Goal: Task Accomplishment & Management: Manage account settings

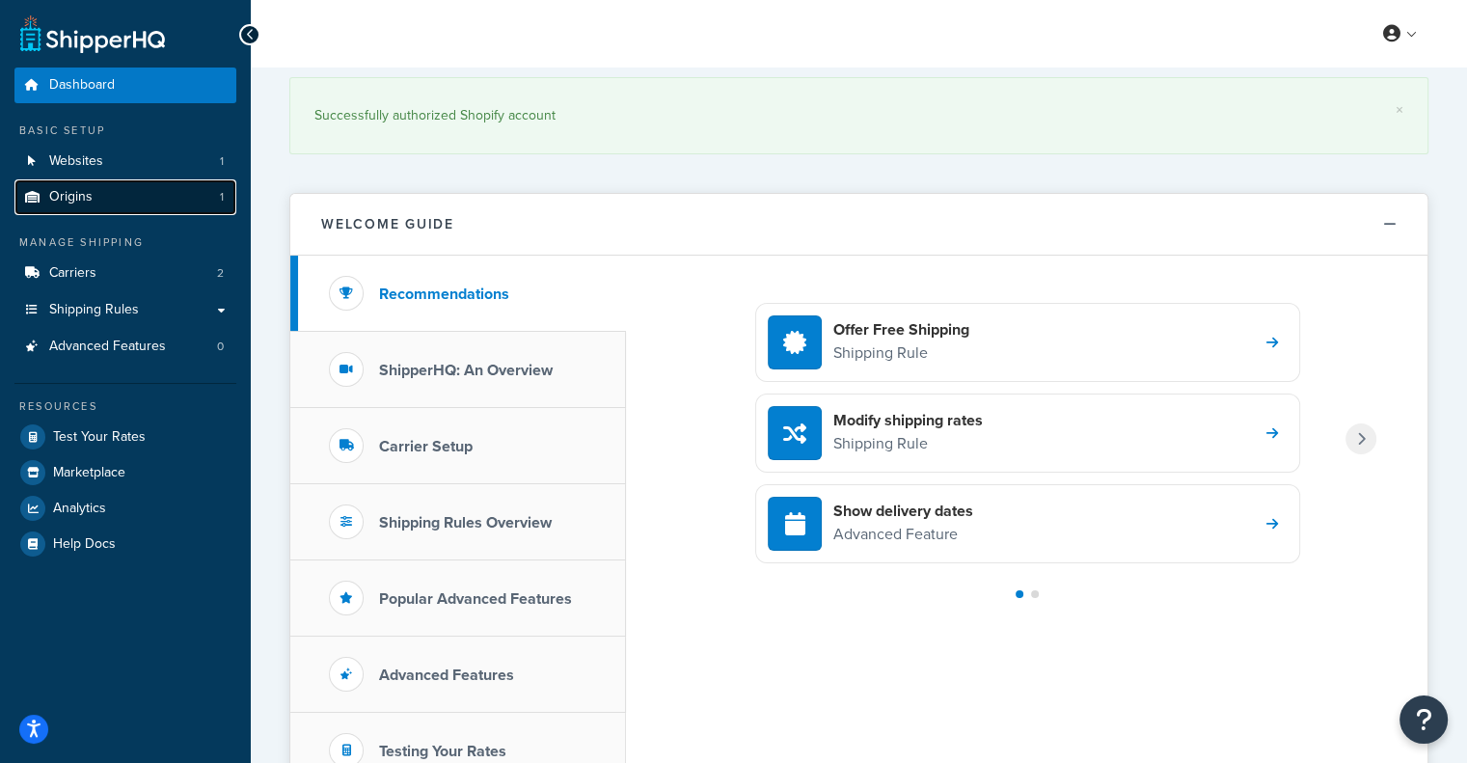
click at [70, 194] on span "Origins" at bounding box center [70, 197] width 43 height 16
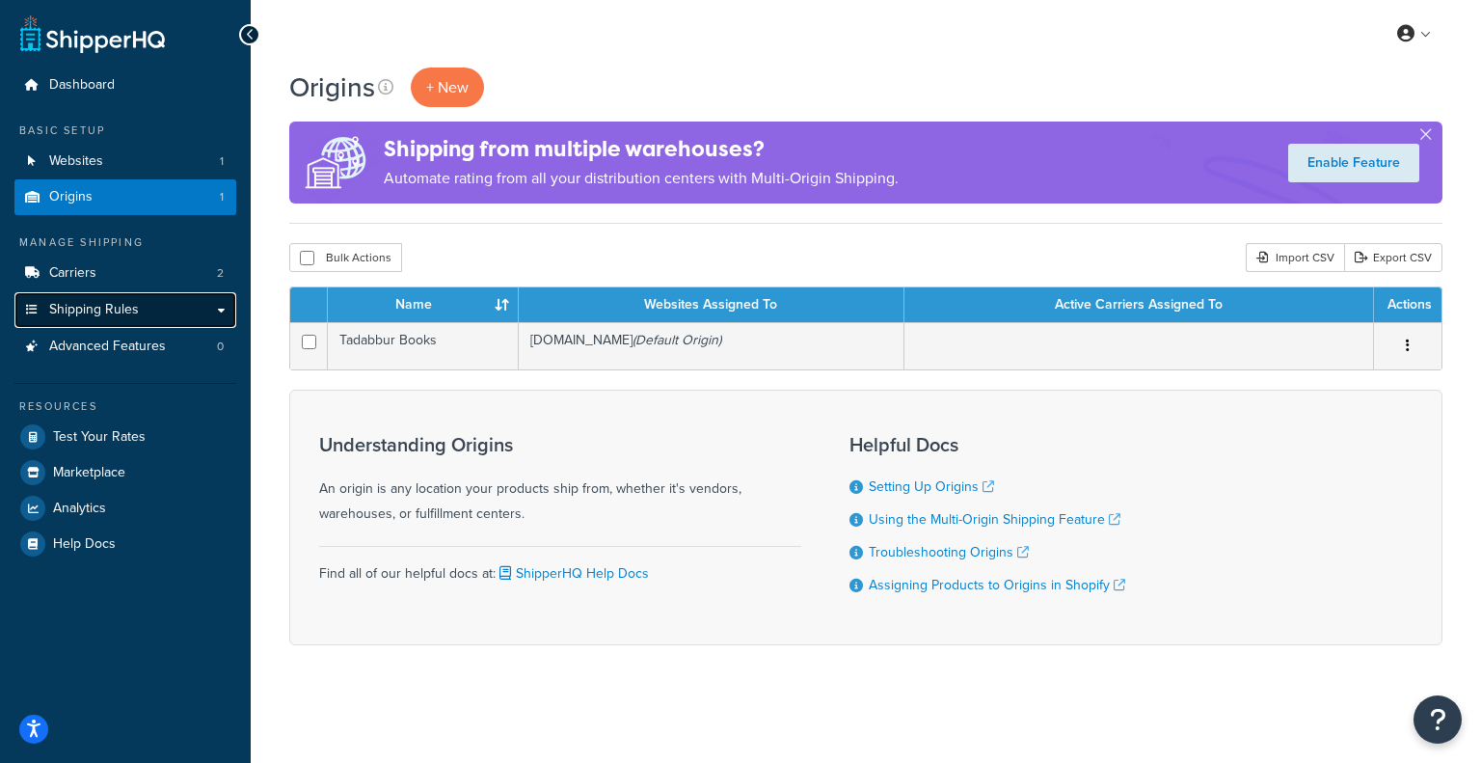
click at [67, 302] on span "Shipping Rules" at bounding box center [94, 310] width 90 height 16
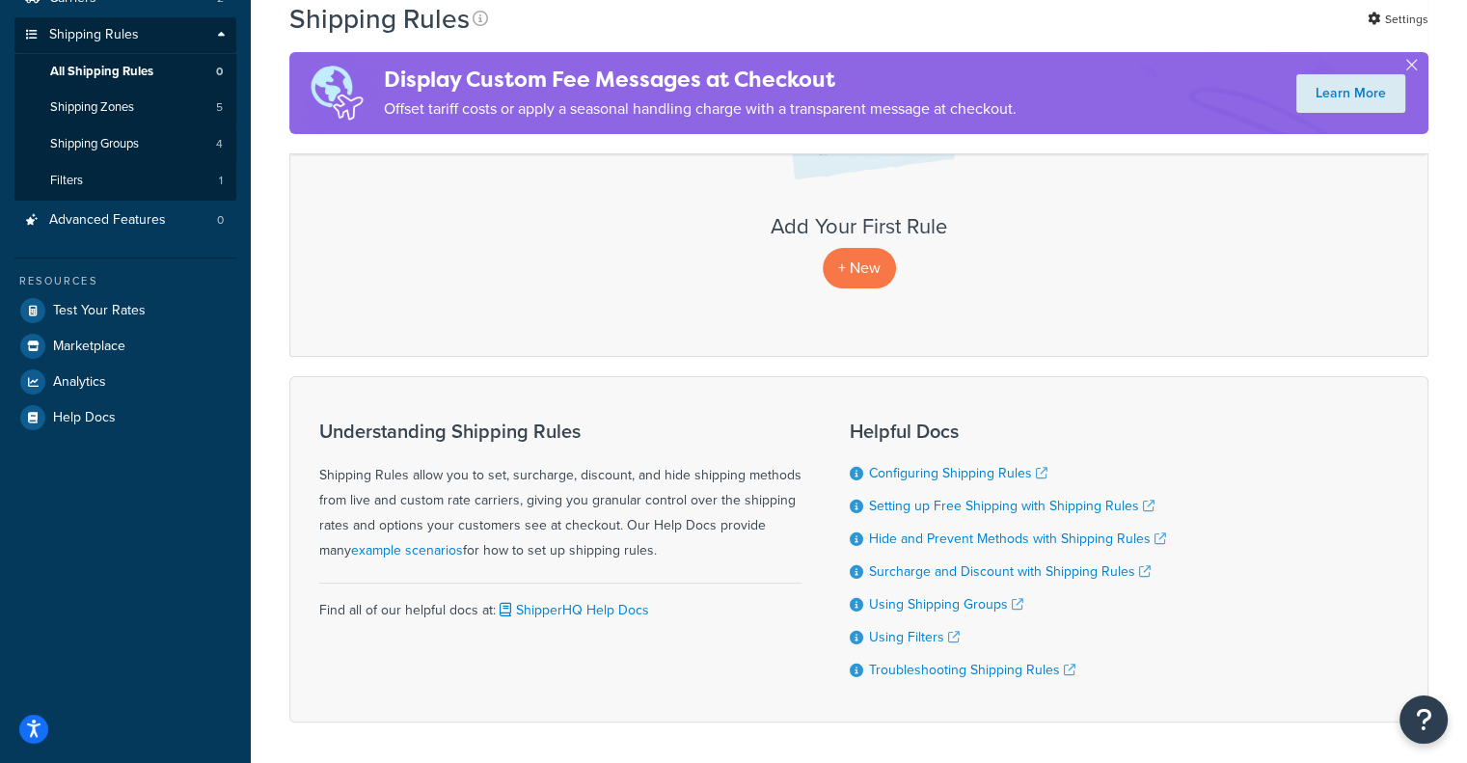
scroll to position [155, 0]
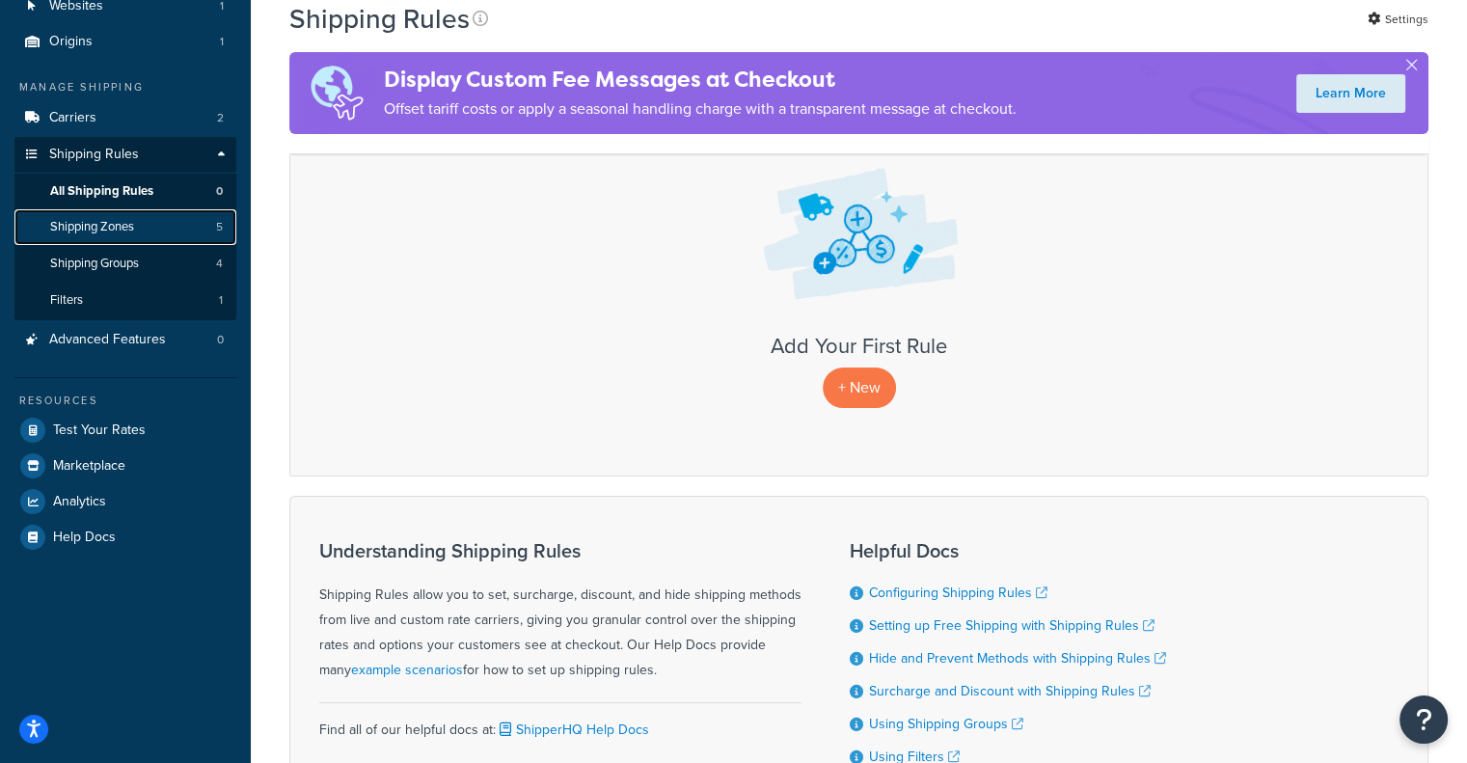
click at [158, 230] on link "Shipping Zones 5" at bounding box center [125, 227] width 222 height 36
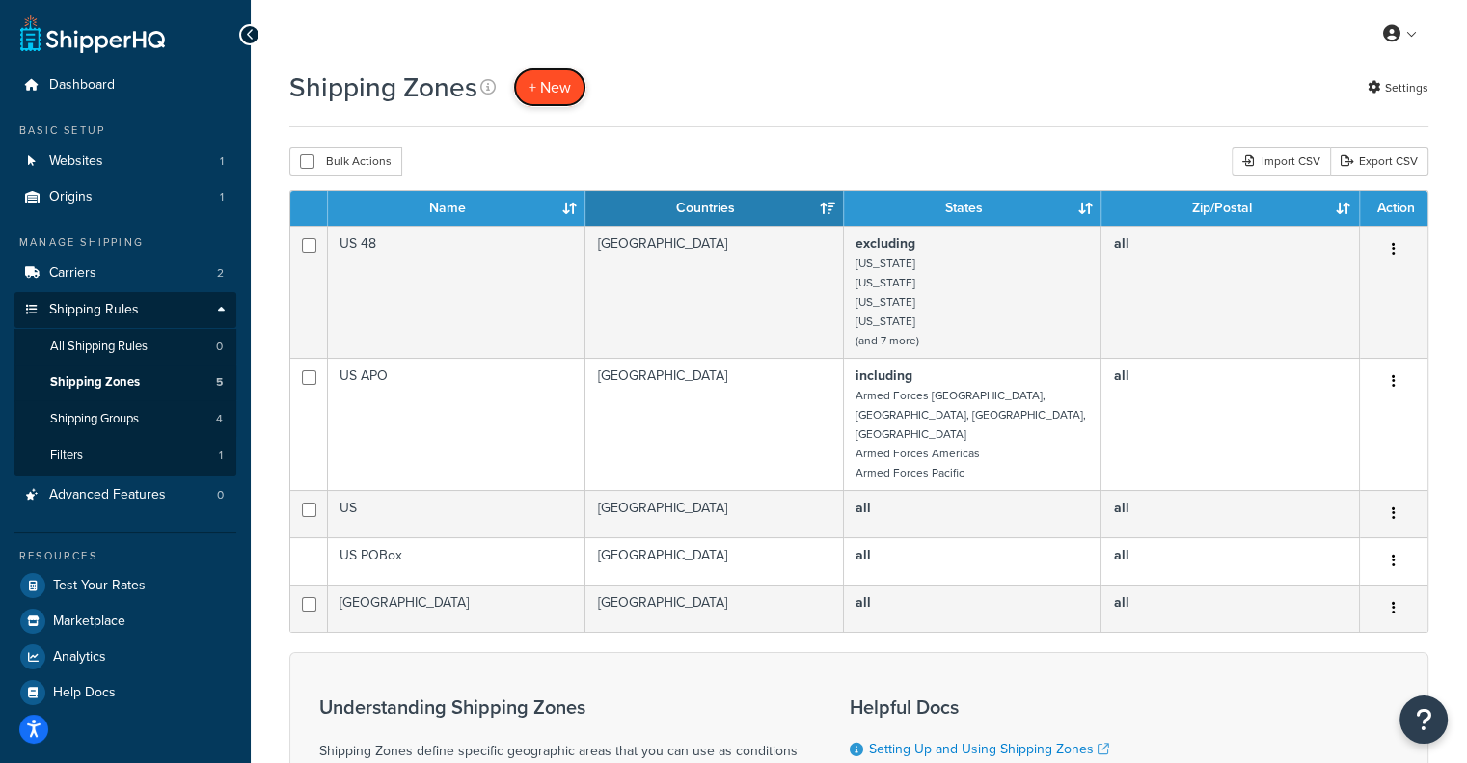
click at [556, 102] on link "+ New" at bounding box center [549, 88] width 73 height 40
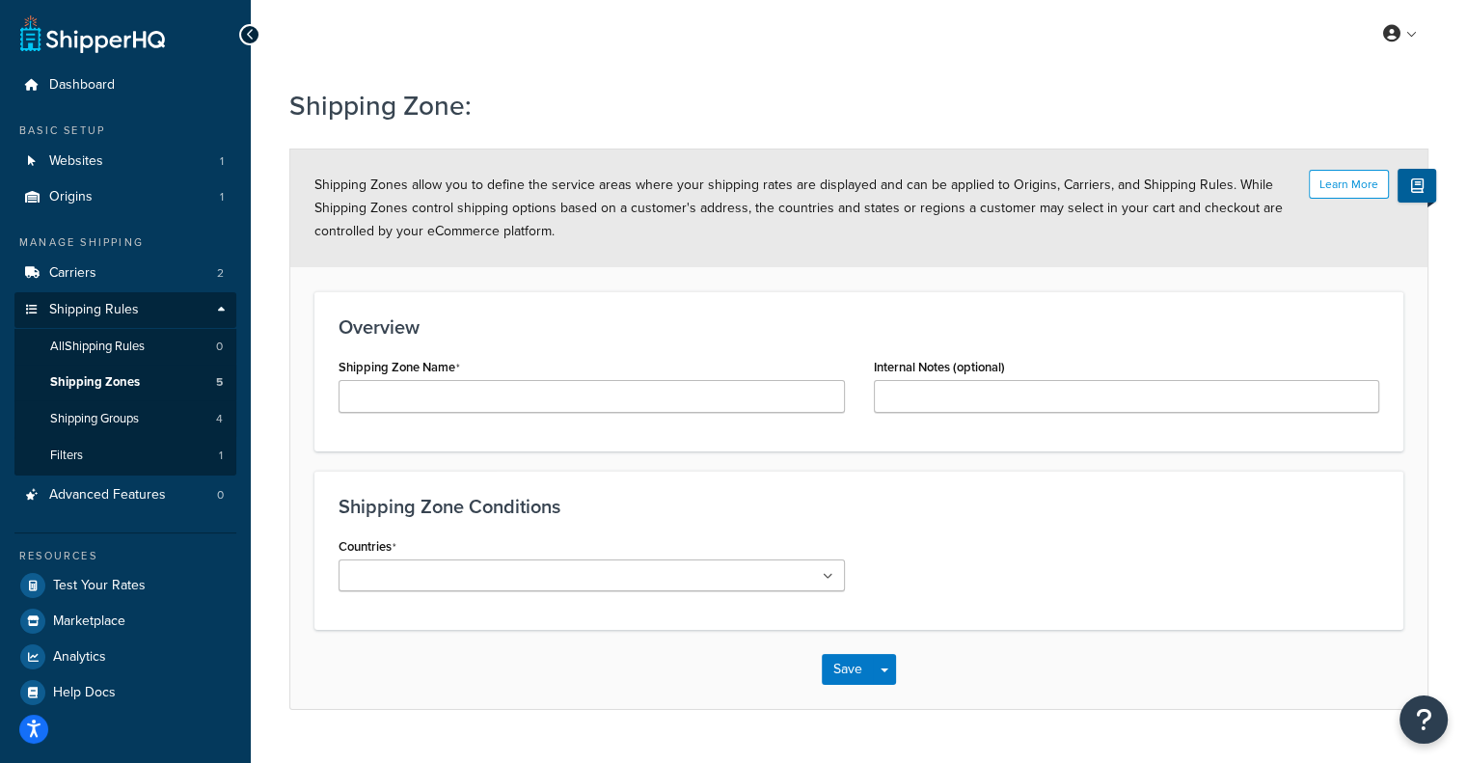
click at [700, 582] on ul at bounding box center [592, 575] width 506 height 32
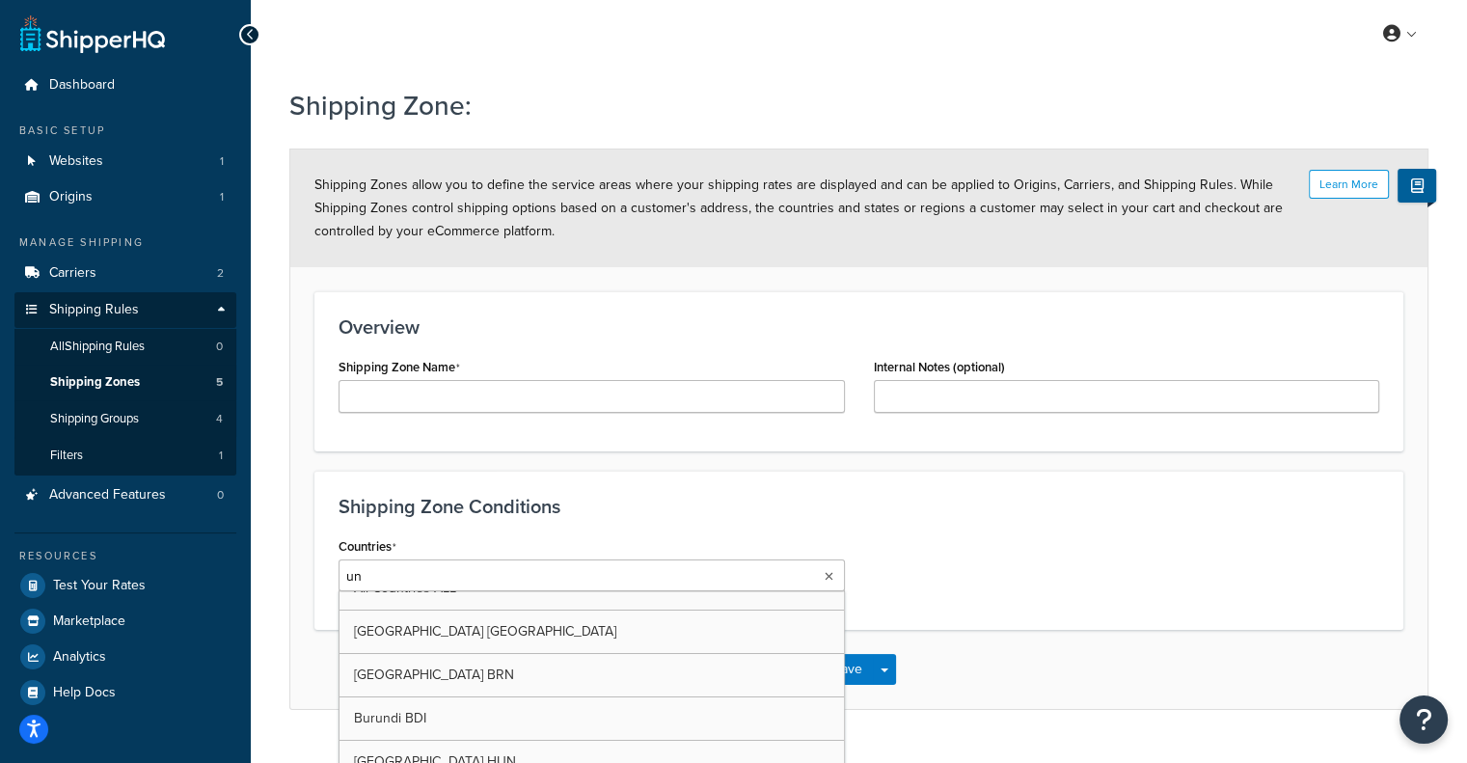
scroll to position [67, 0]
type input "u"
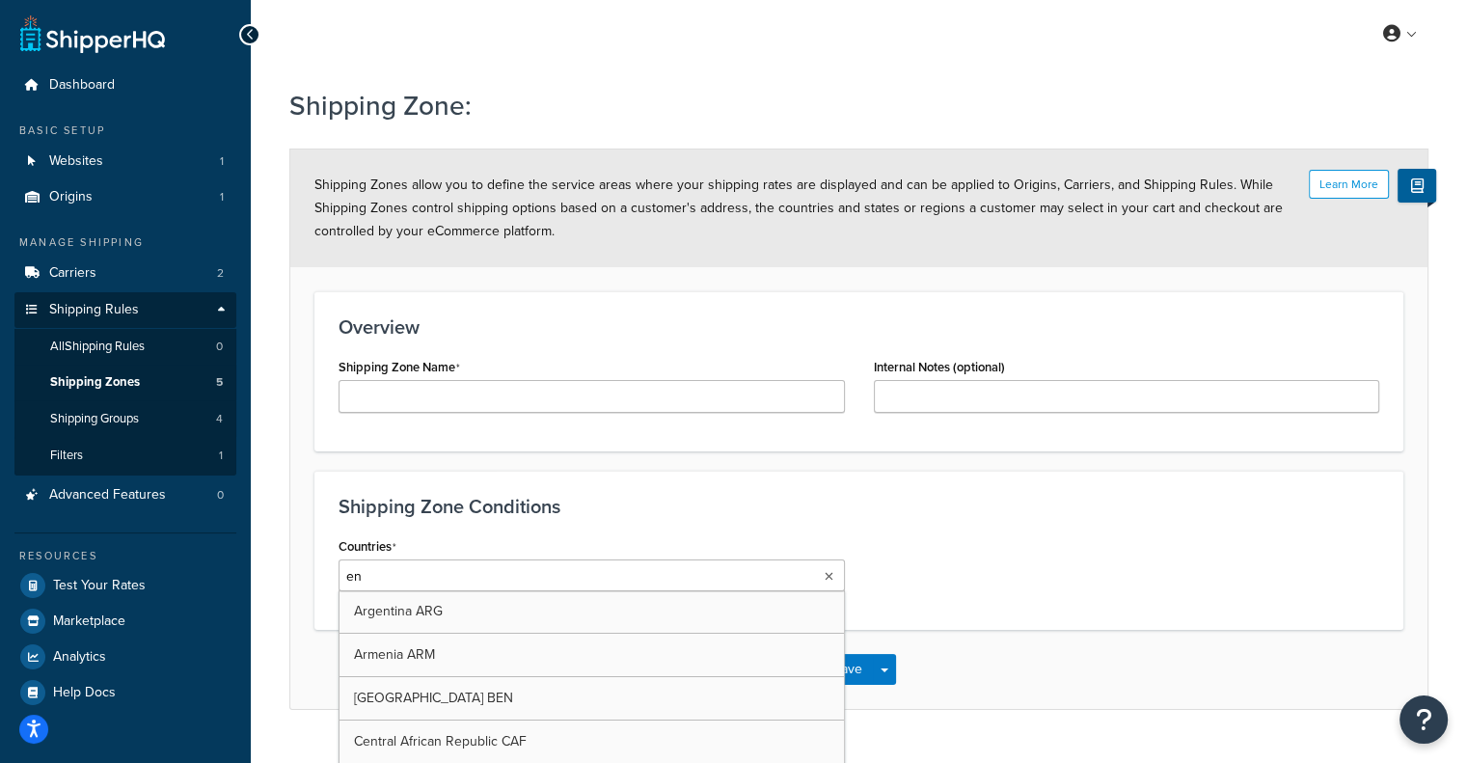
type input "e"
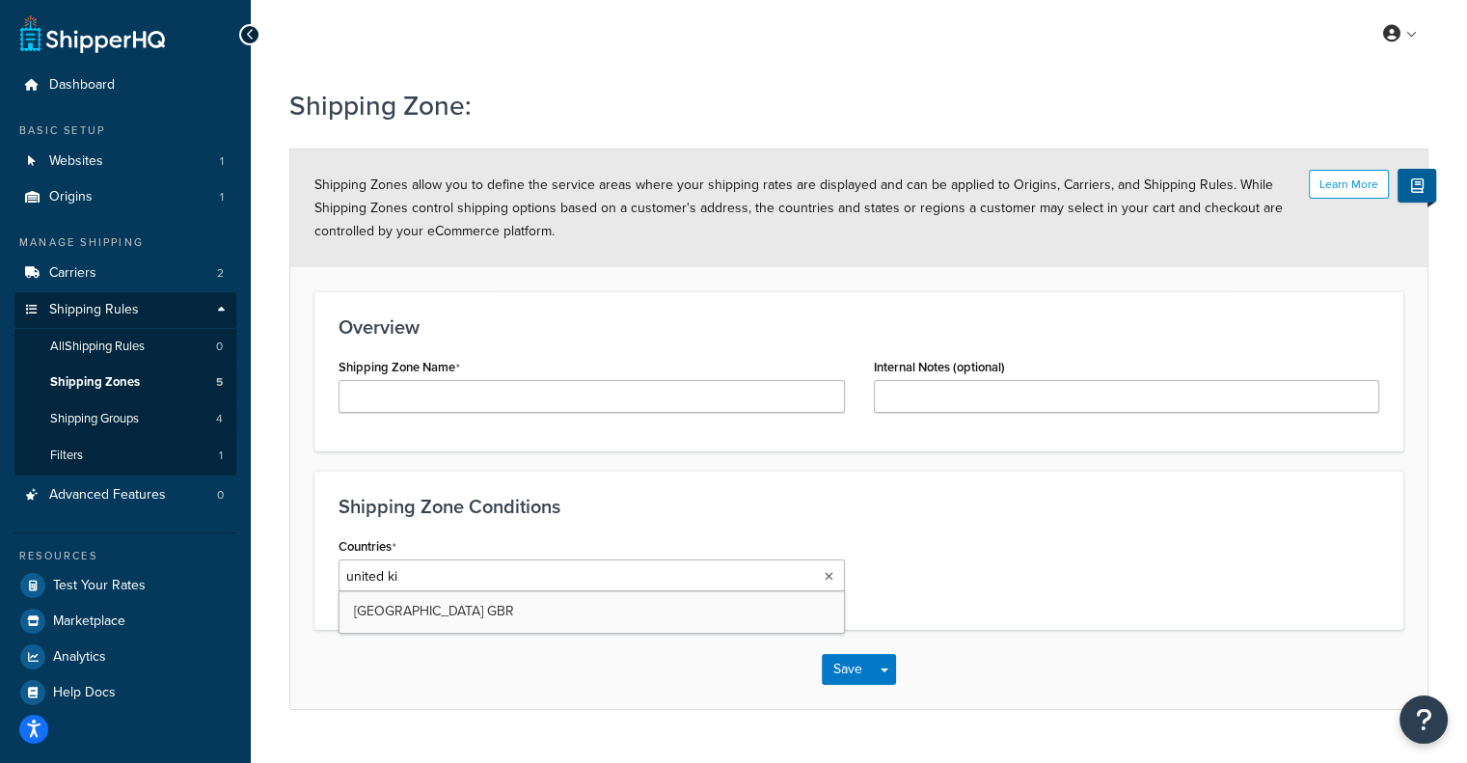
type input "united kin"
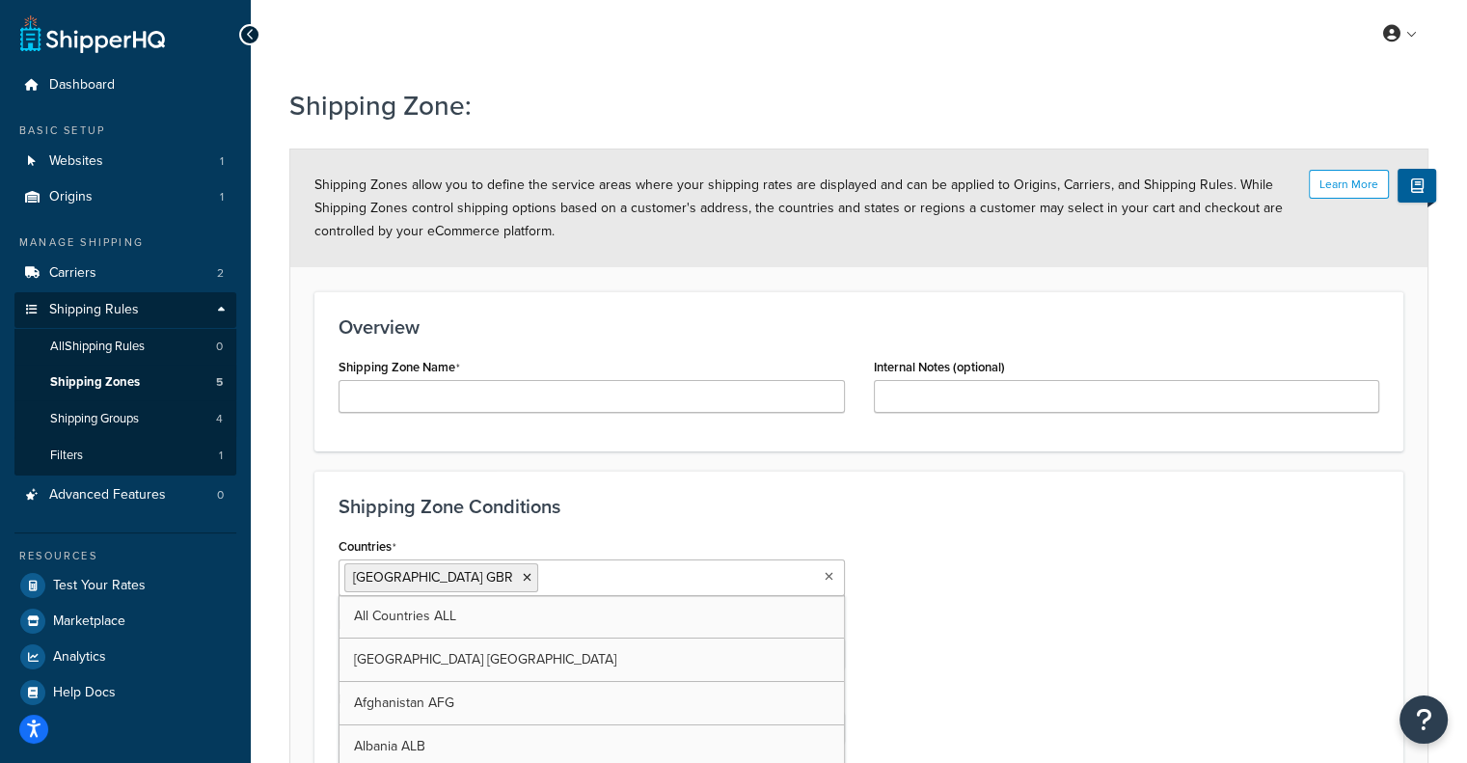
click at [943, 571] on div "Countries [GEOGRAPHIC_DATA] [GEOGRAPHIC_DATA] All Countries ALL [GEOGRAPHIC_DAT…" at bounding box center [859, 682] width 1070 height 301
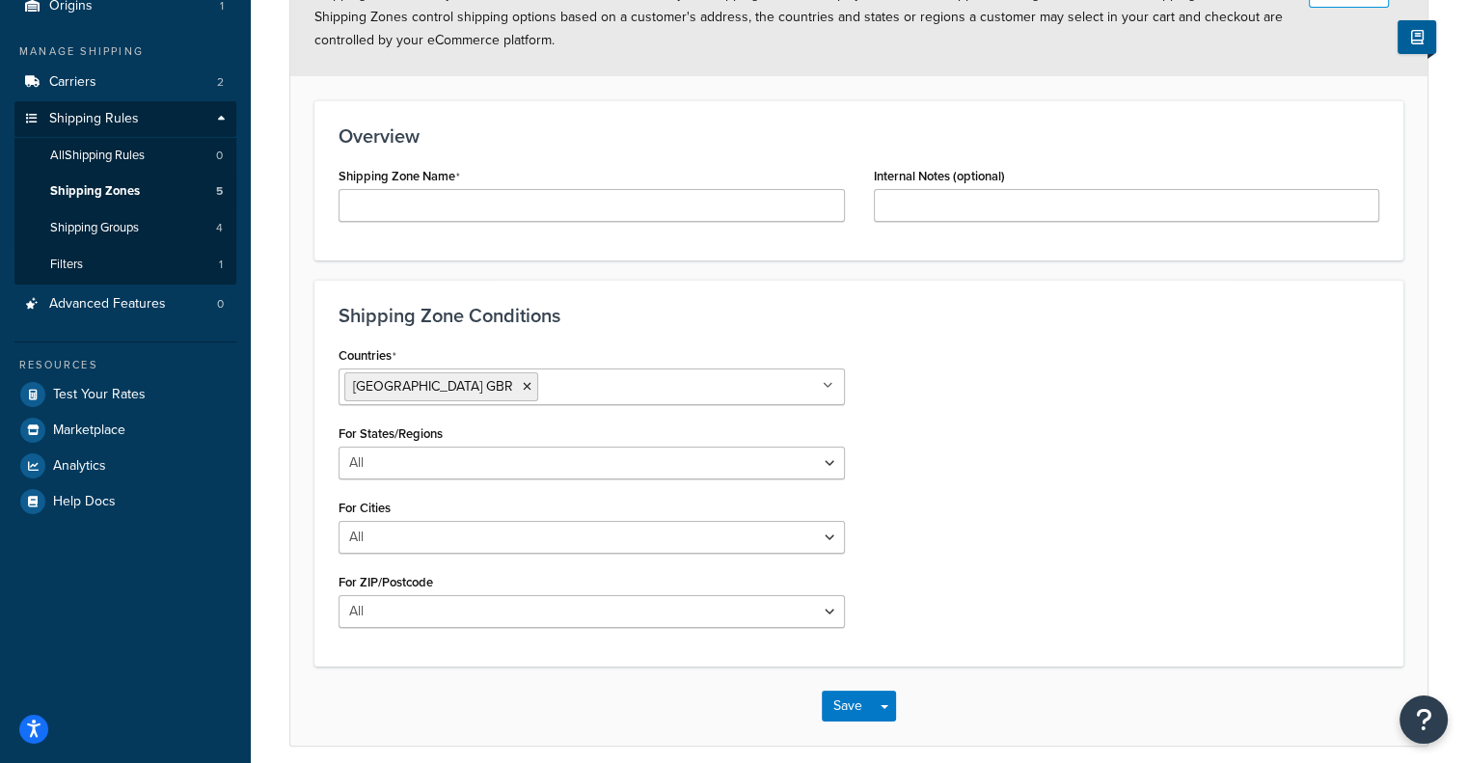
scroll to position [193, 0]
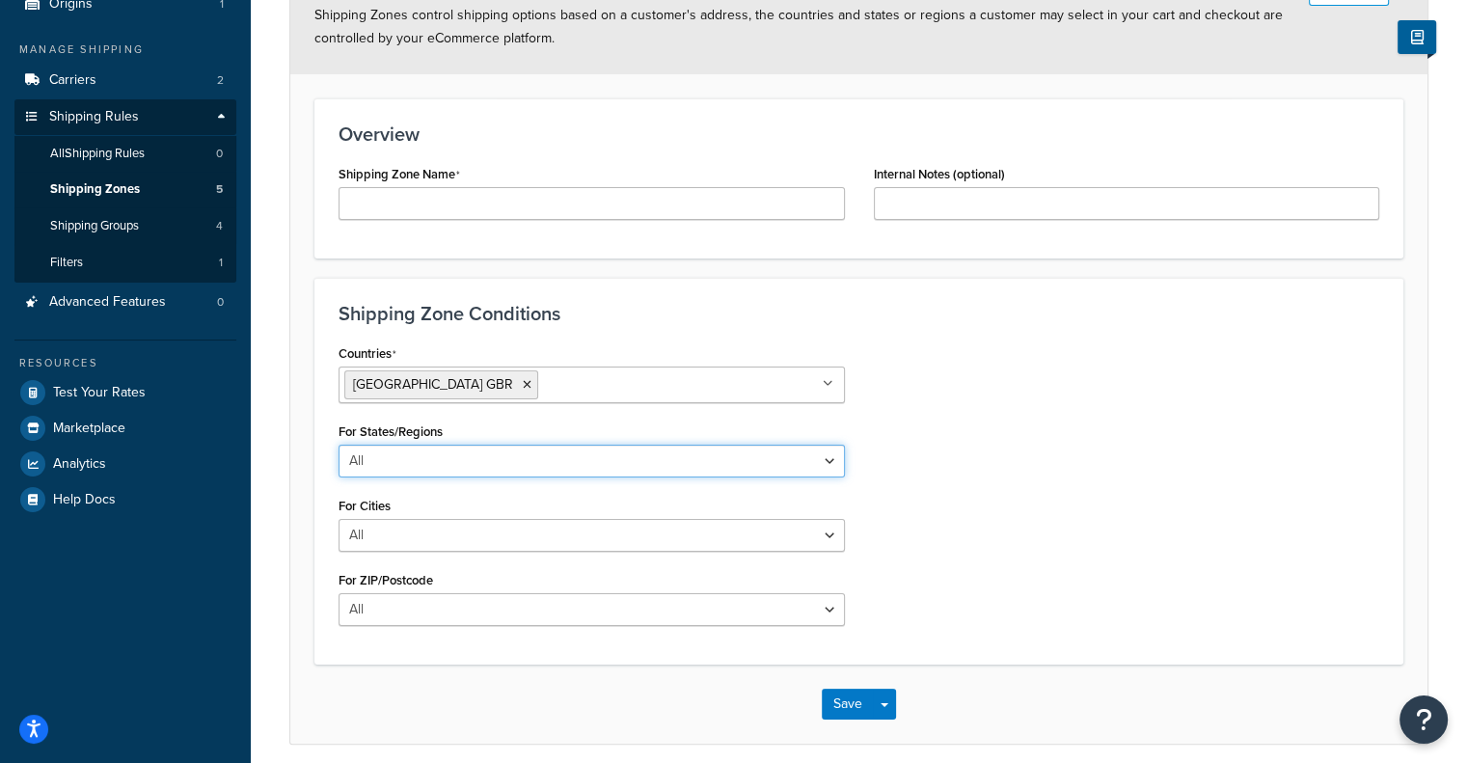
click at [721, 460] on select "All Including Excluding" at bounding box center [592, 461] width 506 height 33
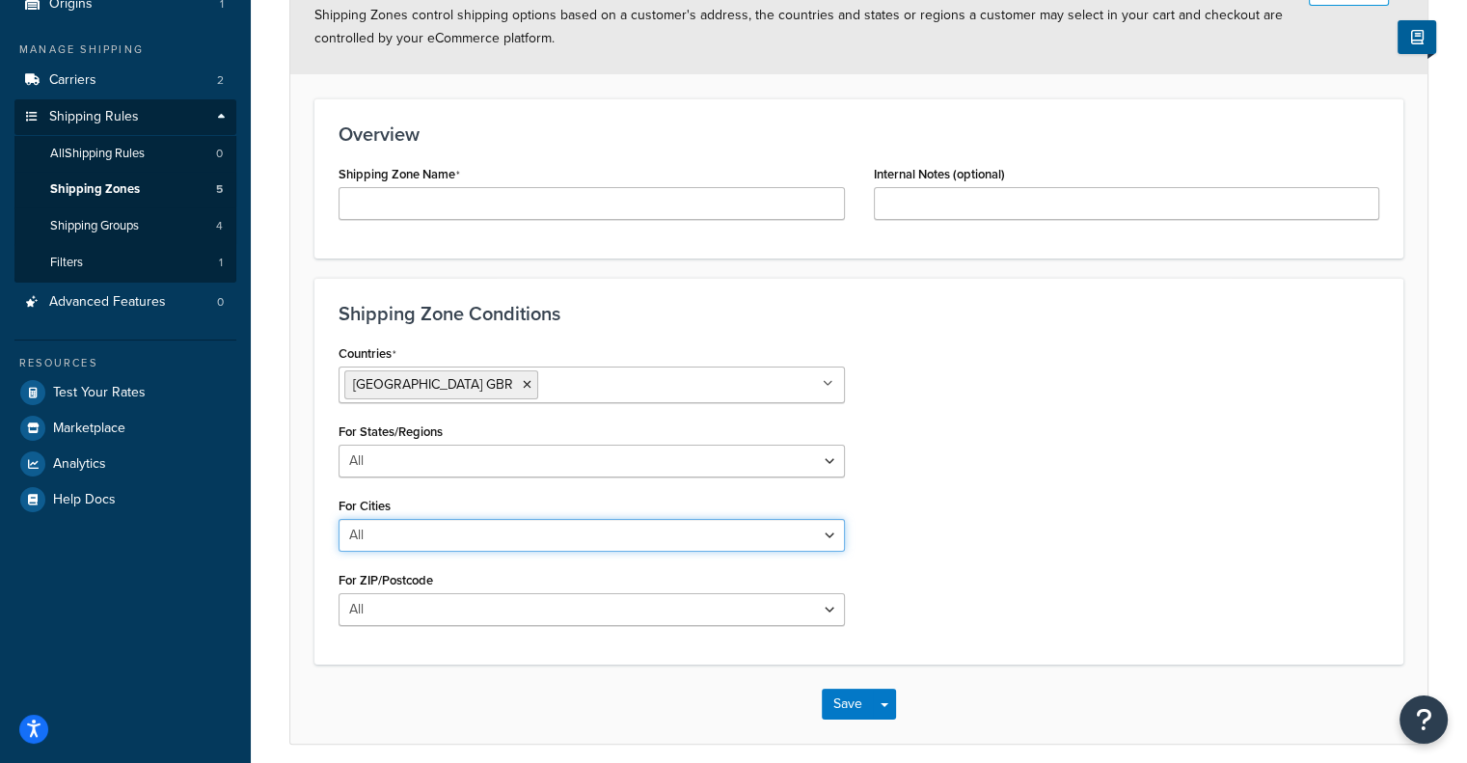
click at [702, 522] on select "All Including Excluding" at bounding box center [592, 535] width 506 height 33
click at [702, 529] on select "All Including Excluding" at bounding box center [592, 535] width 506 height 33
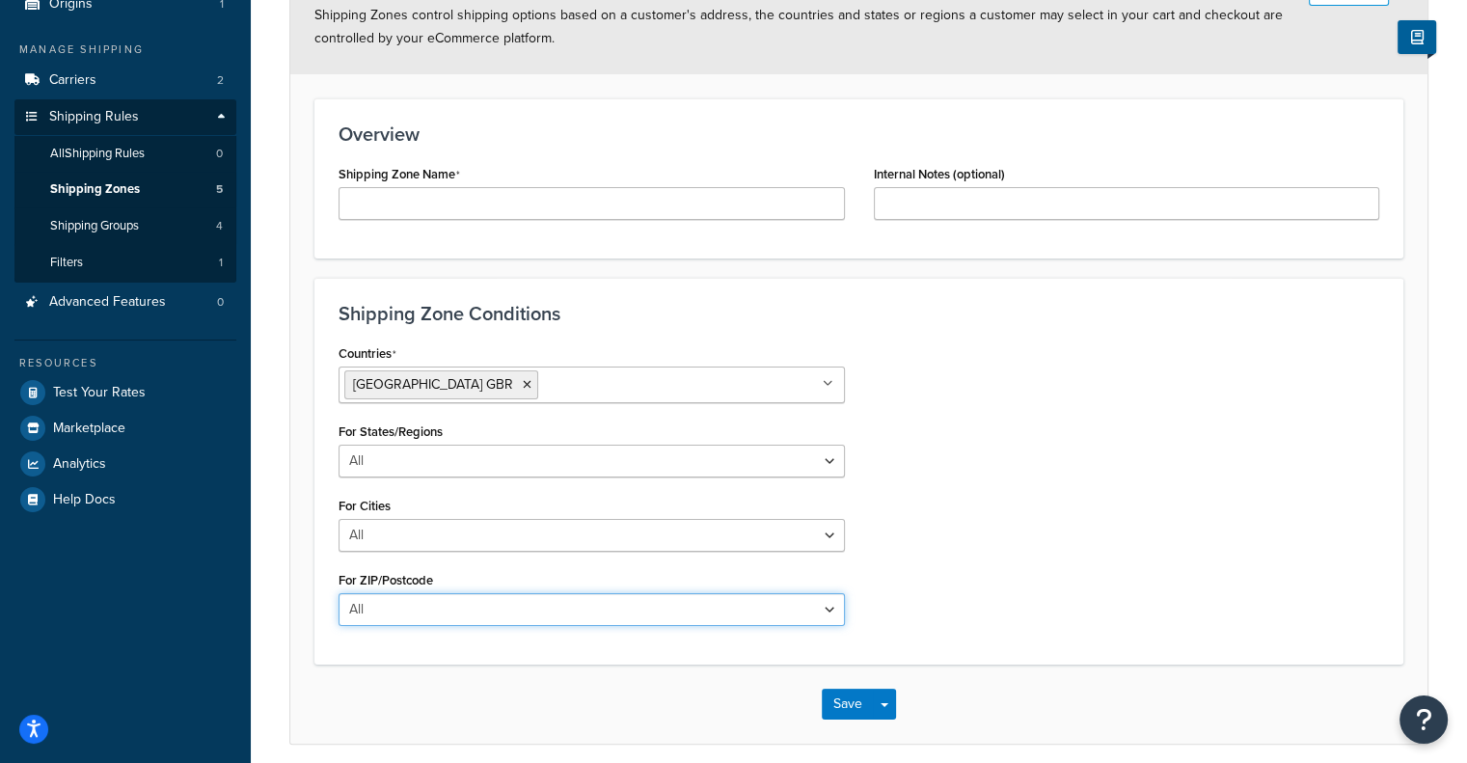
click at [664, 618] on select "All Including Excluding" at bounding box center [592, 609] width 506 height 33
click at [662, 615] on select "All Including Excluding" at bounding box center [592, 609] width 506 height 33
click at [965, 578] on div "Countries United Kingdom GBR All Countries ALL United States USA Afghanistan AF…" at bounding box center [859, 490] width 1070 height 301
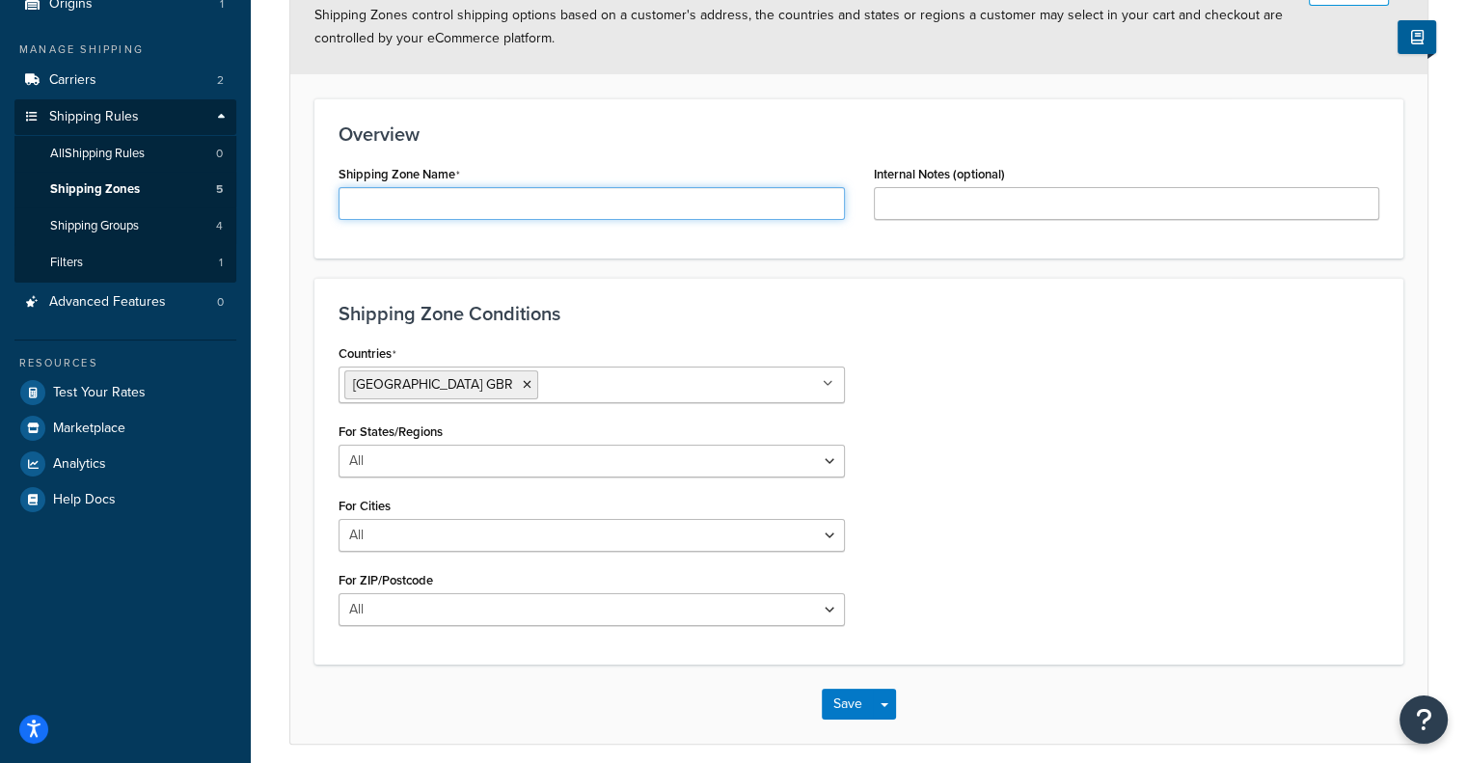
drag, startPoint x: 598, startPoint y: 200, endPoint x: 606, endPoint y: 215, distance: 17.3
click at [598, 204] on input "Shipping Zone Name" at bounding box center [592, 203] width 506 height 33
type input "UK"
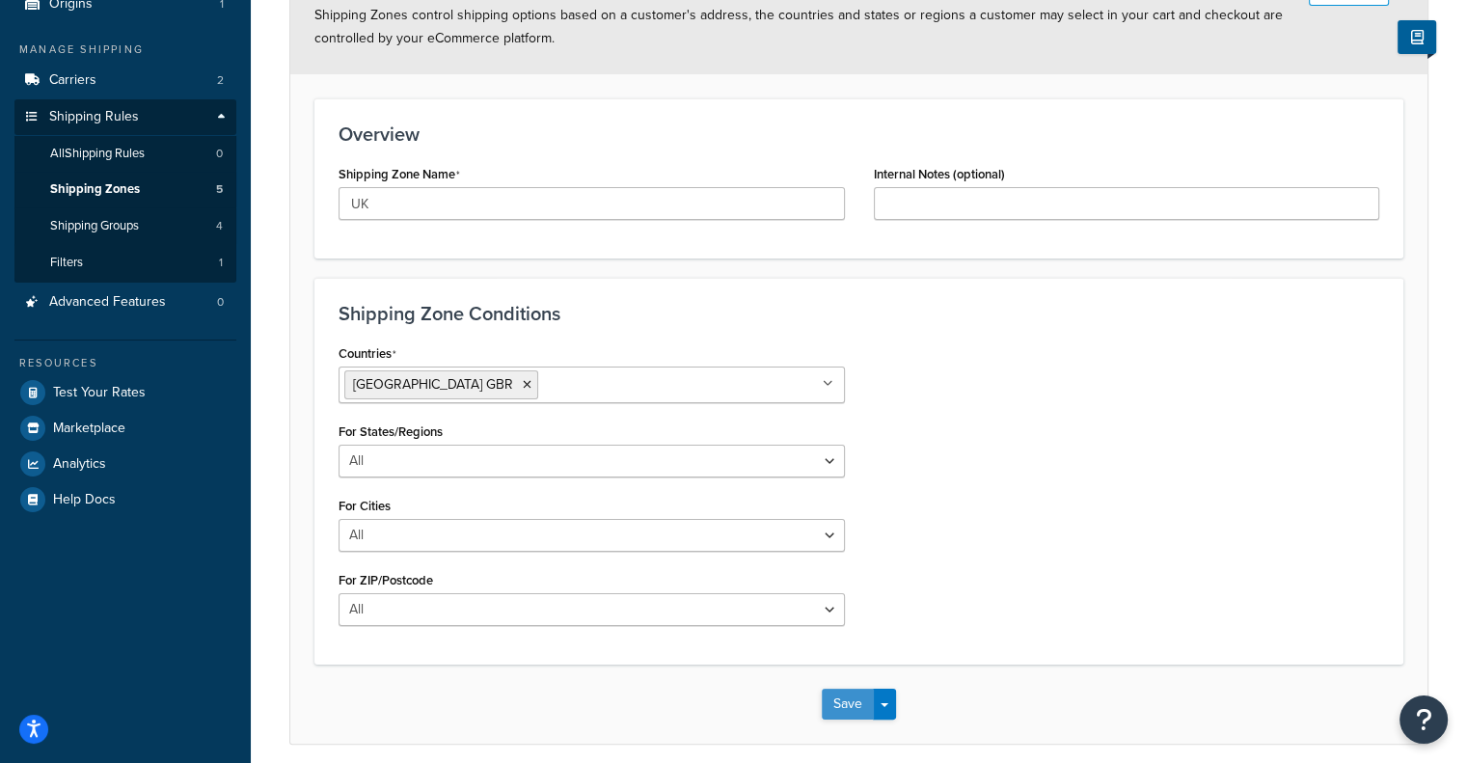
click at [849, 704] on button "Save" at bounding box center [848, 704] width 52 height 31
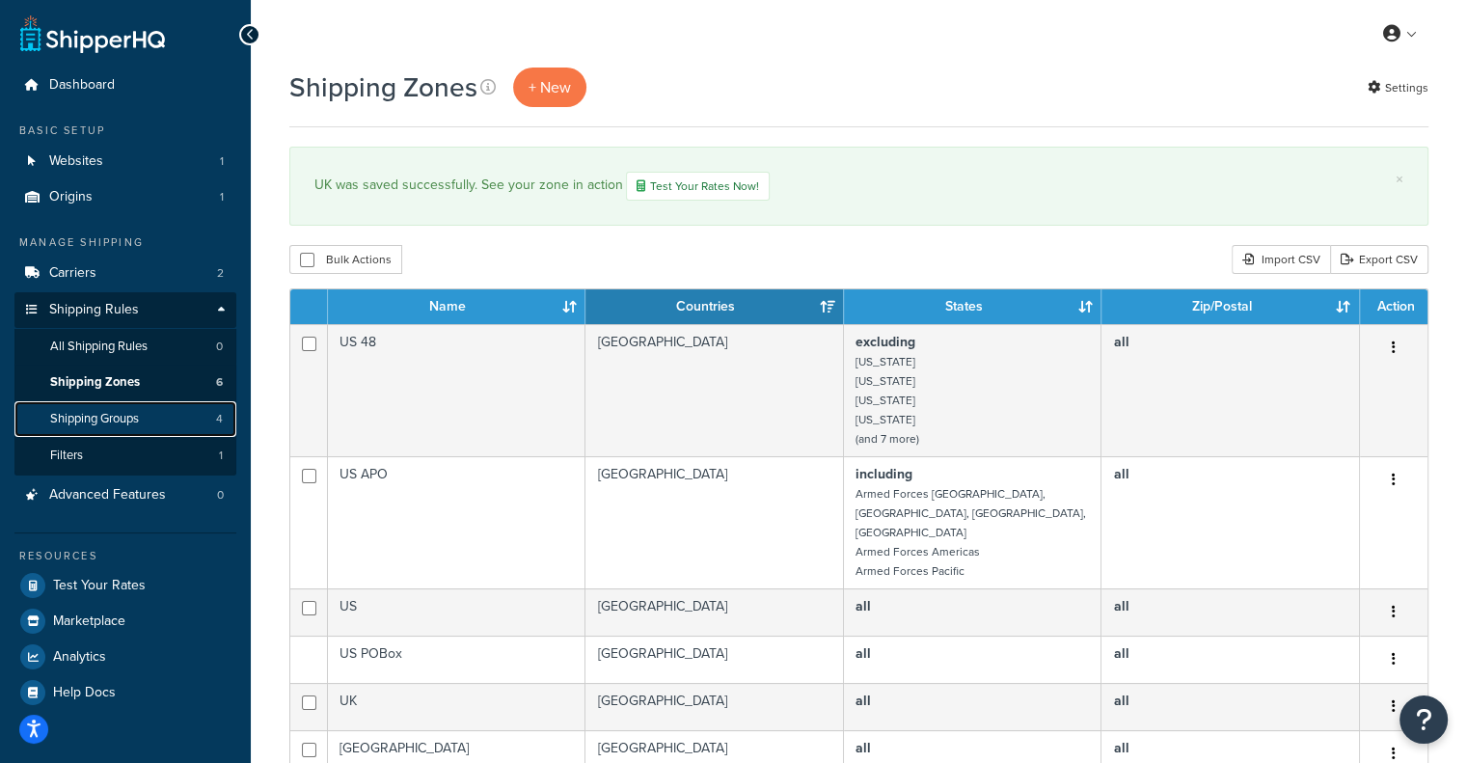
click at [146, 416] on link "Shipping Groups 4" at bounding box center [125, 419] width 222 height 36
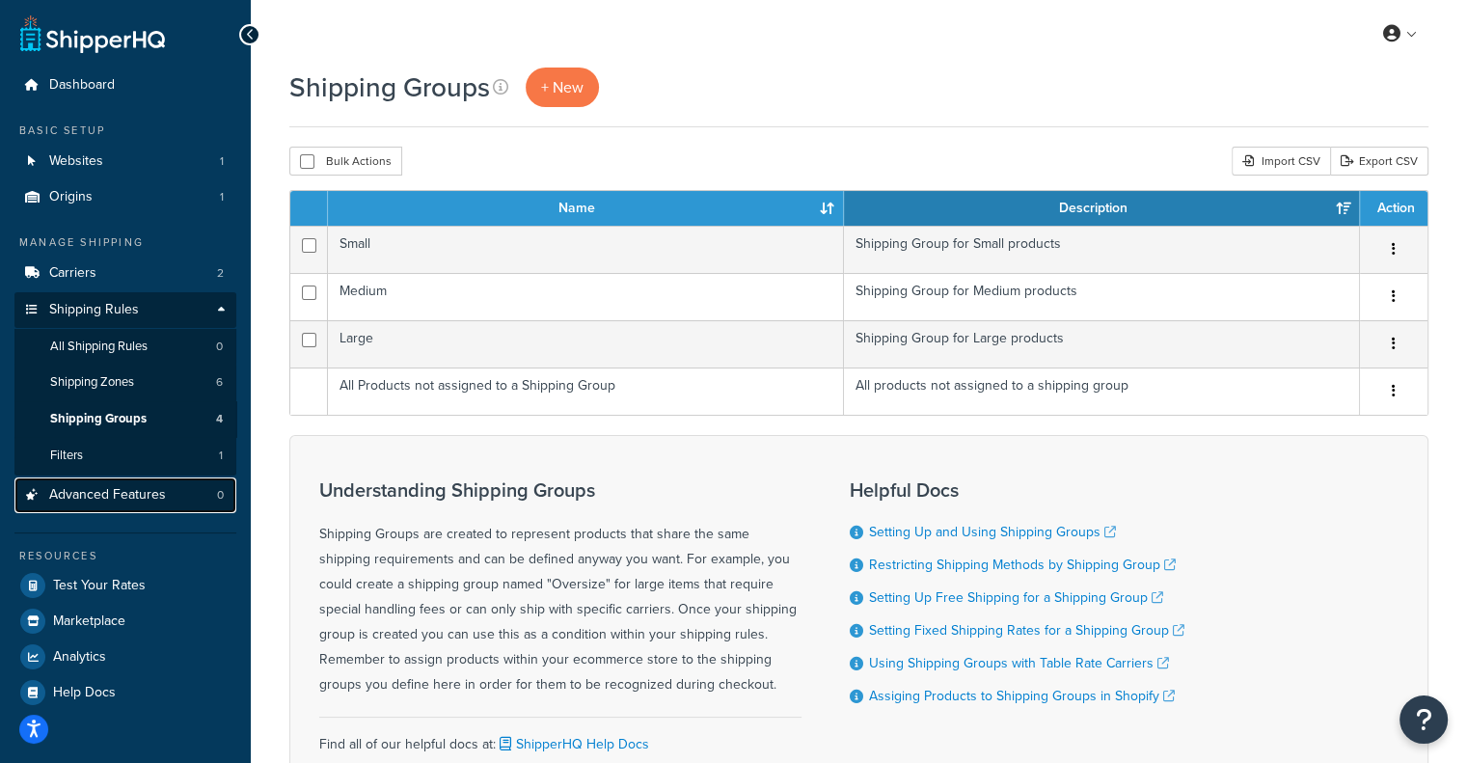
click at [155, 510] on link "Advanced Features 0" at bounding box center [125, 495] width 222 height 36
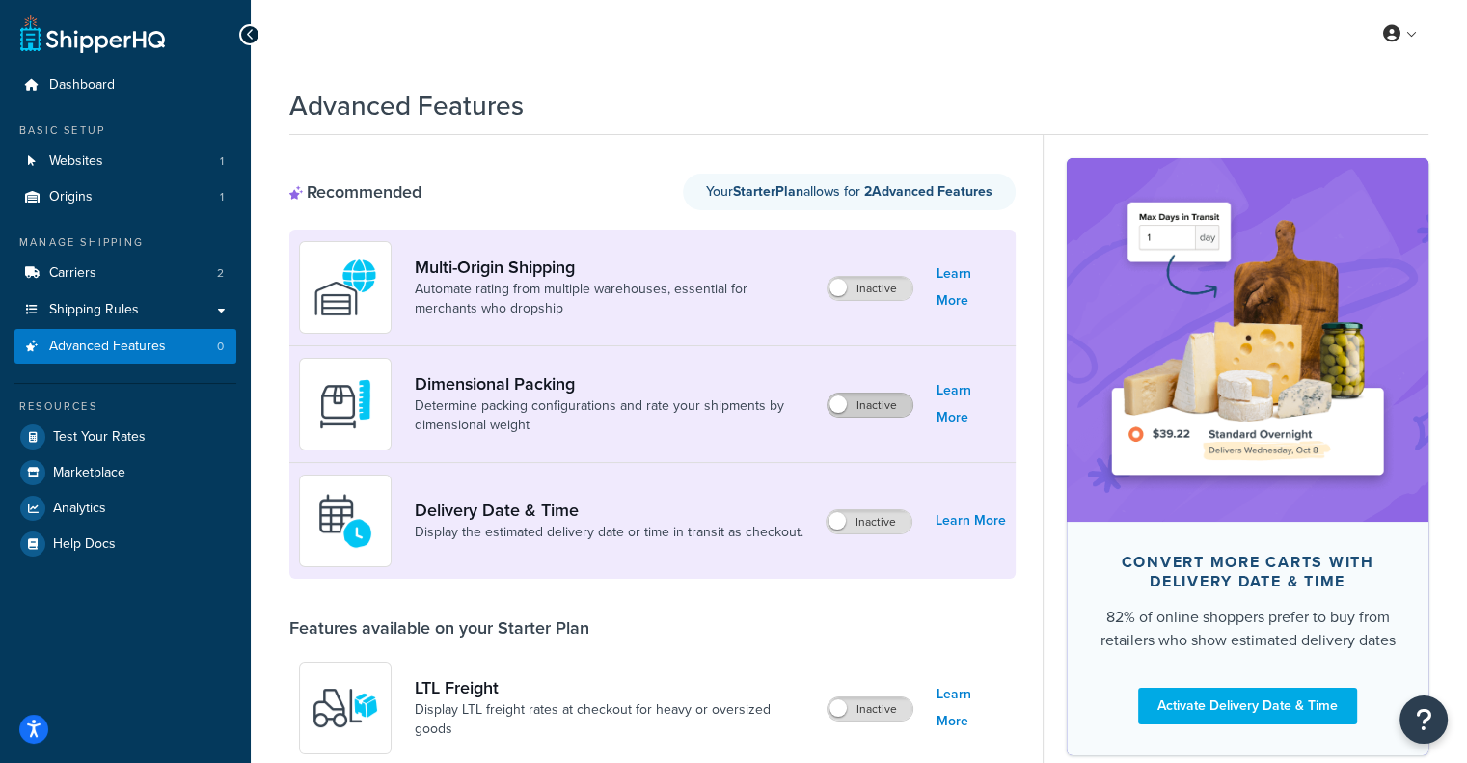
click at [885, 400] on label "Inactive" at bounding box center [870, 405] width 85 height 23
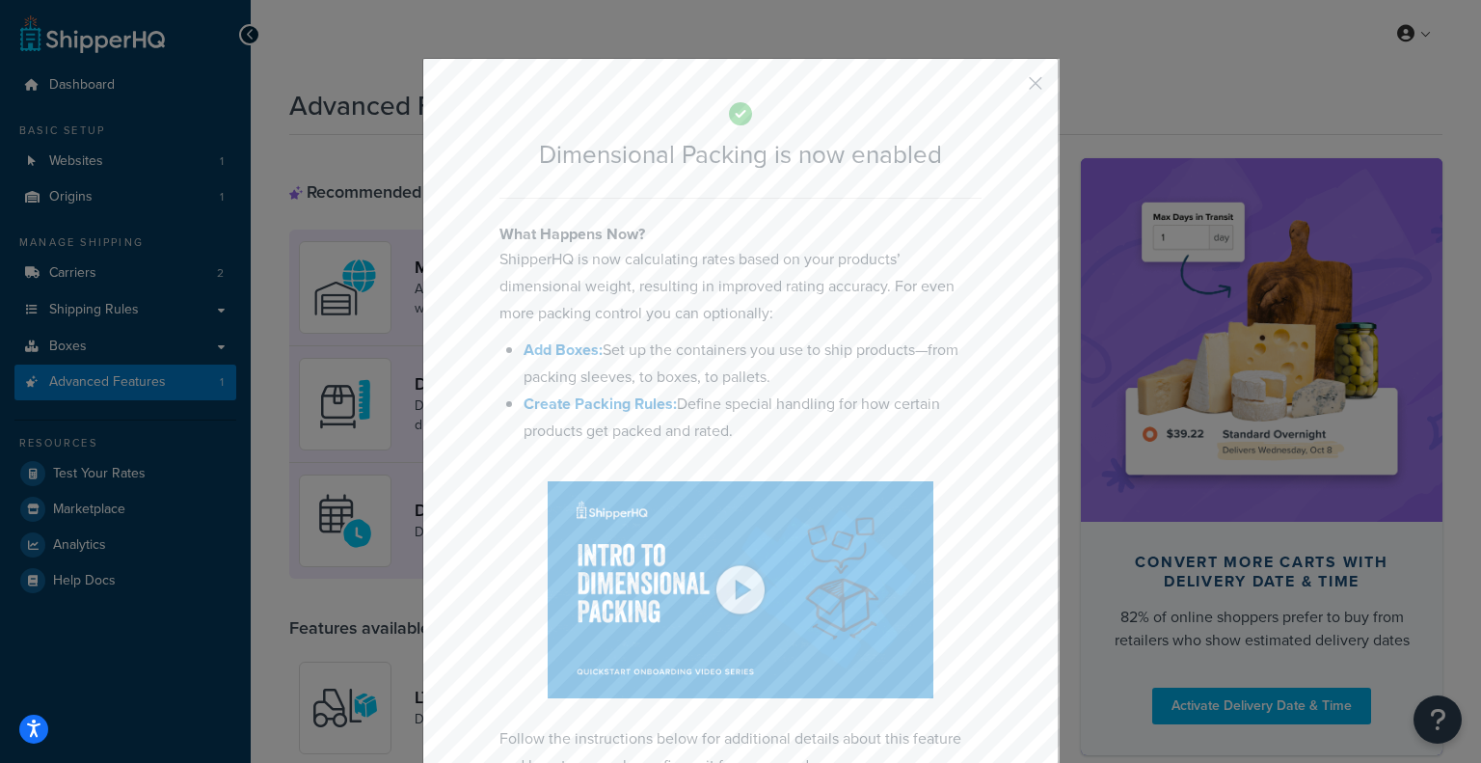
click at [1010, 88] on button "button" at bounding box center [1007, 90] width 5 height 5
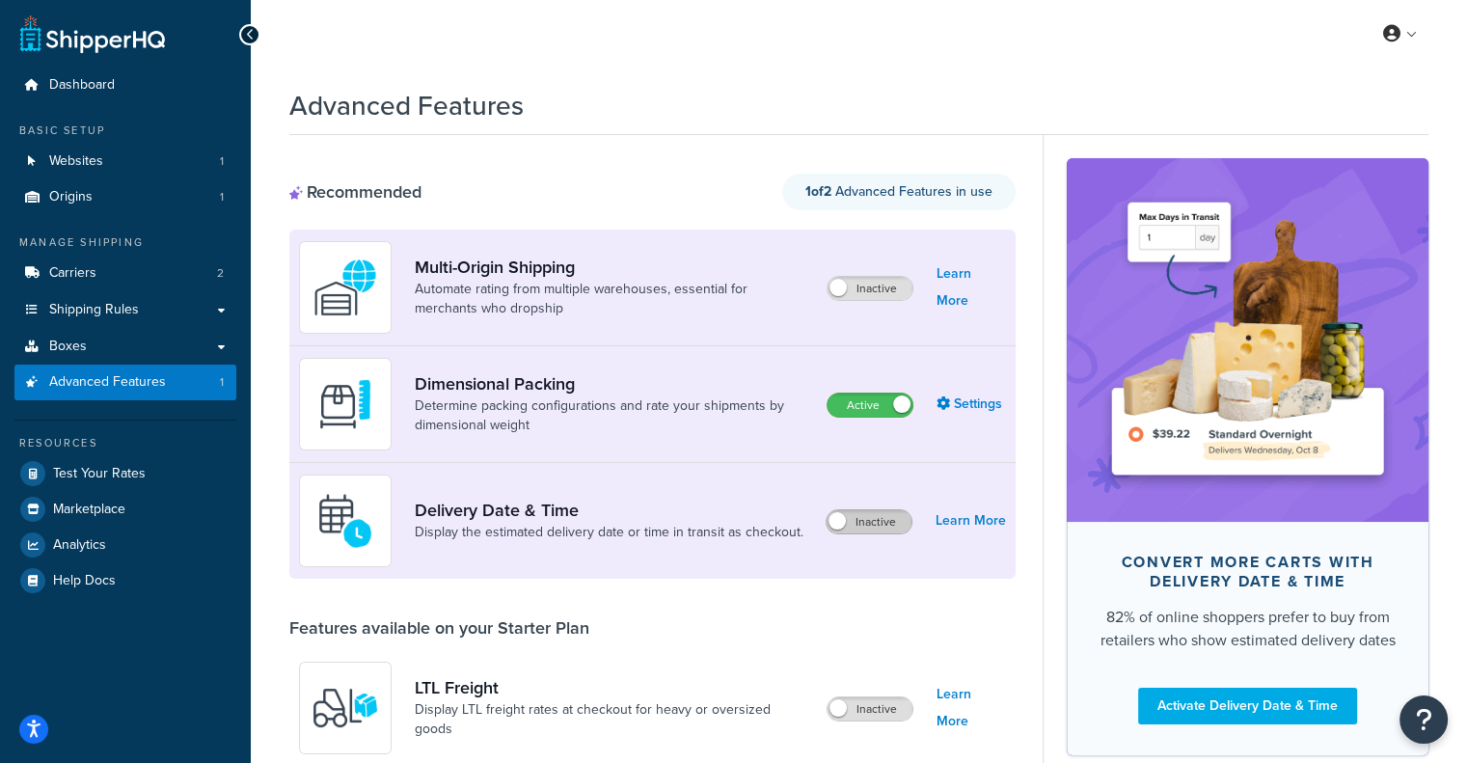
click at [880, 518] on label "Inactive" at bounding box center [869, 521] width 85 height 23
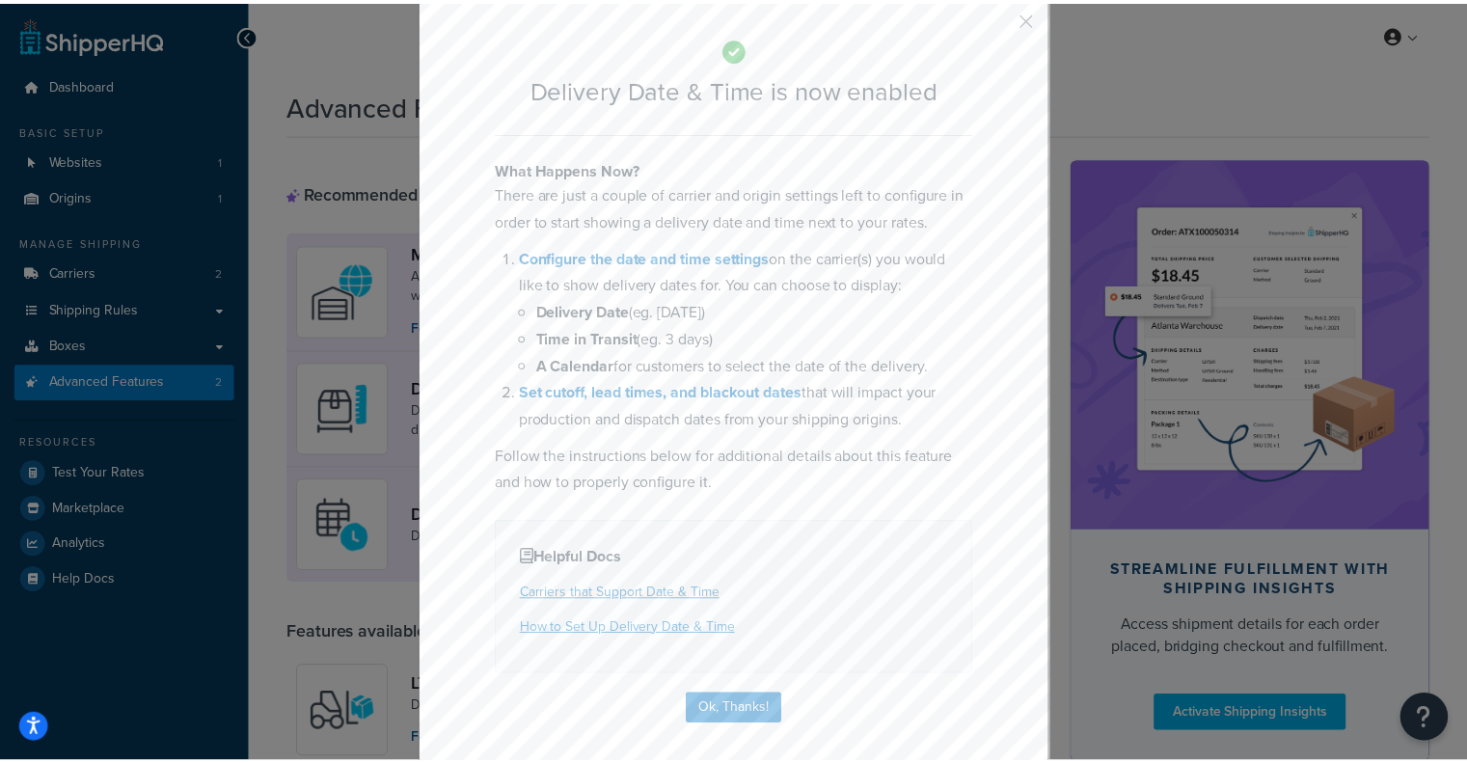
scroll to position [67, 0]
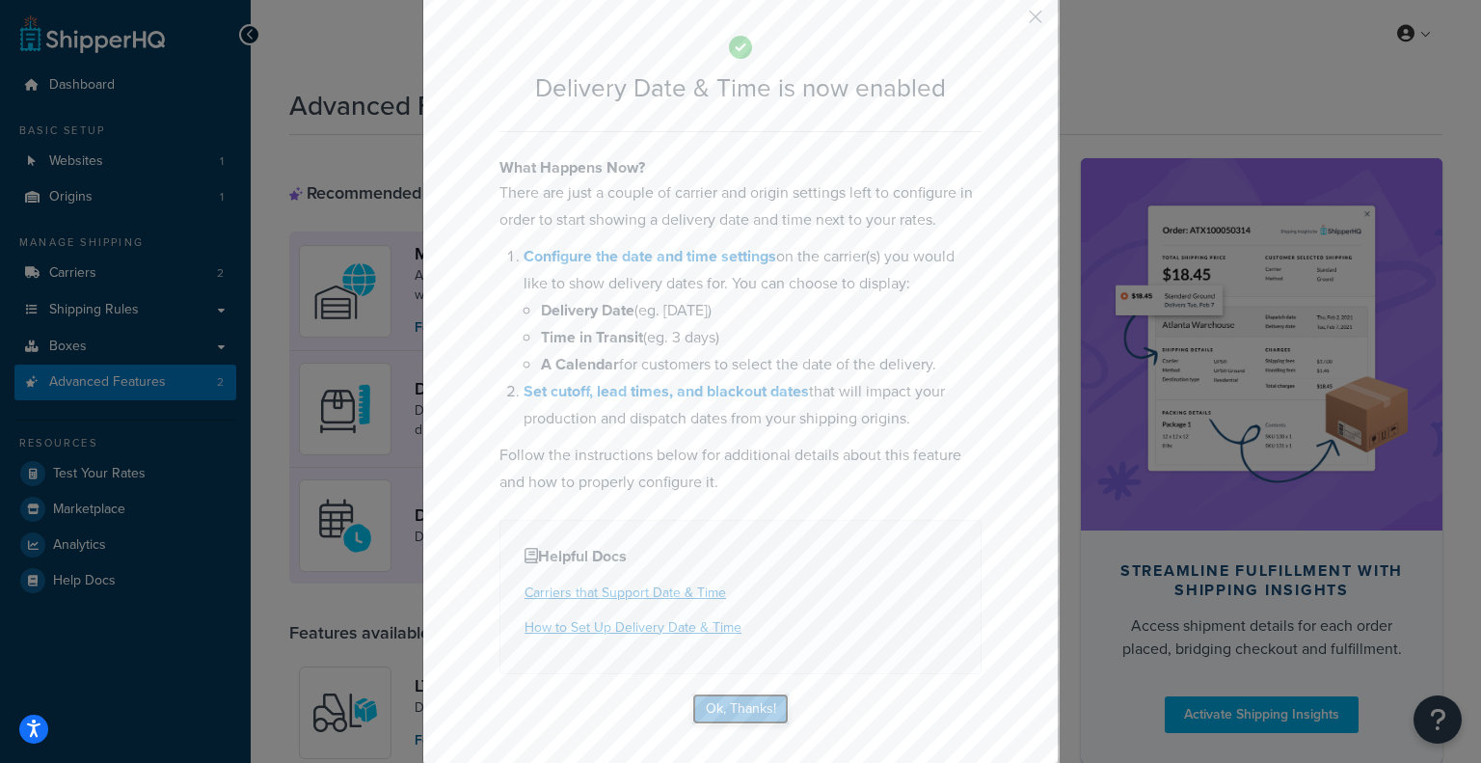
click at [737, 696] on button "Ok, Thanks!" at bounding box center [741, 708] width 96 height 31
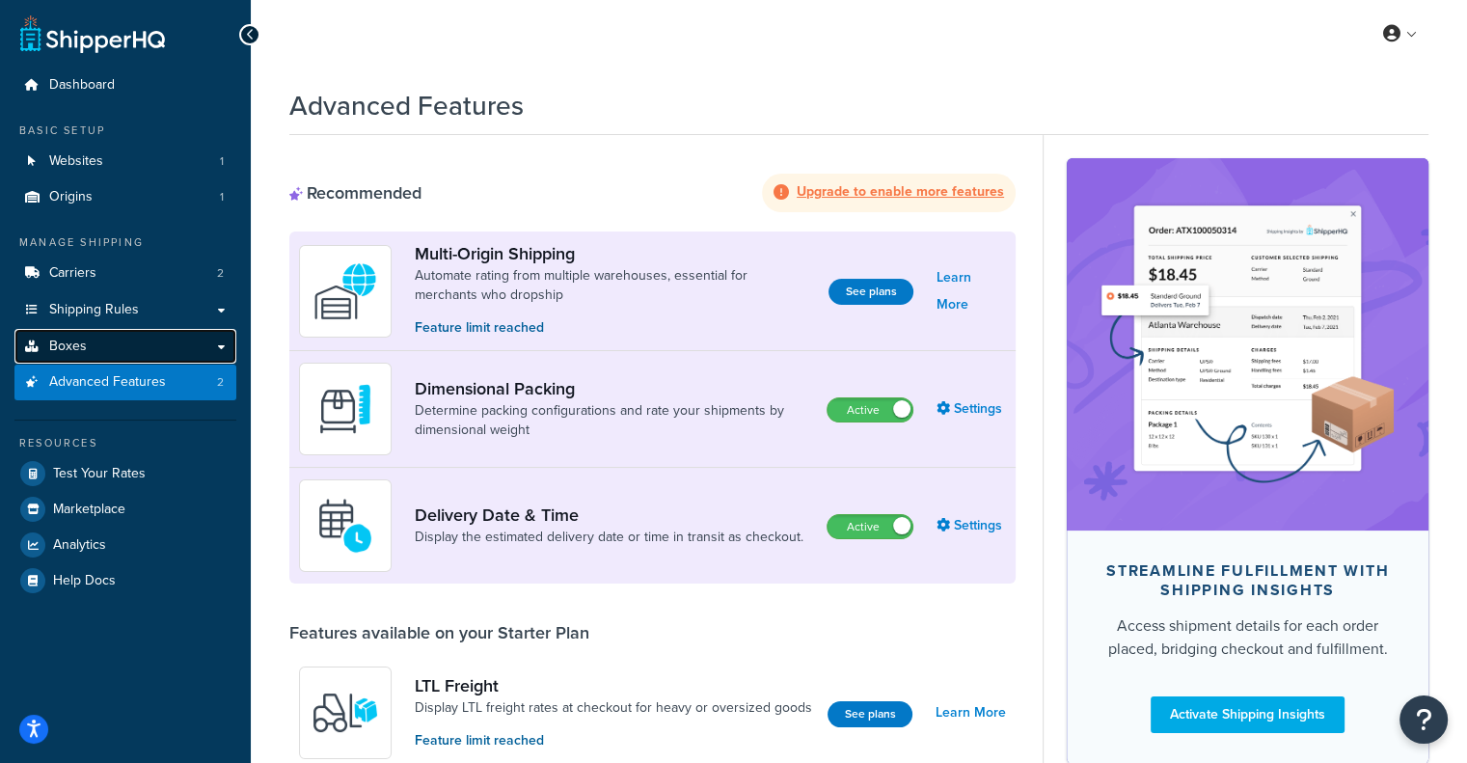
click at [208, 340] on link "Boxes" at bounding box center [125, 347] width 222 height 36
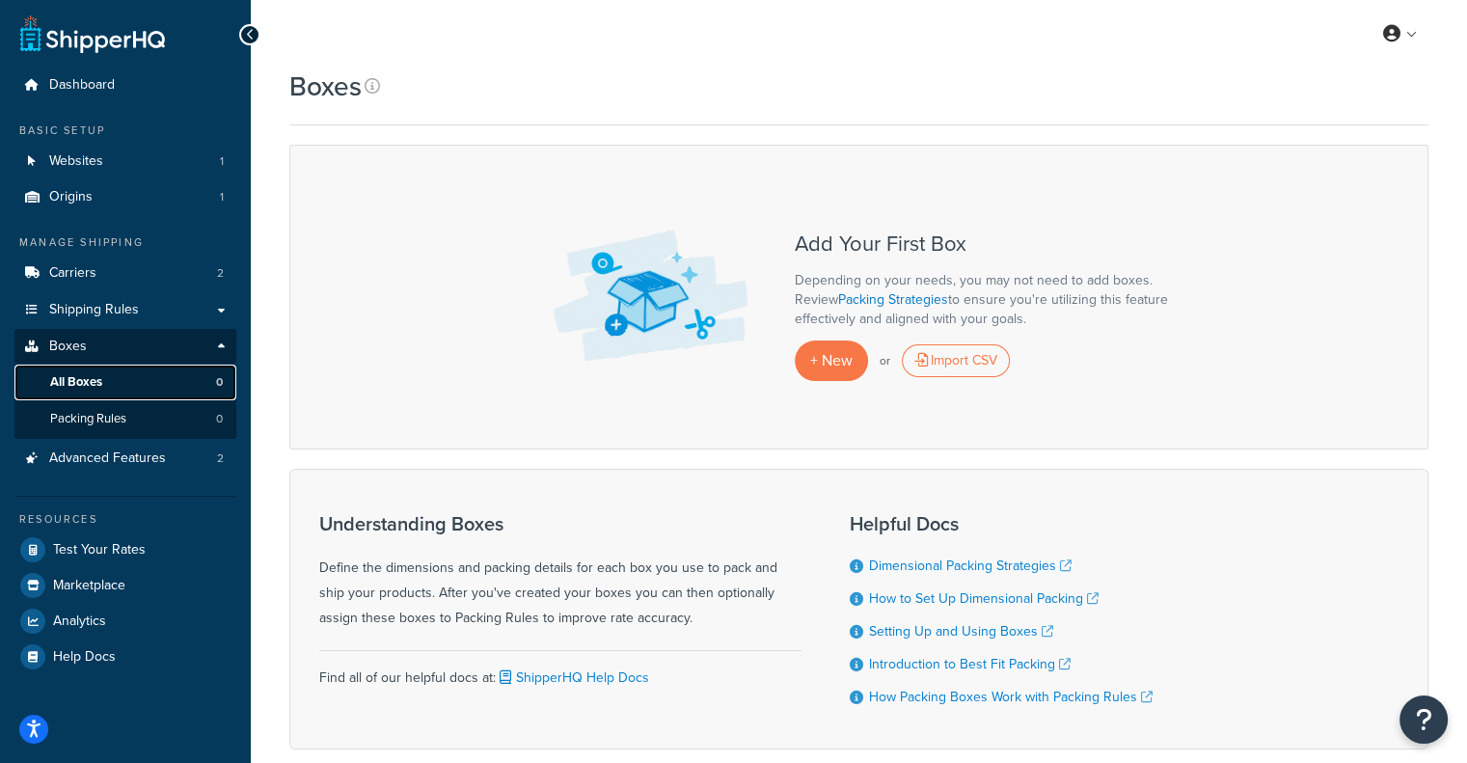
click at [177, 384] on link "All Boxes 0" at bounding box center [125, 383] width 222 height 36
click at [846, 357] on span "+ New" at bounding box center [831, 360] width 42 height 22
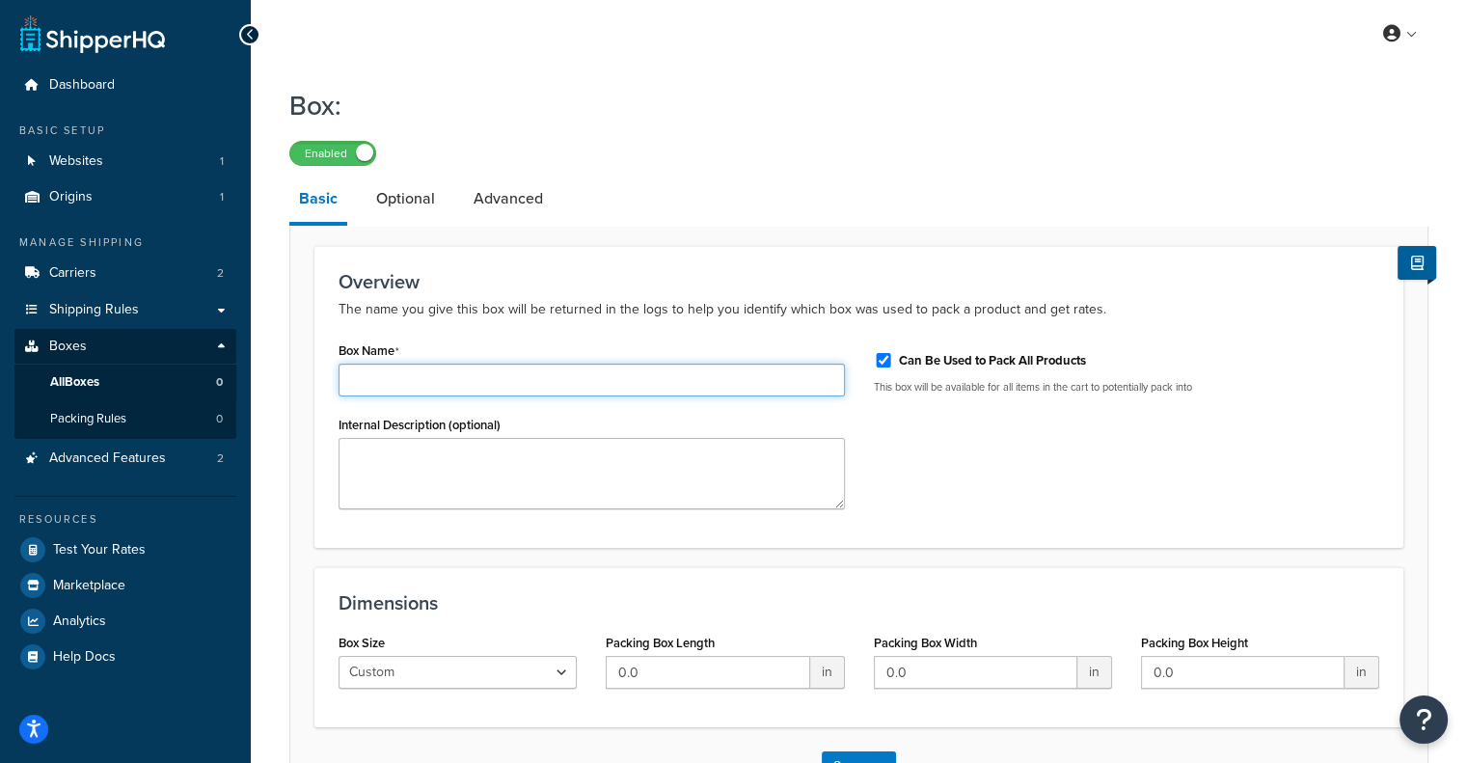
click at [423, 389] on input "Box Name" at bounding box center [592, 380] width 506 height 33
paste input "Box 4"
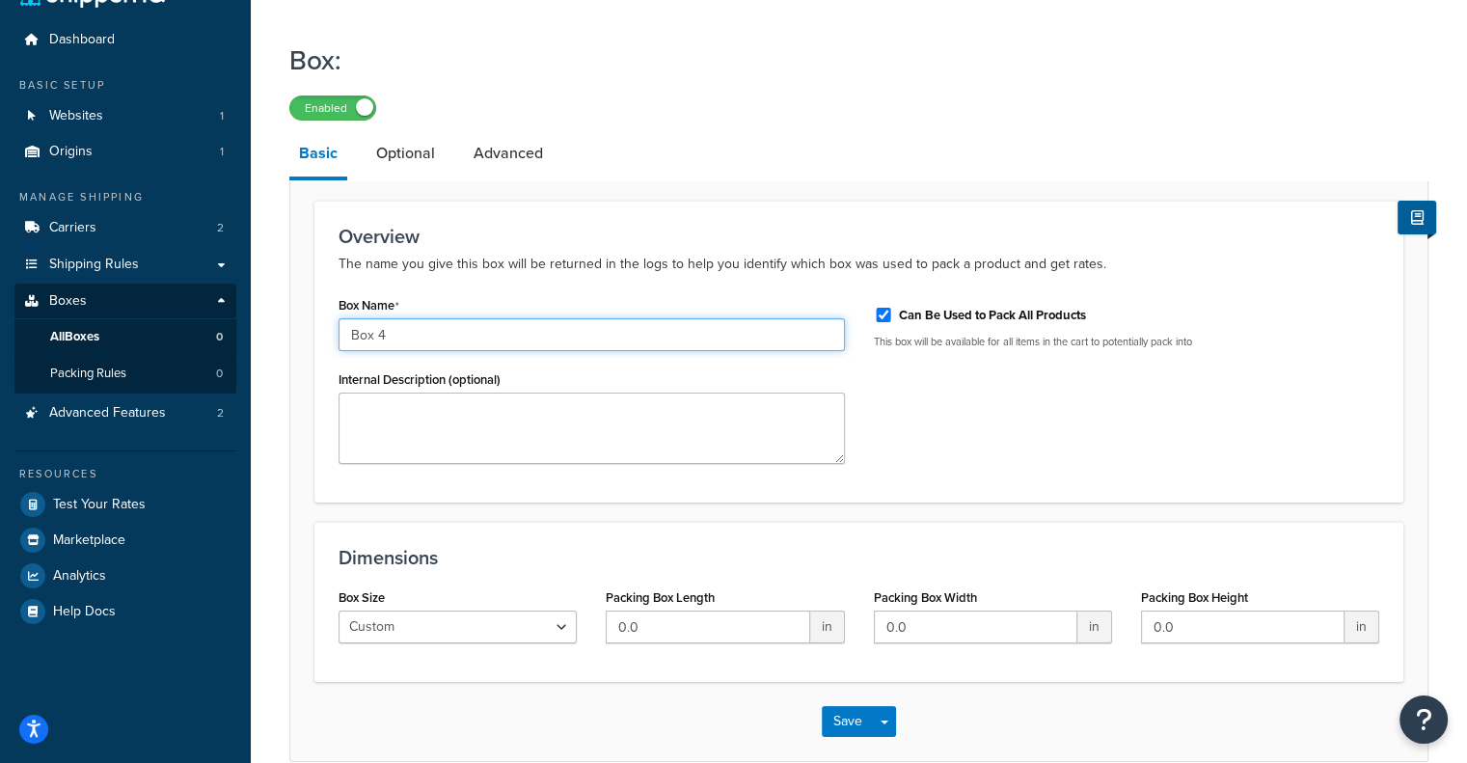
scroll to position [140, 0]
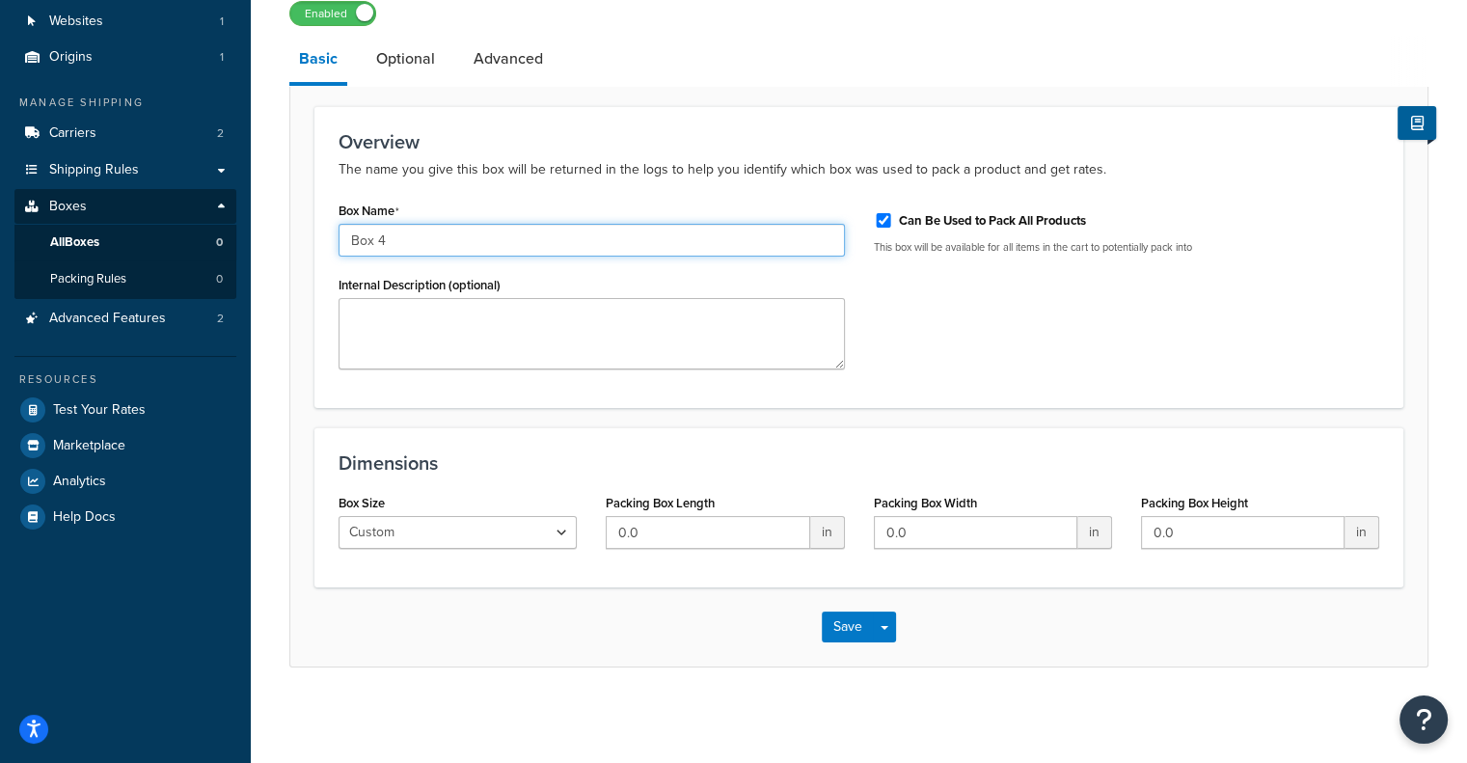
type input "Box 4"
click at [833, 530] on span "in" at bounding box center [827, 532] width 35 height 33
click at [515, 539] on select "Custom USPS Small Flat Box USPS Medium Flat Box USPS Large Flat Box USPS Flat E…" at bounding box center [458, 532] width 238 height 33
click at [513, 539] on select "Custom USPS Small Flat Box USPS Medium Flat Box USPS Large Flat Box USPS Flat E…" at bounding box center [458, 532] width 238 height 33
click at [658, 541] on input "0.0" at bounding box center [708, 532] width 204 height 33
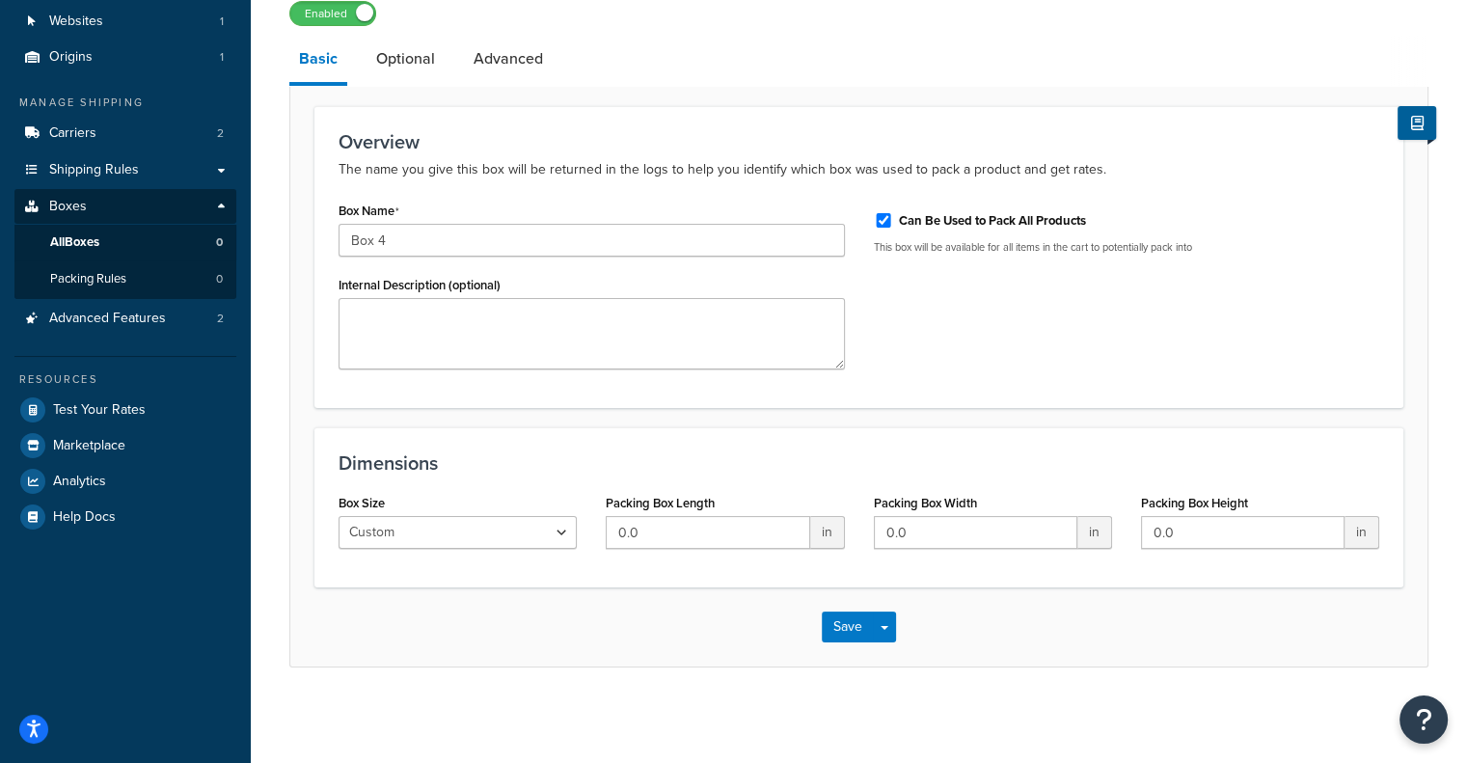
click at [829, 535] on span "in" at bounding box center [827, 532] width 35 height 33
drag, startPoint x: 828, startPoint y: 535, endPoint x: 845, endPoint y: 529, distance: 18.6
click at [833, 532] on span "in" at bounding box center [827, 532] width 35 height 33
click at [845, 529] on div "Packing Box Length 0.0 in" at bounding box center [724, 526] width 267 height 74
click at [822, 537] on span "in" at bounding box center [827, 532] width 35 height 33
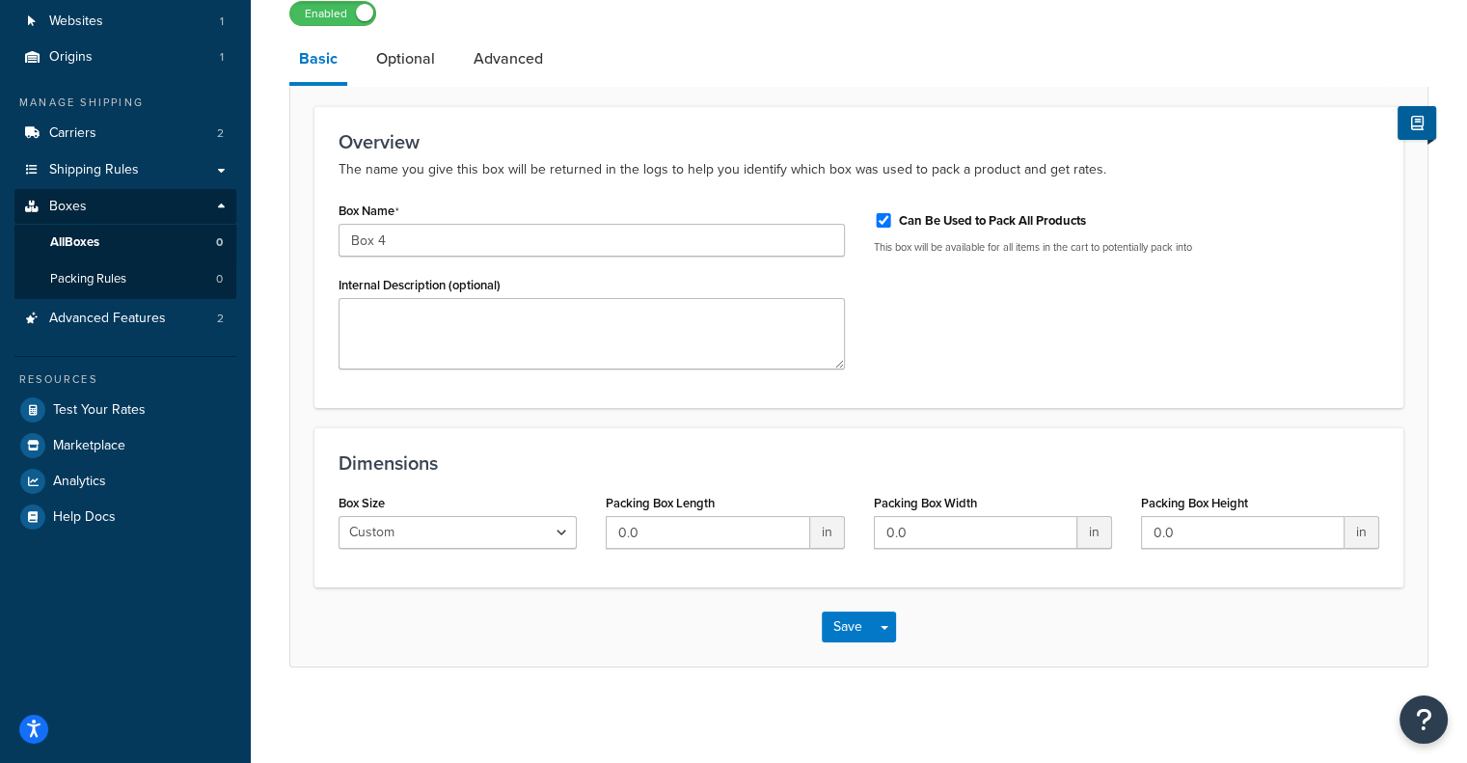
click at [822, 537] on span "in" at bounding box center [827, 532] width 35 height 33
click at [525, 60] on link "Advanced" at bounding box center [508, 59] width 89 height 46
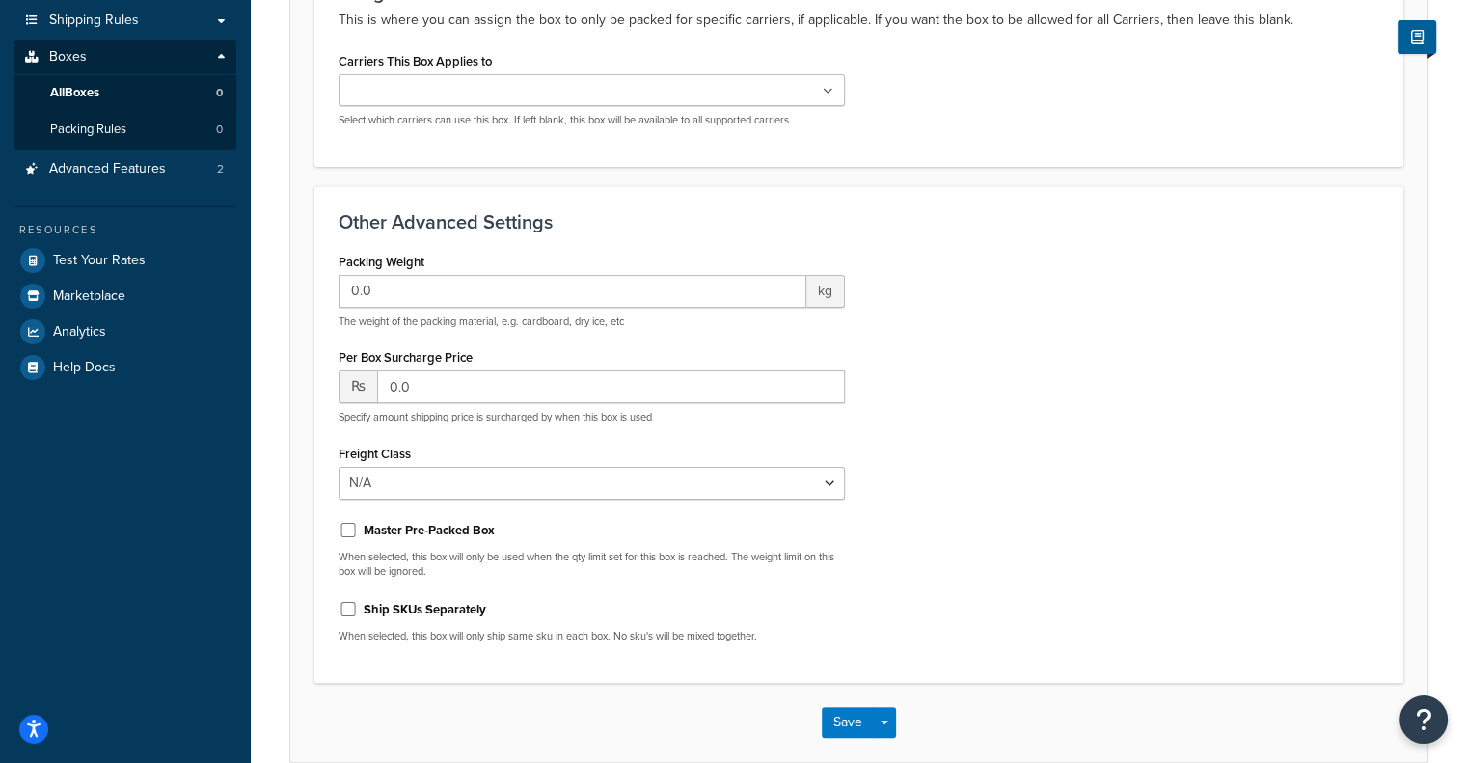
scroll to position [288, 0]
click at [328, 392] on div "Packing Weight 0.0 kg The weight of the packing material, e.g. cardboard, dry i…" at bounding box center [591, 454] width 535 height 411
click at [380, 387] on input "0.0" at bounding box center [611, 387] width 468 height 33
click at [359, 395] on span "₨" at bounding box center [358, 387] width 39 height 33
click at [415, 394] on input "0.0" at bounding box center [611, 387] width 468 height 33
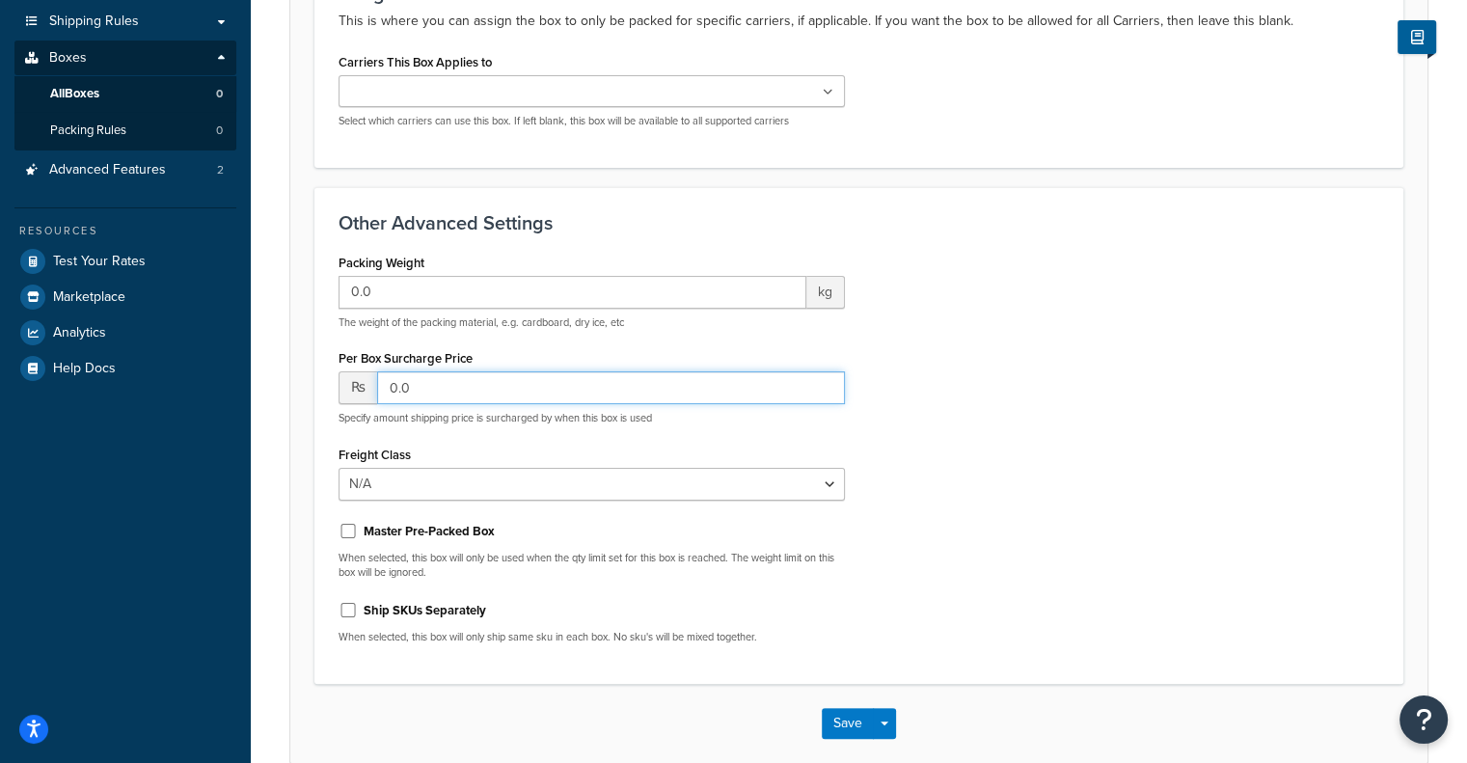
drag, startPoint x: 415, startPoint y: 394, endPoint x: 386, endPoint y: 394, distance: 28.9
click at [386, 394] on input "0.0" at bounding box center [611, 387] width 468 height 33
type input "406"
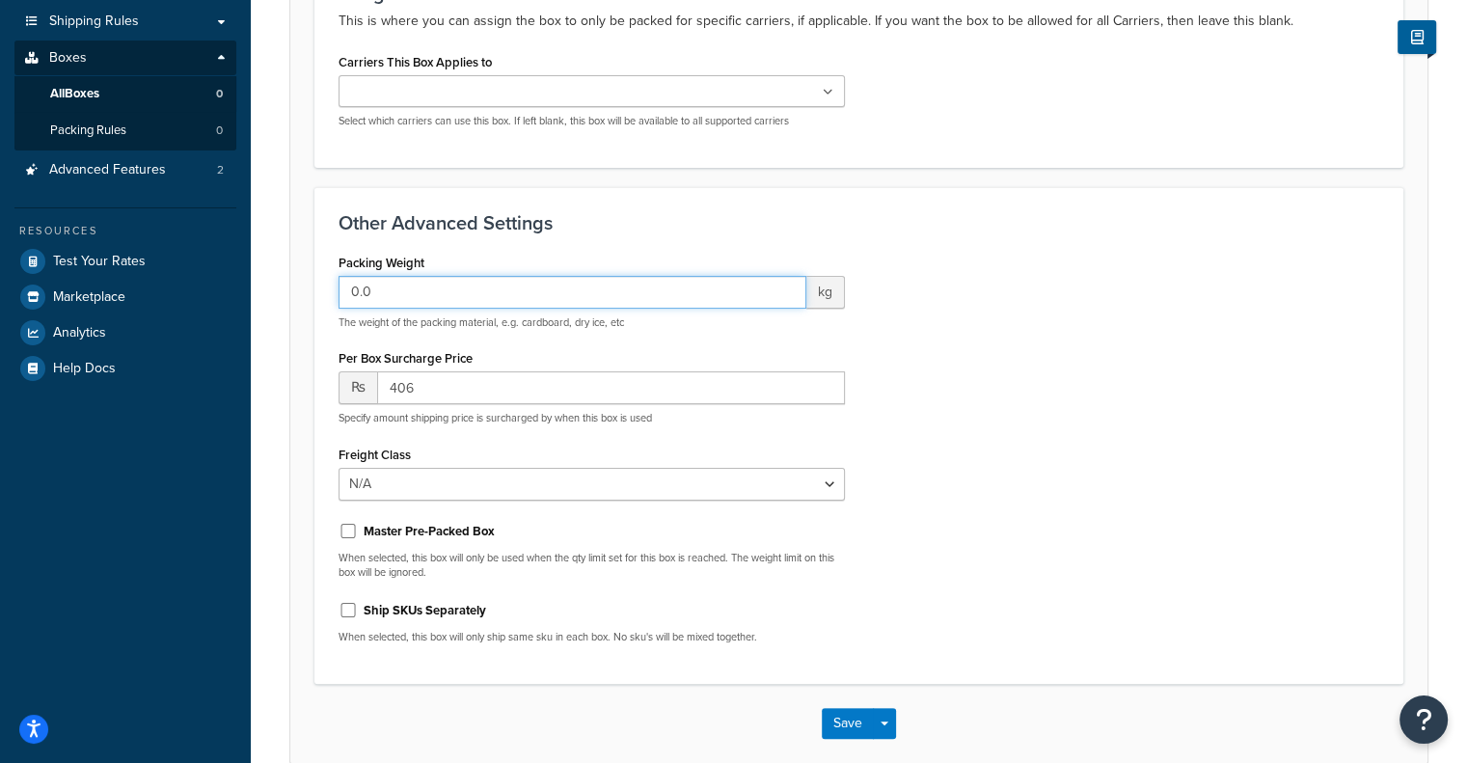
drag, startPoint x: 406, startPoint y: 298, endPoint x: 365, endPoint y: 288, distance: 42.6
click at [365, 288] on input "0.0" at bounding box center [573, 292] width 468 height 33
type input "0.56"
click at [829, 93] on icon at bounding box center [829, 93] width 9 height 12
click at [1046, 387] on div "Packing Weight 0.56 kg The weight of the packing material, e.g. cardboard, dry …" at bounding box center [859, 454] width 1070 height 411
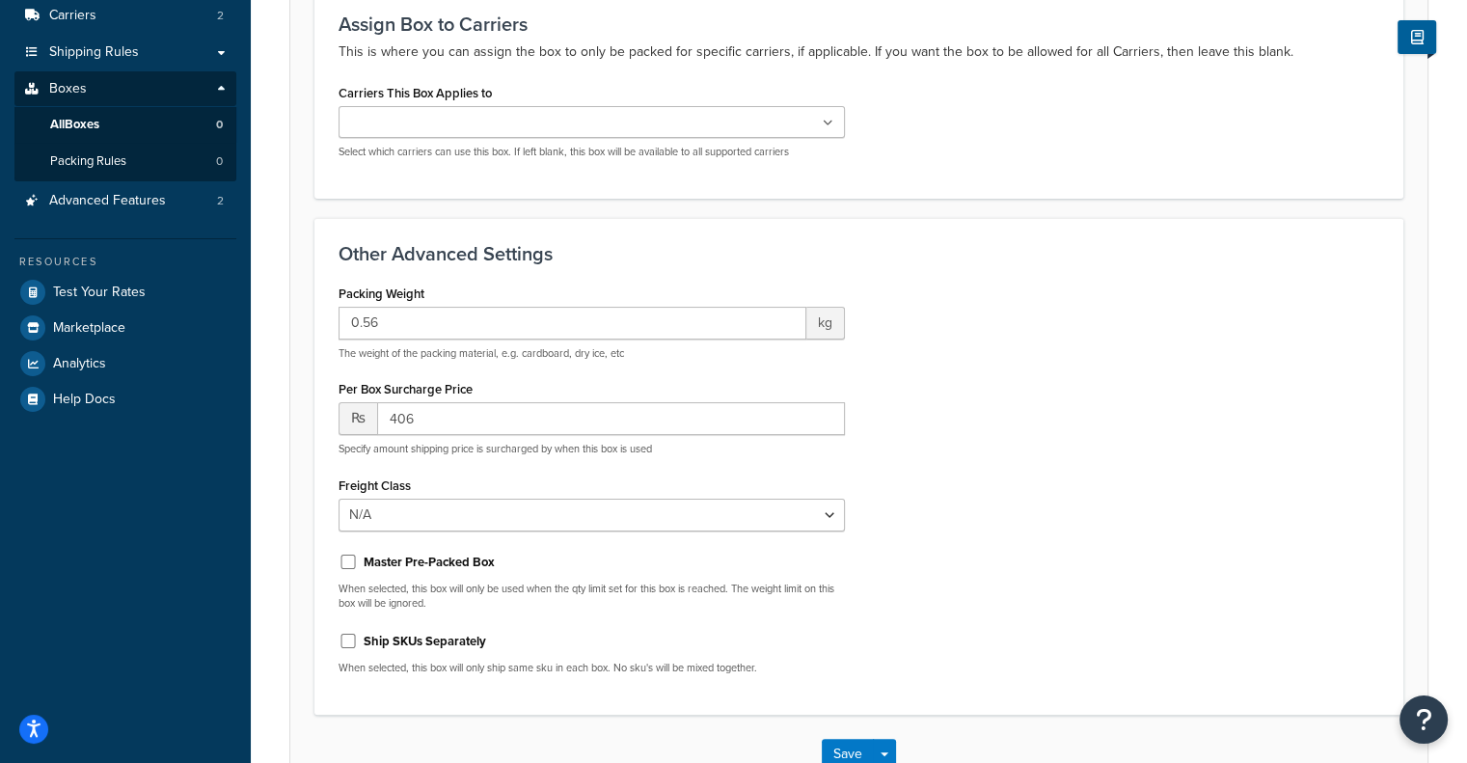
scroll to position [95, 0]
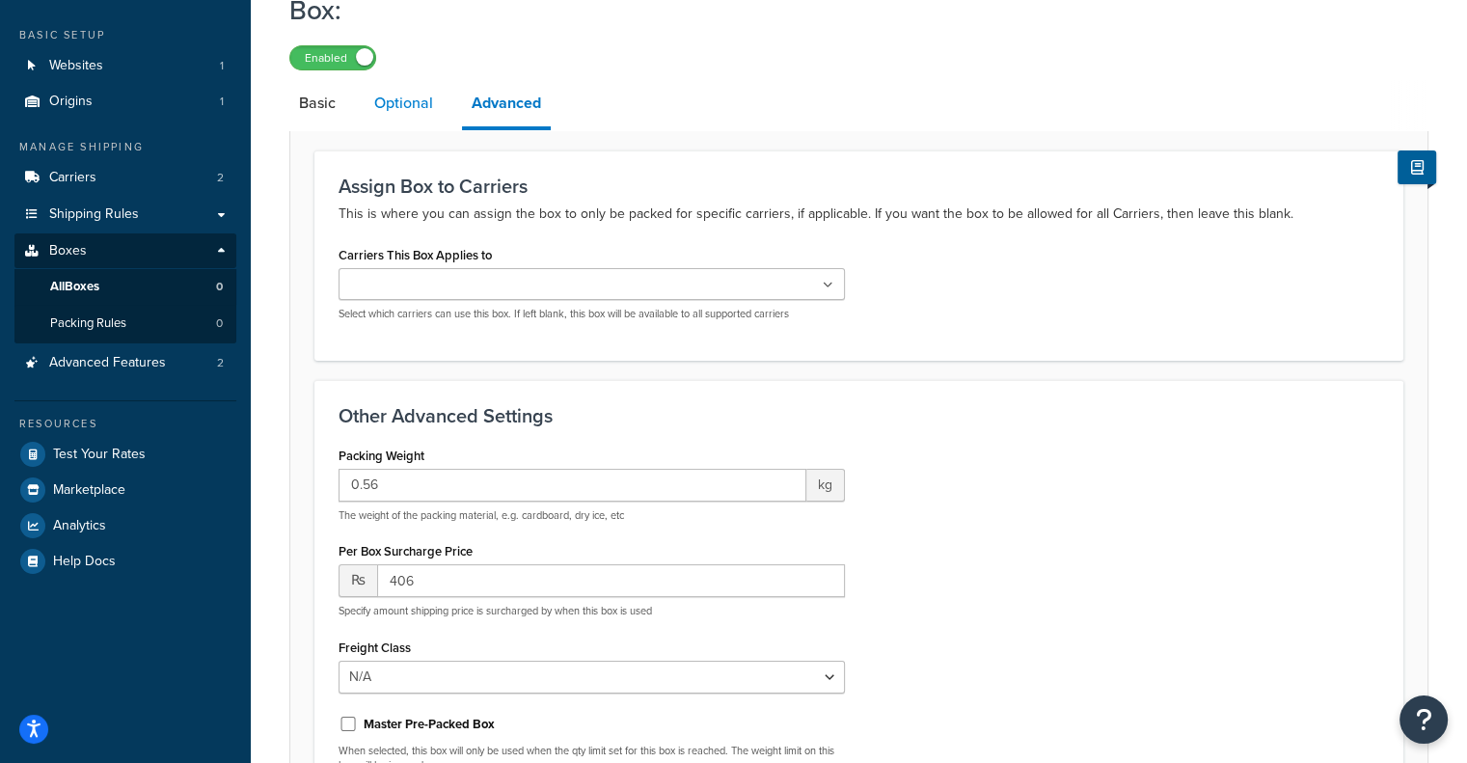
click at [400, 111] on link "Optional" at bounding box center [404, 103] width 78 height 46
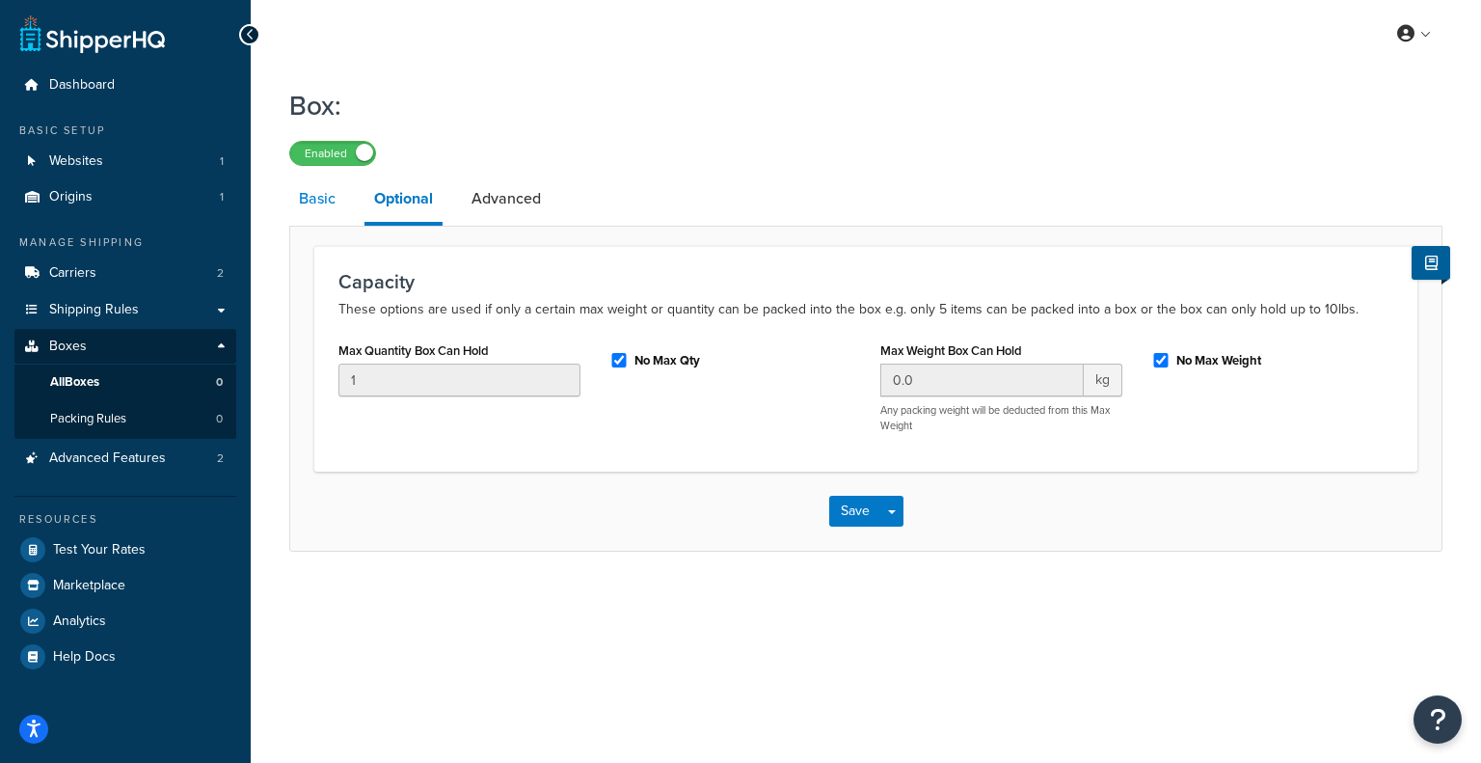
click at [342, 193] on link "Basic" at bounding box center [317, 199] width 56 height 46
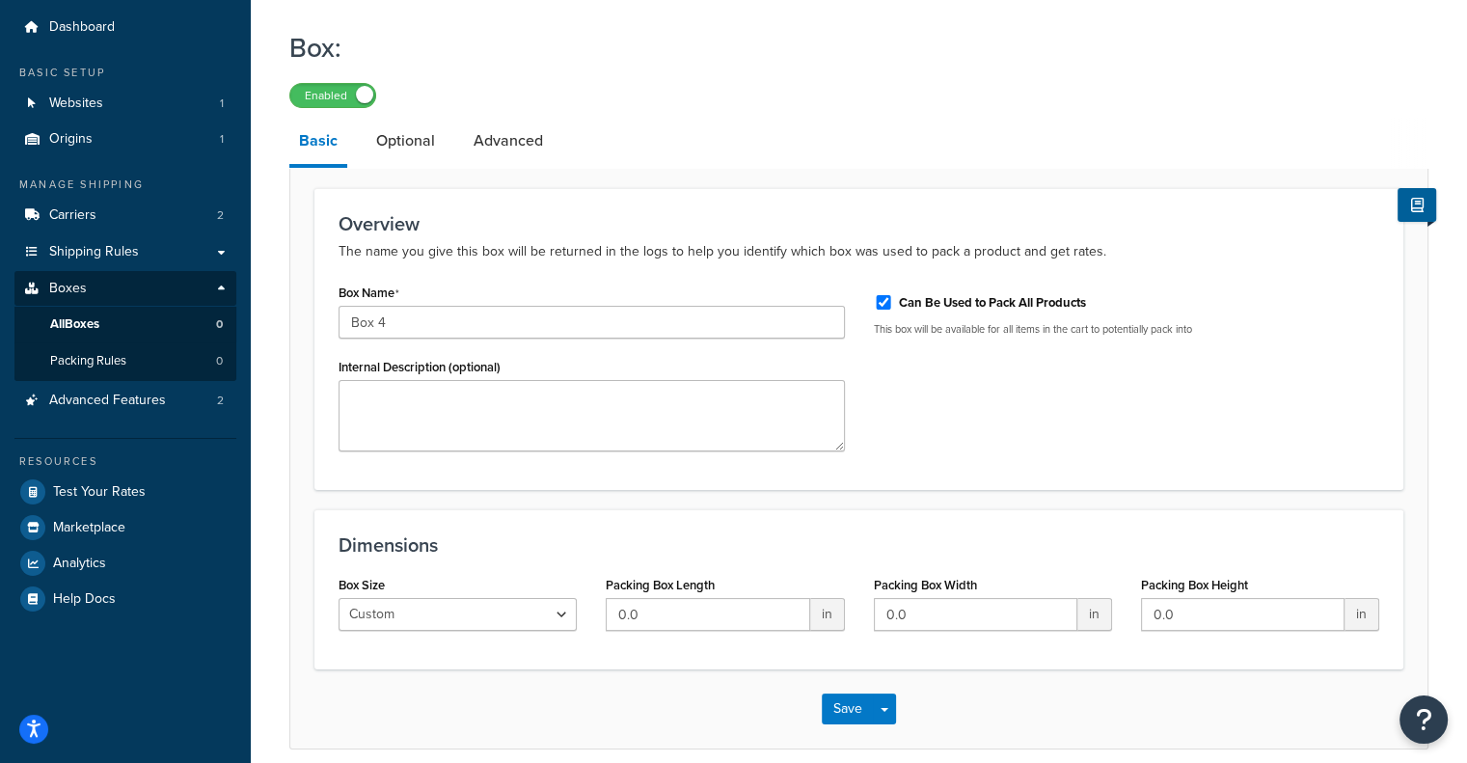
scroll to position [140, 0]
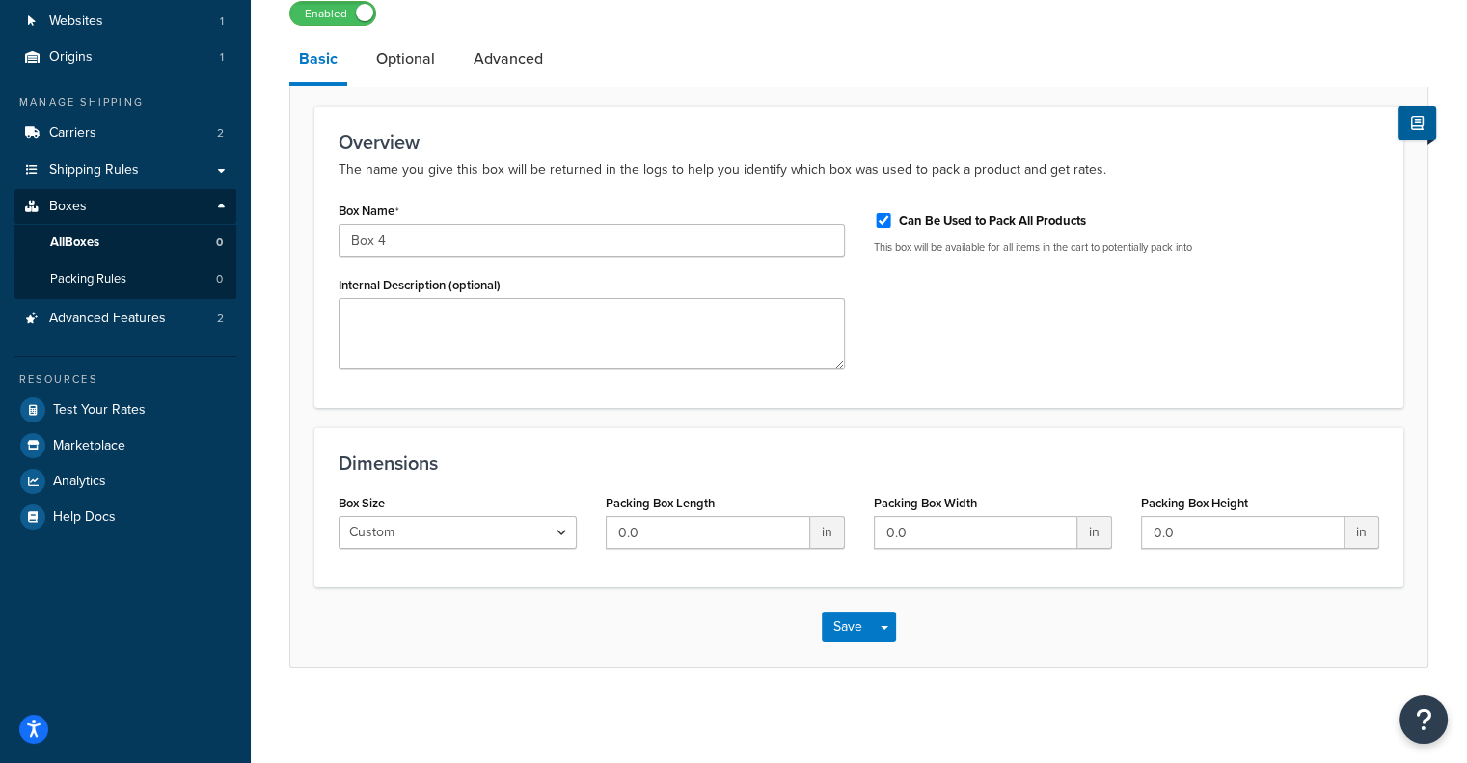
click at [834, 526] on span "in" at bounding box center [827, 532] width 35 height 33
click at [745, 527] on input "0.0" at bounding box center [708, 532] width 204 height 33
click at [756, 526] on input "0.0" at bounding box center [708, 532] width 204 height 33
click at [547, 527] on select "Custom USPS Small Flat Box USPS Medium Flat Box USPS Large Flat Box USPS Flat E…" at bounding box center [458, 532] width 238 height 33
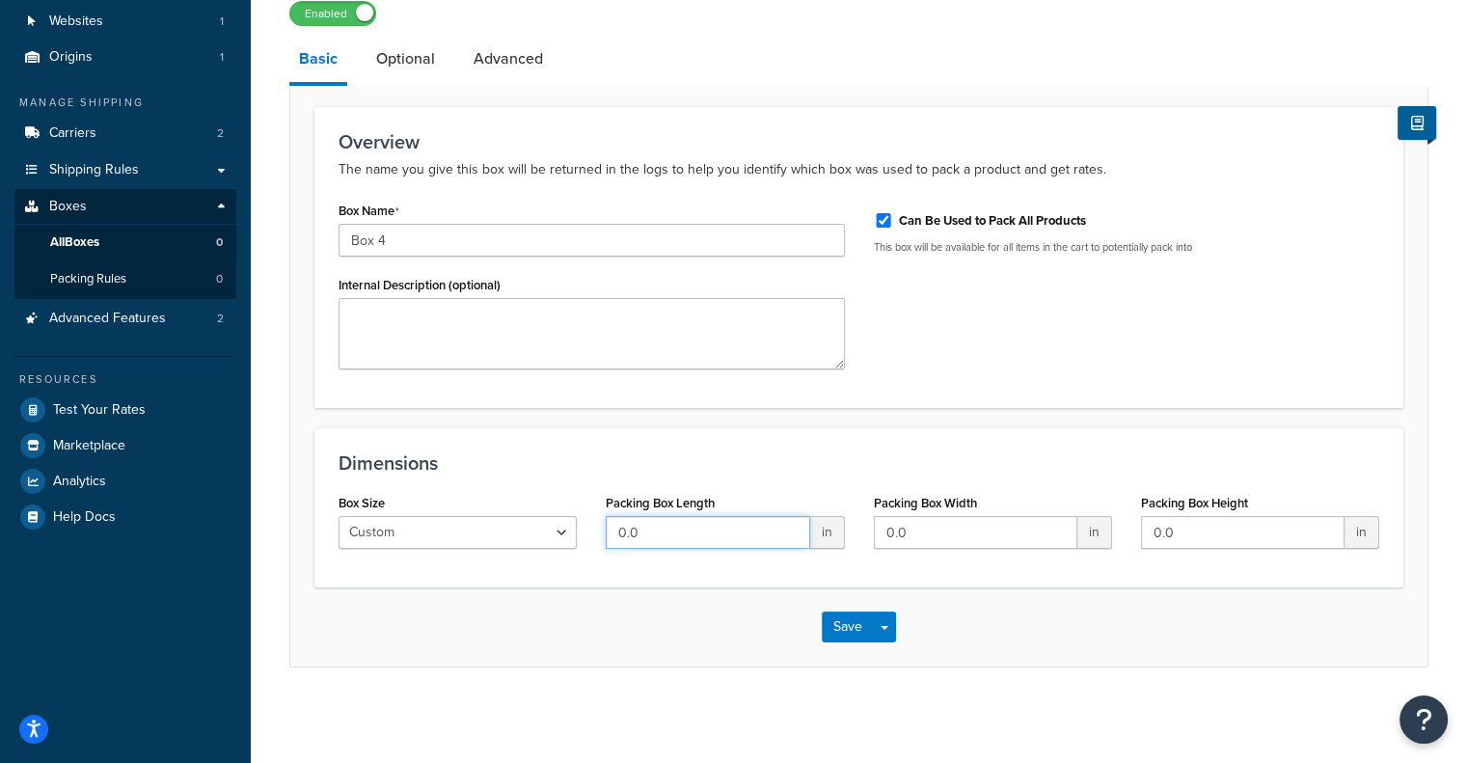
drag, startPoint x: 655, startPoint y: 520, endPoint x: 601, endPoint y: 524, distance: 54.1
click at [601, 524] on div "Packing Box Length 0.0 in" at bounding box center [724, 526] width 267 height 74
type input "13.27"
drag, startPoint x: 922, startPoint y: 535, endPoint x: 881, endPoint y: 535, distance: 41.5
click at [881, 535] on input "0.0" at bounding box center [976, 532] width 204 height 33
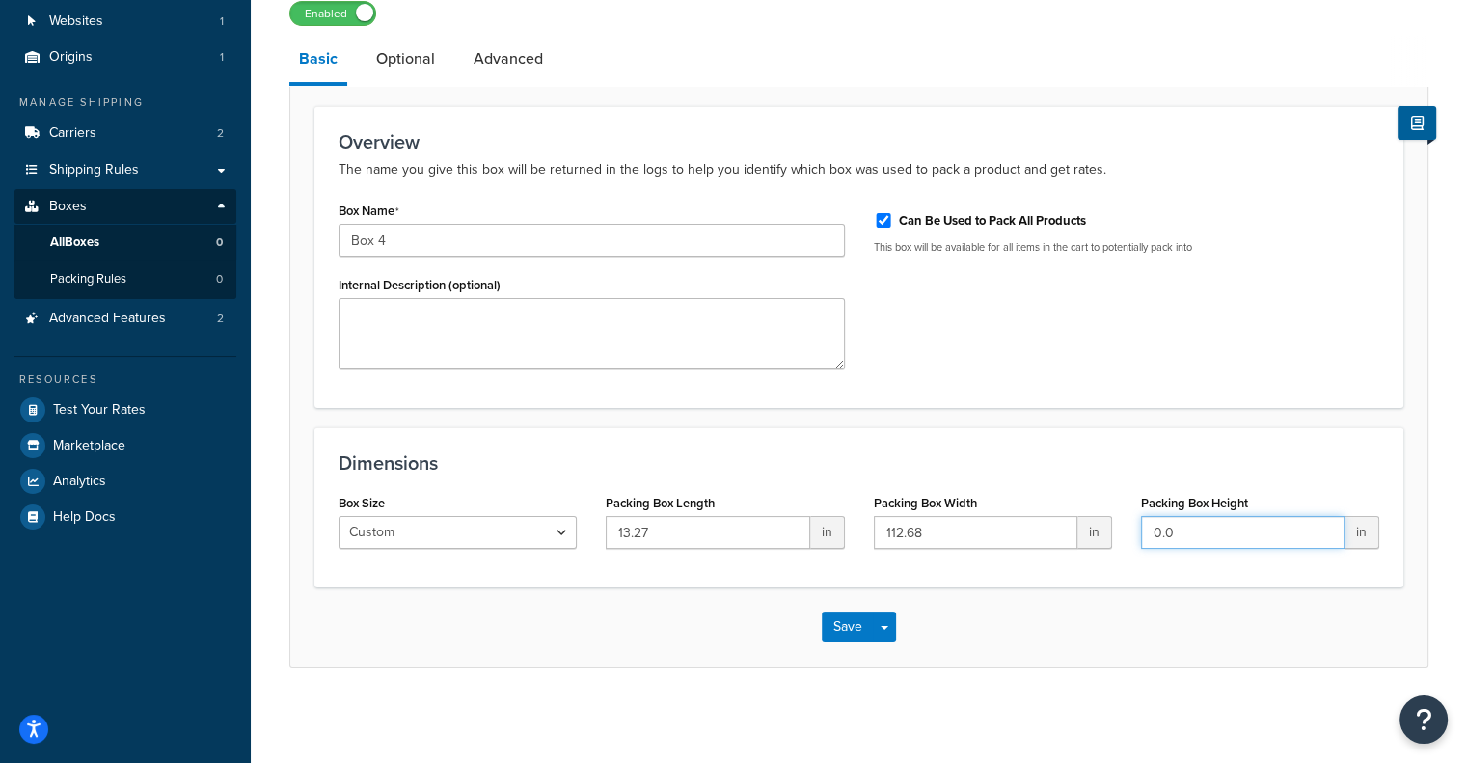
drag, startPoint x: 1188, startPoint y: 530, endPoint x: 1144, endPoint y: 516, distance: 46.7
click at [1144, 516] on input "0.0" at bounding box center [1243, 532] width 204 height 33
click at [888, 535] on input "112.68" at bounding box center [976, 532] width 204 height 33
type input "12.68"
drag, startPoint x: 1163, startPoint y: 528, endPoint x: 1143, endPoint y: 516, distance: 23.3
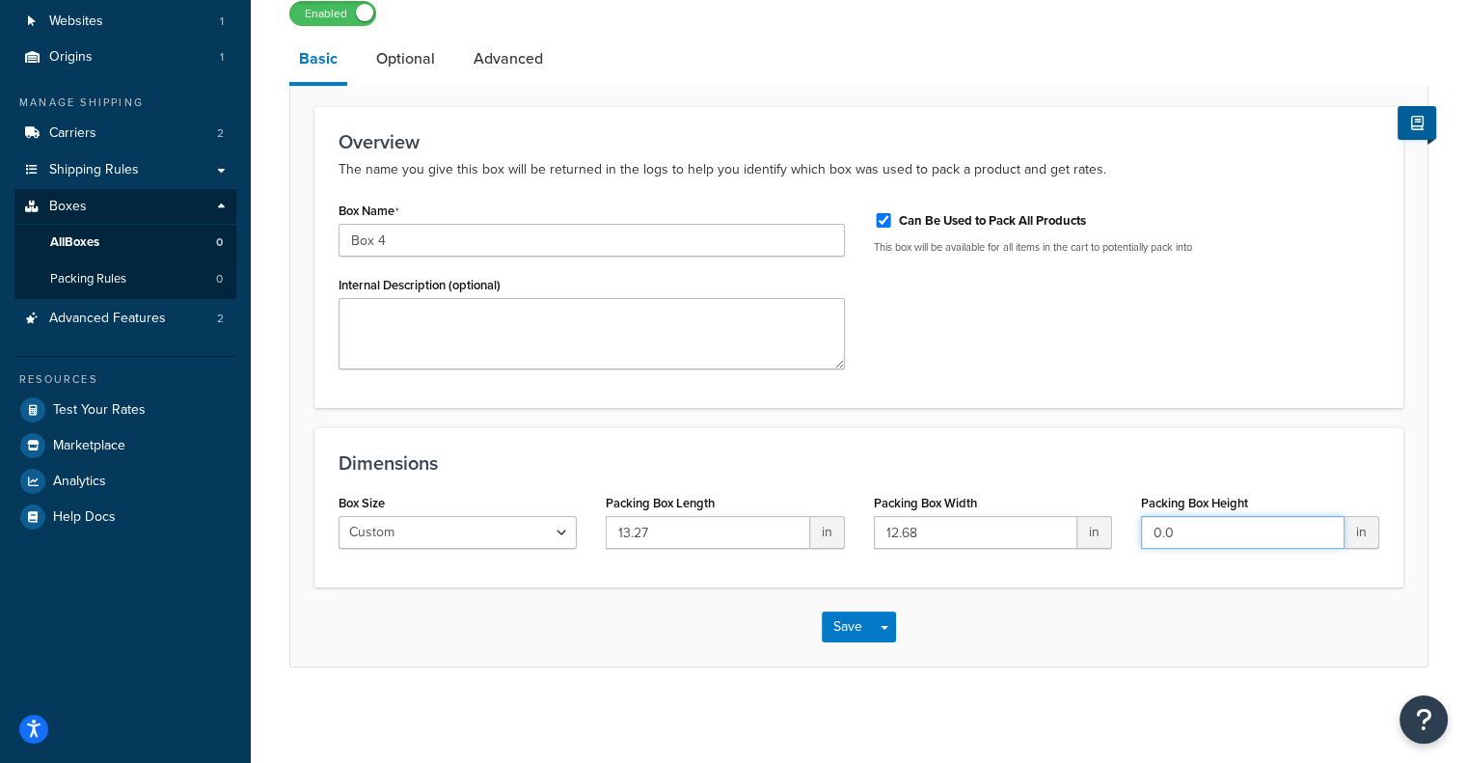
click at [1143, 516] on input "0.0" at bounding box center [1243, 532] width 204 height 33
type input "7.09"
click at [1160, 614] on div "Save Save Dropdown Save and Edit Save and Duplicate Save and Create New" at bounding box center [858, 626] width 1137 height 79
click at [846, 621] on button "Save" at bounding box center [848, 626] width 52 height 31
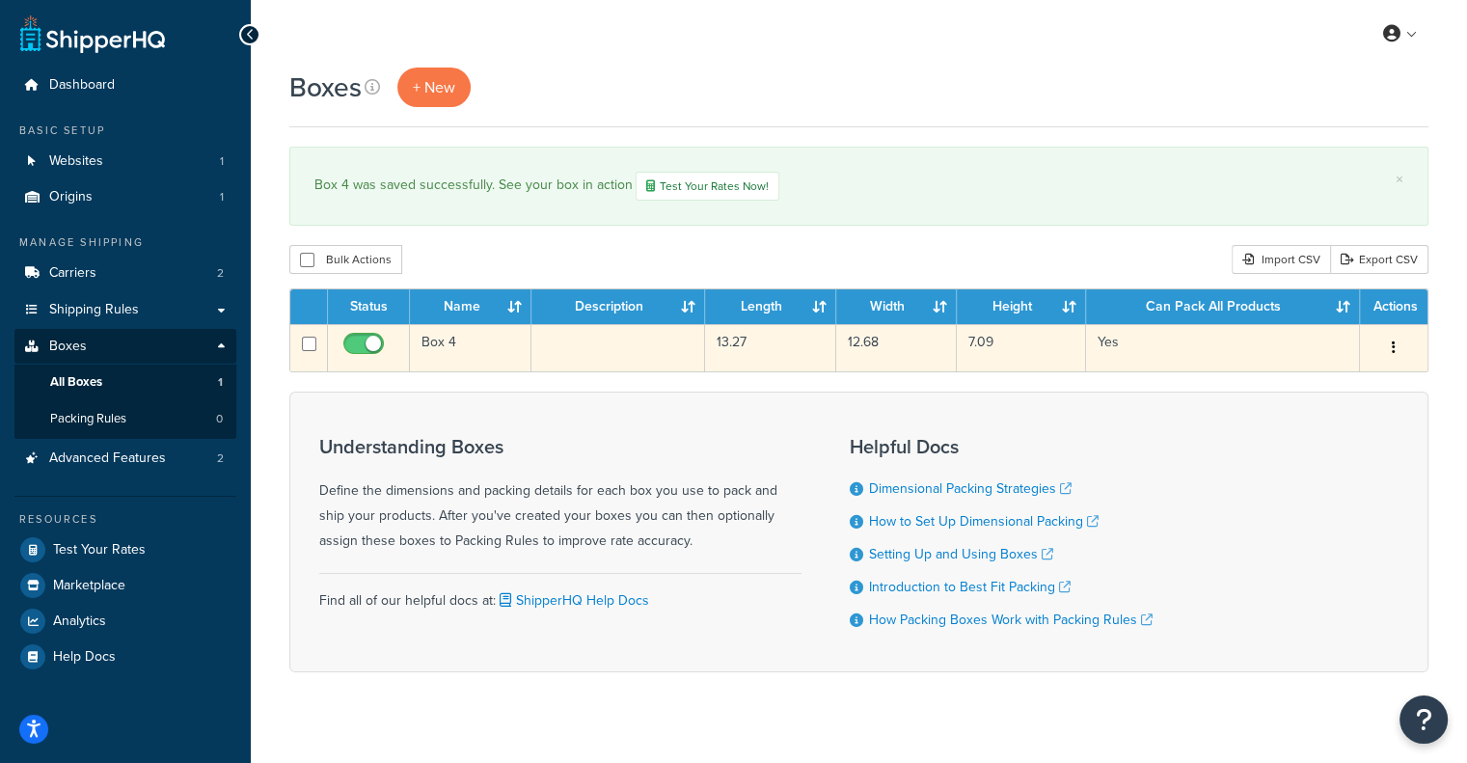
click at [305, 345] on input "checkbox" at bounding box center [309, 344] width 14 height 14
checkbox input "true"
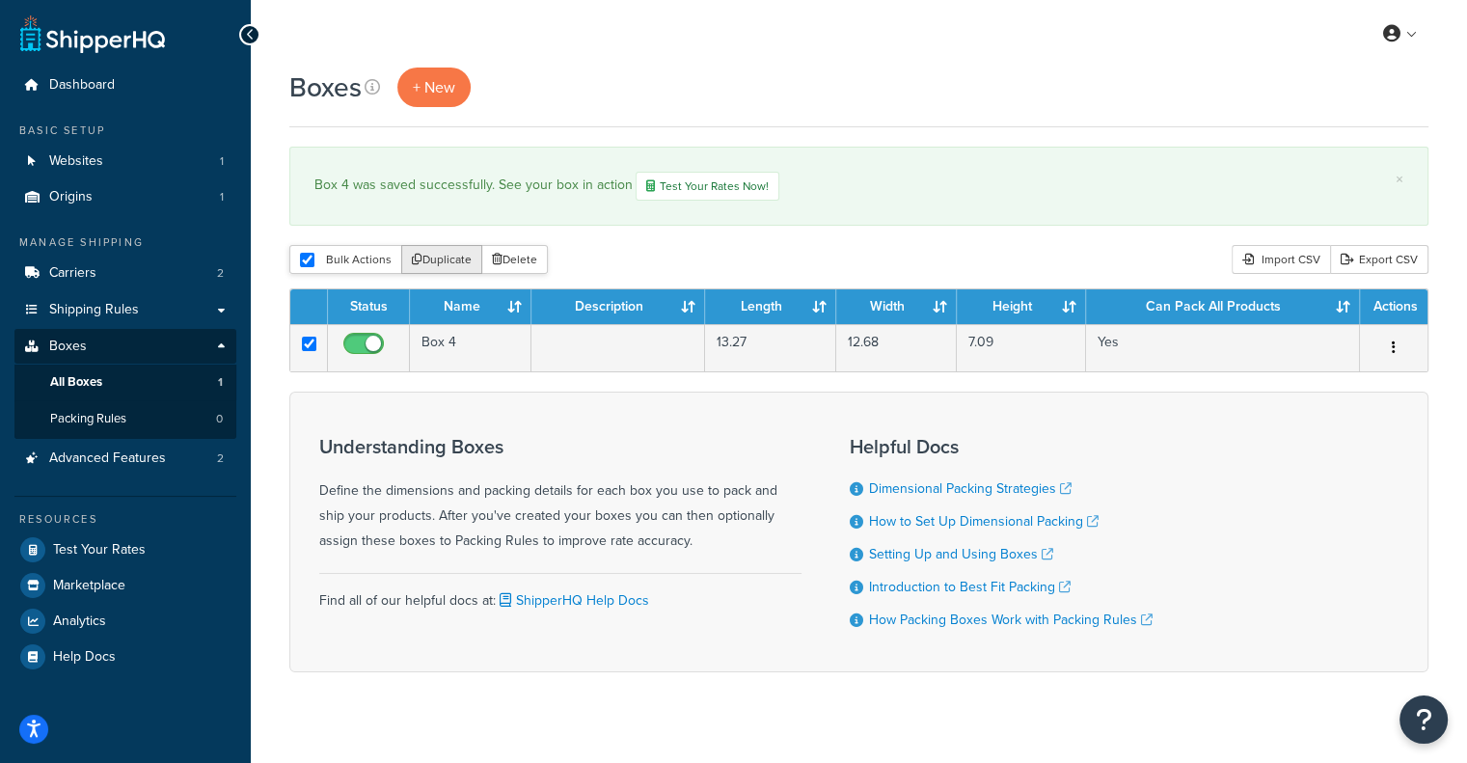
click at [437, 253] on button "Duplicate" at bounding box center [441, 259] width 81 height 29
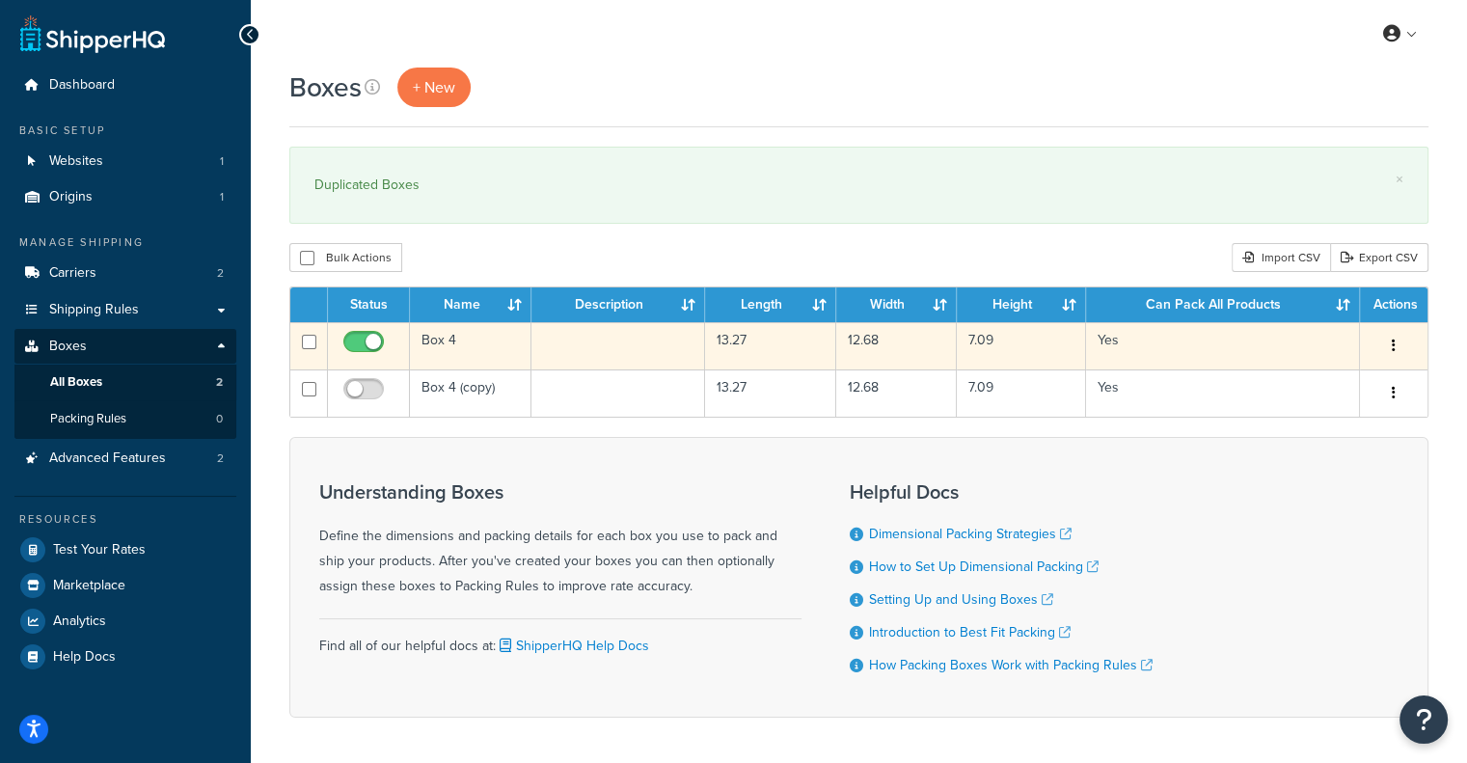
click at [1395, 340] on icon "button" at bounding box center [1394, 346] width 4 height 14
click at [1348, 368] on link "Edit" at bounding box center [1330, 383] width 152 height 40
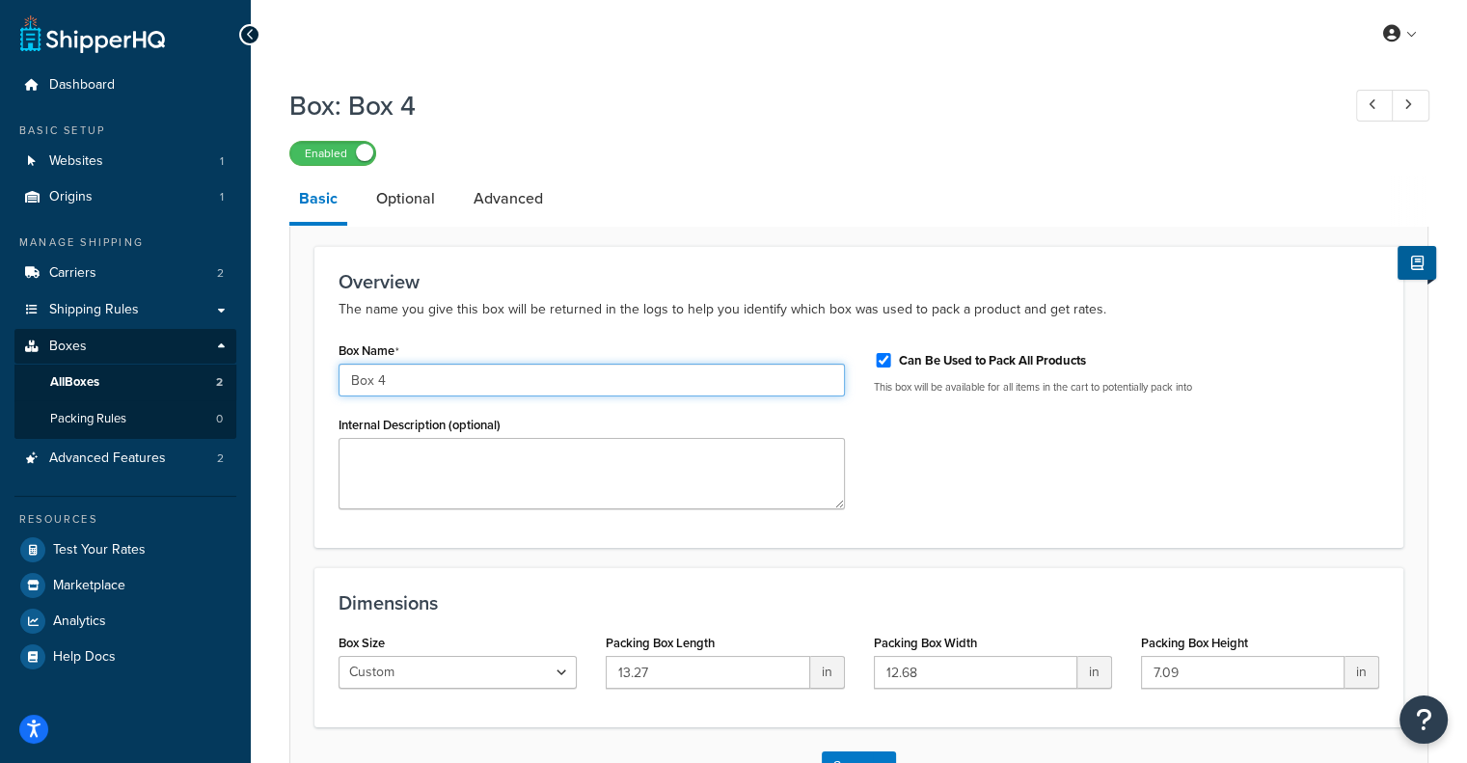
click at [523, 393] on input "Box 4" at bounding box center [592, 380] width 506 height 33
type input "Box 4 - Smart Boxing"
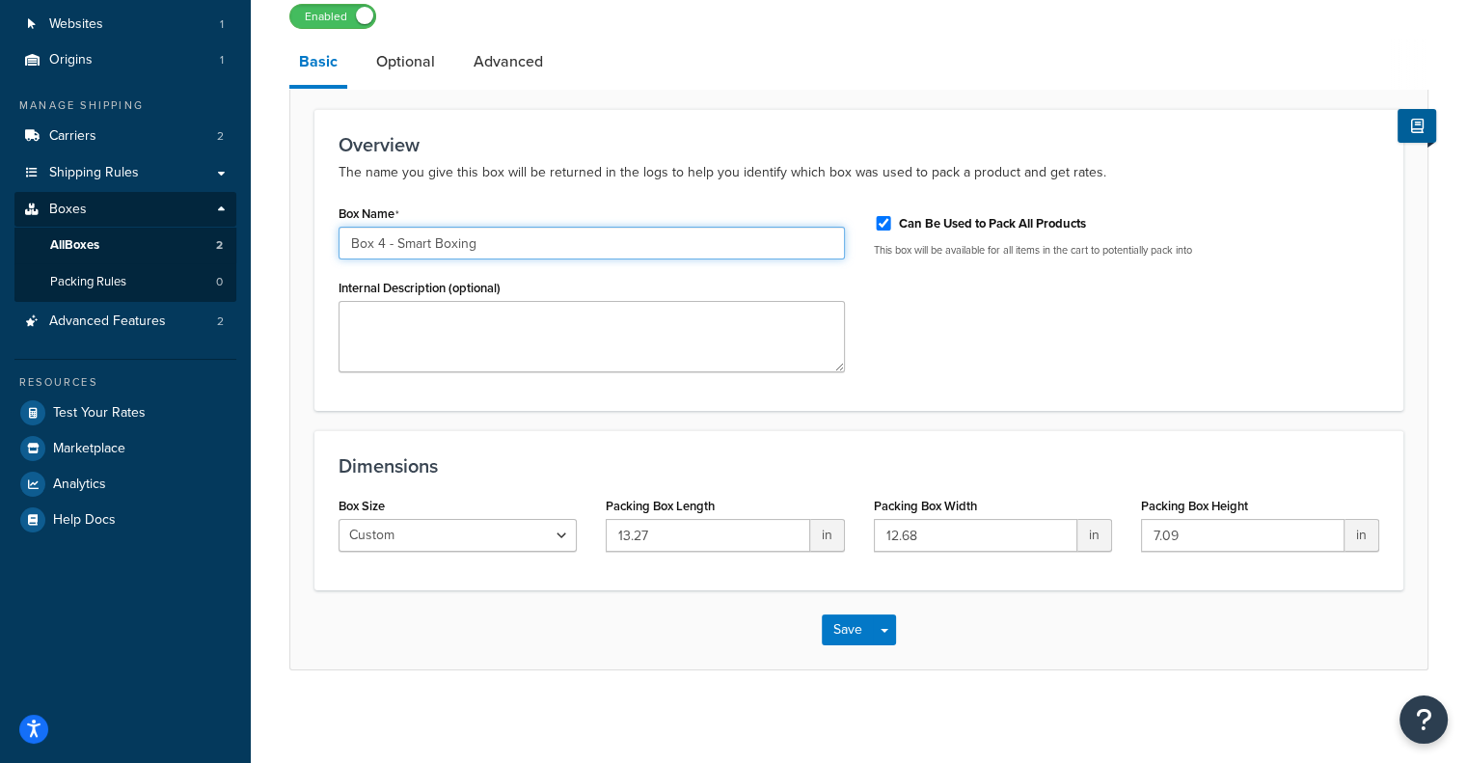
scroll to position [140, 0]
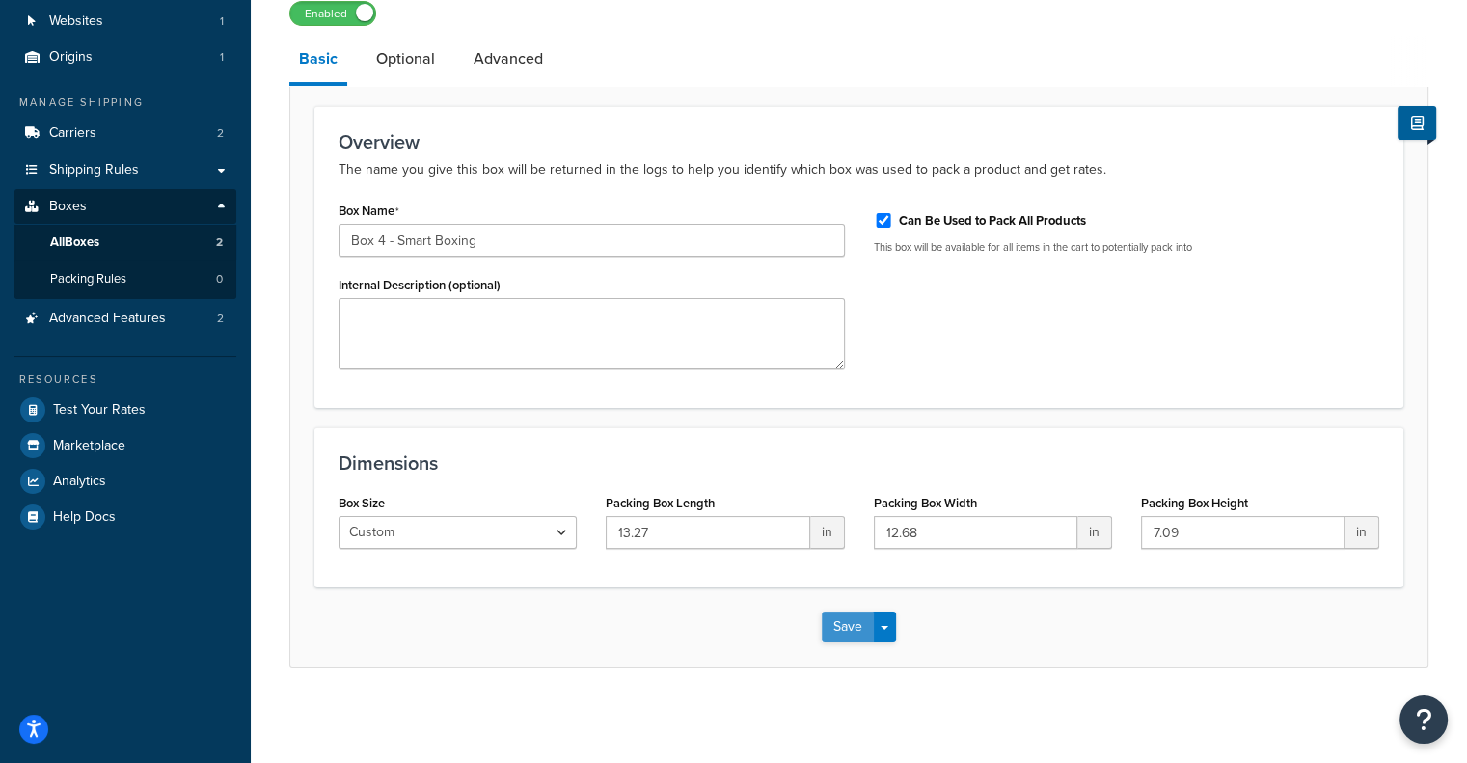
click at [849, 621] on button "Save" at bounding box center [848, 626] width 52 height 31
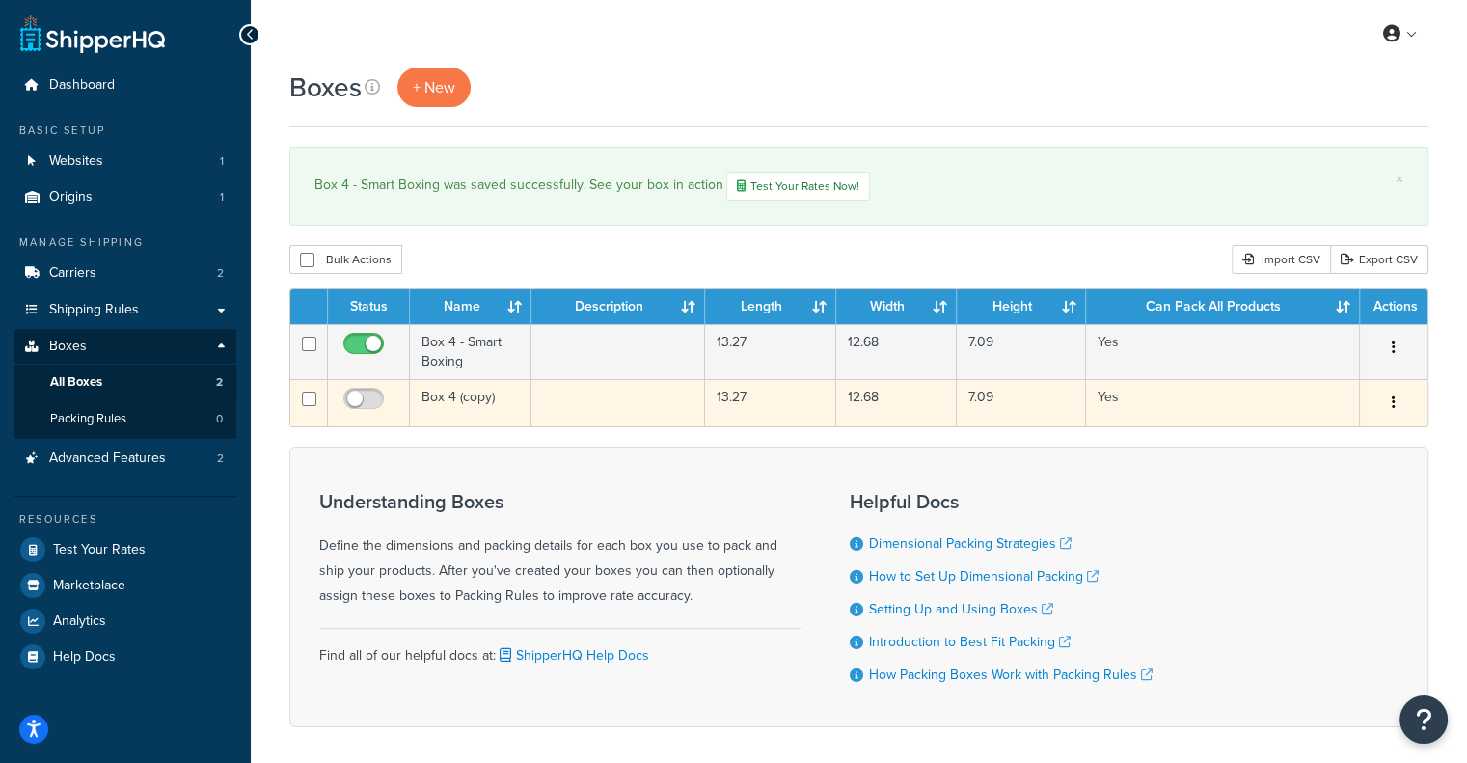
click at [464, 398] on td "Box 4 (copy)" at bounding box center [471, 402] width 122 height 47
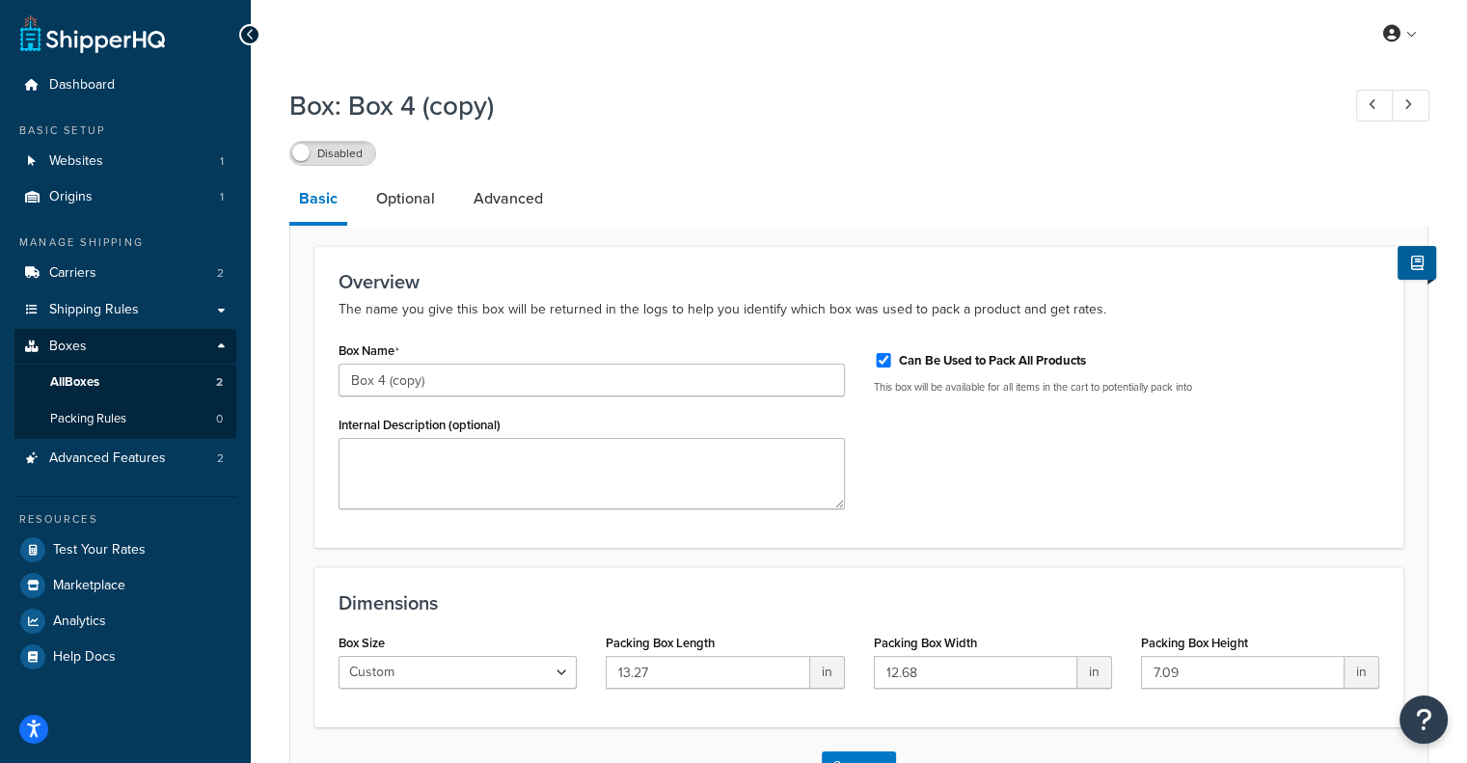
click at [444, 111] on h1 "Box: Box 4 (copy)" at bounding box center [804, 106] width 1031 height 38
click at [517, 202] on link "Advanced" at bounding box center [508, 199] width 89 height 46
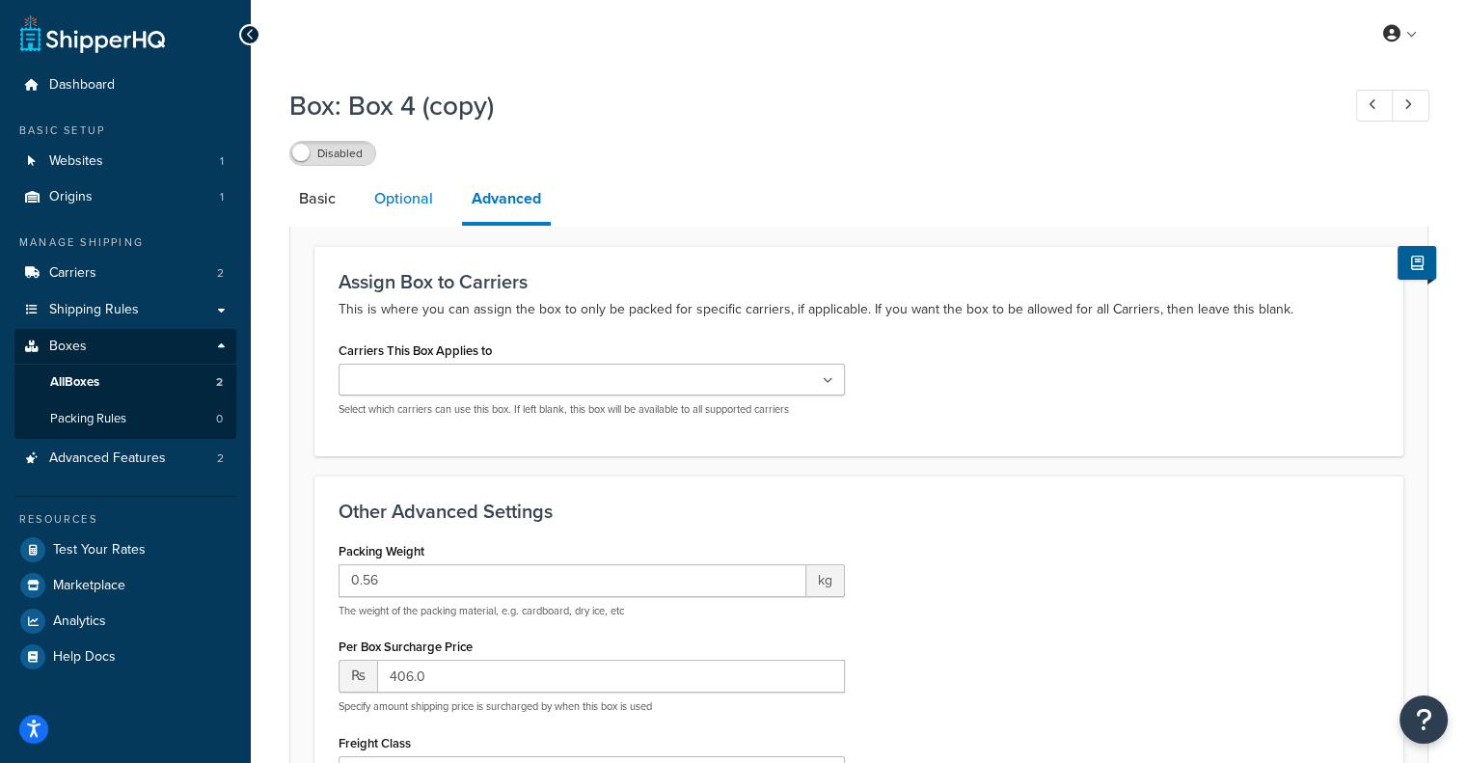
click at [421, 193] on link "Optional" at bounding box center [404, 199] width 78 height 46
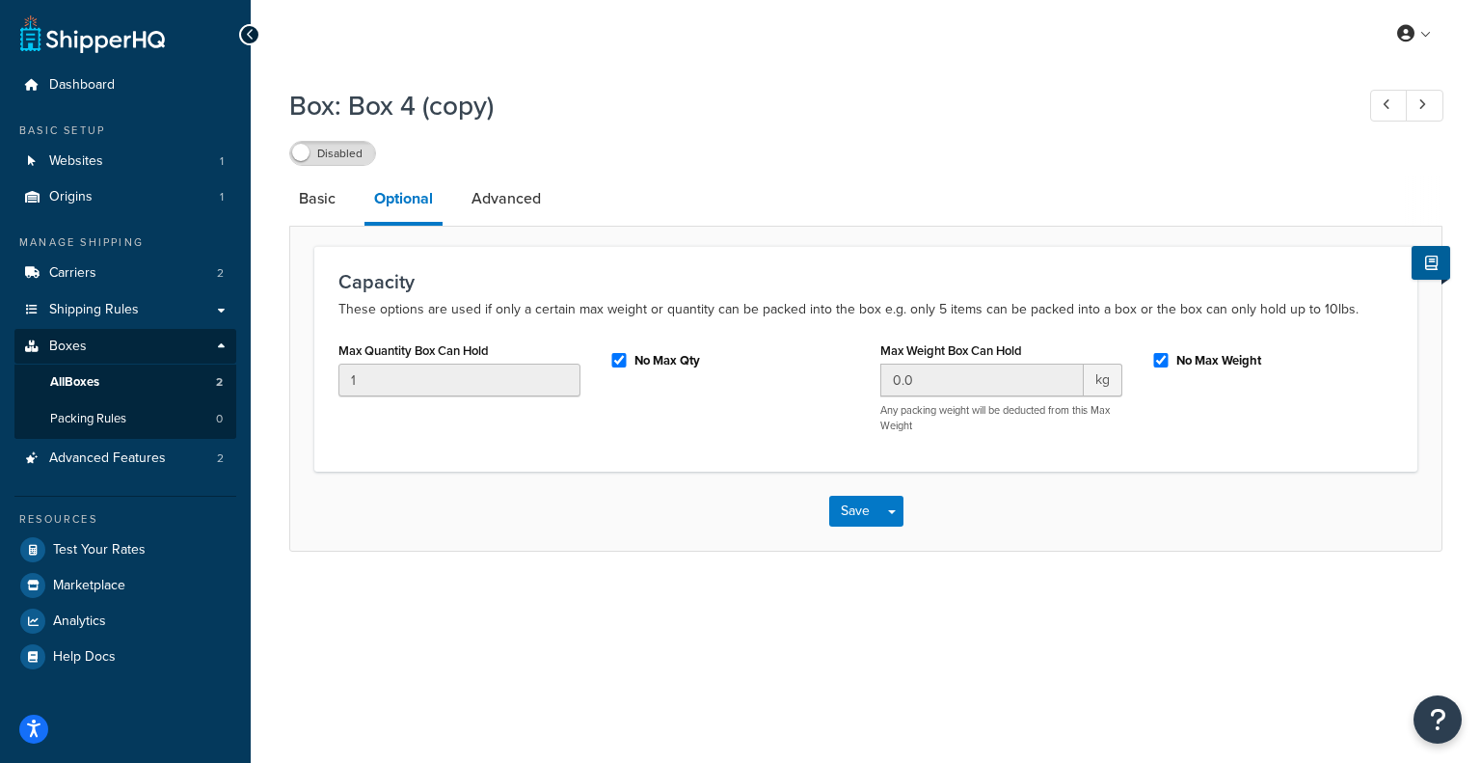
drag, startPoint x: 1223, startPoint y: 360, endPoint x: 1030, endPoint y: 386, distance: 194.6
click at [1223, 358] on label "No Max Weight" at bounding box center [1219, 360] width 85 height 17
click at [1171, 358] on input "No Max Weight" at bounding box center [1161, 360] width 19 height 14
checkbox input "false"
drag, startPoint x: 978, startPoint y: 384, endPoint x: 848, endPoint y: 362, distance: 132.1
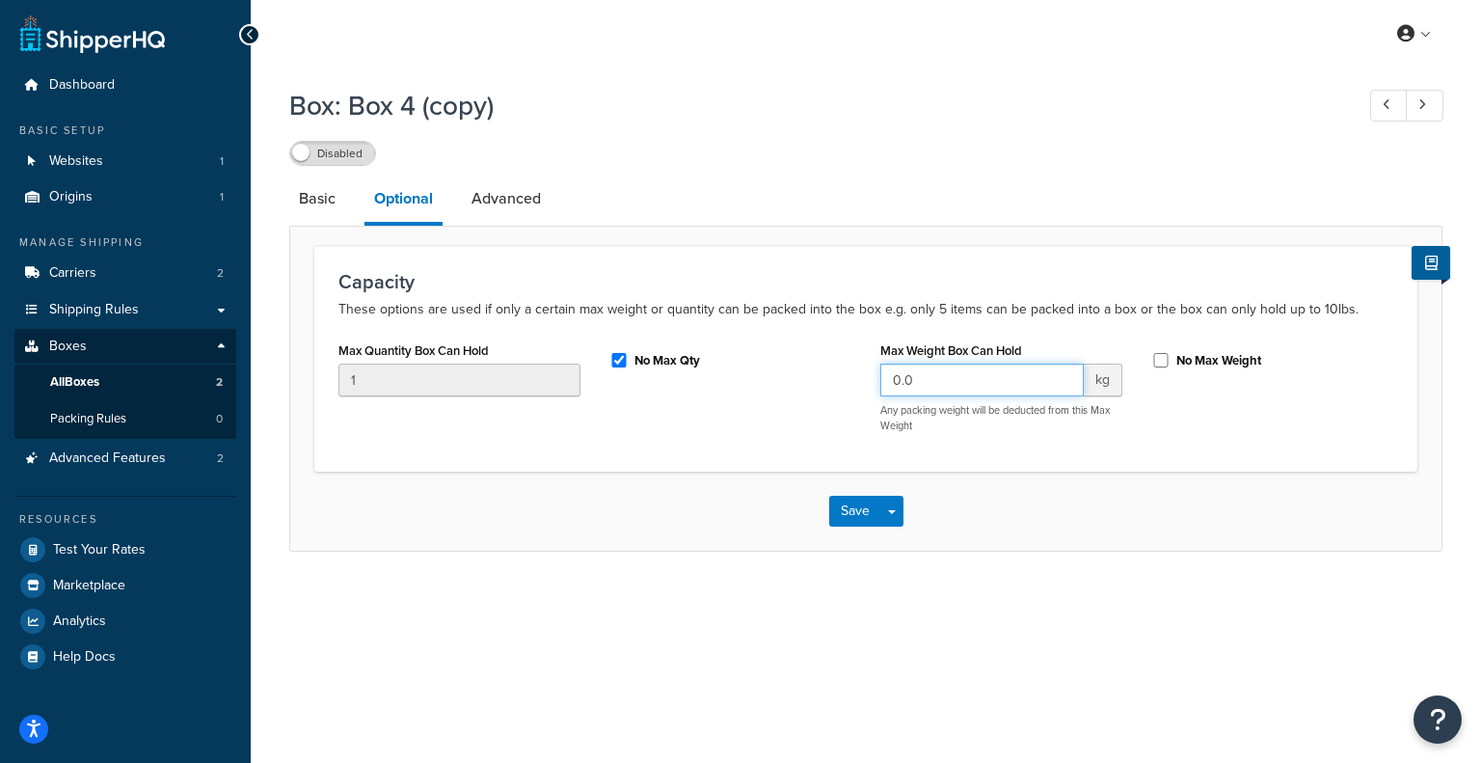
click at [848, 362] on div "Max Quantity Box Can Hold 1 No Max Qty Max Weight Box Can Hold 0.0 kg Any packi…" at bounding box center [866, 392] width 1084 height 111
type input "5"
click at [856, 498] on button "Save" at bounding box center [855, 511] width 52 height 31
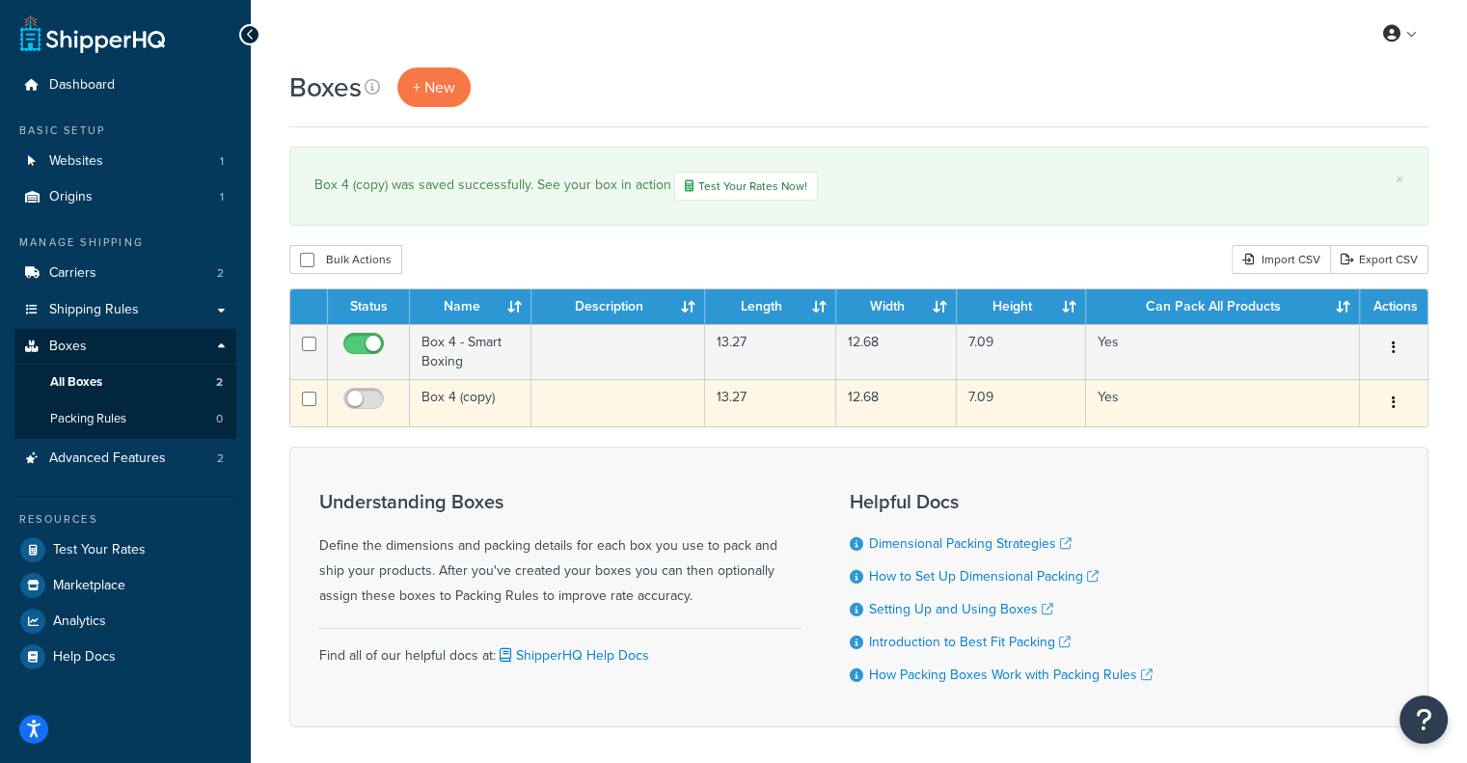
click at [1401, 407] on button "button" at bounding box center [1393, 403] width 27 height 31
click at [1393, 432] on link "Edit" at bounding box center [1330, 440] width 152 height 40
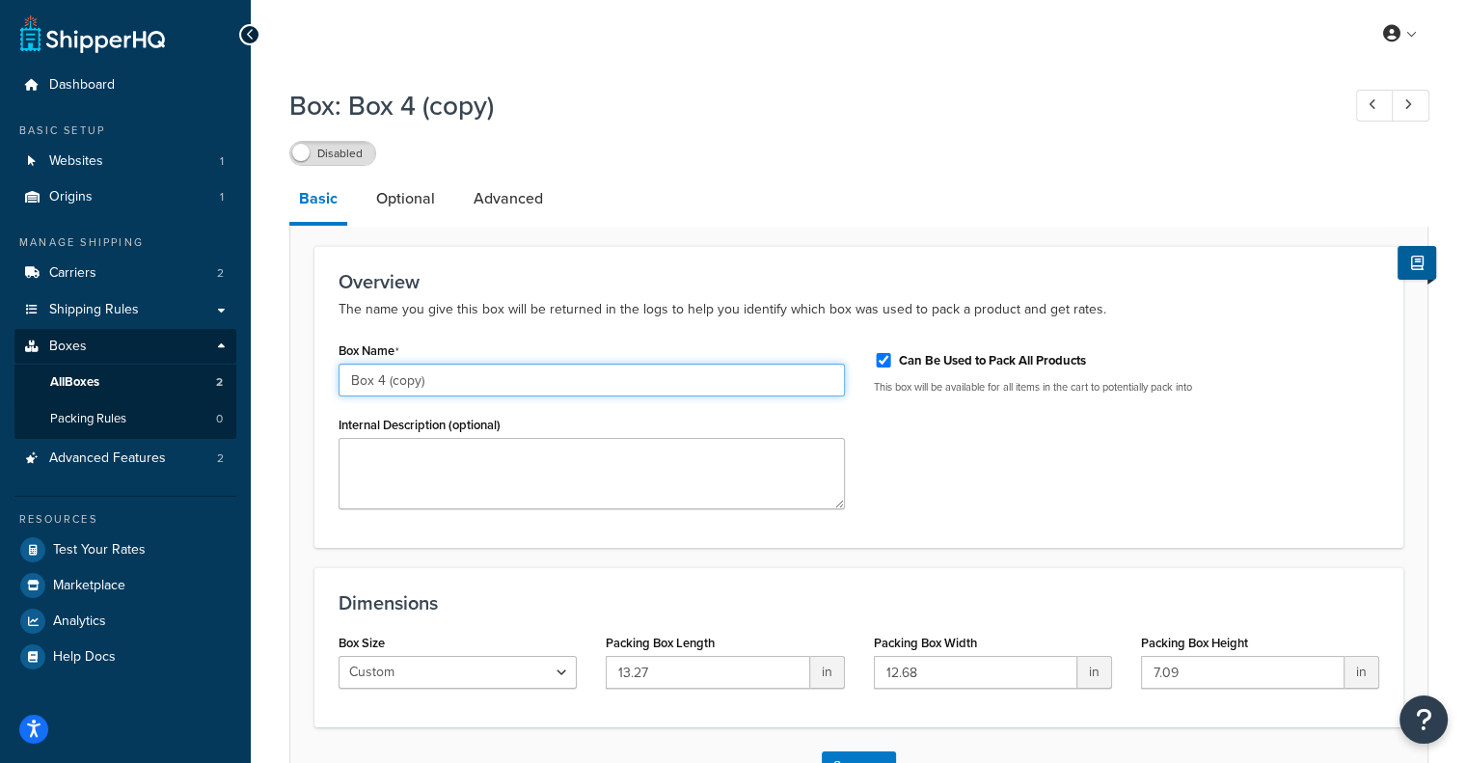
drag, startPoint x: 390, startPoint y: 376, endPoint x: 523, endPoint y: 377, distance: 133.1
click at [523, 377] on input "Box 4 (copy)" at bounding box center [592, 380] width 506 height 33
type input "Box 4"
click at [956, 465] on div "Box Name Box 4 Internal Description (optional) Can Be Used to Pack All Products…" at bounding box center [859, 430] width 1070 height 187
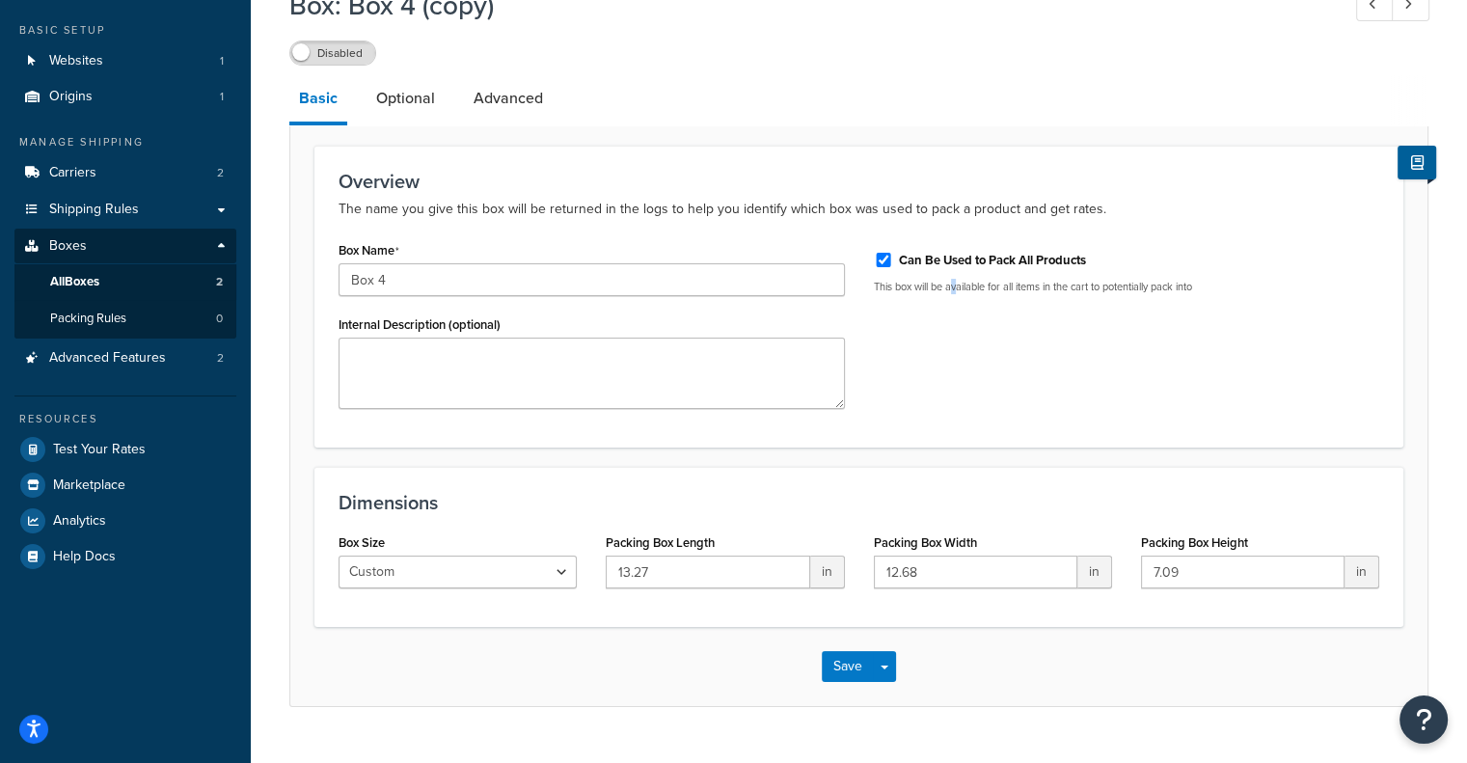
scroll to position [140, 0]
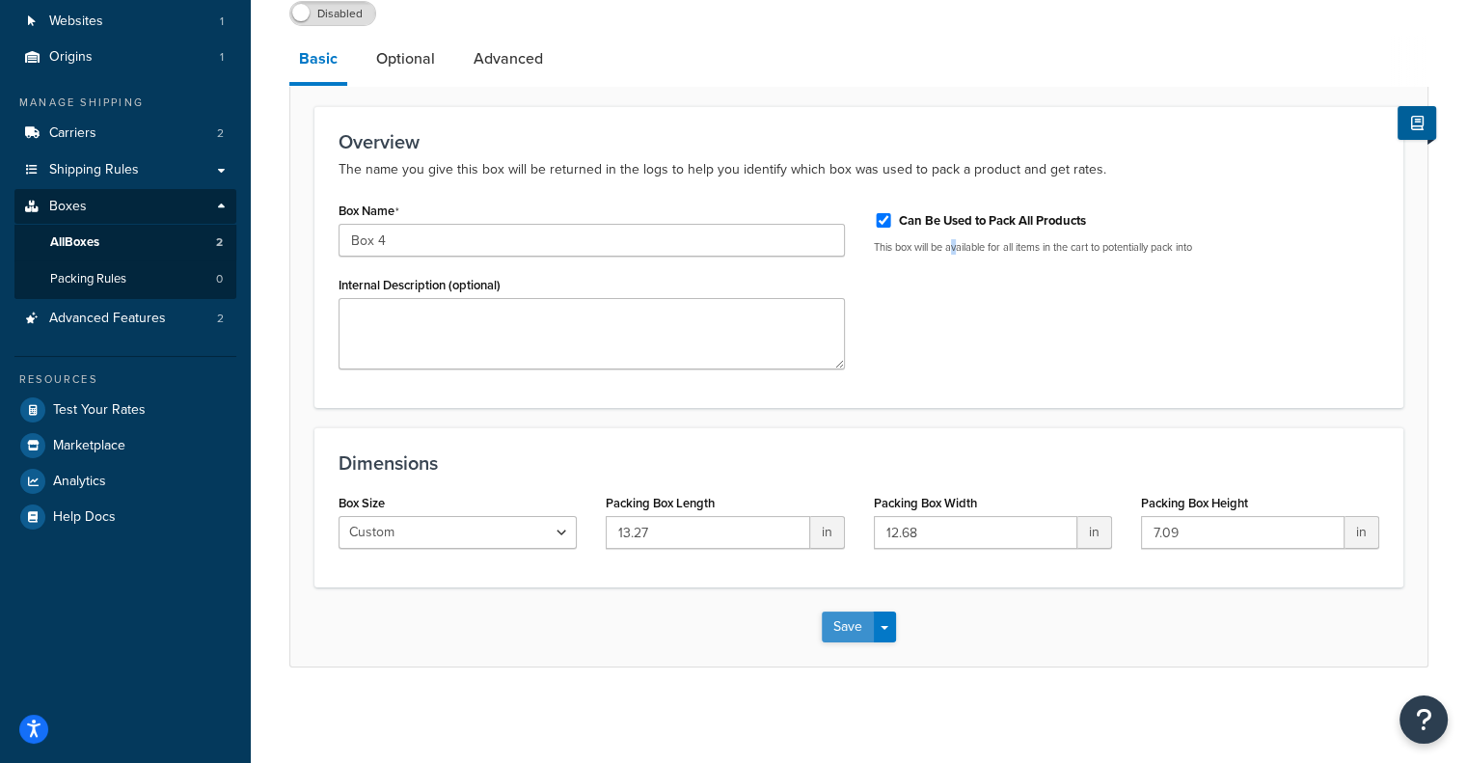
click at [849, 627] on button "Save" at bounding box center [848, 626] width 52 height 31
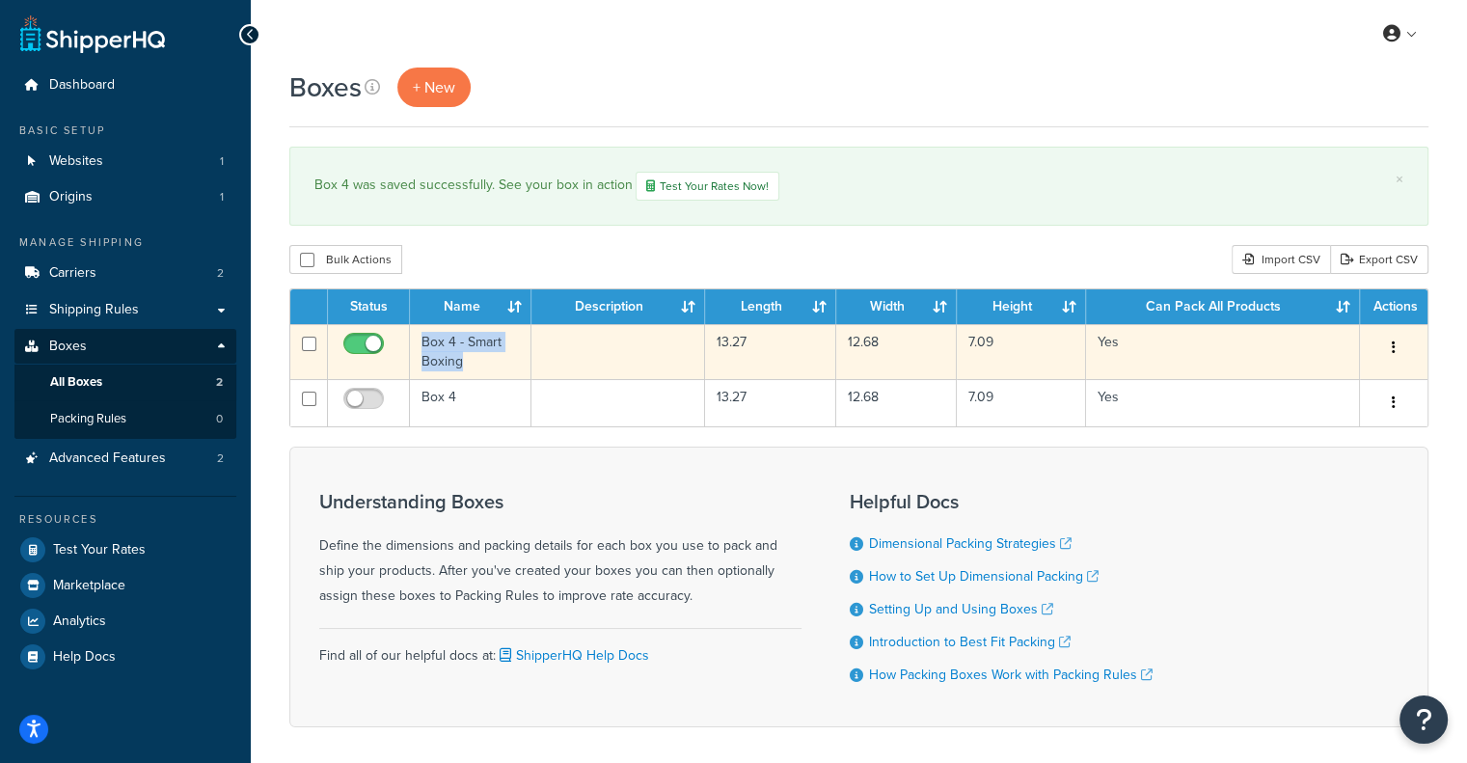
drag, startPoint x: 475, startPoint y: 362, endPoint x: 422, endPoint y: 340, distance: 56.6
click at [422, 340] on td "Box 4 - Smart Boxing" at bounding box center [471, 351] width 122 height 55
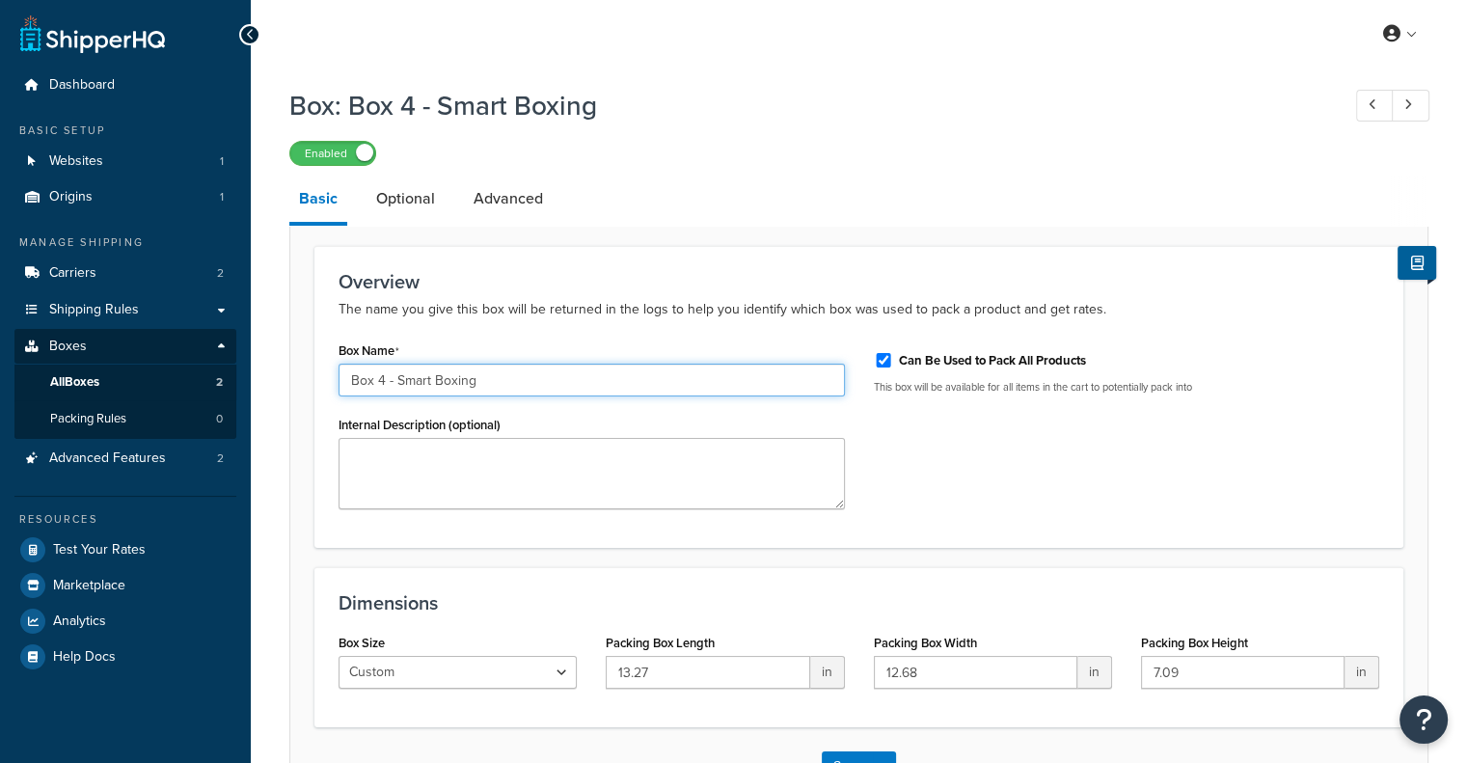
click at [501, 381] on input "Box 4 - Smart Boxing" at bounding box center [592, 380] width 506 height 33
click at [251, 33] on icon at bounding box center [250, 35] width 9 height 14
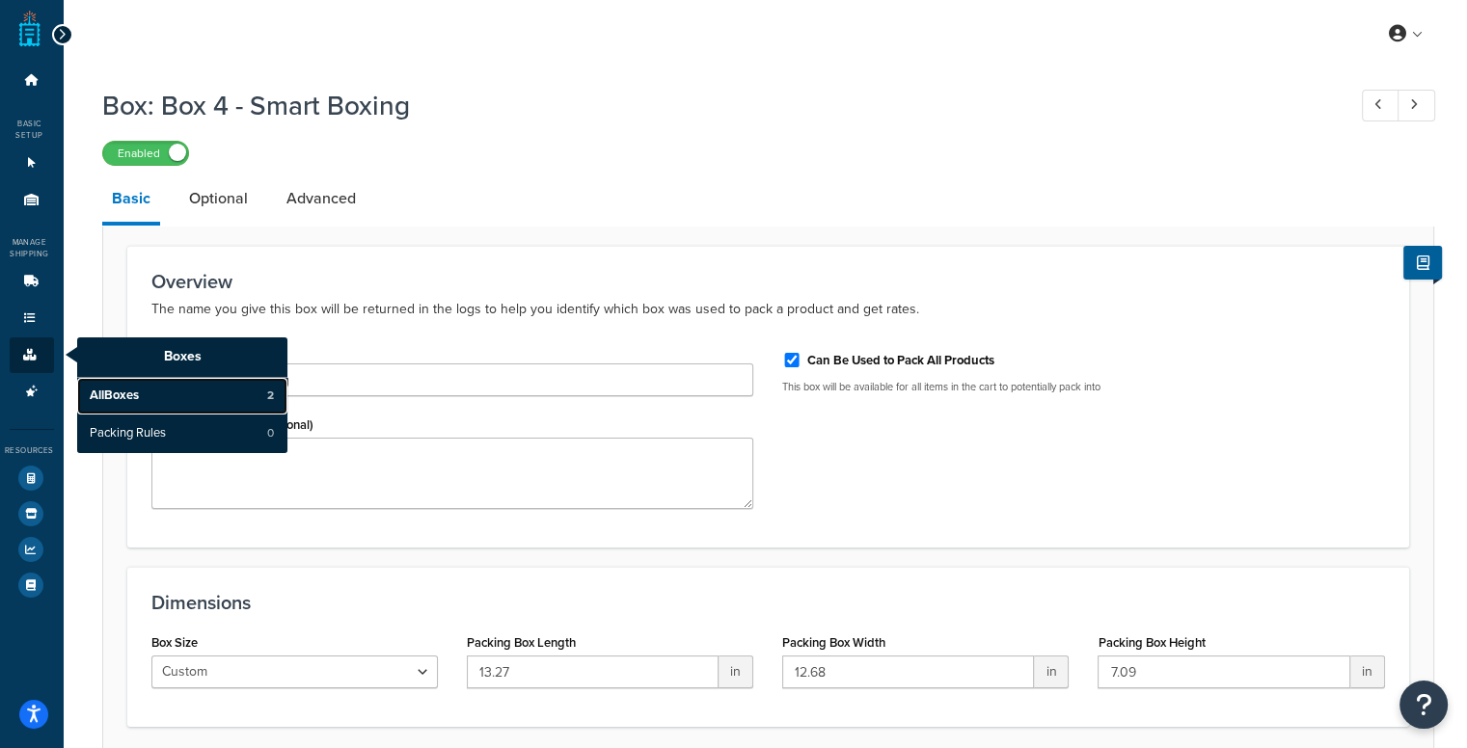
click at [139, 402] on span "All Boxes" at bounding box center [114, 396] width 49 height 17
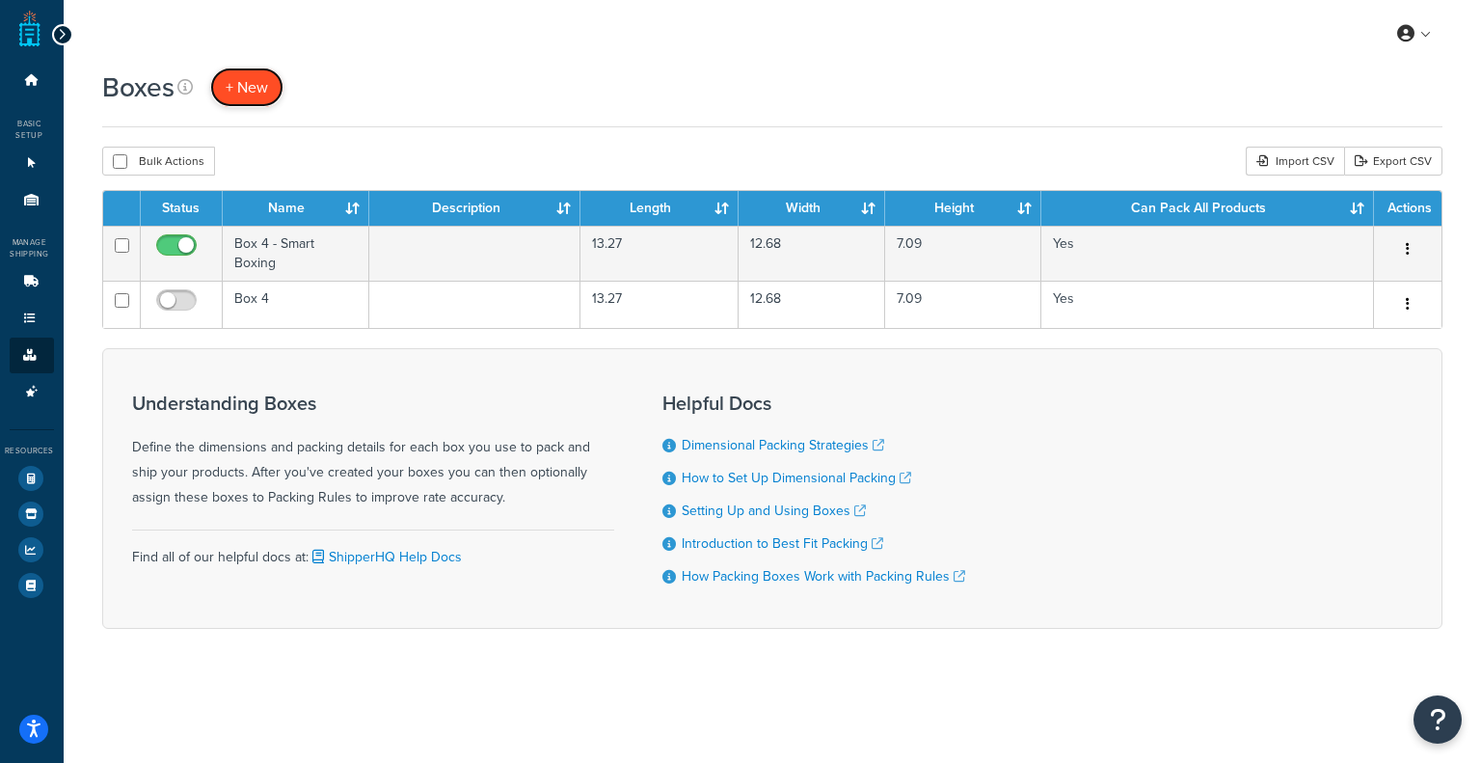
click at [242, 95] on span "+ New" at bounding box center [247, 87] width 42 height 22
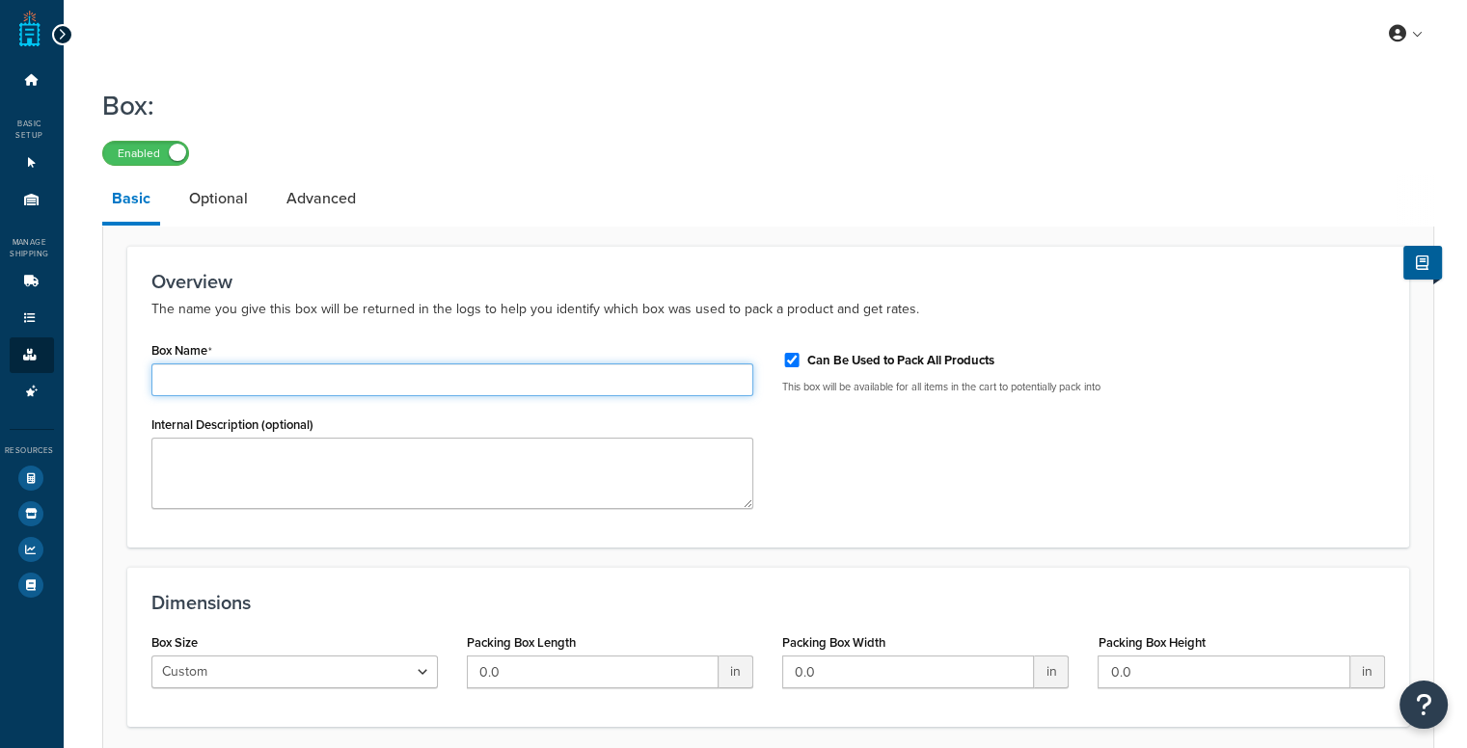
click at [324, 373] on input "Box Name" at bounding box center [452, 380] width 603 height 33
paste input "Box 4 - Smart Boxing"
click at [194, 380] on input "Box 4 - Smart Boxing" at bounding box center [452, 380] width 603 height 33
type input "Box 5 - Smart Boxing"
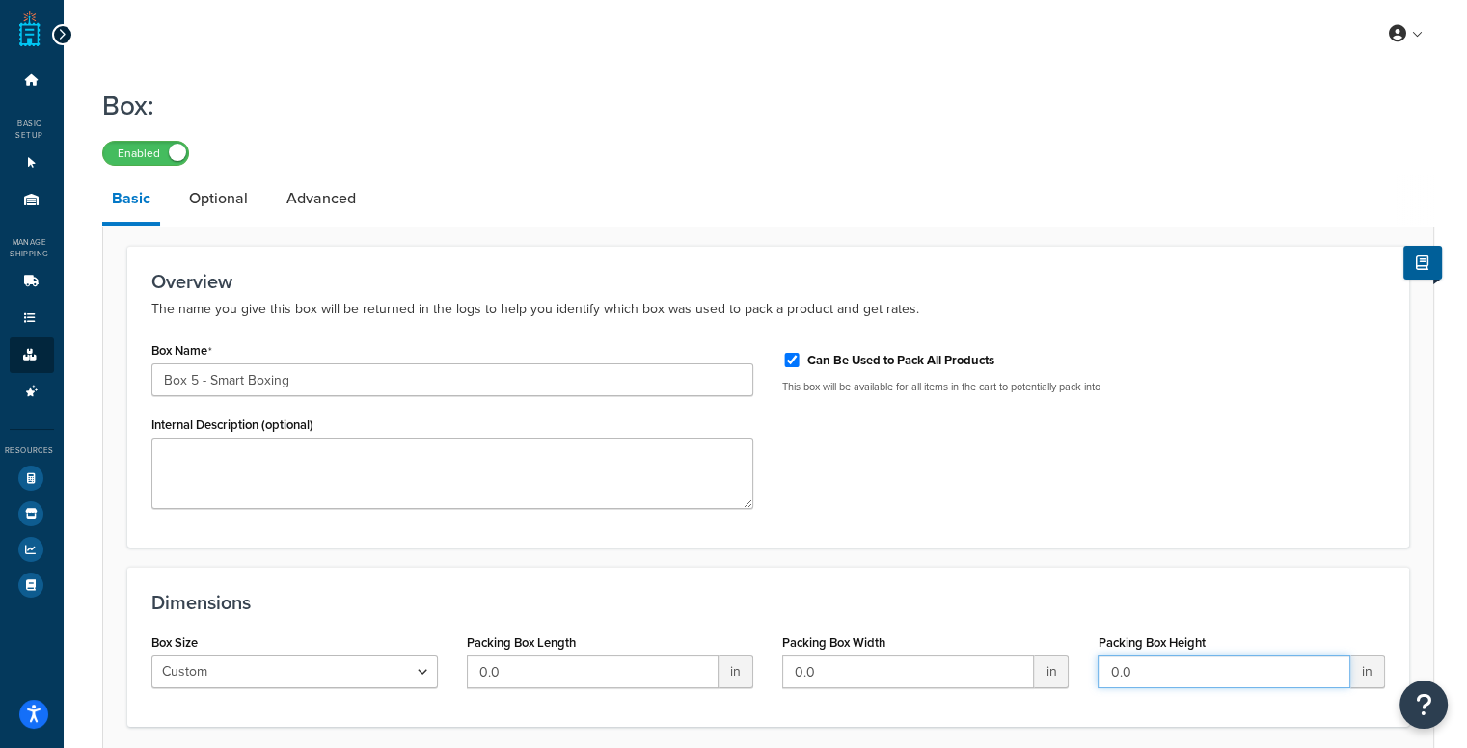
drag, startPoint x: 1179, startPoint y: 667, endPoint x: 1092, endPoint y: 662, distance: 87.0
click at [1092, 662] on div "Packing Box Height 0.0 in" at bounding box center [1240, 666] width 315 height 74
type input "7.09"
drag, startPoint x: 846, startPoint y: 680, endPoint x: 787, endPoint y: 675, distance: 59.0
click at [787, 675] on input "0.0" at bounding box center [908, 672] width 252 height 33
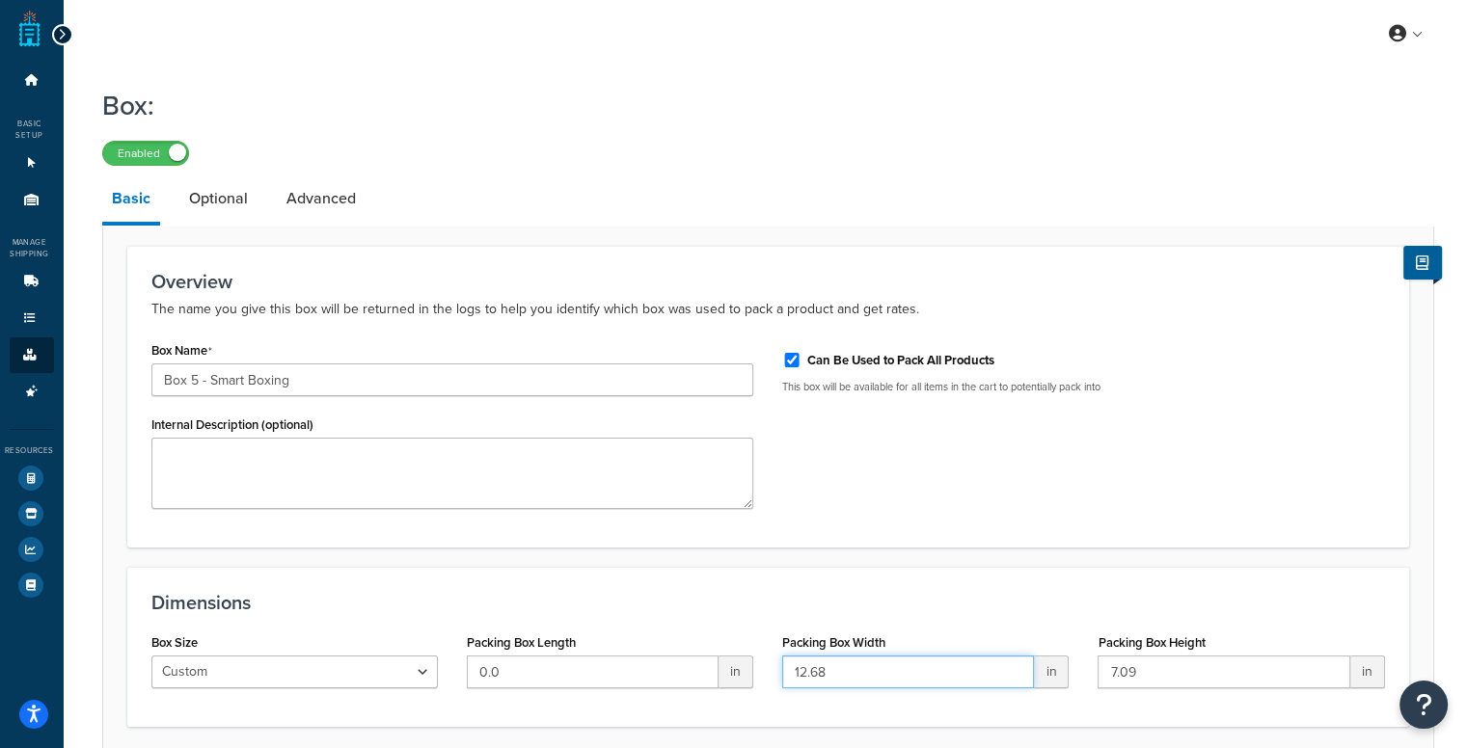
type input "12.68"
drag, startPoint x: 566, startPoint y: 662, endPoint x: 458, endPoint y: 669, distance: 108.3
click at [458, 669] on div "Packing Box Length 0.0 in" at bounding box center [609, 666] width 315 height 74
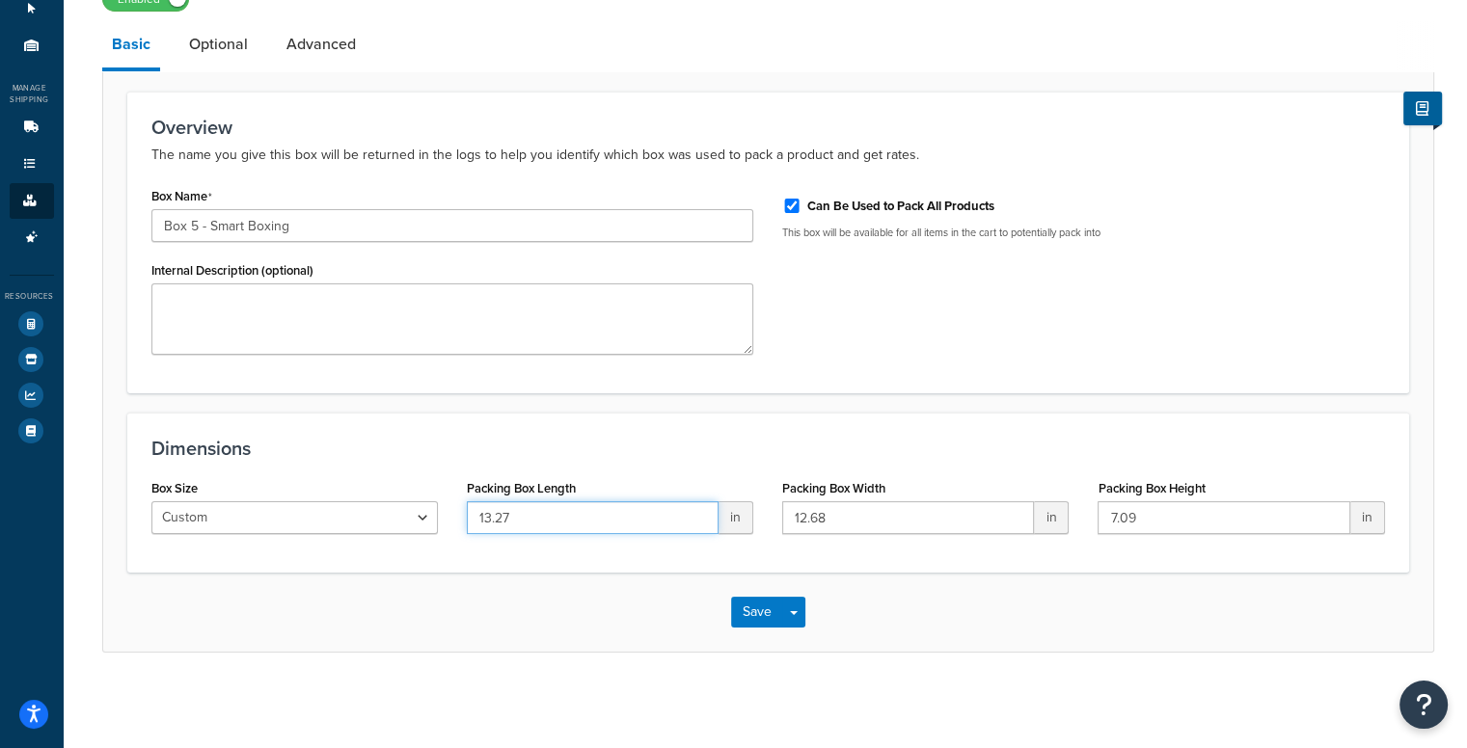
scroll to position [154, 0]
type input "13.27"
click at [760, 610] on button "Save" at bounding box center [757, 612] width 52 height 31
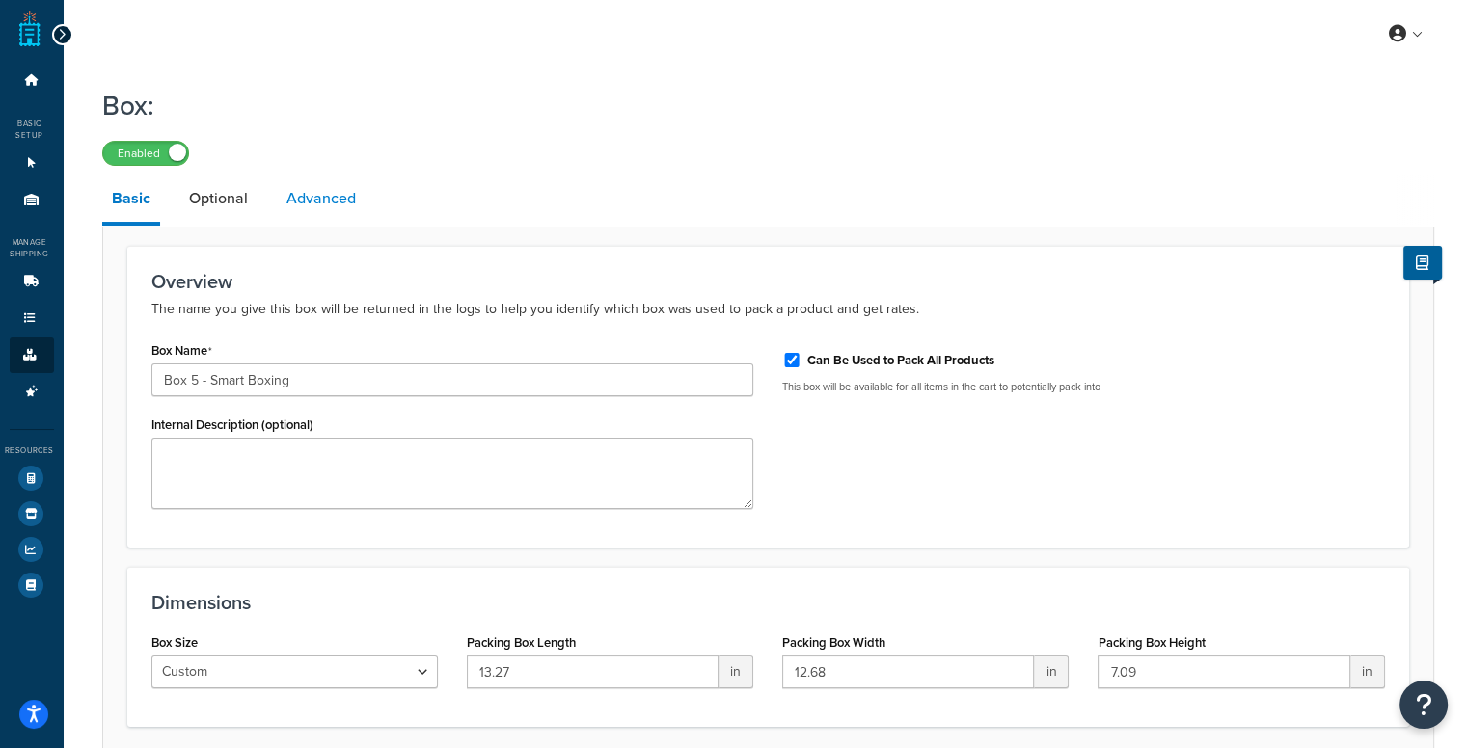
click at [330, 189] on link "Advanced" at bounding box center [321, 199] width 89 height 46
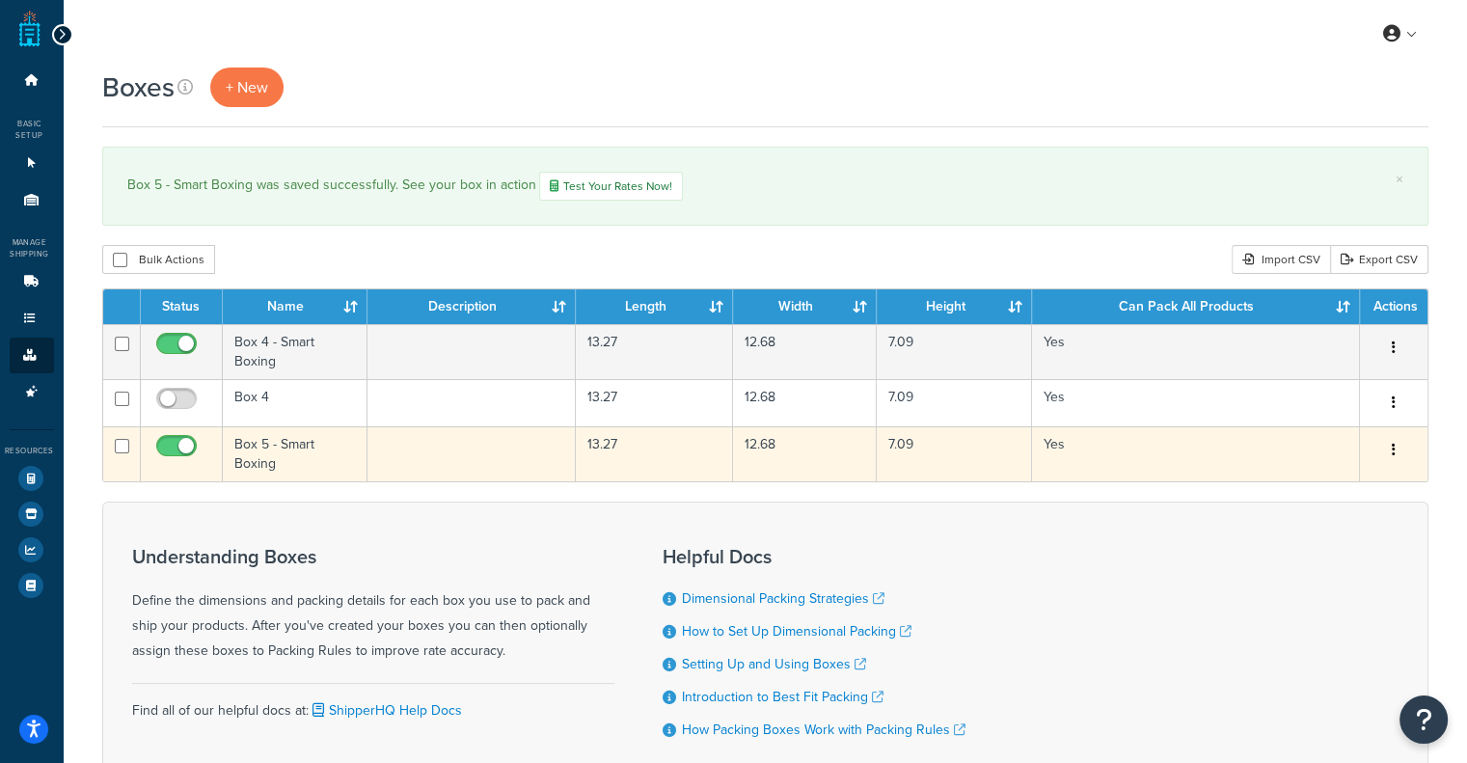
click at [1395, 451] on icon "button" at bounding box center [1394, 450] width 4 height 14
click at [1367, 483] on link "Edit" at bounding box center [1330, 487] width 152 height 40
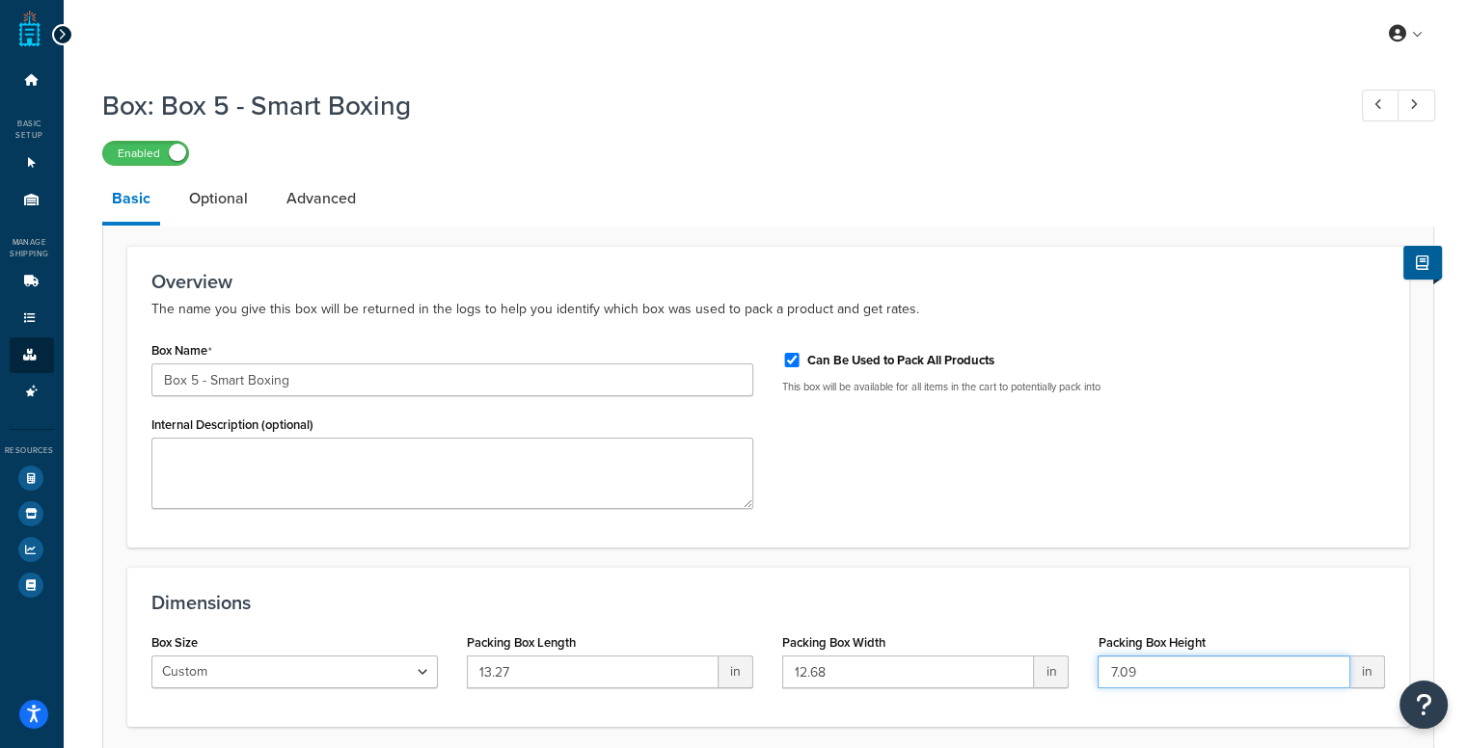
drag, startPoint x: 1168, startPoint y: 669, endPoint x: 1103, endPoint y: 666, distance: 64.7
click at [1103, 666] on input "7.09" at bounding box center [1224, 672] width 252 height 33
type input "7"
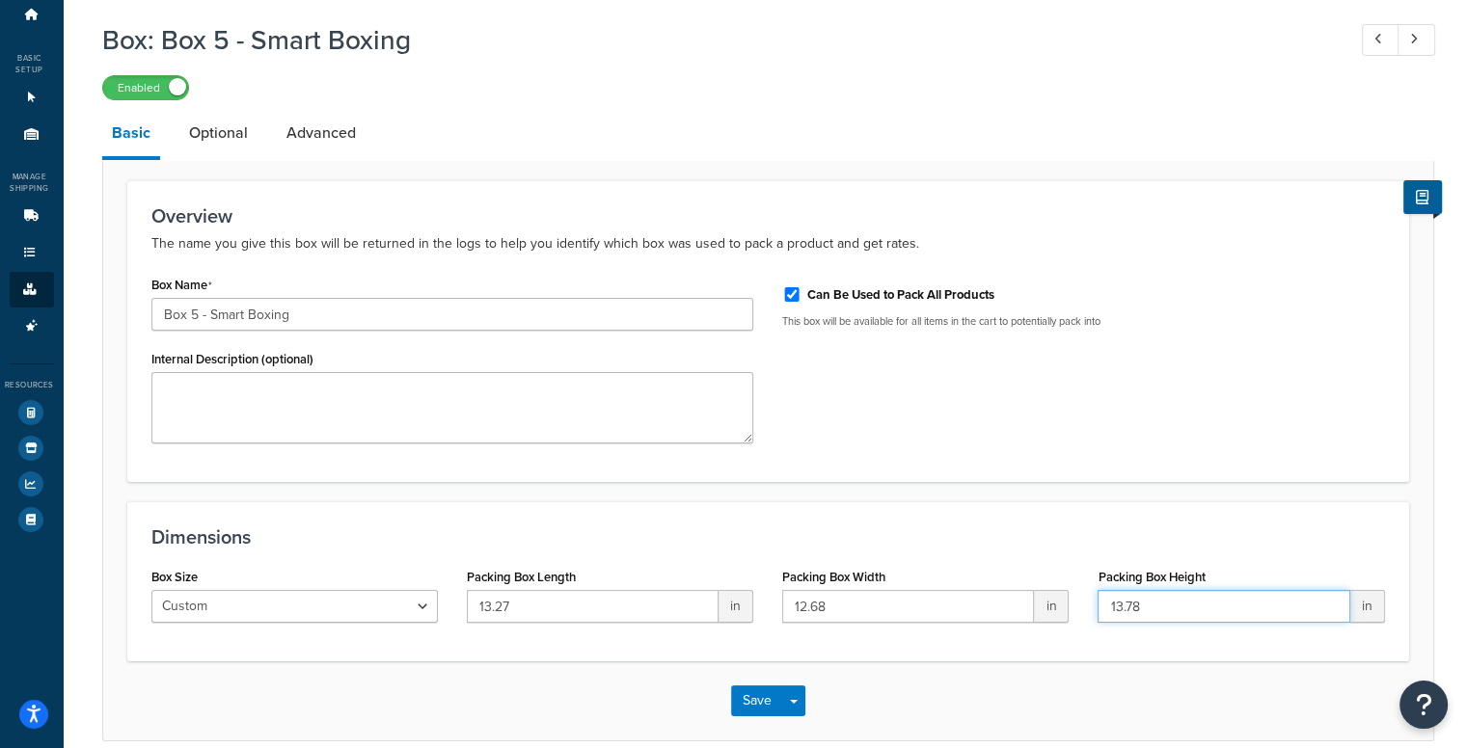
scroll to position [154, 0]
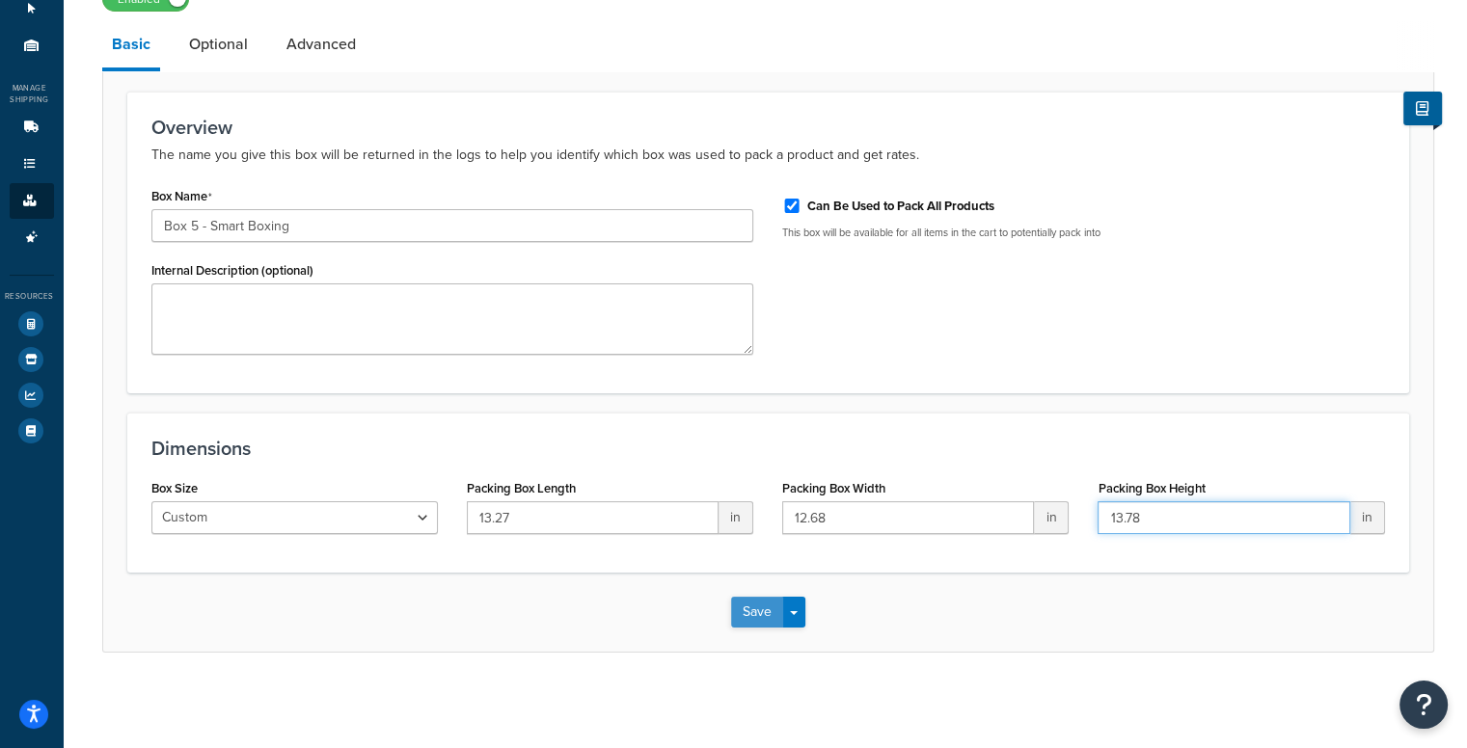
type input "13.78"
click at [741, 609] on button "Save" at bounding box center [757, 612] width 52 height 31
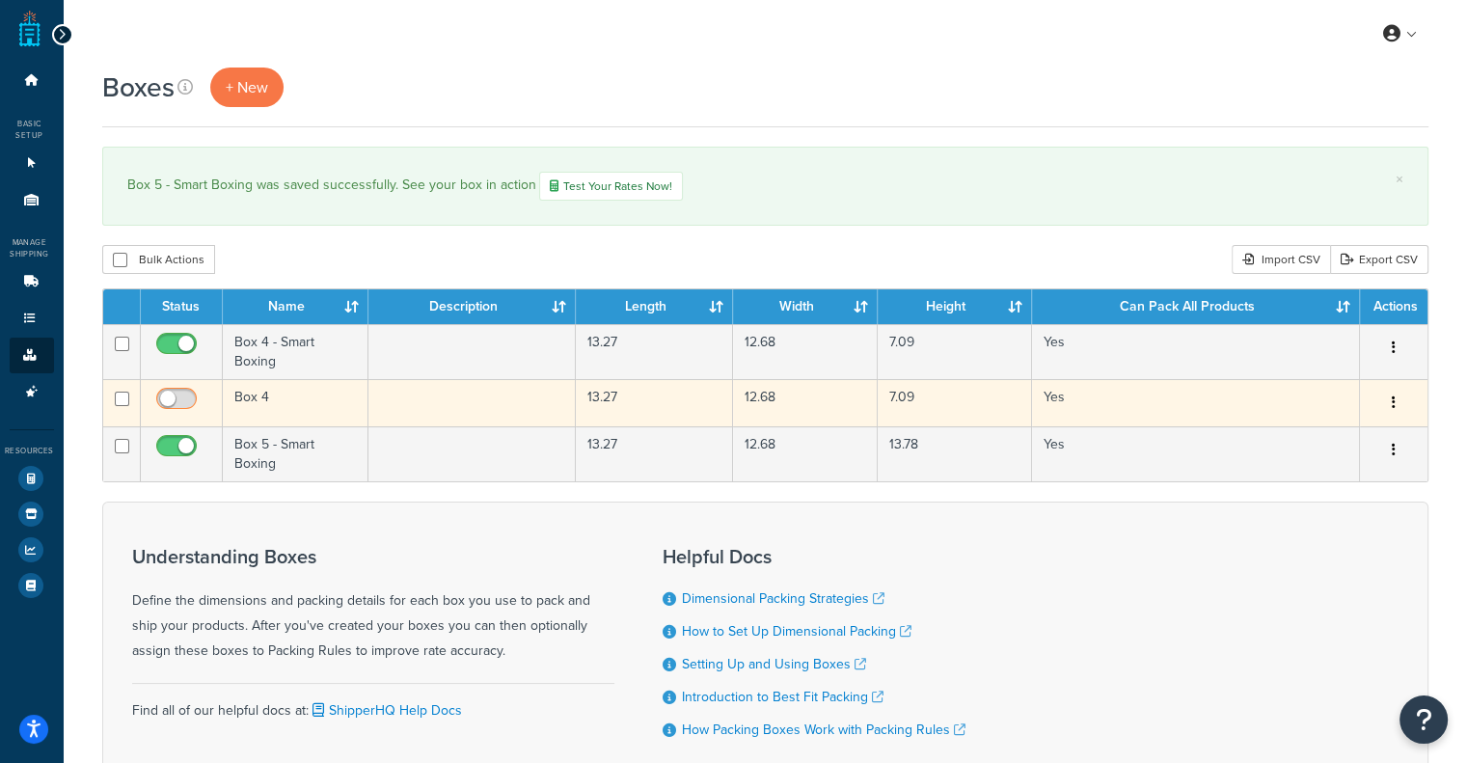
click at [173, 397] on input "checkbox" at bounding box center [178, 404] width 53 height 24
checkbox input "true"
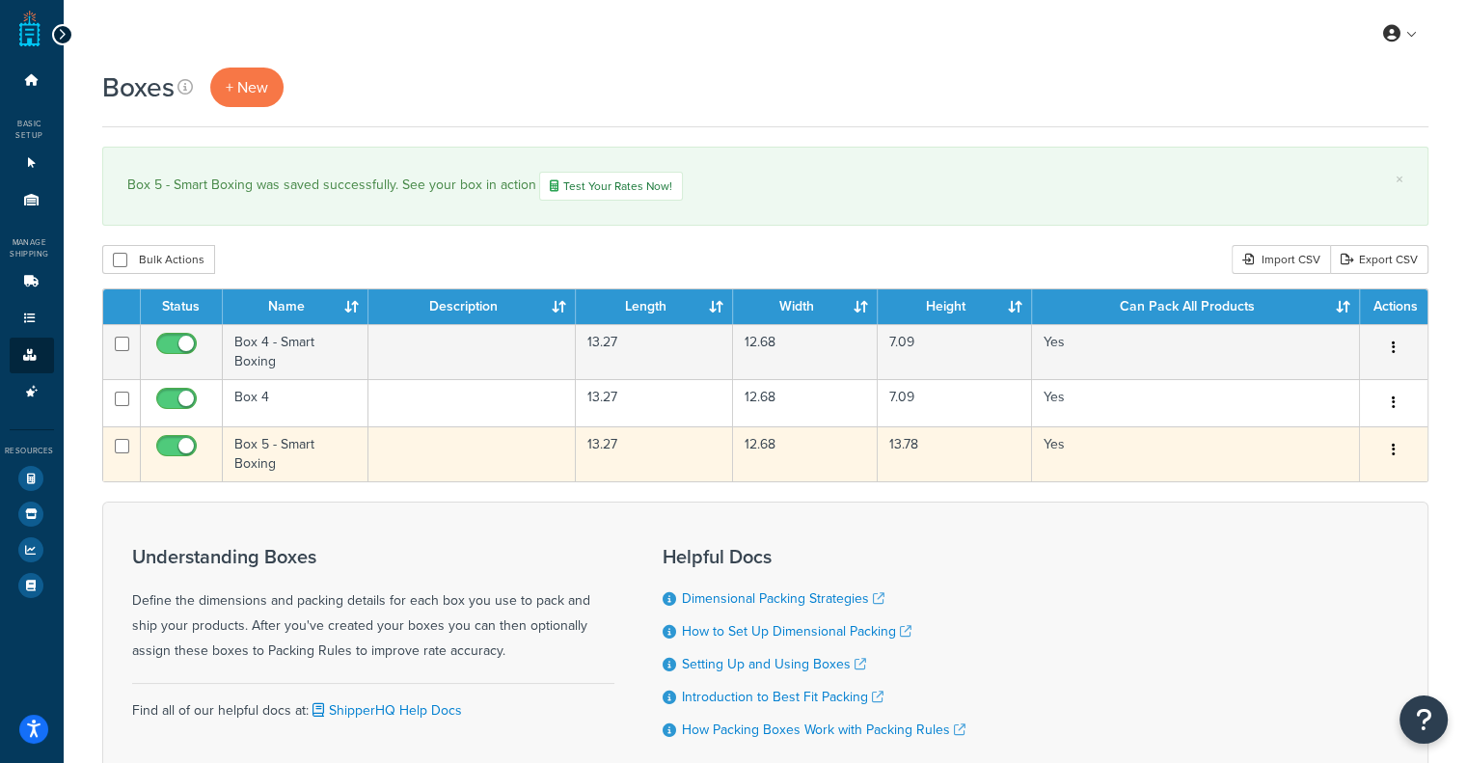
click at [127, 443] on td at bounding box center [122, 453] width 38 height 55
checkbox input "true"
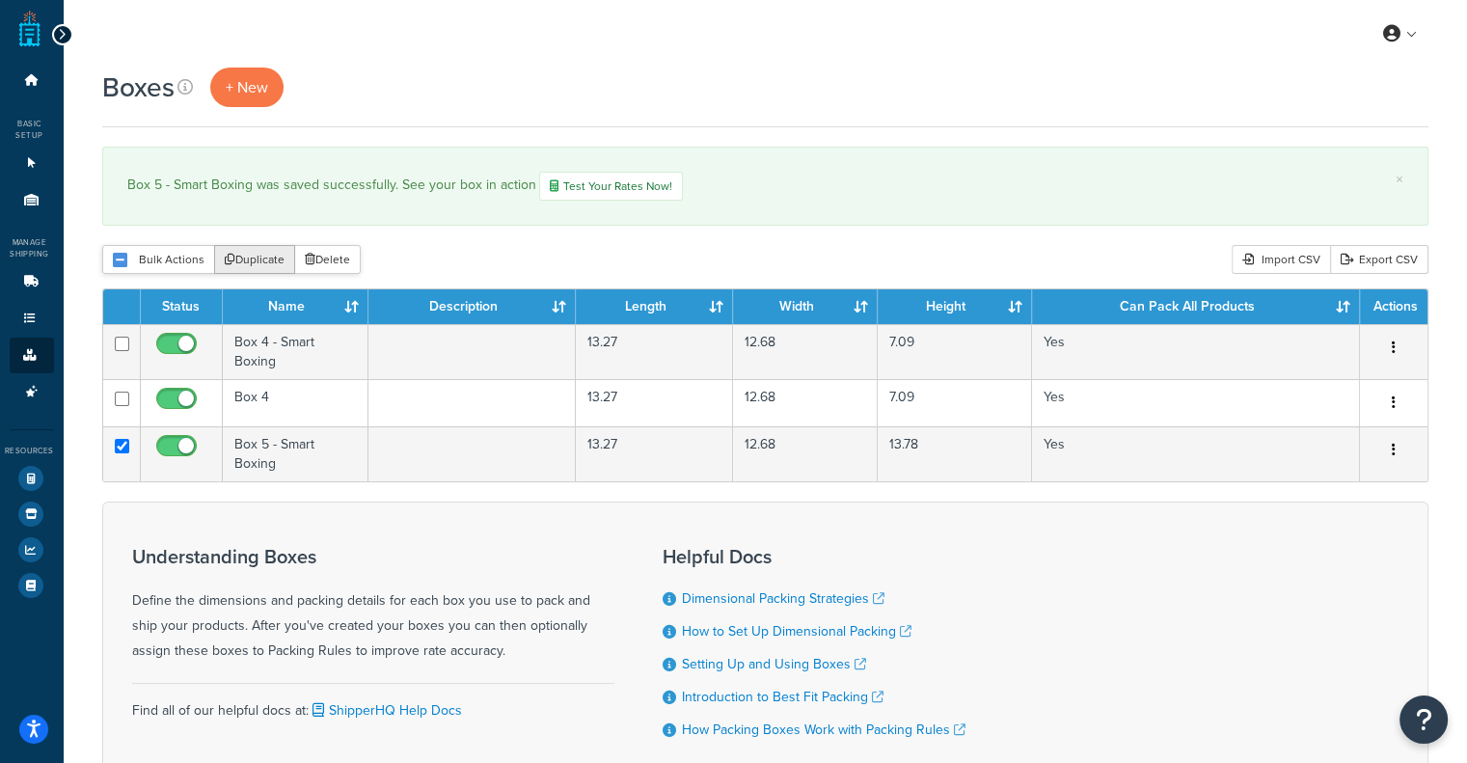
click at [261, 259] on button "Duplicate" at bounding box center [254, 259] width 81 height 29
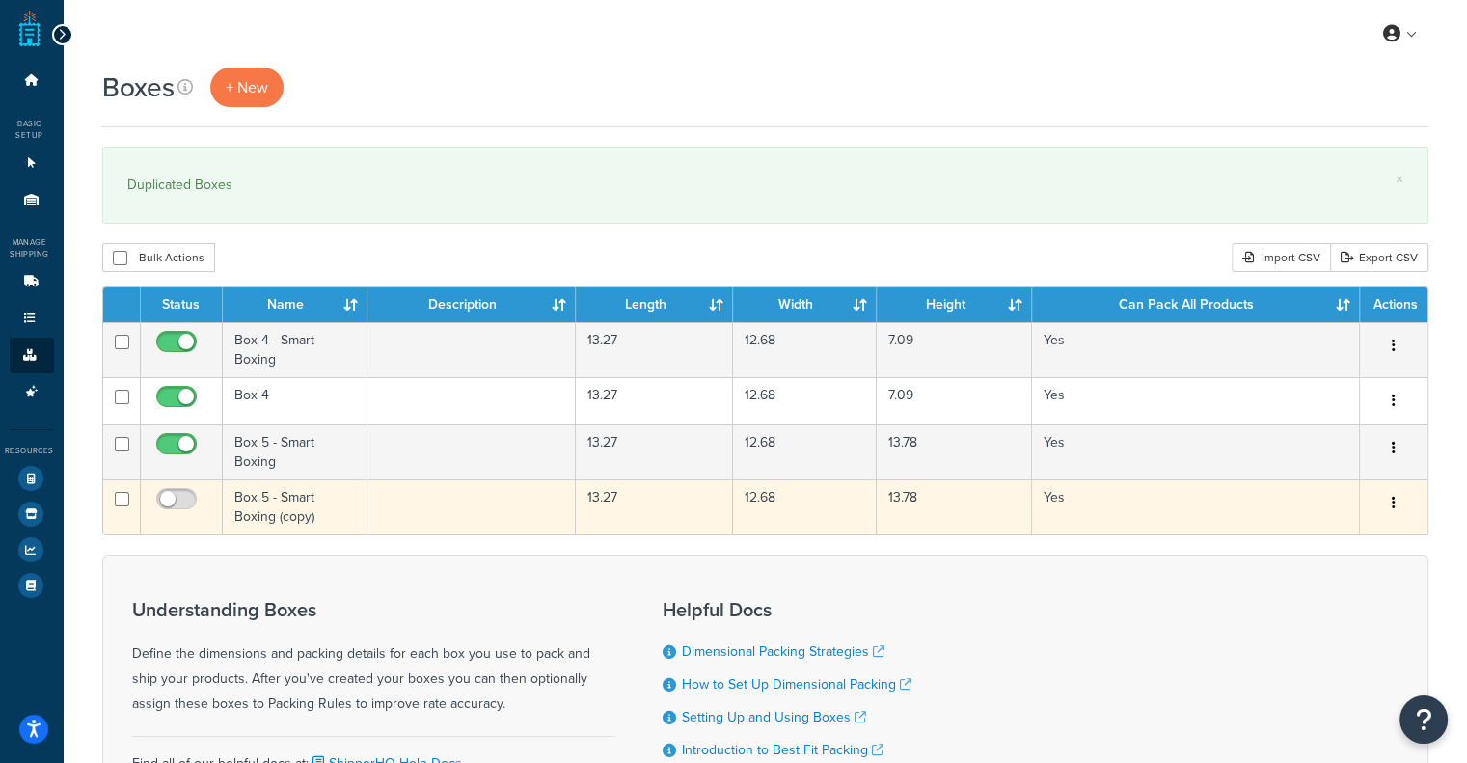
click at [270, 504] on td "Box 5 - Smart Boxing (copy)" at bounding box center [296, 506] width 146 height 55
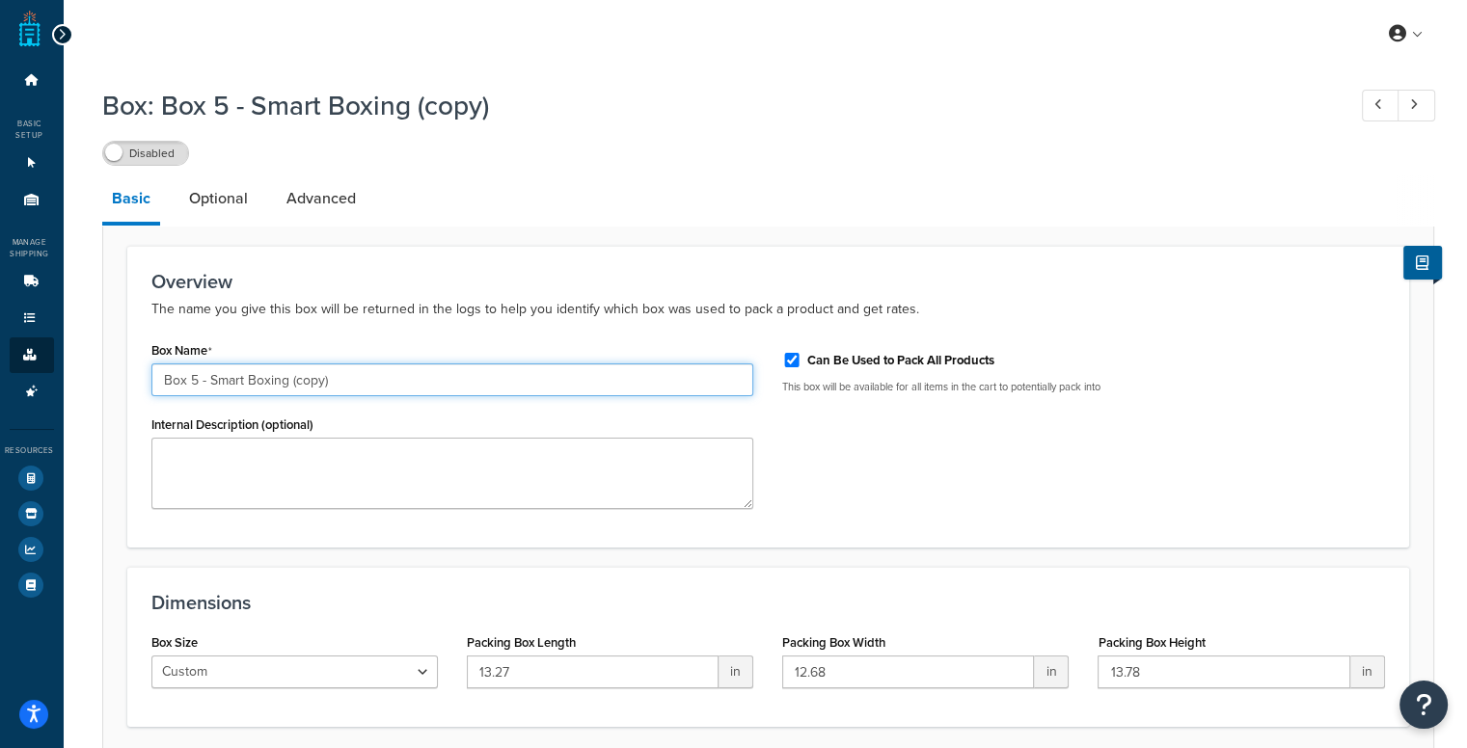
drag, startPoint x: 197, startPoint y: 382, endPoint x: 404, endPoint y: 379, distance: 207.4
click at [404, 379] on input "Box 5 - Smart Boxing (copy)" at bounding box center [452, 380] width 603 height 33
type input "Box 5"
click at [919, 534] on div "Overview The name you give this box will be returned in the logs to help you id…" at bounding box center [768, 397] width 1282 height 302
click at [315, 196] on link "Advanced" at bounding box center [321, 199] width 89 height 46
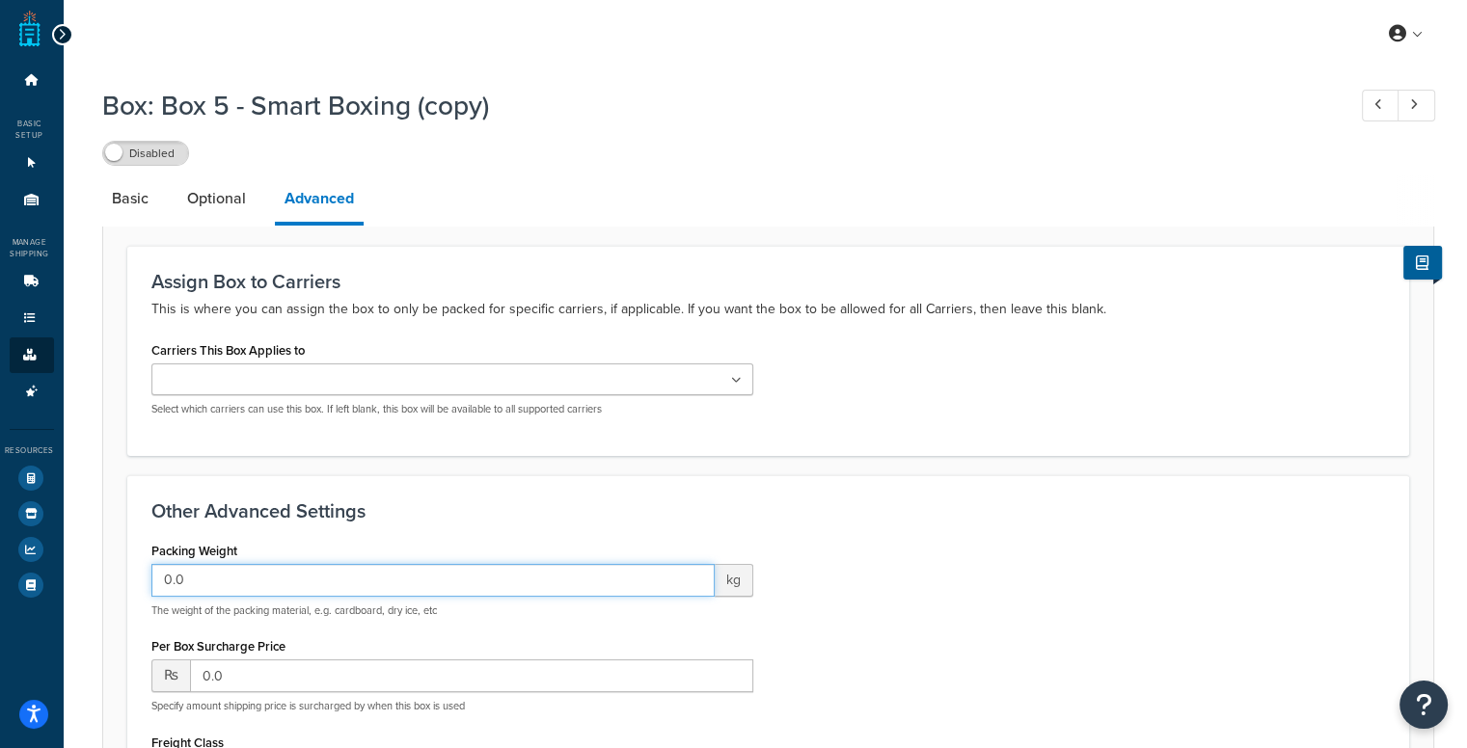
drag, startPoint x: 193, startPoint y: 585, endPoint x: 143, endPoint y: 575, distance: 51.3
click at [143, 575] on div "Packing Weight 0.0 kg The weight of the packing material, e.g. cardboard, dry i…" at bounding box center [453, 735] width 632 height 396
type input "0.74"
drag, startPoint x: 250, startPoint y: 672, endPoint x: 197, endPoint y: 656, distance: 55.5
click at [197, 656] on div "Per Box Surcharge Price ₨ 0.0 Specify amount shipping price is surcharged by wh…" at bounding box center [452, 673] width 603 height 81
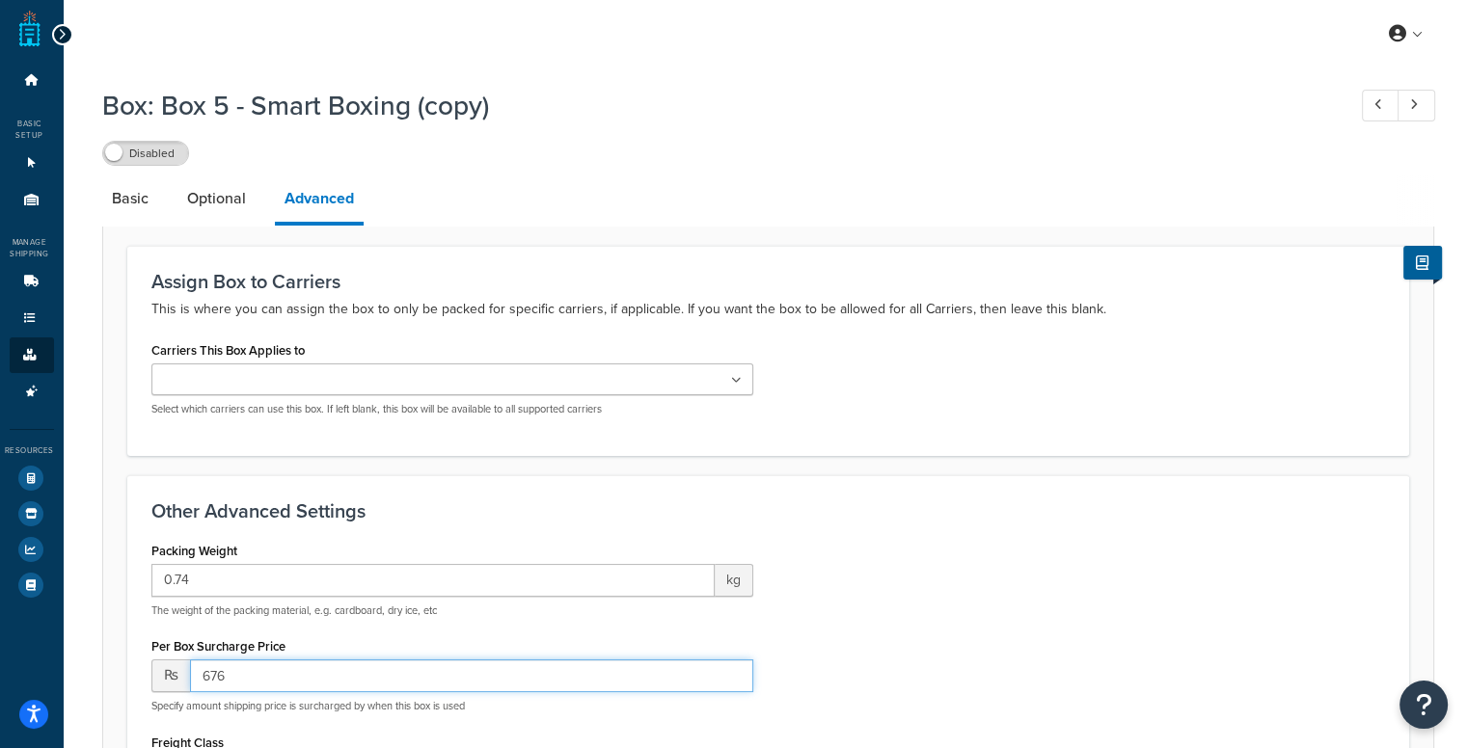
type input "676"
click at [995, 582] on div "Packing Weight 0.74 kg The weight of the packing material, e.g. cardboard, dry …" at bounding box center [768, 735] width 1263 height 396
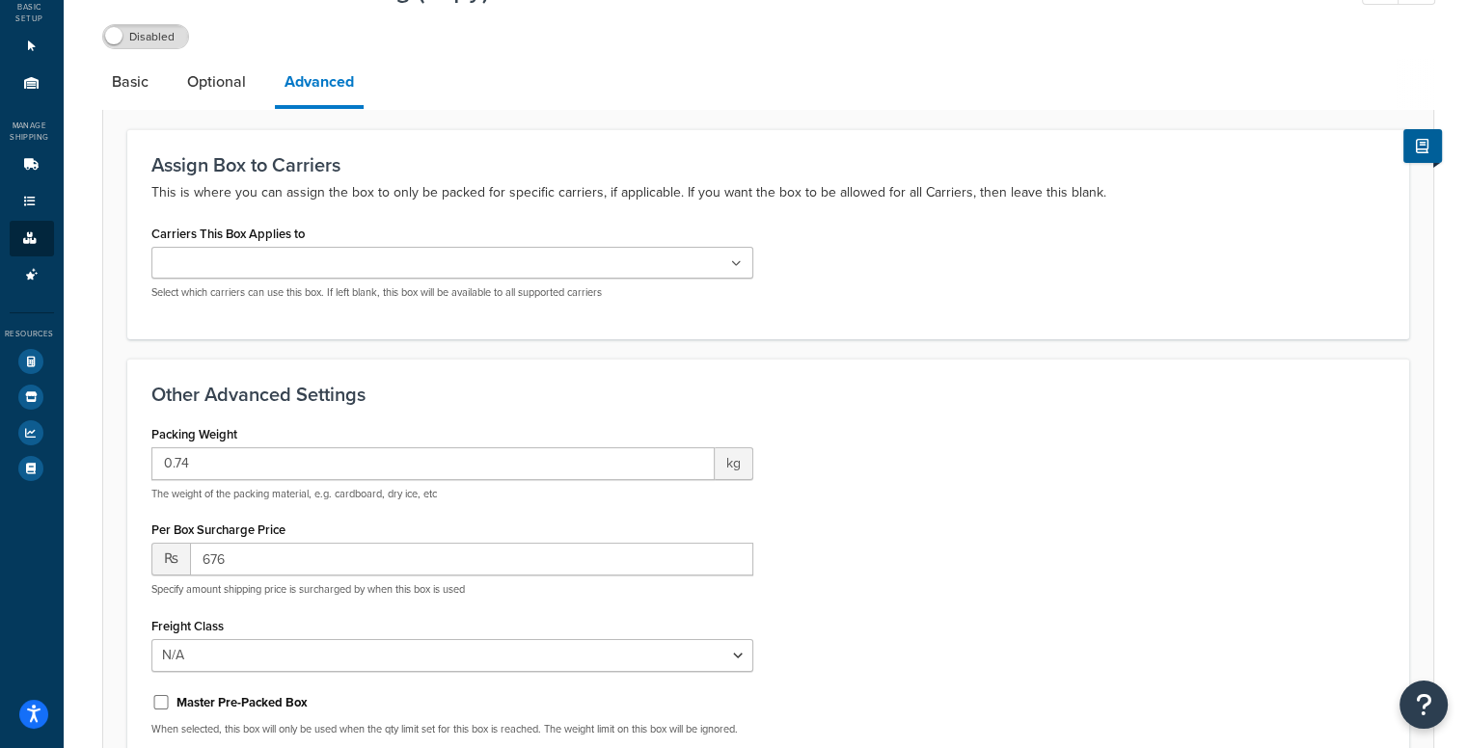
scroll to position [289, 0]
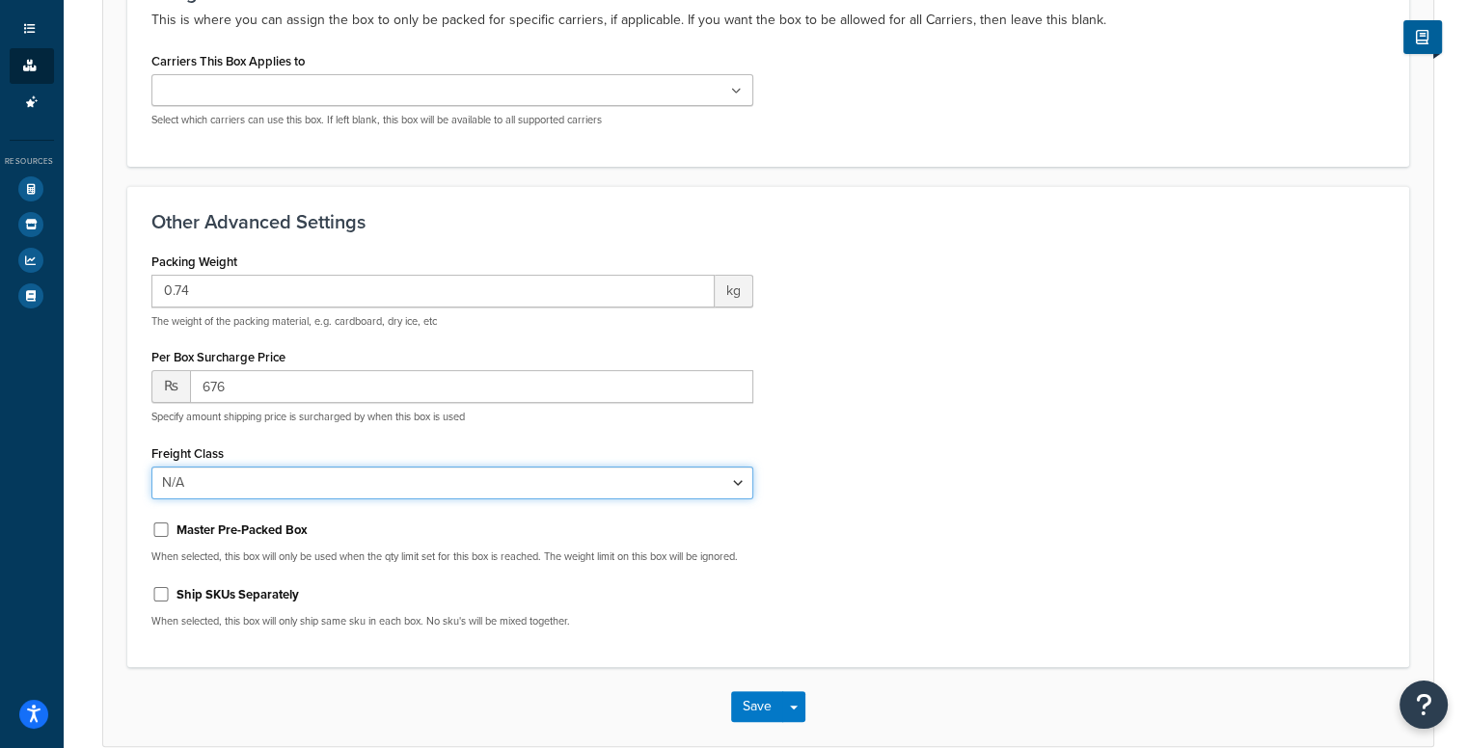
click at [709, 474] on select "N/A 50 55 60 65 70 77.5 85 92.5 100 110 125 150 175 200 250 300 400 500" at bounding box center [452, 483] width 603 height 33
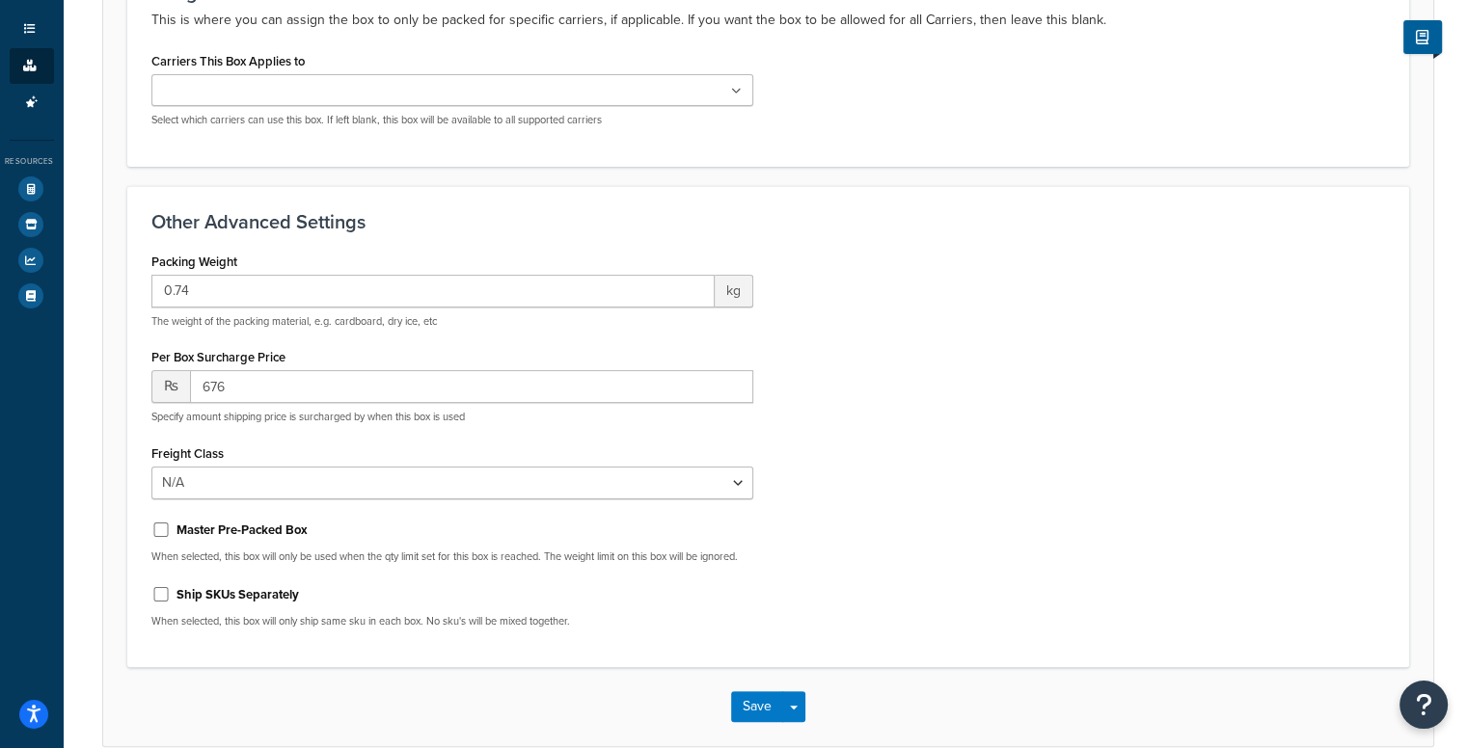
click at [867, 573] on div "Packing Weight 0.74 kg The weight of the packing material, e.g. cardboard, dry …" at bounding box center [768, 446] width 1263 height 396
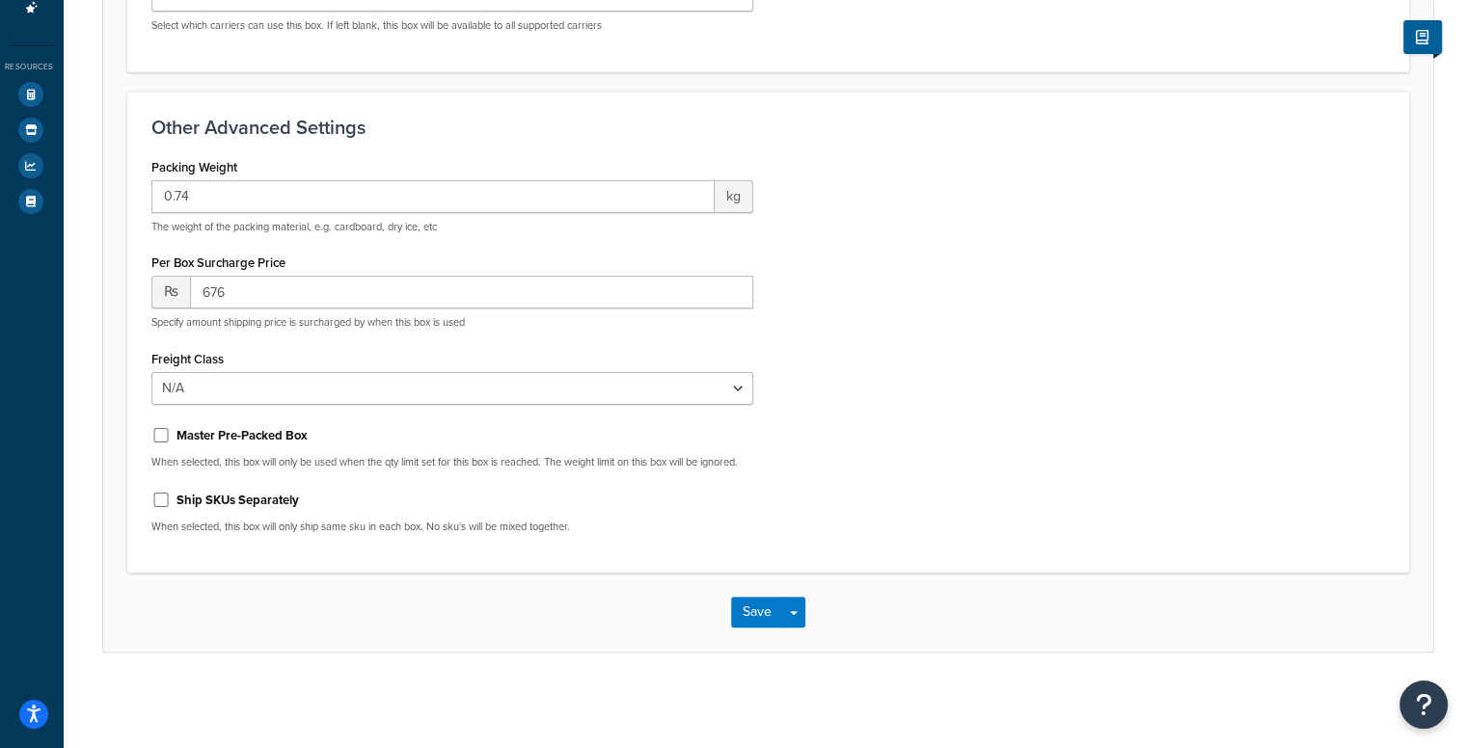
scroll to position [399, 0]
click at [741, 617] on button "Save" at bounding box center [757, 611] width 52 height 31
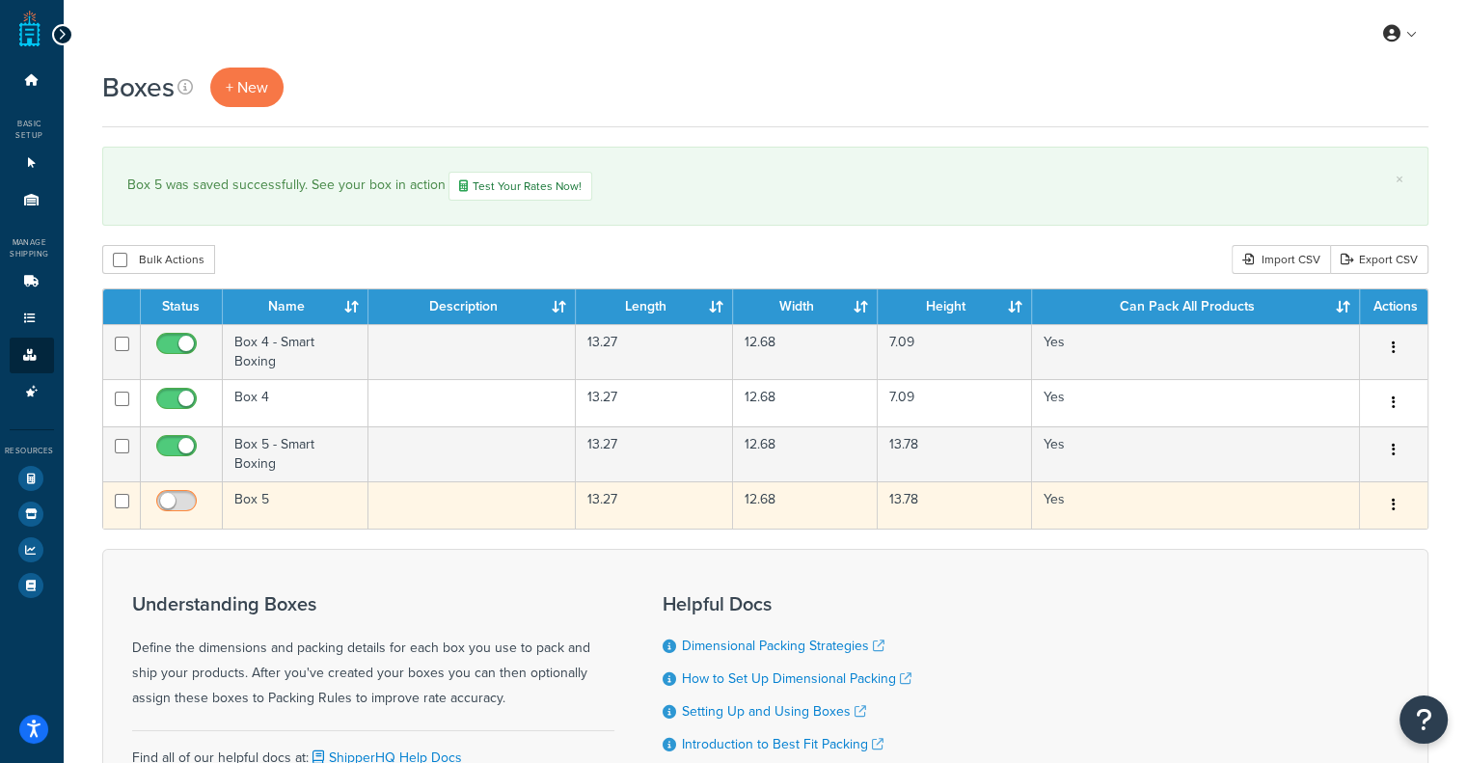
click at [173, 502] on input "checkbox" at bounding box center [178, 506] width 53 height 24
checkbox input "true"
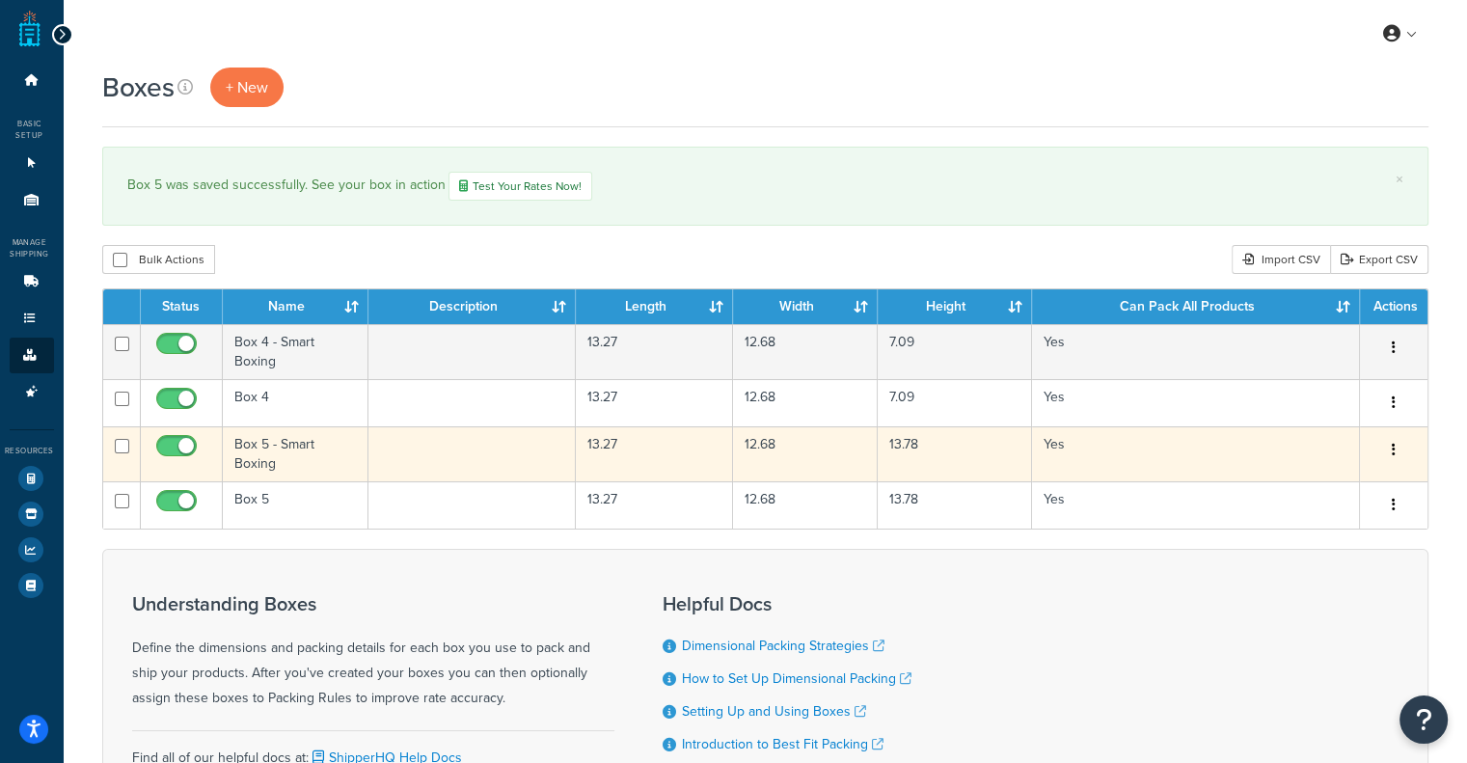
click at [263, 462] on td "Box 5 - Smart Boxing" at bounding box center [296, 453] width 146 height 55
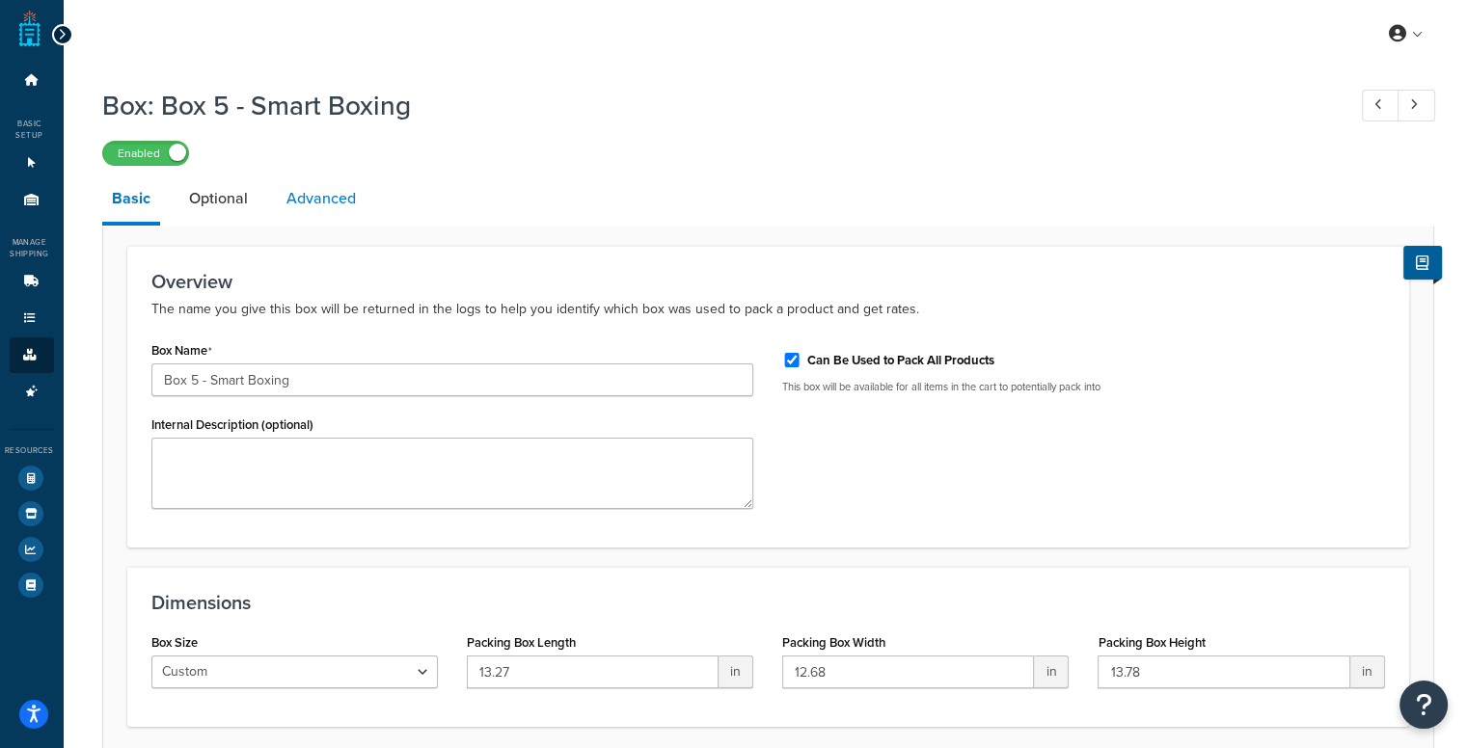
click at [336, 204] on link "Advanced" at bounding box center [321, 199] width 89 height 46
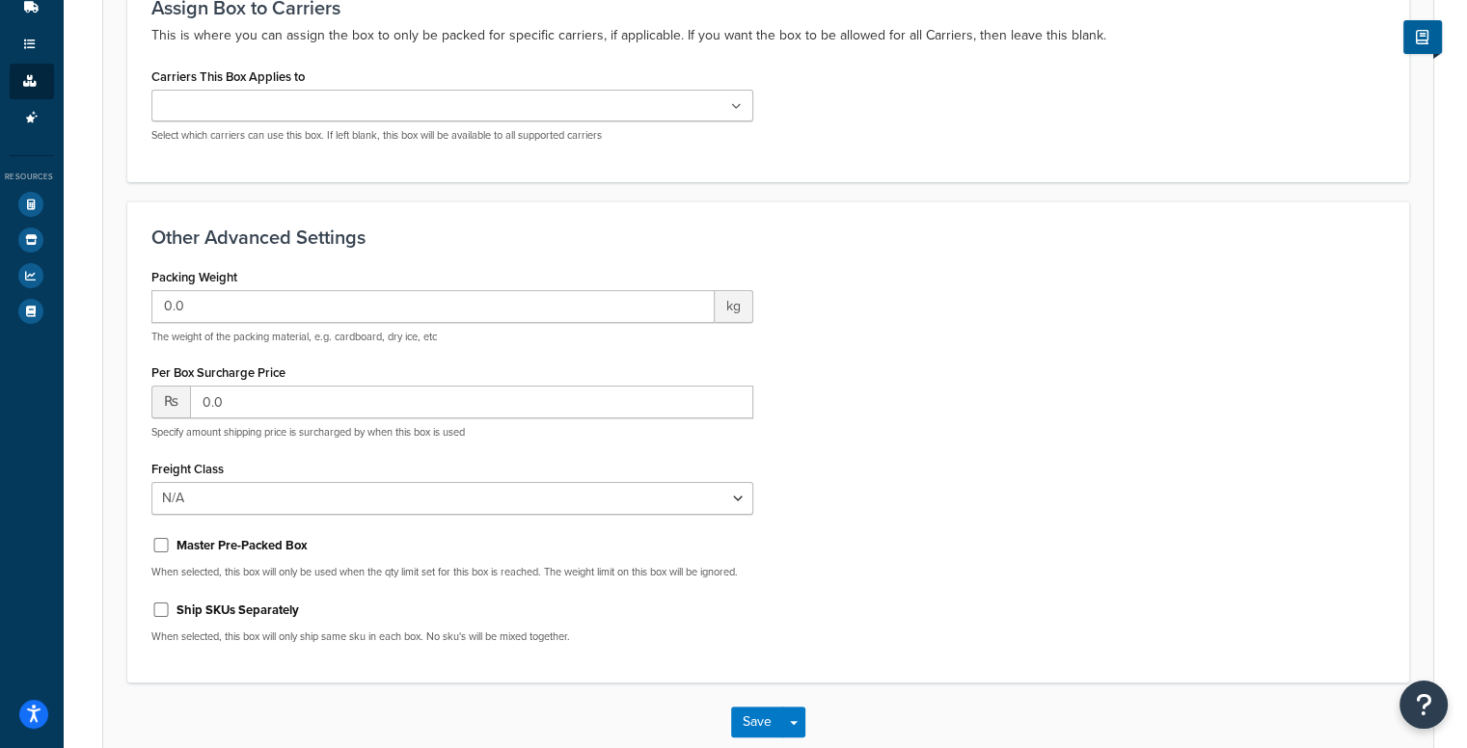
scroll to position [289, 0]
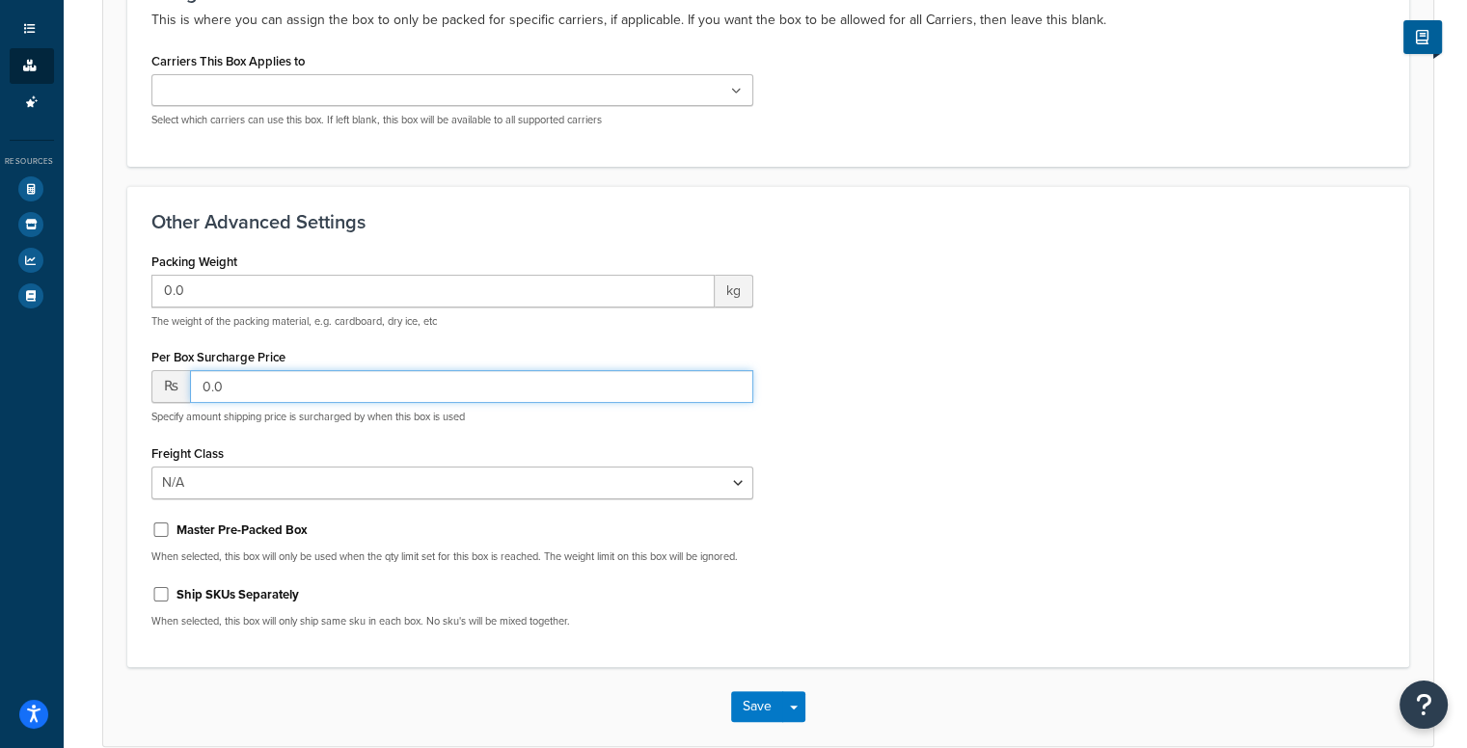
drag, startPoint x: 296, startPoint y: 395, endPoint x: 177, endPoint y: 389, distance: 119.8
click at [177, 389] on div "₨ 0.0" at bounding box center [452, 386] width 603 height 33
type input "676"
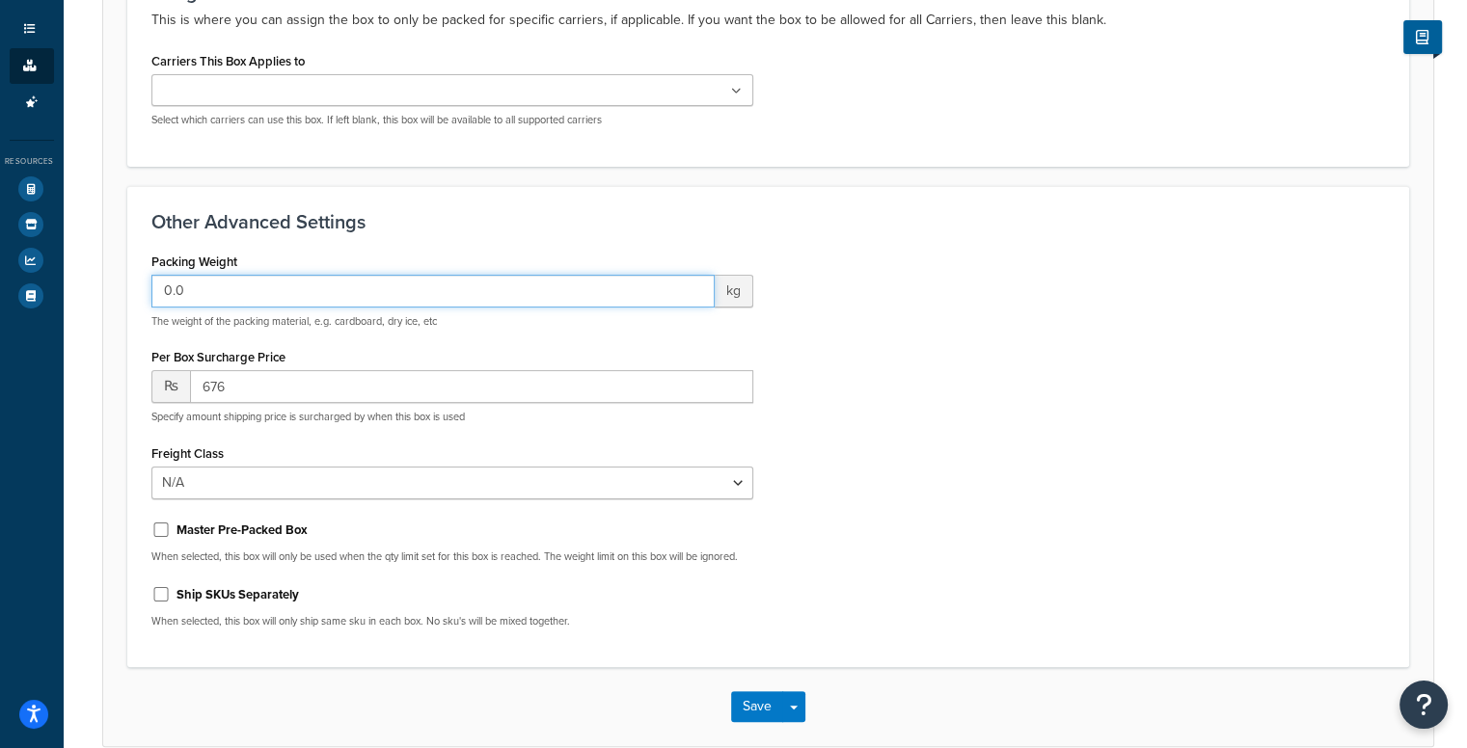
drag, startPoint x: 200, startPoint y: 284, endPoint x: 174, endPoint y: 285, distance: 26.1
click at [174, 285] on input "0.0" at bounding box center [433, 291] width 564 height 33
type input "0.74"
click at [748, 722] on button "Save" at bounding box center [757, 707] width 52 height 31
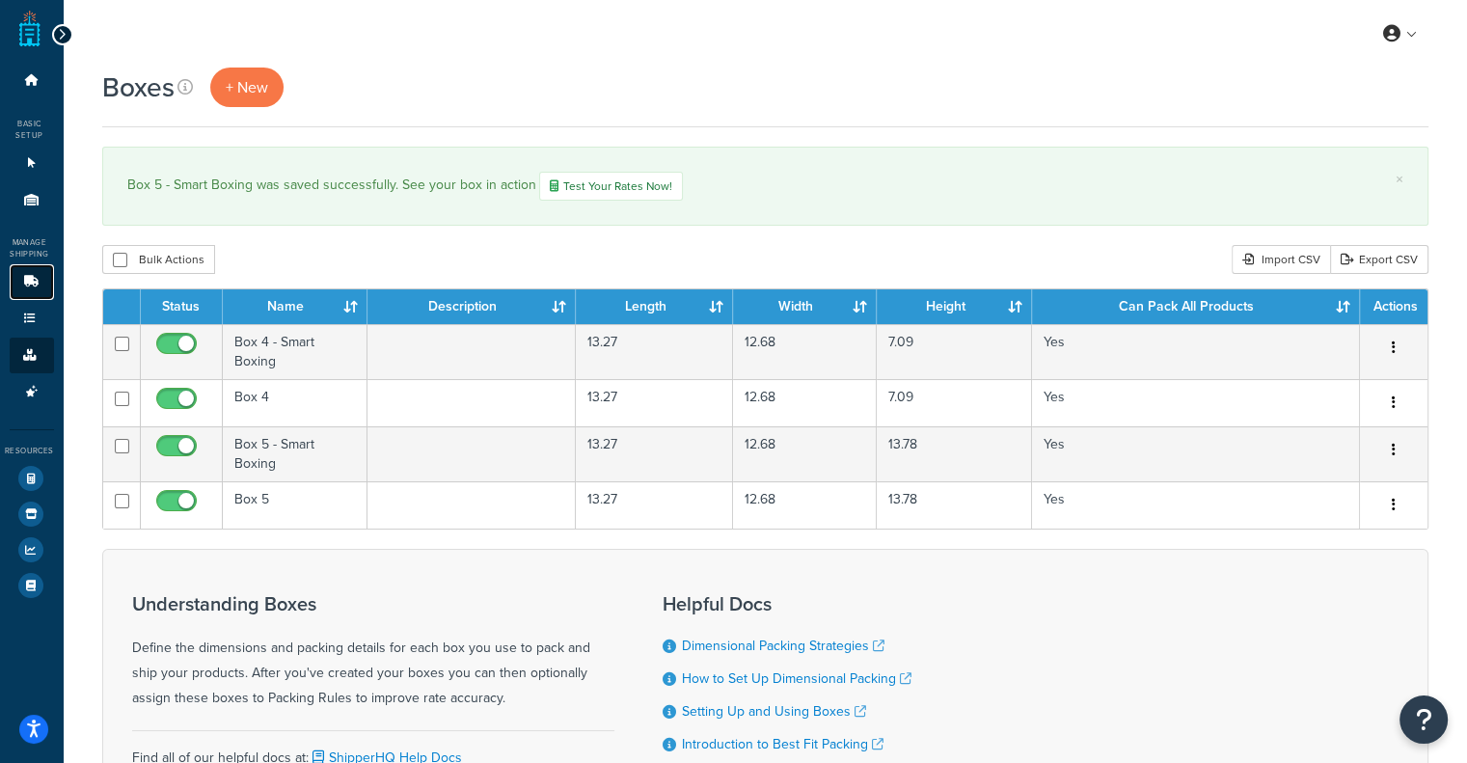
click at [21, 291] on link "Carriers 2" at bounding box center [32, 282] width 44 height 36
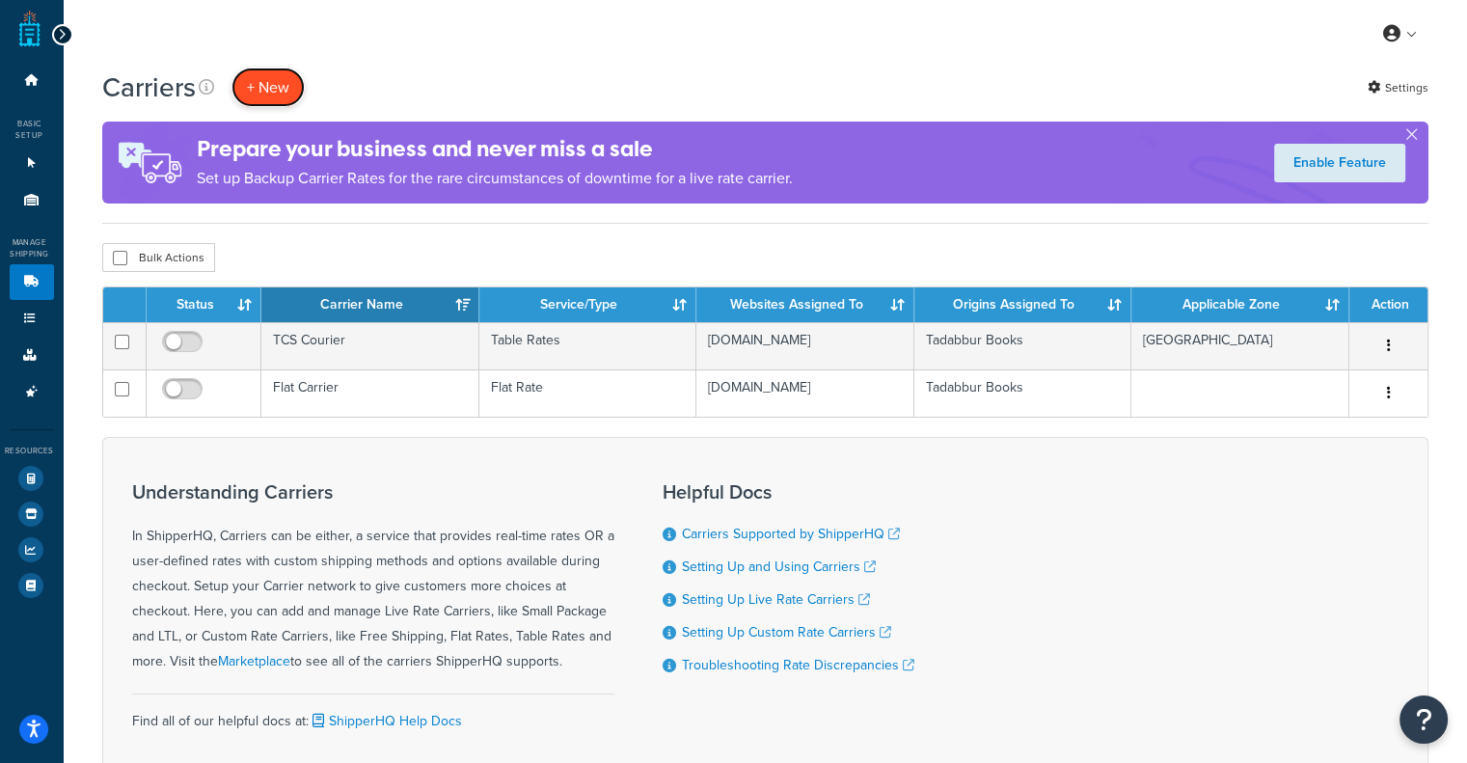
click at [250, 81] on button "+ New" at bounding box center [267, 88] width 73 height 40
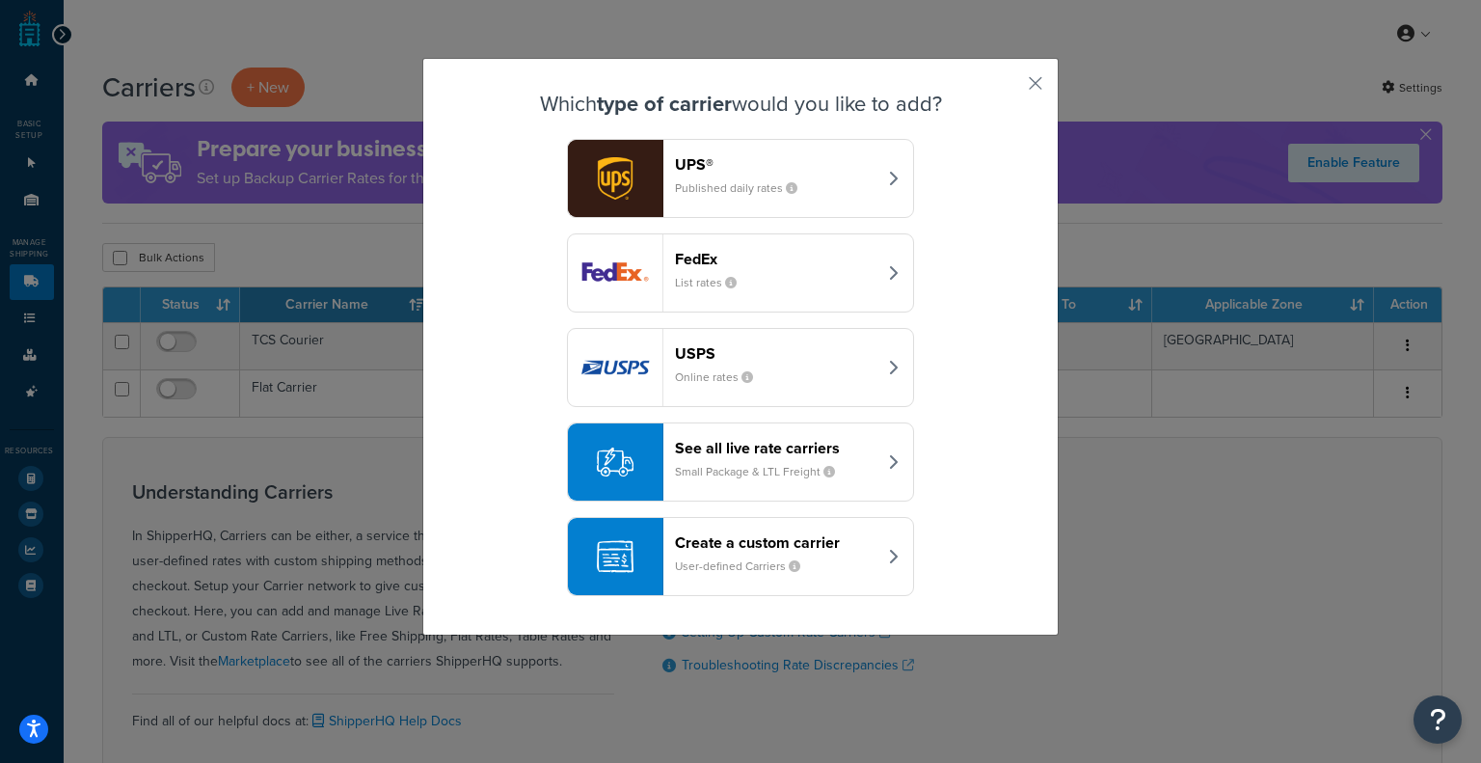
click at [869, 462] on button "See all live rate carriers Small Package & LTL Freight" at bounding box center [740, 461] width 347 height 79
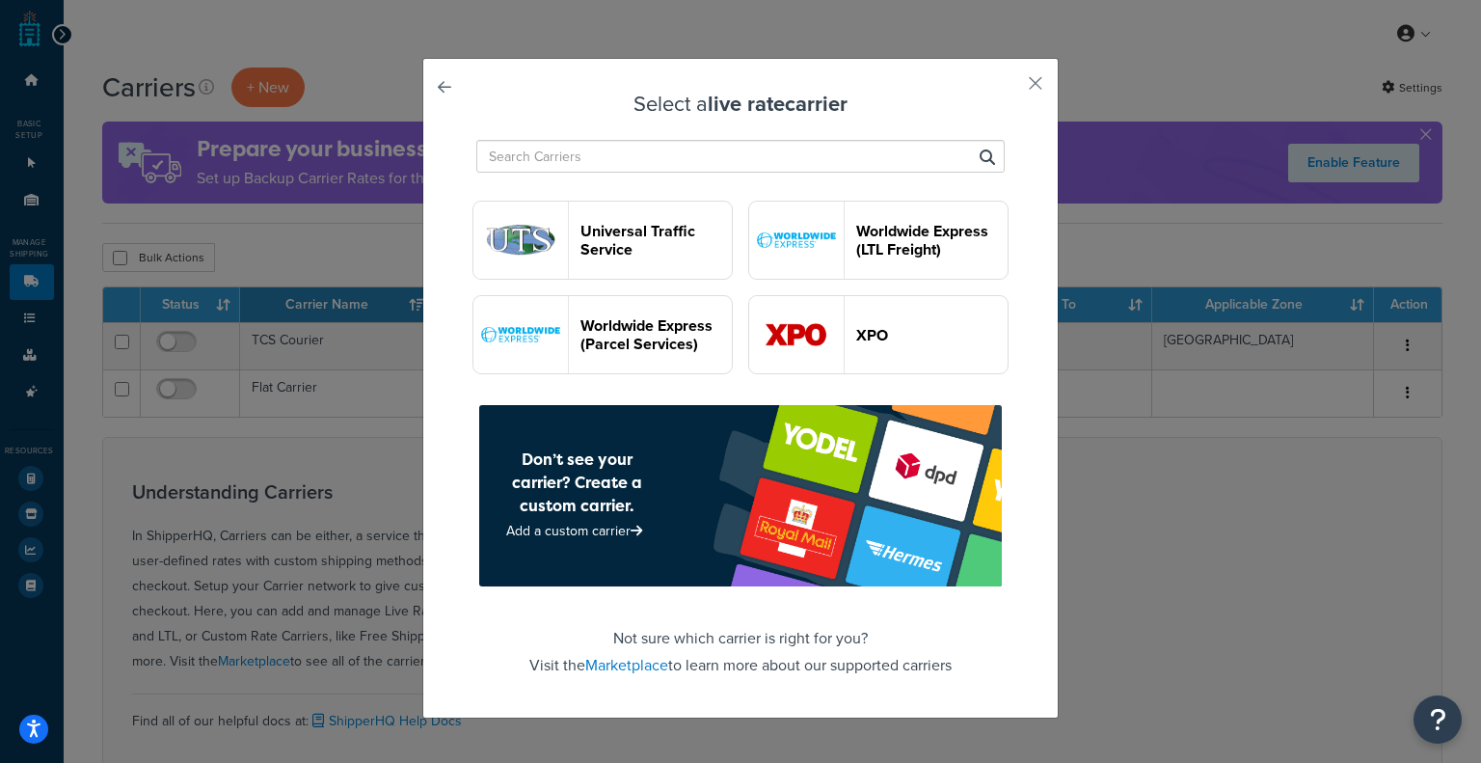
scroll to position [5359, 0]
click at [472, 93] on link at bounding box center [472, 93] width 0 height 0
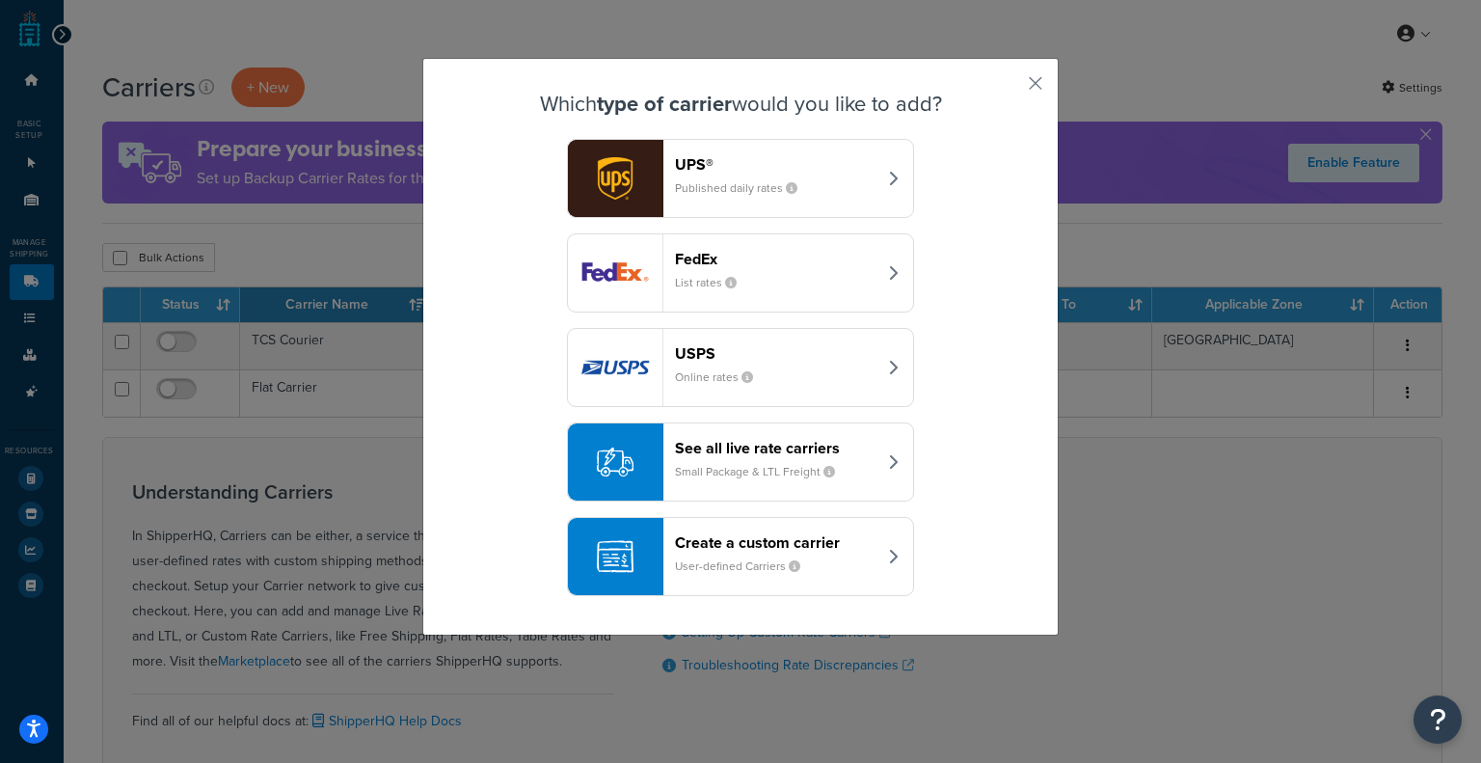
click at [764, 551] on div "Create a custom carrier User-defined Carriers" at bounding box center [776, 556] width 202 height 46
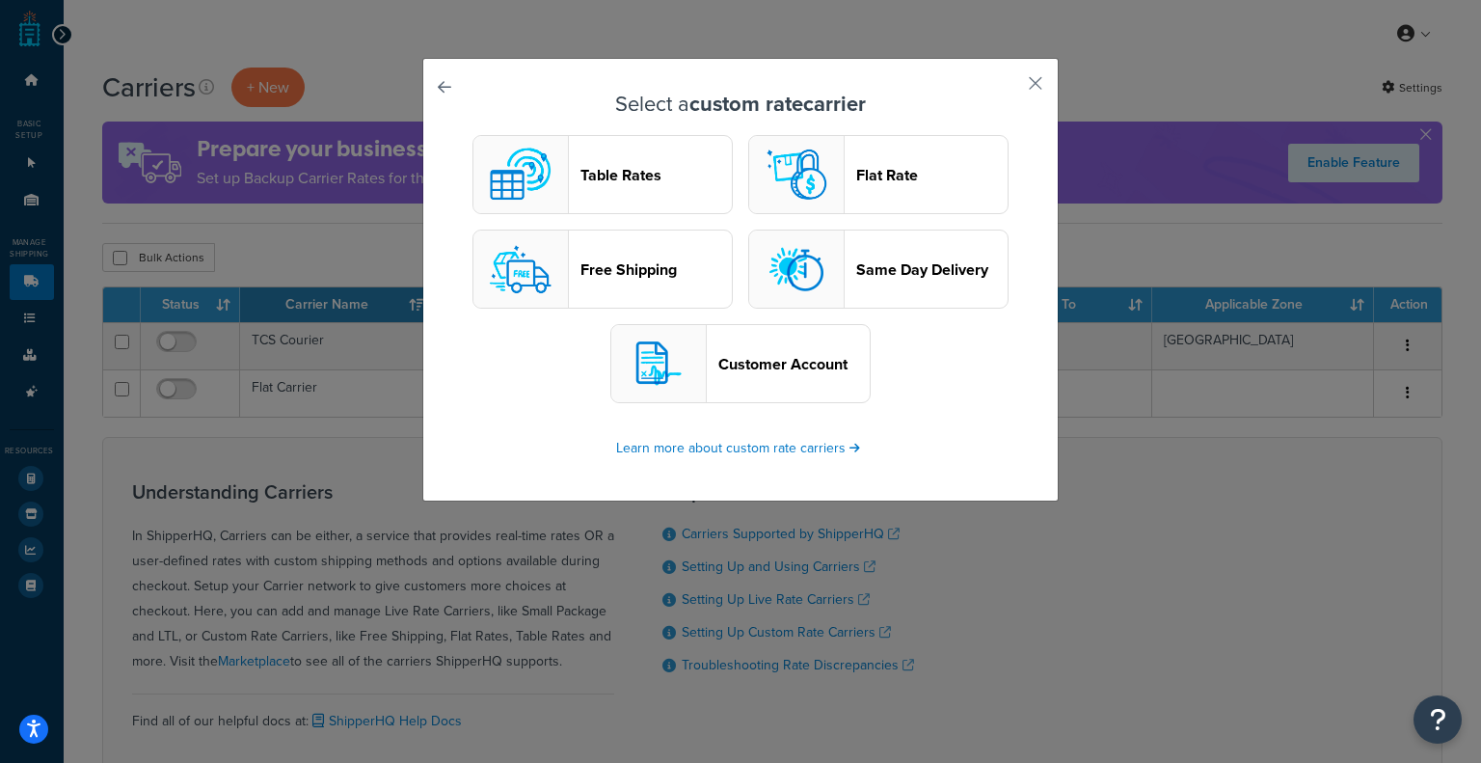
click at [748, 363] on header "Customer Account" at bounding box center [794, 364] width 151 height 18
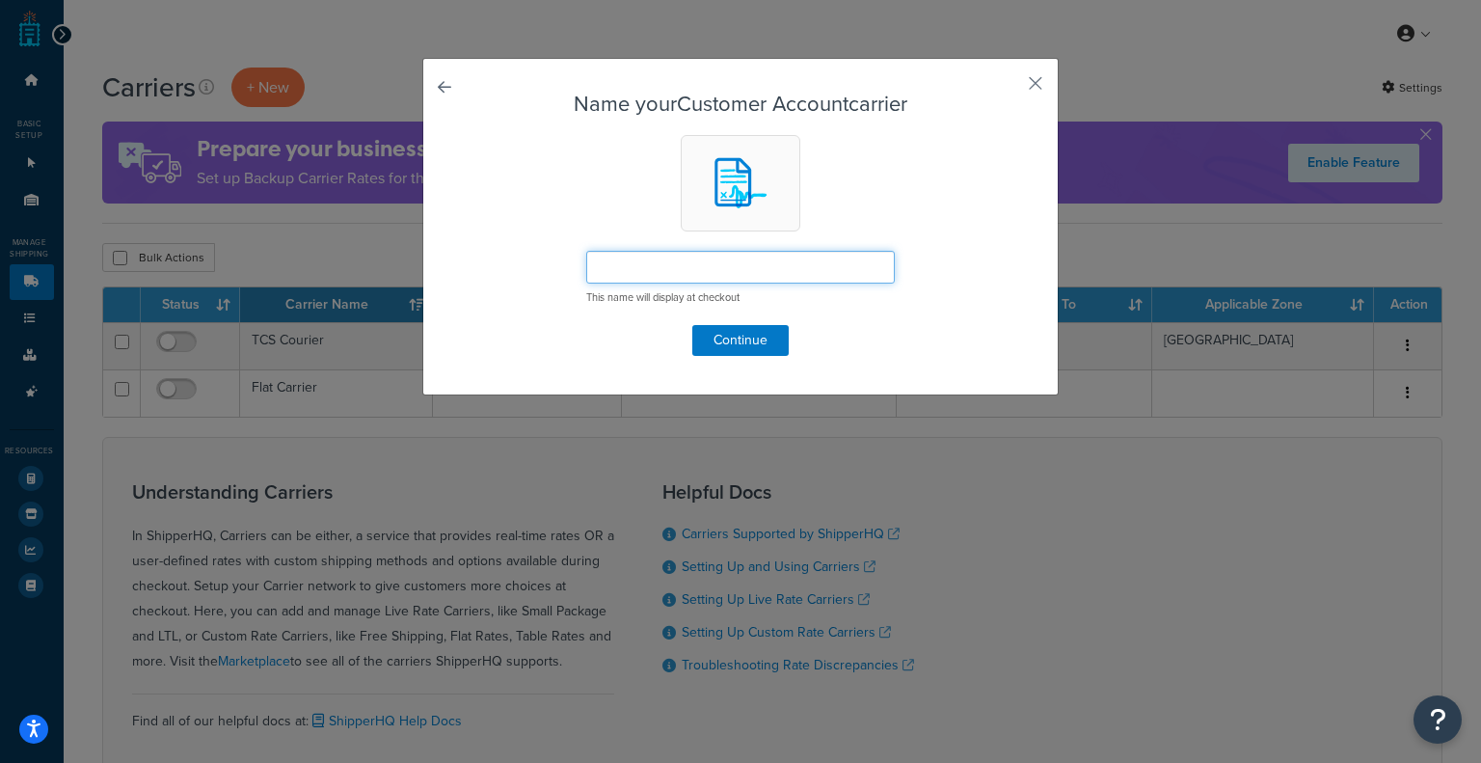
click at [700, 263] on input "text" at bounding box center [740, 267] width 309 height 33
type input "Skynet"
click at [755, 328] on button "Continue" at bounding box center [741, 340] width 96 height 31
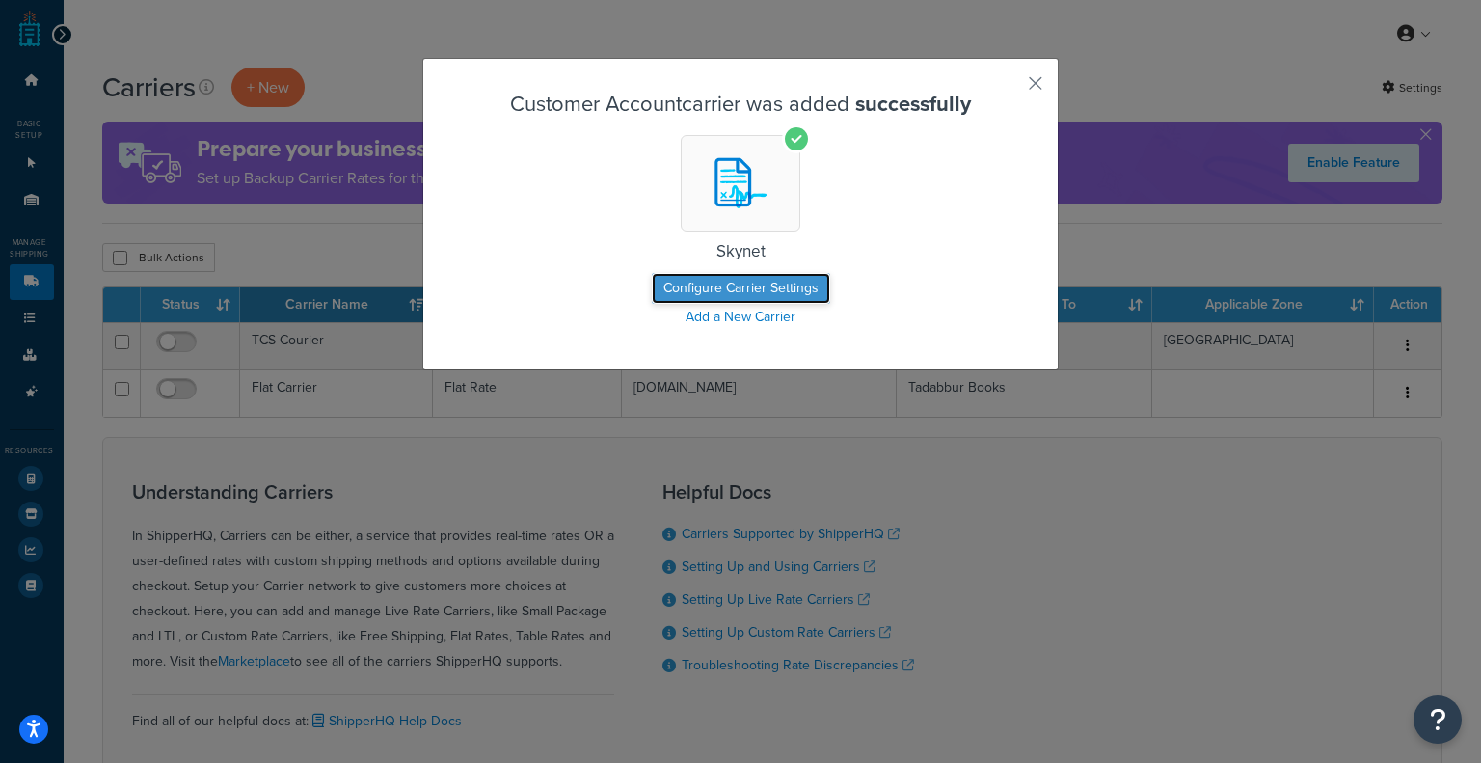
click at [780, 285] on button "Configure Carrier Settings" at bounding box center [741, 288] width 178 height 31
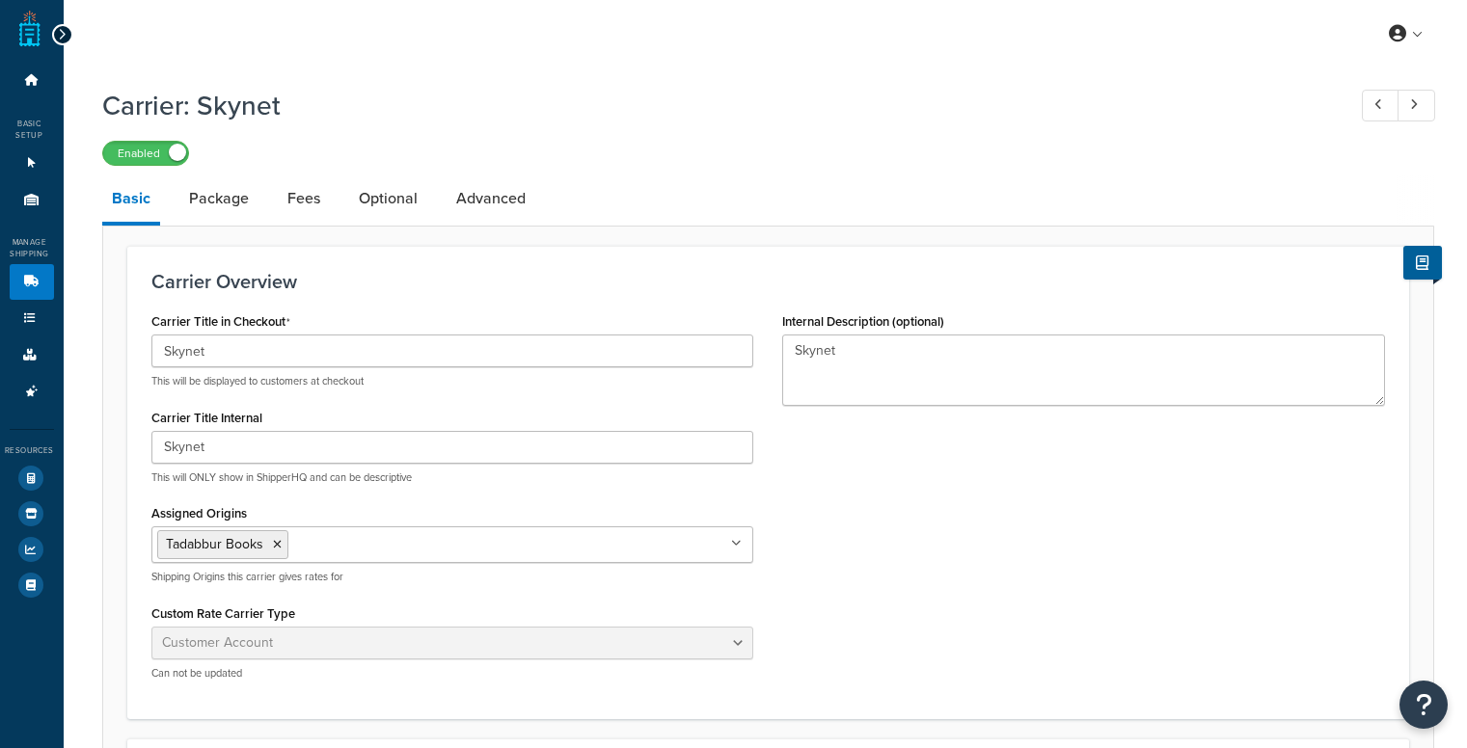
select select "customerAccount"
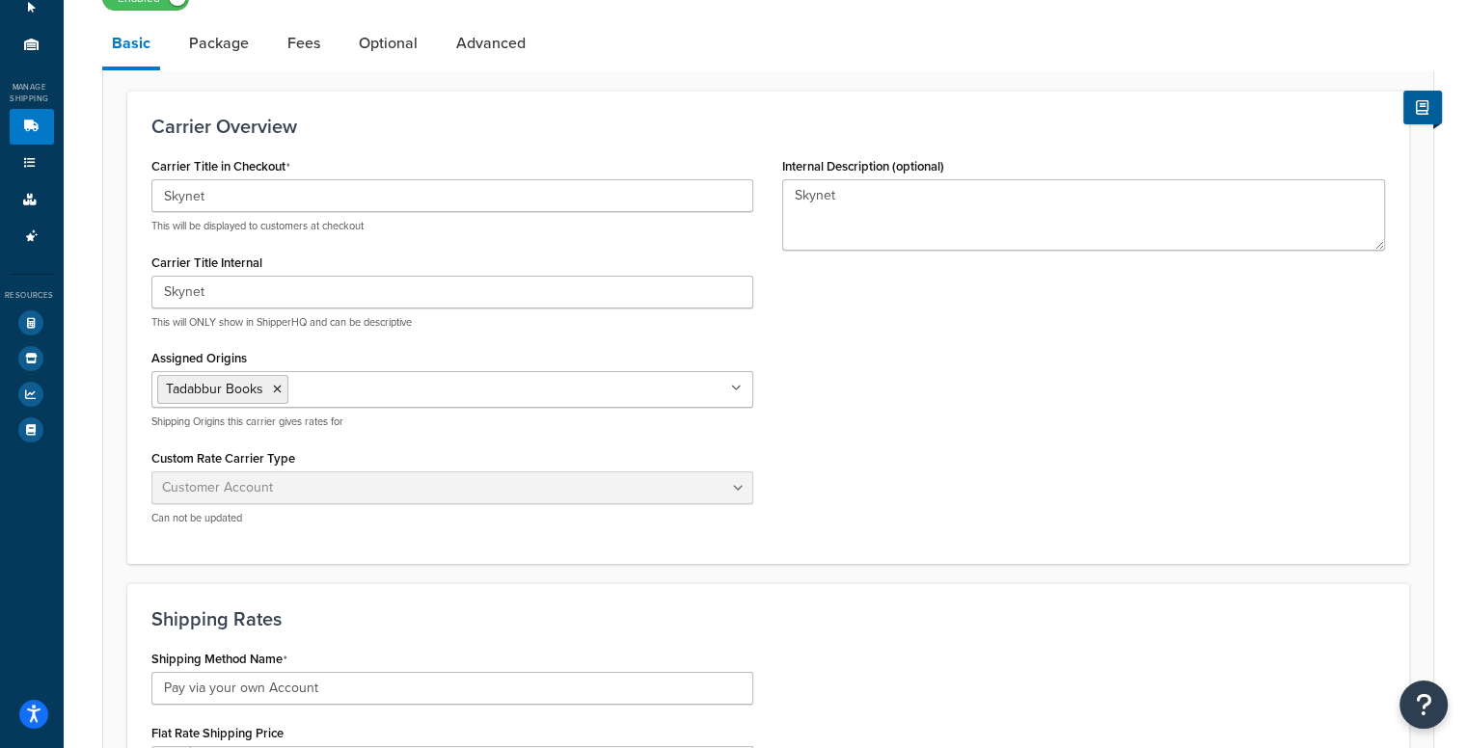
scroll to position [289, 0]
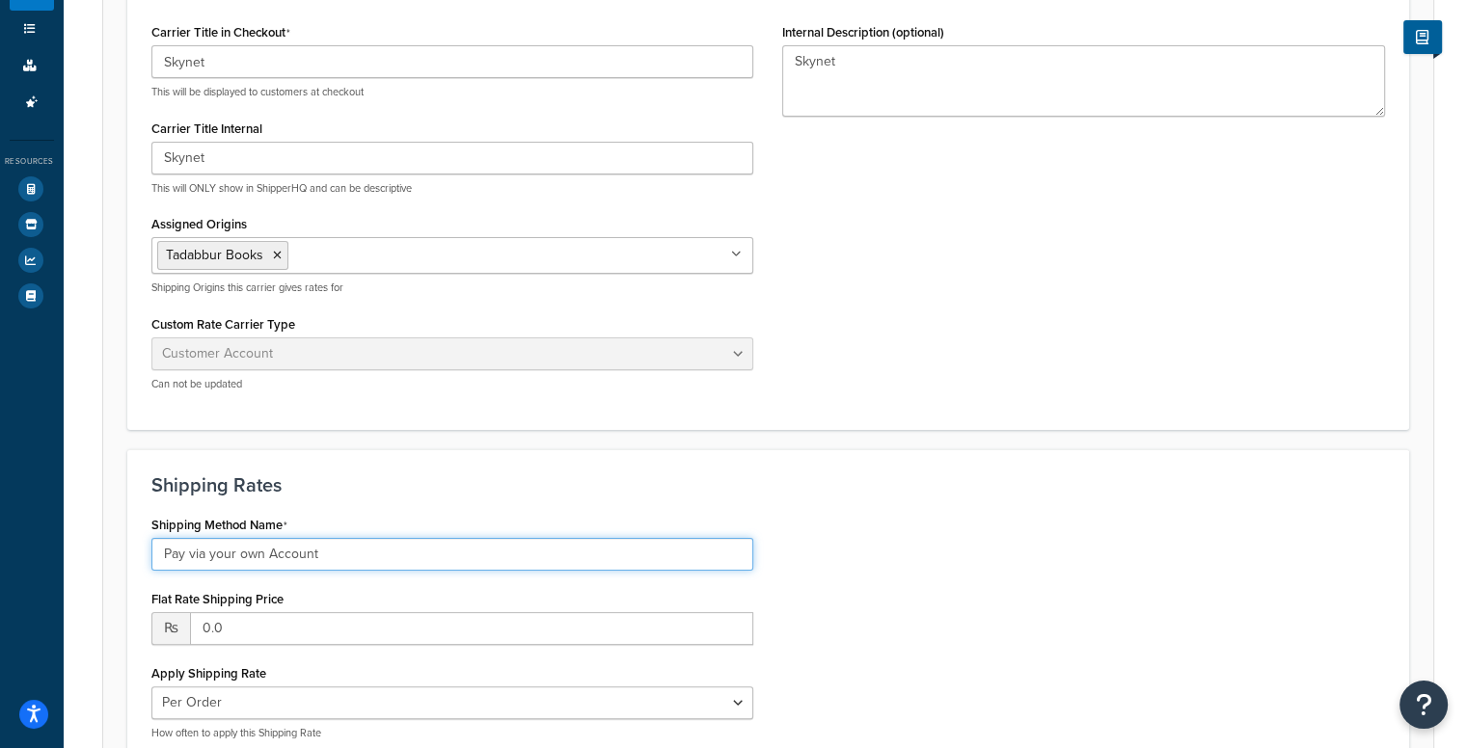
click at [710, 554] on input "Pay via your own Account" at bounding box center [452, 554] width 603 height 33
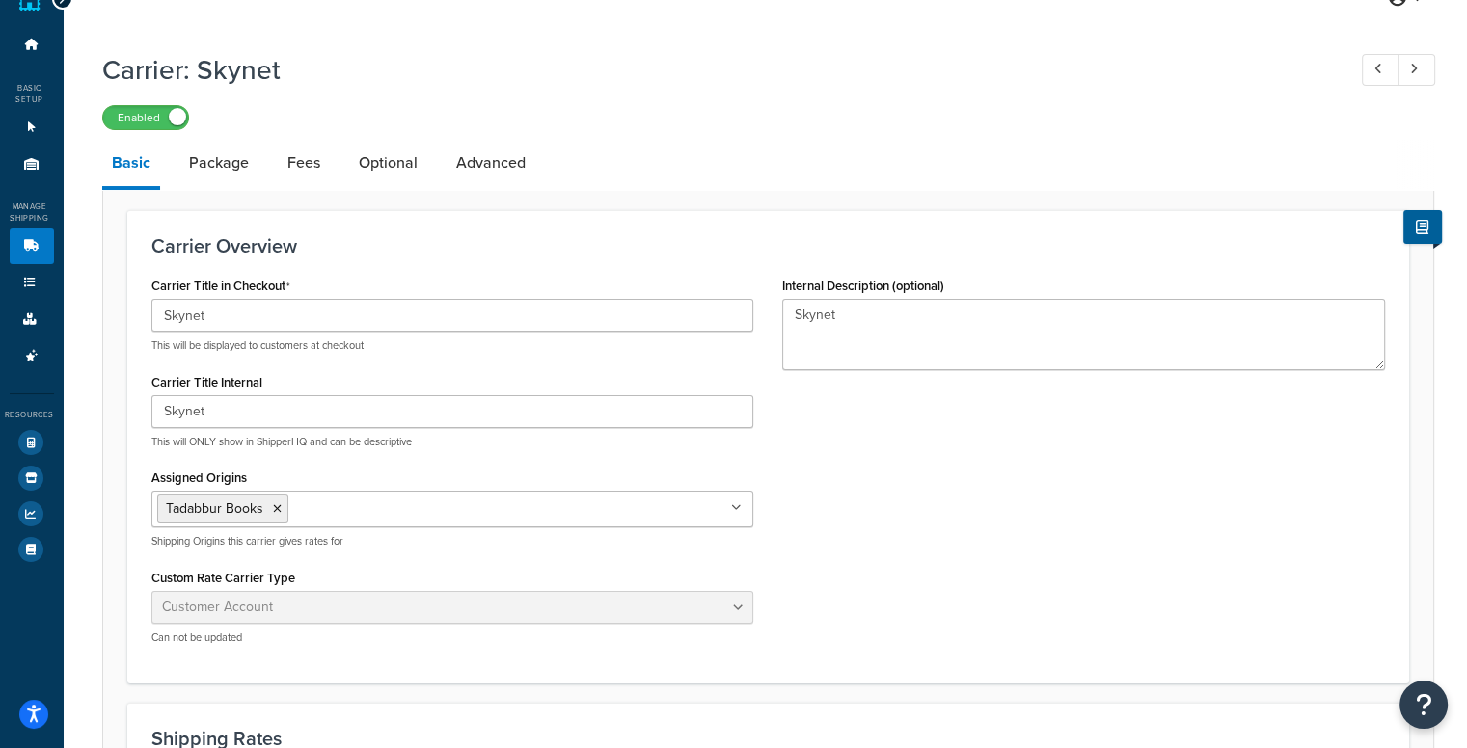
scroll to position [35, 0]
click at [243, 157] on link "Package" at bounding box center [218, 164] width 79 height 46
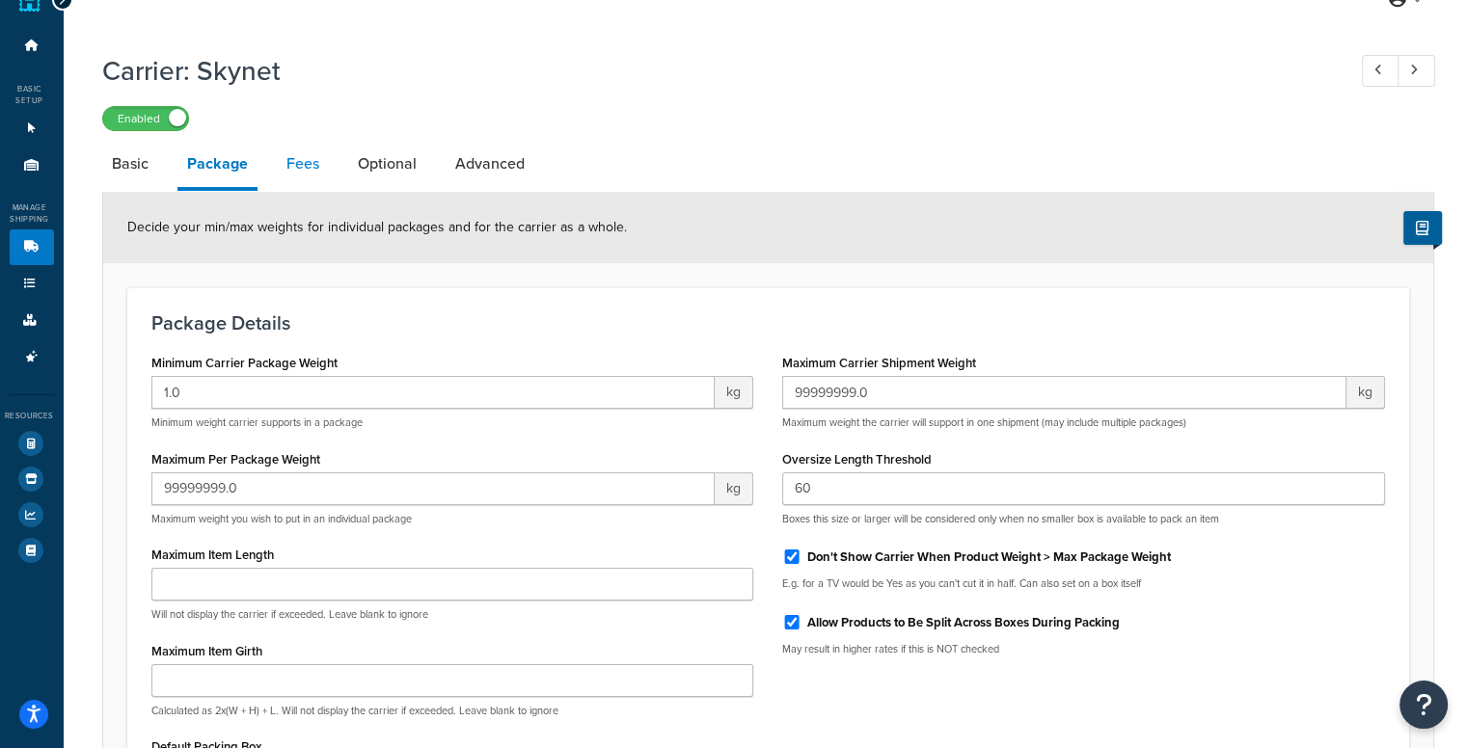
click at [312, 163] on link "Fees" at bounding box center [303, 164] width 52 height 46
select select "AFTER"
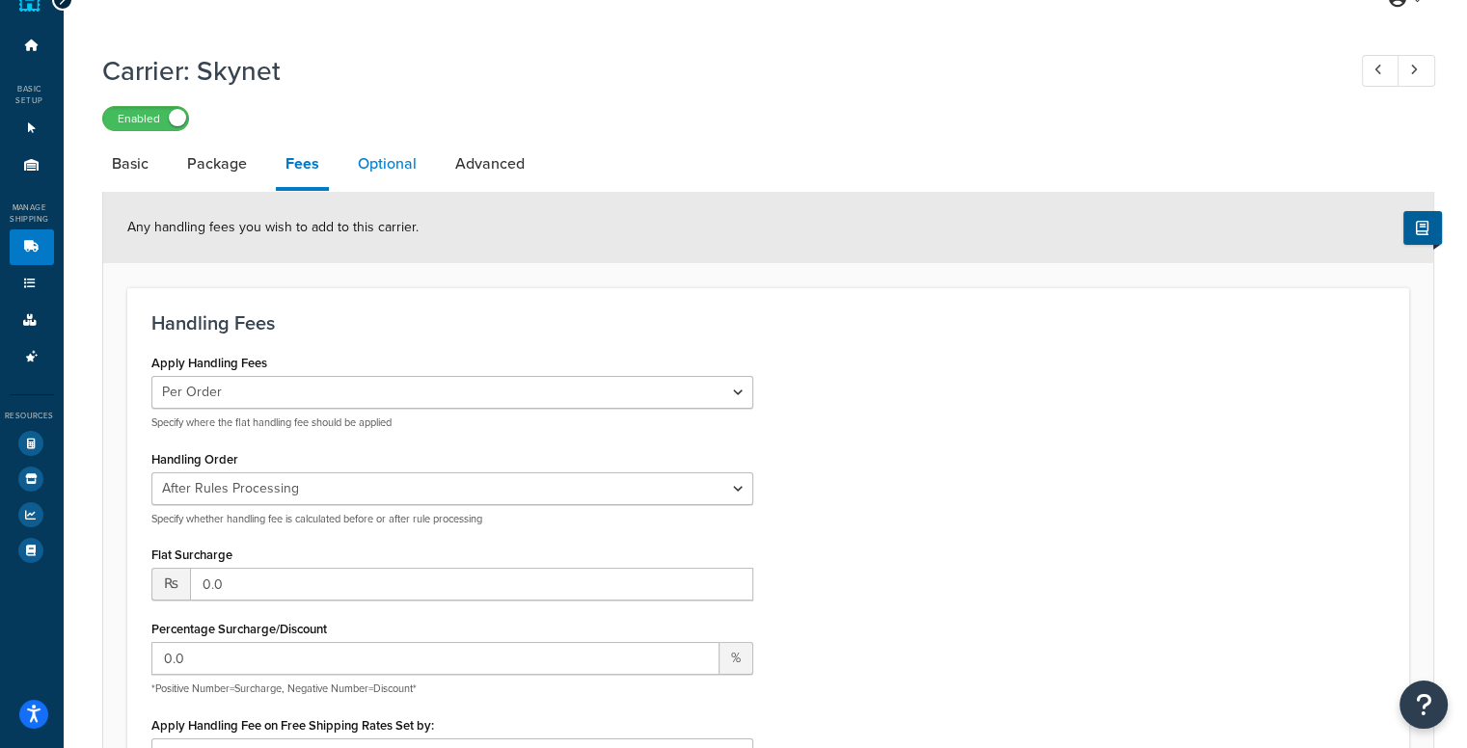
click at [379, 162] on link "Optional" at bounding box center [387, 164] width 78 height 46
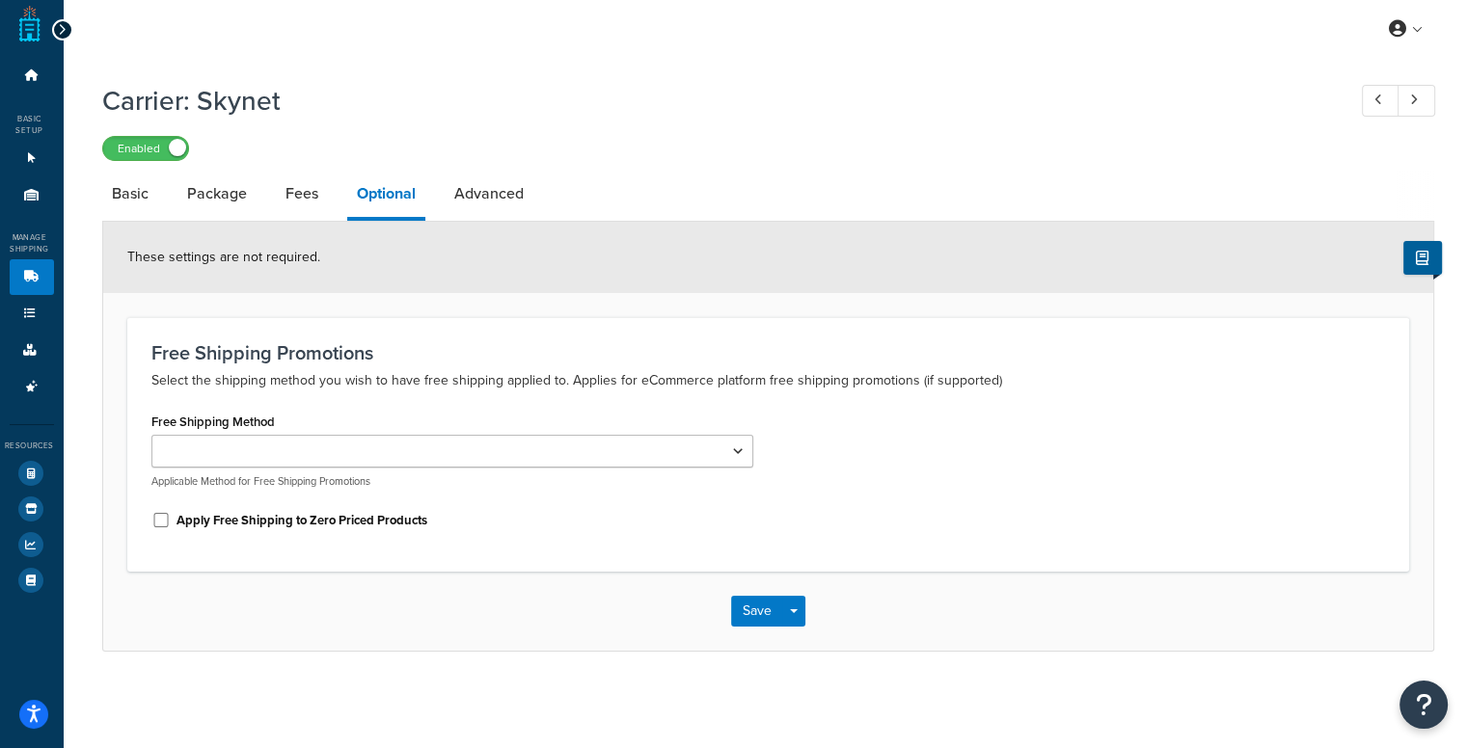
scroll to position [14, 0]
click at [483, 181] on link "Advanced" at bounding box center [489, 194] width 89 height 46
select select "false"
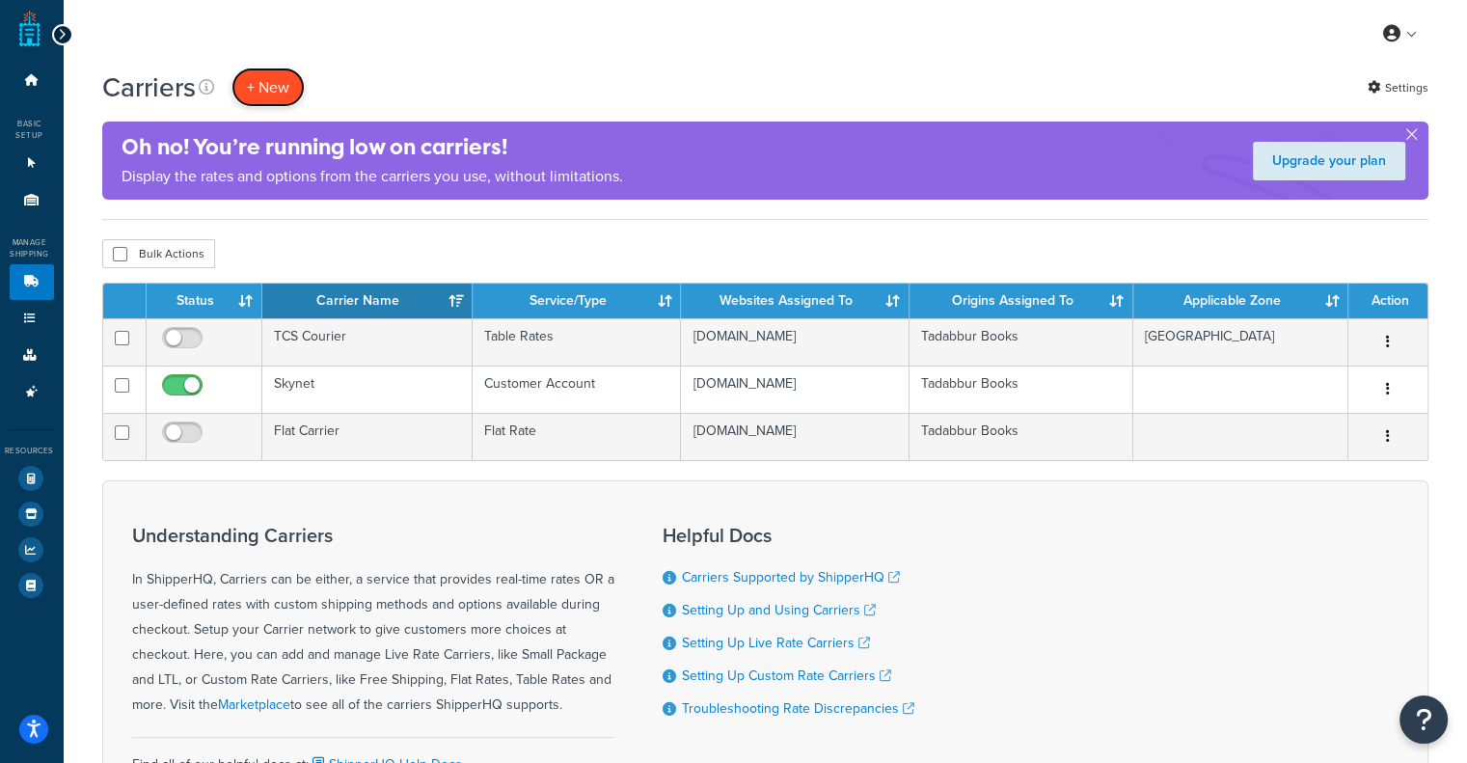
click at [250, 89] on button "+ New" at bounding box center [267, 88] width 73 height 40
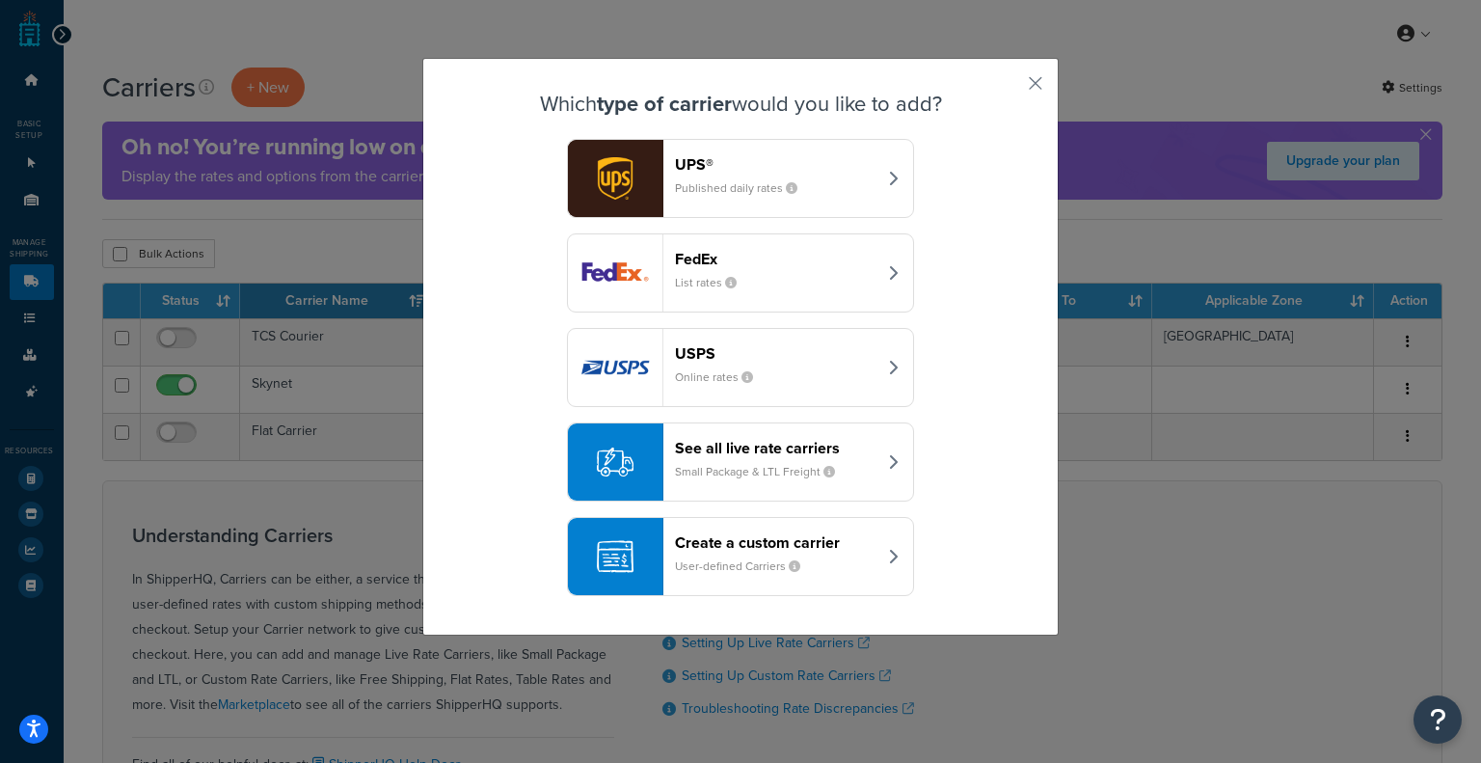
click at [820, 550] on header "Create a custom carrier" at bounding box center [776, 542] width 202 height 18
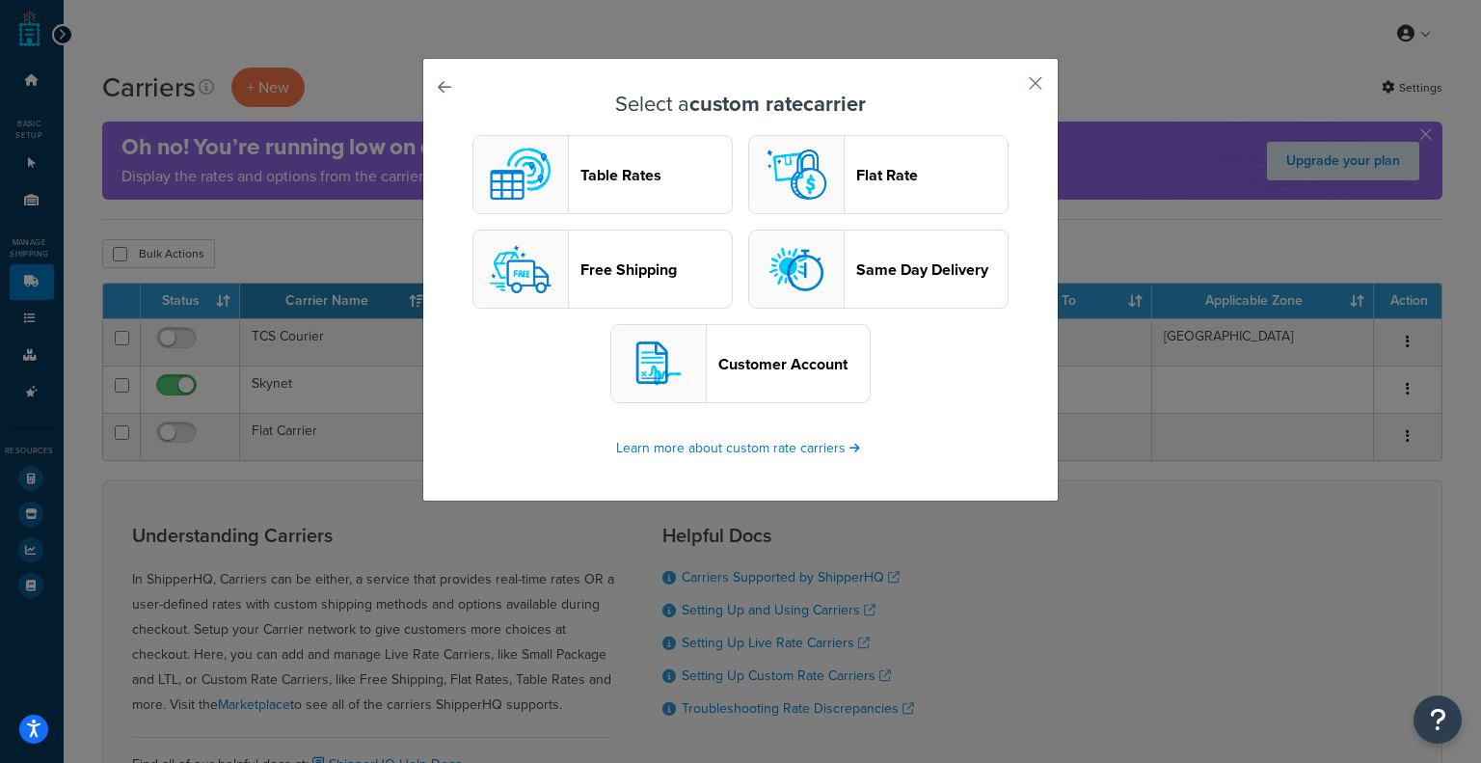
click at [625, 172] on header "Table Rates" at bounding box center [656, 175] width 151 height 18
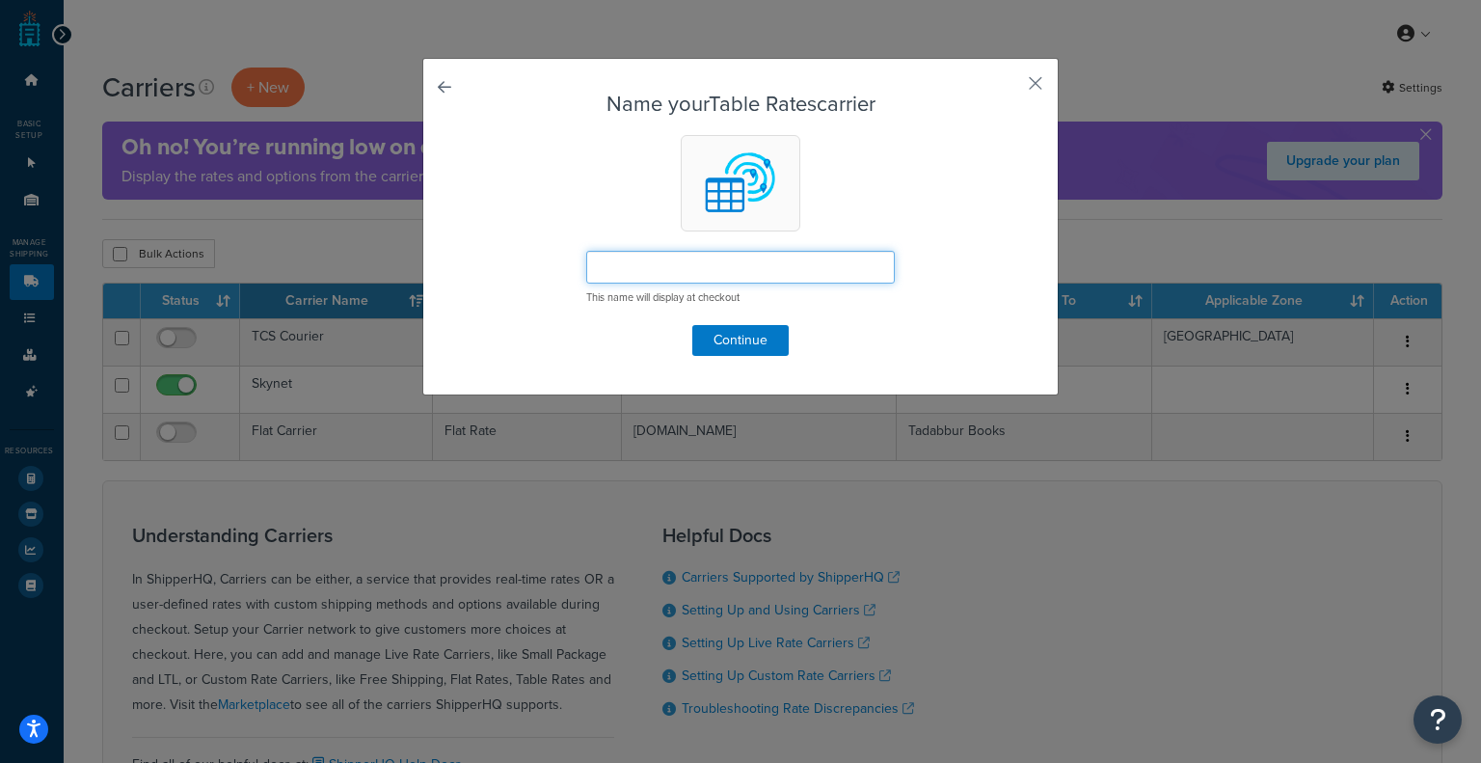
click at [652, 274] on input "text" at bounding box center [740, 267] width 309 height 33
type input "DPD"
click at [759, 333] on button "Continue" at bounding box center [741, 340] width 96 height 31
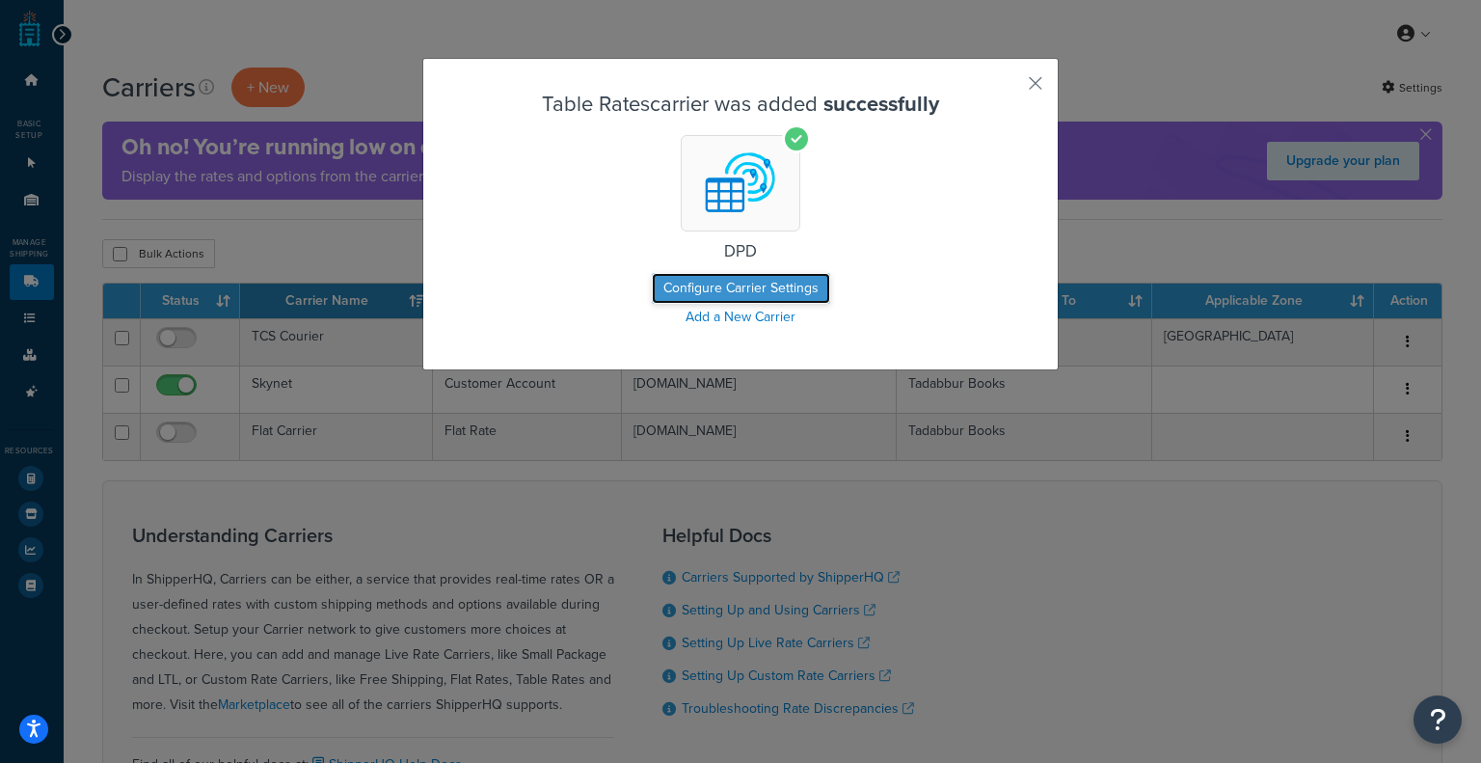
click at [786, 288] on button "Configure Carrier Settings" at bounding box center [741, 288] width 178 height 31
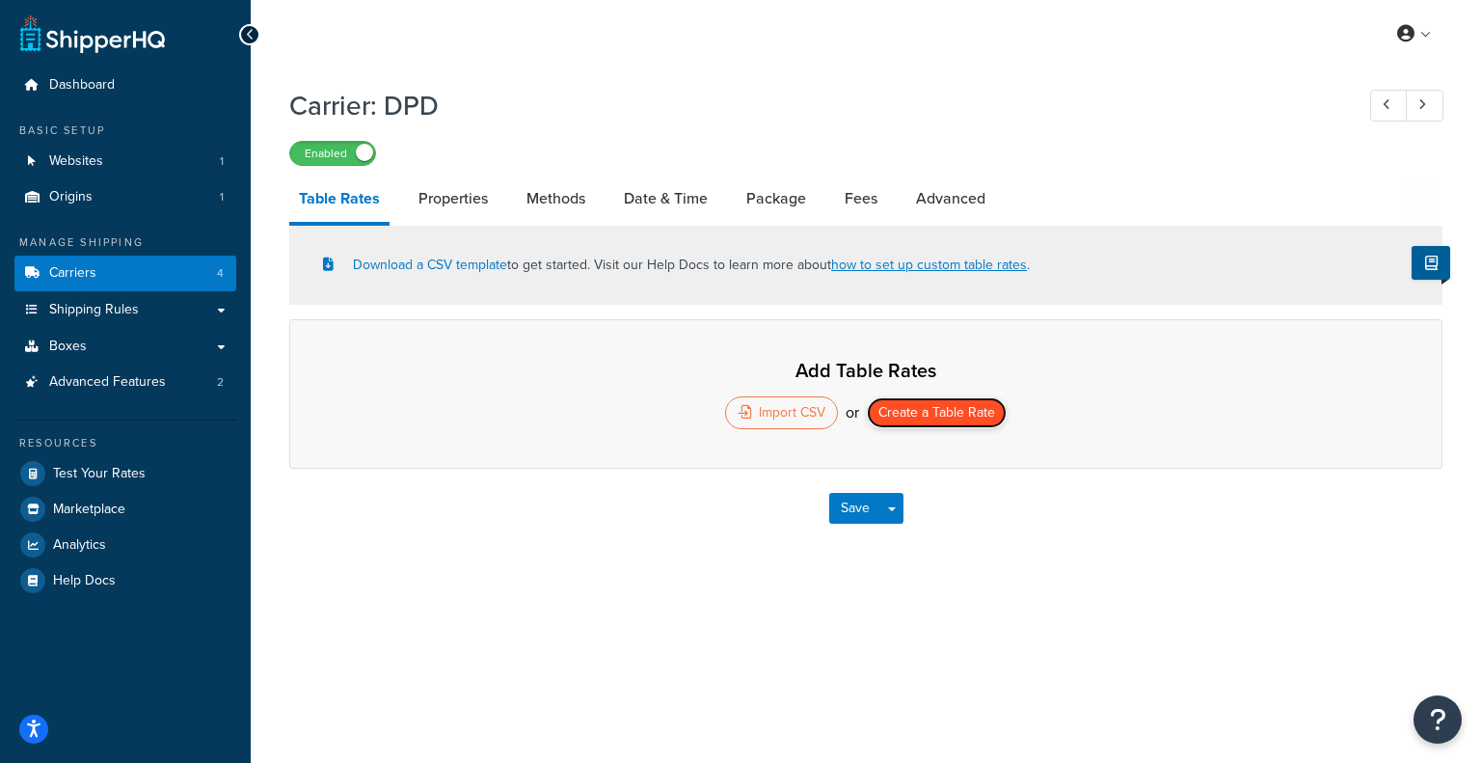
click at [924, 411] on button "Create a Table Rate" at bounding box center [937, 412] width 140 height 31
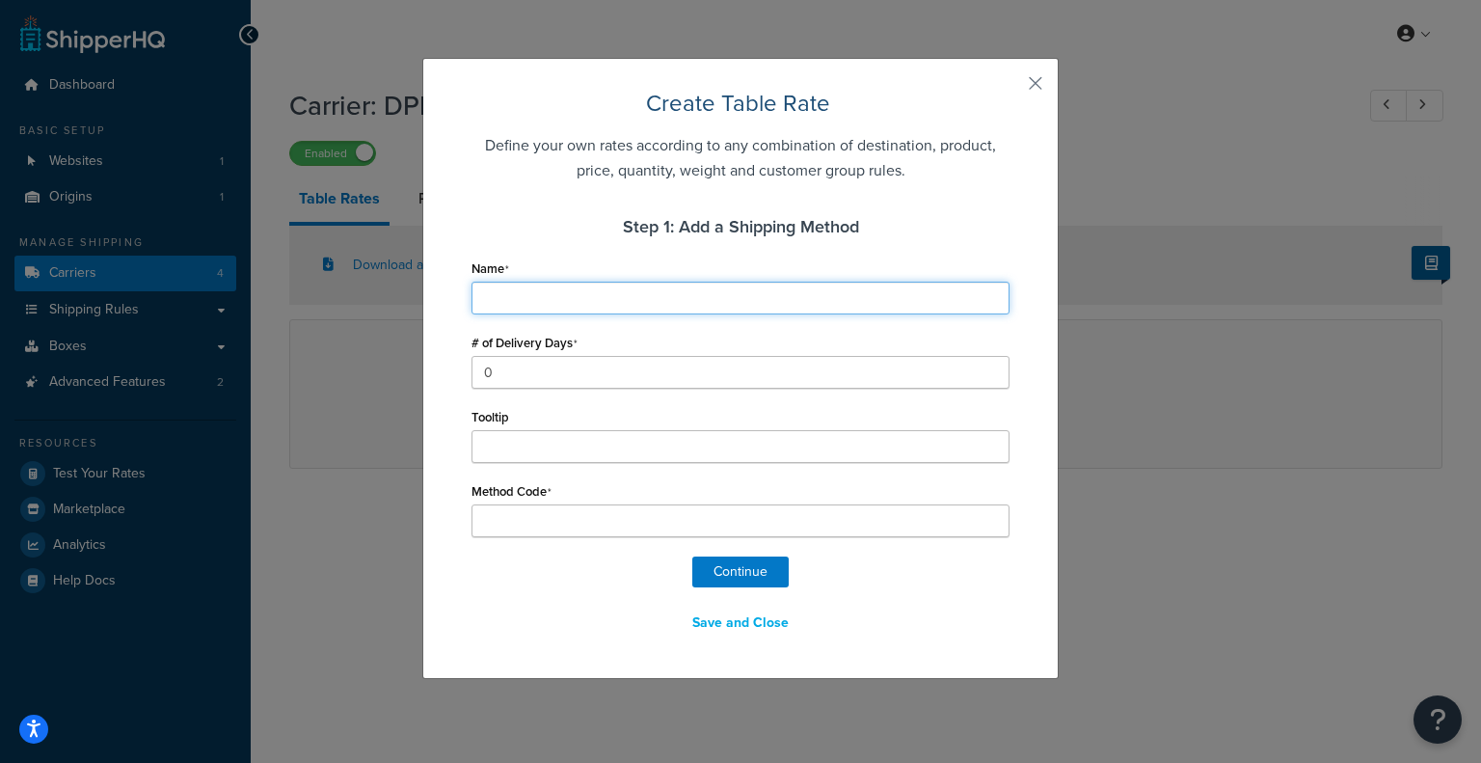
click at [557, 309] on input "Name" at bounding box center [741, 298] width 538 height 33
type input "D"
type input "DP"
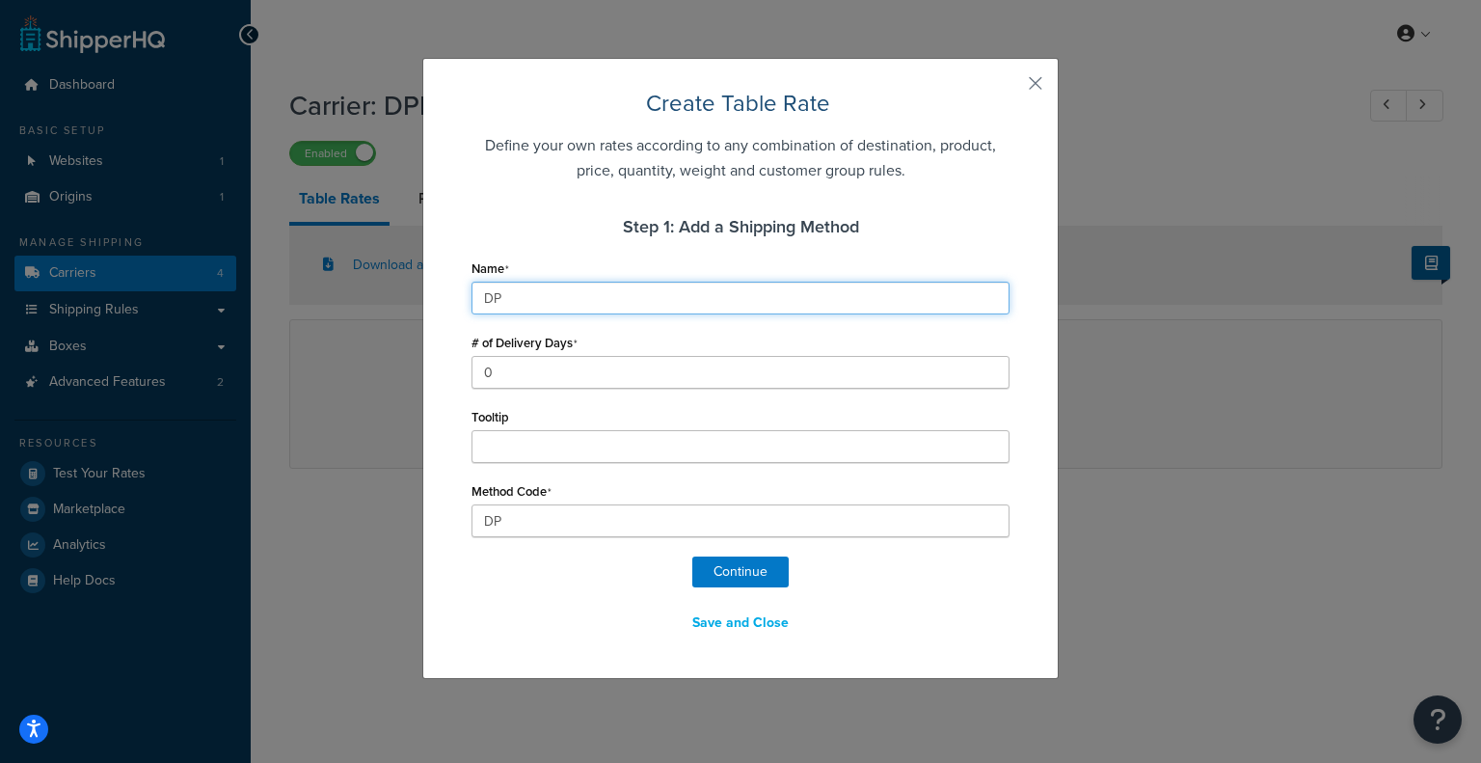
type input "DPD"
type input "DPD_"
type input "DPD E"
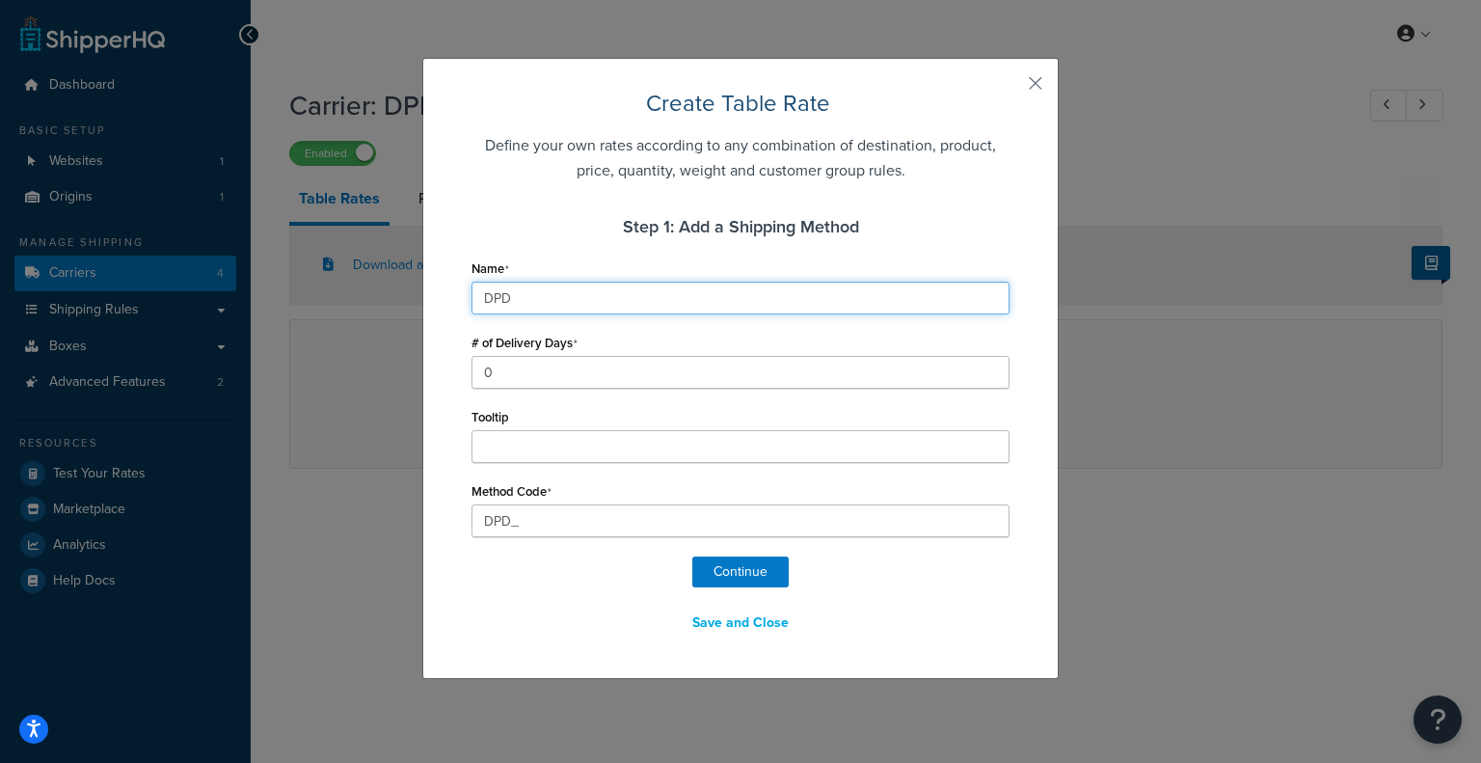
type input "DPD_E"
type input "DPD Ec"
type input "DPD_Ec"
type input "DPD Eco"
type input "DPD_Eco"
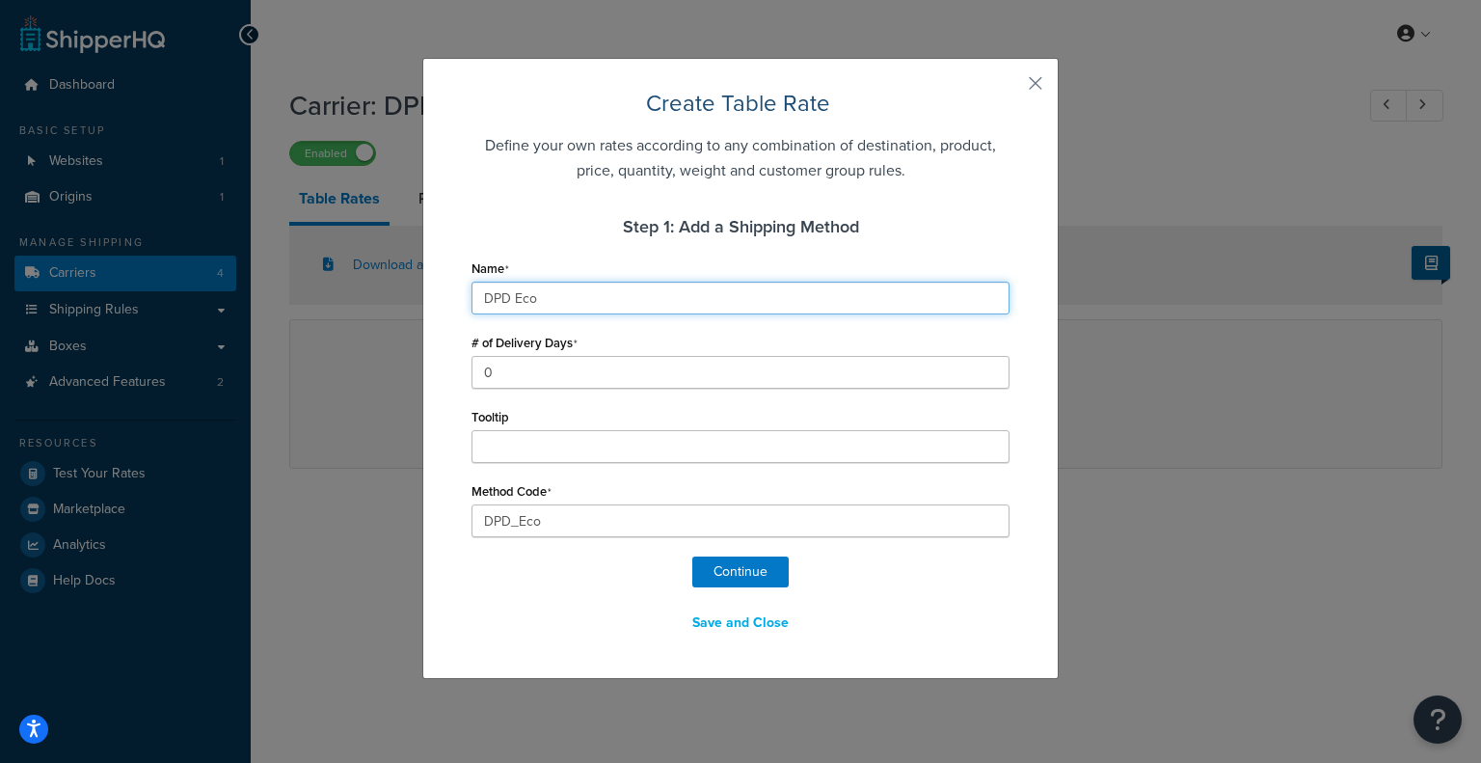
type input "DPD Econ"
type input "DPD_Econ"
type input "DPD Econo"
type input "DPD_Econo"
type input "DPD Econom"
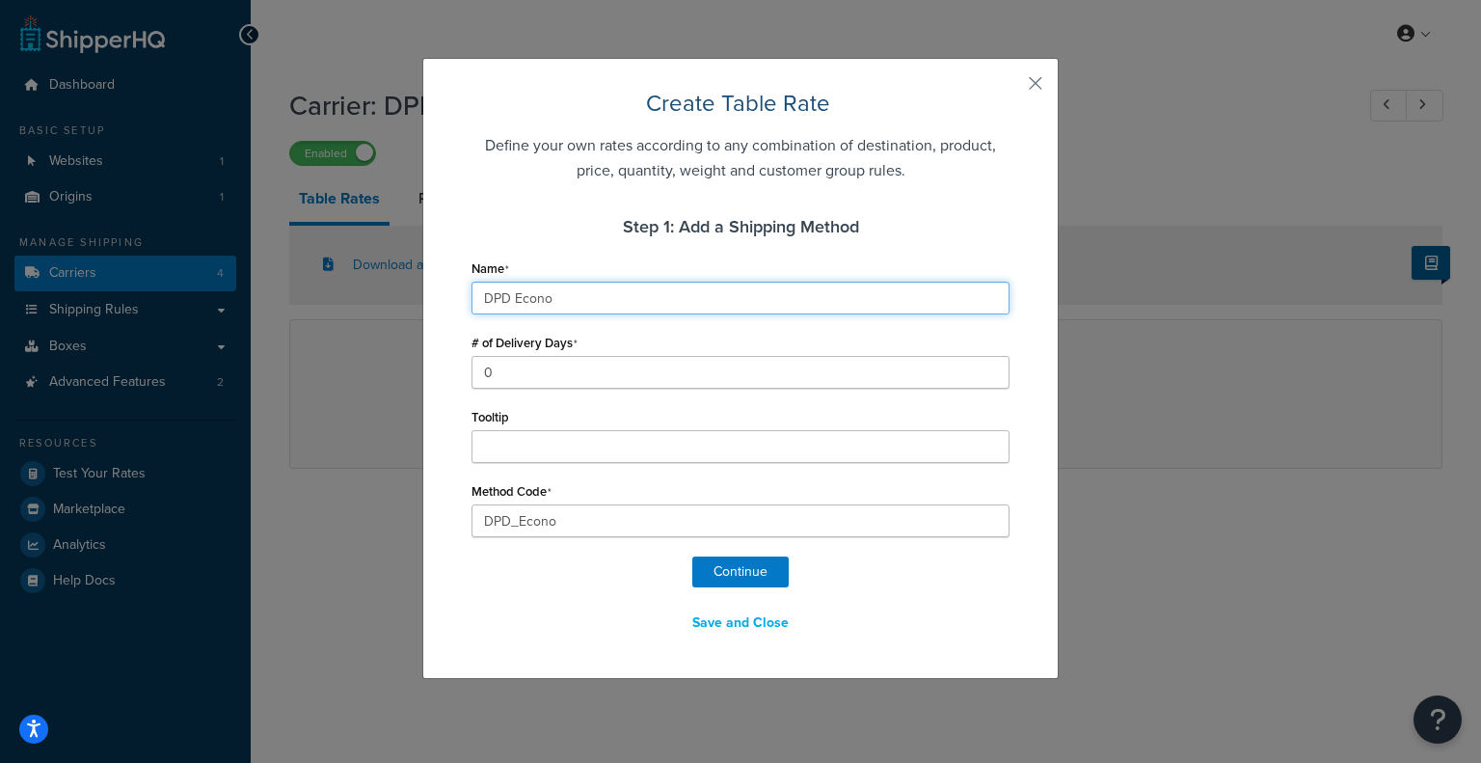
type input "DPD_Econom"
type input "DPD Economy"
type input "DPD_Economy"
type input "DPD Economy"
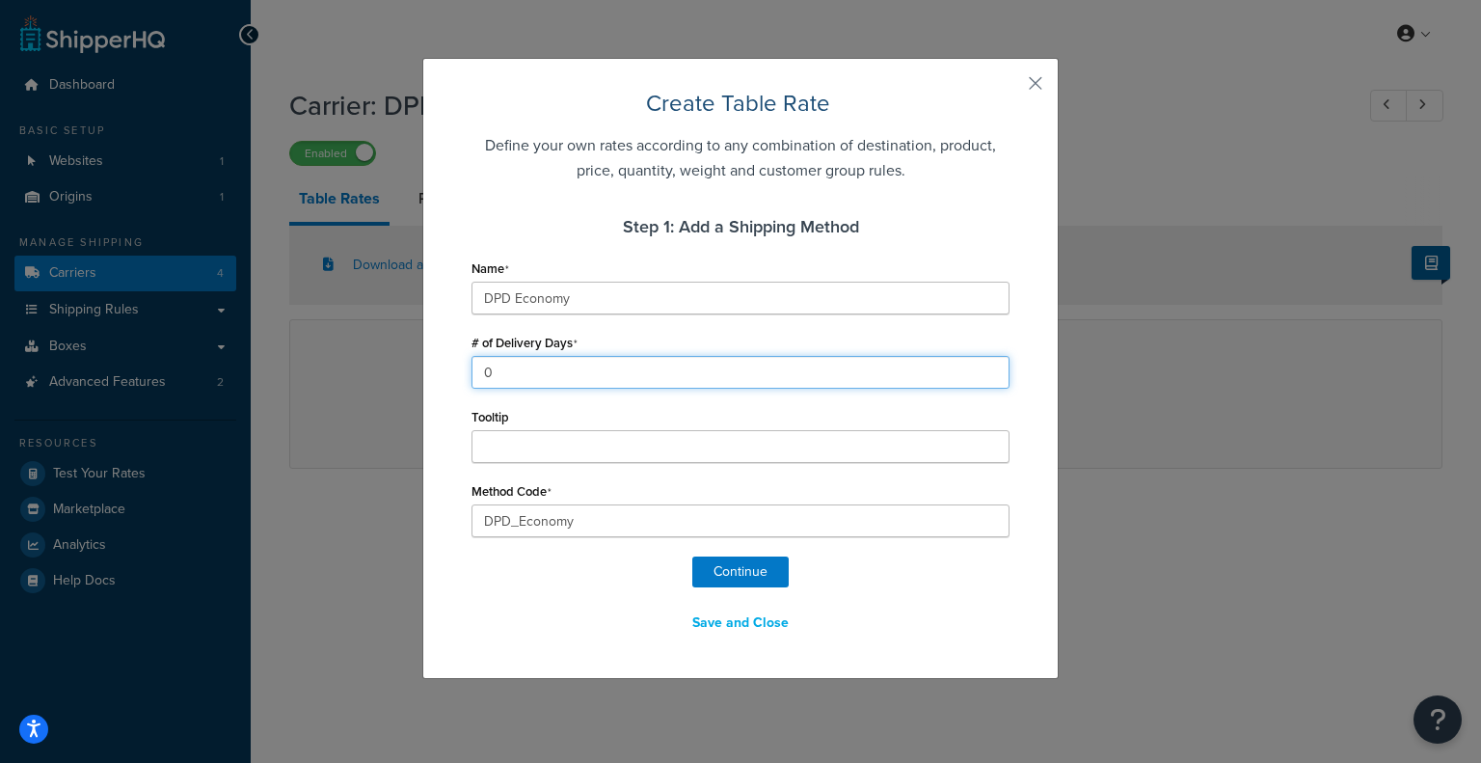
drag, startPoint x: 494, startPoint y: 363, endPoint x: 457, endPoint y: 358, distance: 37.0
click at [457, 358] on div "Create Table Rate Define your own rates according to any combination of destina…" at bounding box center [740, 368] width 637 height 621
type input "12"
click at [719, 566] on button "Continue" at bounding box center [741, 572] width 96 height 31
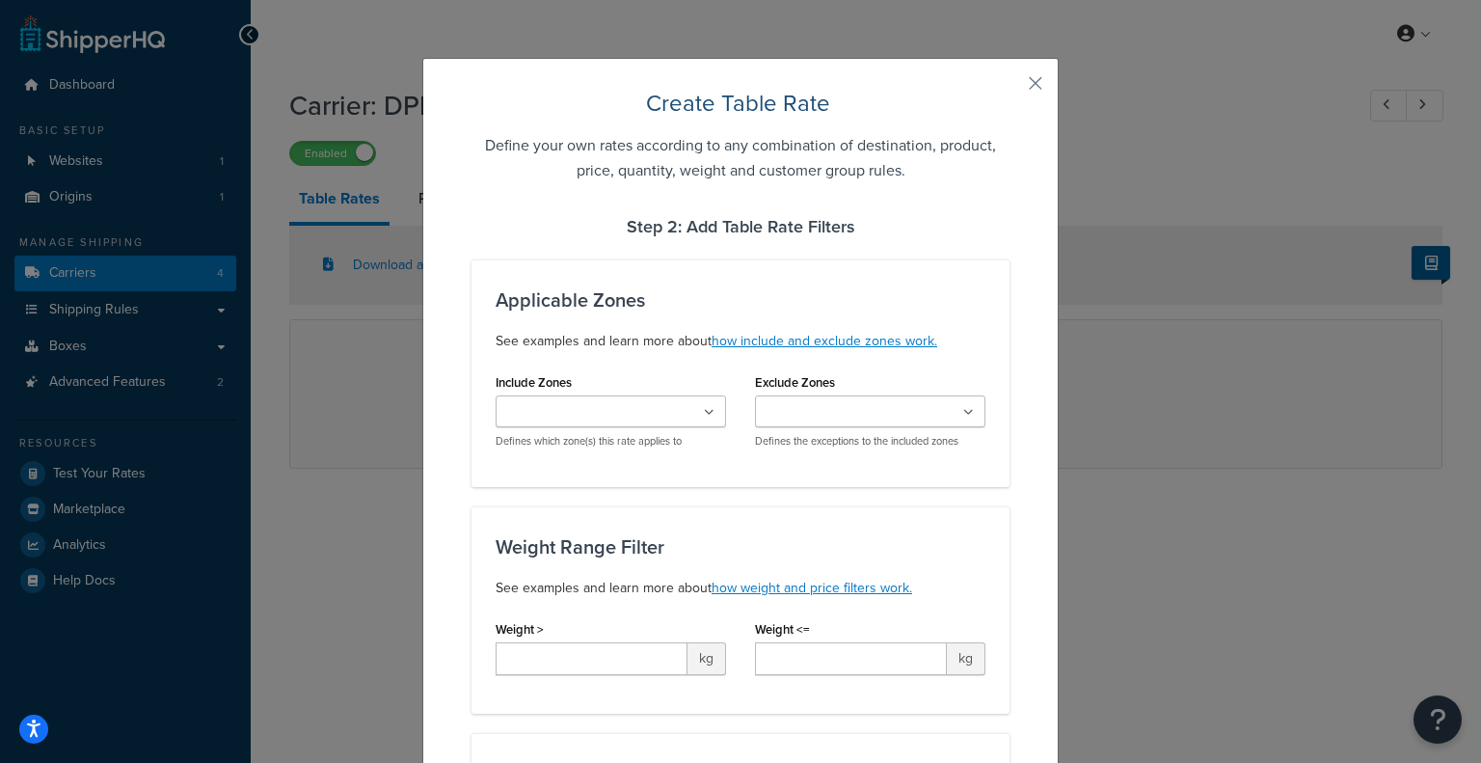
select select "183301"
click at [704, 416] on icon at bounding box center [709, 413] width 11 height 12
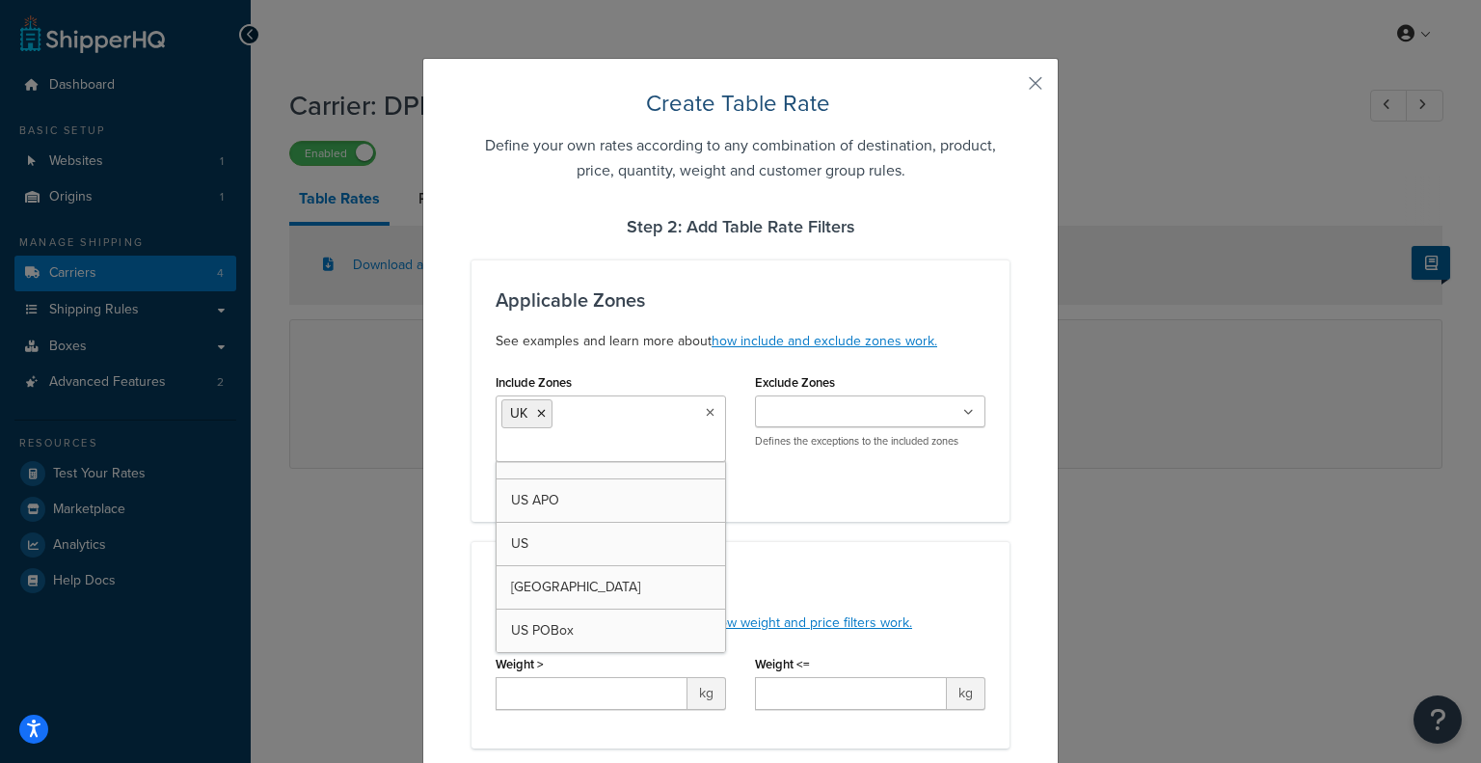
scroll to position [23, 0]
click at [851, 553] on div "Weight Range Filter See examples and learn more about how weight and price filt…" at bounding box center [741, 644] width 538 height 207
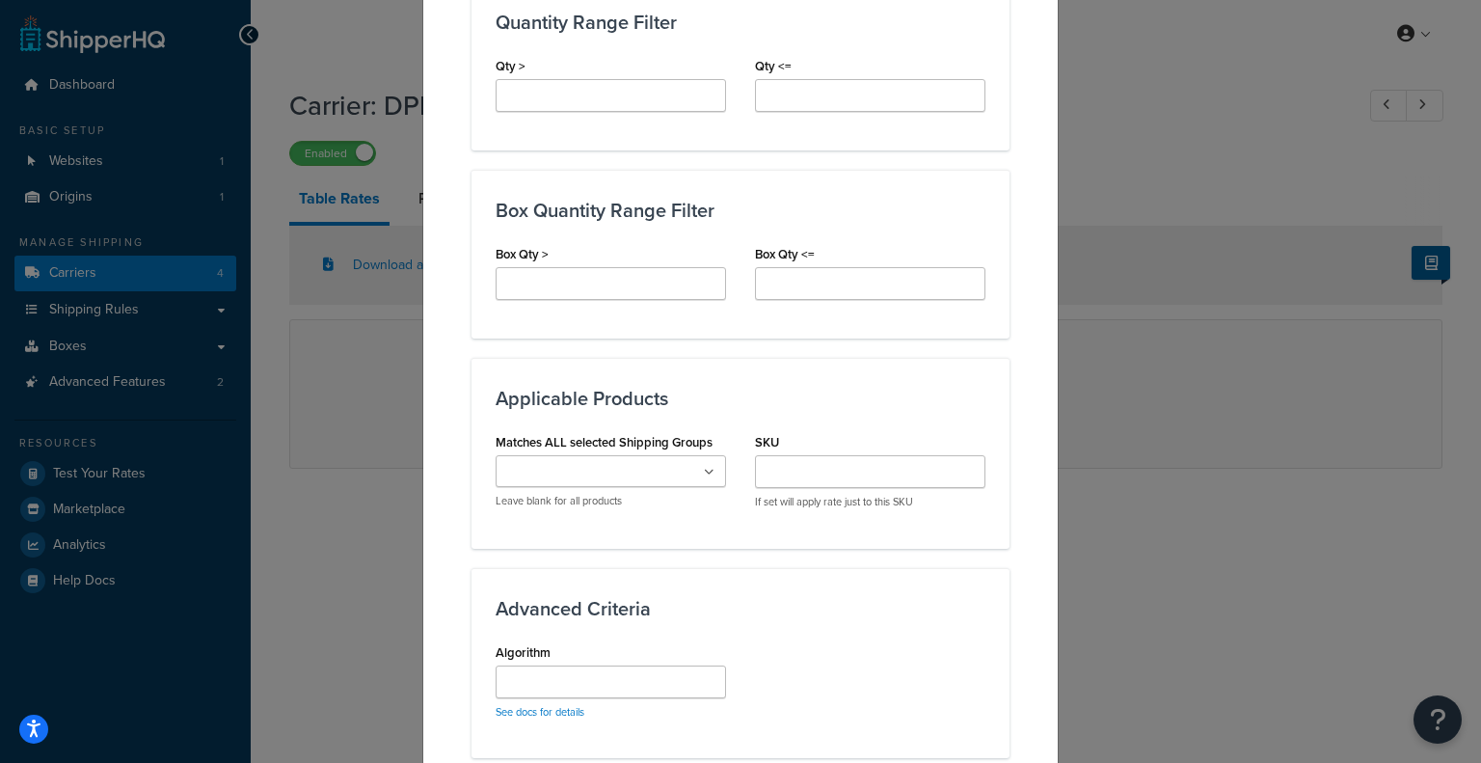
scroll to position [1061, 0]
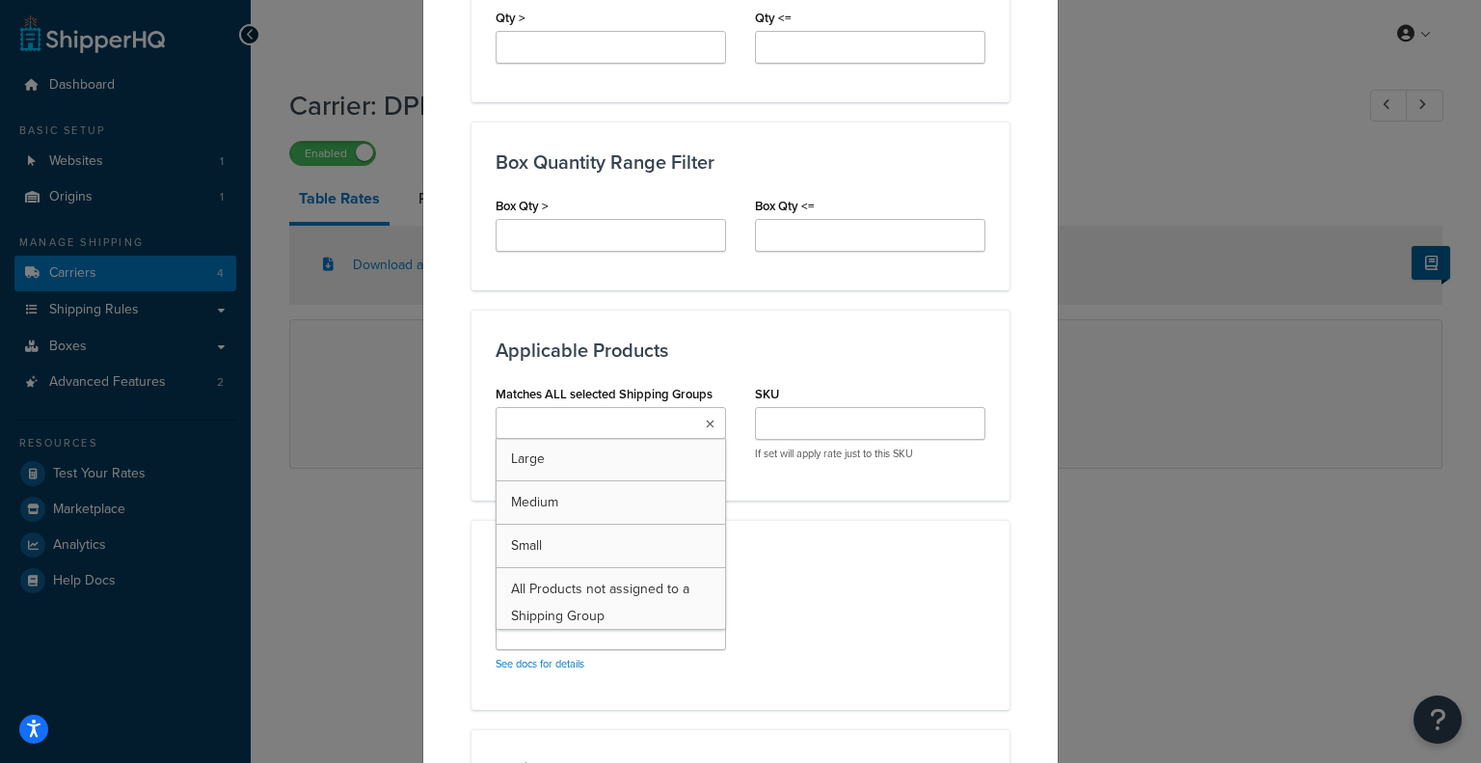
click at [696, 418] on ul at bounding box center [611, 423] width 231 height 32
click at [751, 520] on div "Advanced Criteria Algorithm See docs for details" at bounding box center [741, 615] width 538 height 190
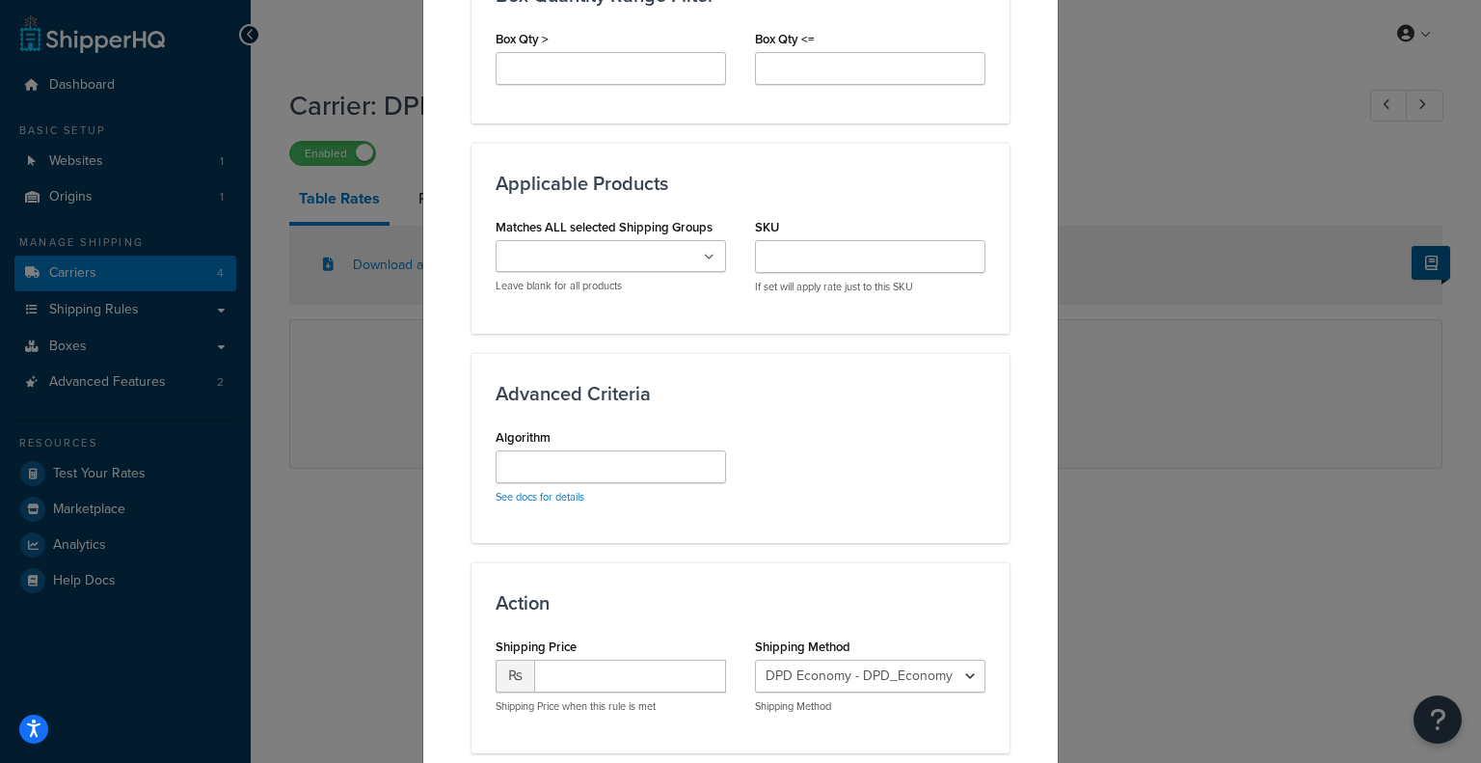
scroll to position [1254, 0]
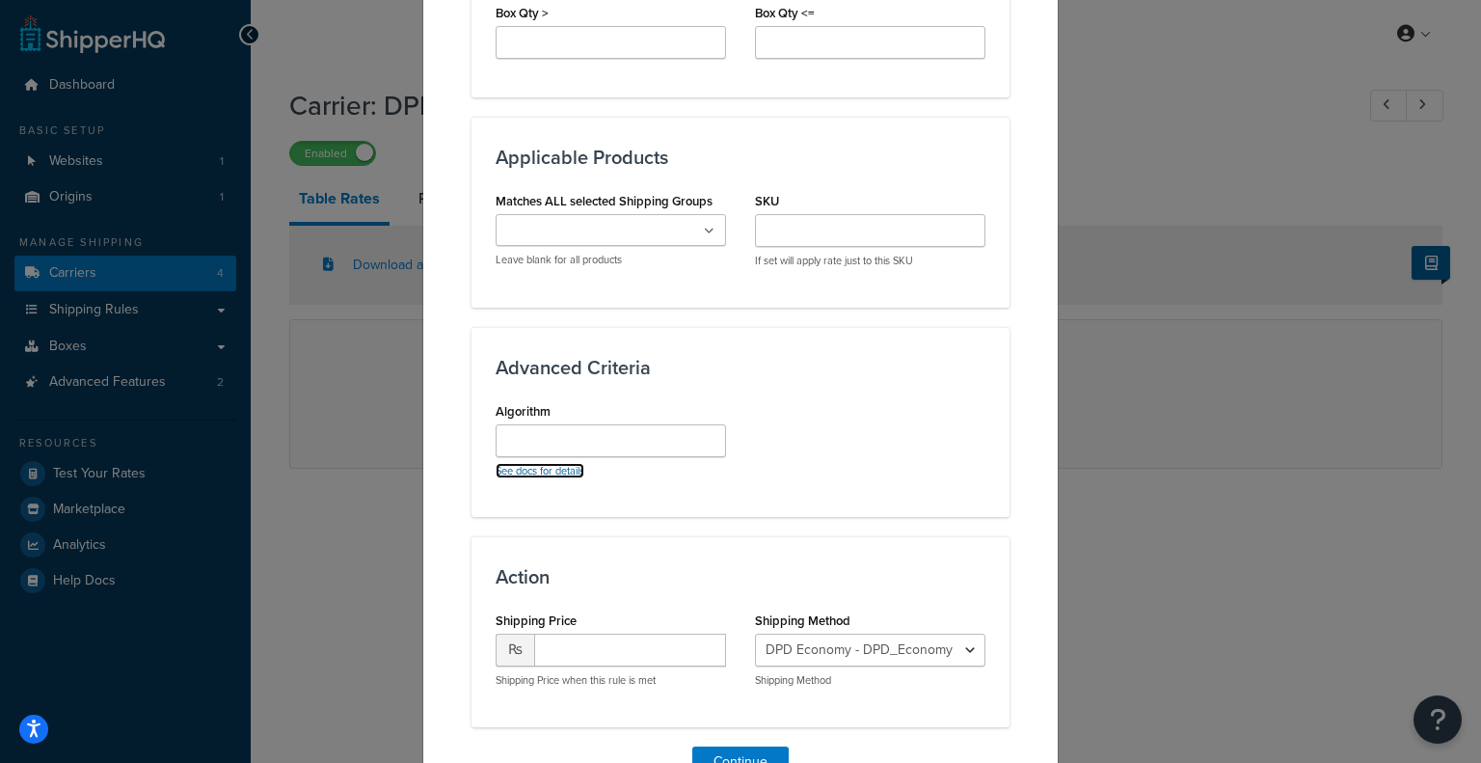
click at [564, 471] on link "See docs for details" at bounding box center [540, 470] width 89 height 15
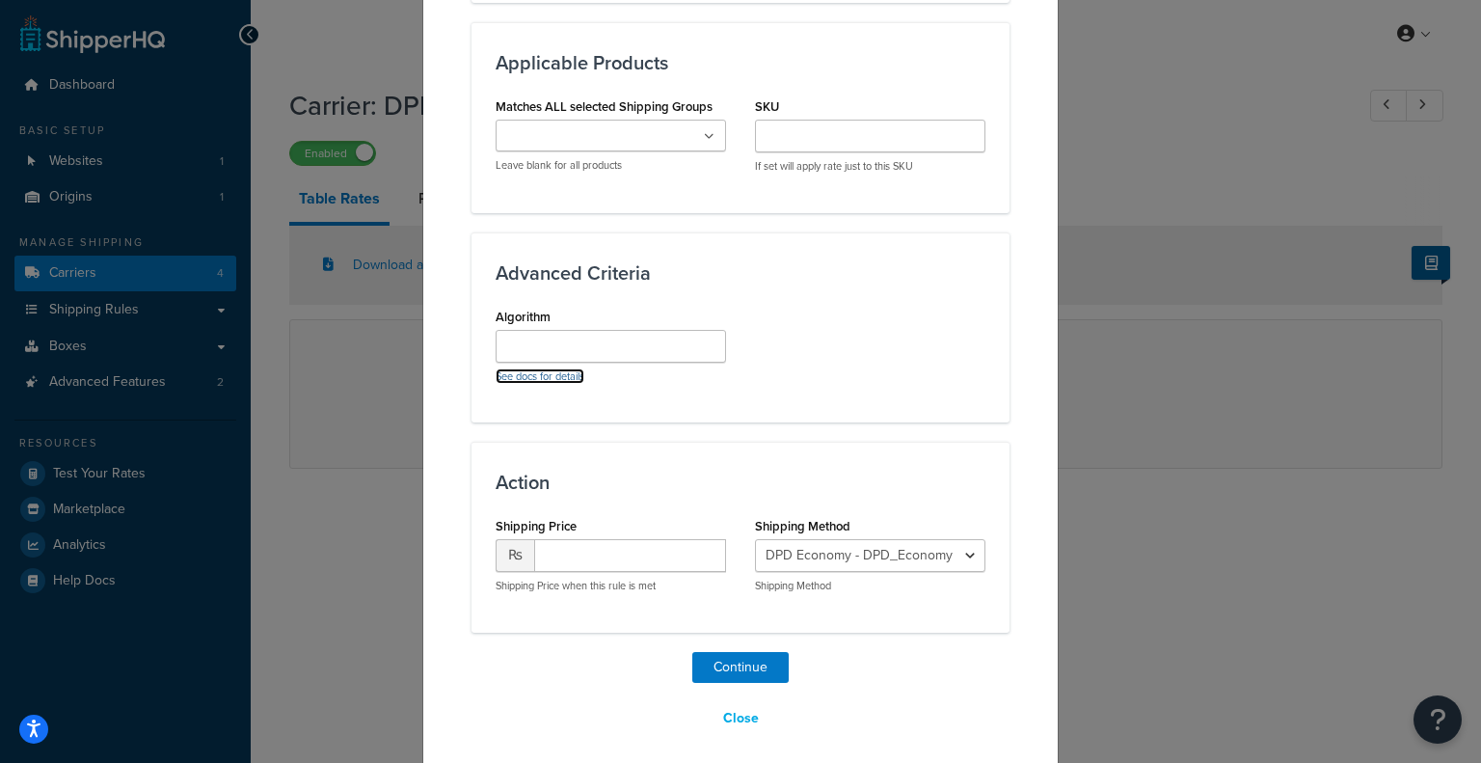
scroll to position [1356, 0]
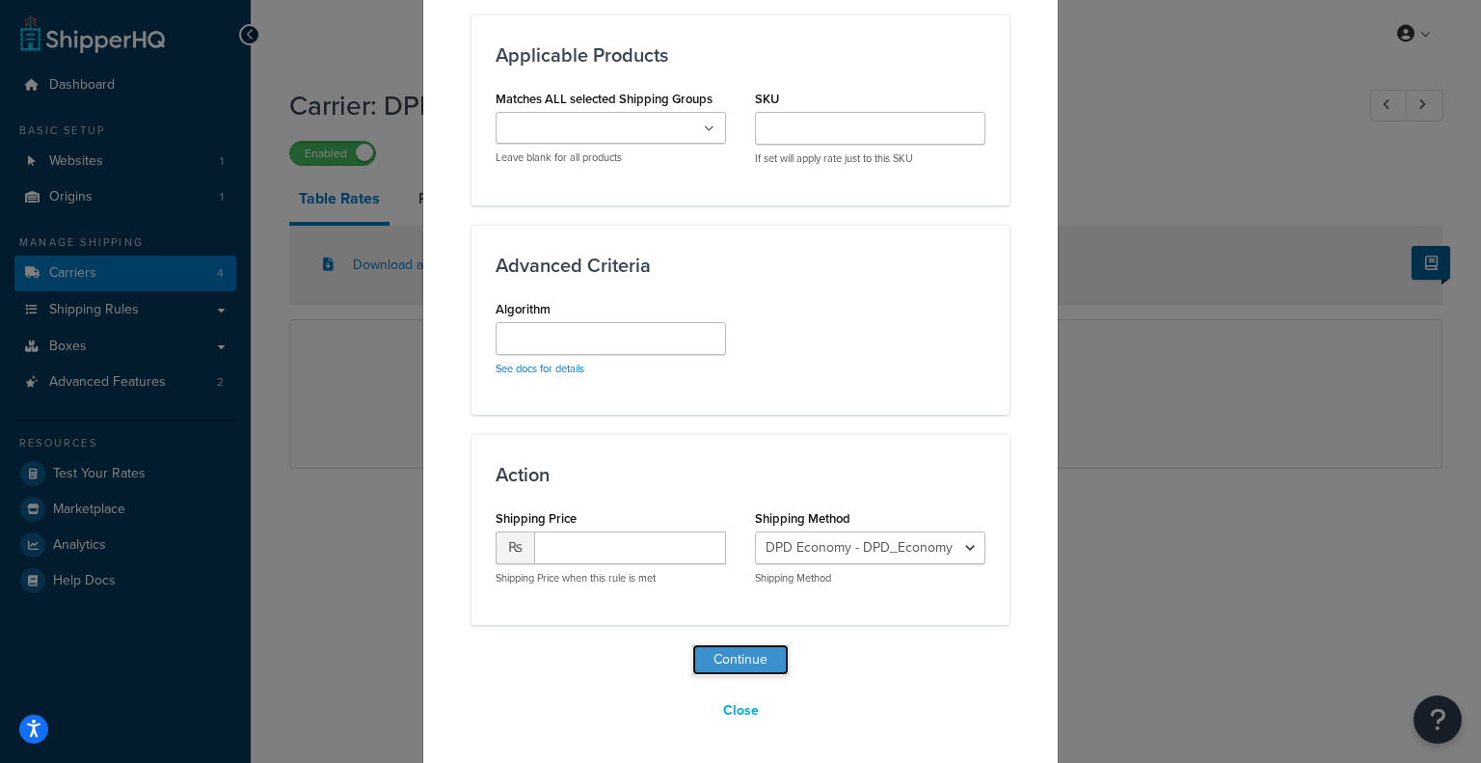
click at [751, 662] on button "Continue" at bounding box center [741, 659] width 96 height 31
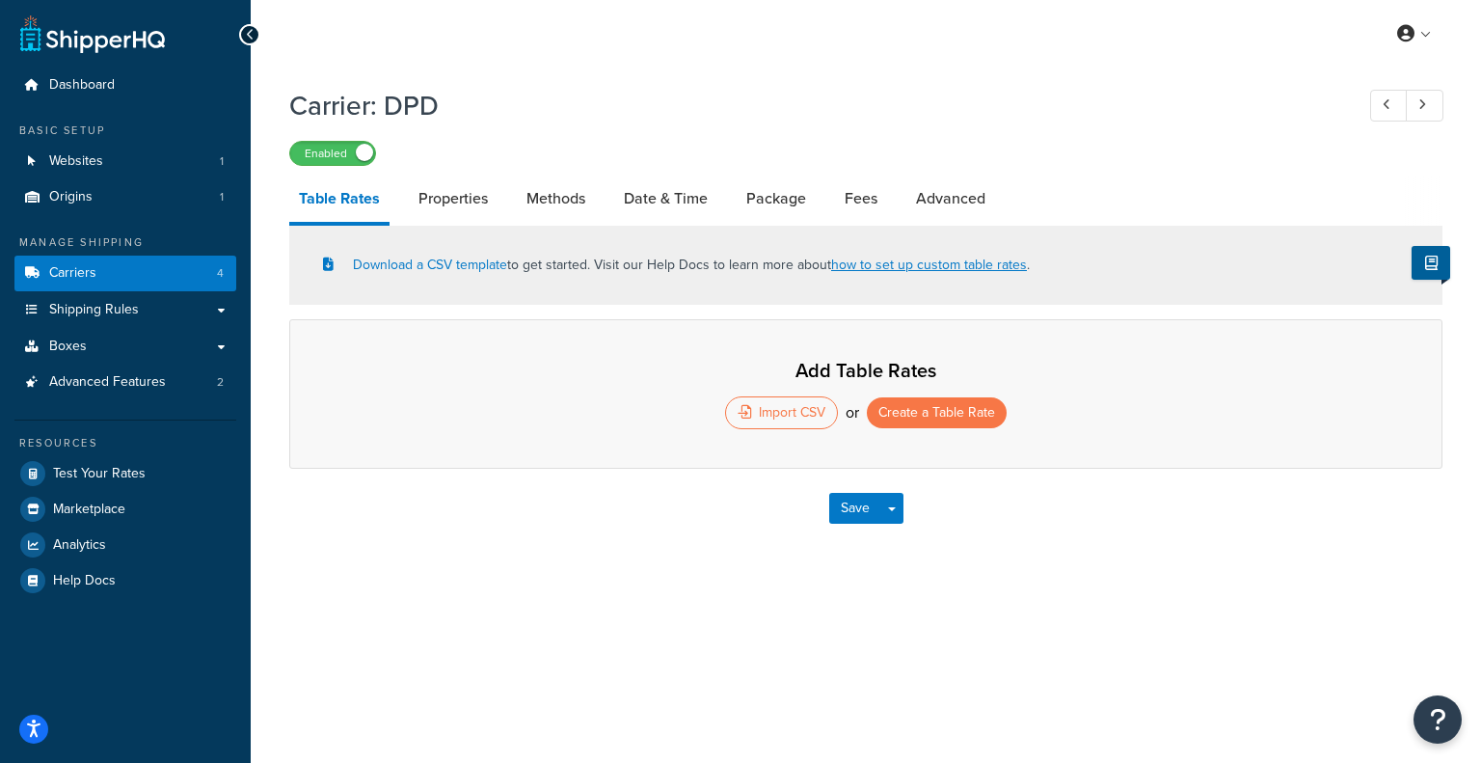
select select "25"
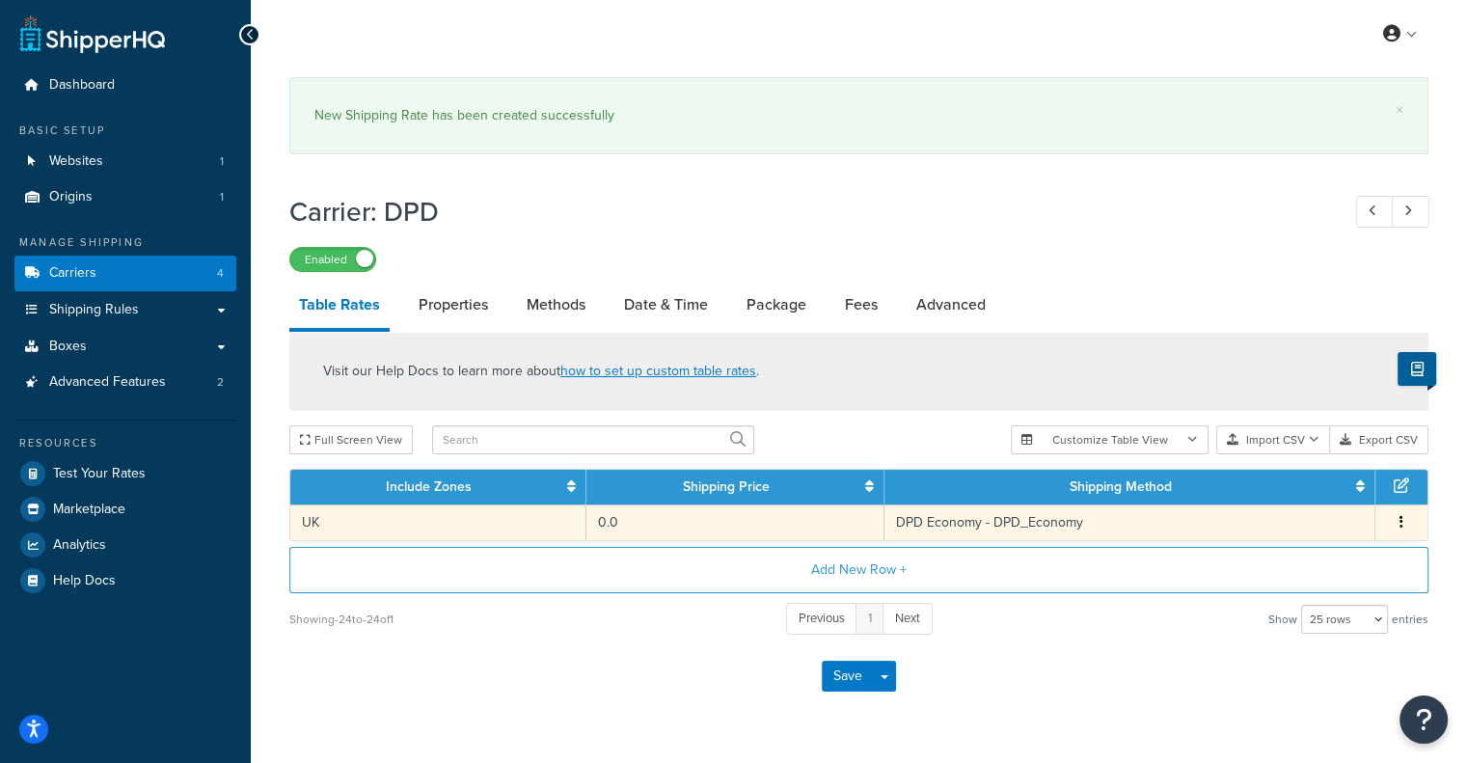
click at [689, 529] on td "0.0" at bounding box center [735, 522] width 298 height 36
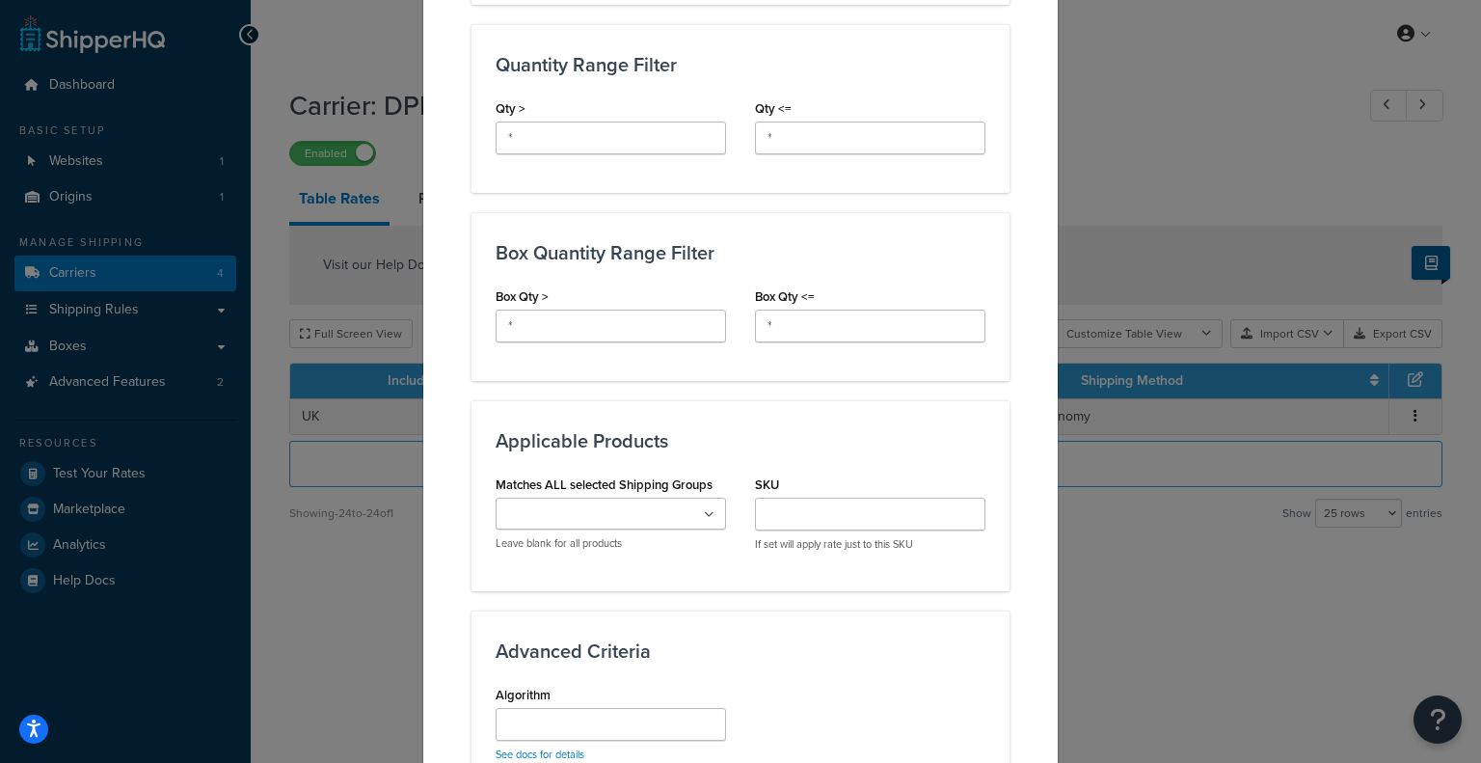
scroll to position [1235, 0]
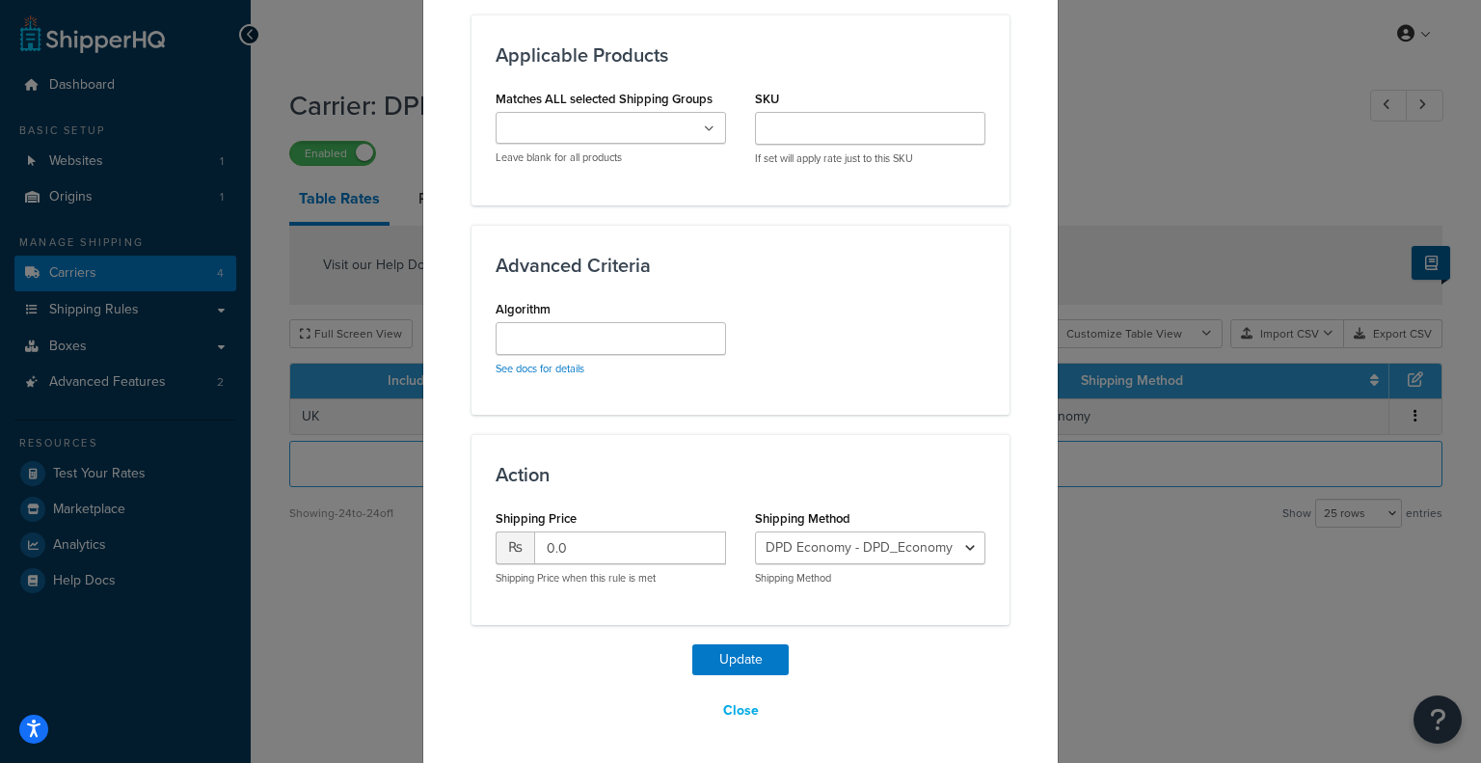
click at [1127, 600] on div "Update Table Rate Applicable Zones See examples and learn more about how includ…" at bounding box center [740, 381] width 1481 height 763
click at [755, 705] on button "Close" at bounding box center [741, 710] width 61 height 33
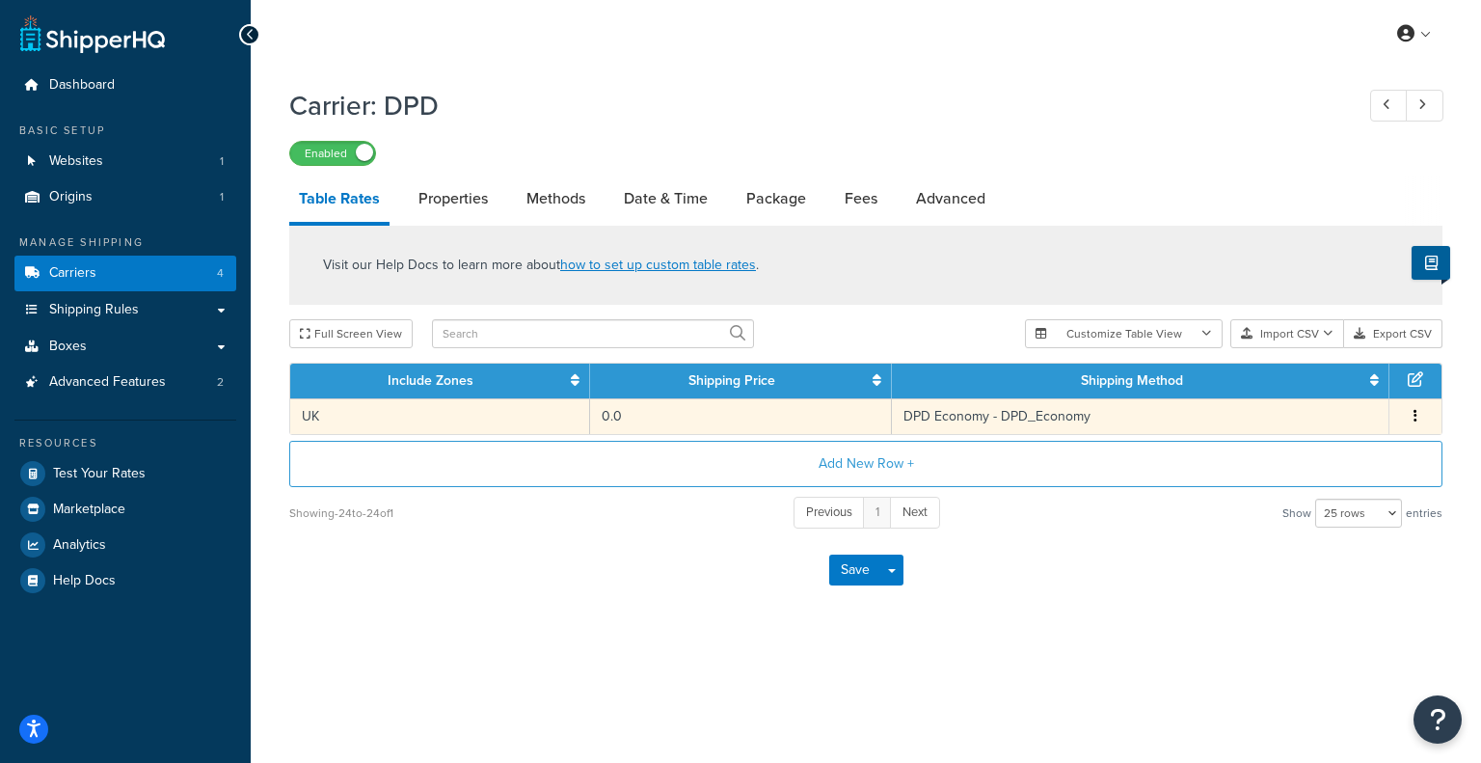
click at [600, 430] on td "0.0" at bounding box center [741, 416] width 302 height 36
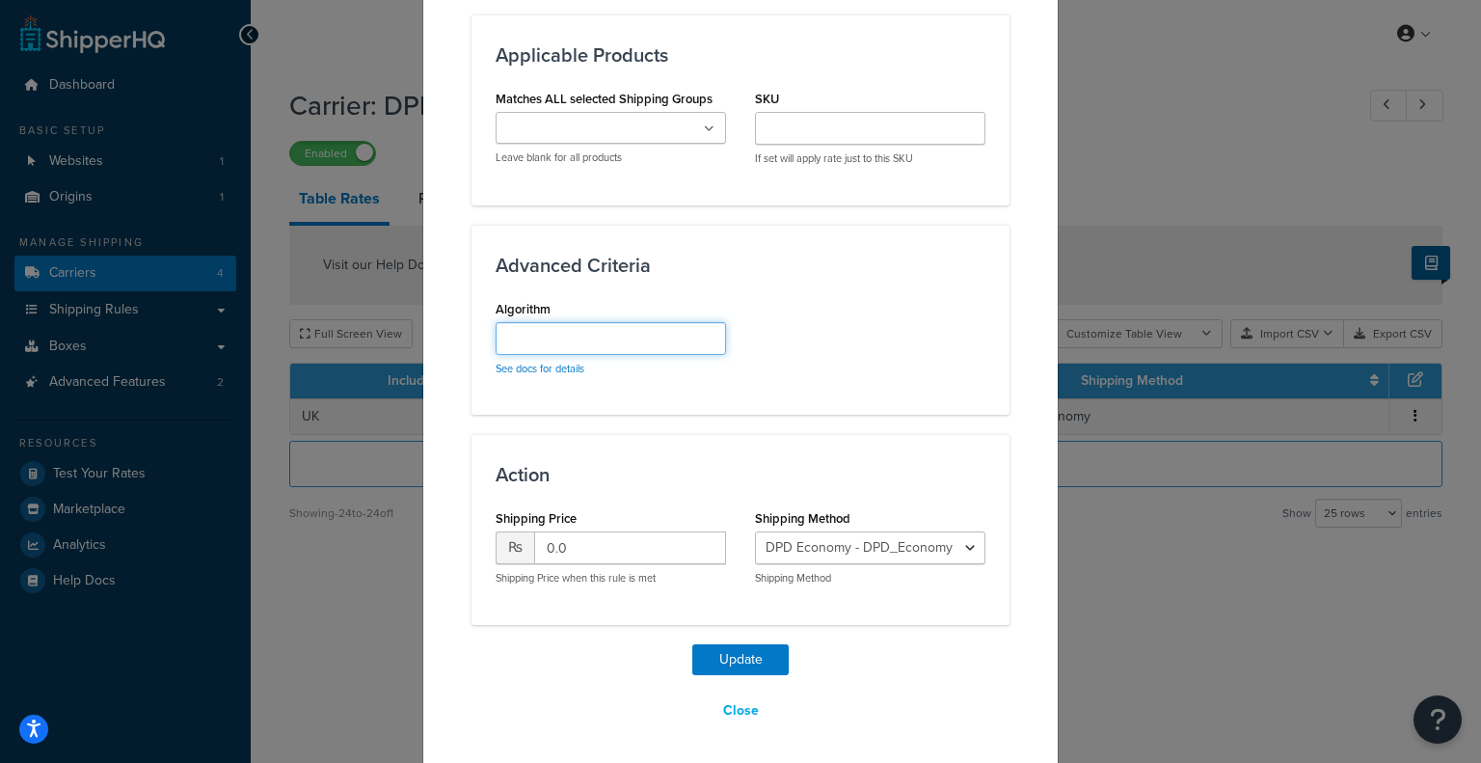
click at [645, 340] on input "Algorithm" at bounding box center [611, 338] width 231 height 33
click at [727, 706] on button "Close" at bounding box center [741, 710] width 61 height 33
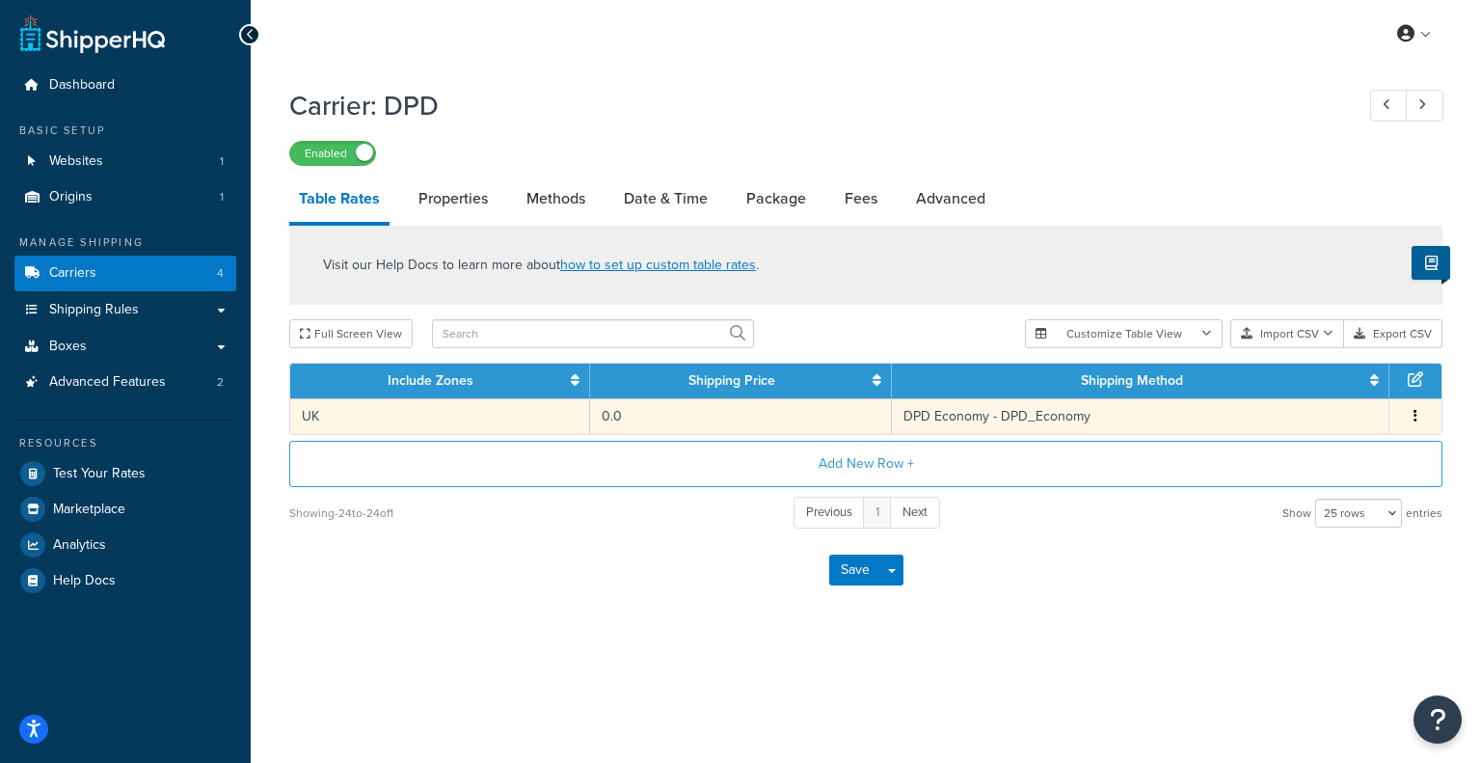
click at [640, 420] on td "0.0" at bounding box center [741, 416] width 302 height 36
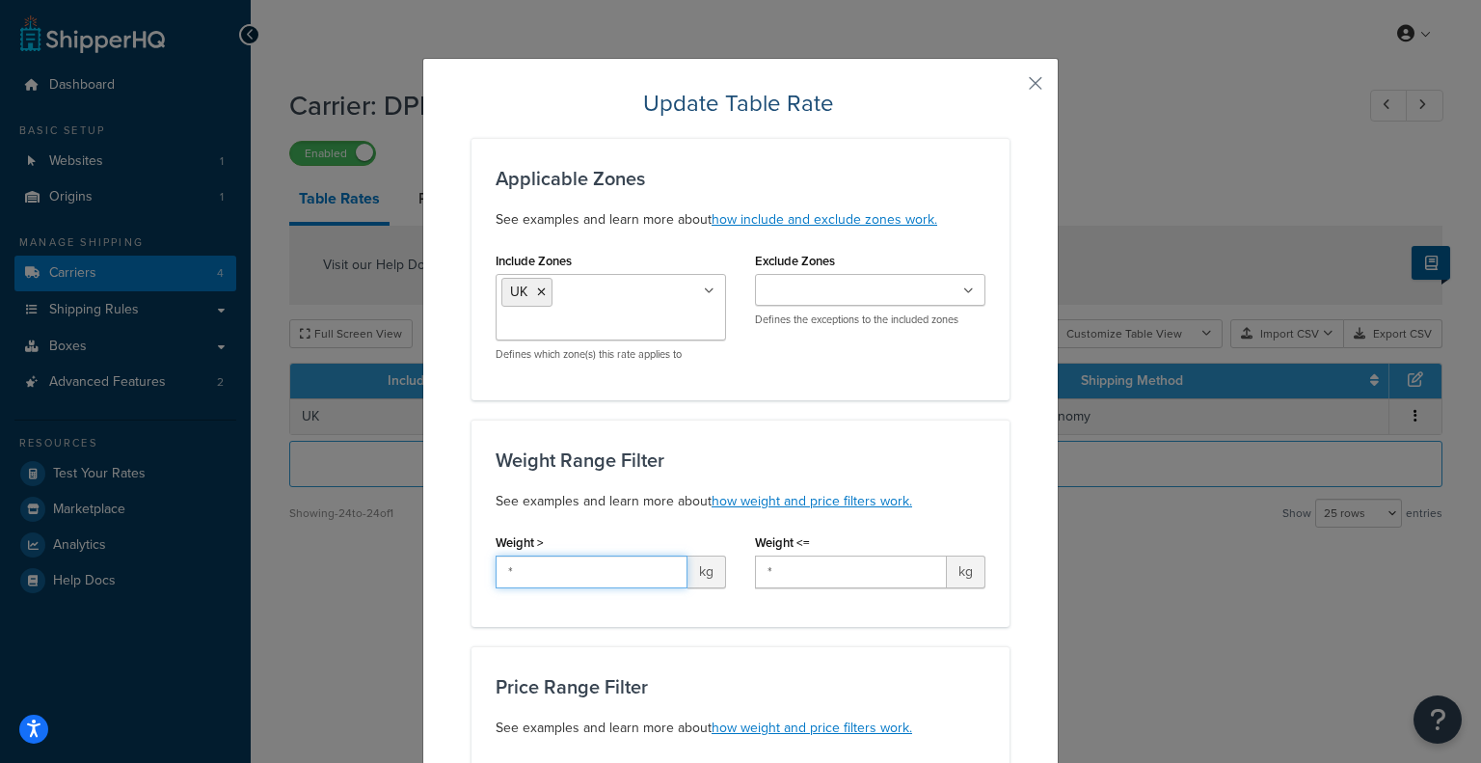
drag, startPoint x: 532, startPoint y: 563, endPoint x: 493, endPoint y: 569, distance: 40.0
click at [496, 569] on input "*" at bounding box center [592, 572] width 192 height 33
type input "0"
drag, startPoint x: 768, startPoint y: 575, endPoint x: 754, endPoint y: 577, distance: 13.6
click at [755, 577] on input "*" at bounding box center [851, 572] width 192 height 33
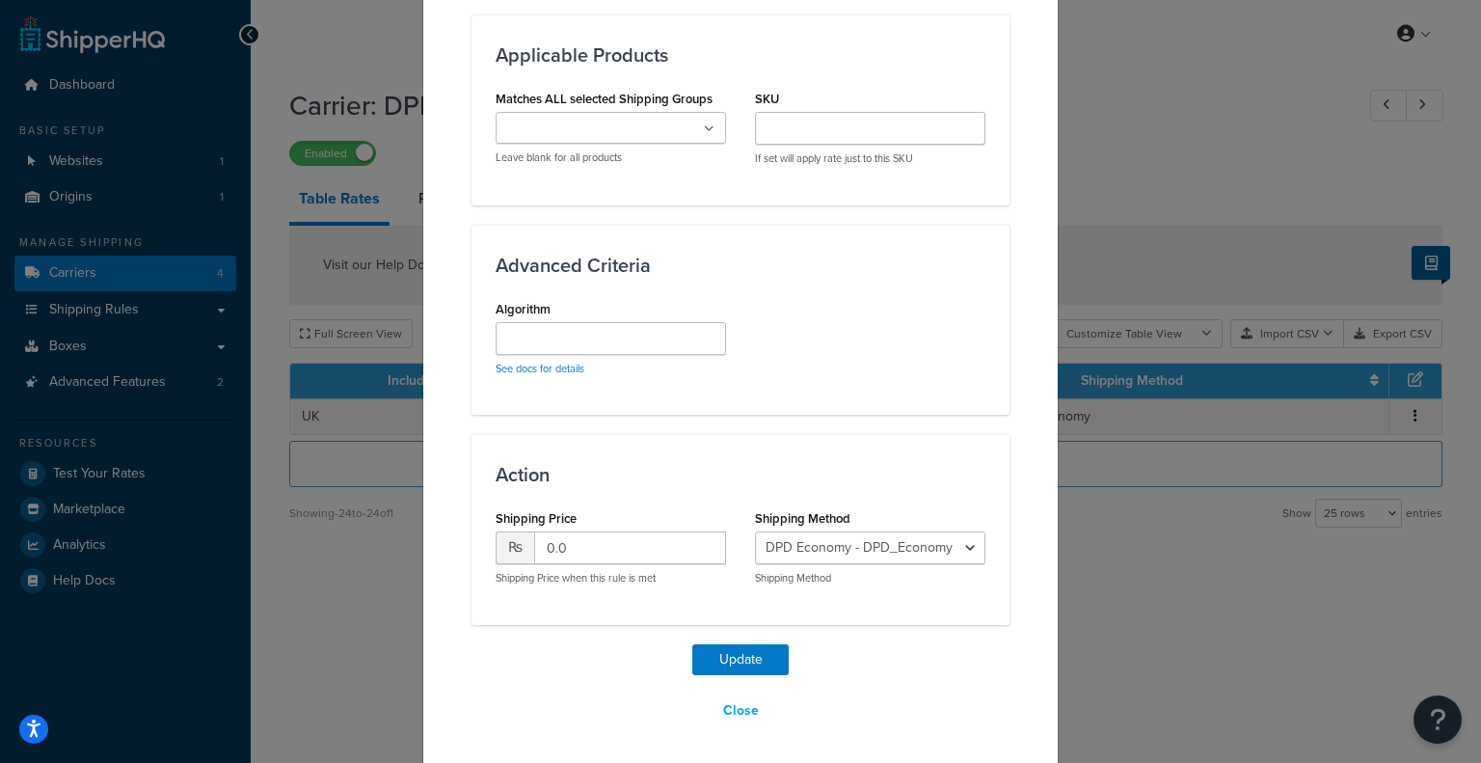
type input "1"
drag, startPoint x: 590, startPoint y: 537, endPoint x: 539, endPoint y: 537, distance: 51.1
click at [539, 537] on input "0.0" at bounding box center [630, 547] width 192 height 33
type input "3000"
click at [749, 659] on button "Update" at bounding box center [741, 659] width 96 height 31
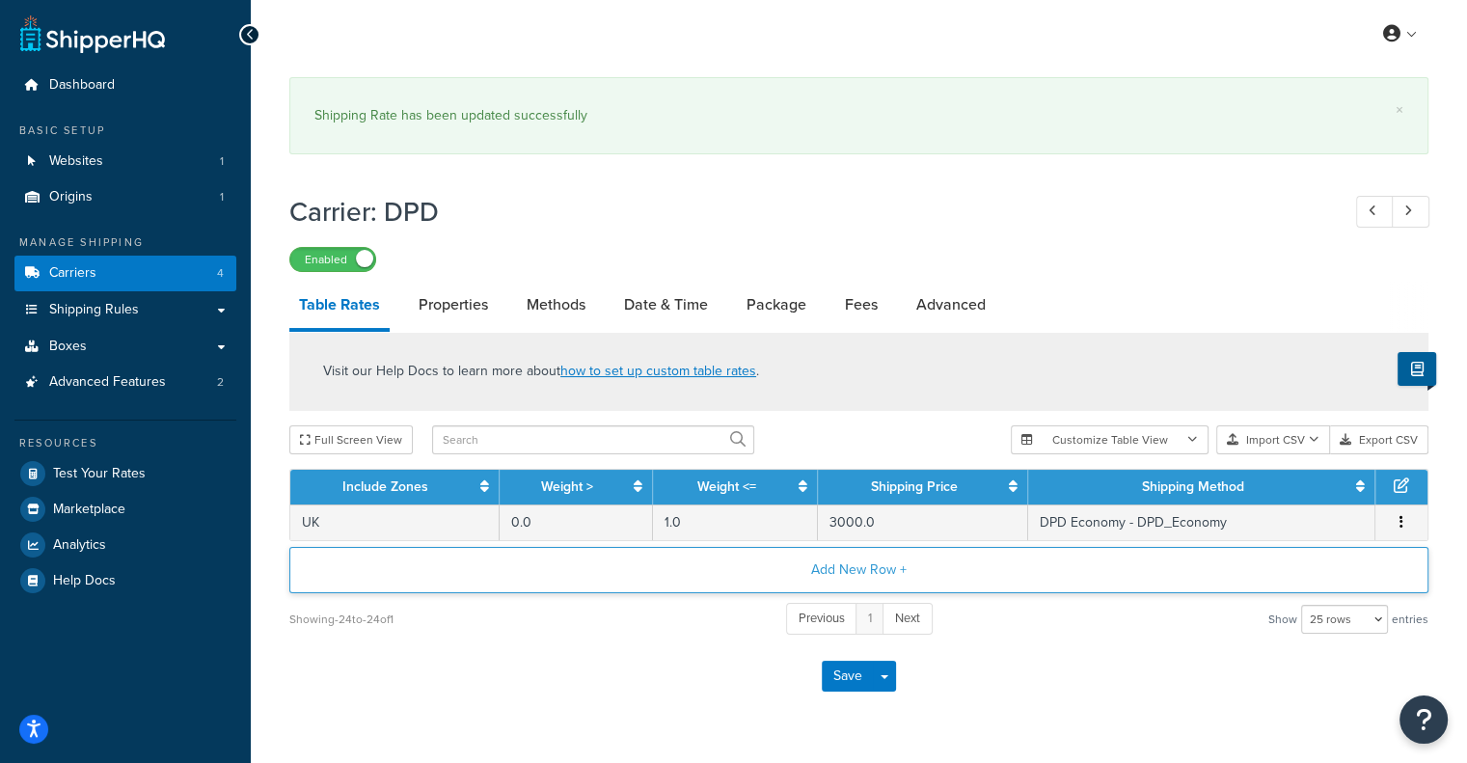
click at [860, 563] on button "Add New Row +" at bounding box center [858, 570] width 1139 height 46
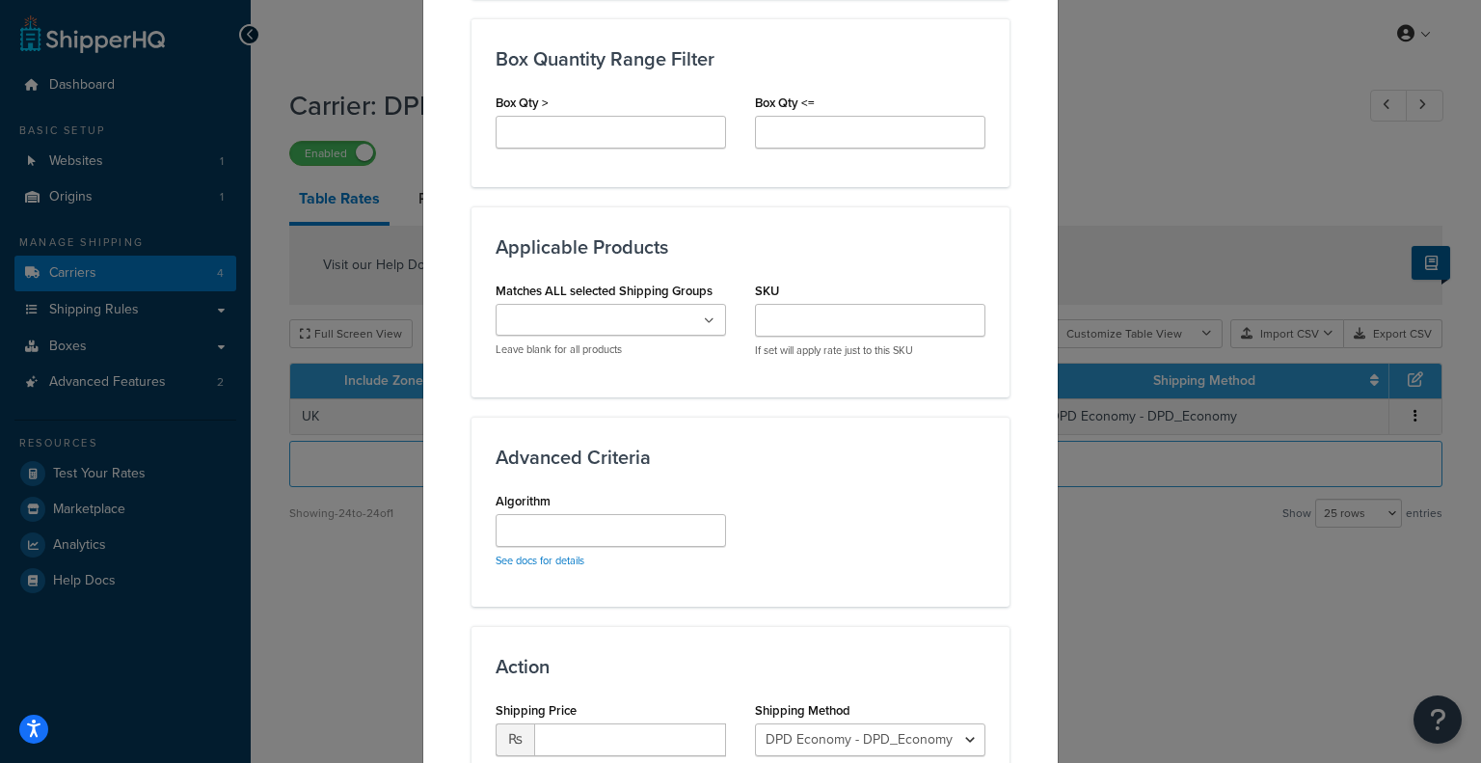
scroll to position [988, 0]
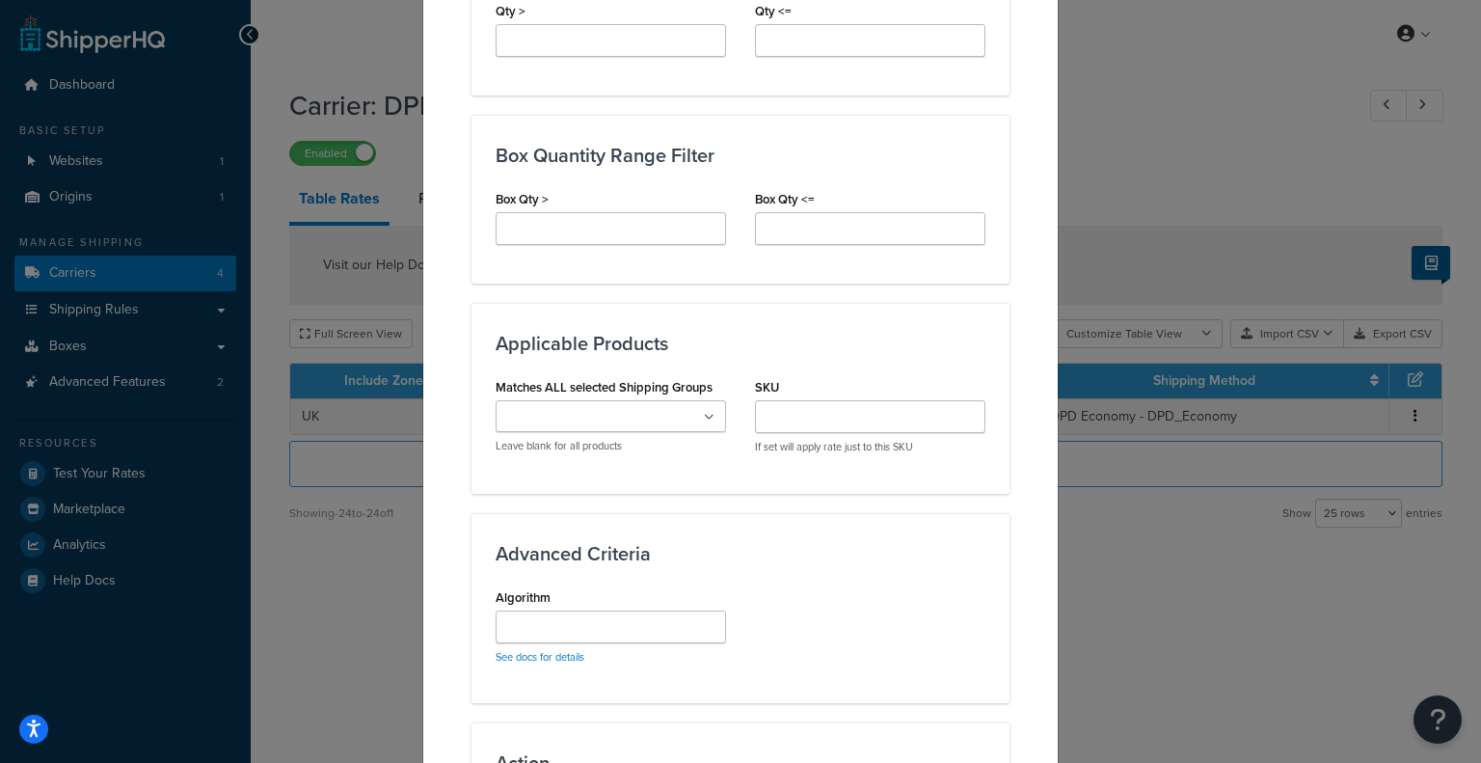
click at [674, 420] on ul at bounding box center [611, 416] width 231 height 32
click at [822, 535] on div "Advanced Criteria Algorithm See docs for details" at bounding box center [741, 608] width 538 height 190
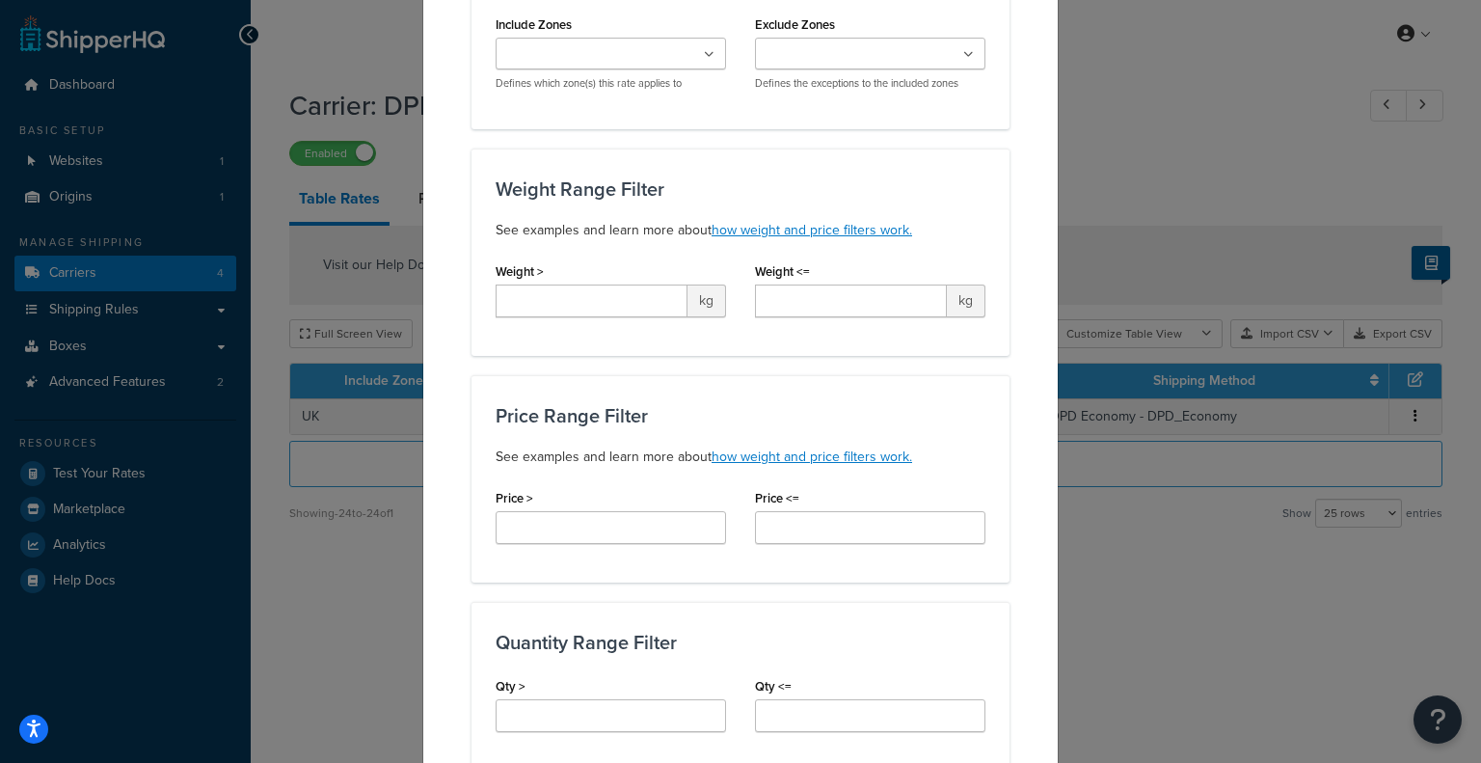
scroll to position [312, 0]
click at [595, 309] on input "Weight >" at bounding box center [592, 301] width 192 height 33
type input "1"
click at [915, 305] on input "Weight <=" at bounding box center [851, 301] width 192 height 33
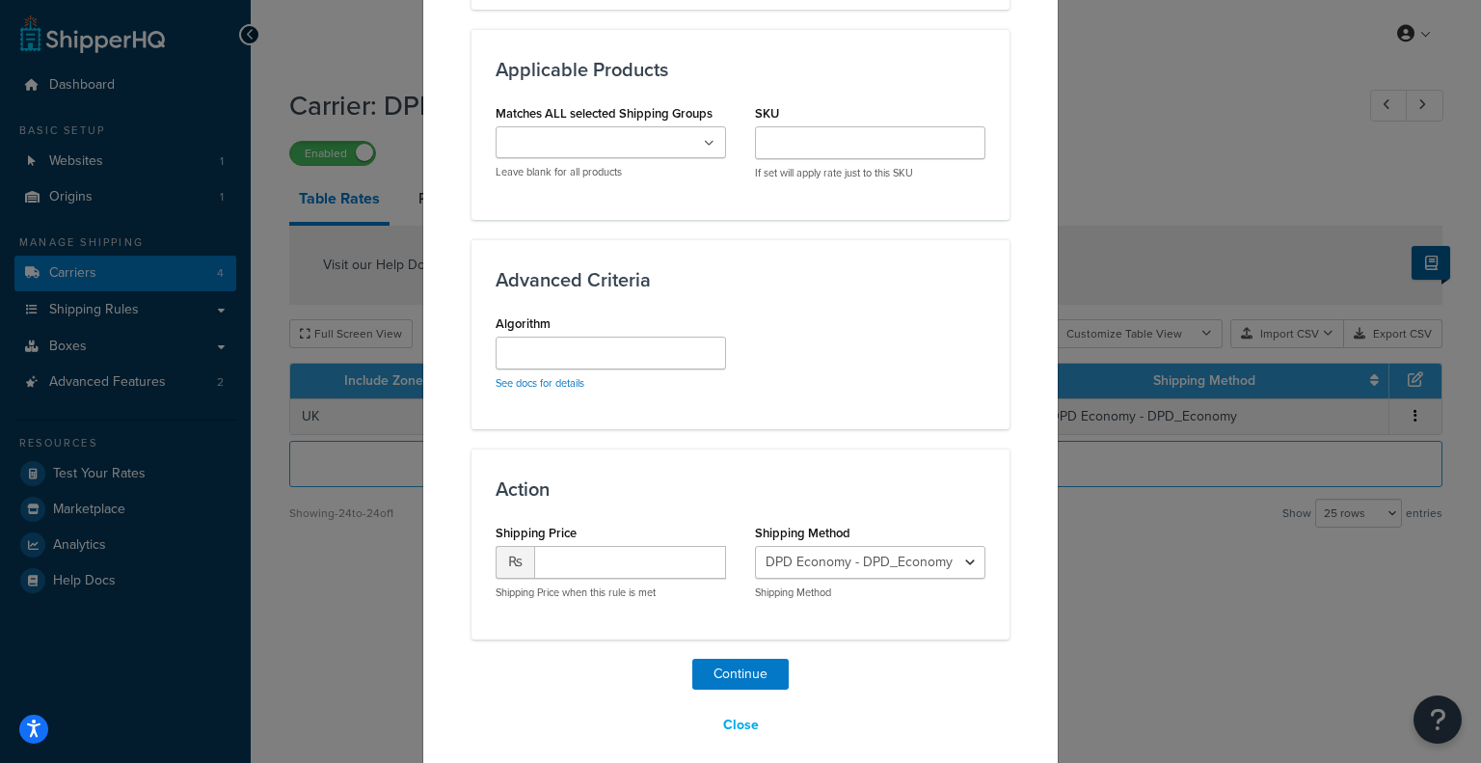
scroll to position [1277, 0]
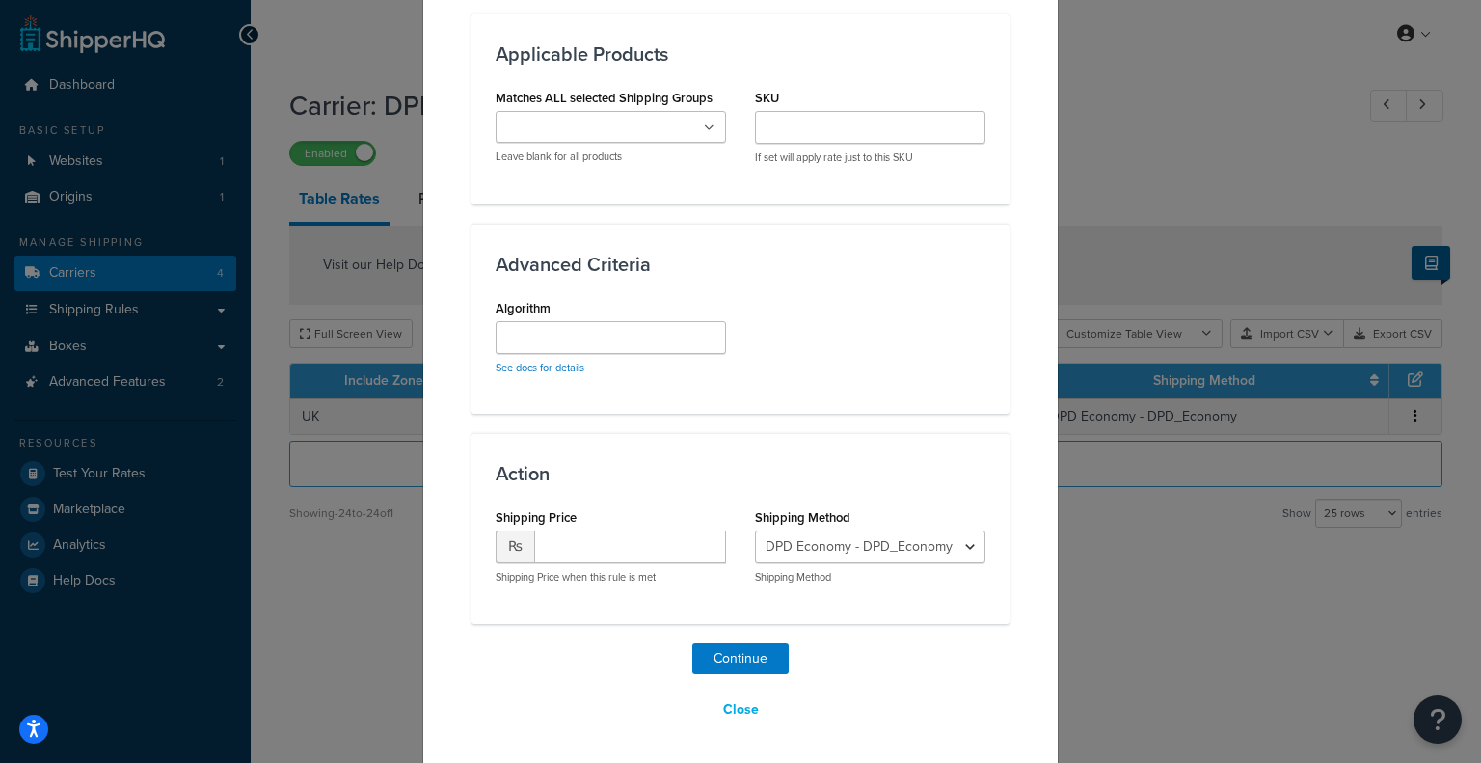
type input "2"
click at [594, 556] on input "number" at bounding box center [630, 546] width 192 height 33
type input "4500"
click at [745, 658] on button "Continue" at bounding box center [741, 658] width 96 height 31
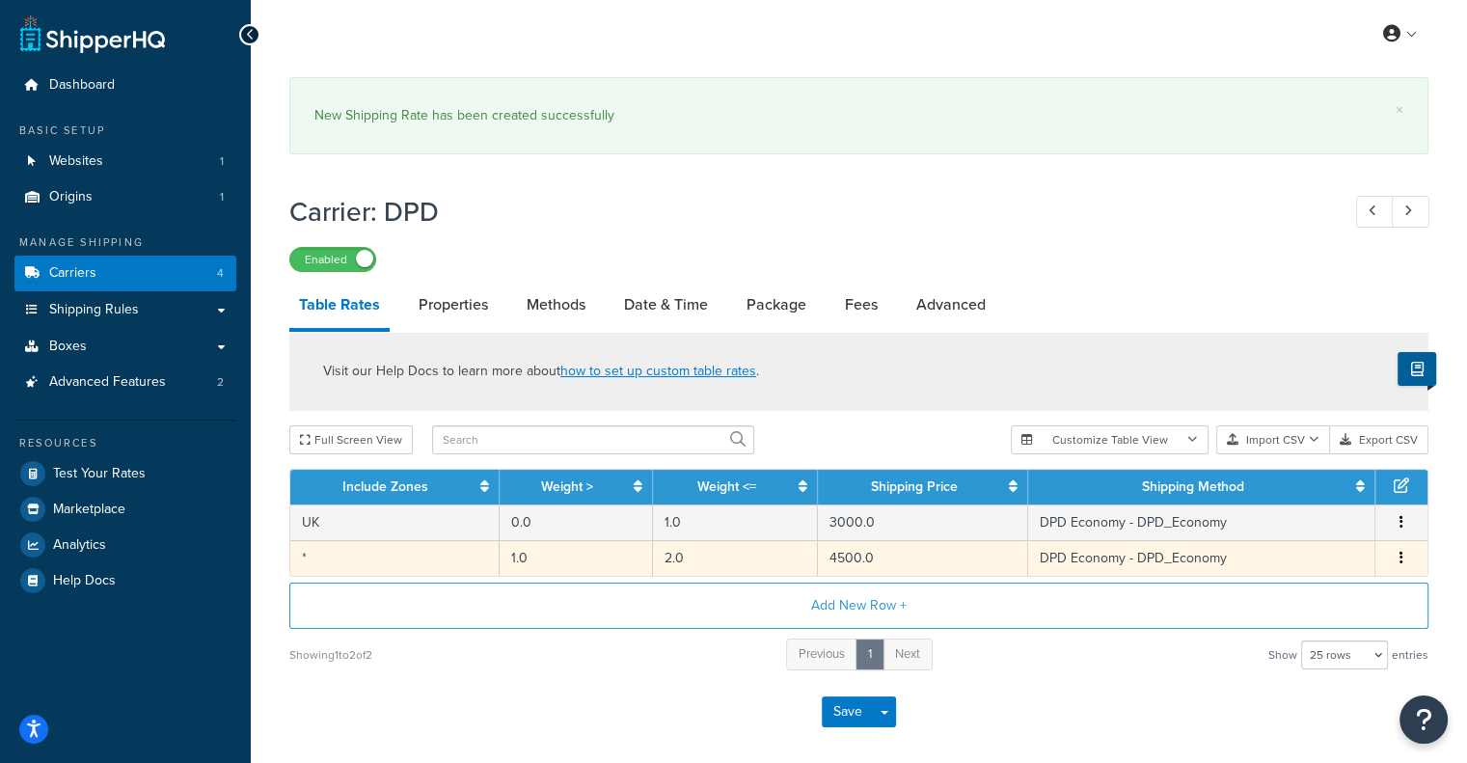
click at [355, 572] on td "*" at bounding box center [394, 558] width 209 height 36
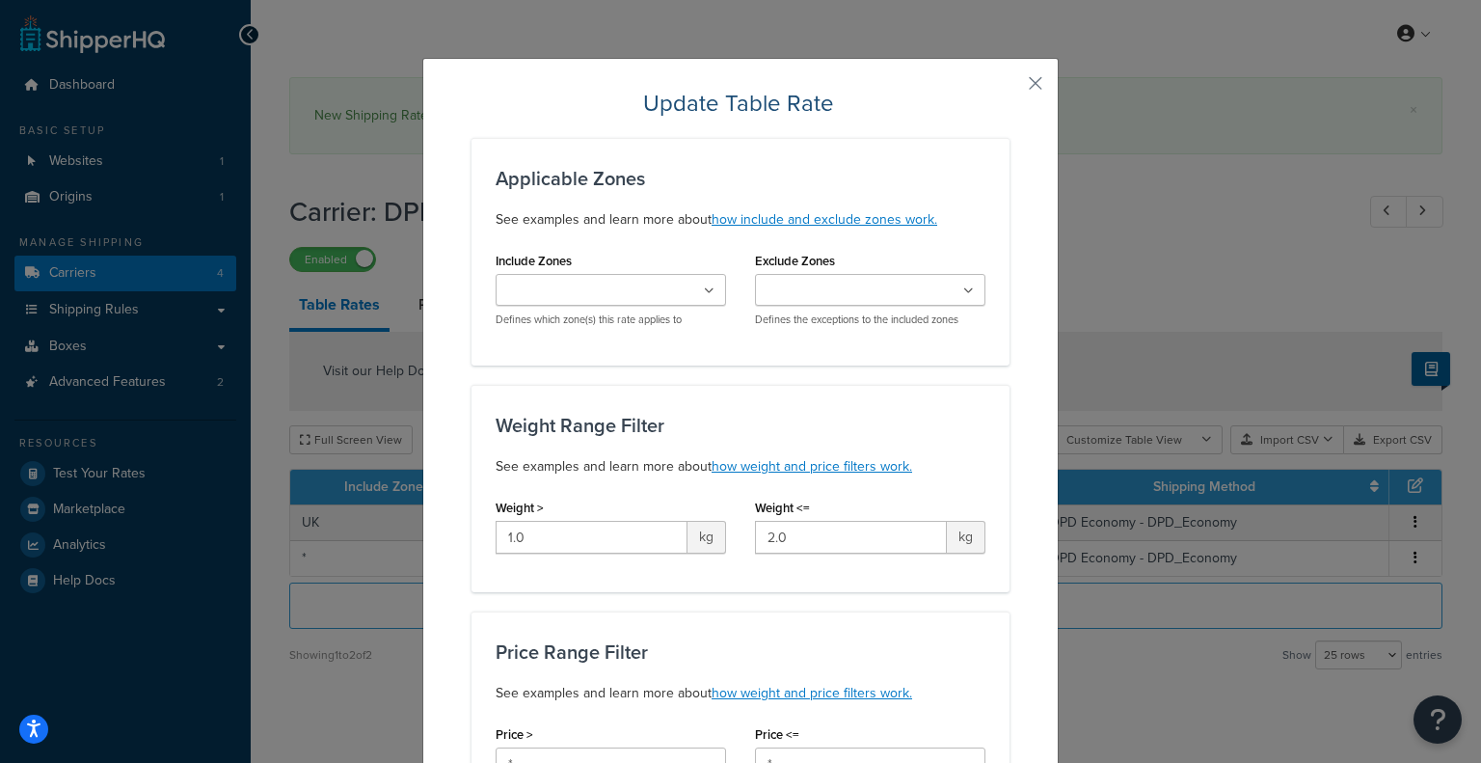
click at [691, 291] on ul at bounding box center [611, 290] width 231 height 32
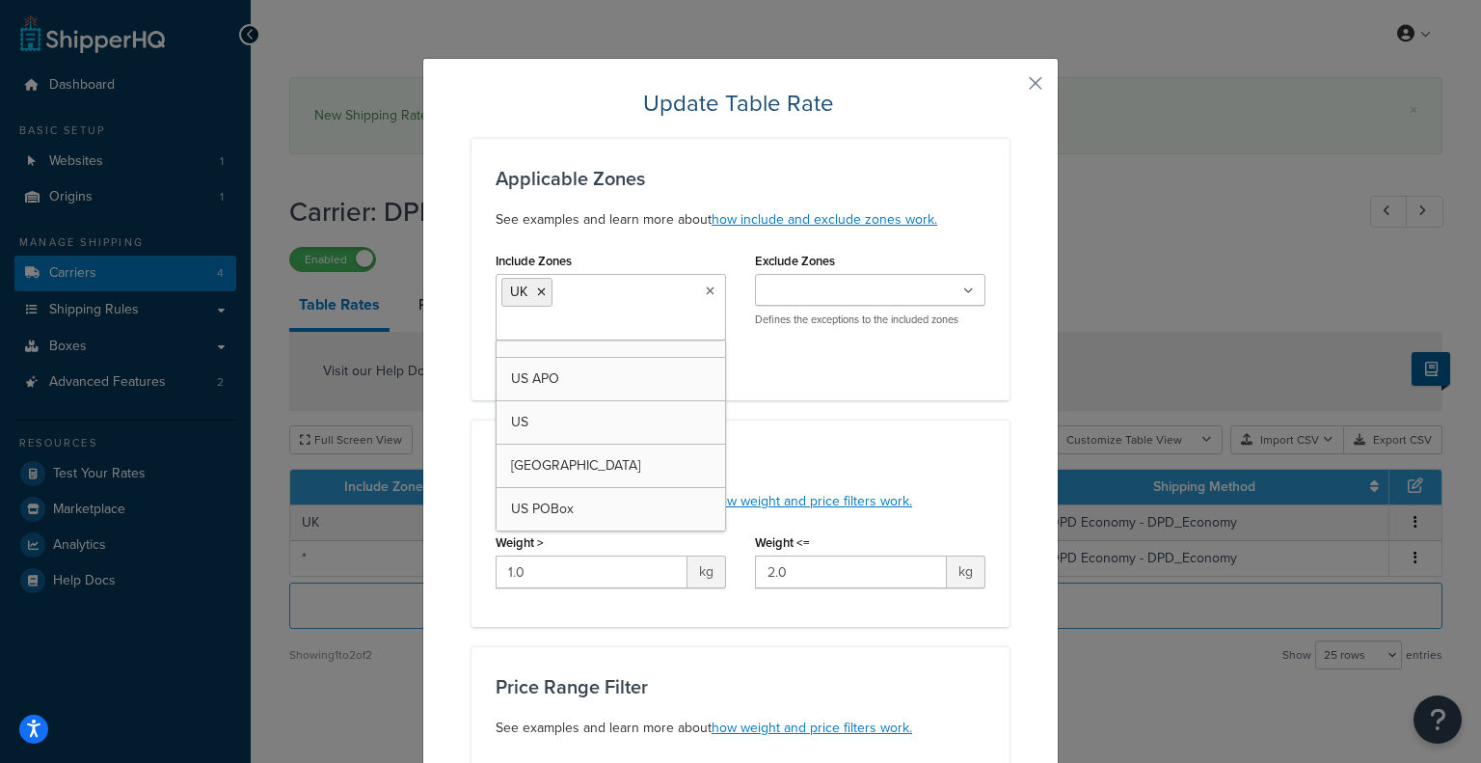
scroll to position [23, 0]
click at [845, 368] on div "Include Zones UK US 48 US APO US Pakistan US POBox Defines which zone(s) this r…" at bounding box center [740, 311] width 519 height 129
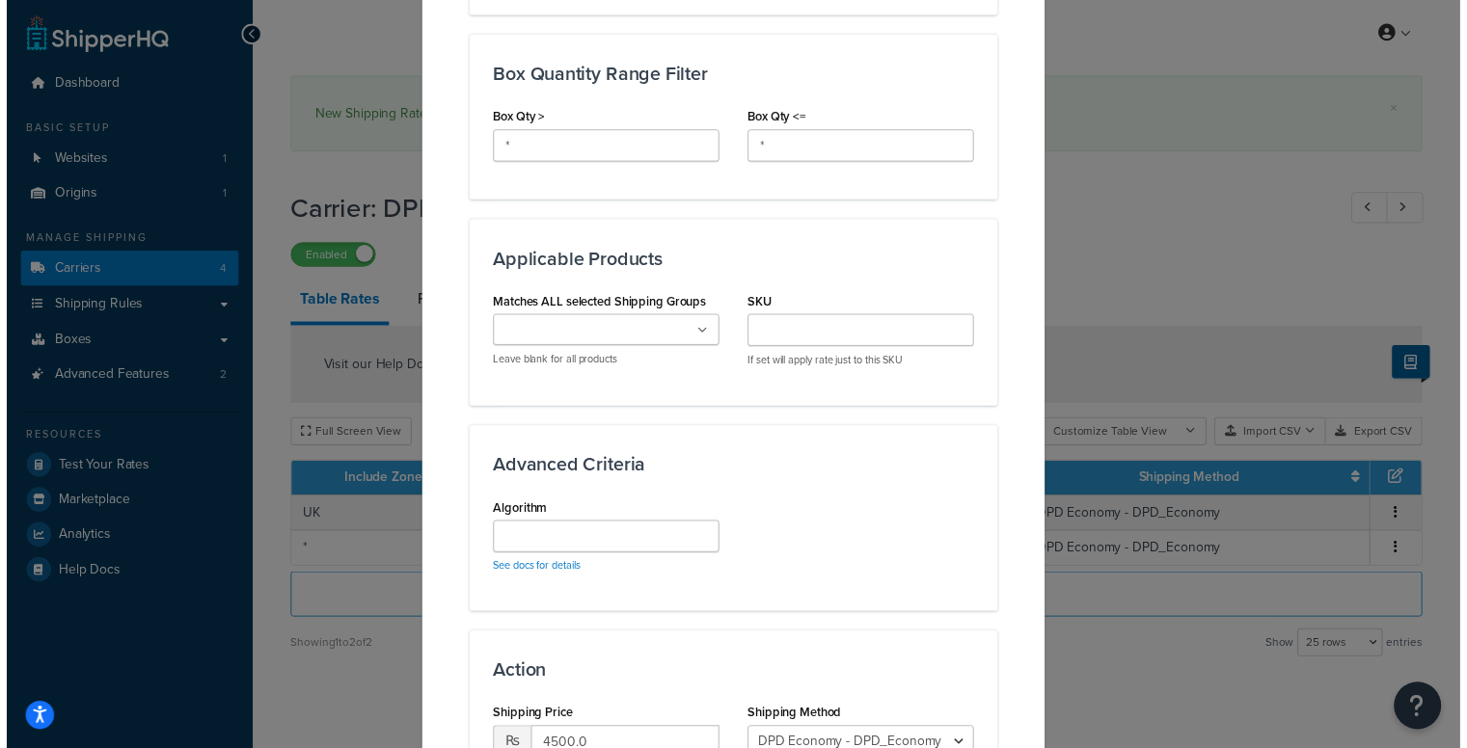
scroll to position [1235, 0]
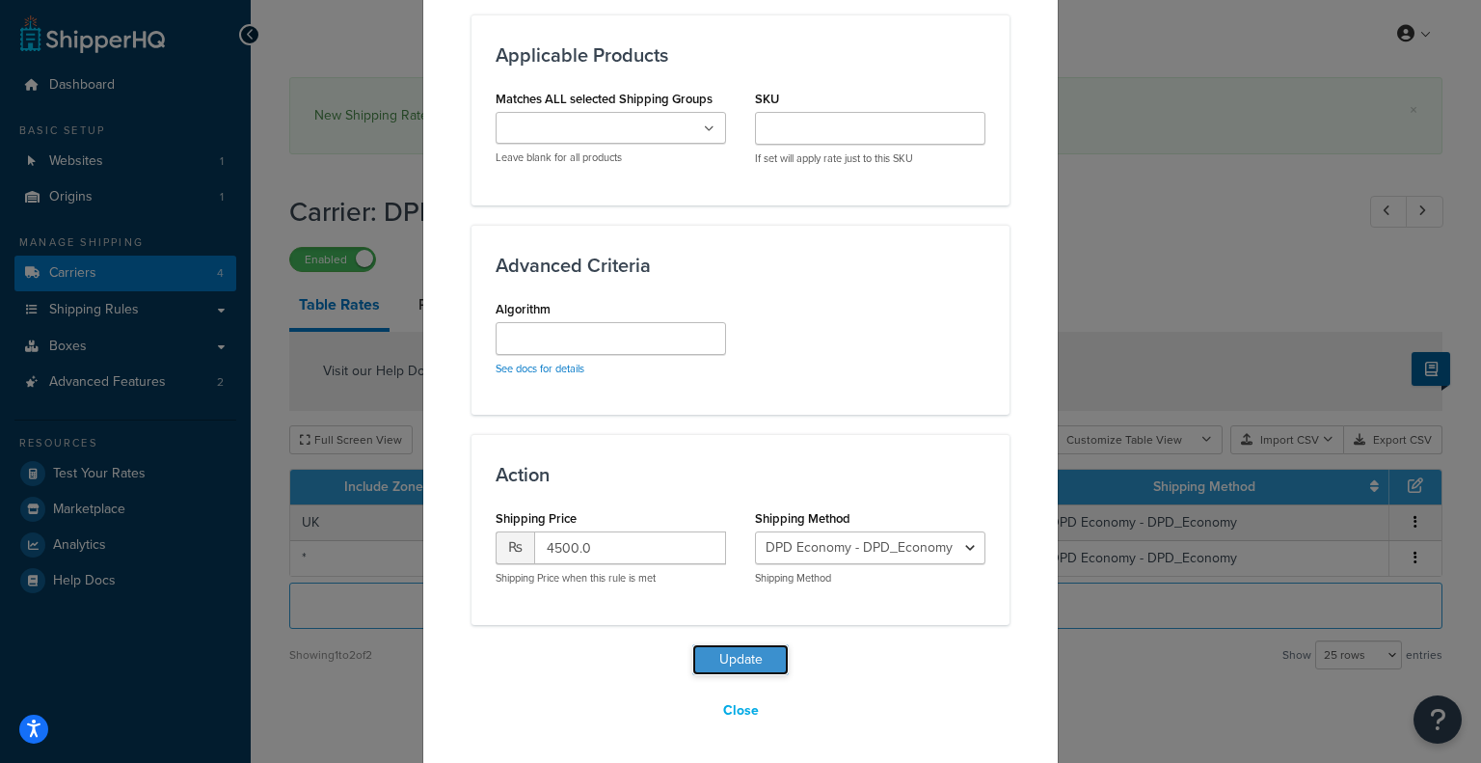
click at [756, 660] on button "Update" at bounding box center [741, 659] width 96 height 31
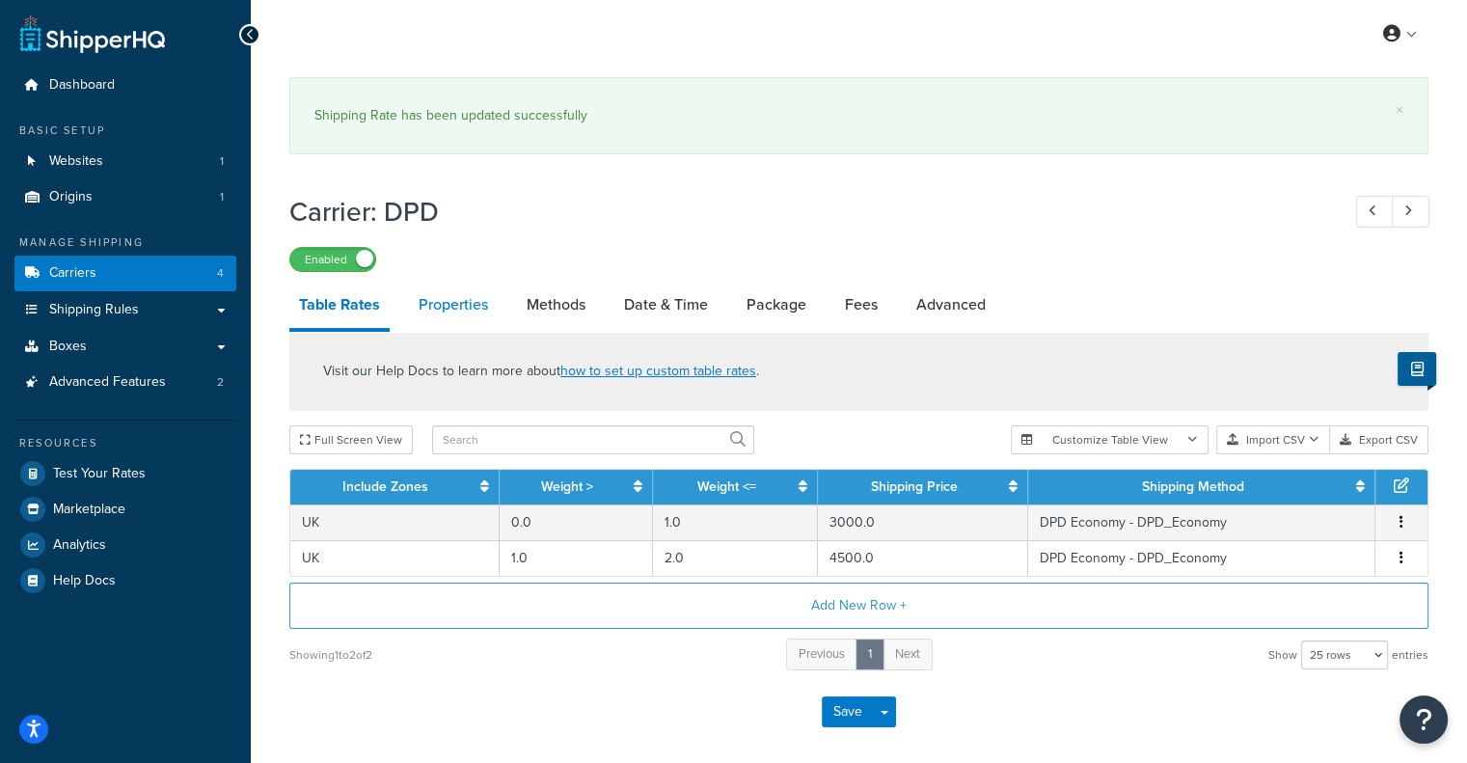
click at [449, 305] on link "Properties" at bounding box center [453, 305] width 89 height 46
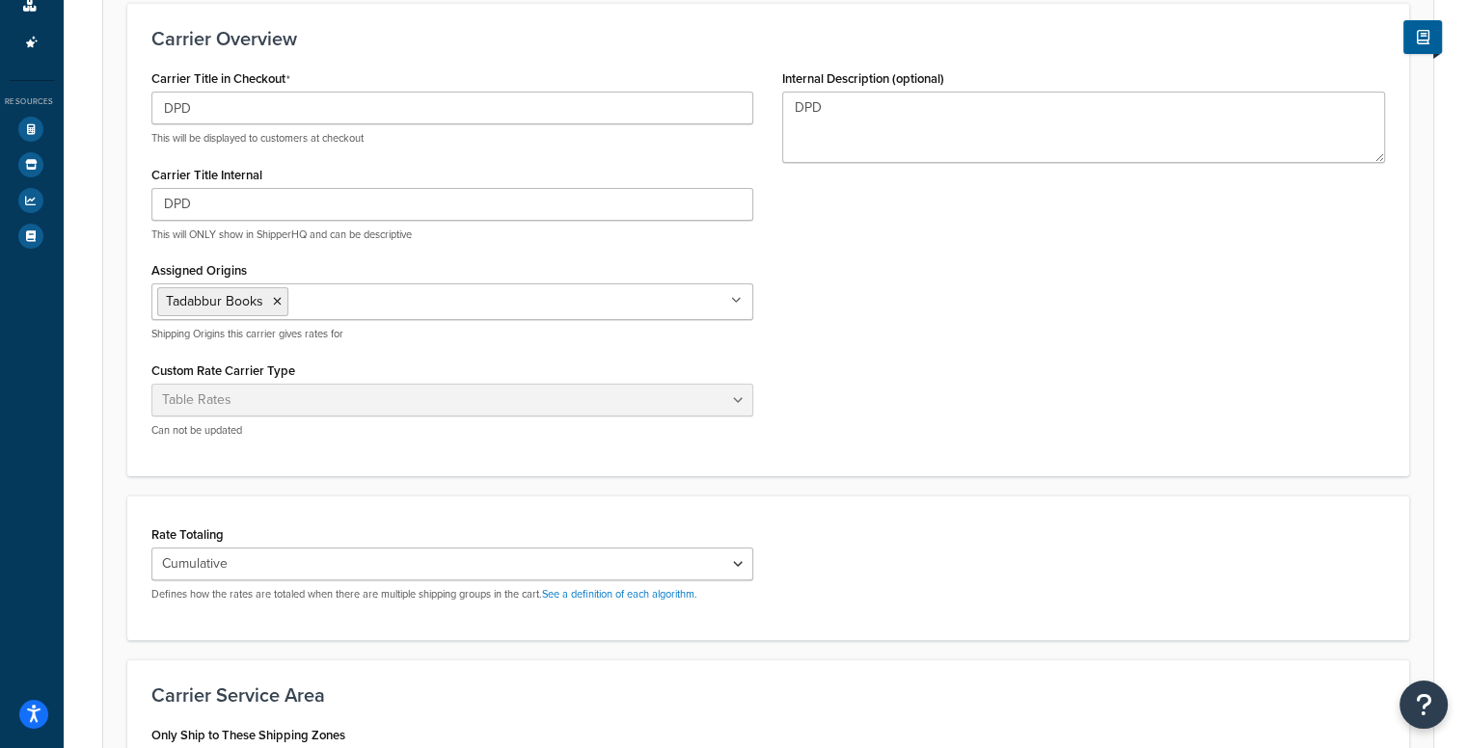
scroll to position [482, 0]
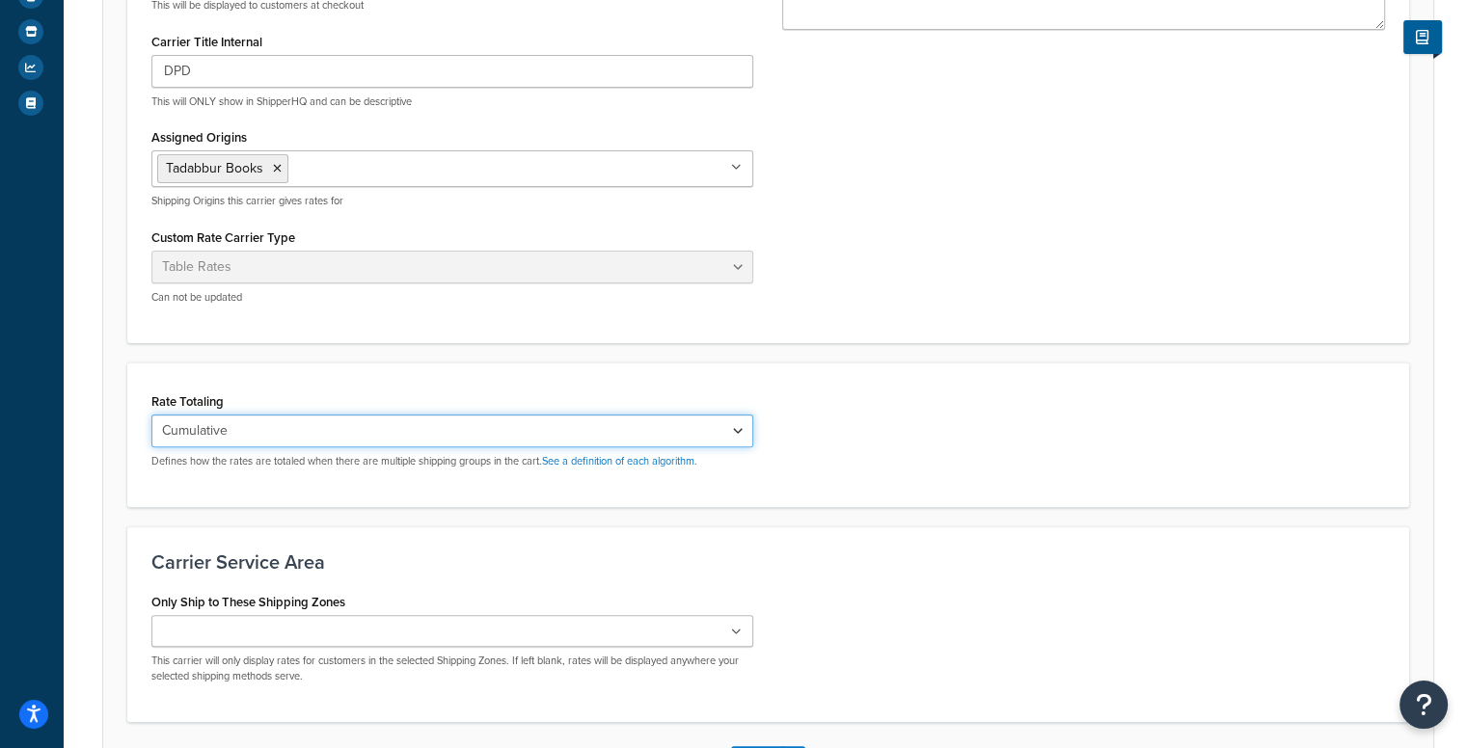
click at [620, 431] on select "Cumulative Highest Per Item Per SKU" at bounding box center [452, 431] width 603 height 33
select select "HIGHEST"
click at [151, 415] on select "Cumulative Highest Per Item Per SKU" at bounding box center [452, 431] width 603 height 33
click at [502, 433] on select "Cumulative Highest Per Item Per SKU" at bounding box center [452, 431] width 603 height 33
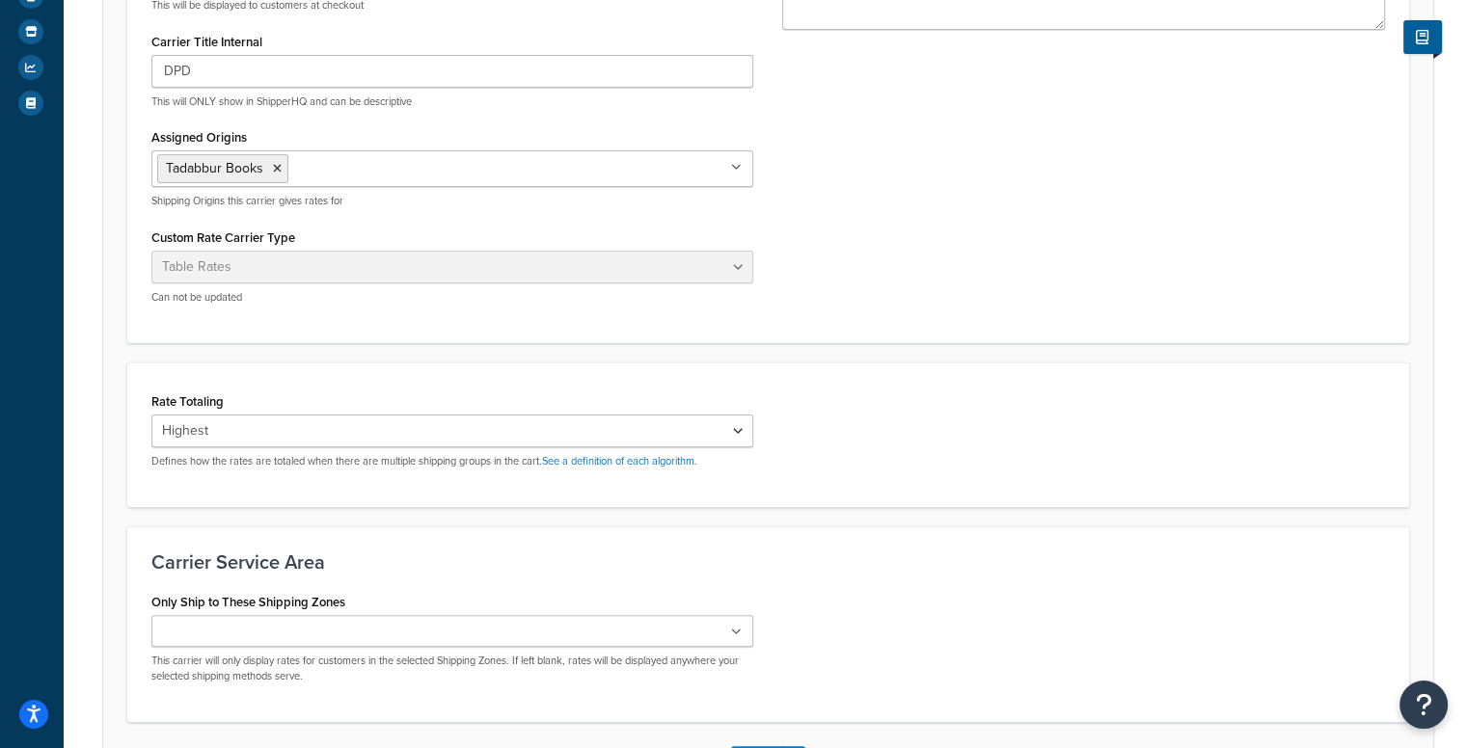
click at [531, 548] on div "Carrier Service Area Only Ship to These Shipping Zones US 48 US APO US Pakistan…" at bounding box center [768, 625] width 1282 height 196
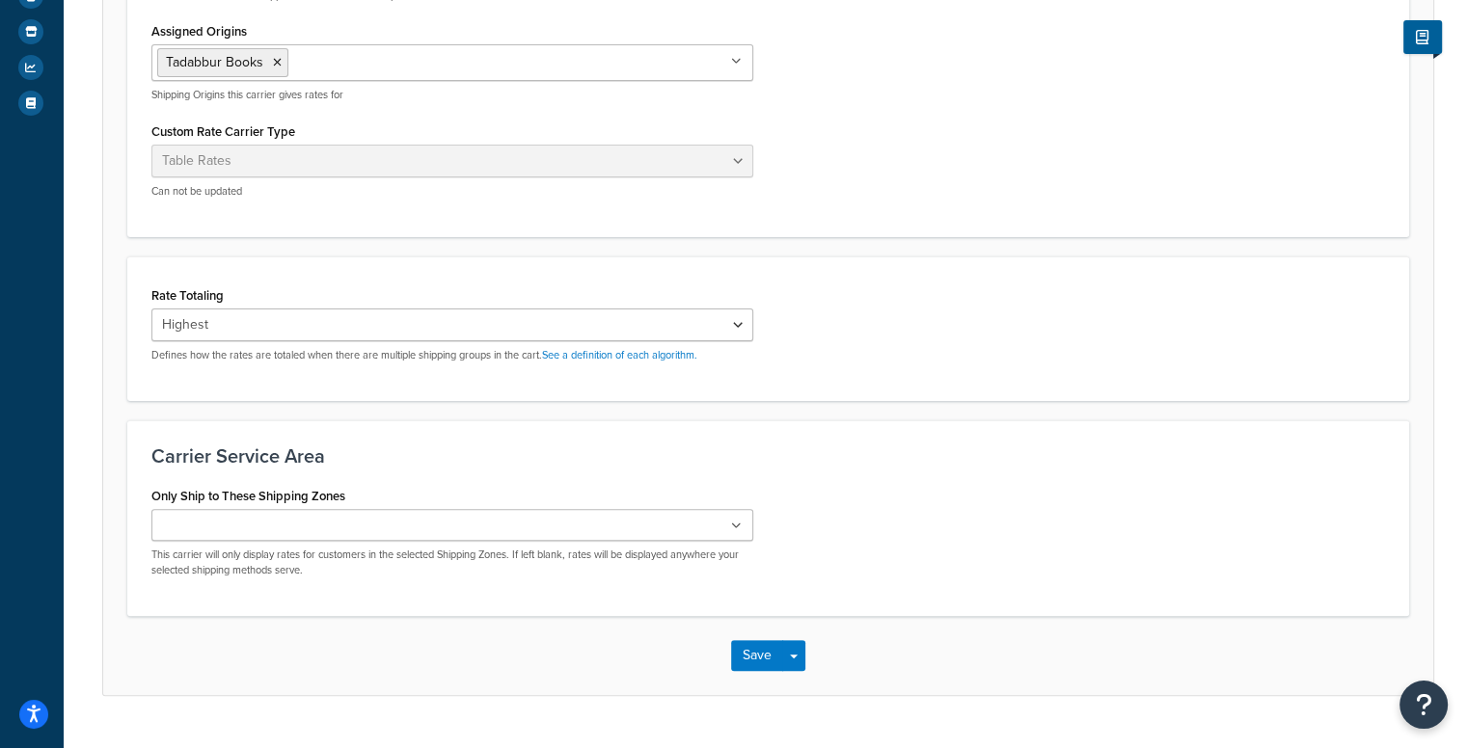
click at [535, 530] on ul at bounding box center [452, 525] width 603 height 32
click at [906, 501] on div "Only Ship to These Shipping Zones US 48 US APO US Pakistan UK US POBox Add New …" at bounding box center [768, 537] width 1263 height 110
click at [746, 659] on button "Save" at bounding box center [757, 655] width 52 height 31
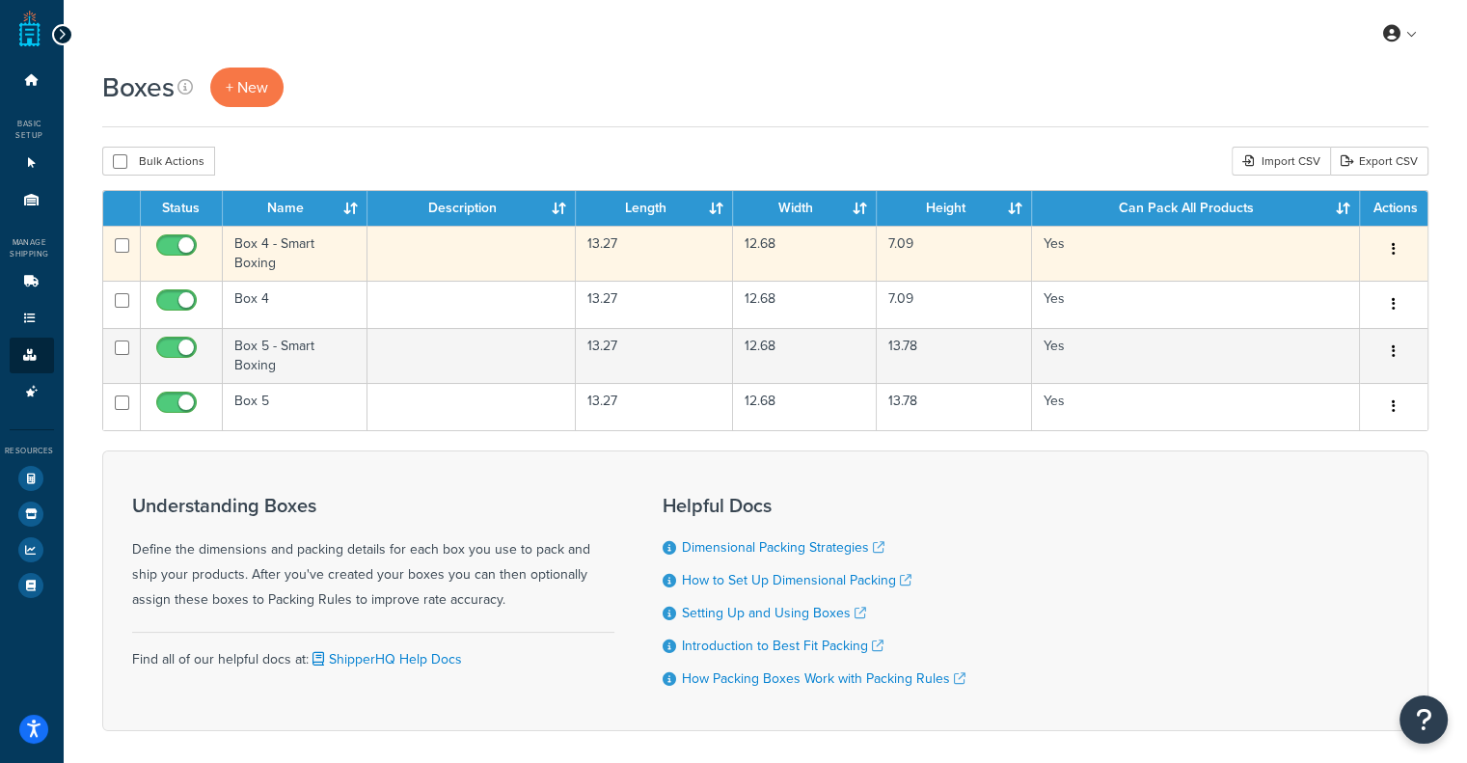
click at [119, 245] on input "checkbox" at bounding box center [122, 245] width 14 height 14
checkbox input "true"
click at [260, 253] on td "Box 4 - Smart Boxing" at bounding box center [296, 253] width 146 height 55
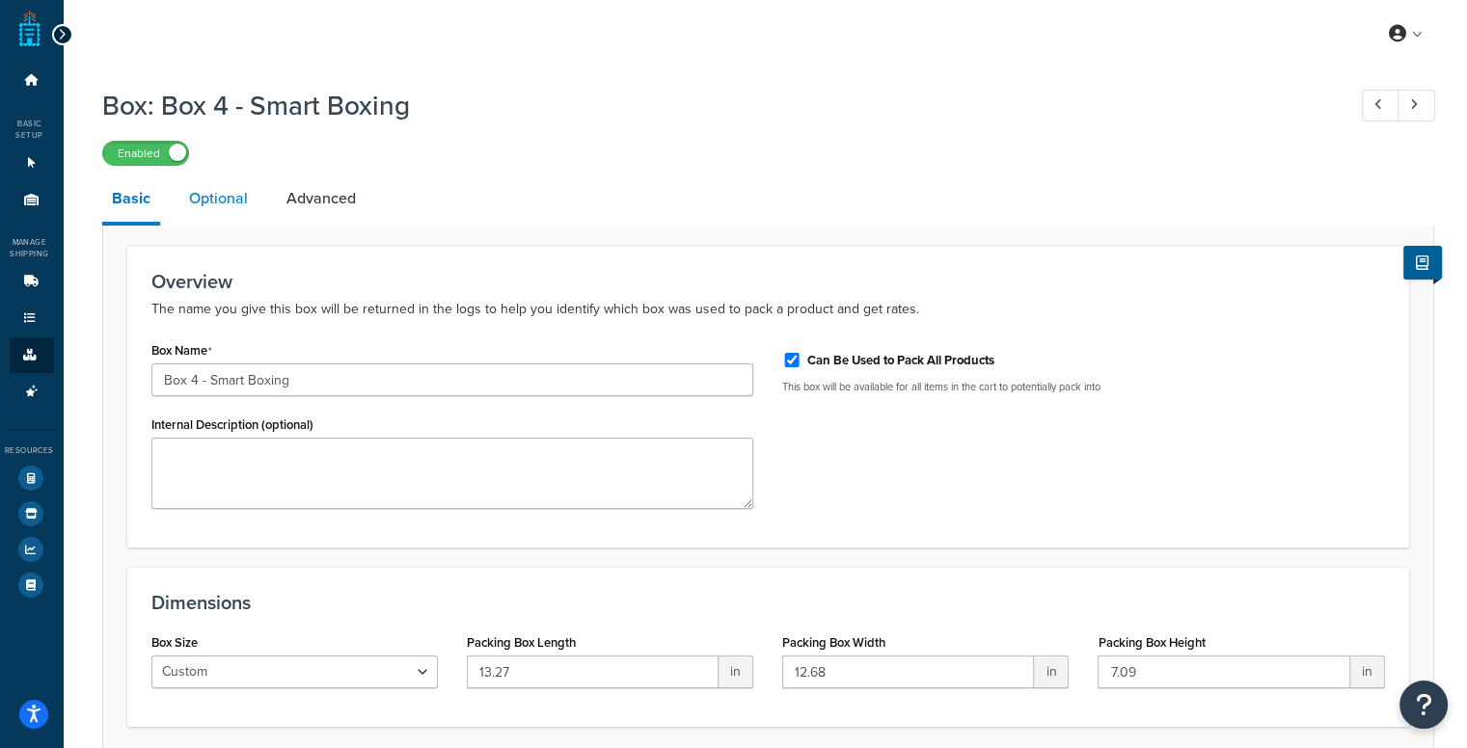
click at [243, 199] on link "Optional" at bounding box center [218, 199] width 78 height 46
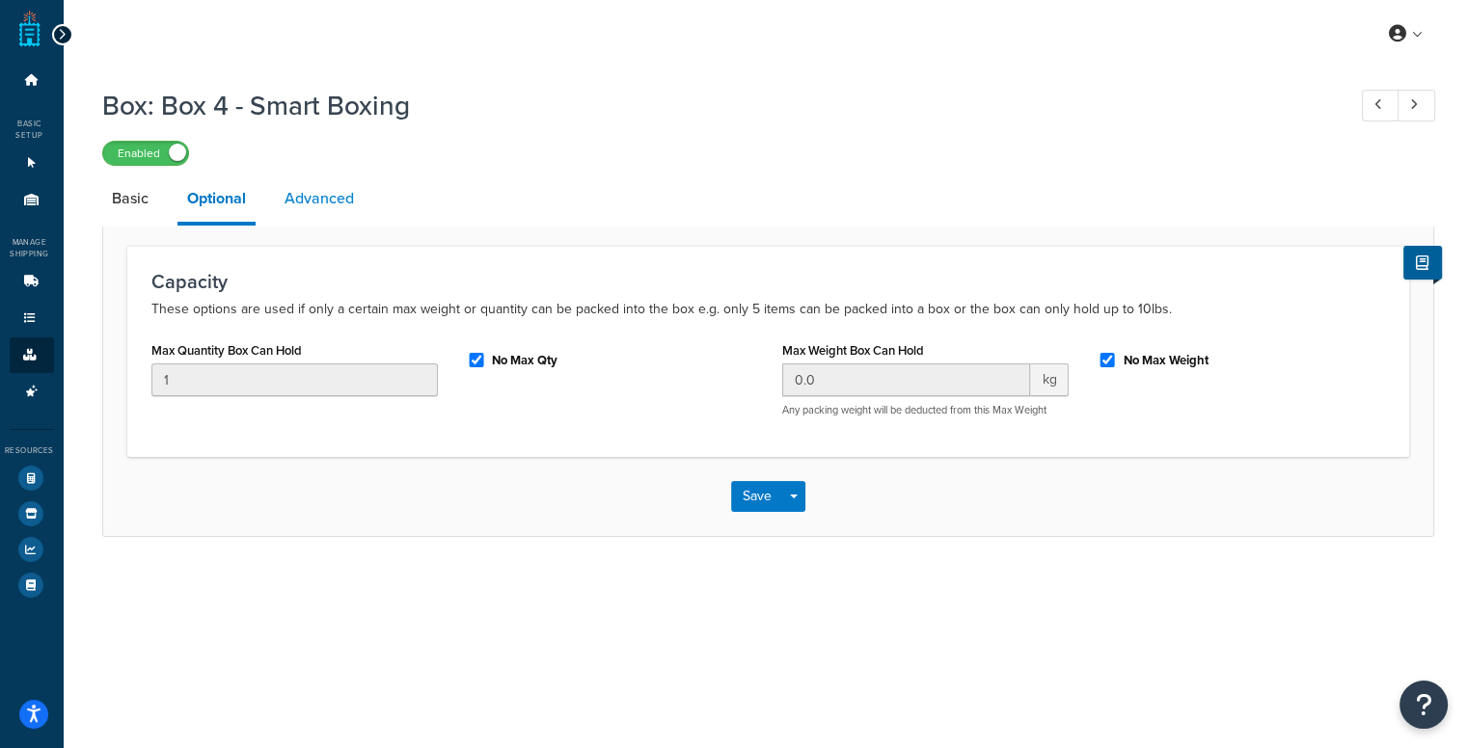
click at [332, 193] on link "Advanced" at bounding box center [319, 199] width 89 height 46
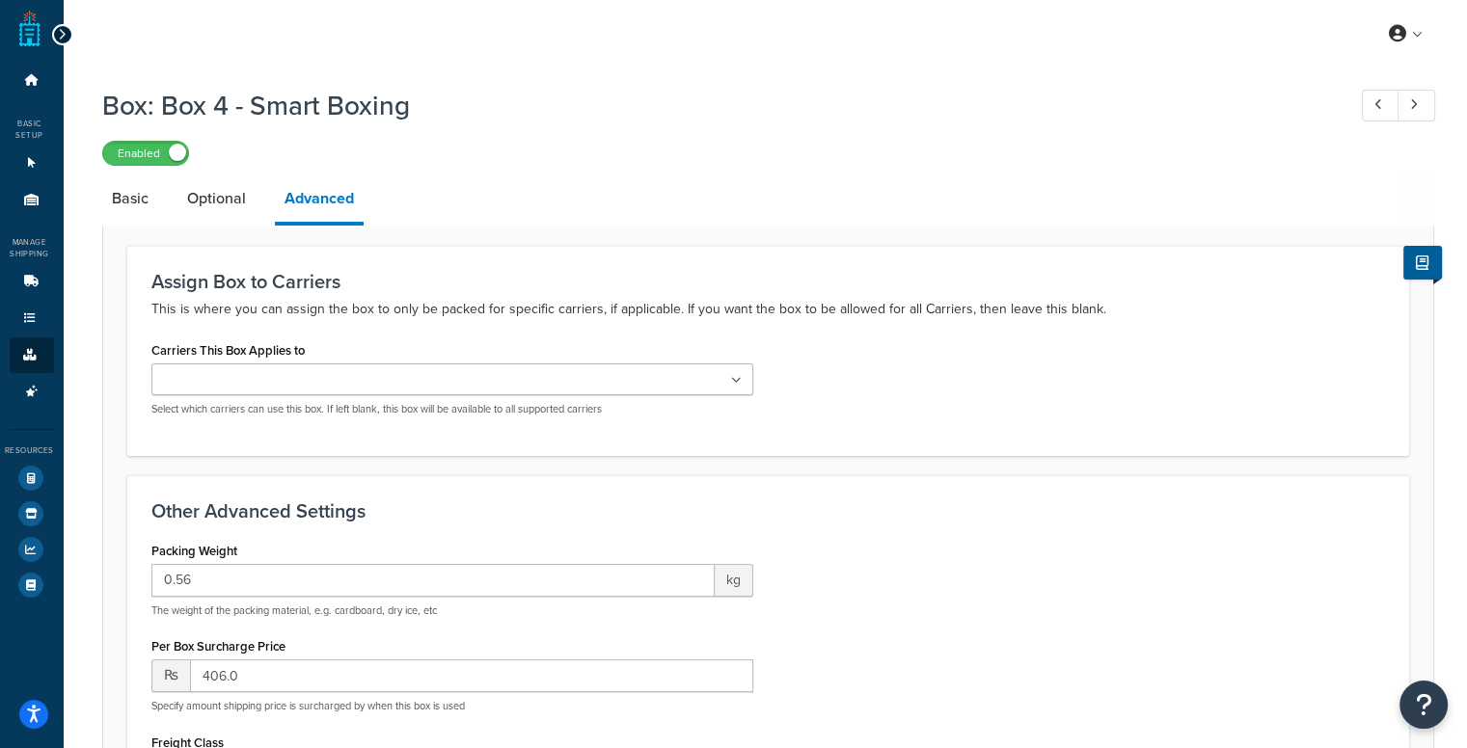
click at [338, 388] on ul at bounding box center [452, 380] width 603 height 32
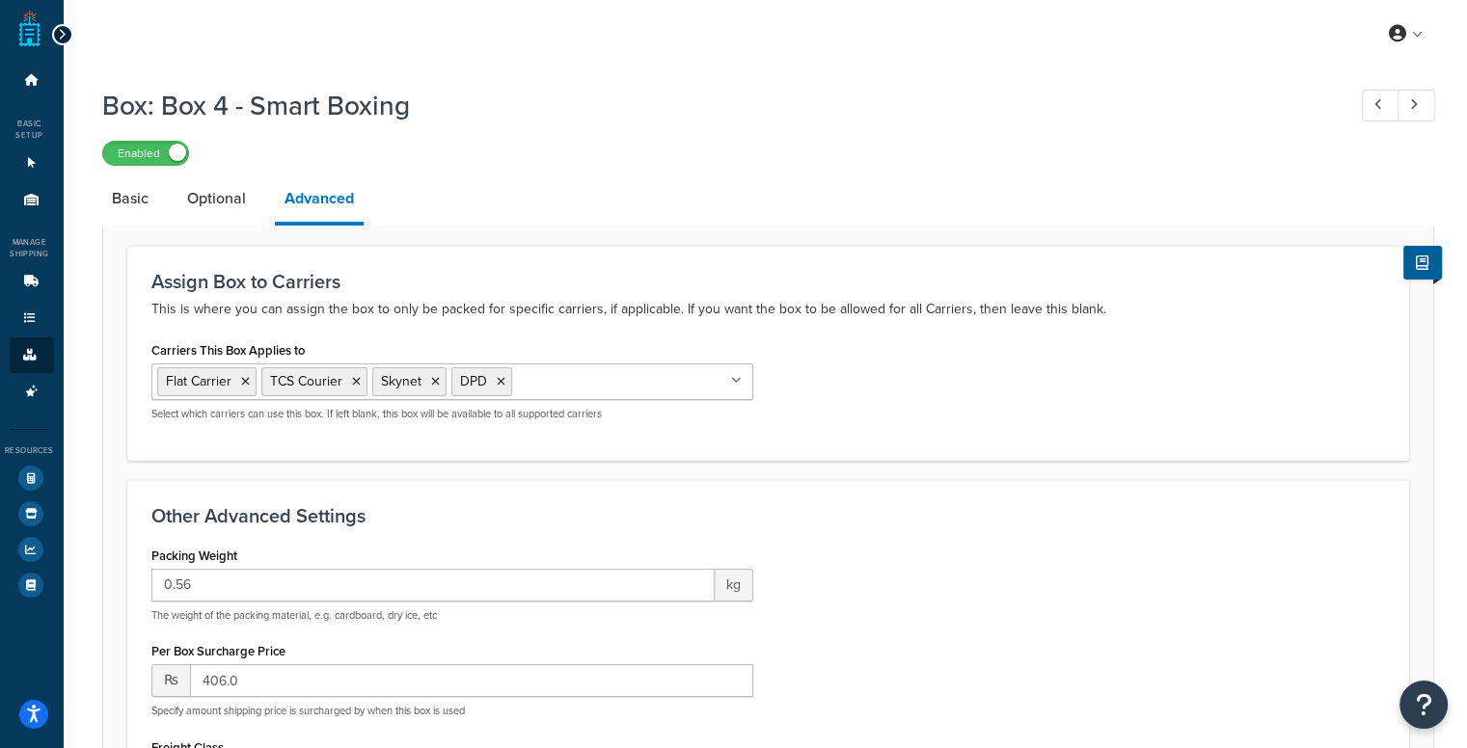
scroll to position [404, 0]
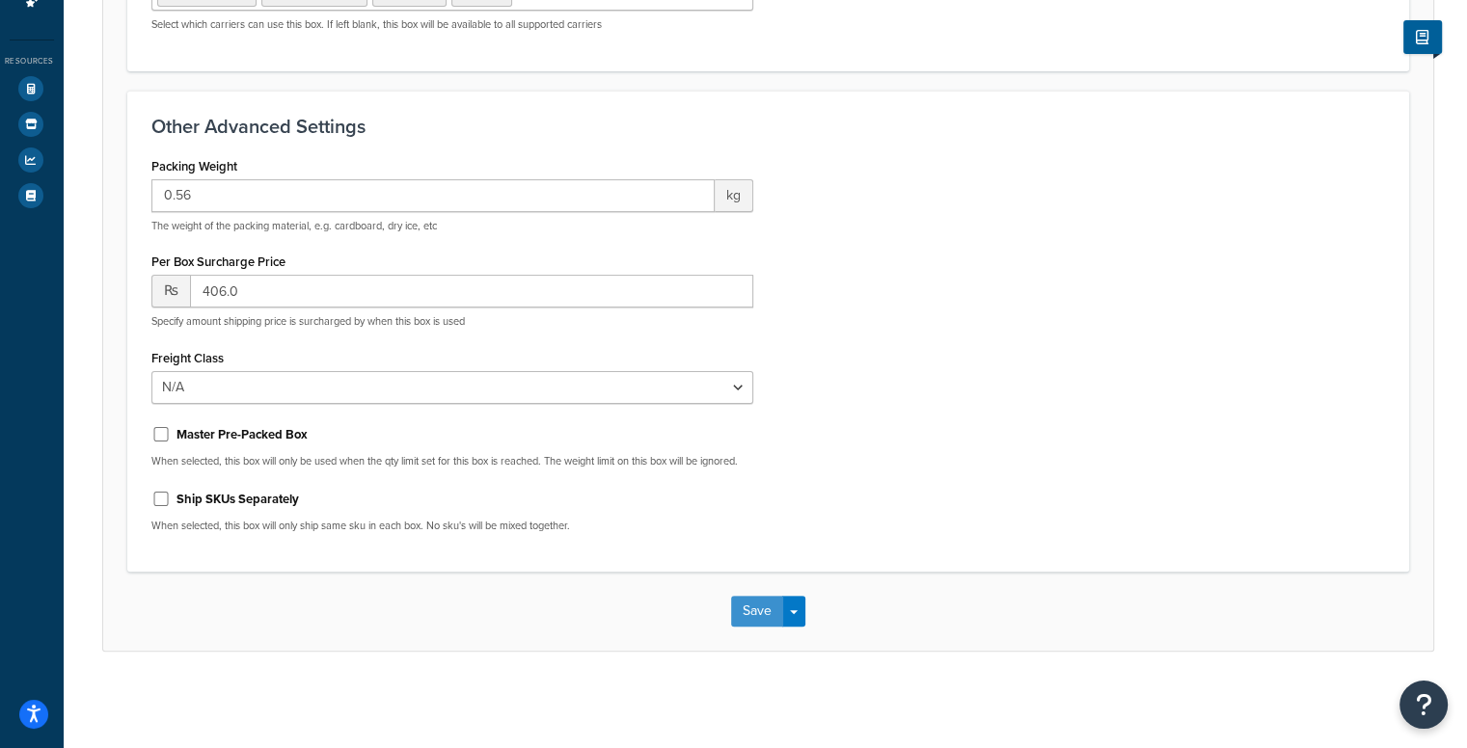
click at [745, 612] on button "Save" at bounding box center [757, 611] width 52 height 31
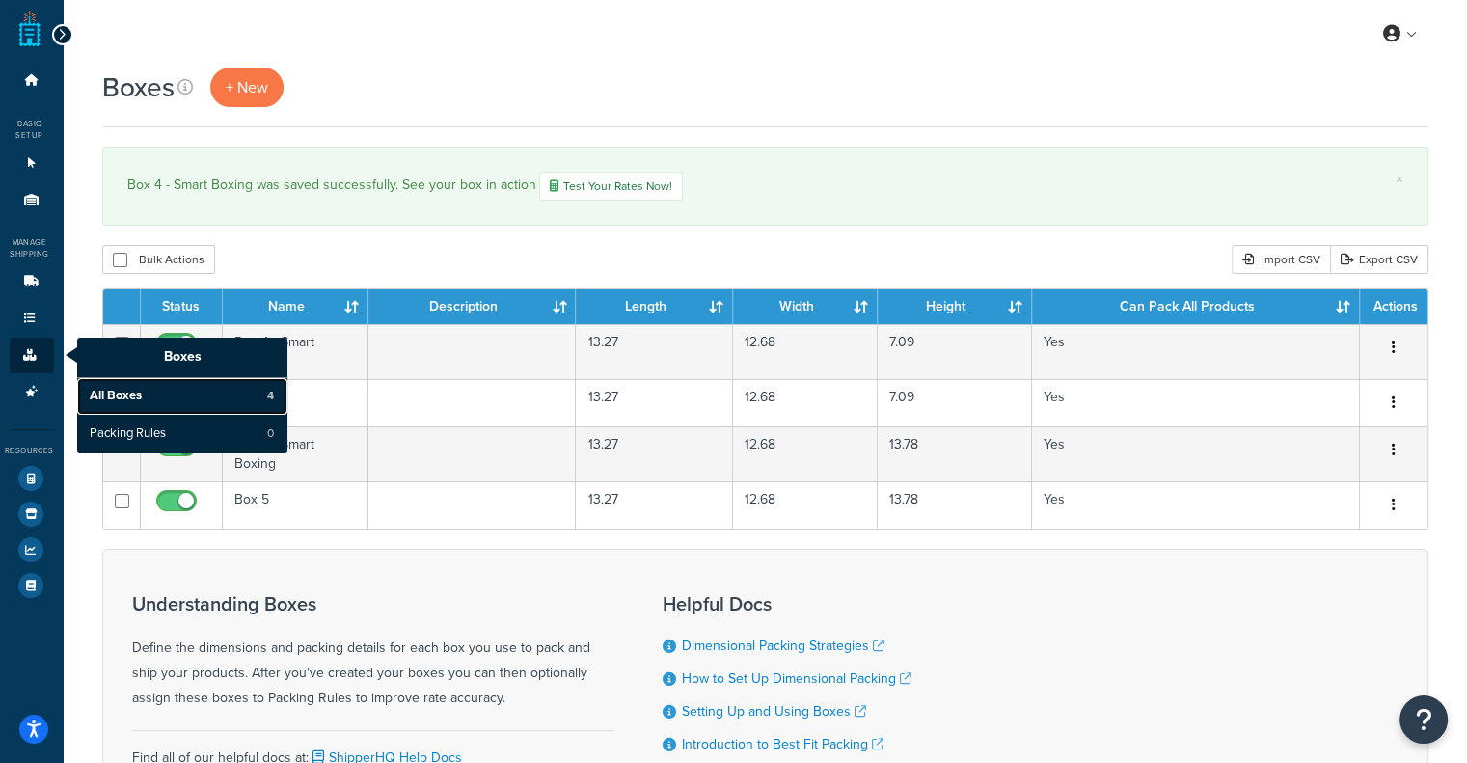
click at [139, 404] on link "All Boxes 4" at bounding box center [182, 396] width 210 height 37
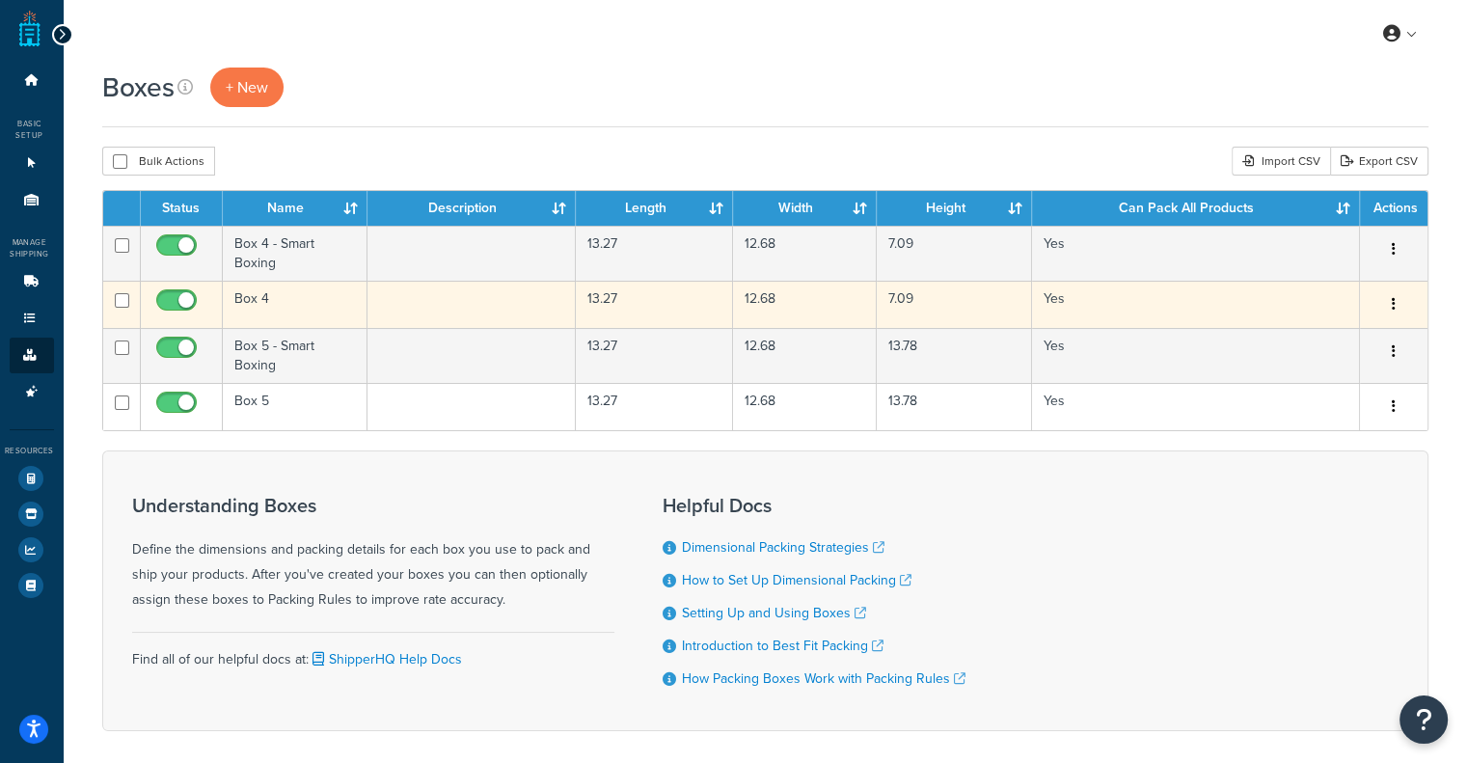
click at [243, 303] on td "Box 4" at bounding box center [296, 304] width 146 height 47
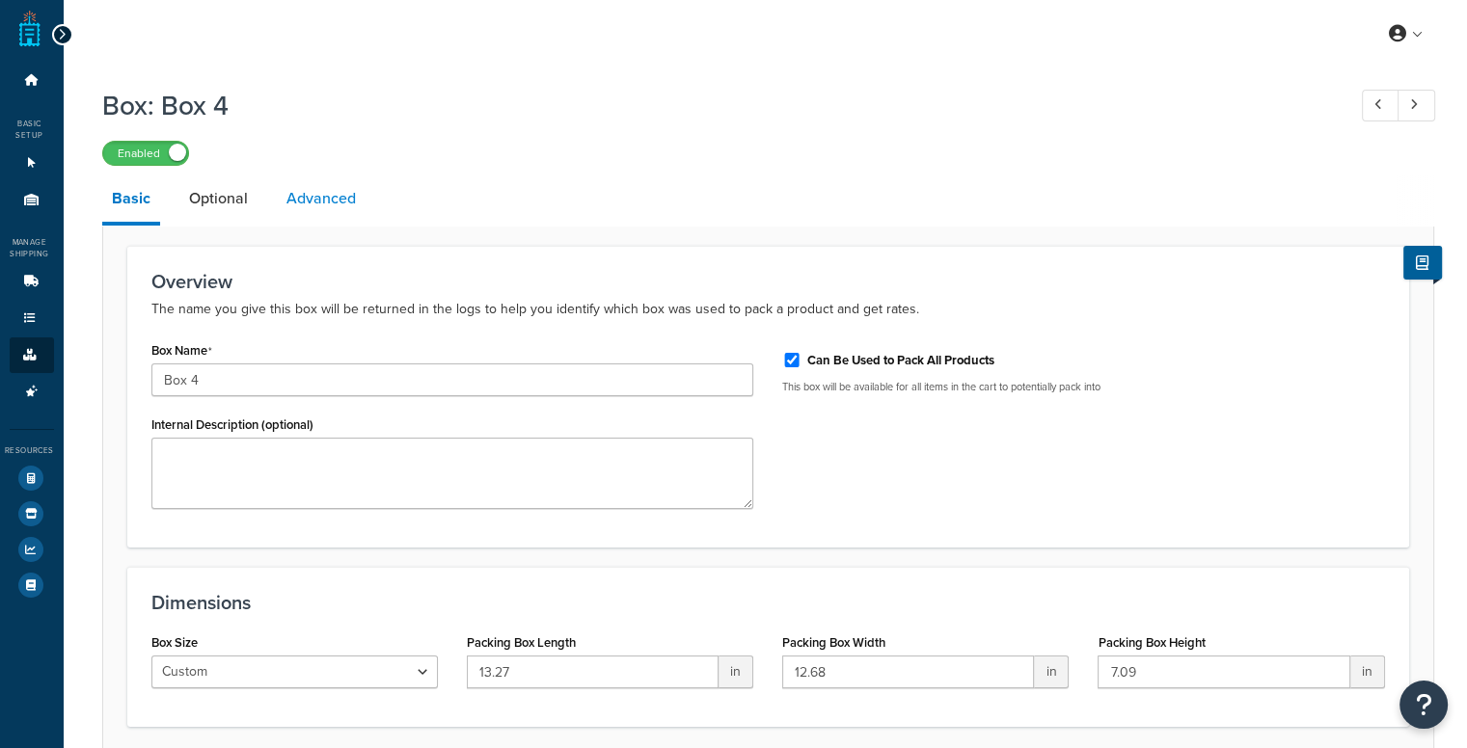
drag, startPoint x: 346, startPoint y: 206, endPoint x: 336, endPoint y: 200, distance: 12.6
click at [346, 207] on link "Advanced" at bounding box center [321, 199] width 89 height 46
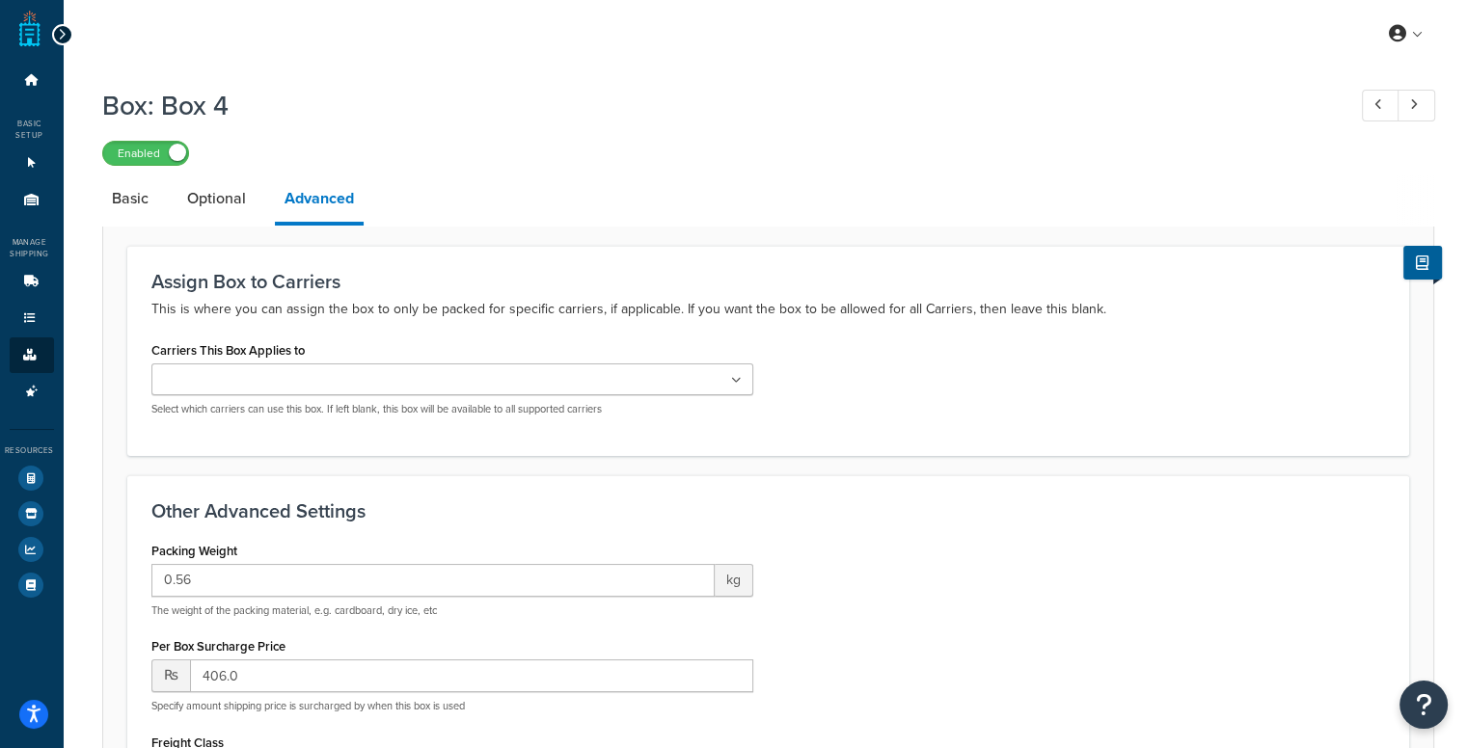
click at [285, 372] on input "Carriers This Box Applies to" at bounding box center [242, 380] width 171 height 21
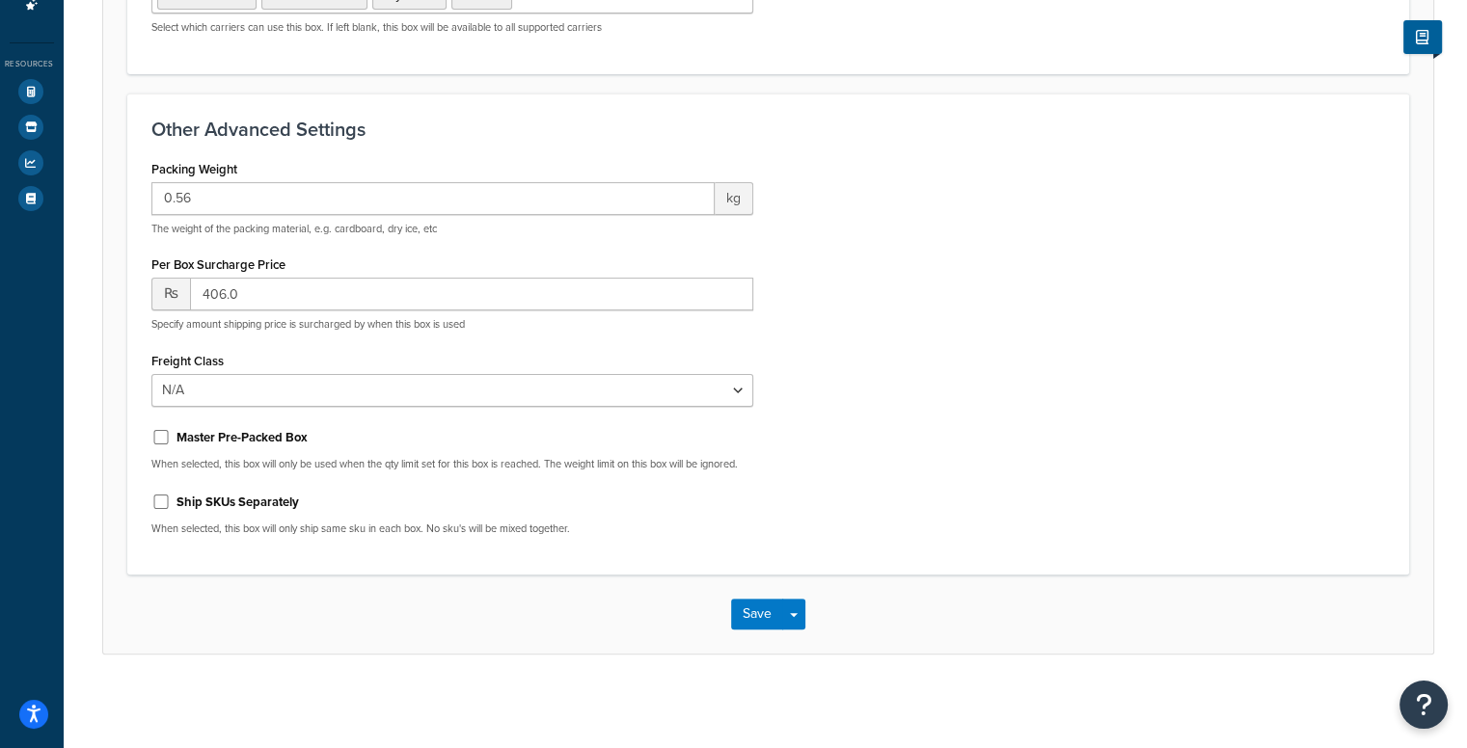
scroll to position [404, 0]
click at [744, 612] on button "Save" at bounding box center [757, 611] width 52 height 31
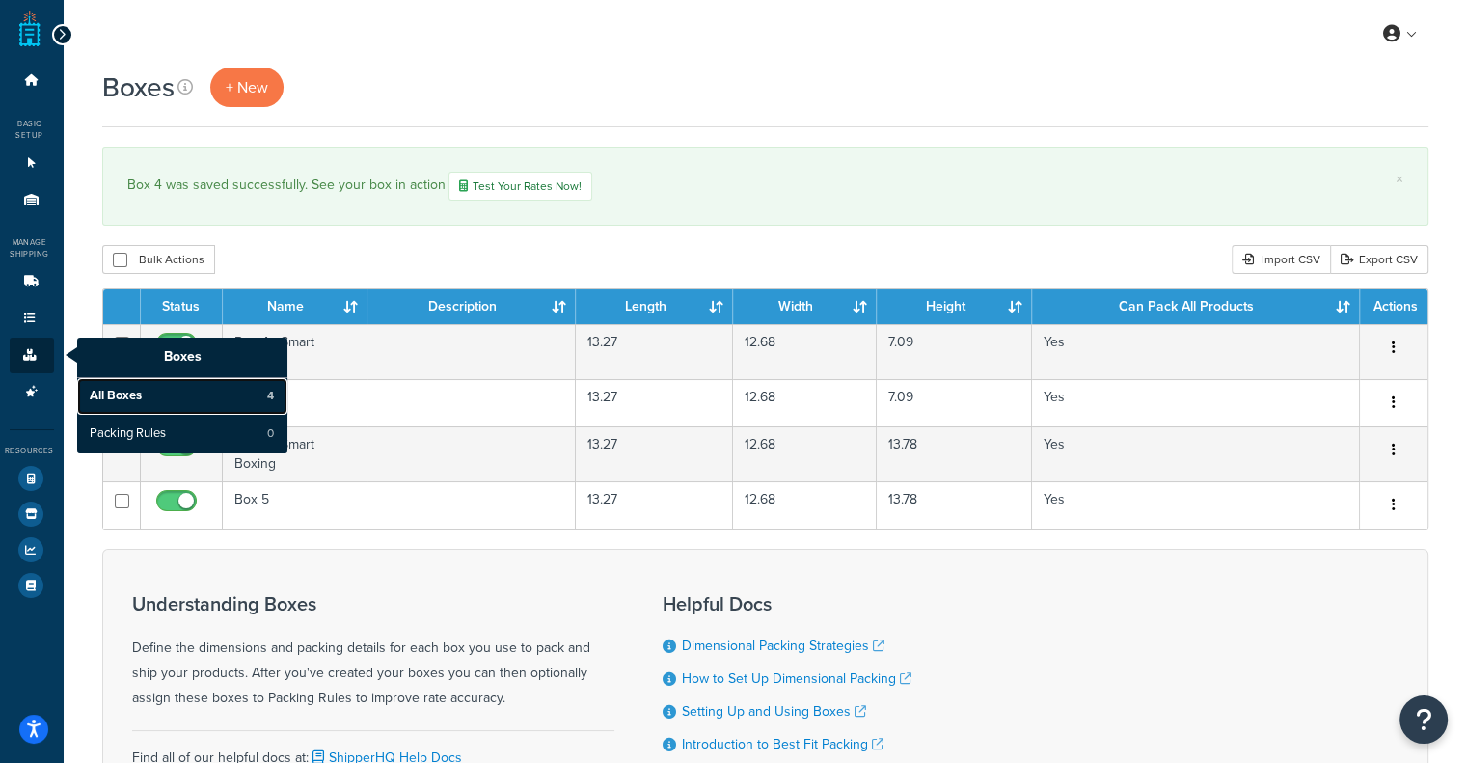
click at [147, 395] on link "All Boxes 4" at bounding box center [182, 396] width 210 height 37
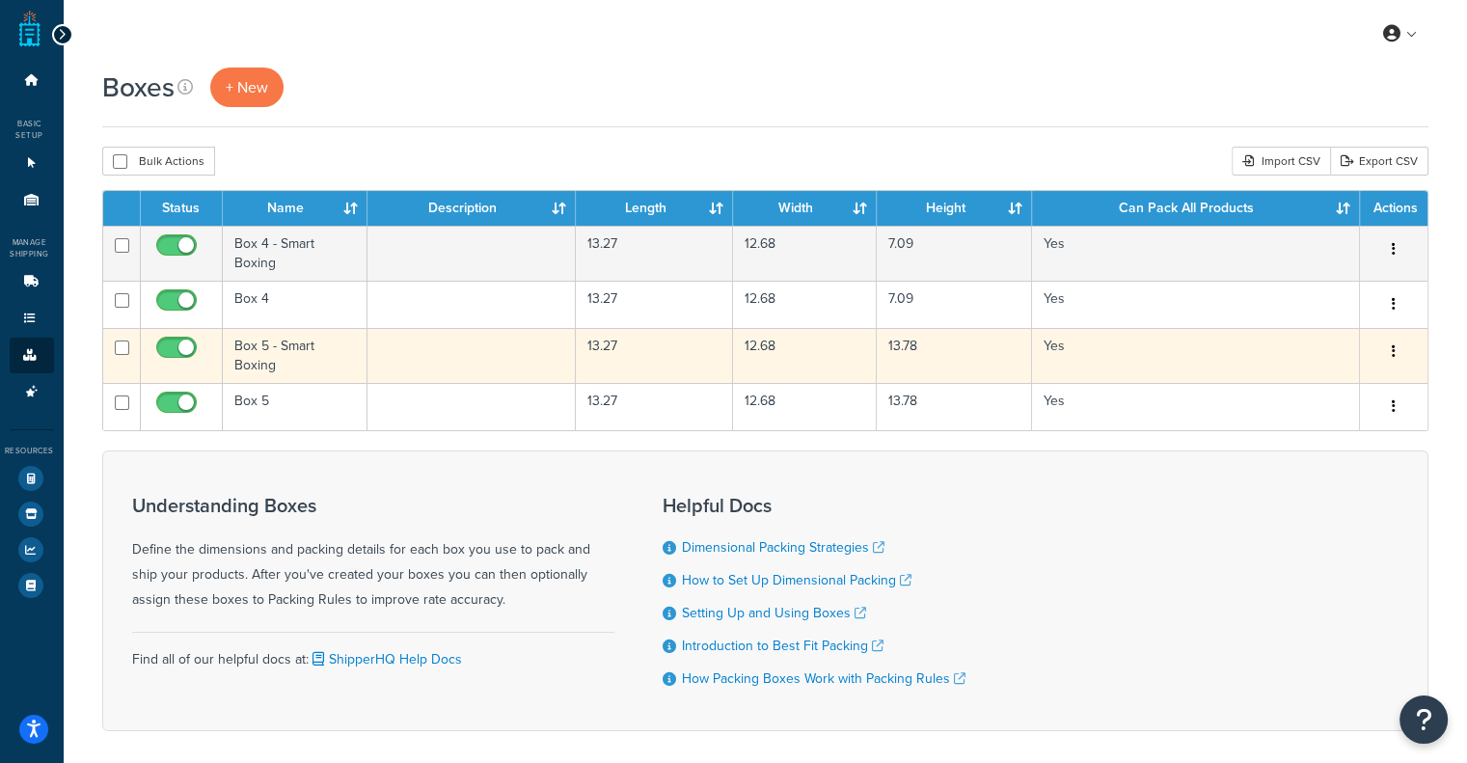
click at [273, 341] on td "Box 5 - Smart Boxing" at bounding box center [296, 355] width 146 height 55
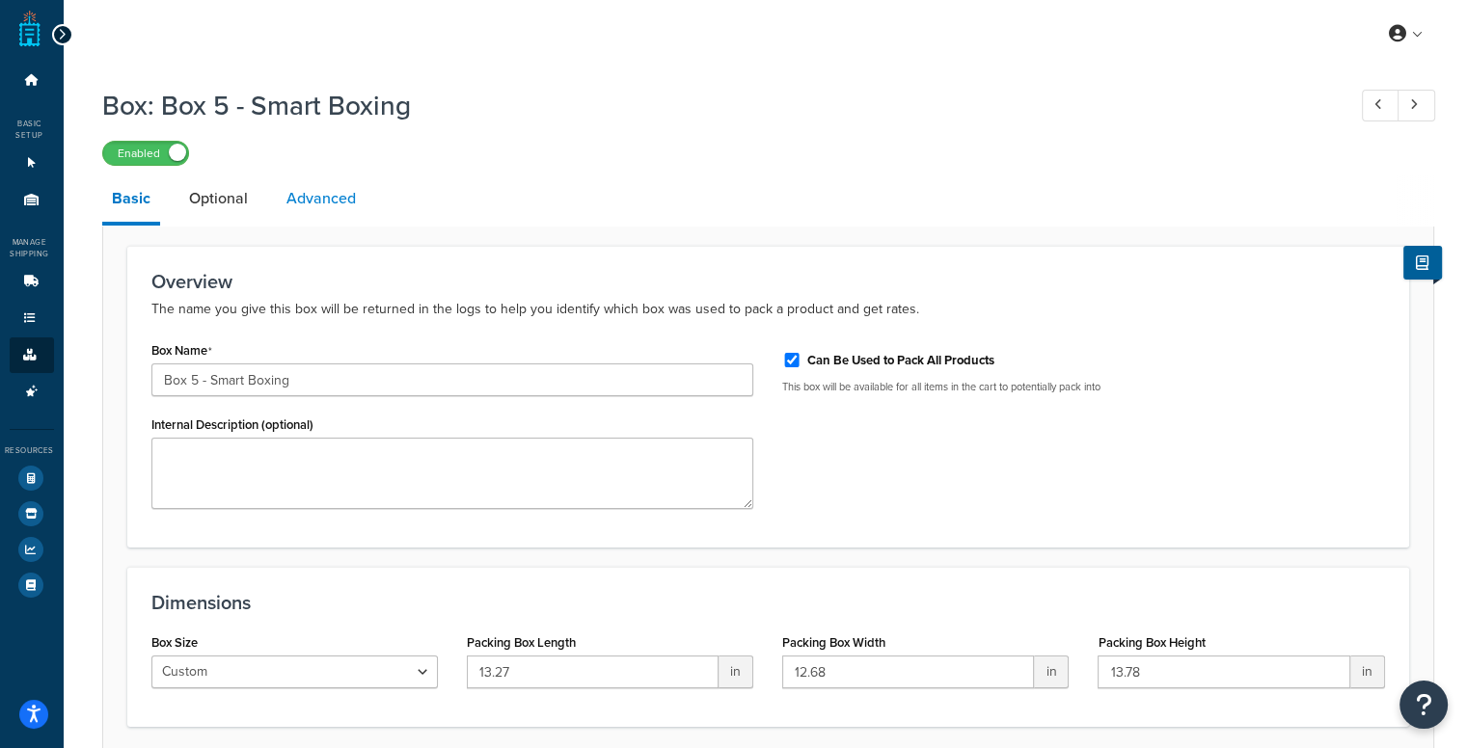
click at [330, 214] on link "Advanced" at bounding box center [321, 199] width 89 height 46
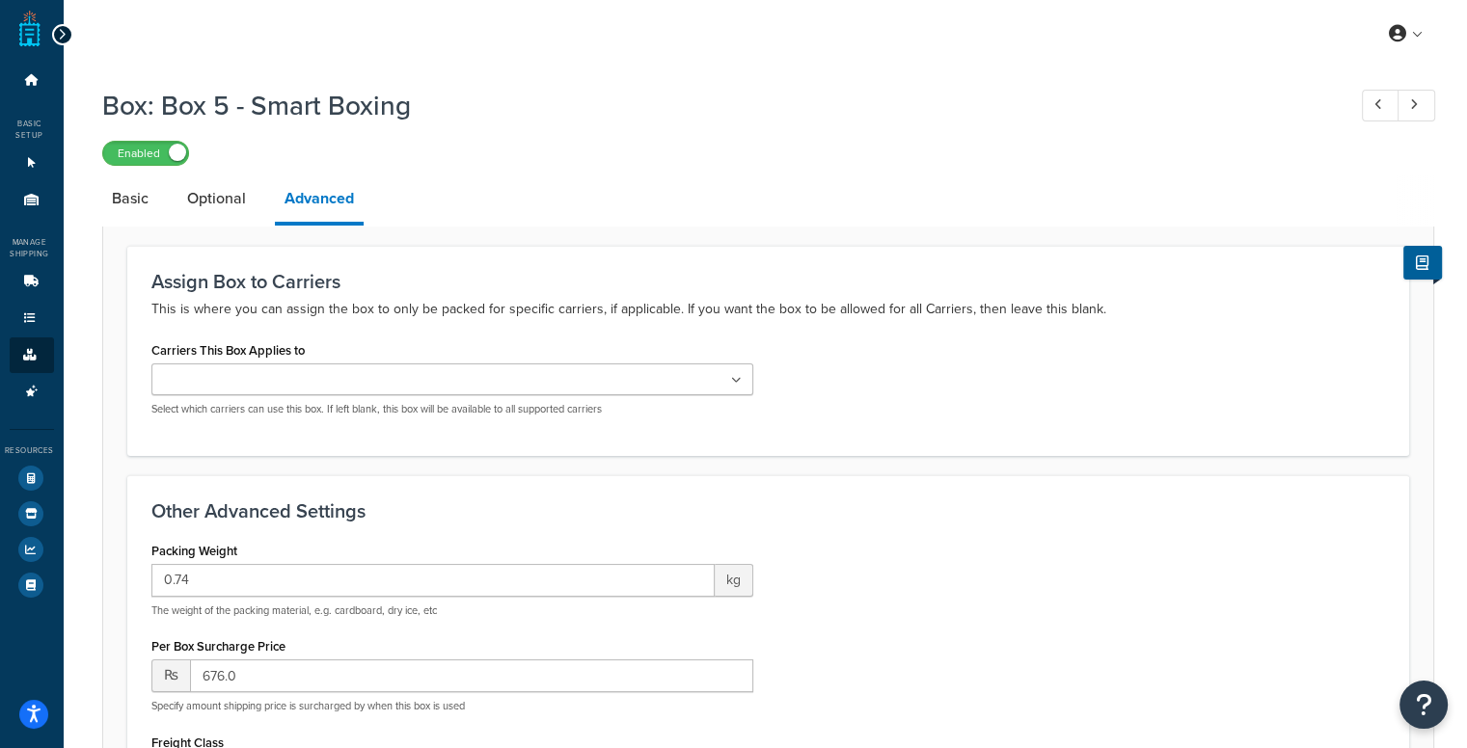
click at [361, 391] on ul at bounding box center [452, 380] width 603 height 32
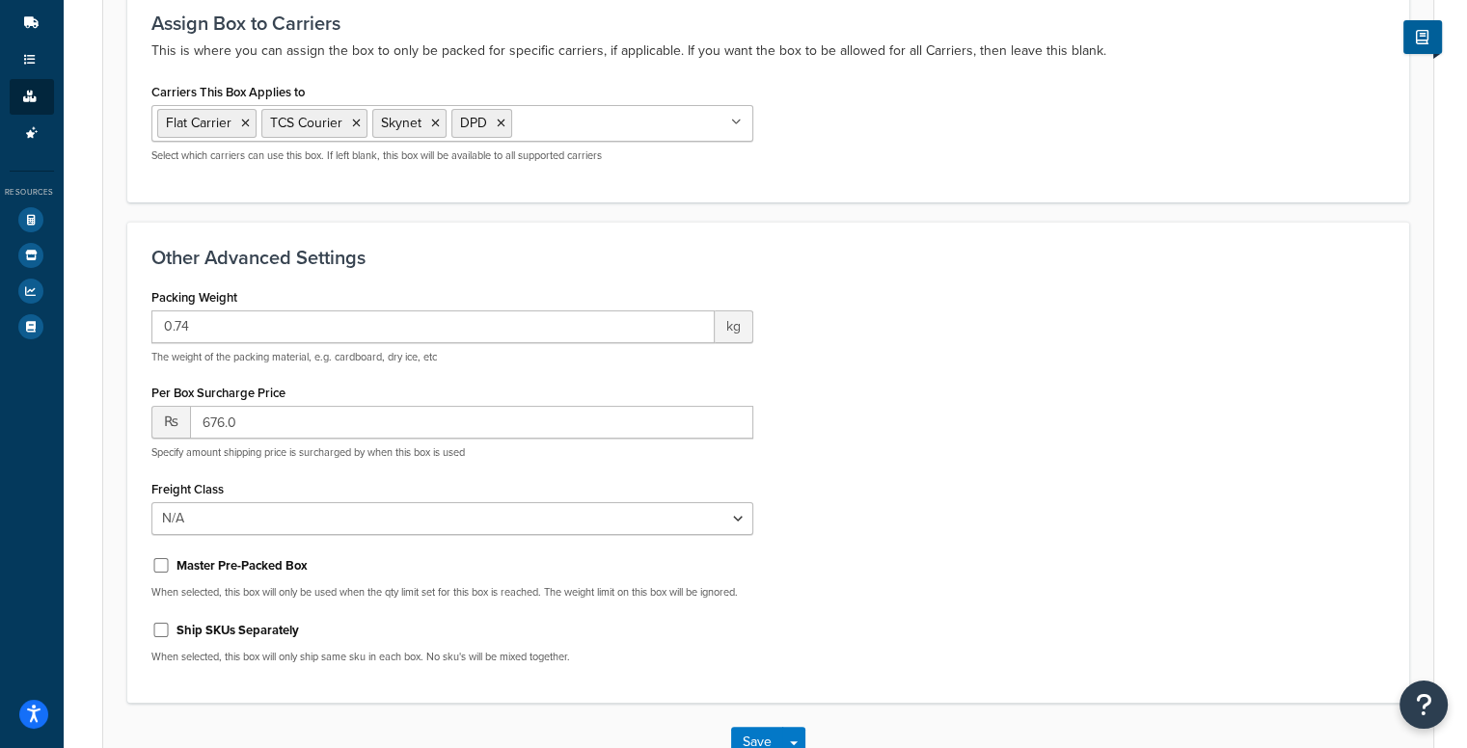
scroll to position [404, 0]
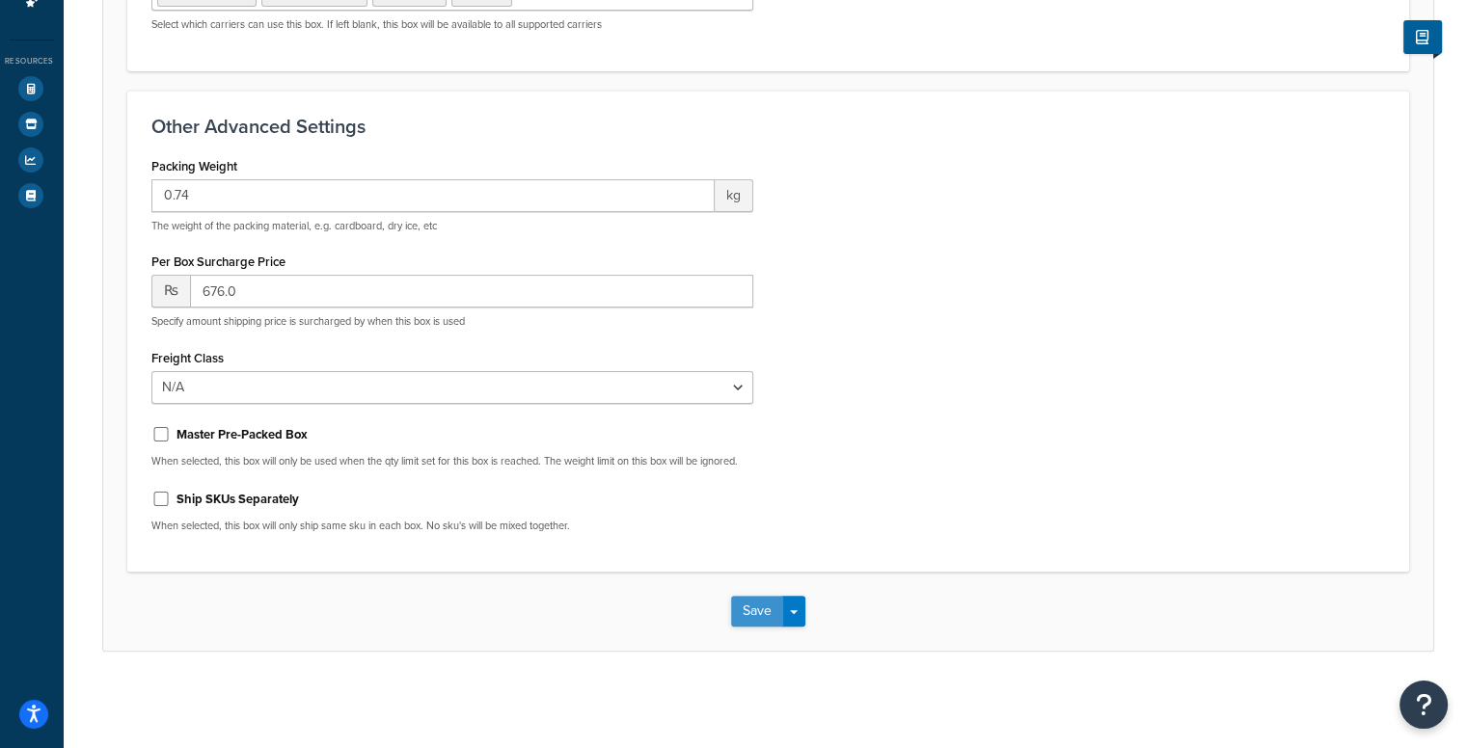
click at [754, 605] on button "Save" at bounding box center [757, 611] width 52 height 31
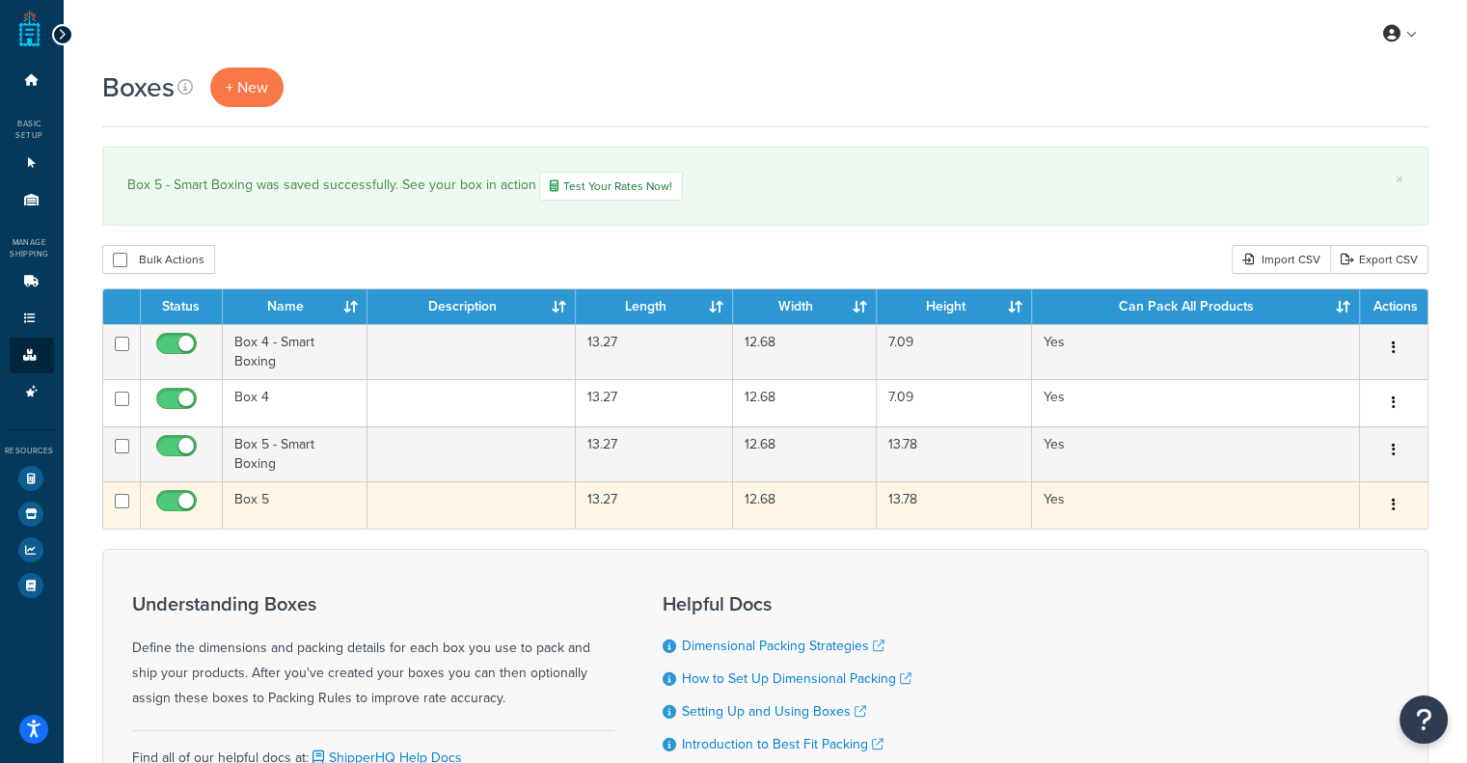
click at [246, 503] on td "Box 5" at bounding box center [296, 504] width 146 height 47
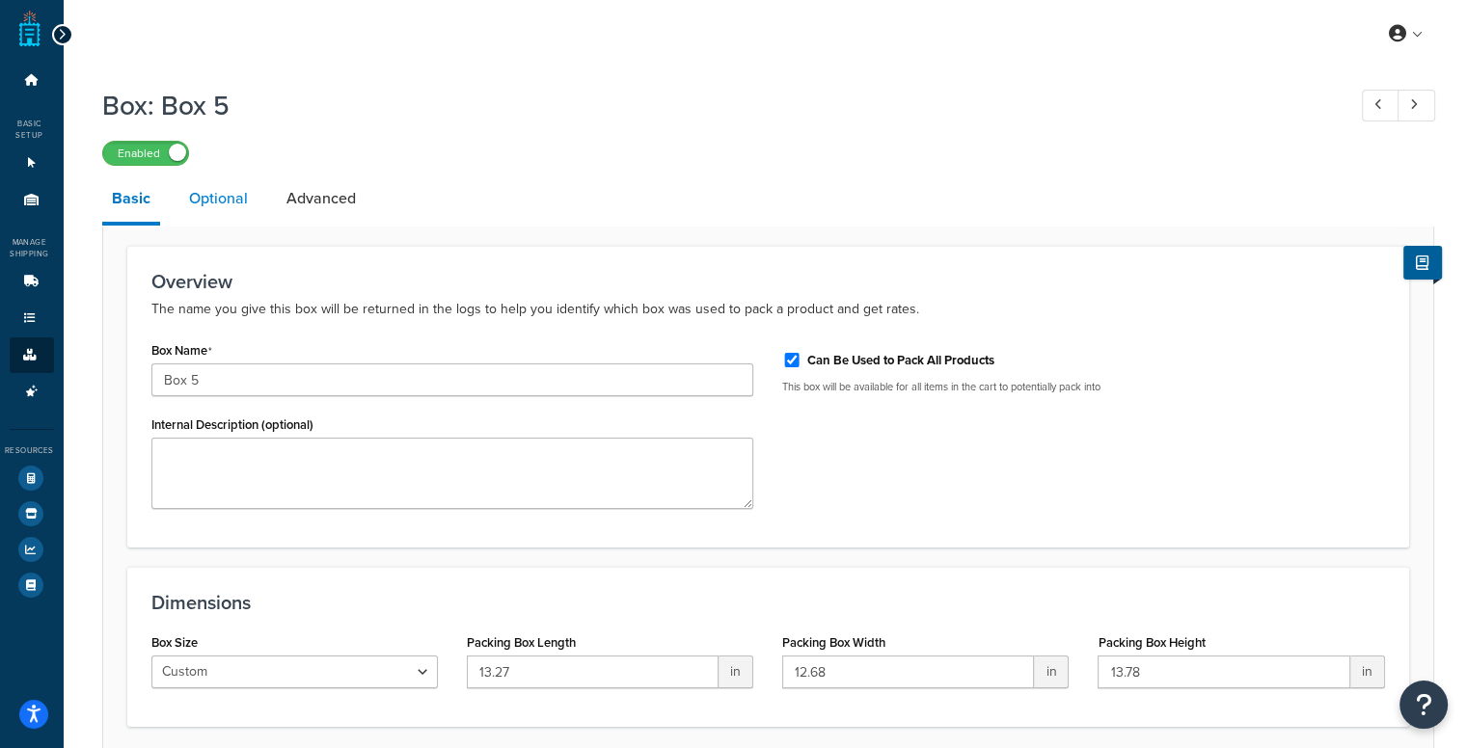
click at [241, 198] on link "Optional" at bounding box center [218, 199] width 78 height 46
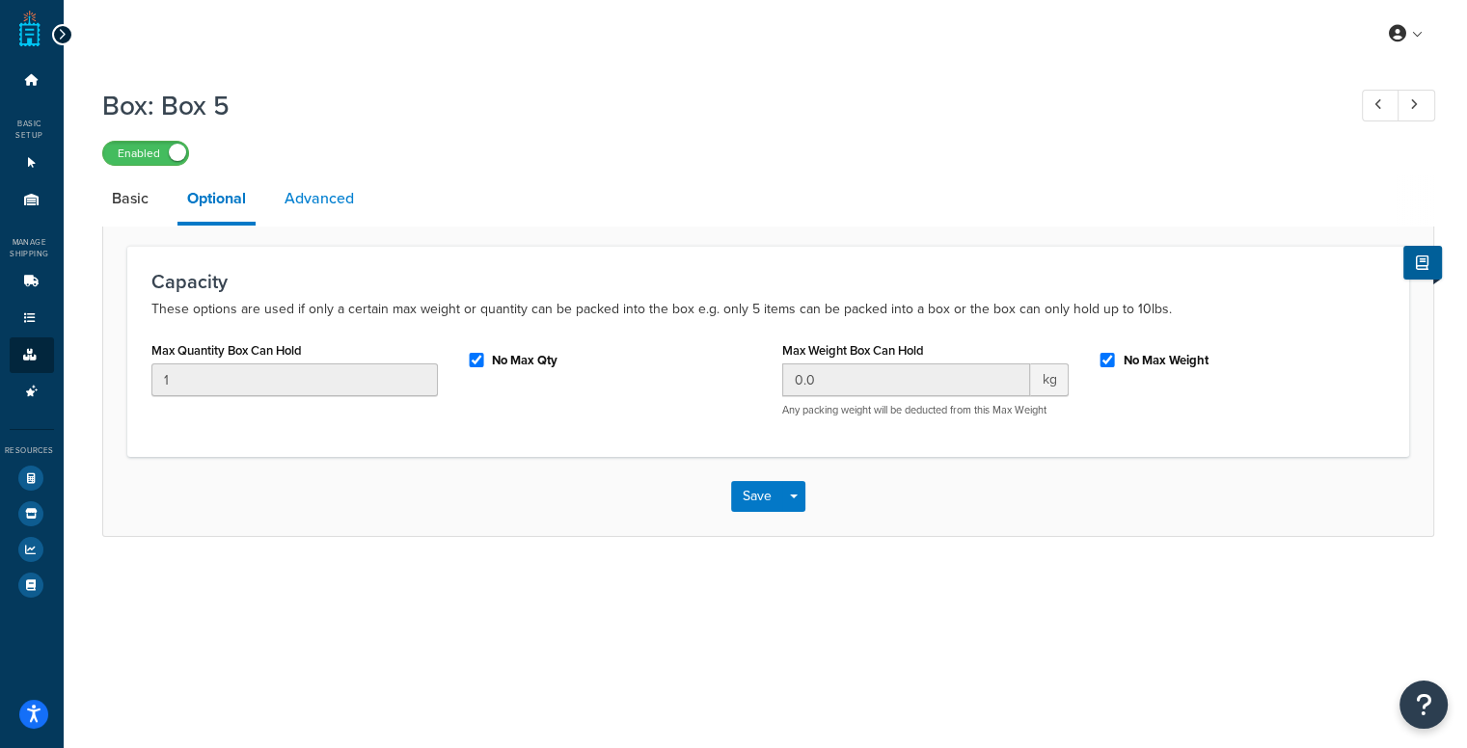
click at [289, 195] on link "Advanced" at bounding box center [319, 199] width 89 height 46
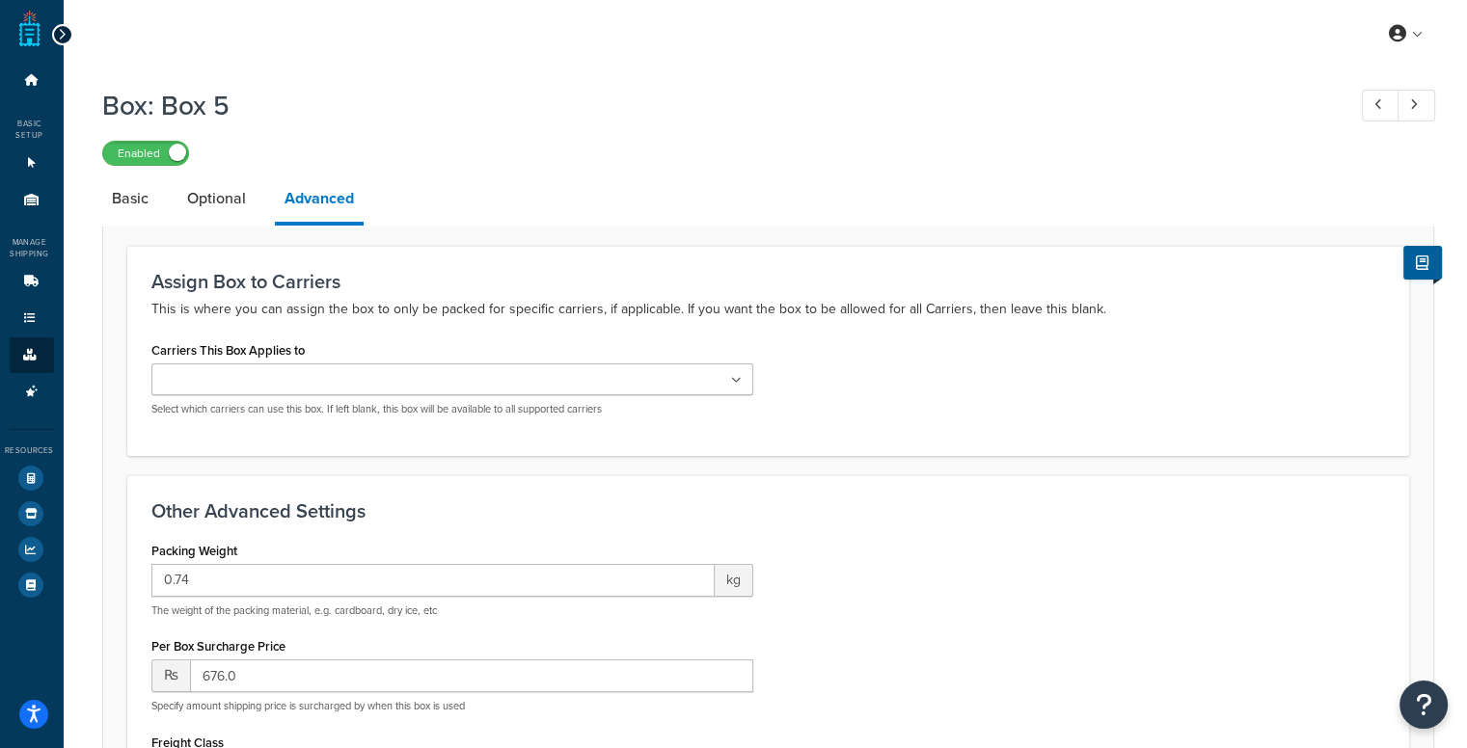
click at [401, 387] on ul at bounding box center [452, 380] width 603 height 32
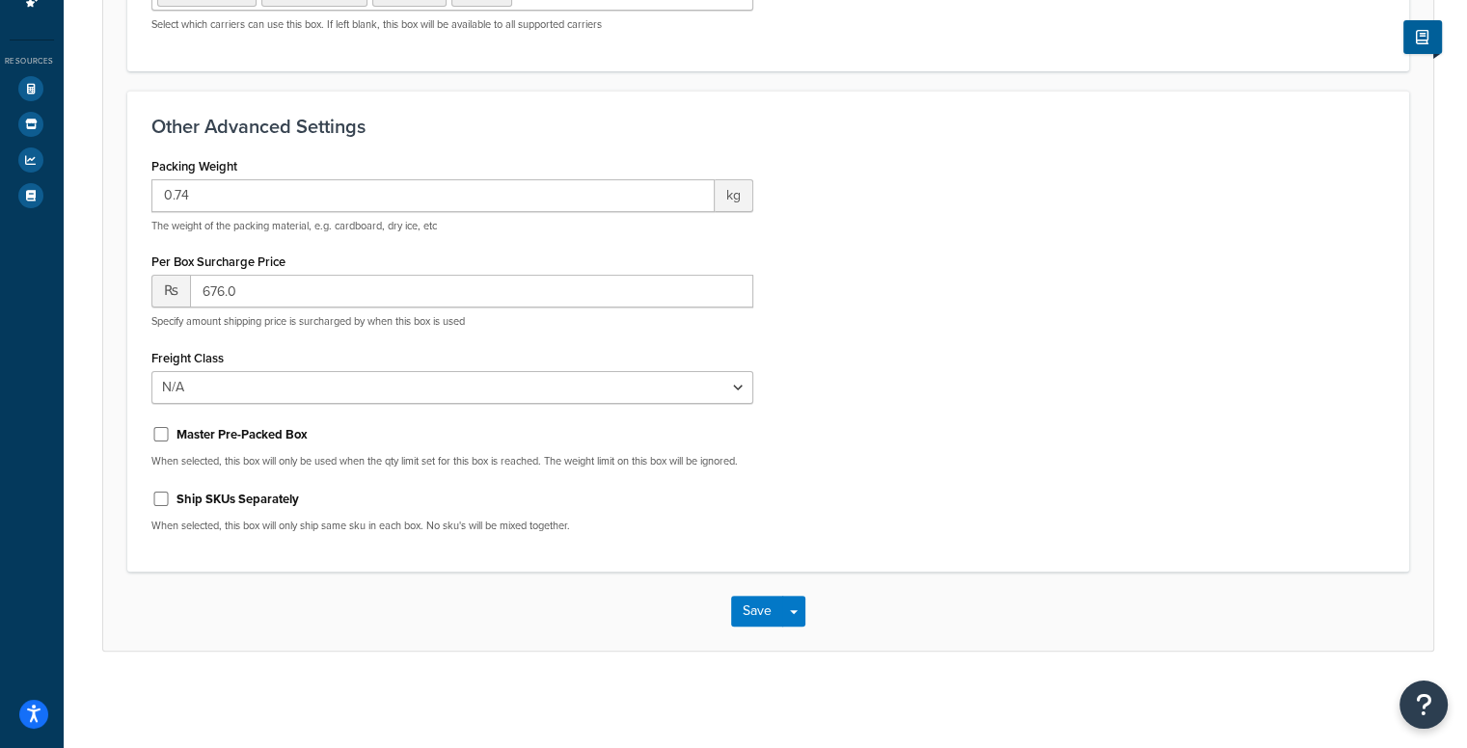
scroll to position [404, 0]
click at [750, 613] on button "Save" at bounding box center [757, 611] width 52 height 31
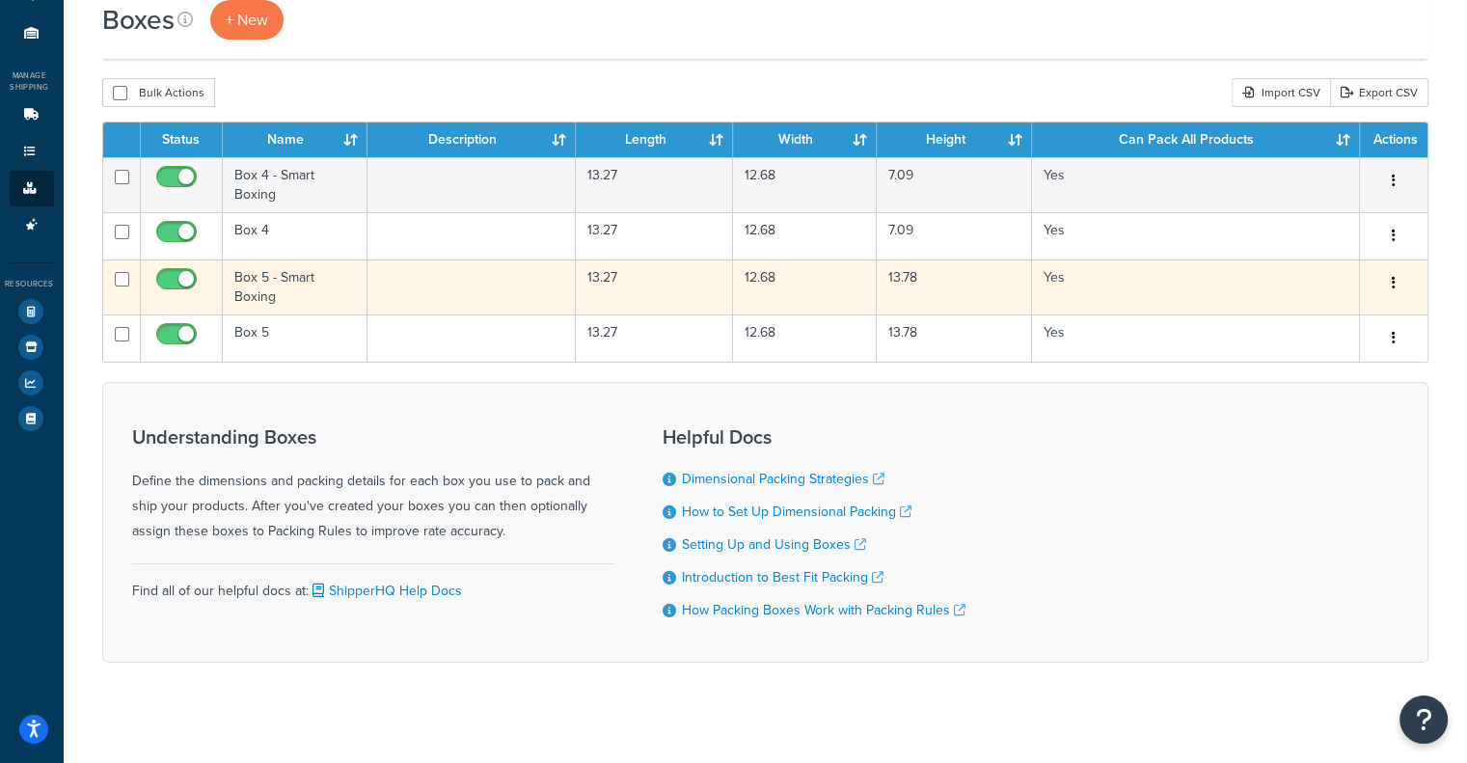
scroll to position [180, 0]
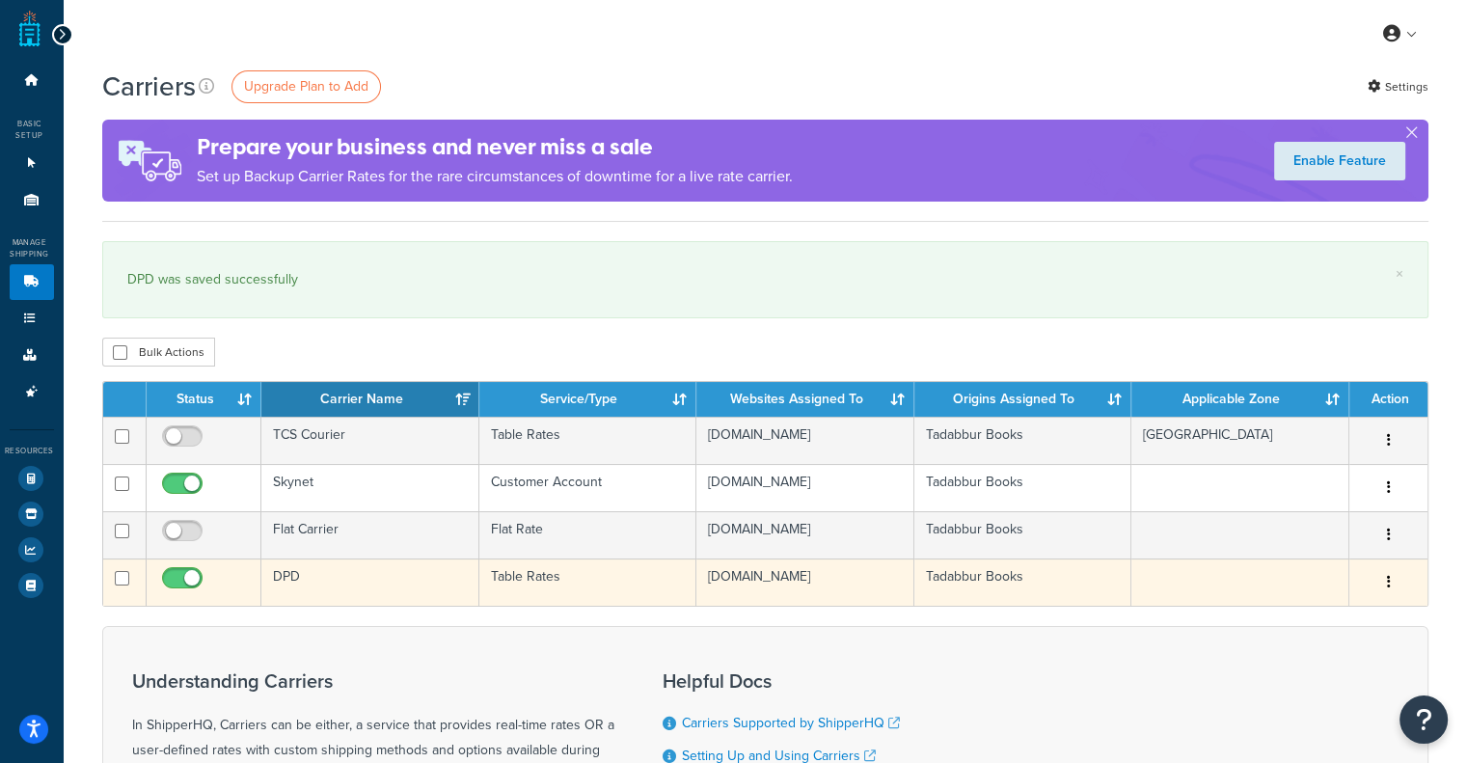
click at [289, 573] on td "DPD" at bounding box center [369, 581] width 217 height 47
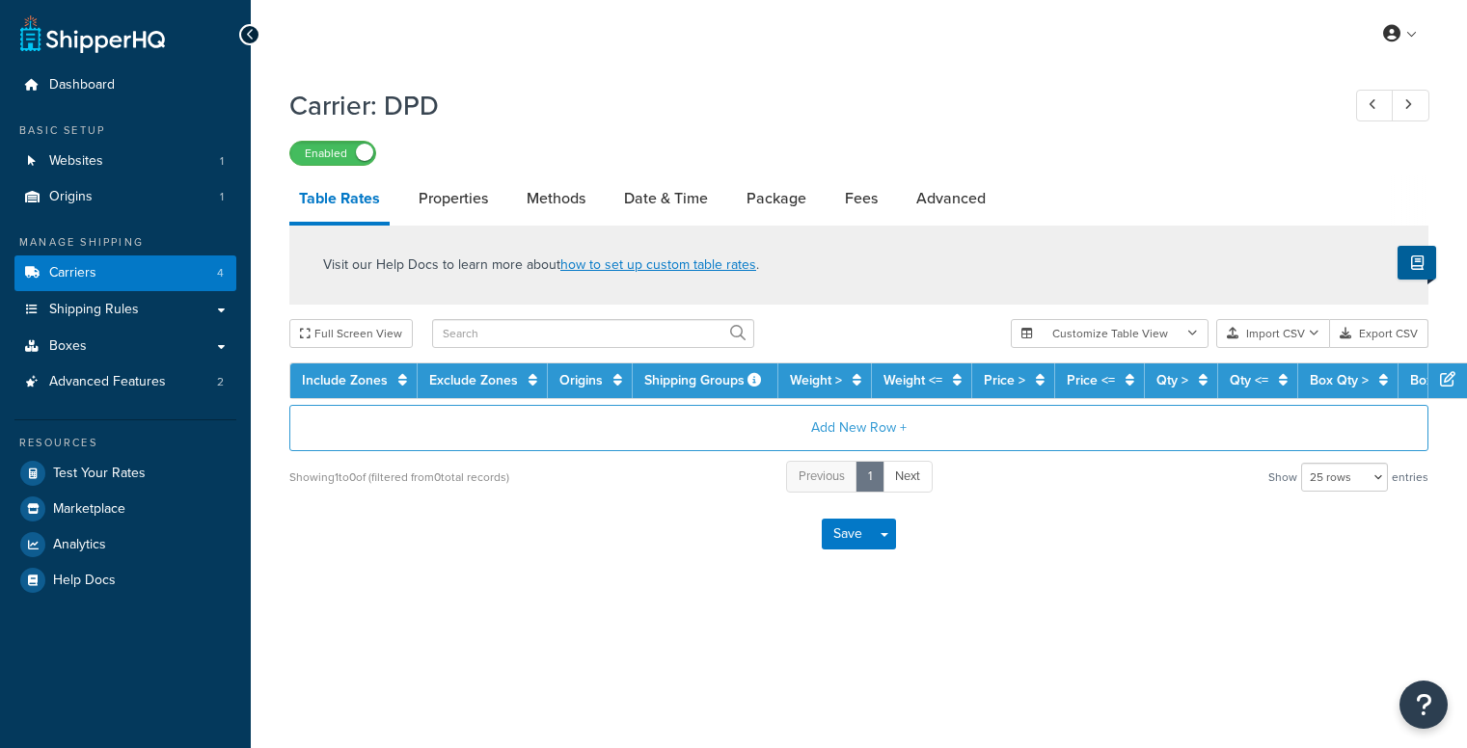
select select "25"
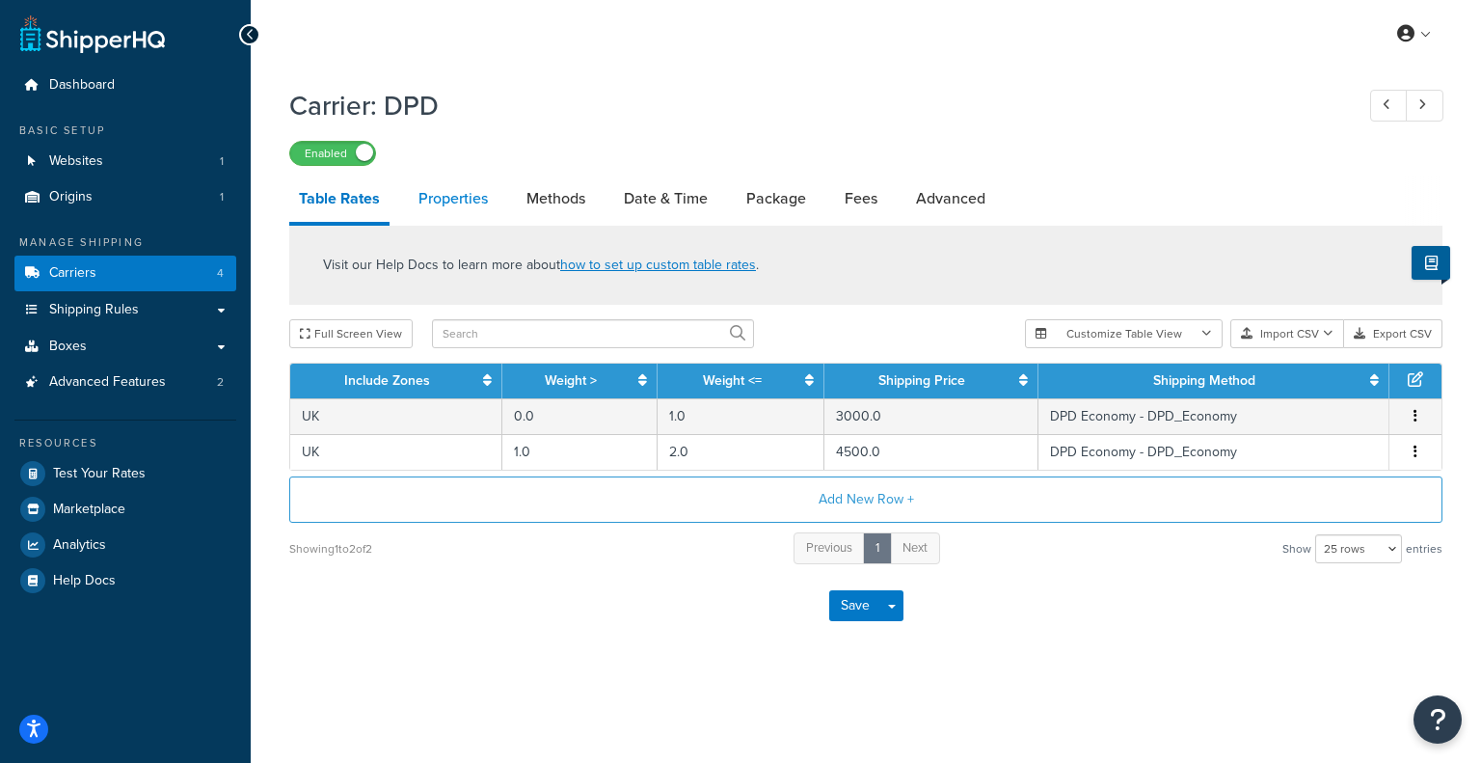
click at [469, 201] on link "Properties" at bounding box center [453, 199] width 89 height 46
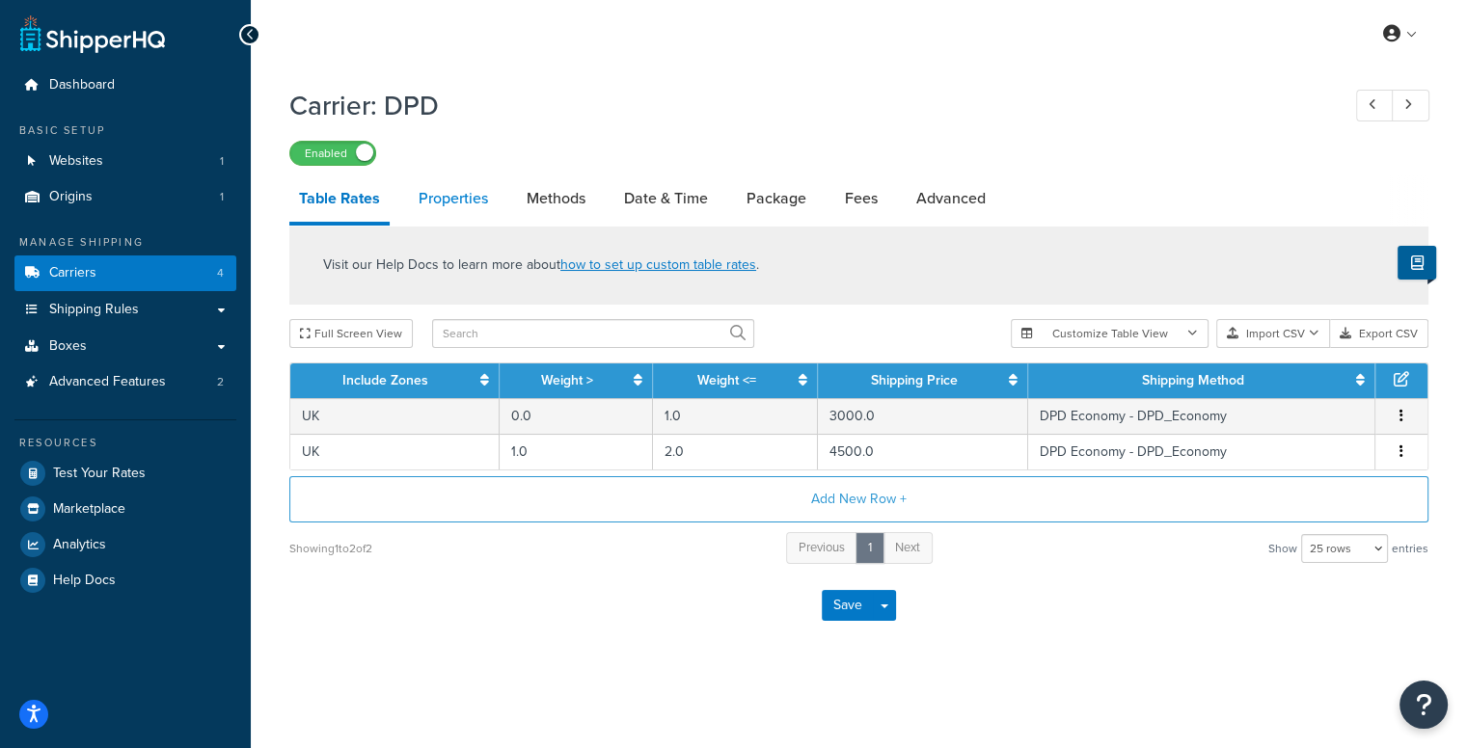
select select "HIGHEST"
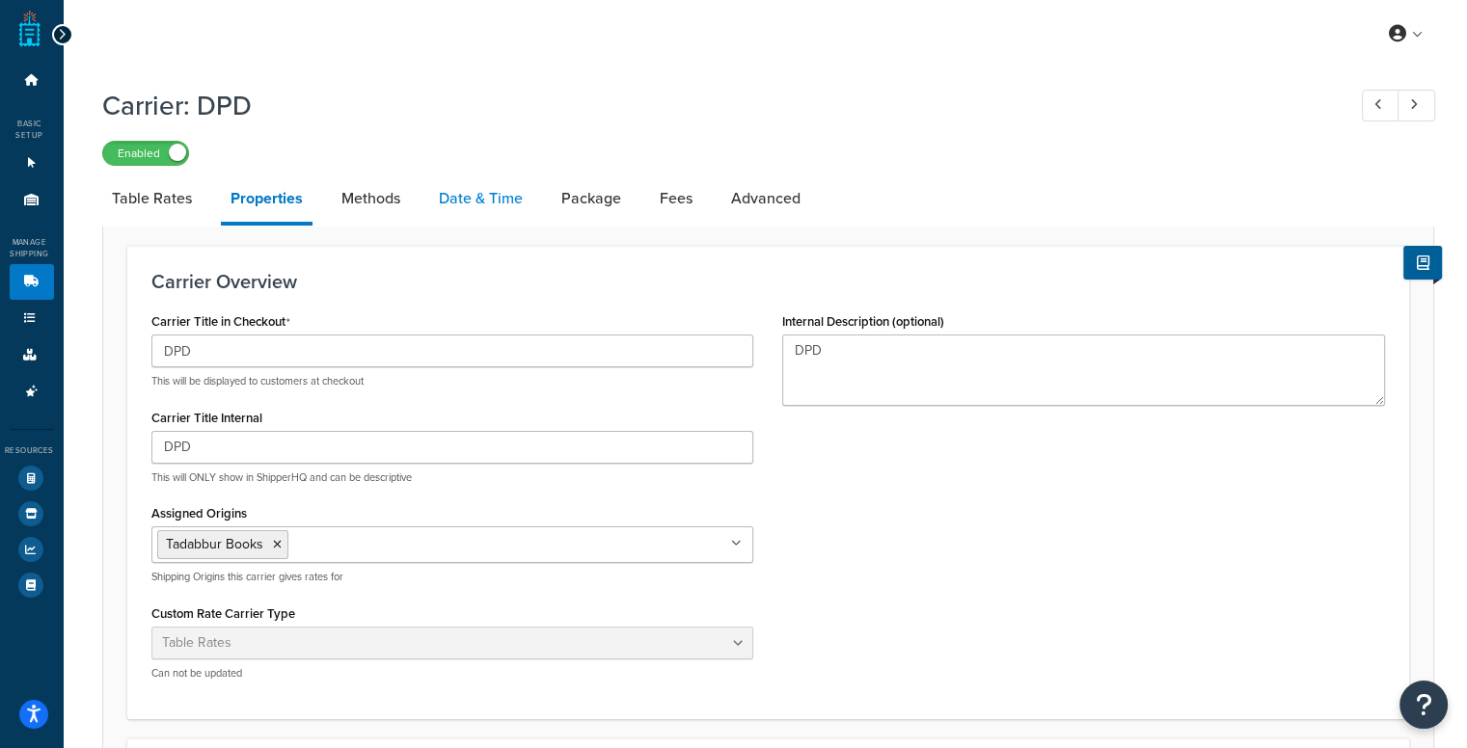
click at [457, 200] on link "Date & Time" at bounding box center [480, 199] width 103 height 46
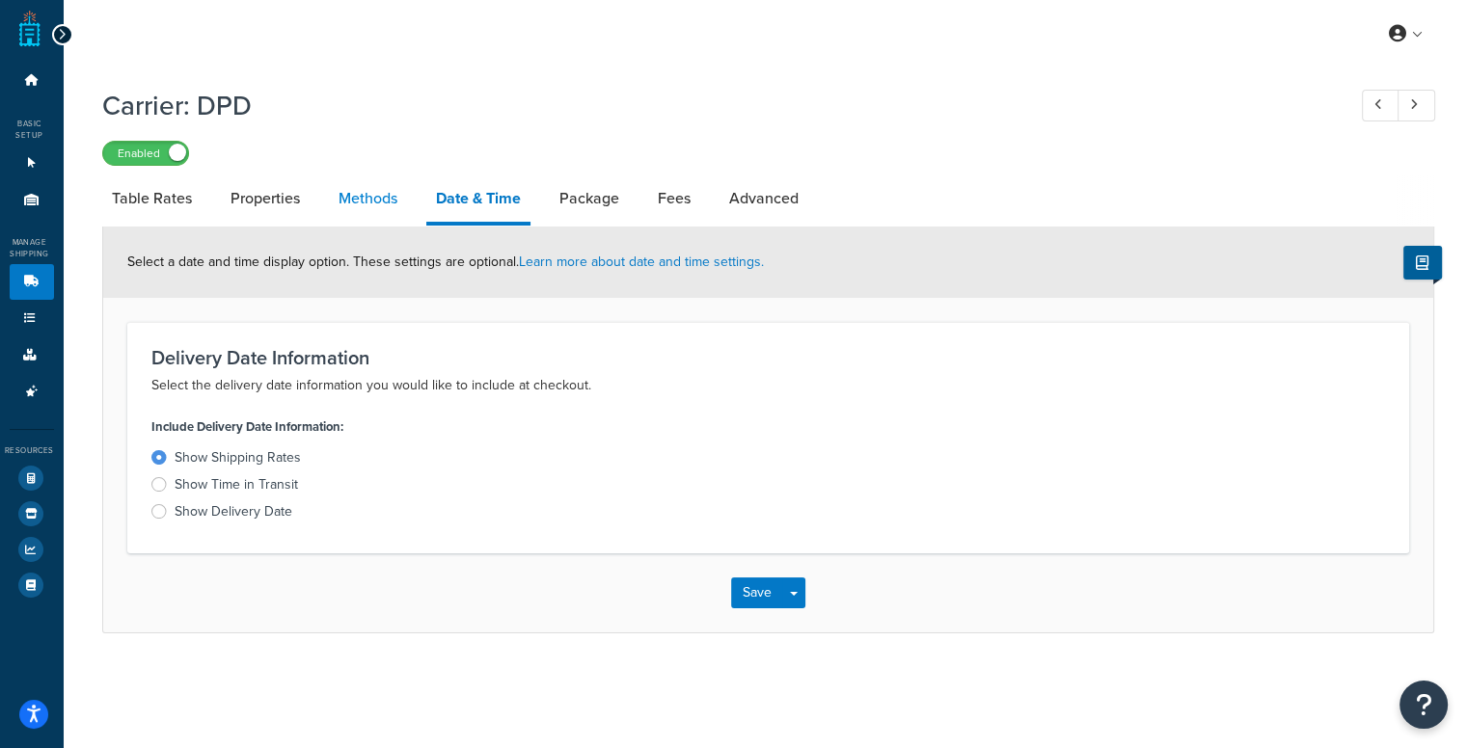
click at [368, 202] on link "Methods" at bounding box center [368, 199] width 78 height 46
select select "25"
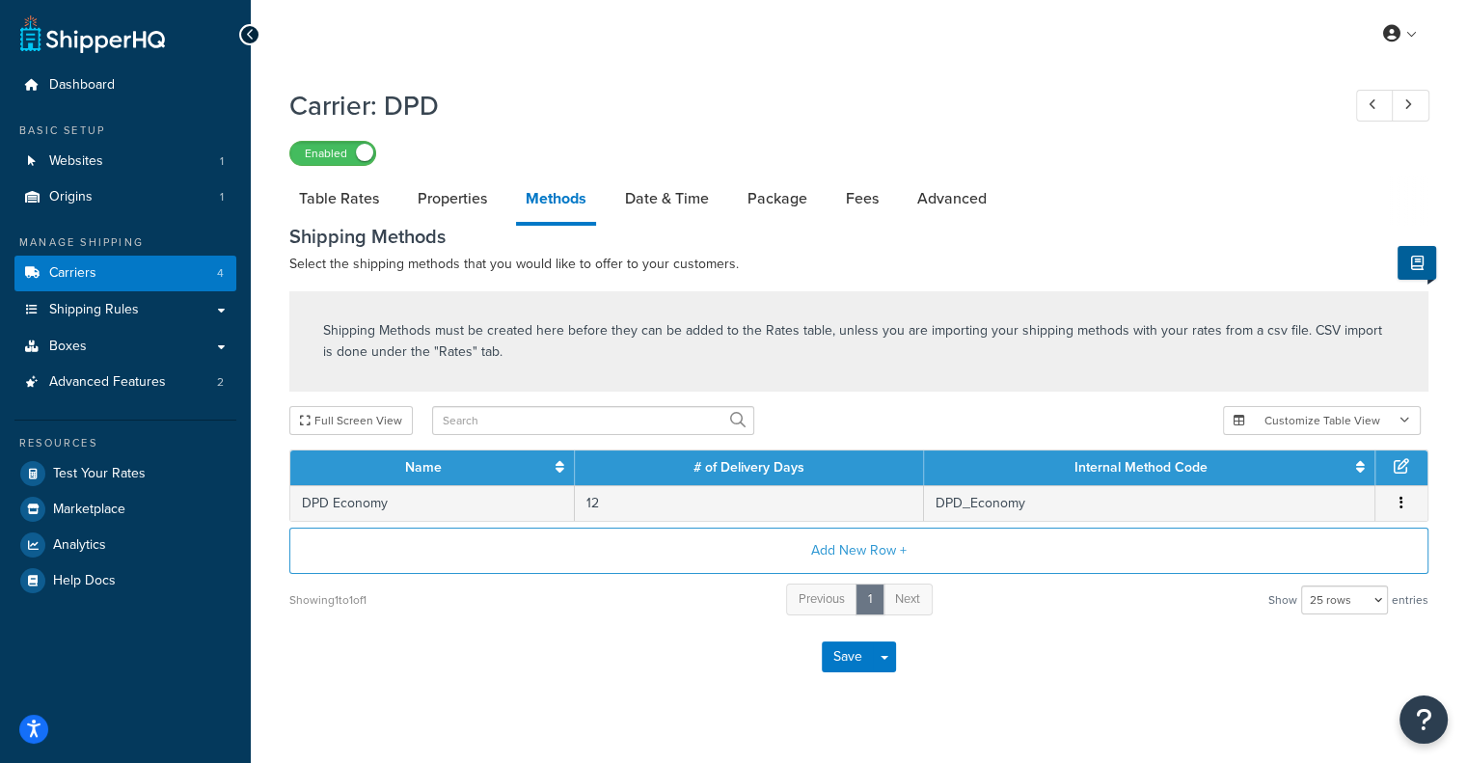
click at [530, 208] on link "Methods" at bounding box center [556, 201] width 80 height 50
click at [448, 191] on link "Properties" at bounding box center [452, 199] width 89 height 46
select select "HIGHEST"
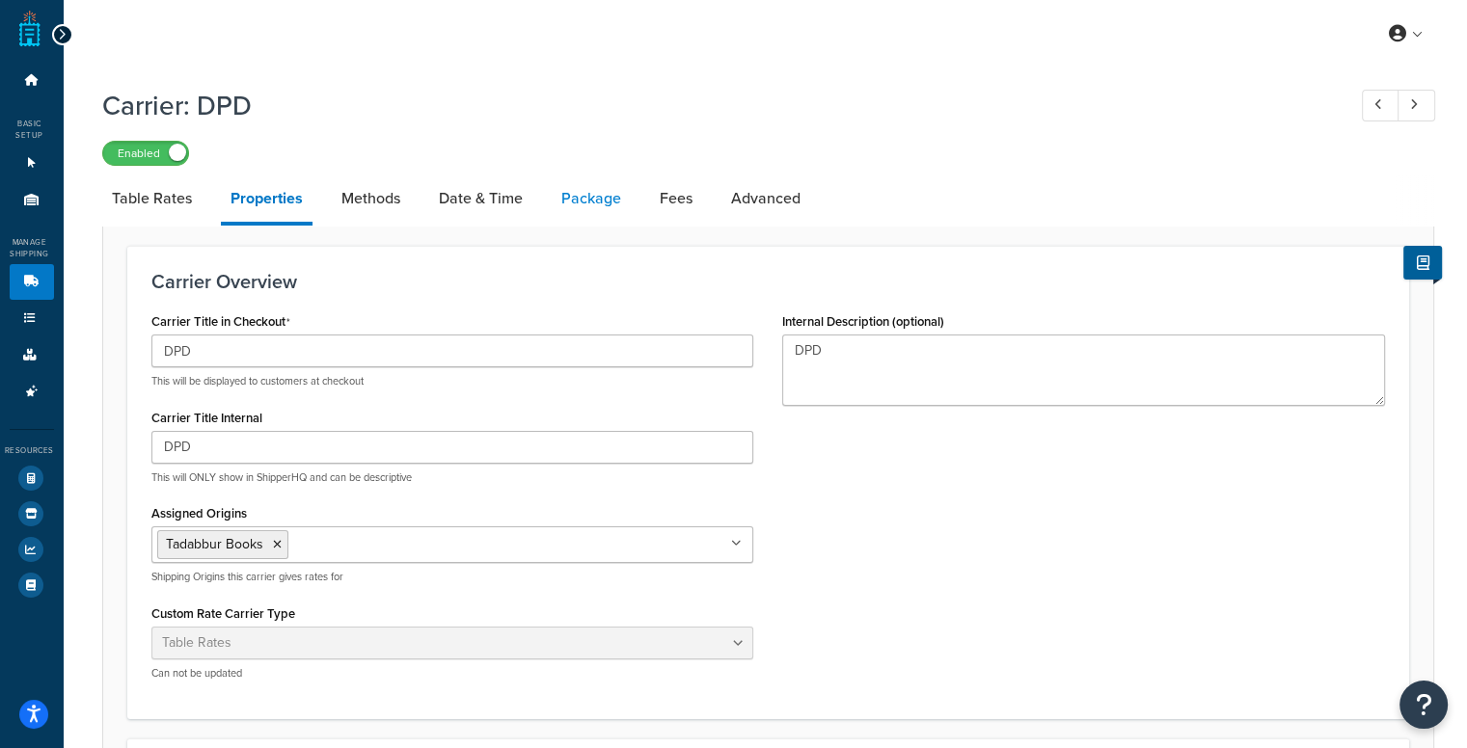
click at [583, 201] on link "Package" at bounding box center [591, 199] width 79 height 46
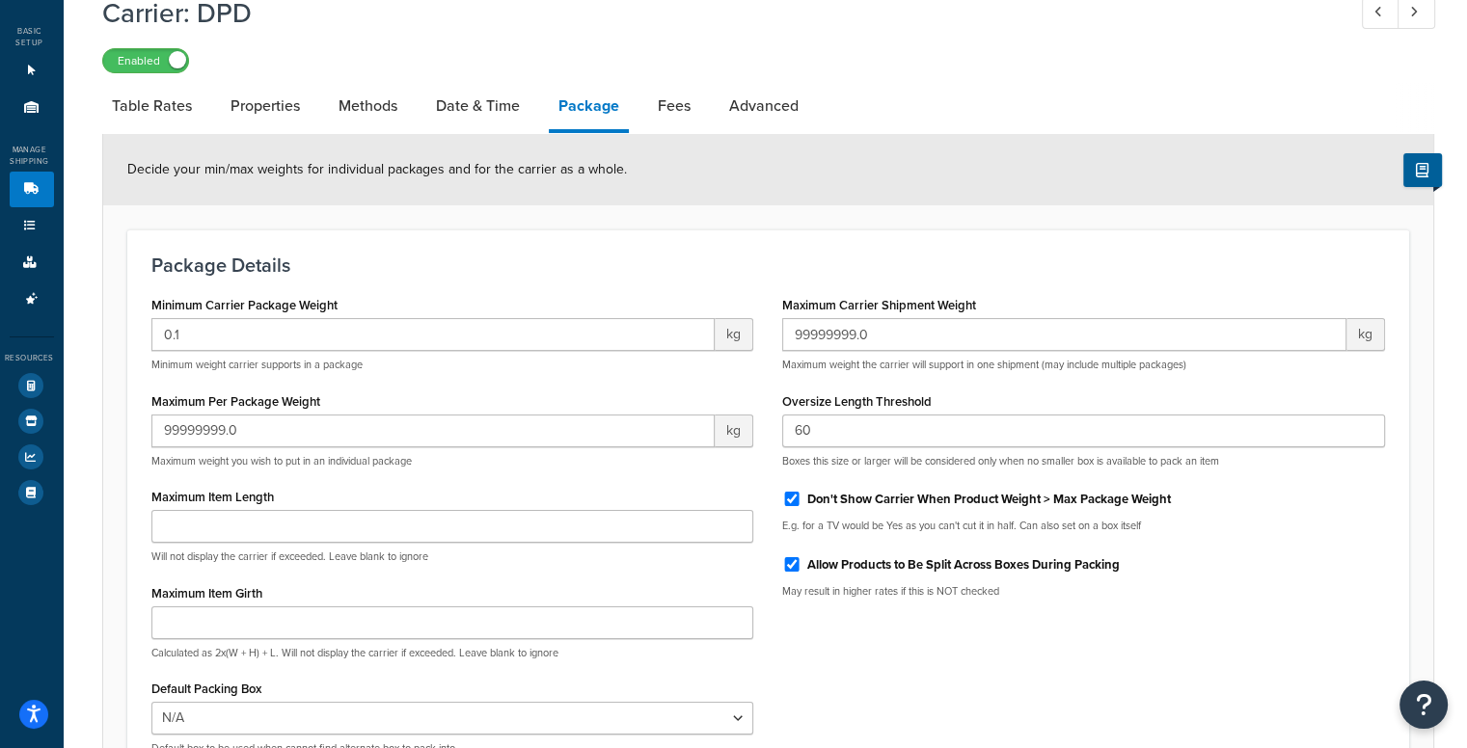
scroll to position [289, 0]
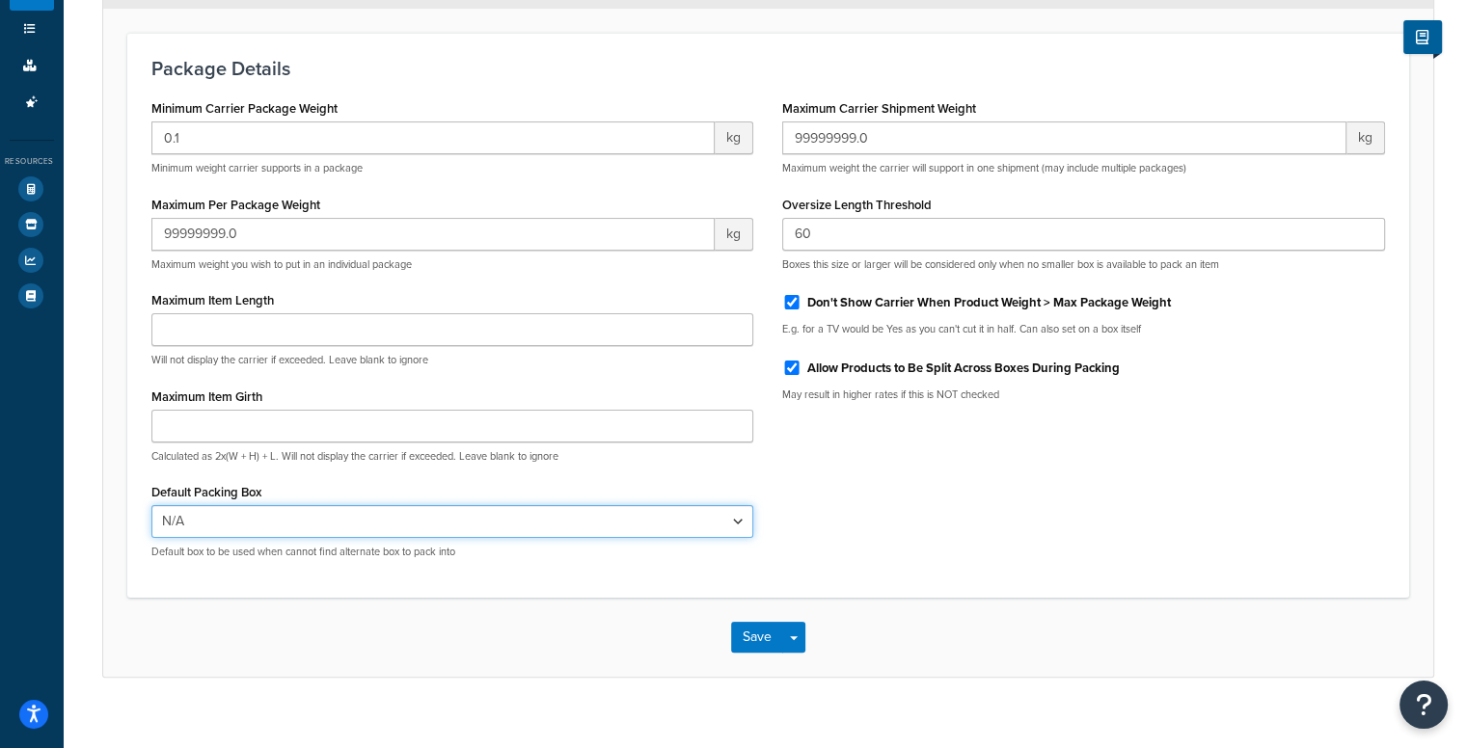
click at [422, 529] on select "N/A" at bounding box center [452, 521] width 603 height 33
click at [421, 529] on select "N/A" at bounding box center [452, 521] width 603 height 33
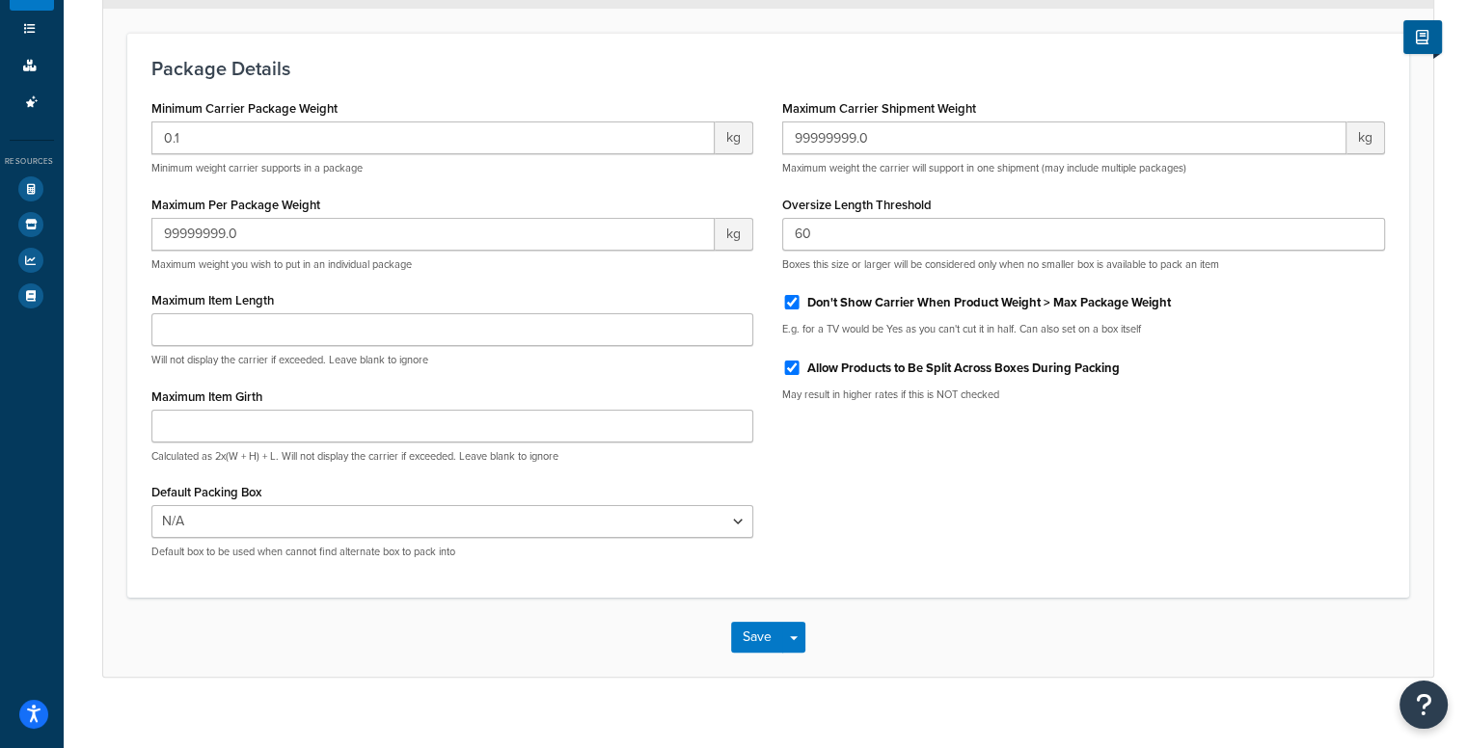
click at [421, 595] on div "Package Details Minimum Carrier Package Weight 0.1 kg Minimum weight carrier su…" at bounding box center [768, 315] width 1282 height 565
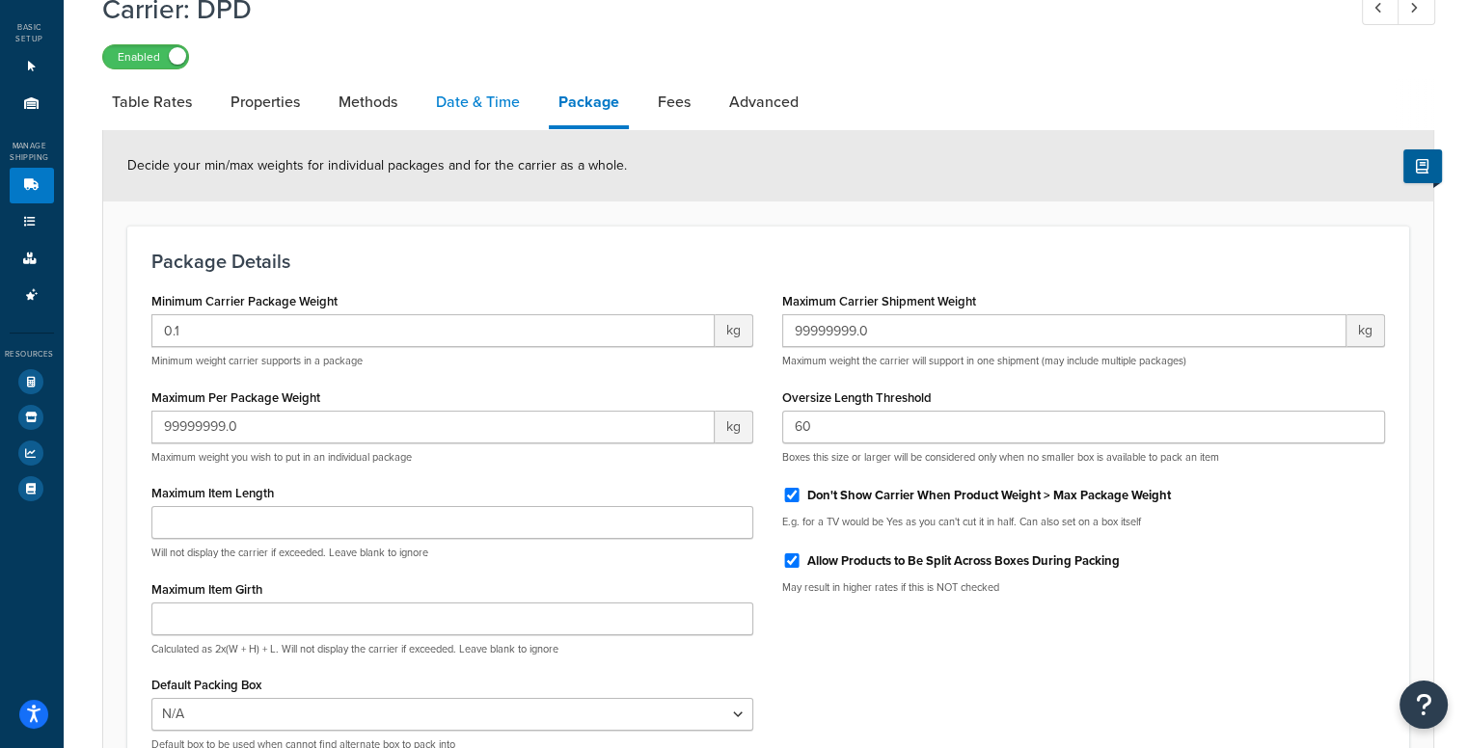
click at [487, 87] on link "Date & Time" at bounding box center [477, 102] width 103 height 46
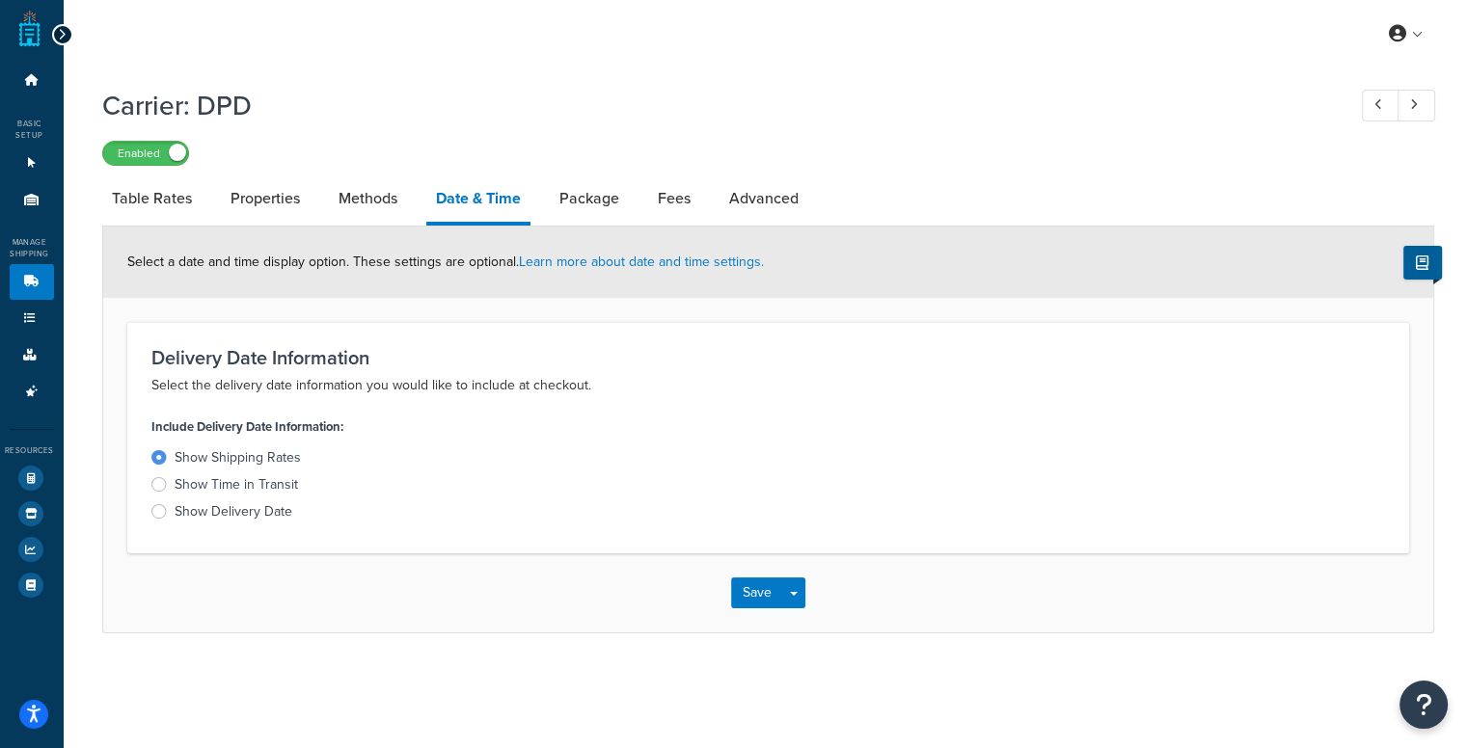
scroll to position [14, 0]
click at [364, 160] on div "Carrier: DPD Enabled Table Rates Properties Methods Date & Time Package Fees Ad…" at bounding box center [768, 355] width 1332 height 557
click at [368, 190] on link "Methods" at bounding box center [368, 199] width 78 height 46
select select "25"
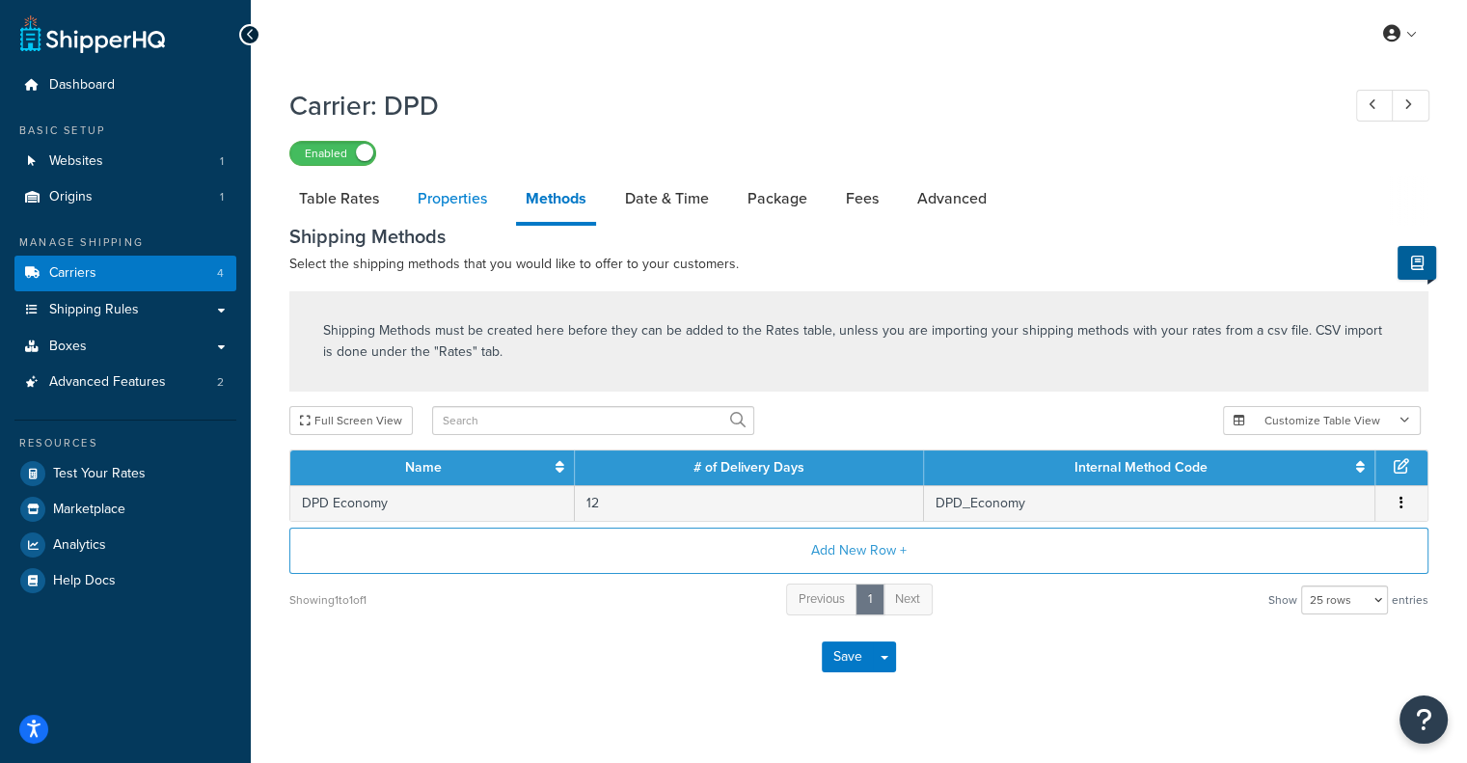
click at [465, 204] on link "Properties" at bounding box center [452, 199] width 89 height 46
select select "HIGHEST"
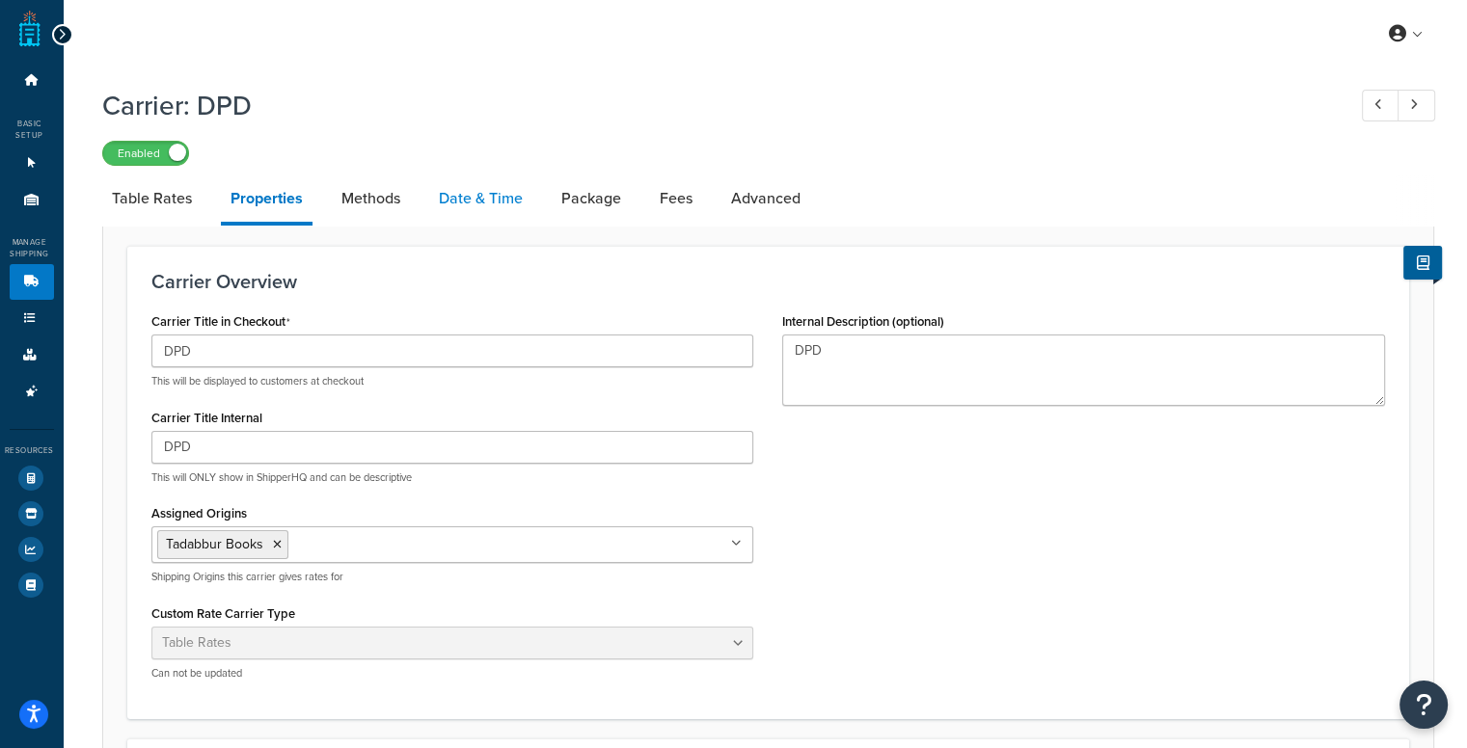
click at [486, 211] on link "Date & Time" at bounding box center [480, 199] width 103 height 46
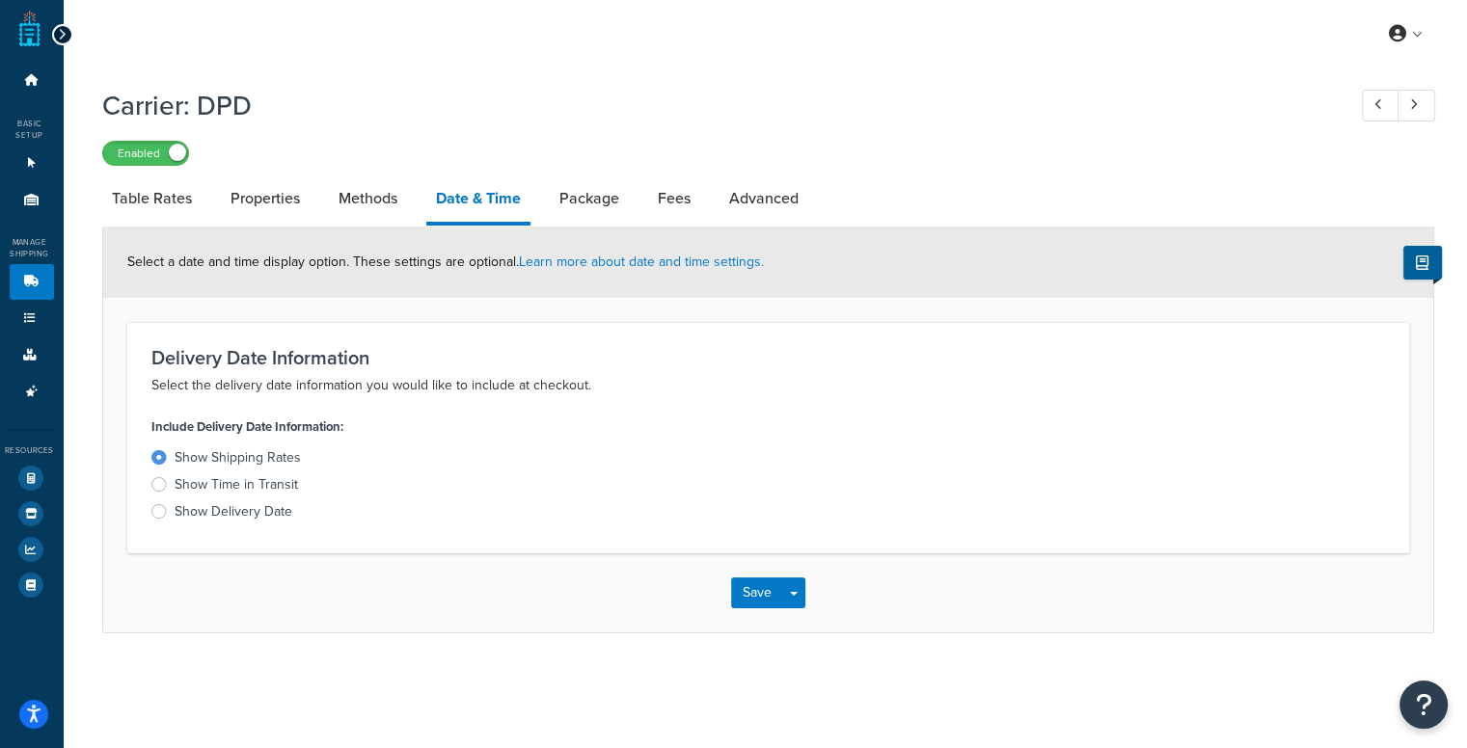
click at [298, 490] on label "Show Time in Transit" at bounding box center [452, 484] width 603 height 19
click at [0, 0] on input "Show Time in Transit" at bounding box center [0, 0] width 0 height 0
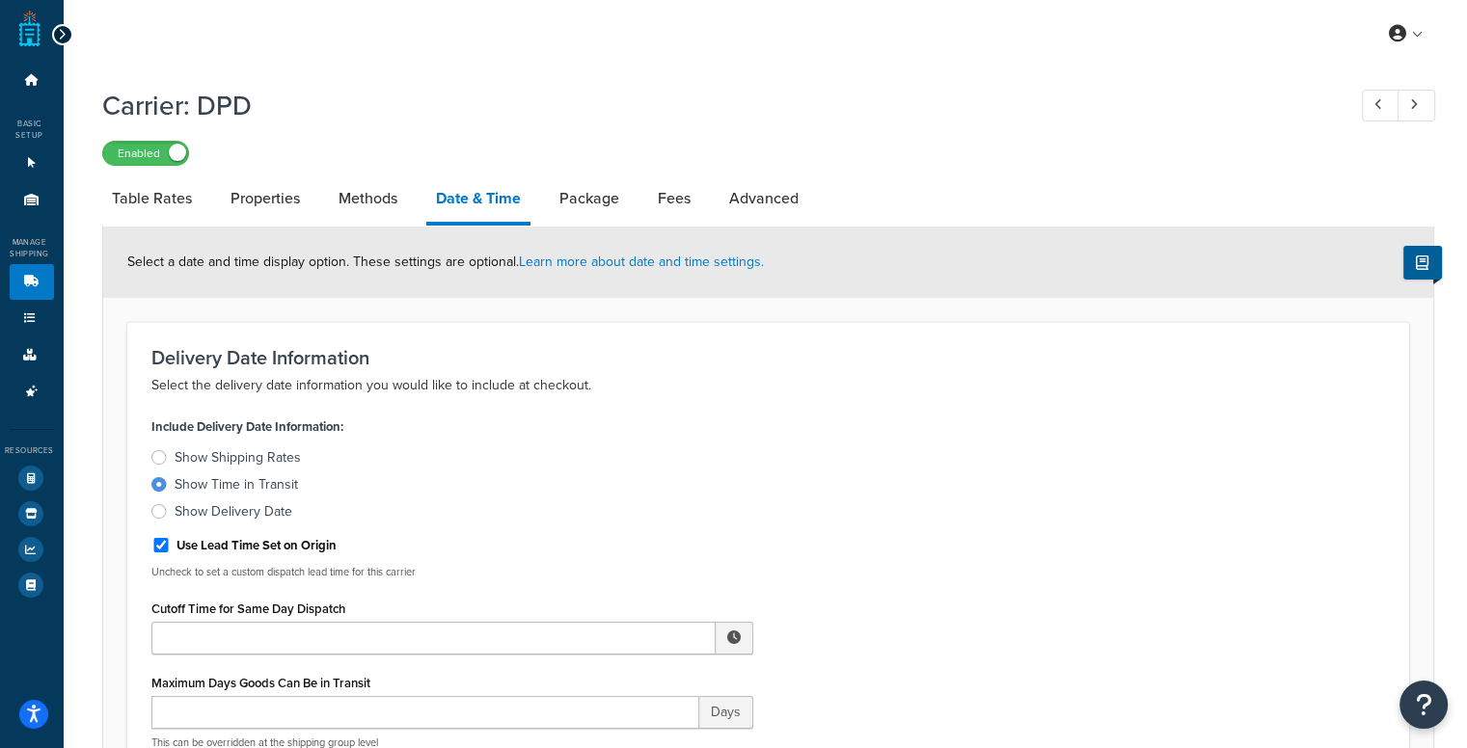
click at [277, 456] on div "Show Shipping Rates" at bounding box center [238, 457] width 126 height 19
click at [0, 0] on input "Show Shipping Rates" at bounding box center [0, 0] width 0 height 0
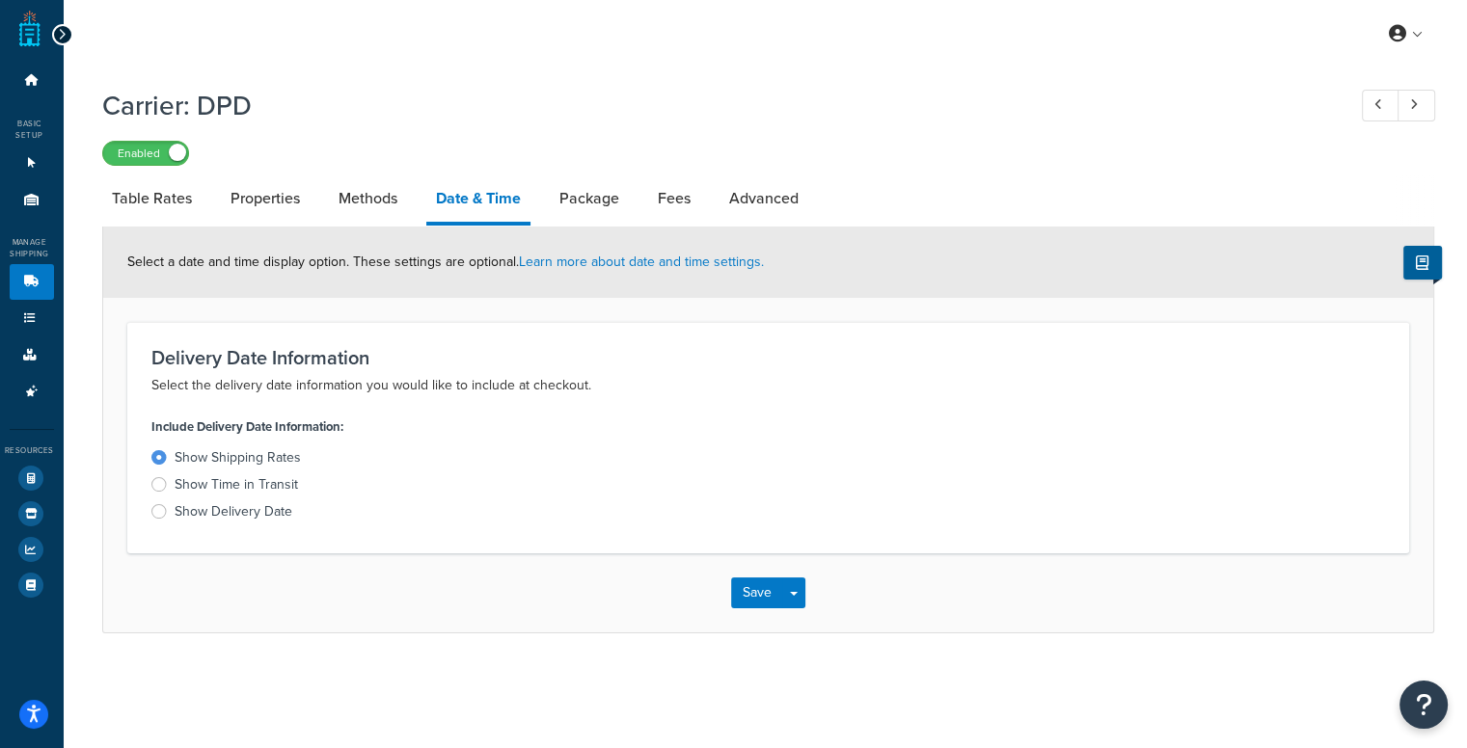
click at [258, 479] on div "Show Time in Transit" at bounding box center [236, 484] width 123 height 19
click at [0, 0] on input "Show Time in Transit" at bounding box center [0, 0] width 0 height 0
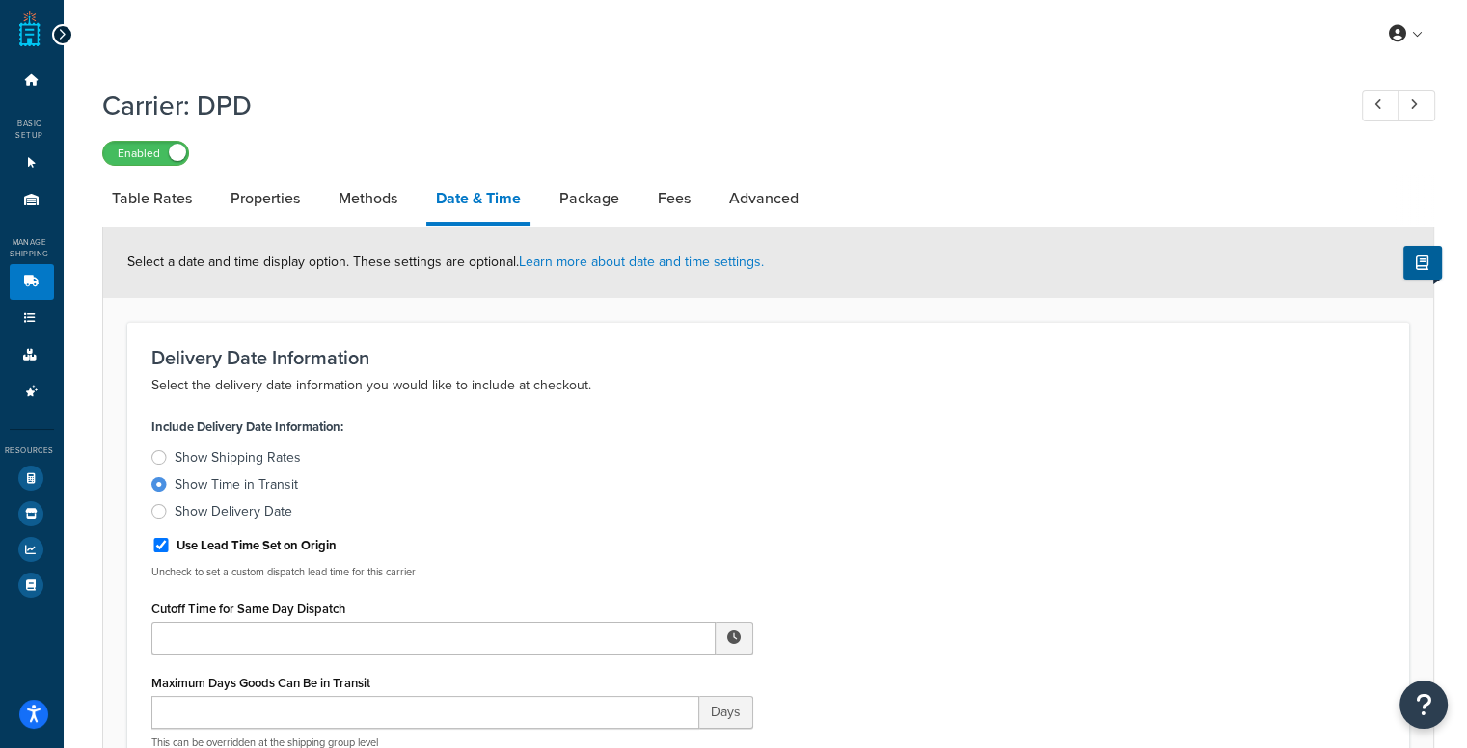
click at [255, 512] on div "Show Delivery Date" at bounding box center [234, 512] width 118 height 19
click at [0, 0] on input "Show Delivery Date" at bounding box center [0, 0] width 0 height 0
click at [258, 485] on div "Show Time in Transit" at bounding box center [236, 484] width 123 height 19
click at [0, 0] on input "Show Time in Transit" at bounding box center [0, 0] width 0 height 0
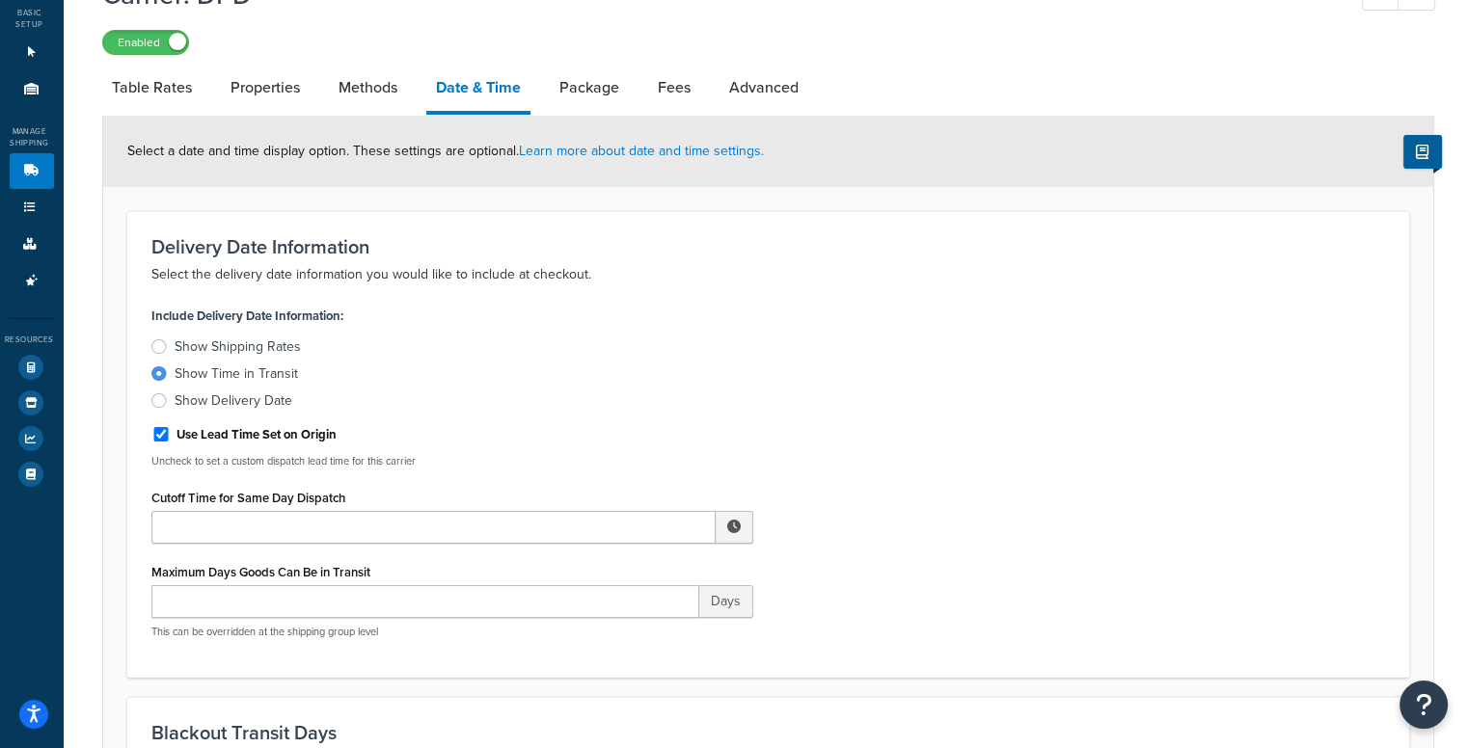
scroll to position [99, 0]
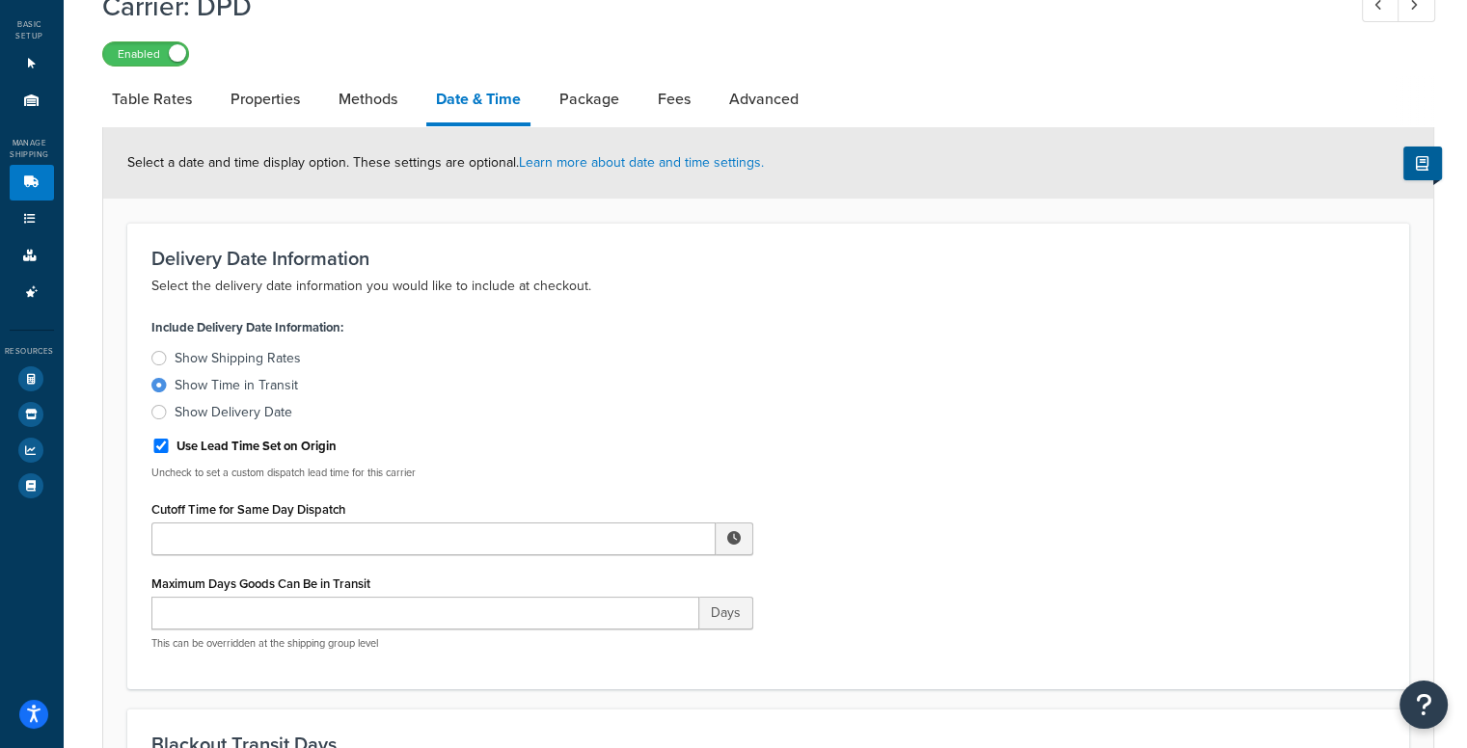
click at [242, 409] on div "Show Delivery Date" at bounding box center [234, 412] width 118 height 19
click at [0, 0] on input "Show Delivery Date" at bounding box center [0, 0] width 0 height 0
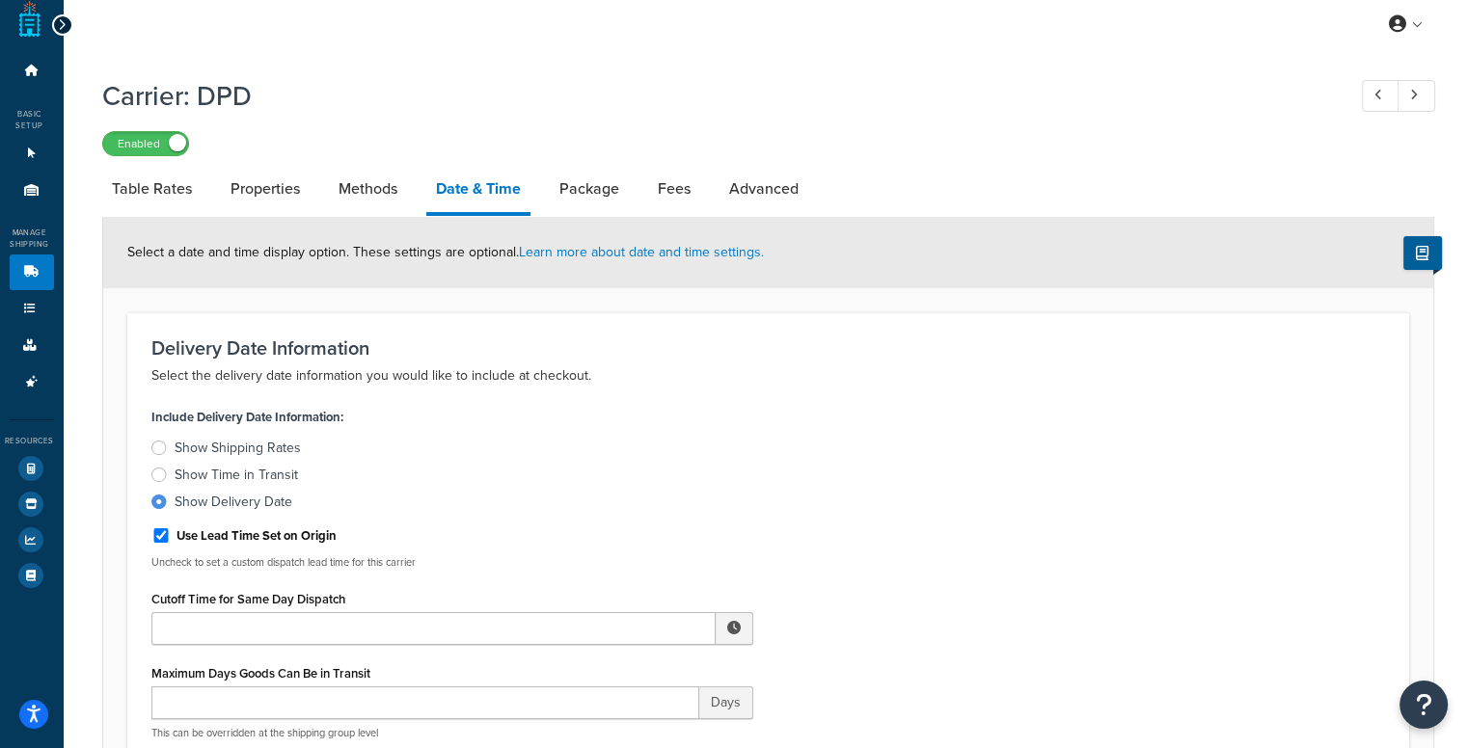
scroll to position [3, 0]
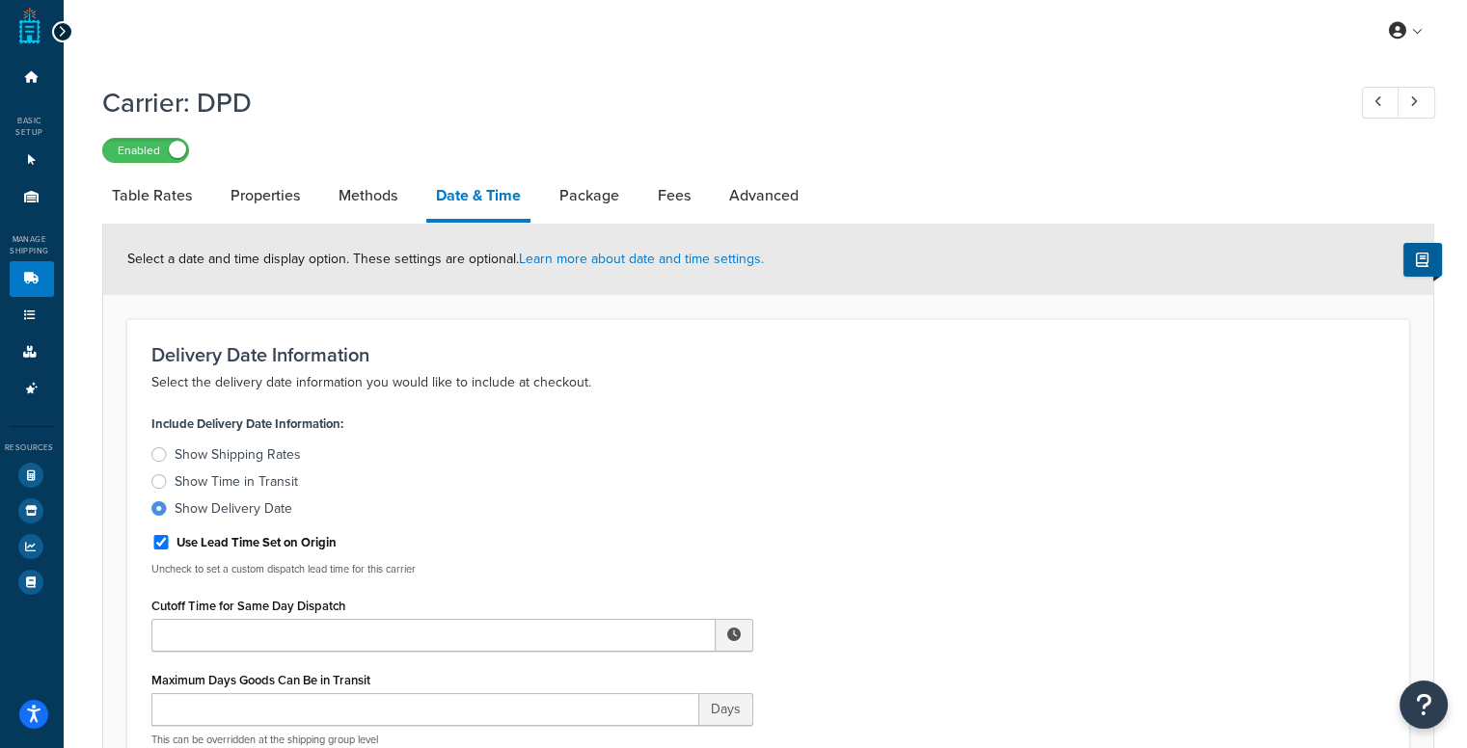
click at [281, 448] on div "Show Shipping Rates" at bounding box center [238, 455] width 126 height 19
click at [0, 0] on input "Show Shipping Rates" at bounding box center [0, 0] width 0 height 0
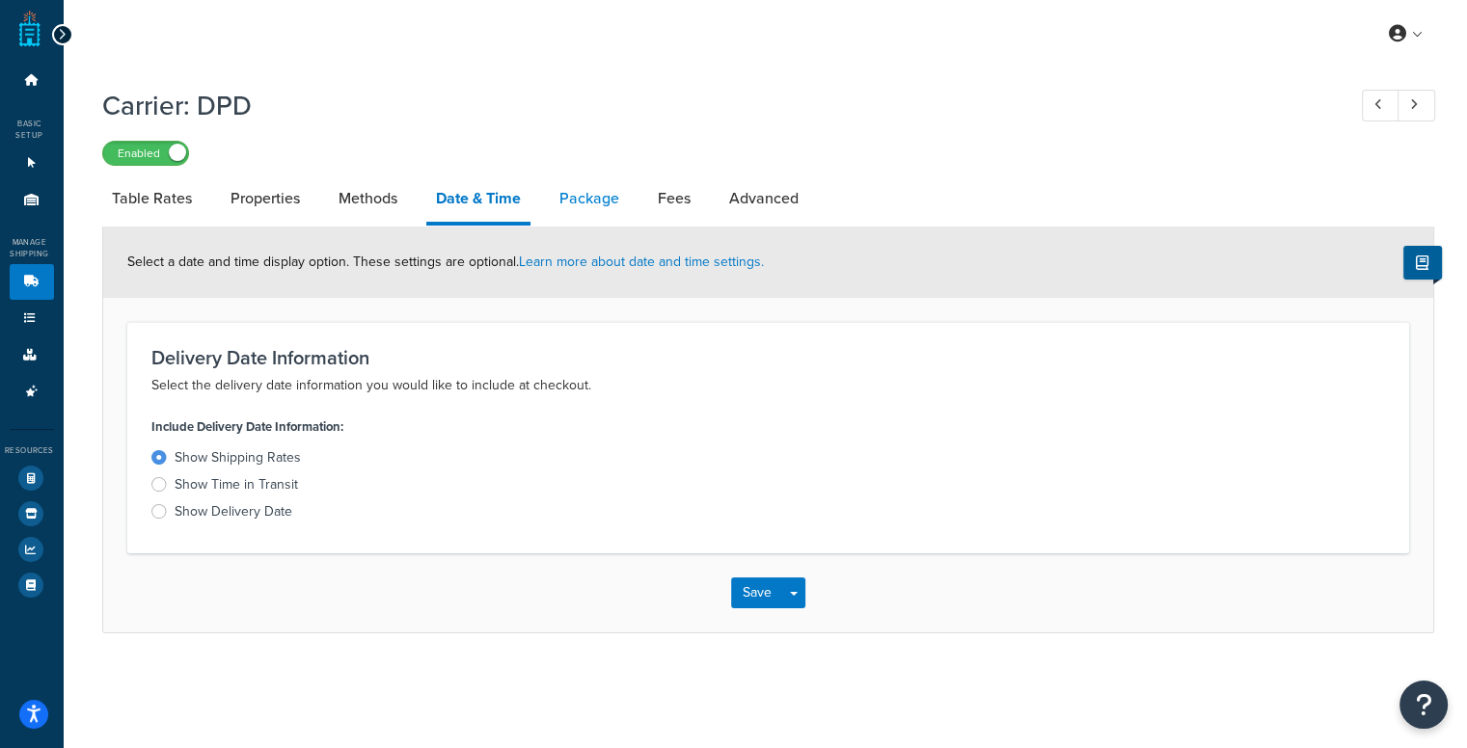
click at [560, 198] on link "Package" at bounding box center [589, 199] width 79 height 46
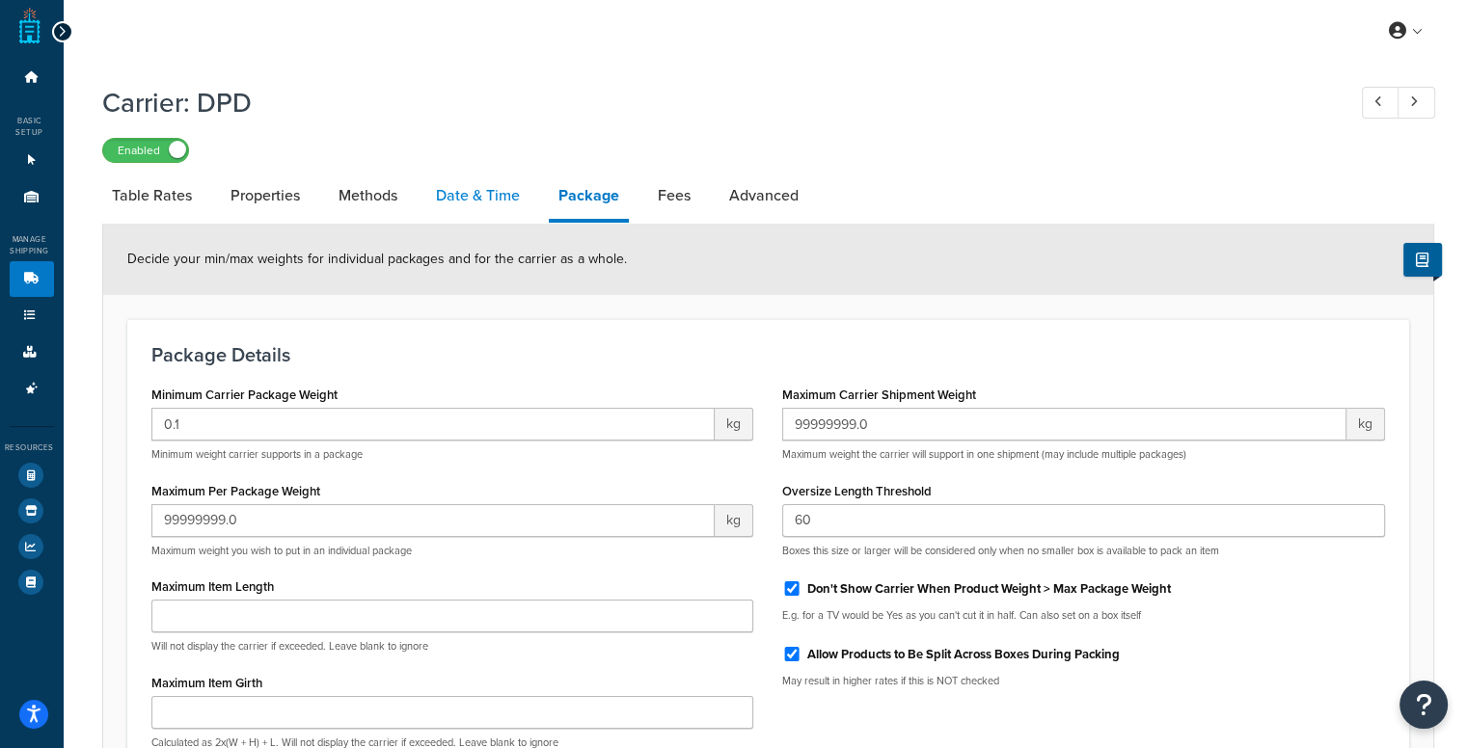
click at [493, 200] on link "Date & Time" at bounding box center [477, 196] width 103 height 46
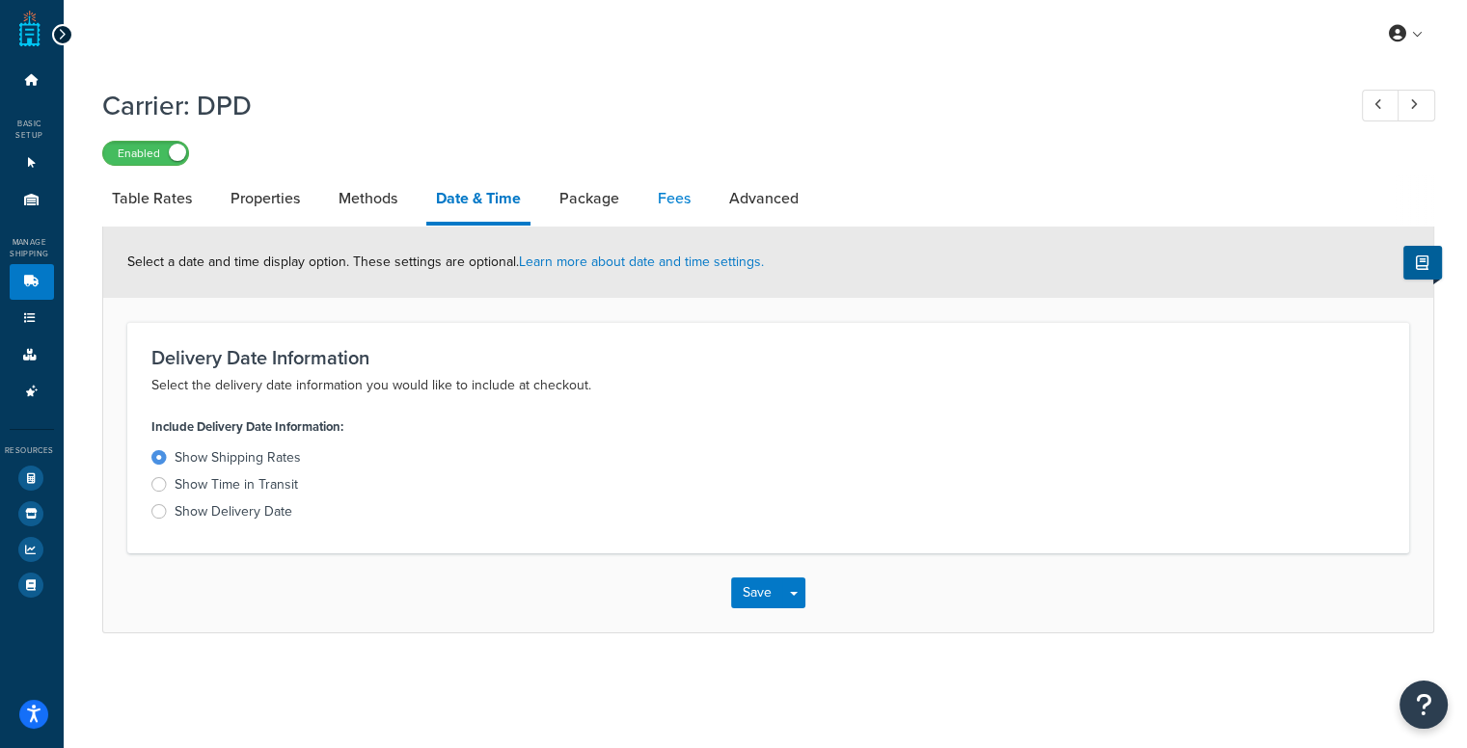
click at [673, 197] on link "Fees" at bounding box center [674, 199] width 52 height 46
select select "AFTER"
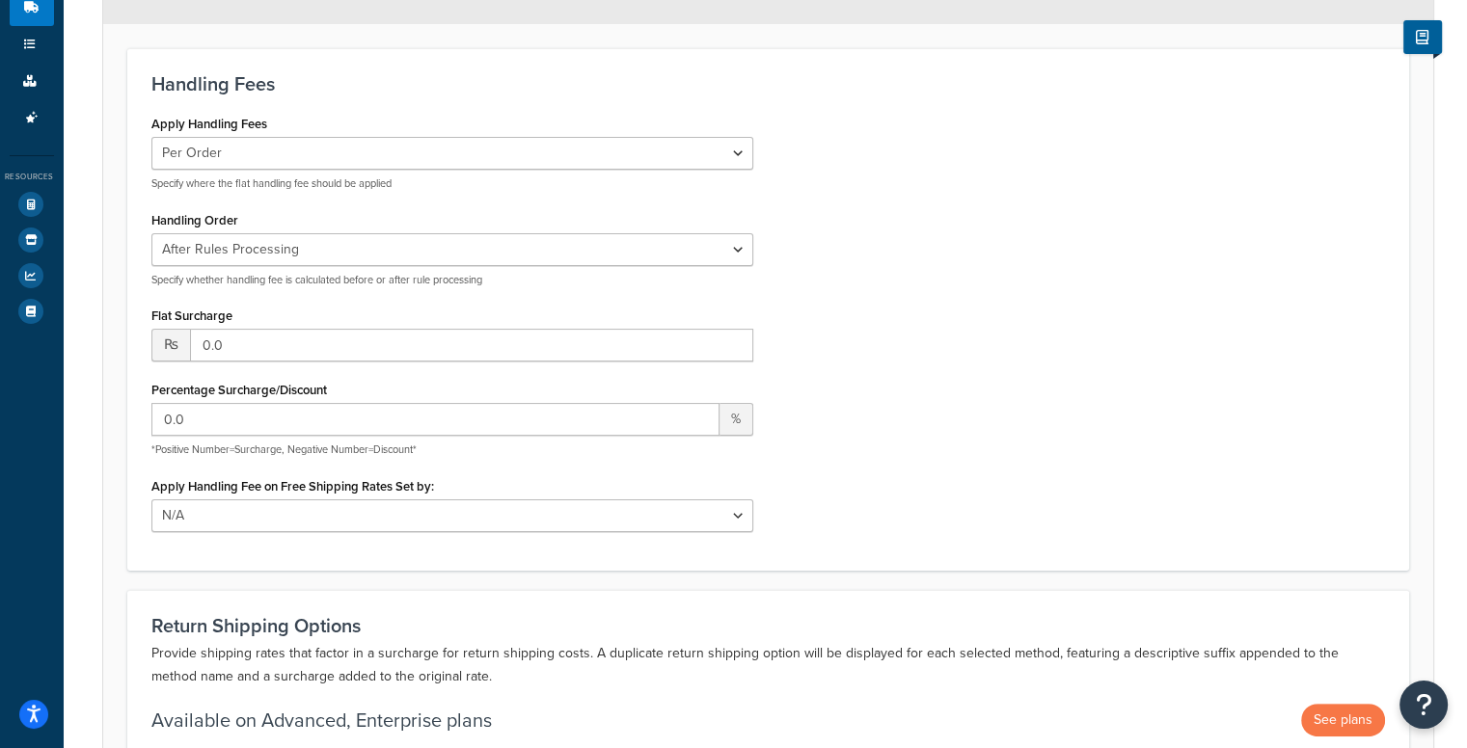
scroll to position [269, 0]
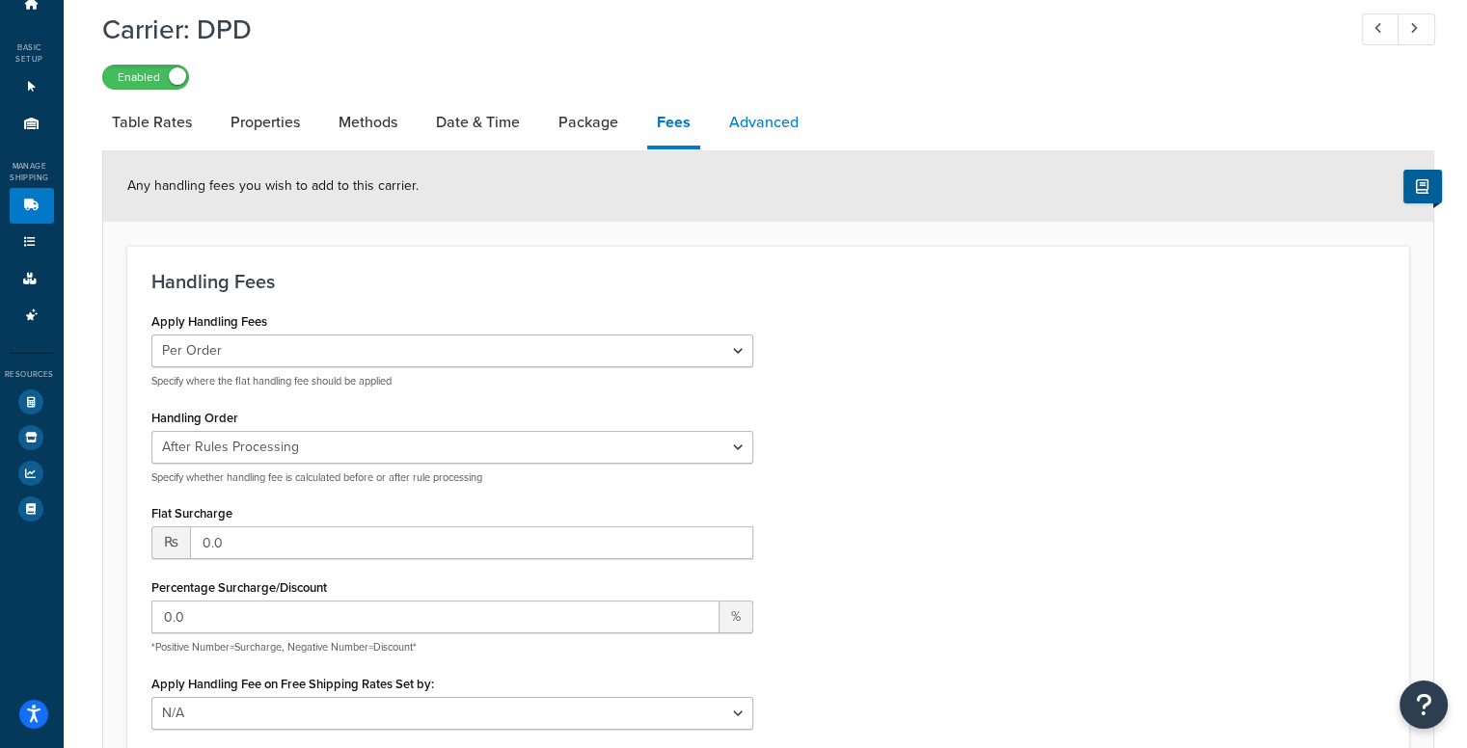
click at [779, 127] on link "Advanced" at bounding box center [764, 122] width 89 height 46
select select "false"
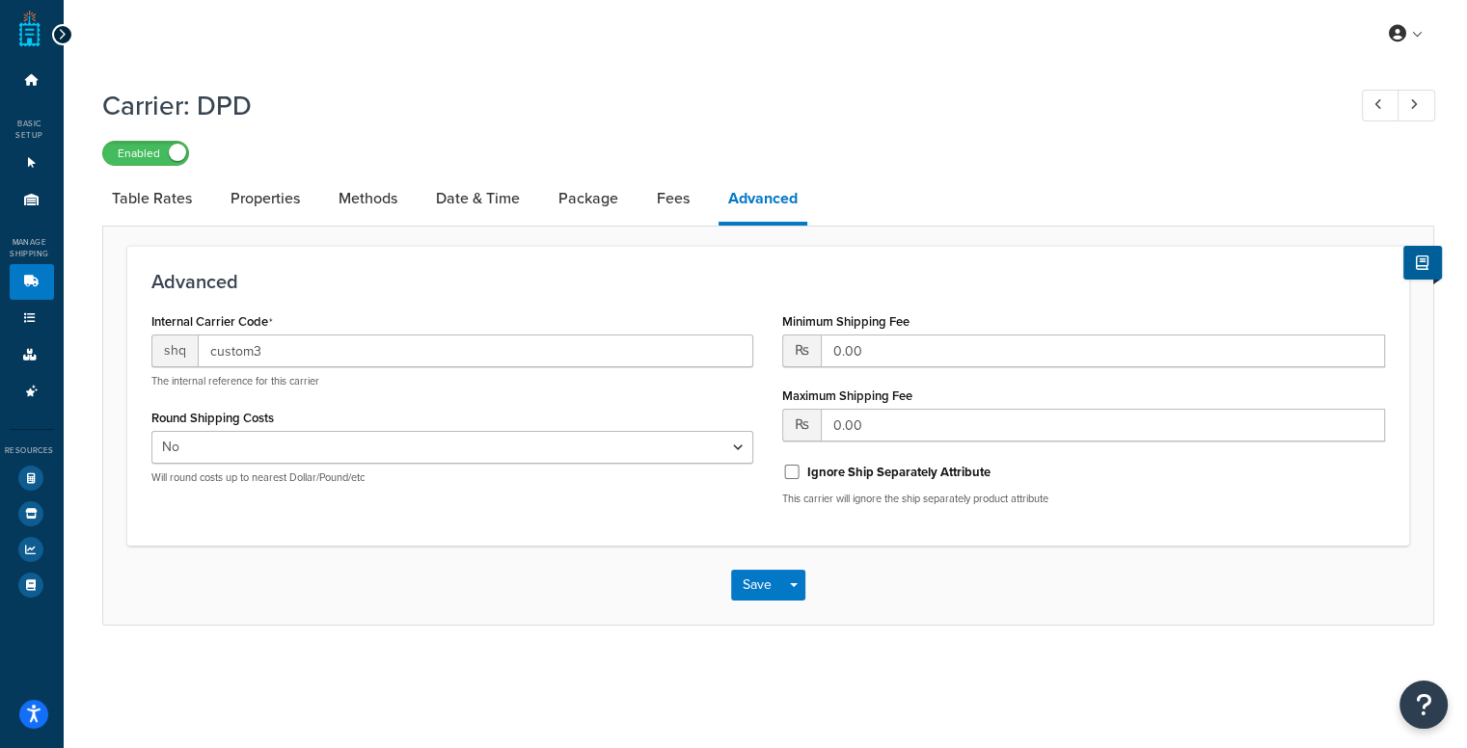
scroll to position [14, 0]
click at [167, 191] on link "Table Rates" at bounding box center [151, 199] width 99 height 46
select select "25"
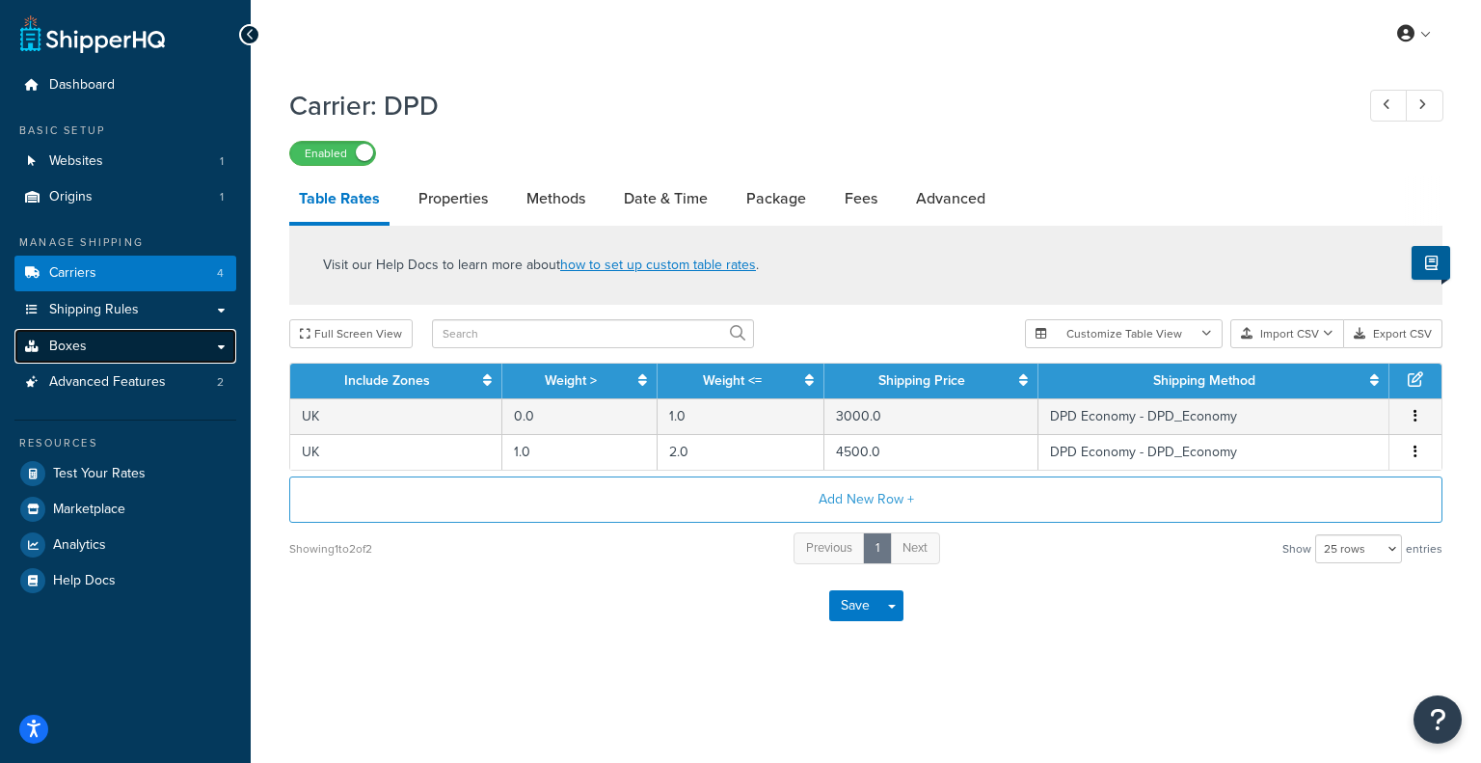
click at [124, 342] on link "Boxes" at bounding box center [125, 347] width 222 height 36
click at [139, 342] on link "Boxes" at bounding box center [125, 347] width 222 height 36
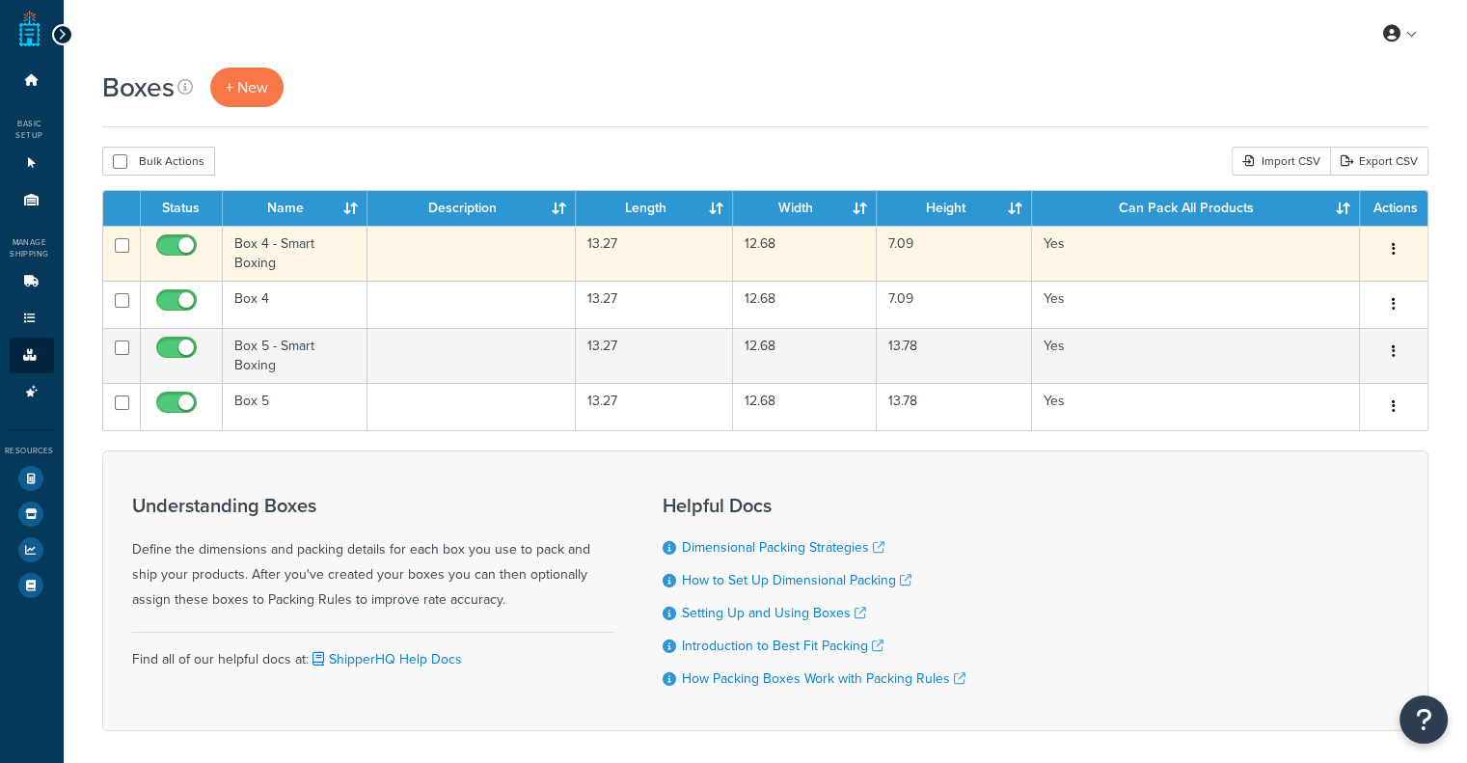
click at [268, 240] on td "Box 4 - Smart Boxing" at bounding box center [296, 253] width 146 height 55
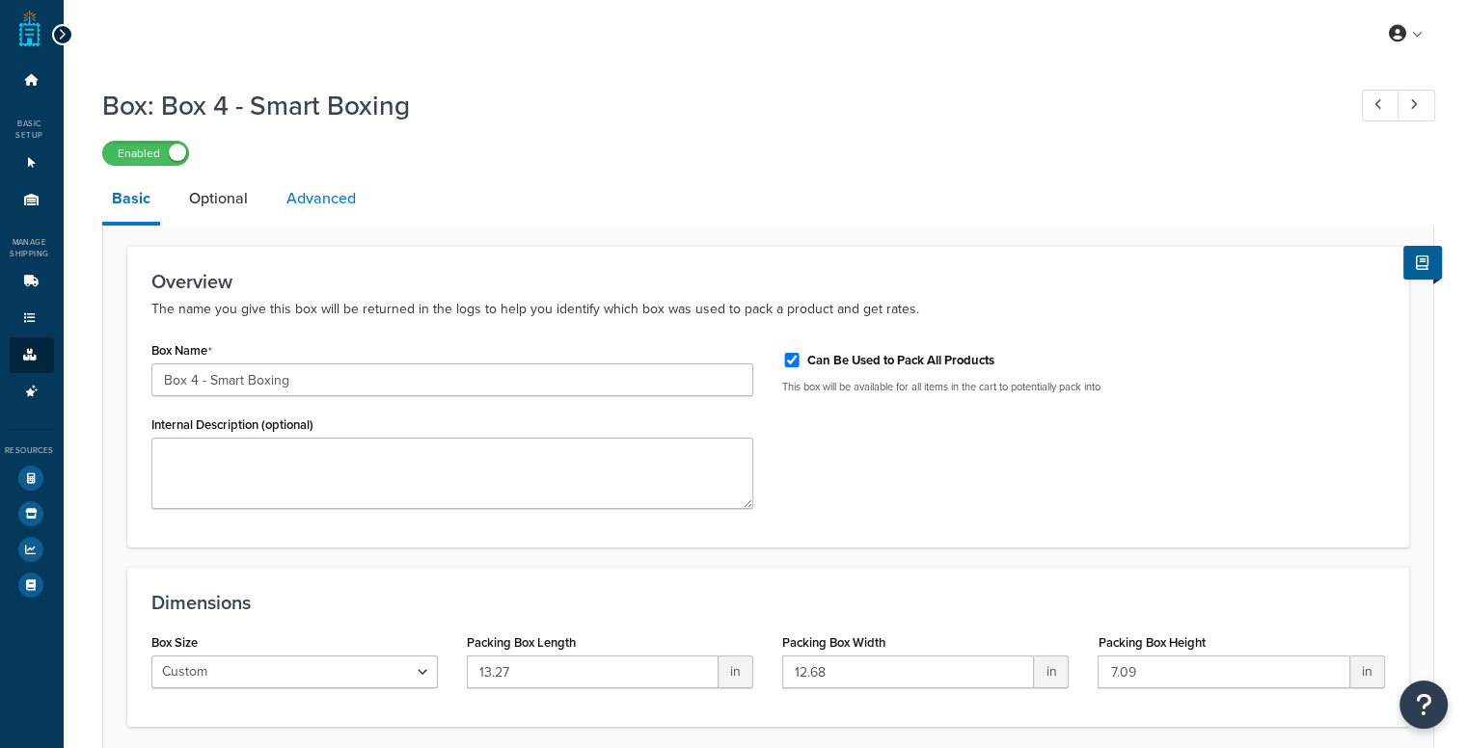
click at [305, 207] on link "Advanced" at bounding box center [321, 199] width 89 height 46
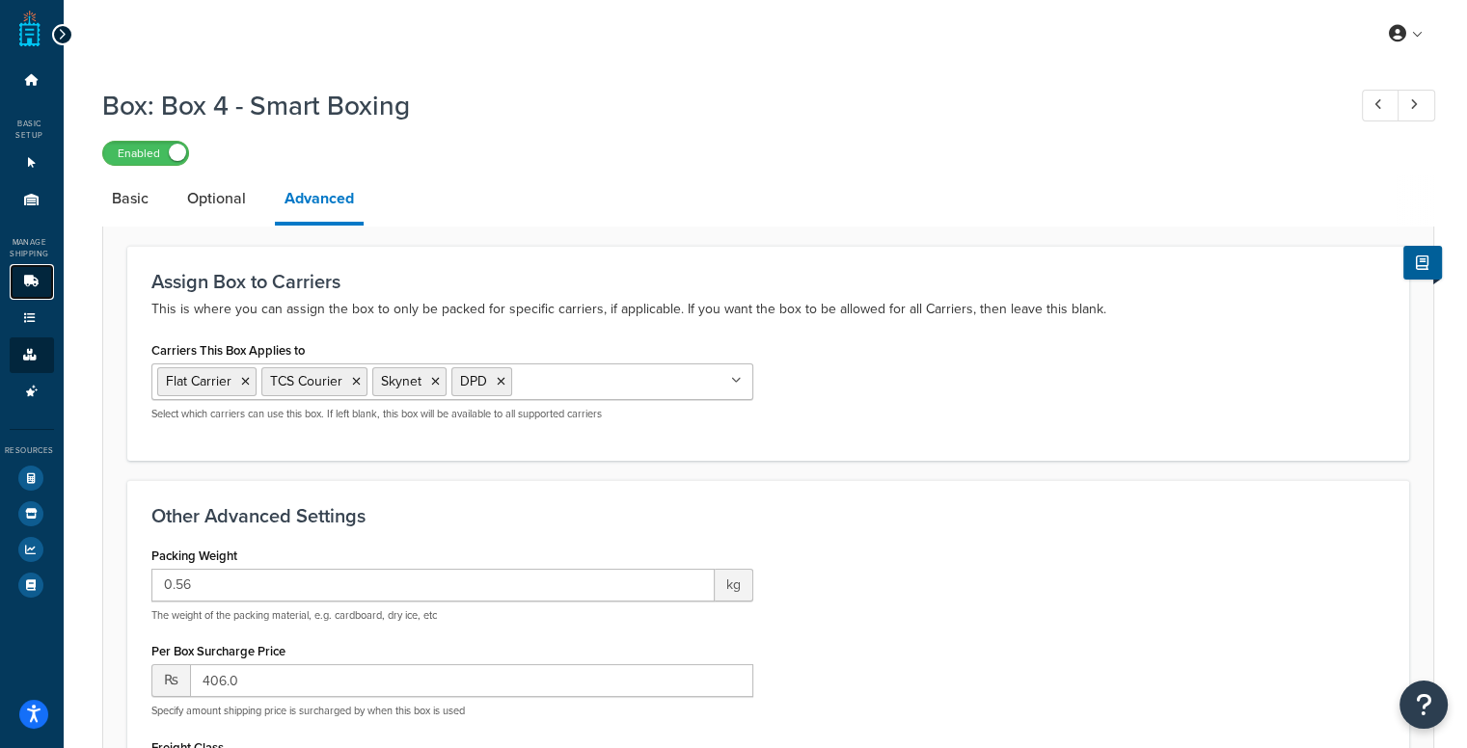
click at [35, 292] on link "Carriers 4" at bounding box center [32, 282] width 44 height 36
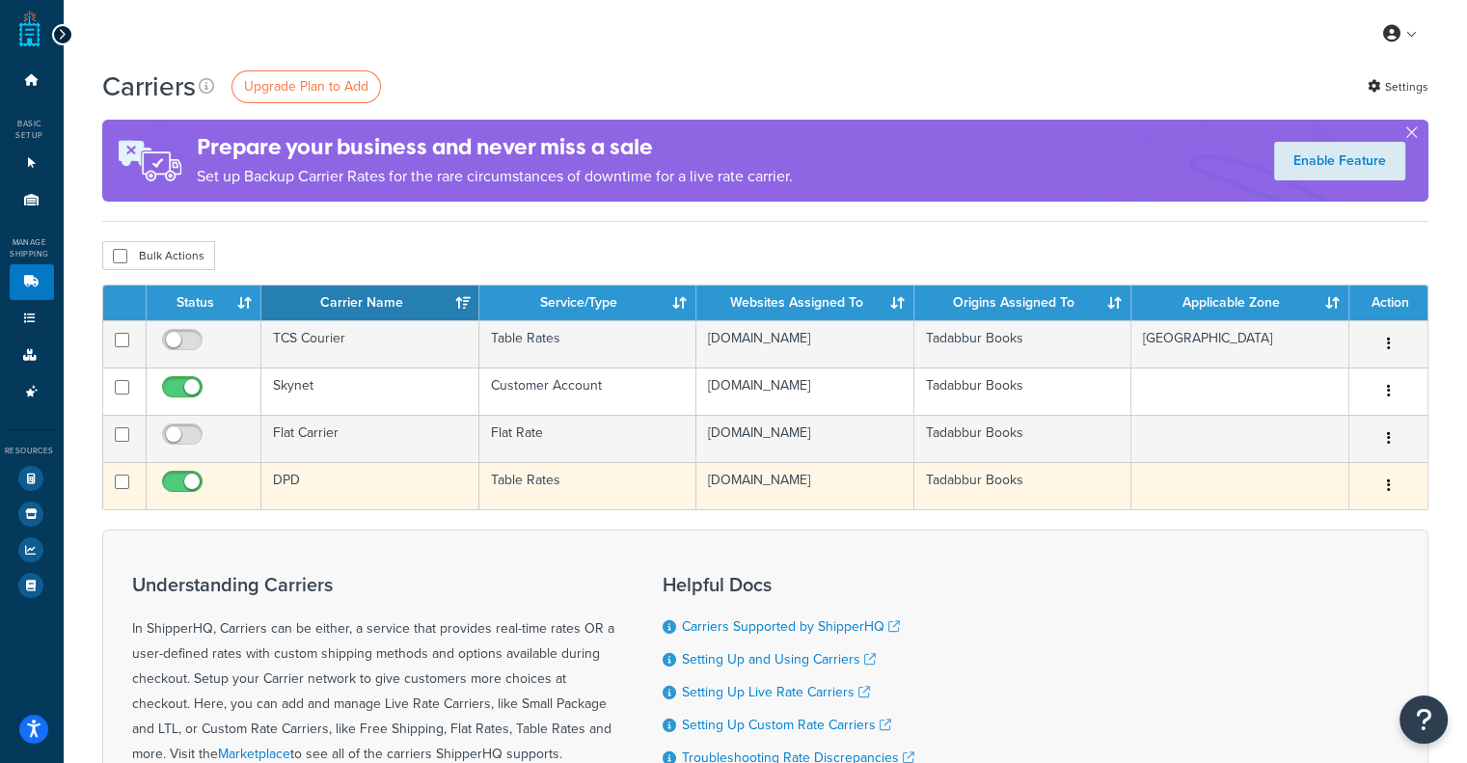
click at [285, 479] on td "DPD" at bounding box center [369, 485] width 217 height 47
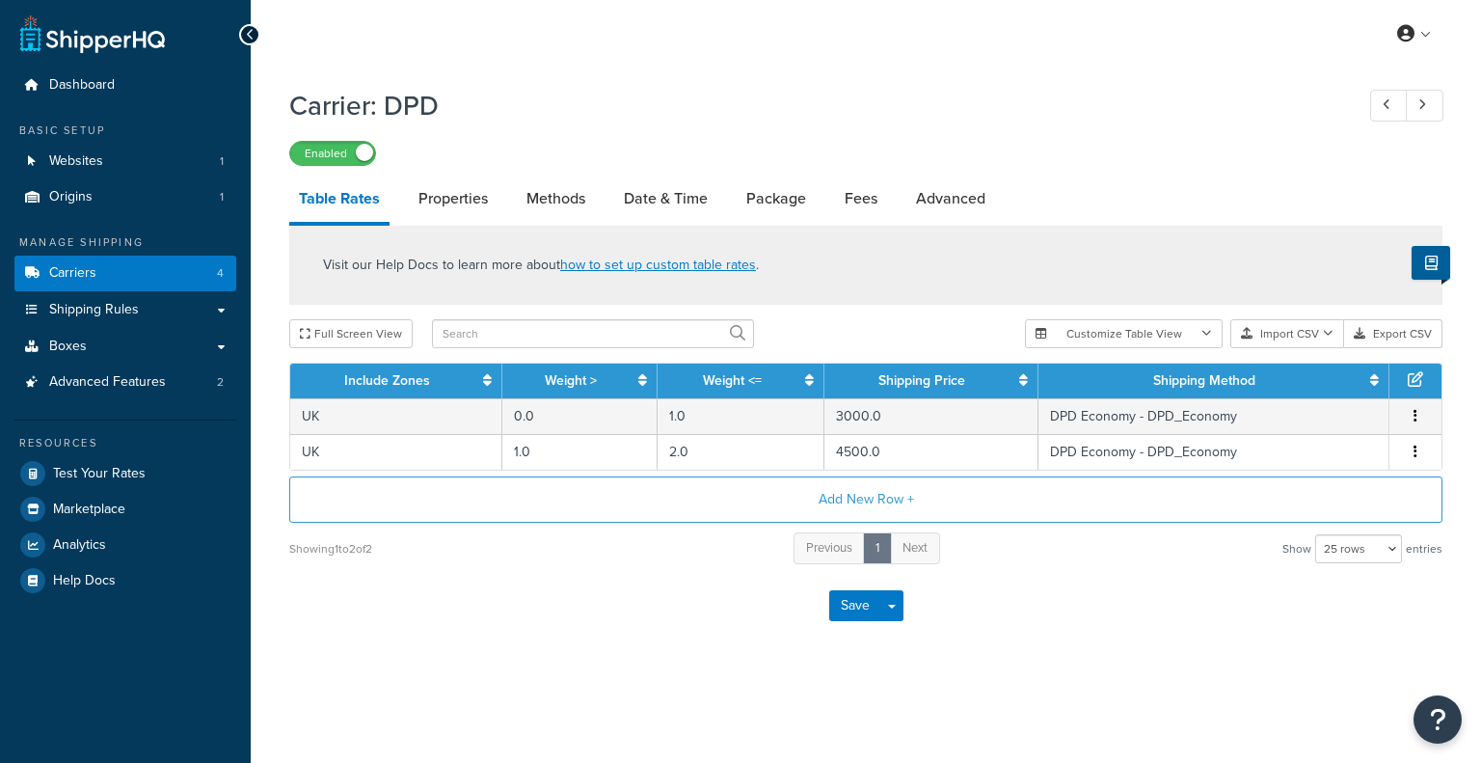
select select "25"
click at [778, 204] on link "Package" at bounding box center [776, 199] width 79 height 46
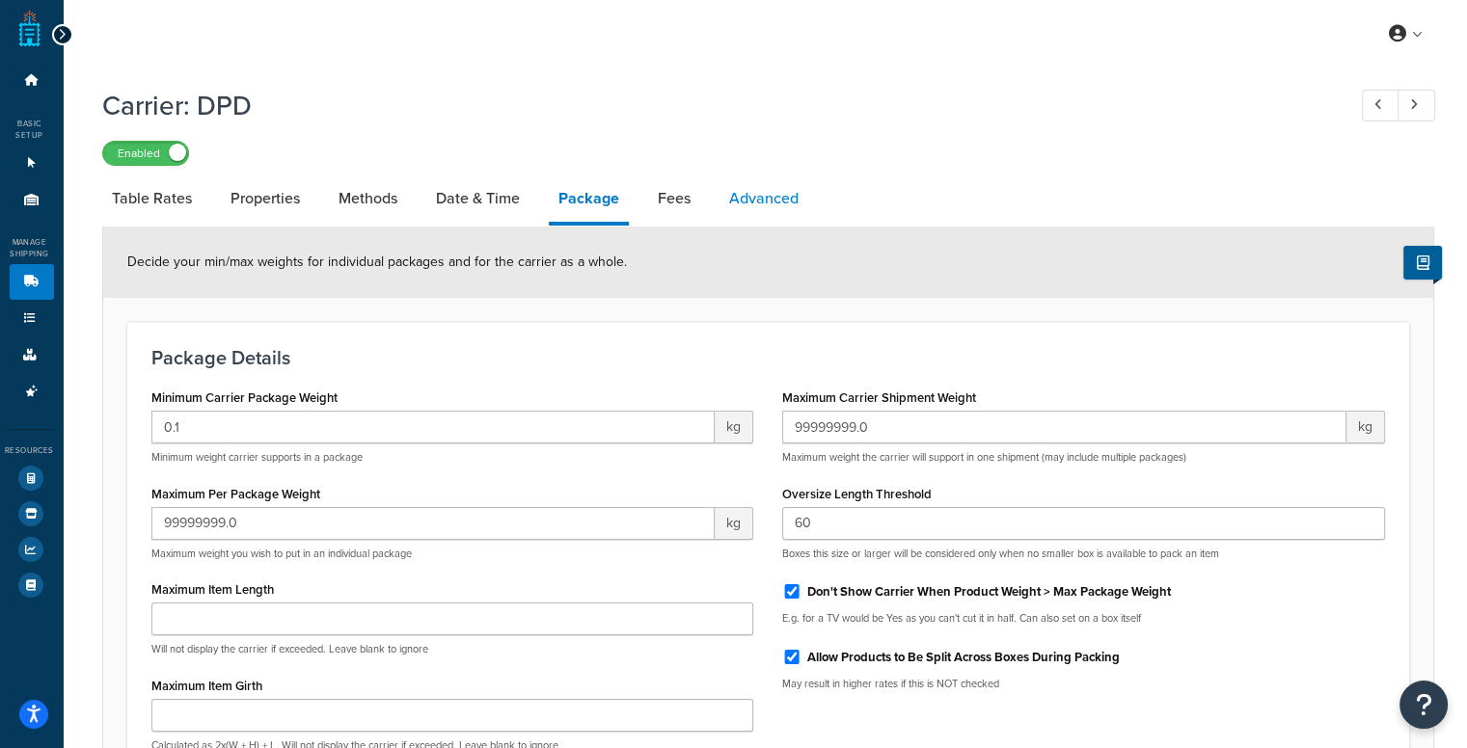
click at [739, 202] on link "Advanced" at bounding box center [764, 199] width 89 height 46
select select "false"
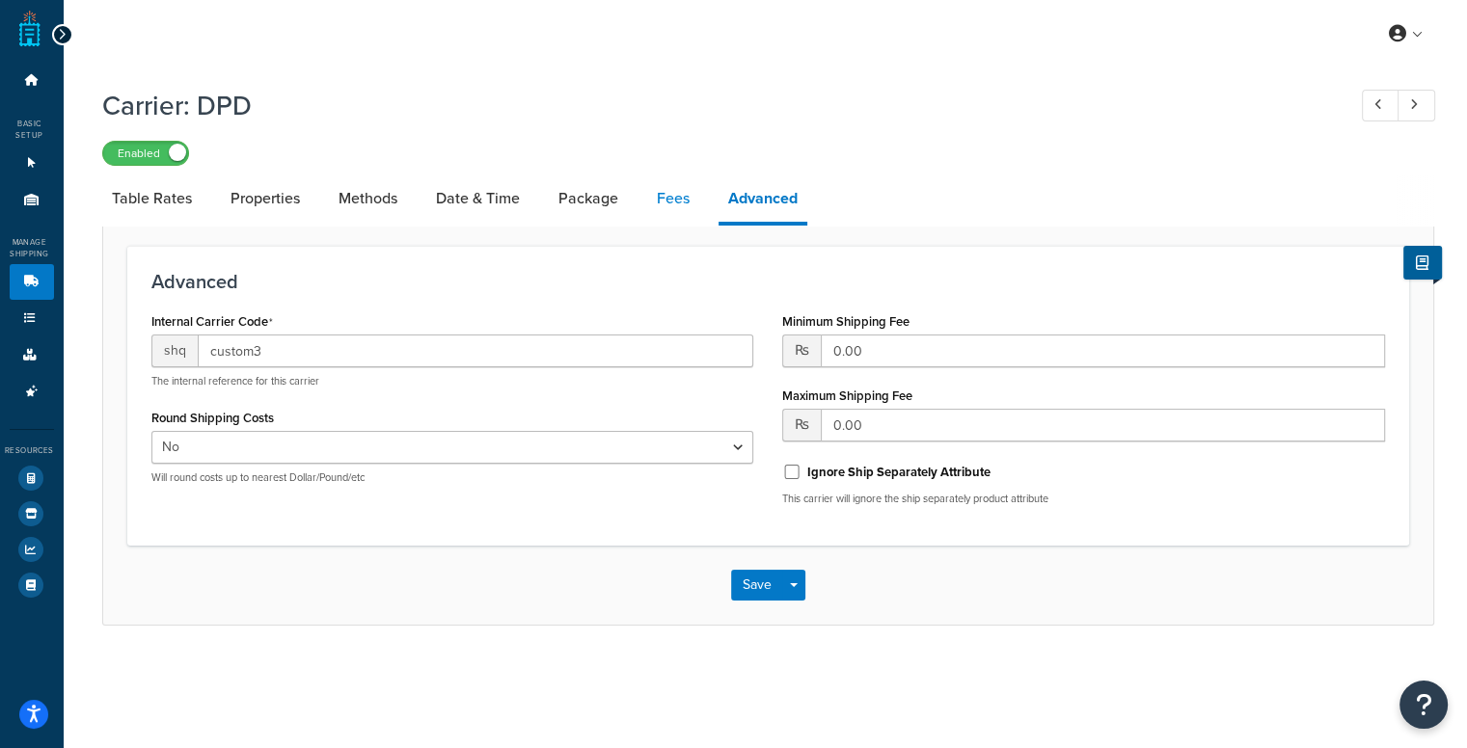
click at [653, 192] on link "Fees" at bounding box center [673, 199] width 52 height 46
select select "AFTER"
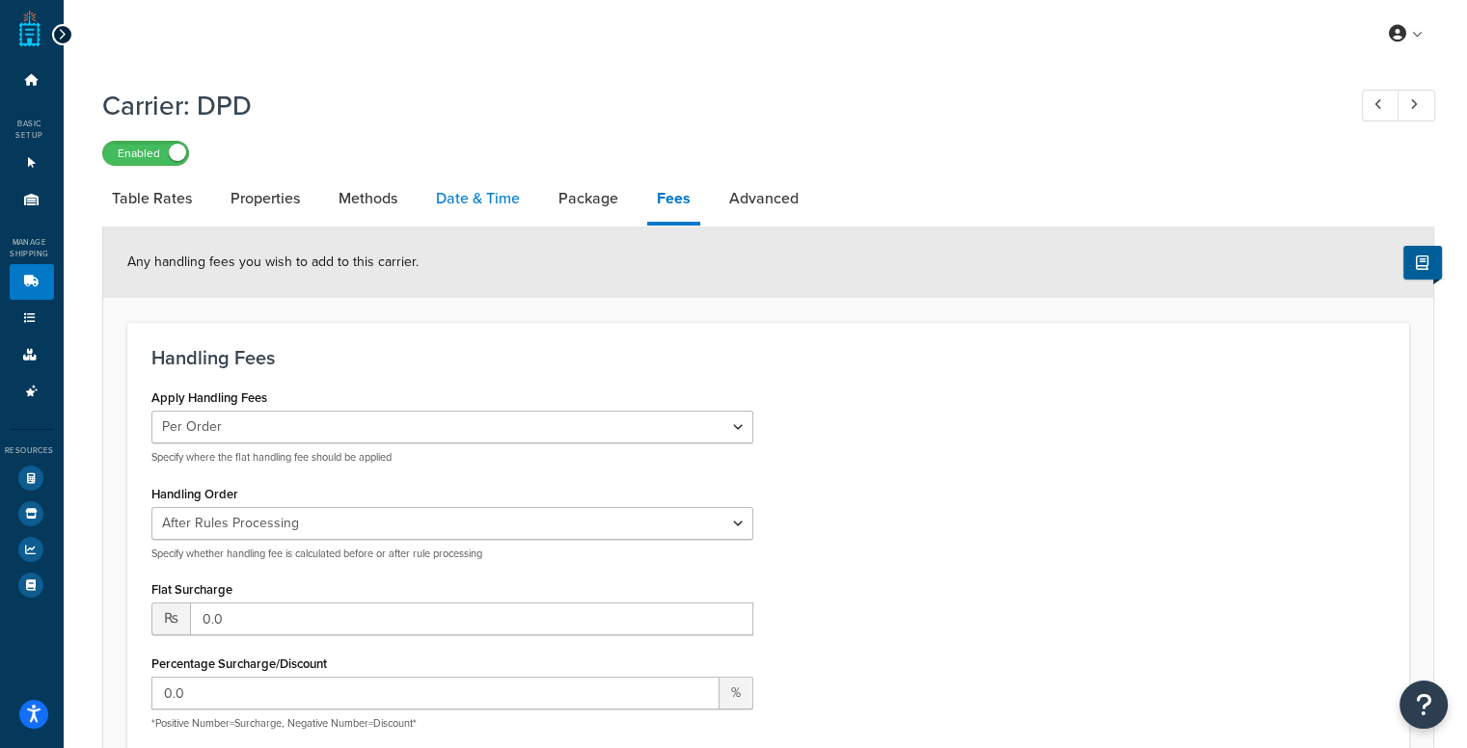
click at [467, 200] on link "Date & Time" at bounding box center [477, 199] width 103 height 46
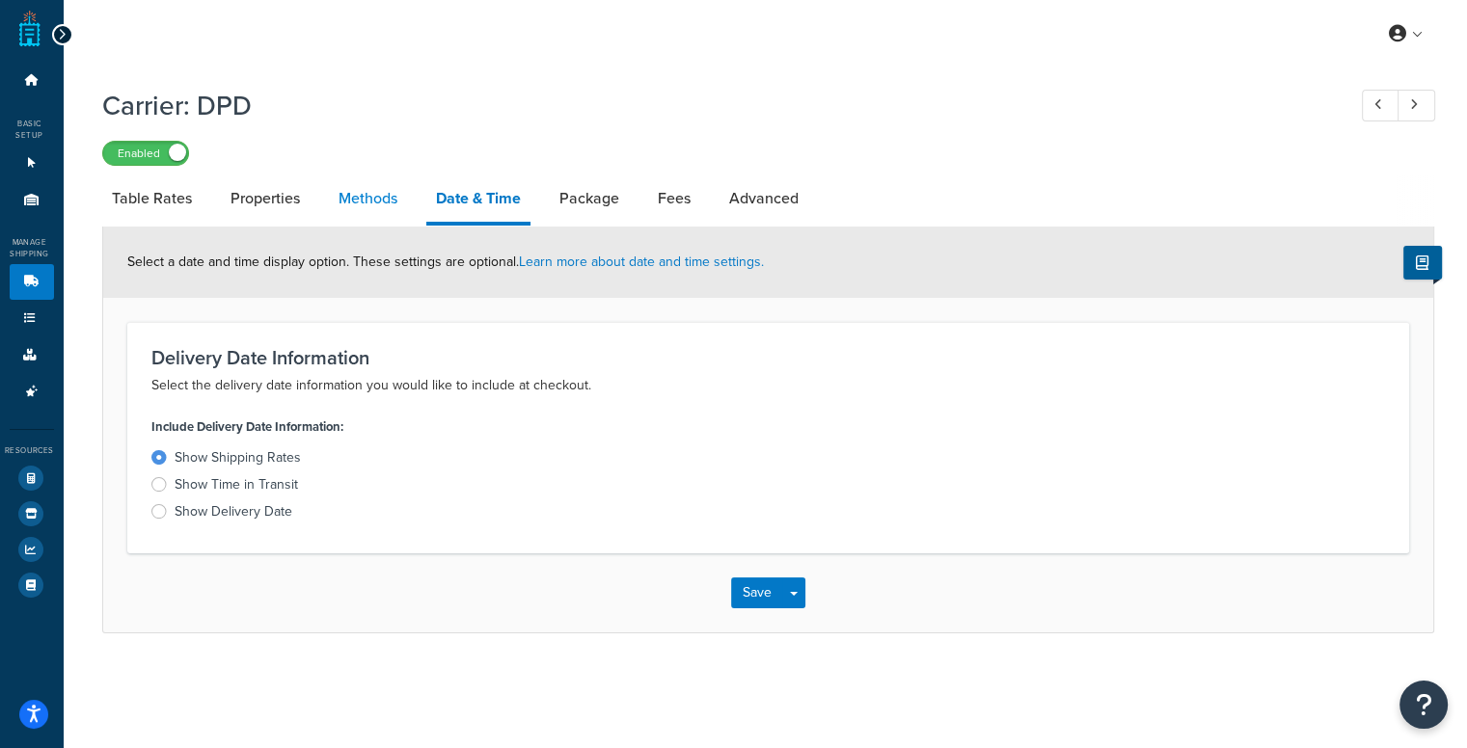
click at [381, 193] on link "Methods" at bounding box center [368, 199] width 78 height 46
select select "25"
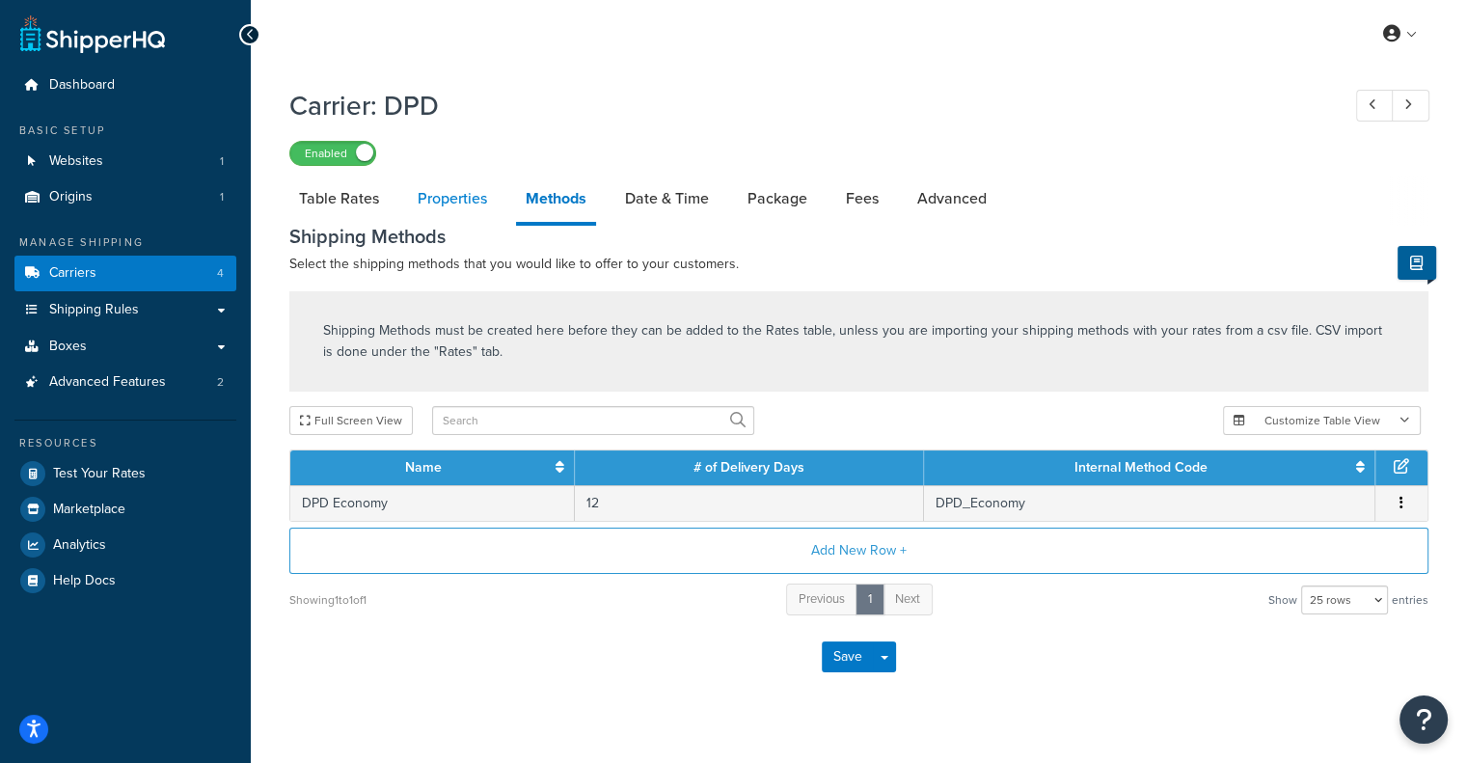
click at [448, 204] on link "Properties" at bounding box center [452, 199] width 89 height 46
select select "HIGHEST"
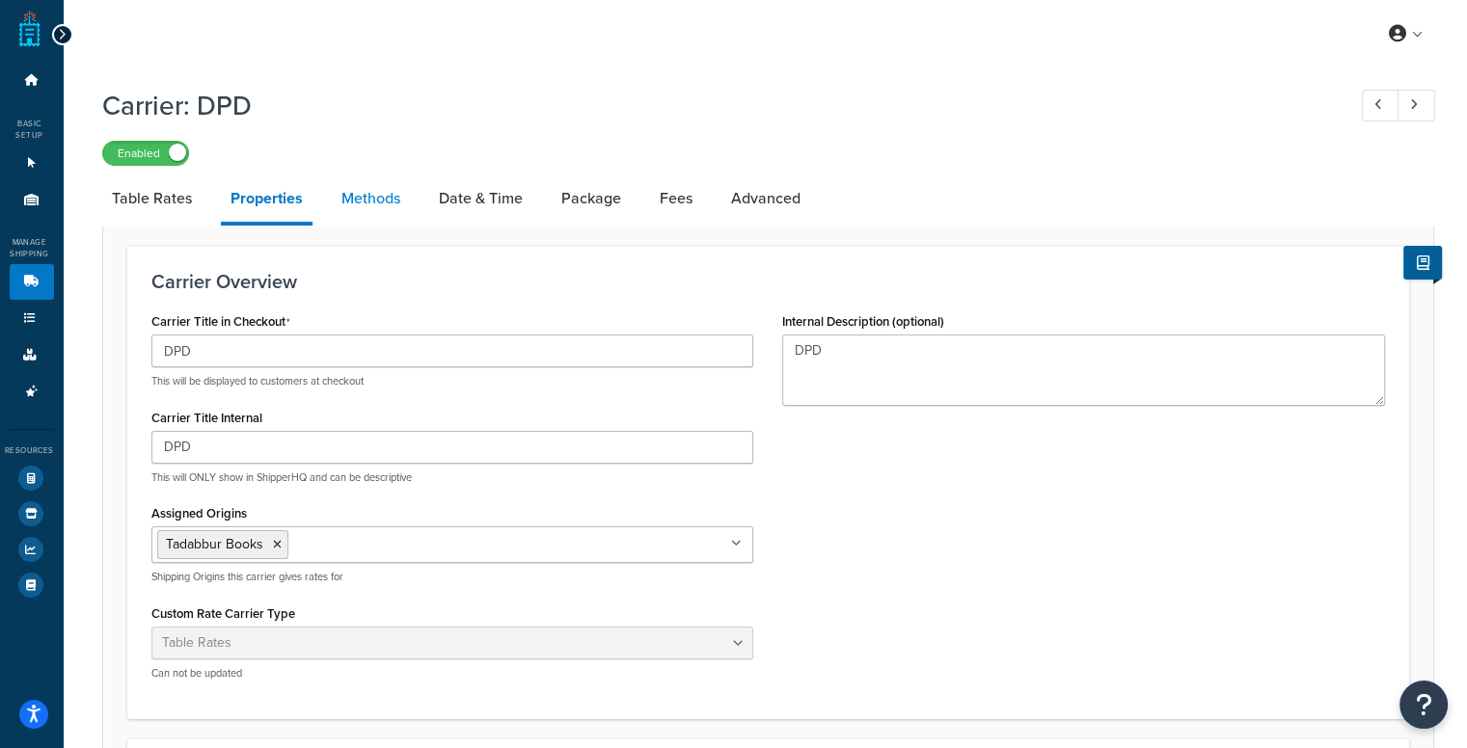
click at [360, 204] on link "Methods" at bounding box center [371, 199] width 78 height 46
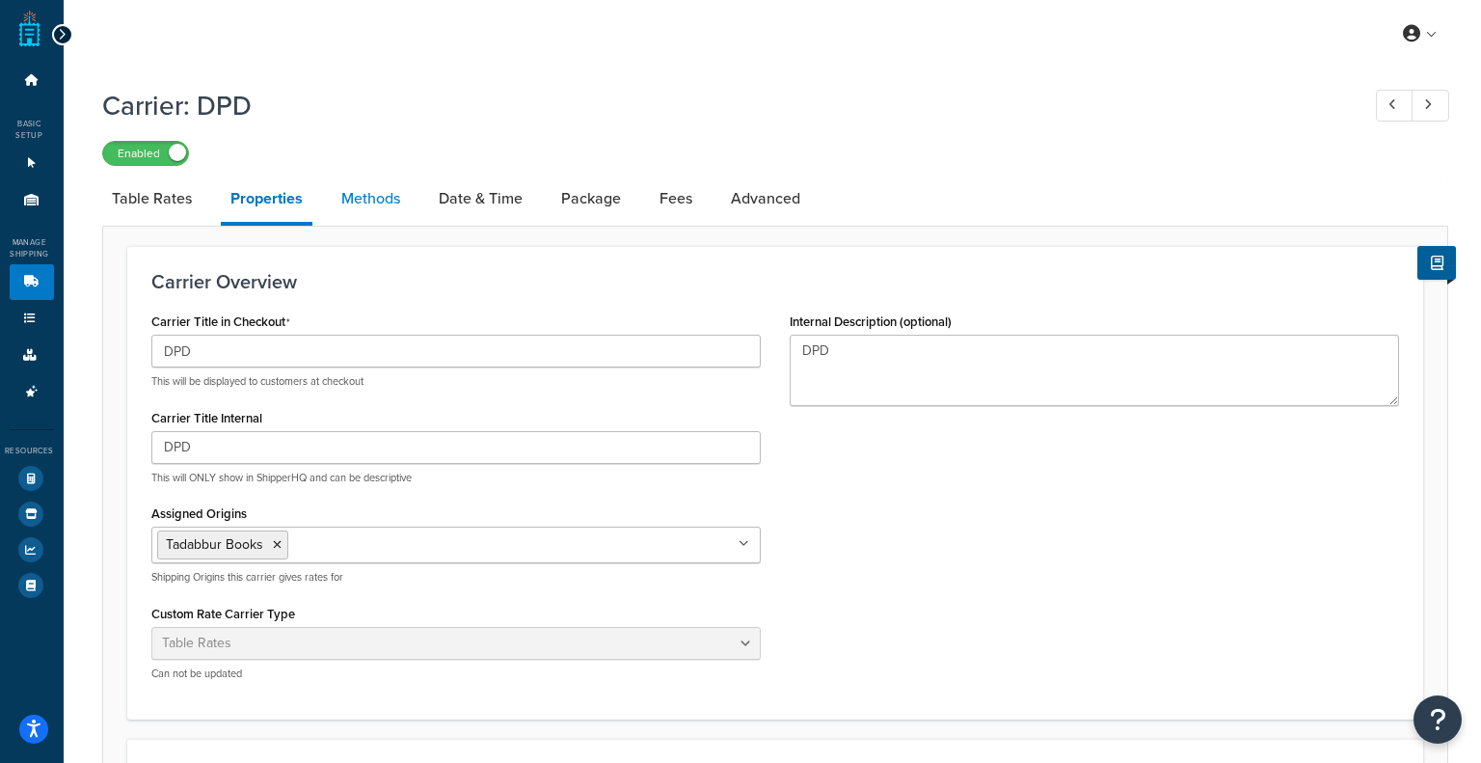
select select "25"
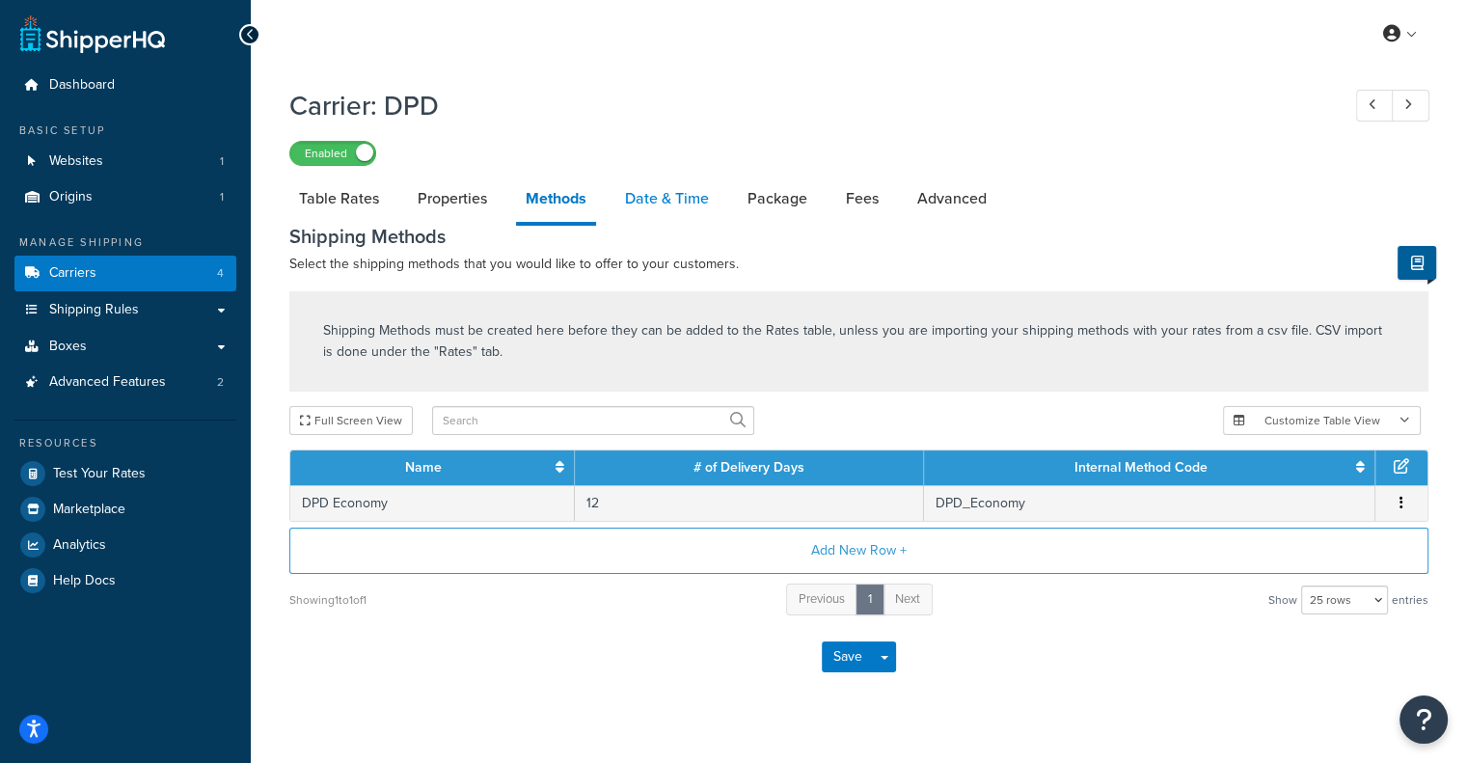
click at [644, 194] on link "Date & Time" at bounding box center [666, 199] width 103 height 46
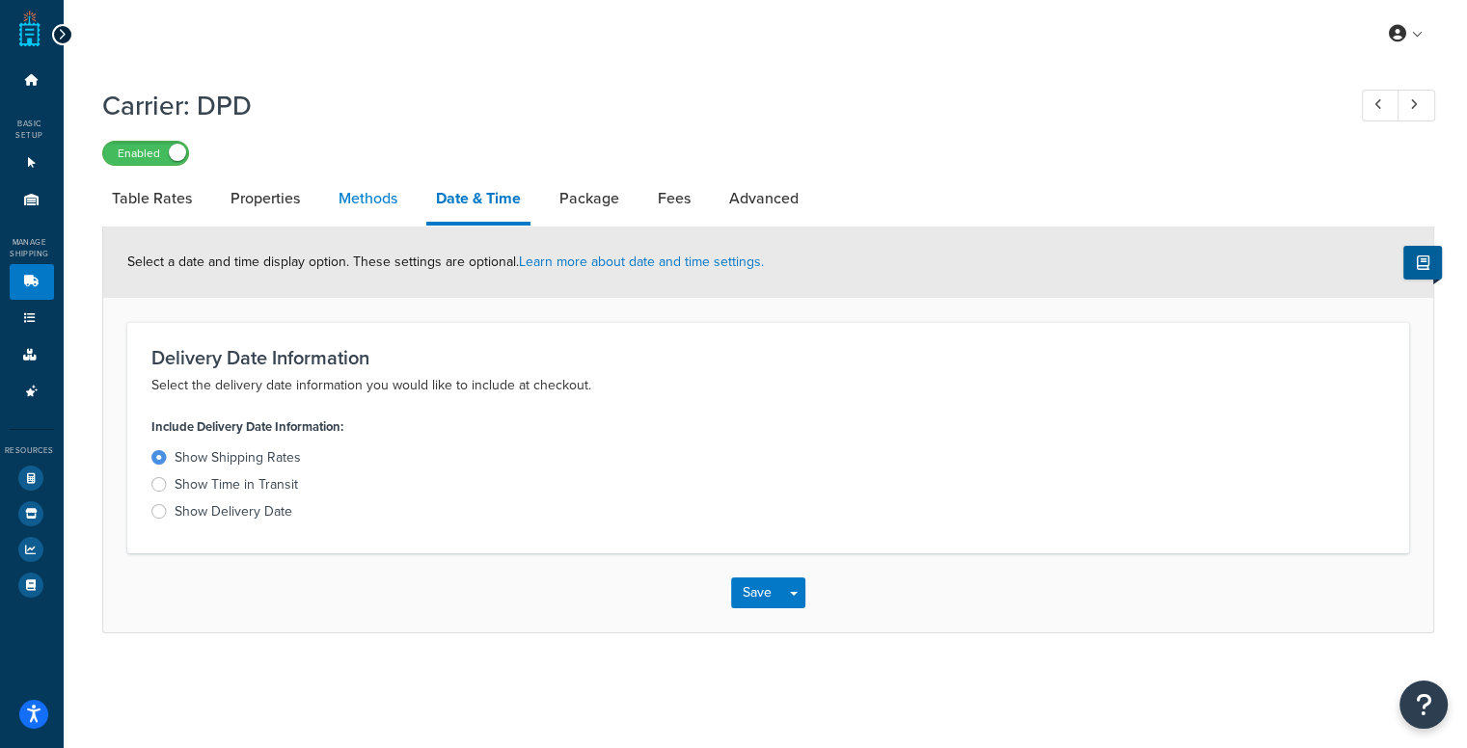
click at [389, 204] on link "Methods" at bounding box center [368, 199] width 78 height 46
select select "25"
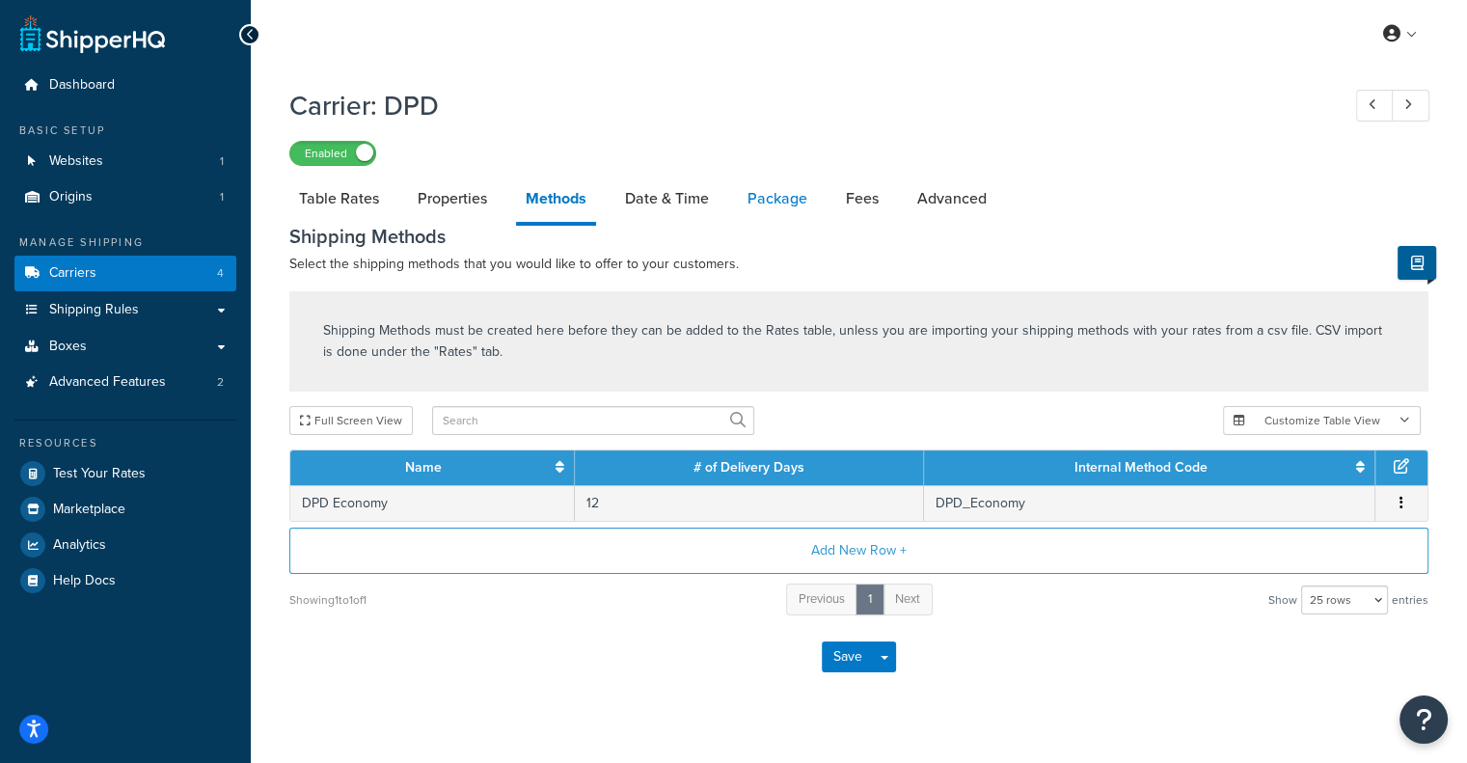
click at [775, 197] on link "Package" at bounding box center [777, 199] width 79 height 46
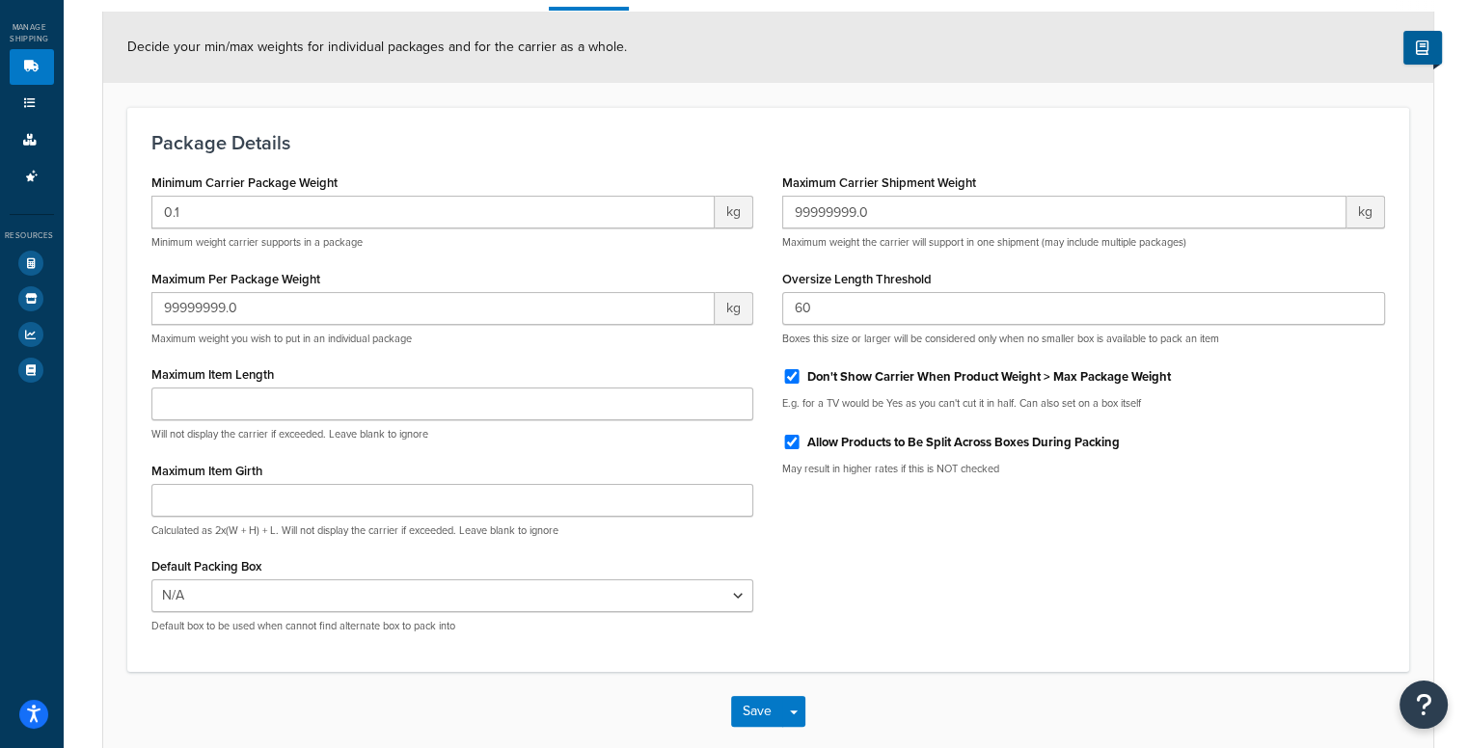
scroll to position [123, 0]
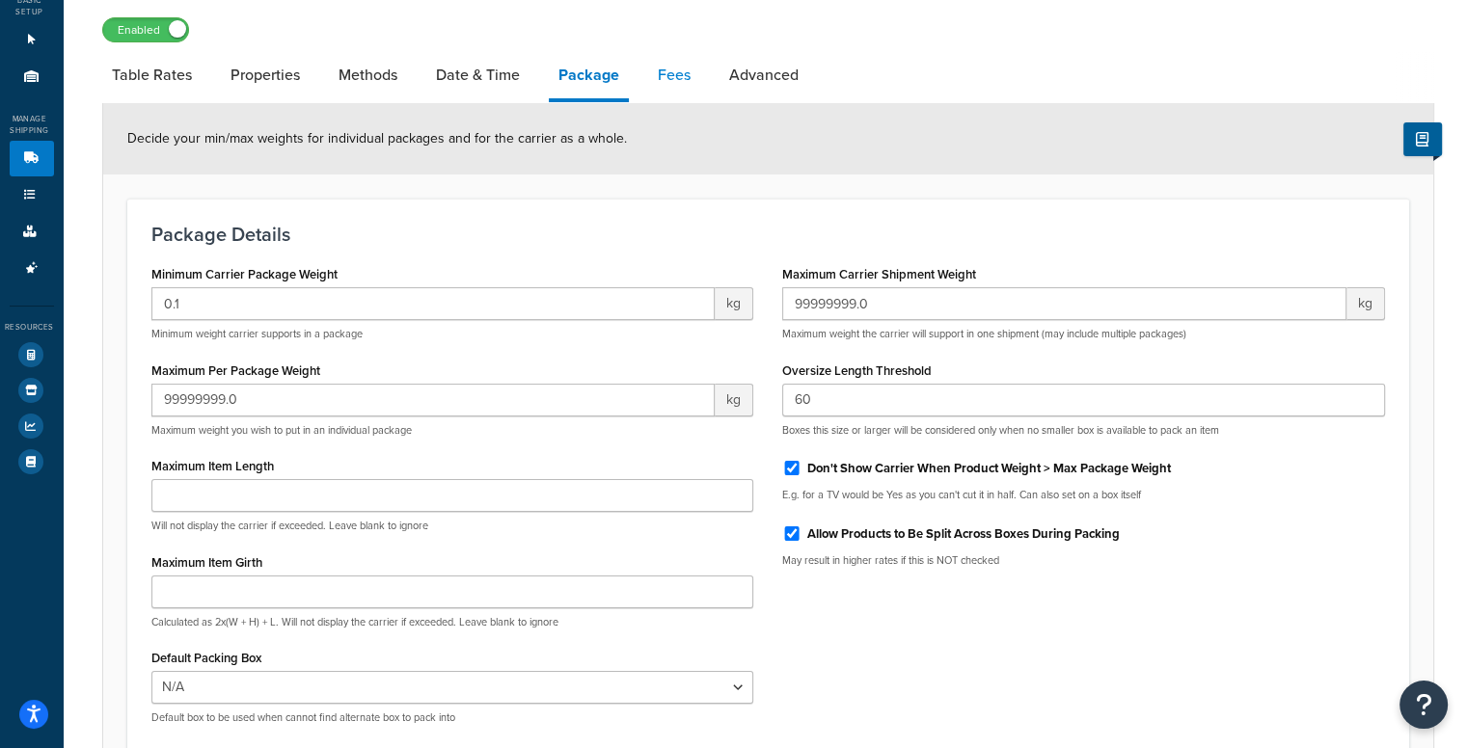
click at [679, 84] on link "Fees" at bounding box center [674, 75] width 52 height 46
select select "AFTER"
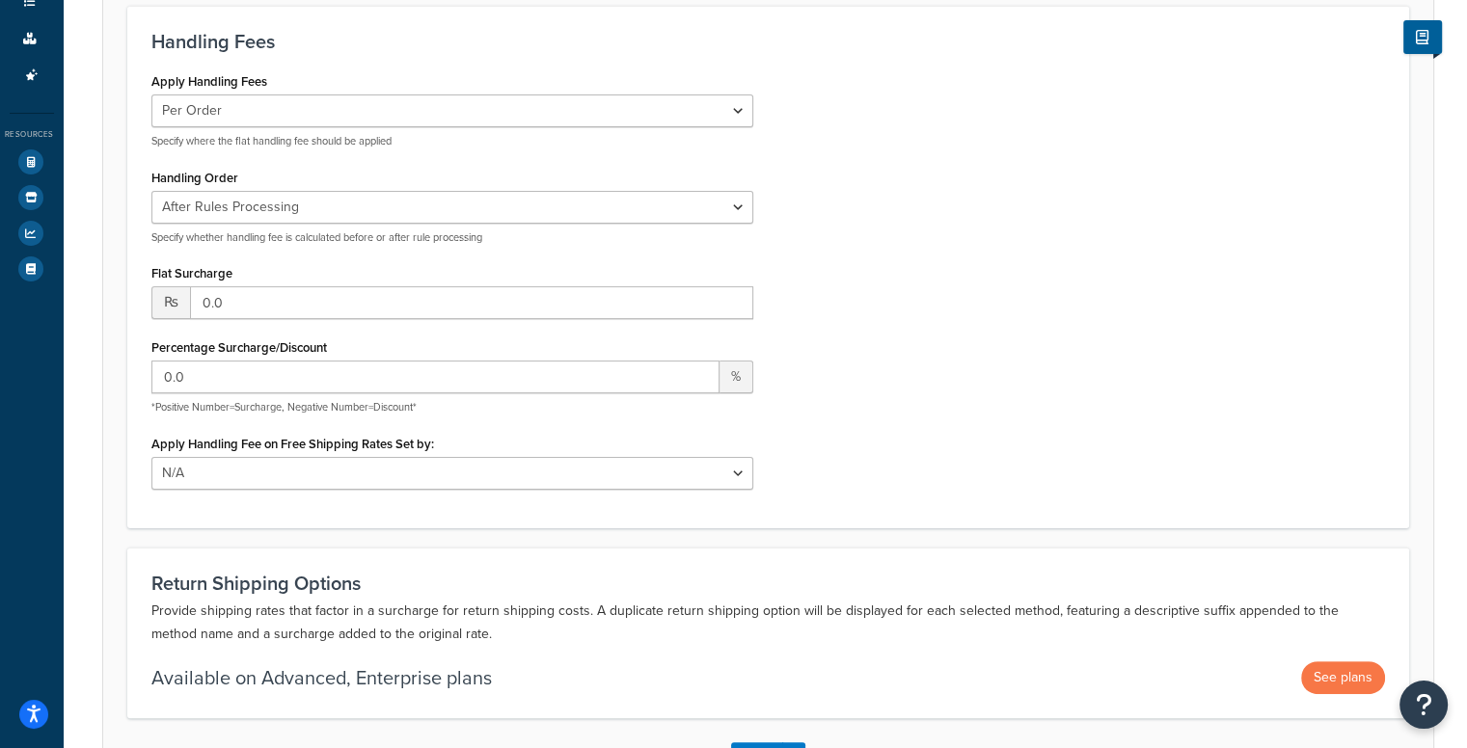
scroll to position [220, 0]
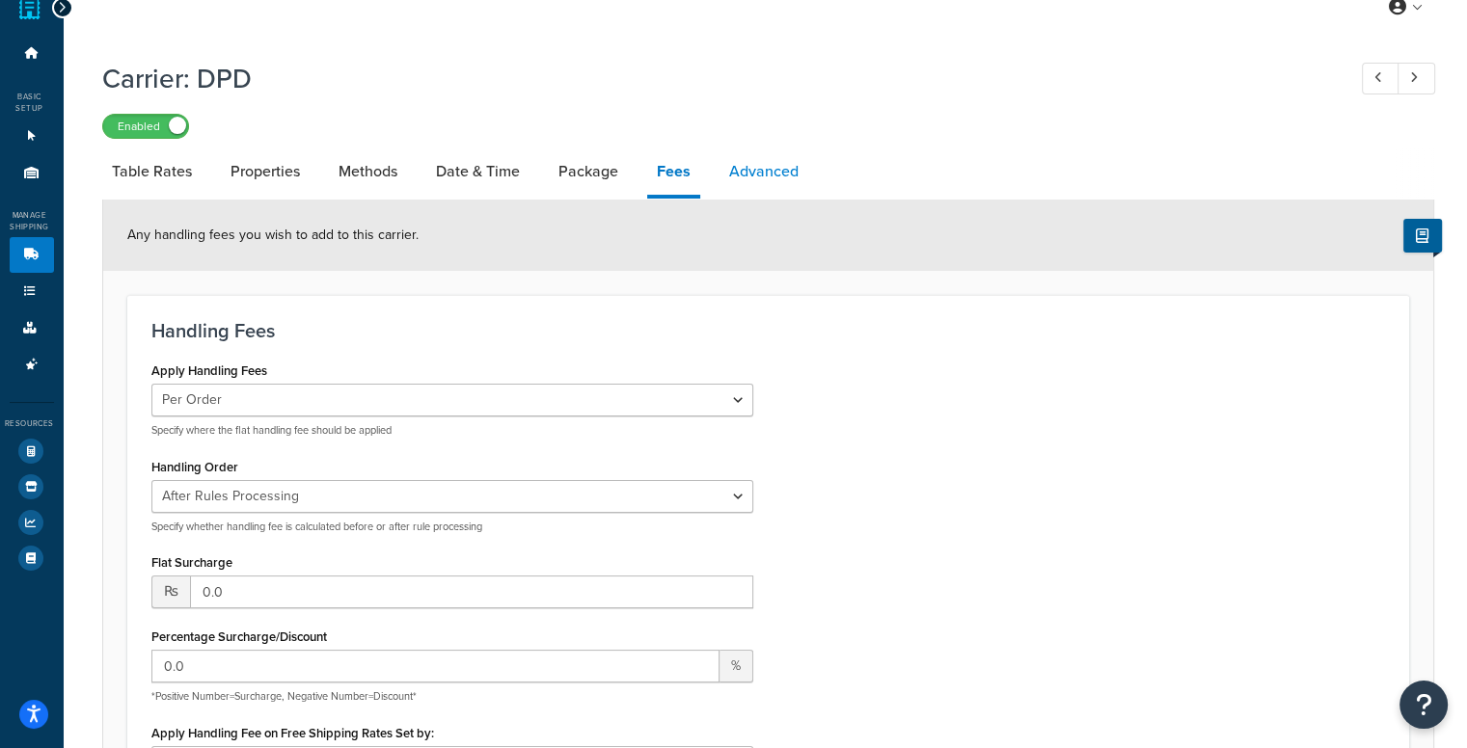
click at [738, 178] on link "Advanced" at bounding box center [764, 172] width 89 height 46
select select "false"
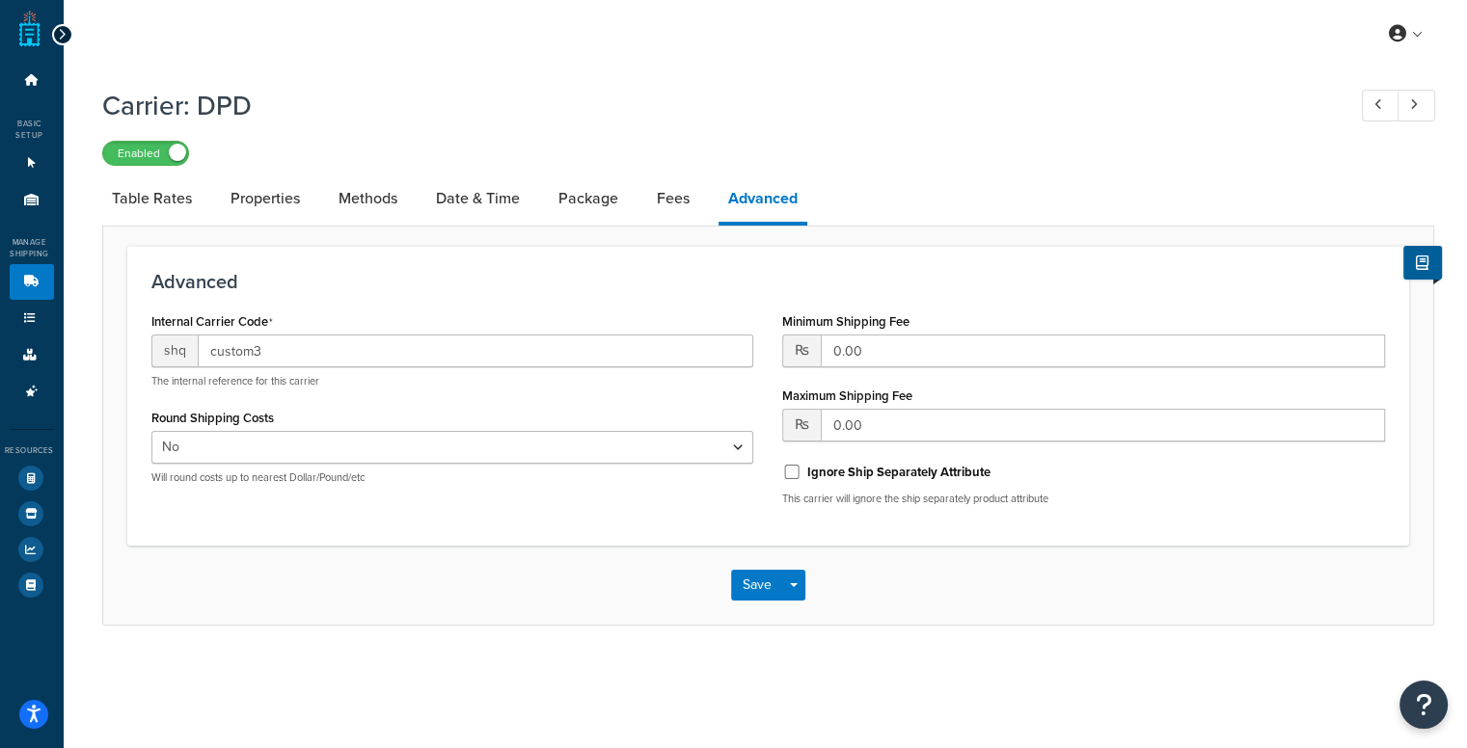
scroll to position [14, 0]
click at [679, 196] on link "Fees" at bounding box center [673, 199] width 52 height 46
select select "AFTER"
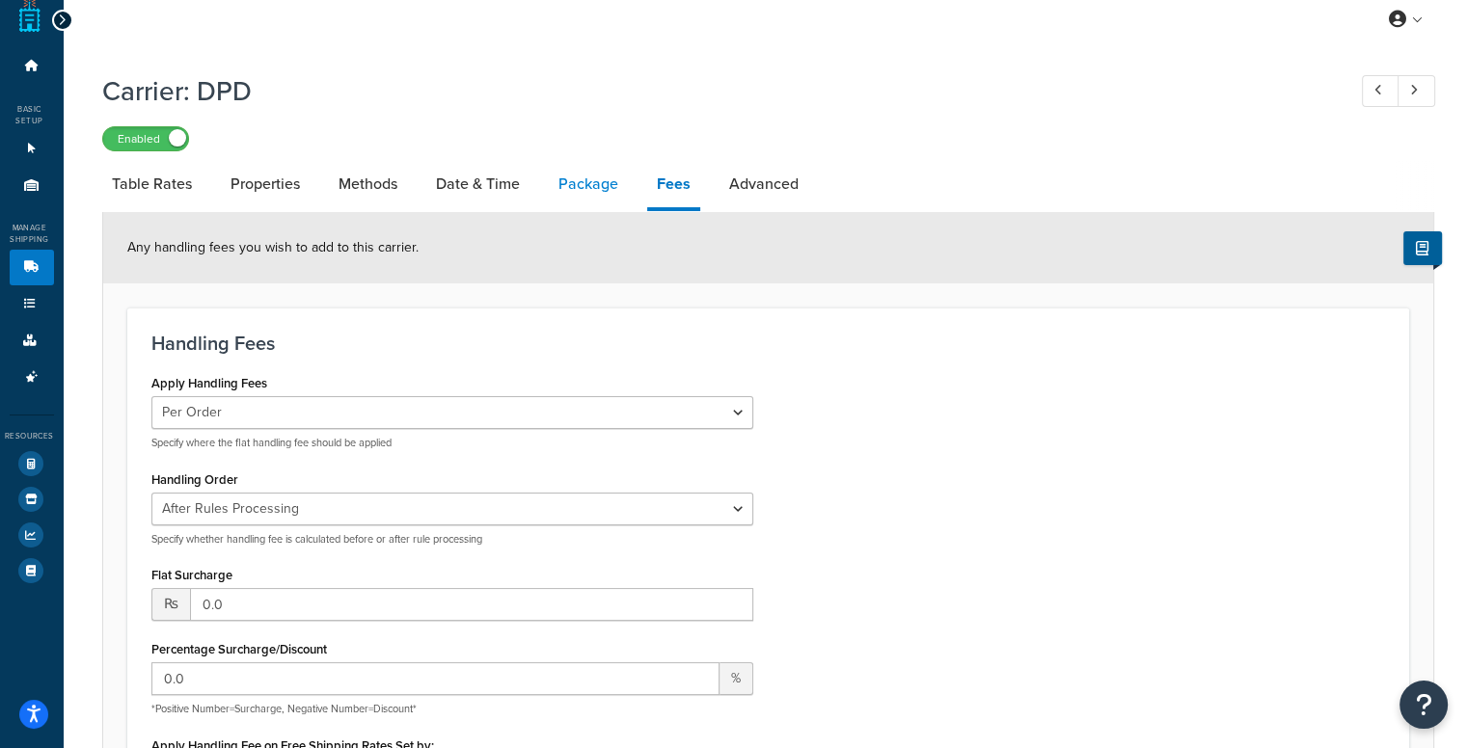
click at [584, 181] on link "Package" at bounding box center [588, 184] width 79 height 46
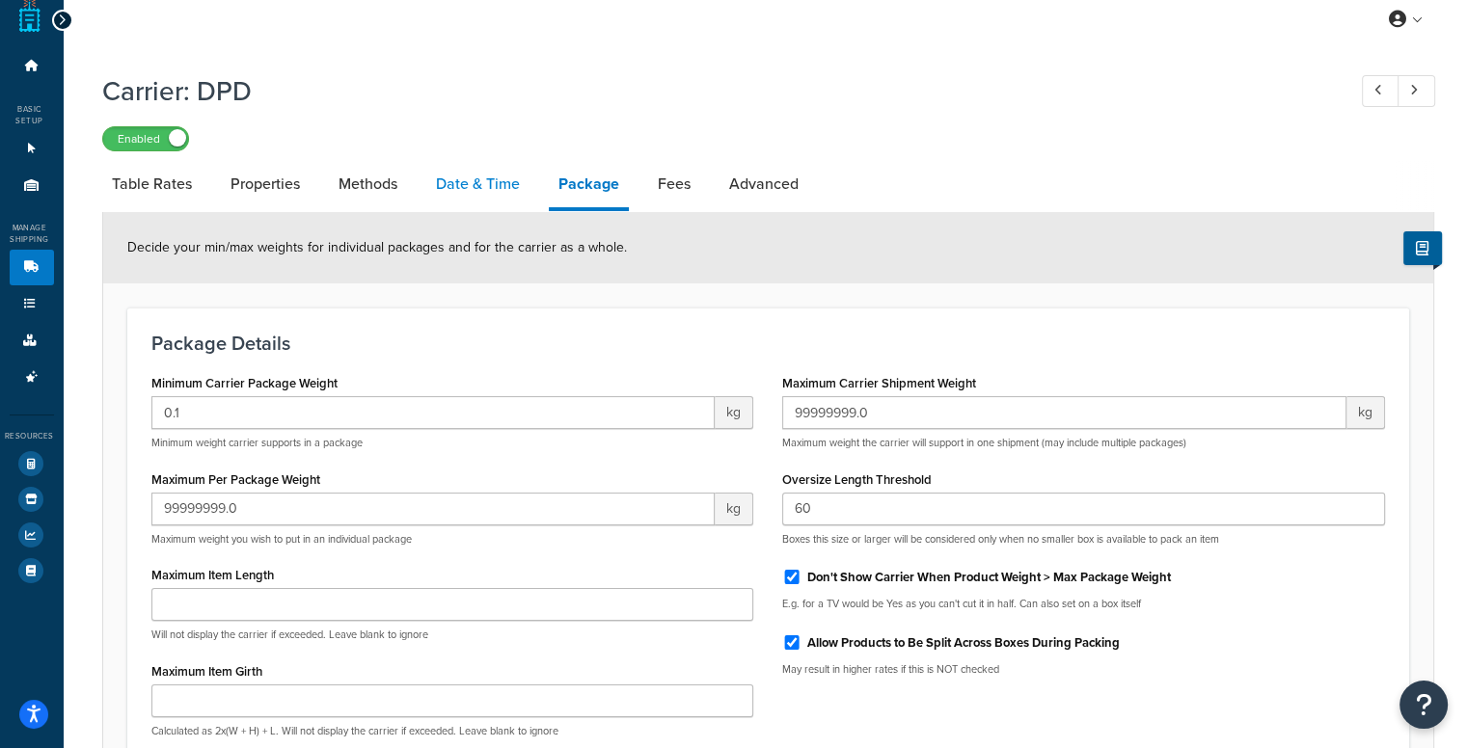
click at [522, 190] on link "Date & Time" at bounding box center [477, 184] width 103 height 46
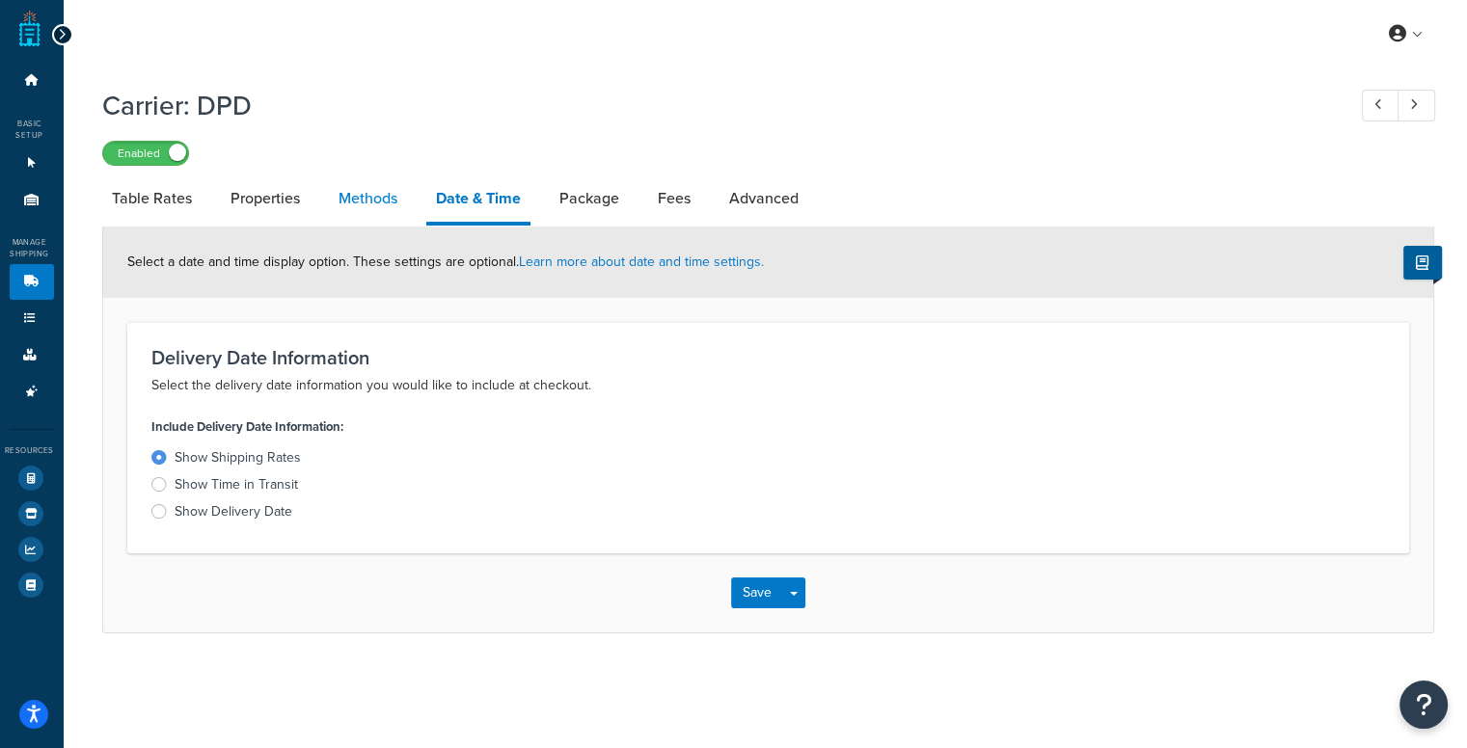
click at [382, 182] on link "Methods" at bounding box center [368, 199] width 78 height 46
select select "25"
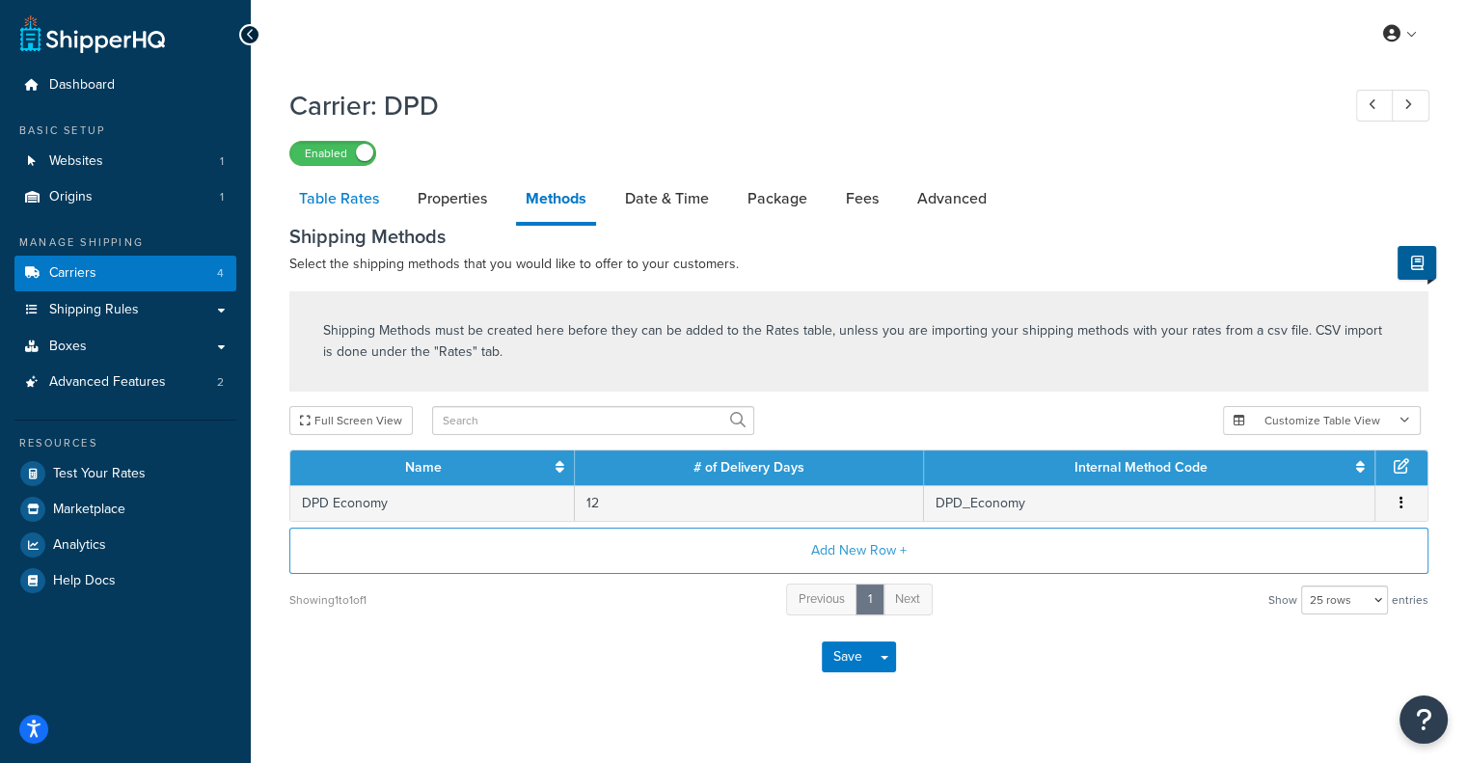
click at [355, 197] on link "Table Rates" at bounding box center [338, 199] width 99 height 46
select select "25"
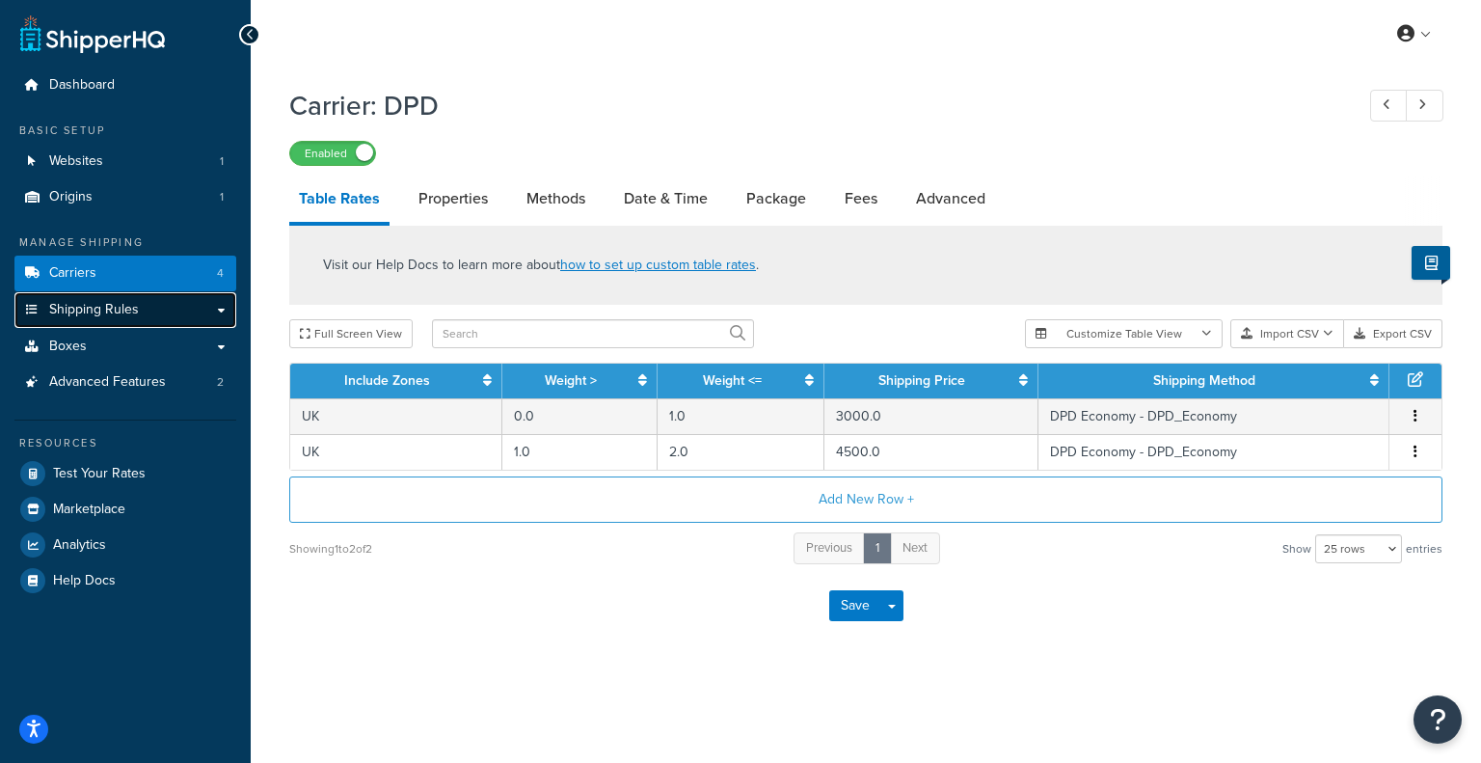
click at [226, 310] on link "Shipping Rules" at bounding box center [125, 310] width 222 height 36
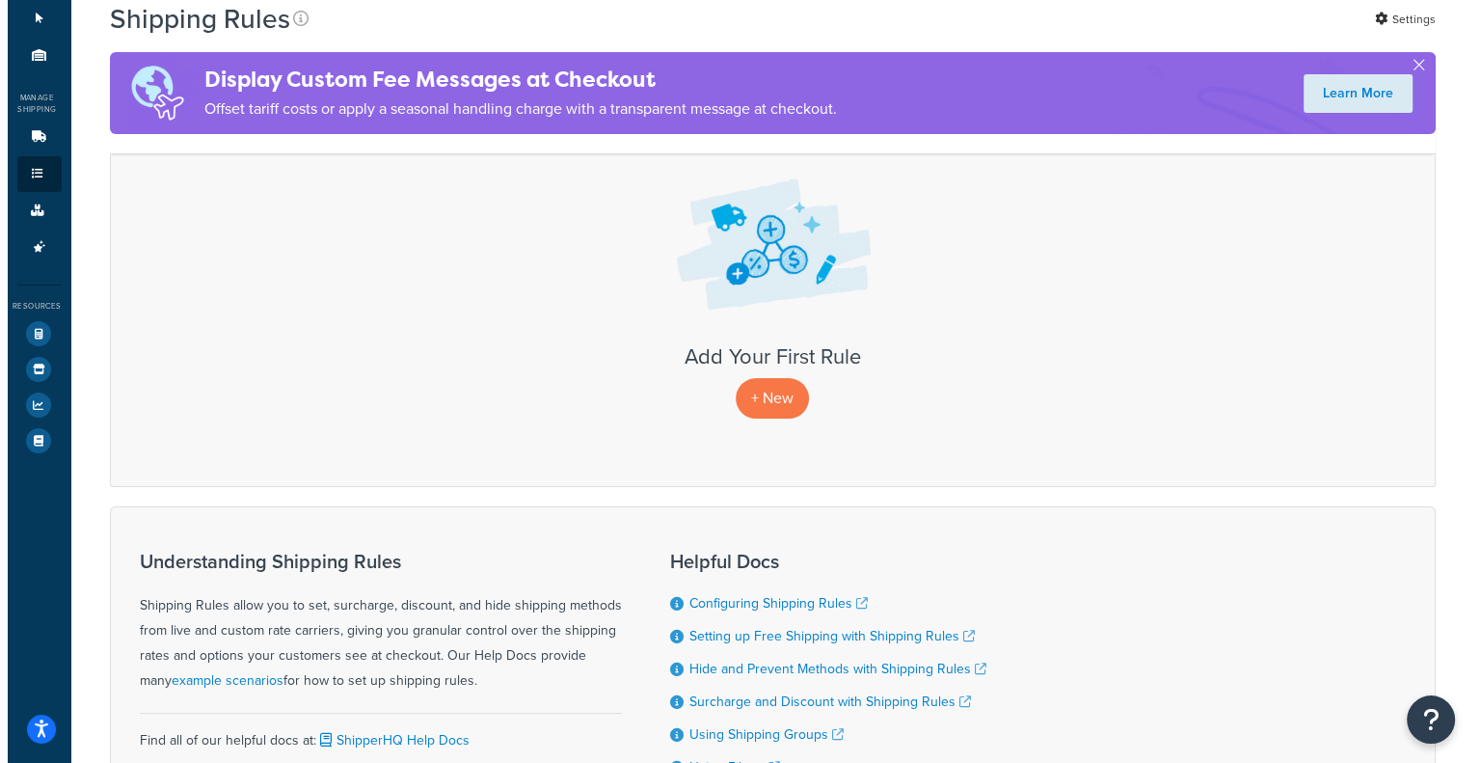
scroll to position [289, 0]
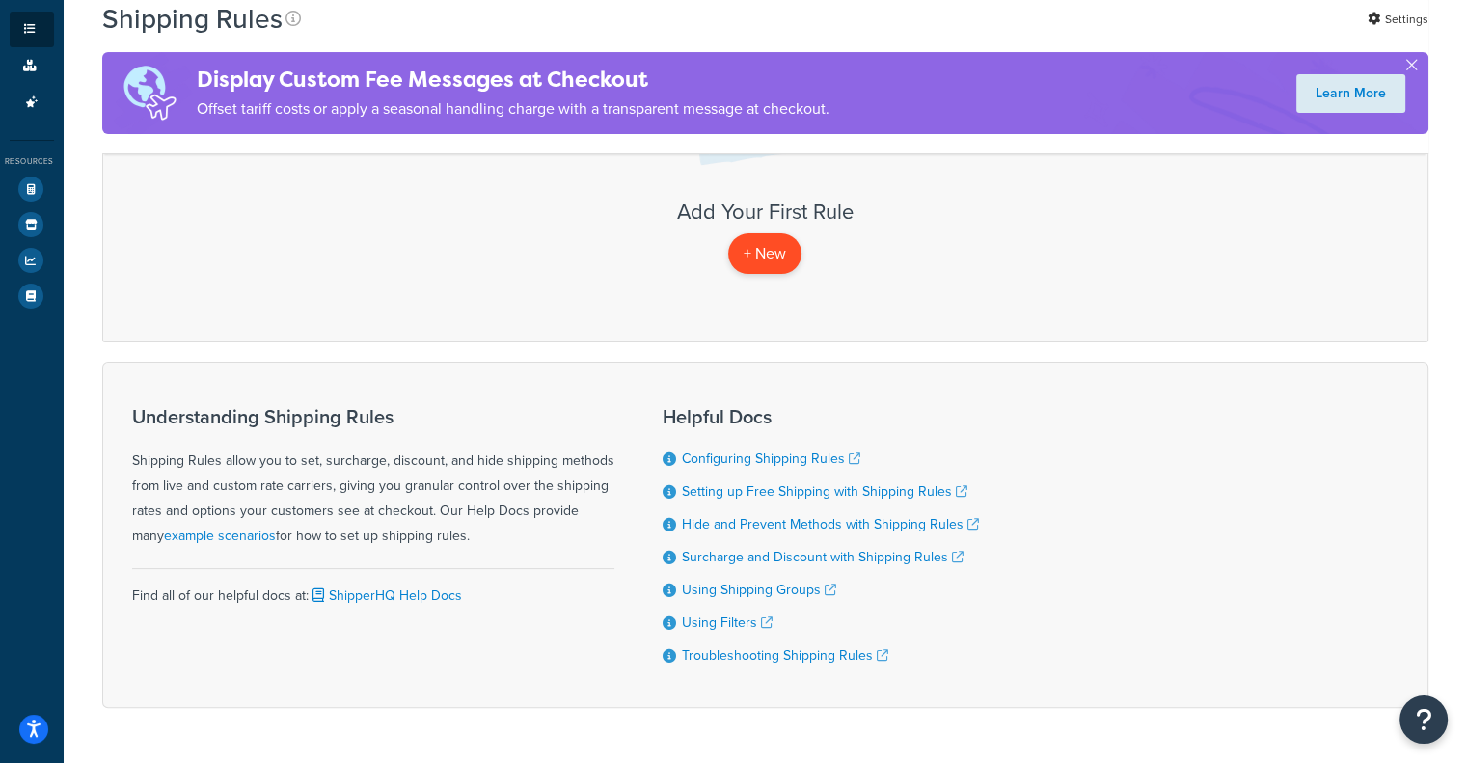
click at [775, 265] on p "+ New" at bounding box center [764, 253] width 73 height 40
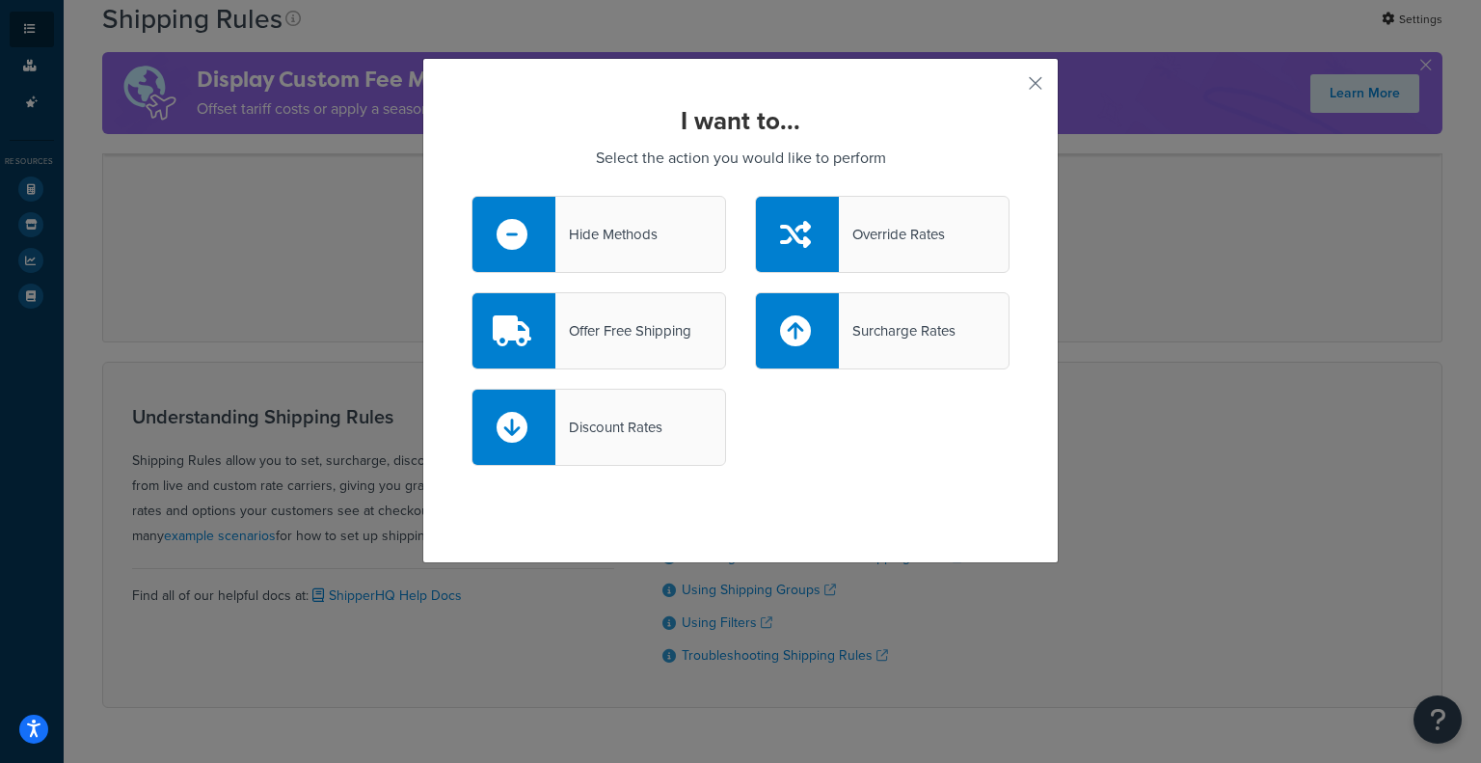
click at [648, 250] on div "Hide Methods" at bounding box center [599, 234] width 255 height 77
click at [0, 0] on input "Hide Methods" at bounding box center [0, 0] width 0 height 0
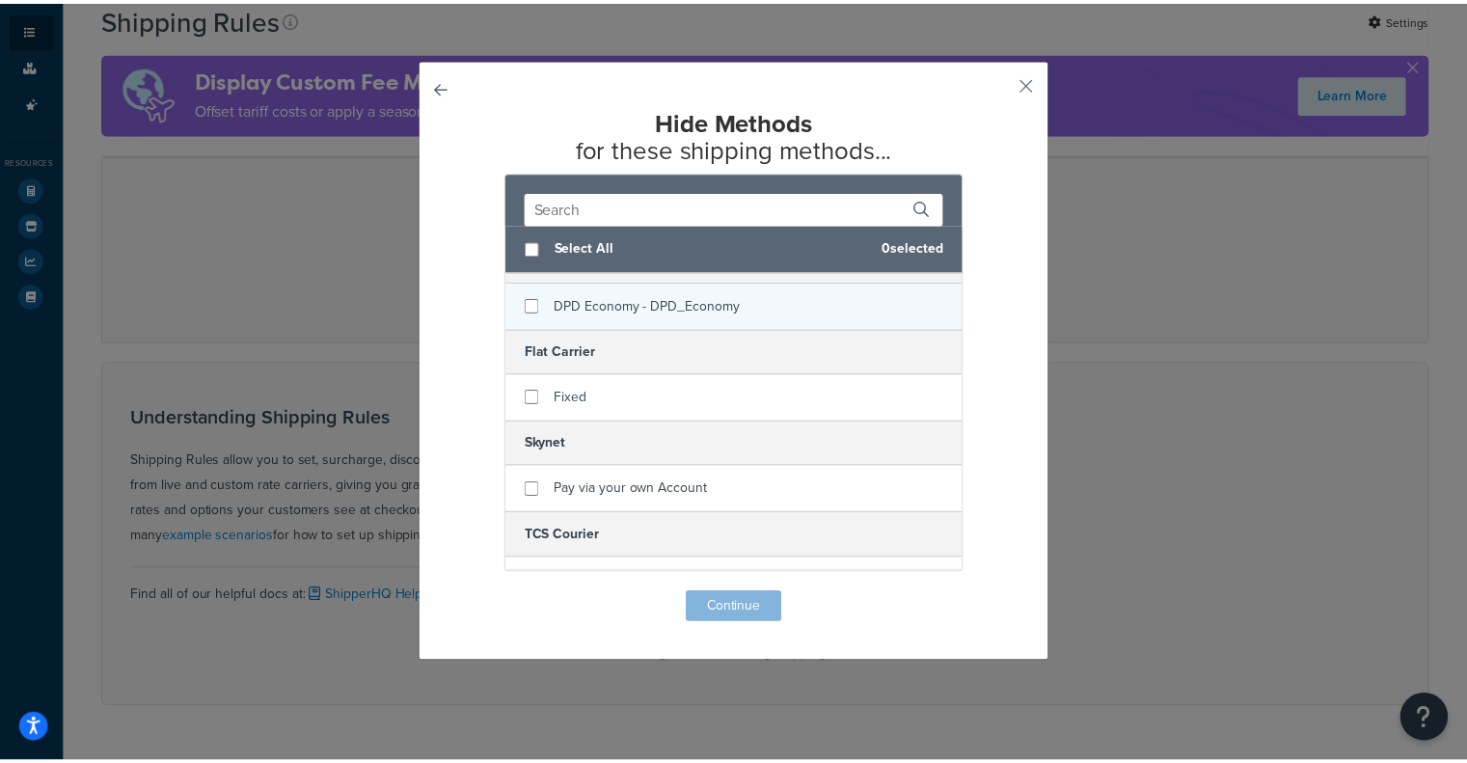
scroll to position [66, 0]
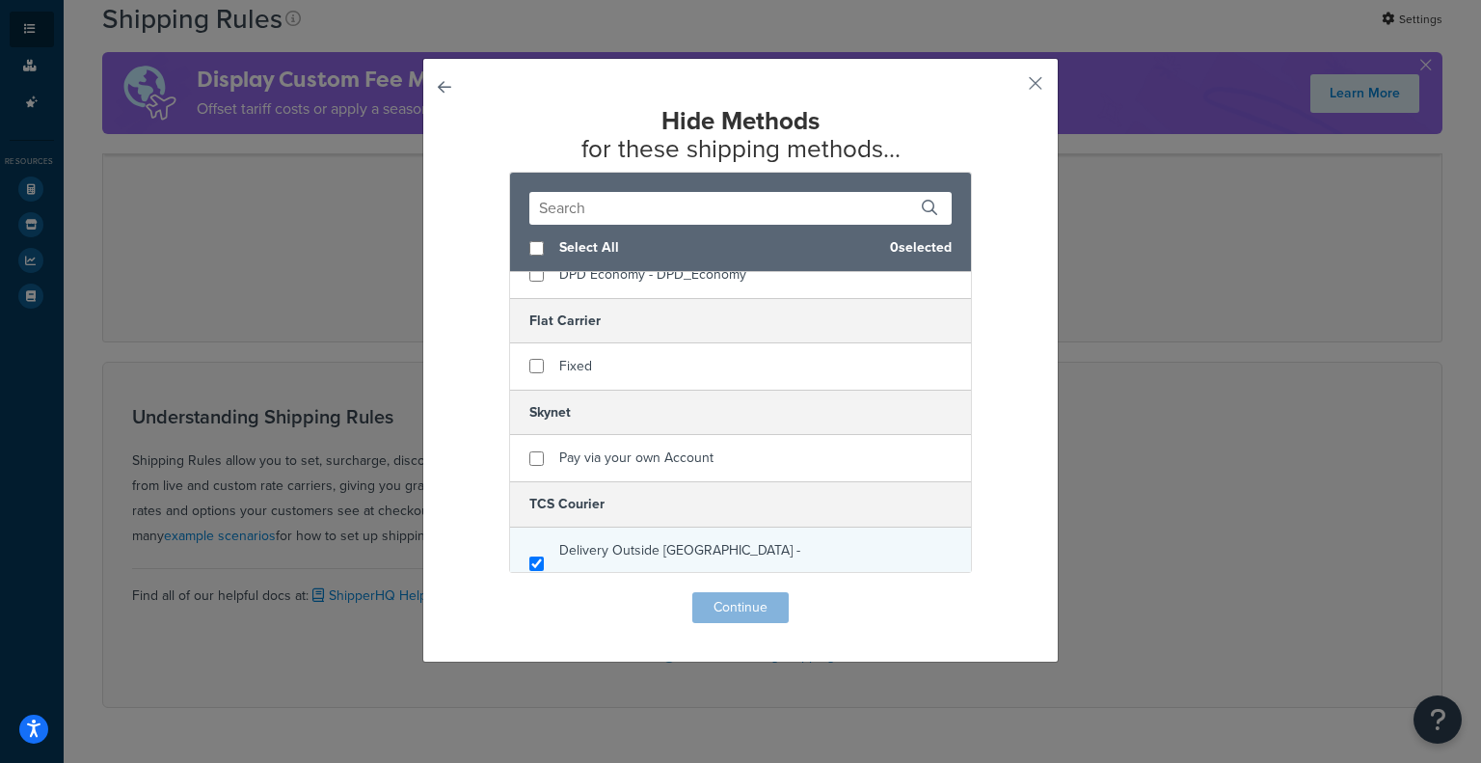
checkbox input "true"
click at [695, 567] on div "Delivery Outside [GEOGRAPHIC_DATA] - Delivery_Outside_Karachi" at bounding box center [740, 564] width 461 height 73
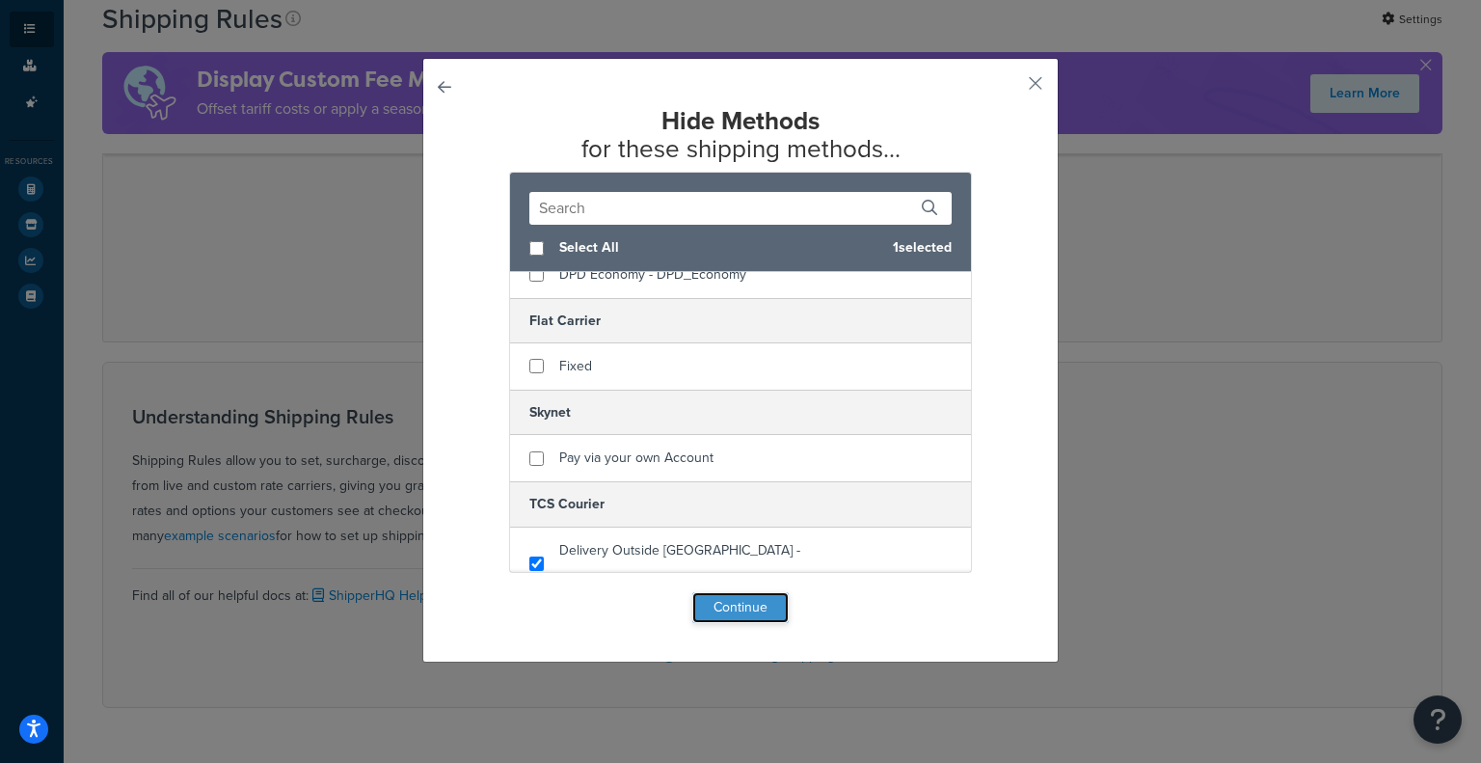
click at [747, 620] on button "Continue" at bounding box center [741, 607] width 96 height 31
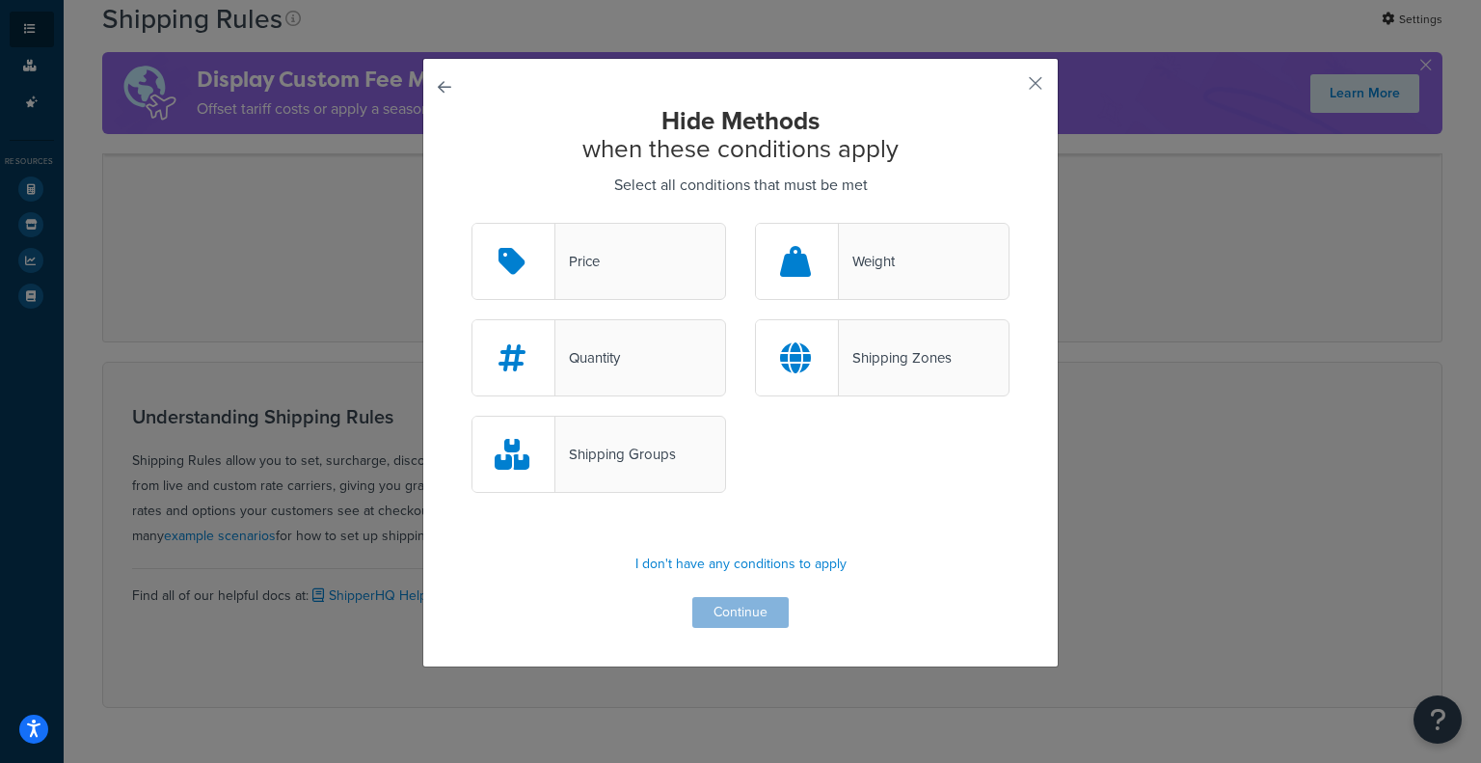
click at [462, 76] on div "Hide Methods when these conditions apply Select all conditions that must be met…" at bounding box center [740, 363] width 637 height 610
click at [450, 75] on div "Hide Methods when these conditions apply Select all conditions that must be met…" at bounding box center [740, 363] width 637 height 610
click at [422, 76] on div "Hide Methods when these conditions apply Select all conditions that must be met…" at bounding box center [740, 363] width 637 height 610
click at [451, 92] on div "Hide Methods when these conditions apply Select all conditions that must be met…" at bounding box center [740, 363] width 637 height 610
click at [472, 223] on button "button" at bounding box center [472, 223] width 0 height 0
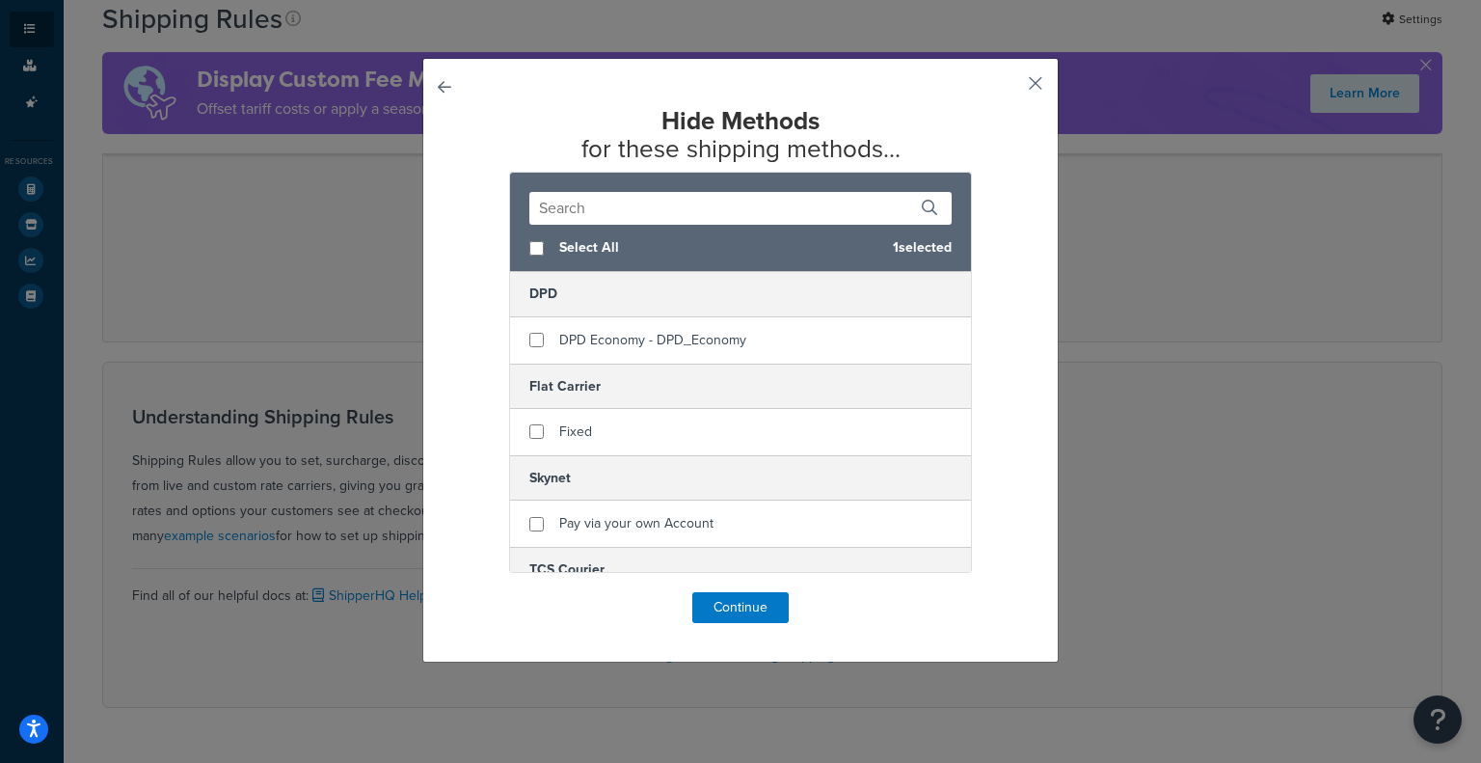
click at [1010, 88] on button "button" at bounding box center [1007, 90] width 5 height 5
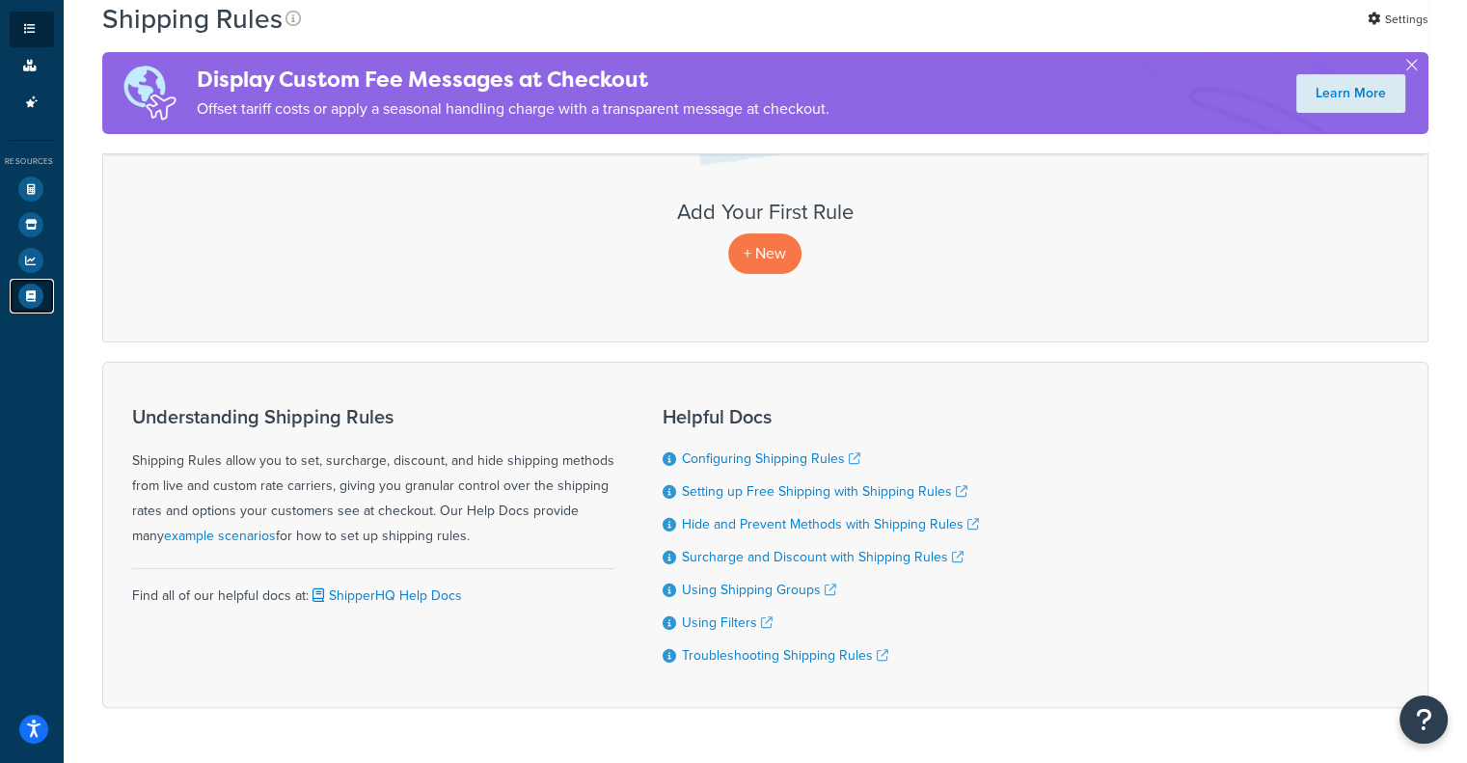
click at [22, 297] on icon at bounding box center [30, 296] width 25 height 25
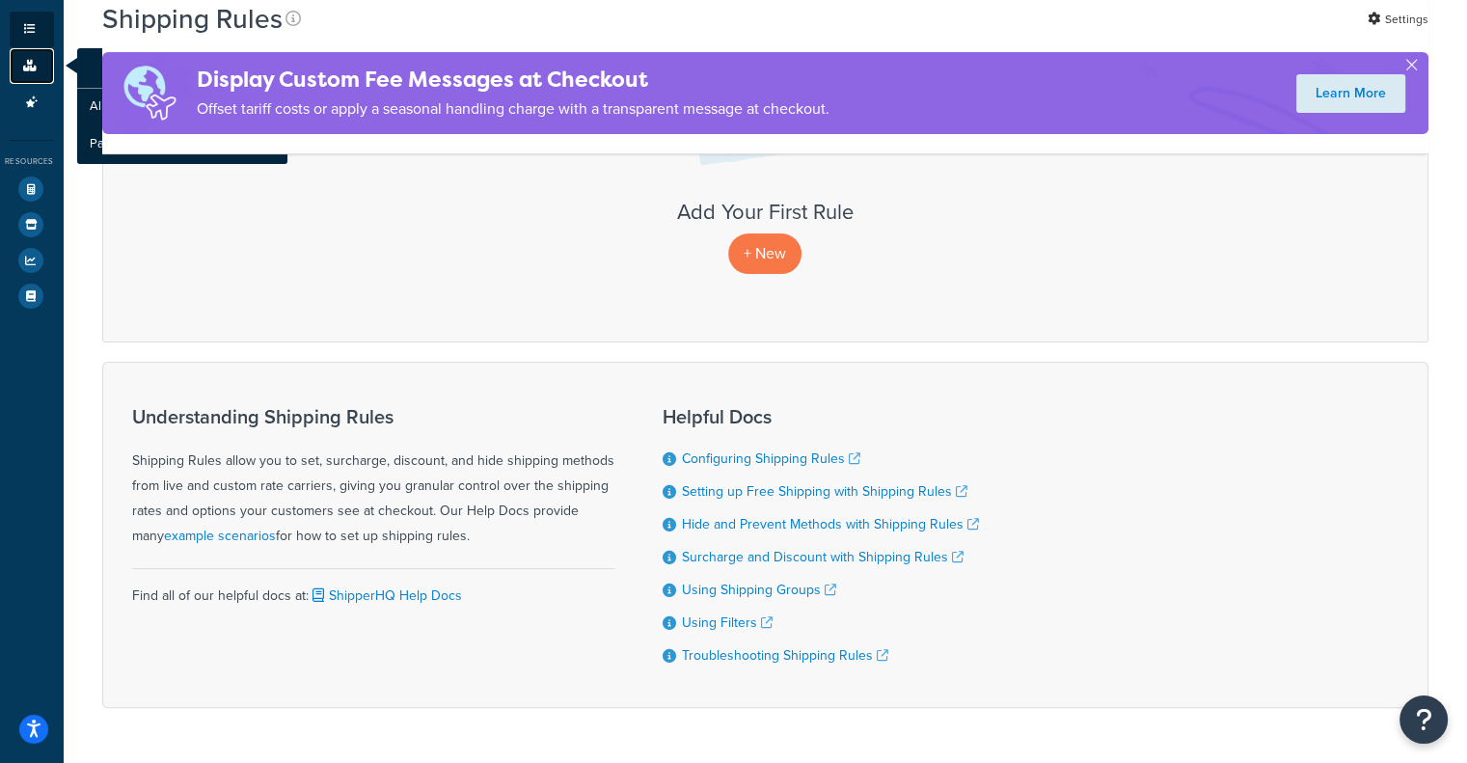
click at [35, 66] on icon at bounding box center [29, 66] width 19 height 12
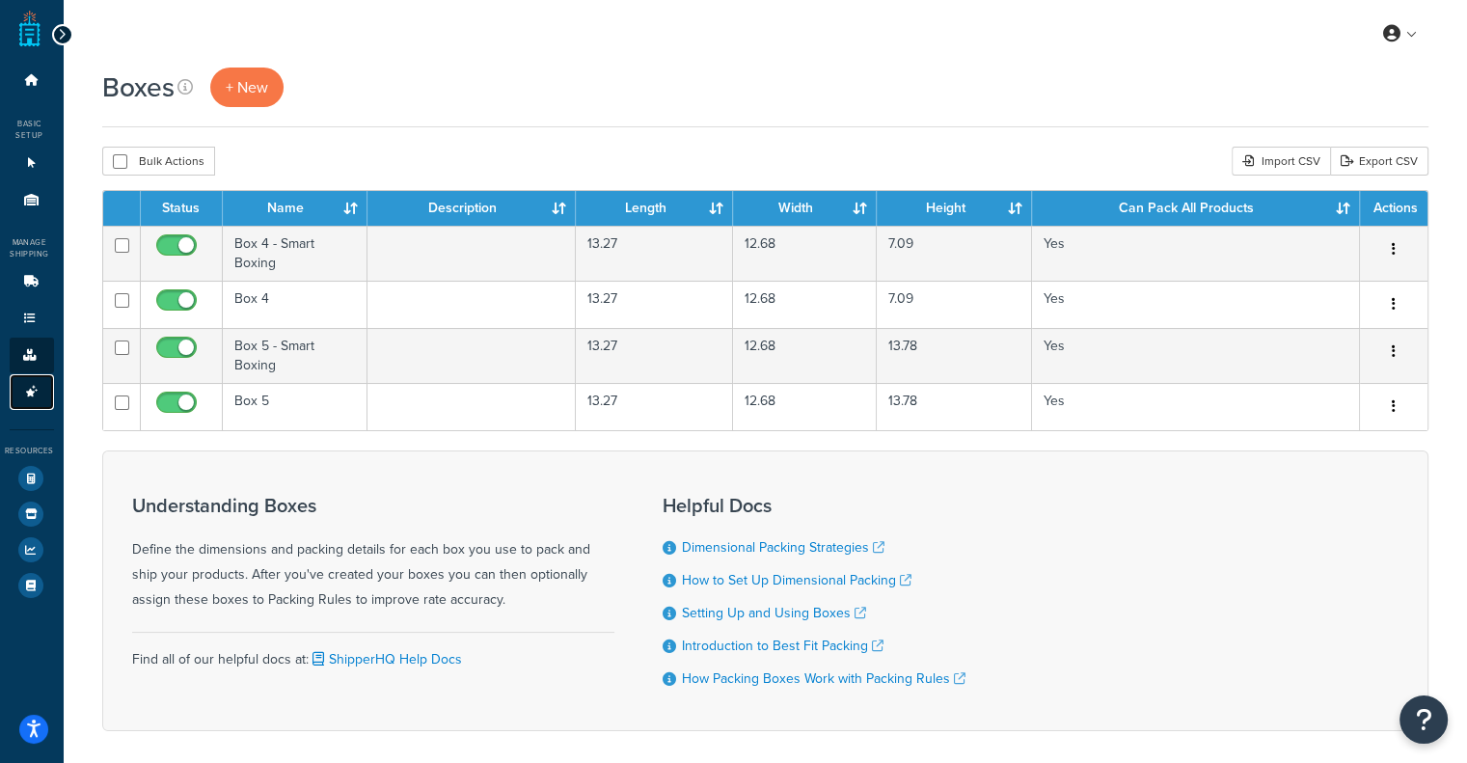
click at [35, 398] on link "Advanced Features 2" at bounding box center [32, 392] width 44 height 36
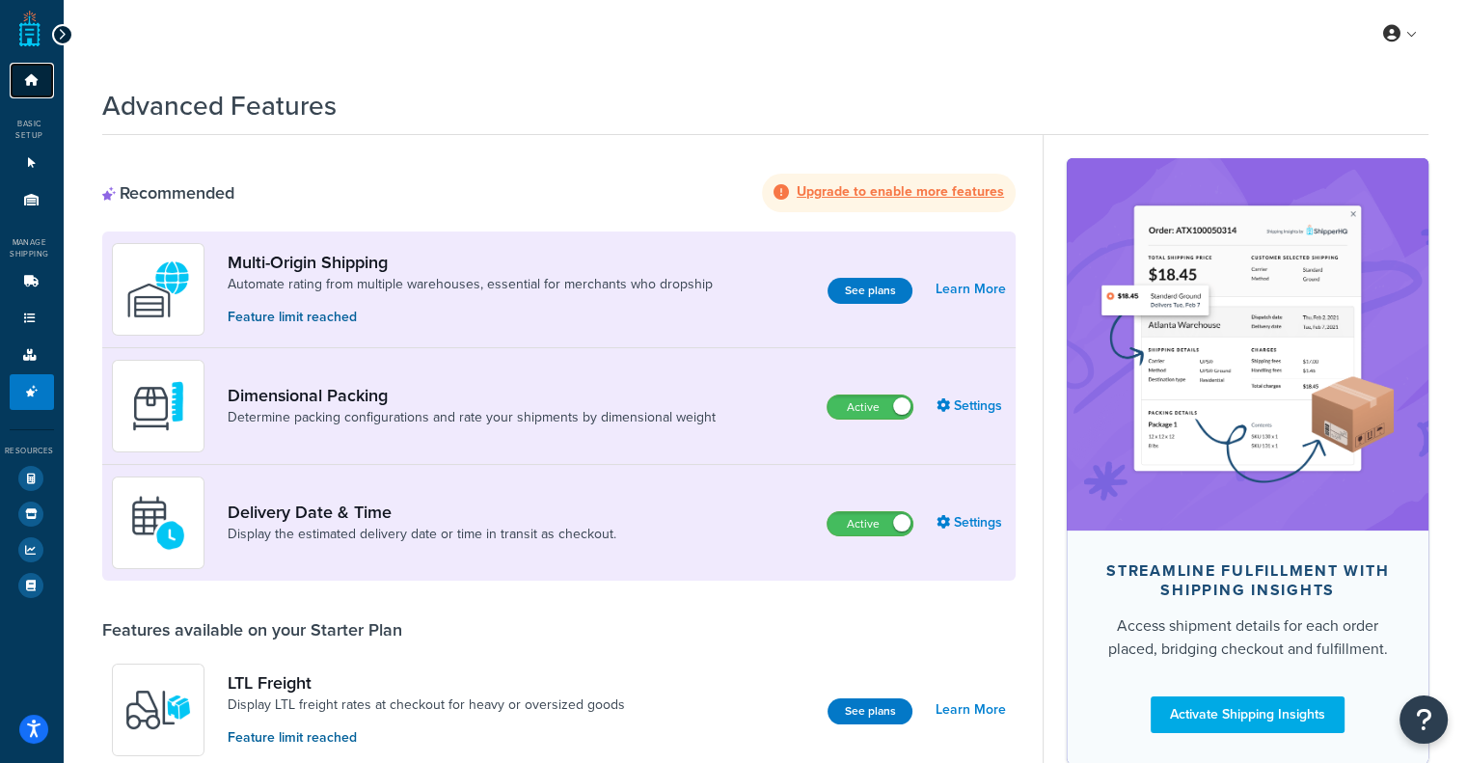
click at [26, 84] on icon at bounding box center [31, 80] width 19 height 12
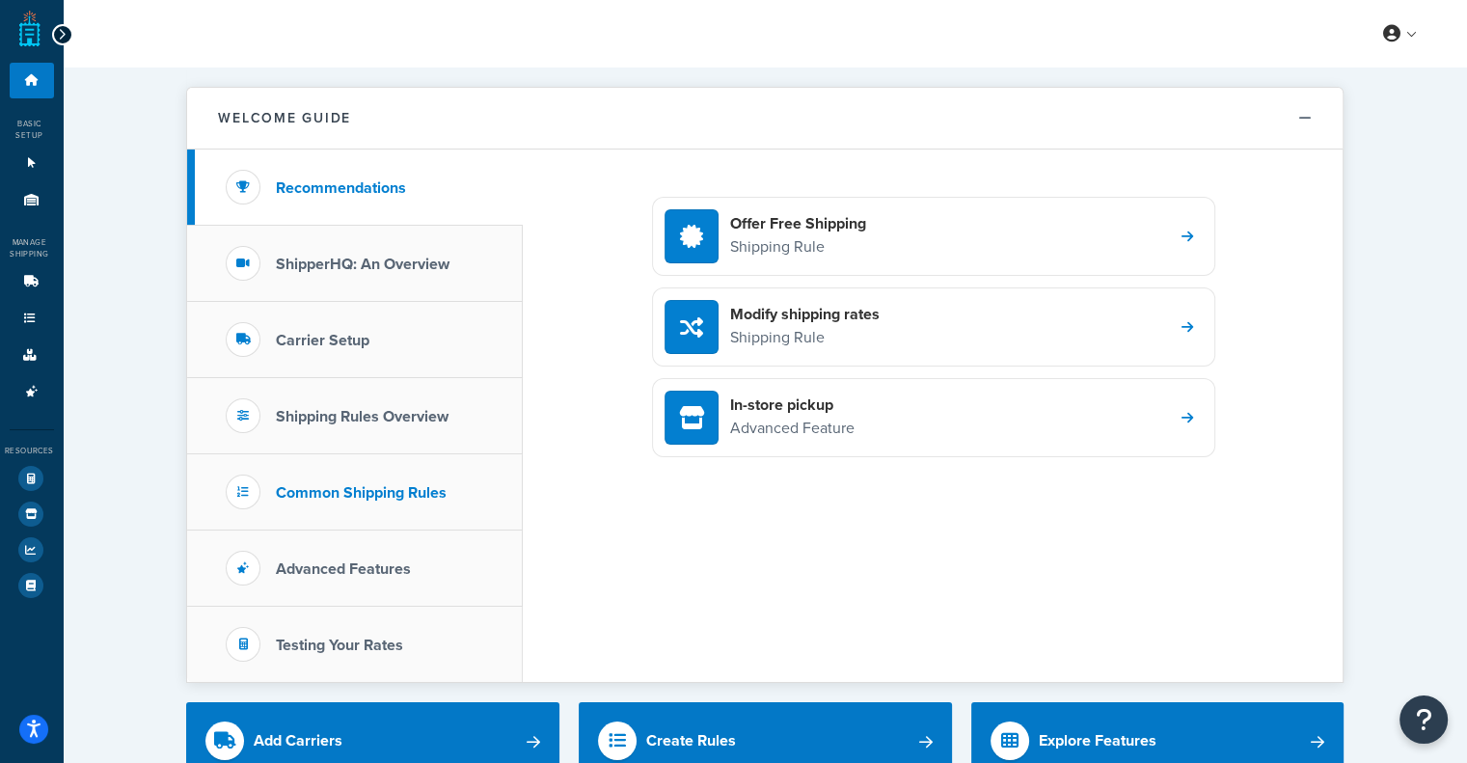
click at [446, 497] on h3 "Common Shipping Rules" at bounding box center [361, 492] width 171 height 17
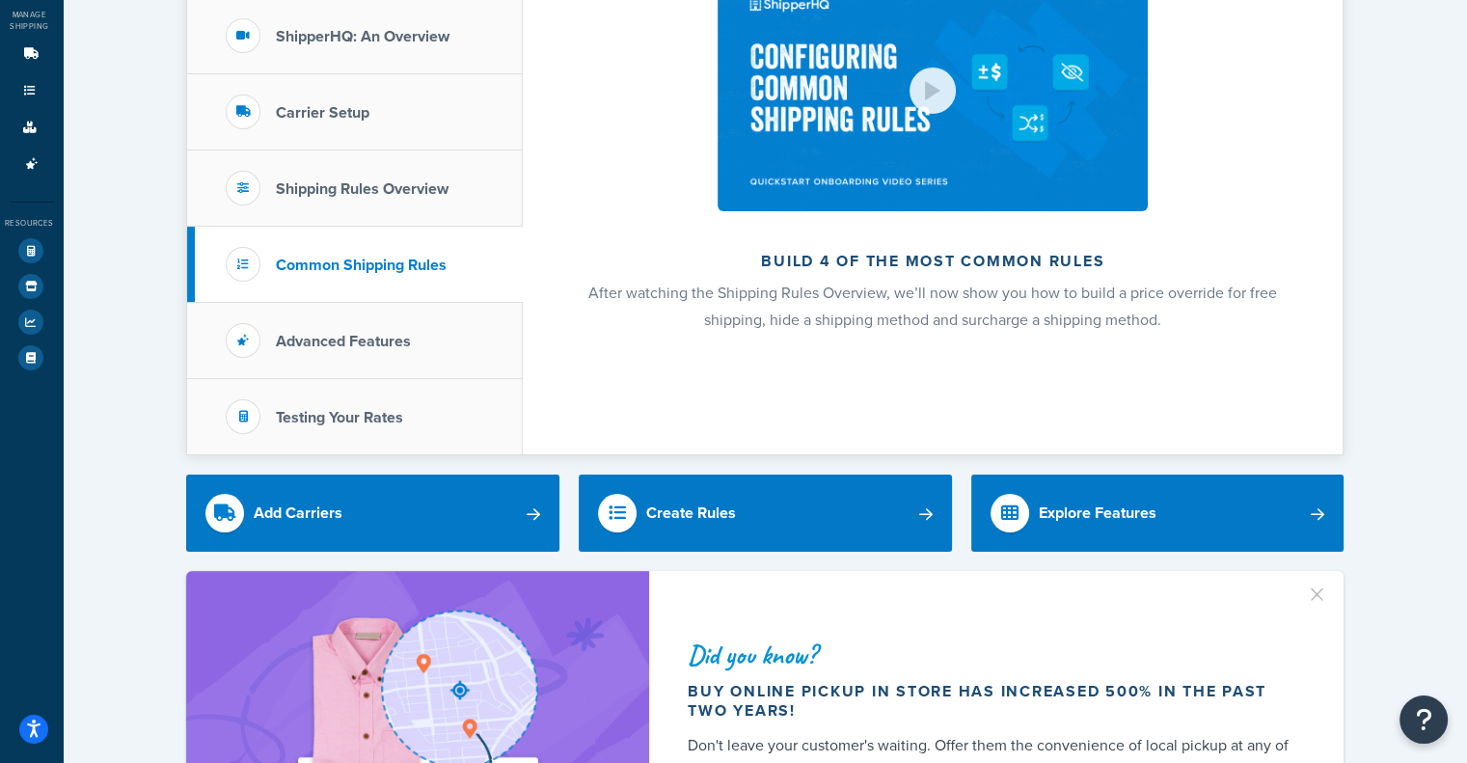
scroll to position [193, 0]
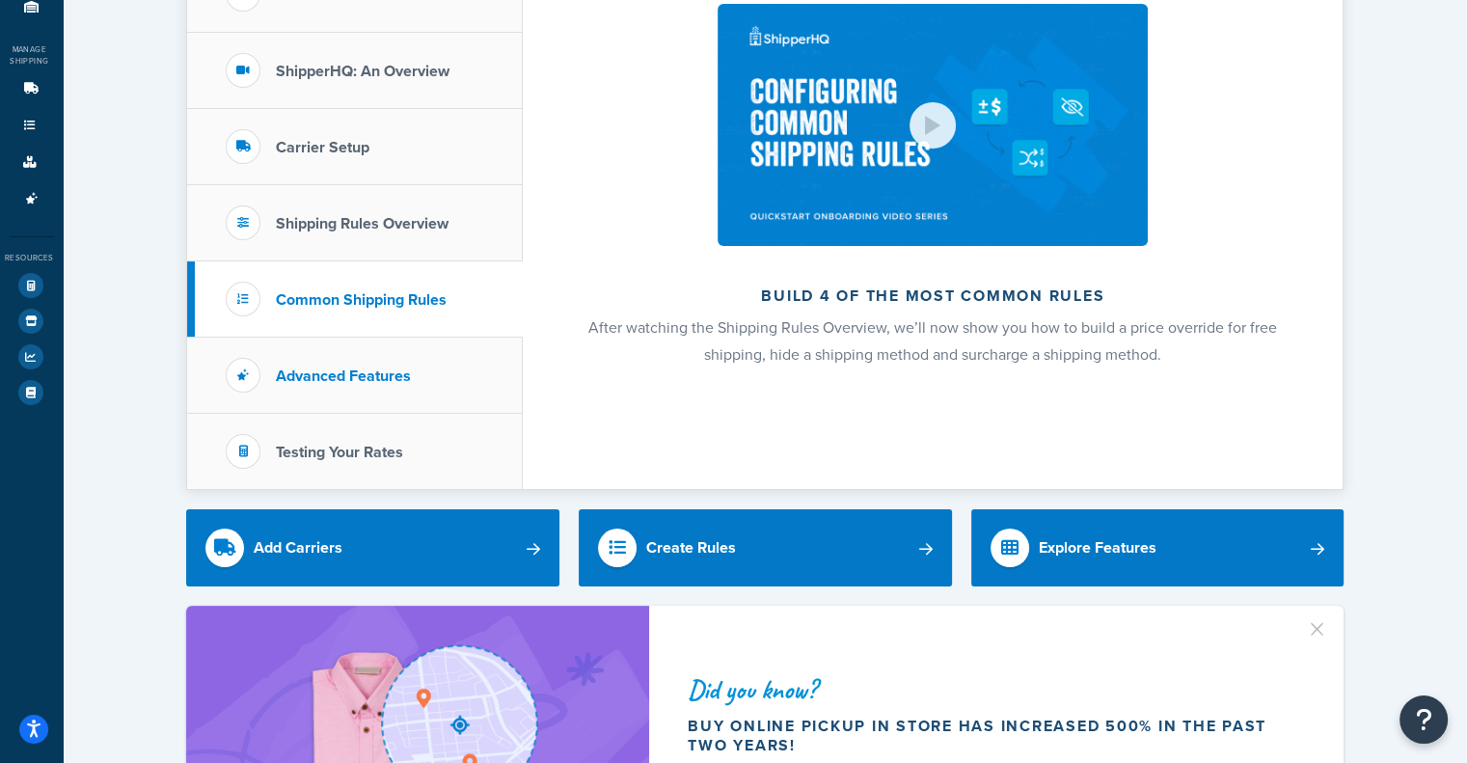
click at [404, 377] on h3 "Advanced Features" at bounding box center [343, 375] width 135 height 17
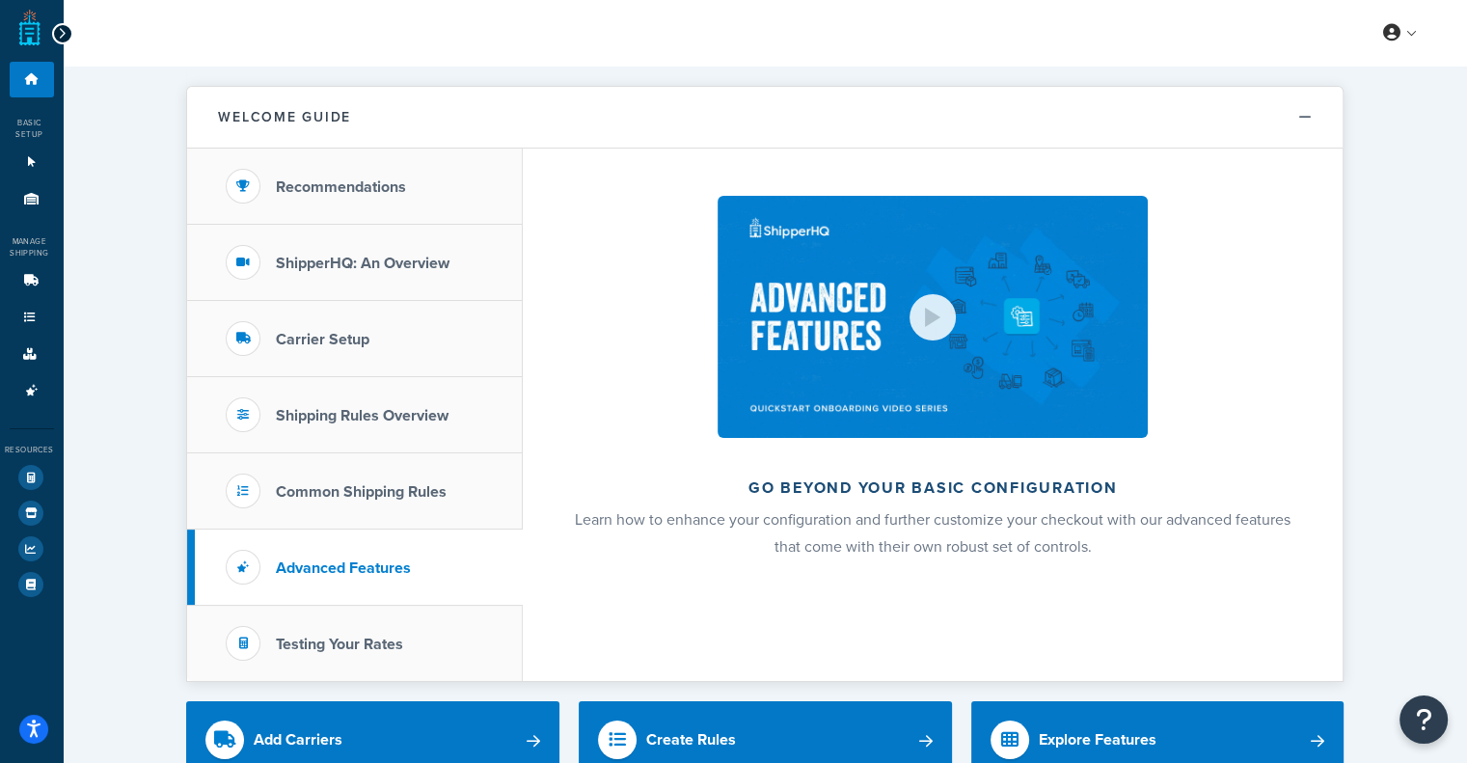
scroll to position [0, 0]
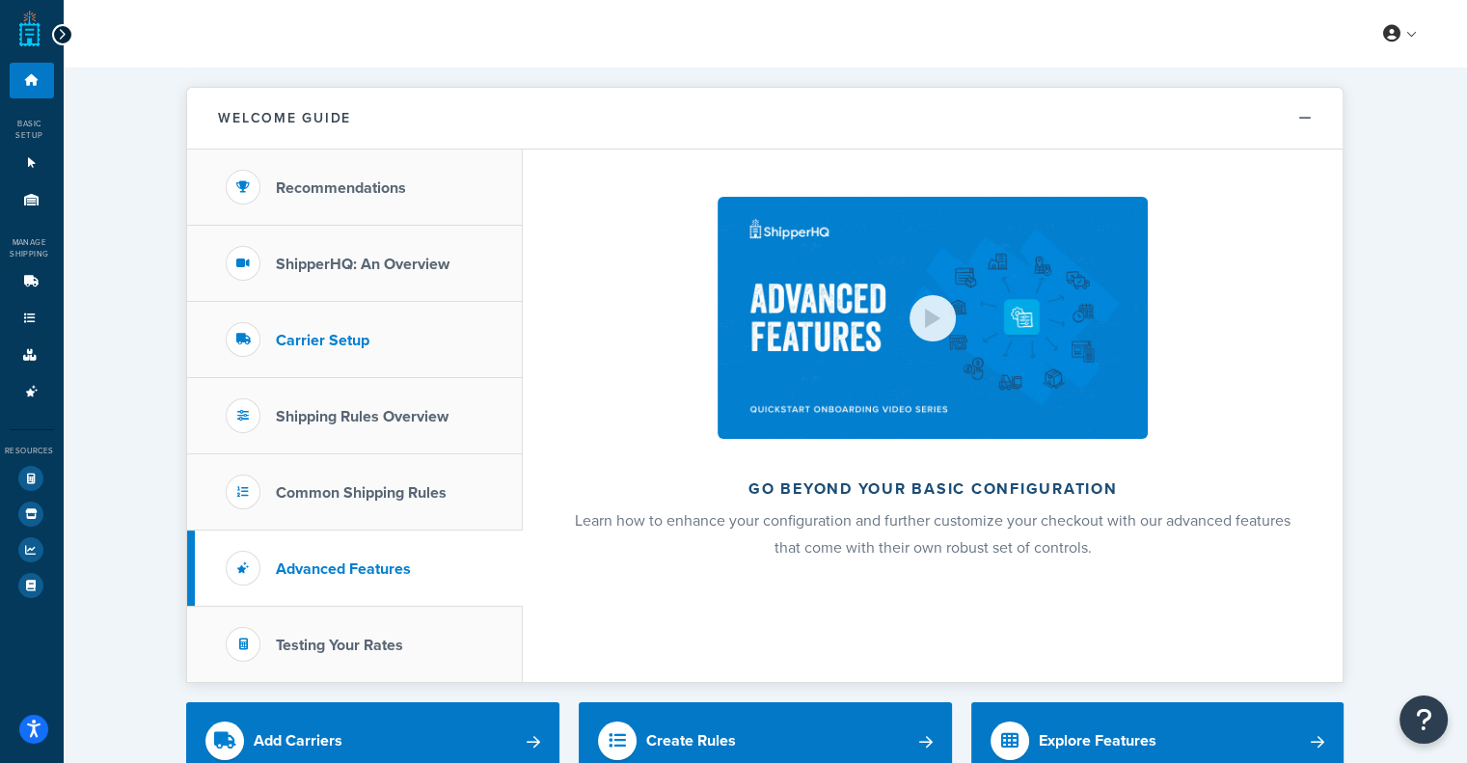
click at [410, 361] on li "Carrier Setup" at bounding box center [355, 340] width 336 height 76
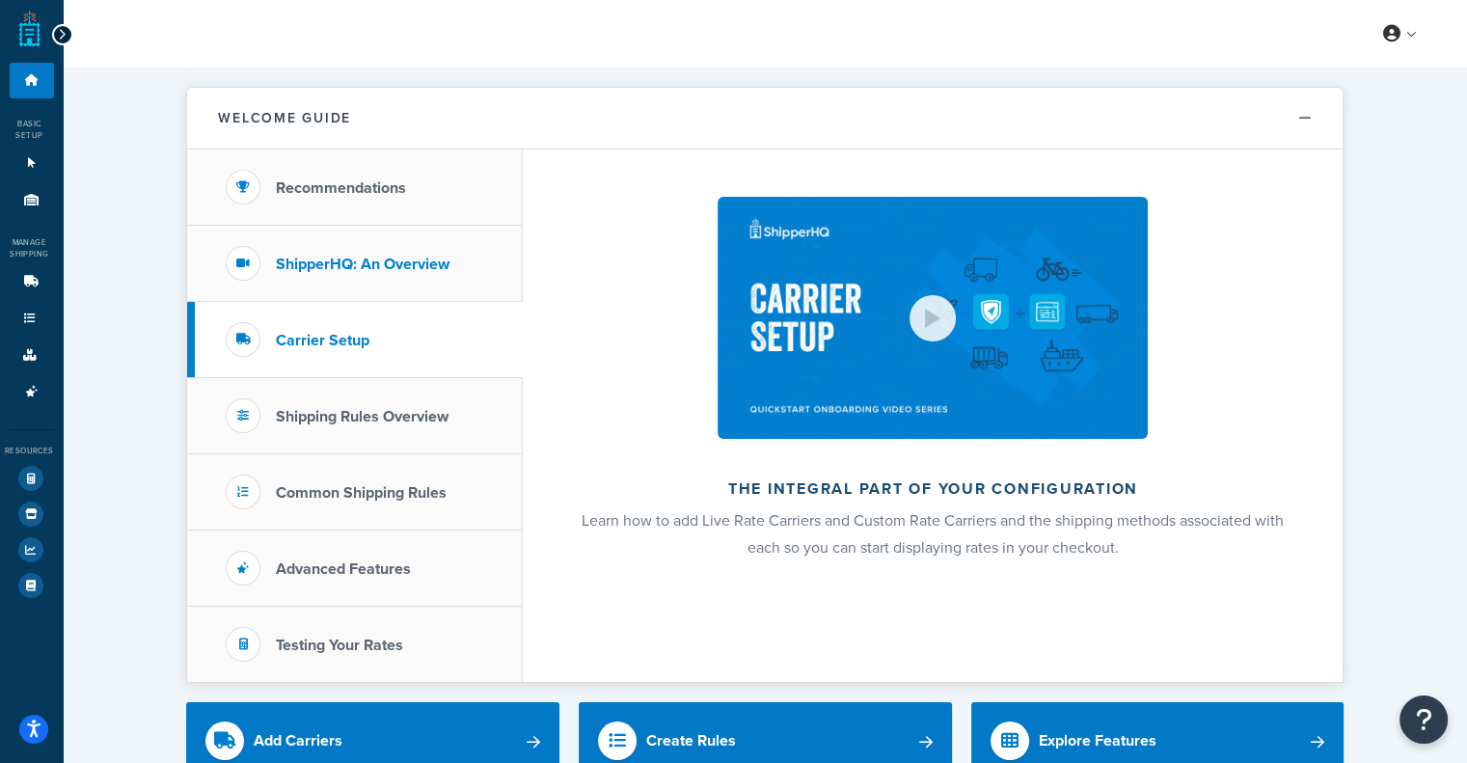
click at [401, 266] on h3 "ShipperHQ: An Overview" at bounding box center [363, 264] width 174 height 17
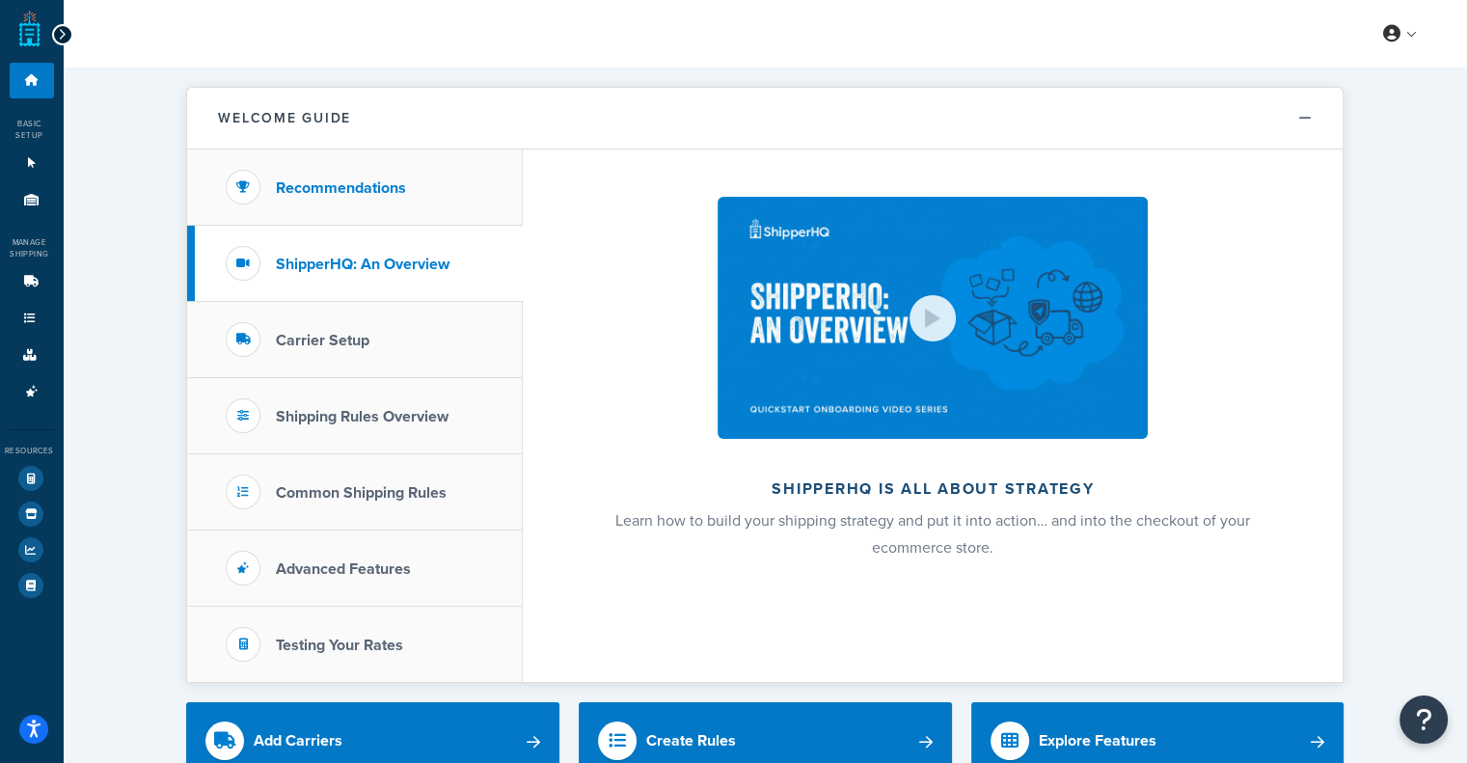
click at [404, 204] on li "Recommendations" at bounding box center [355, 187] width 336 height 76
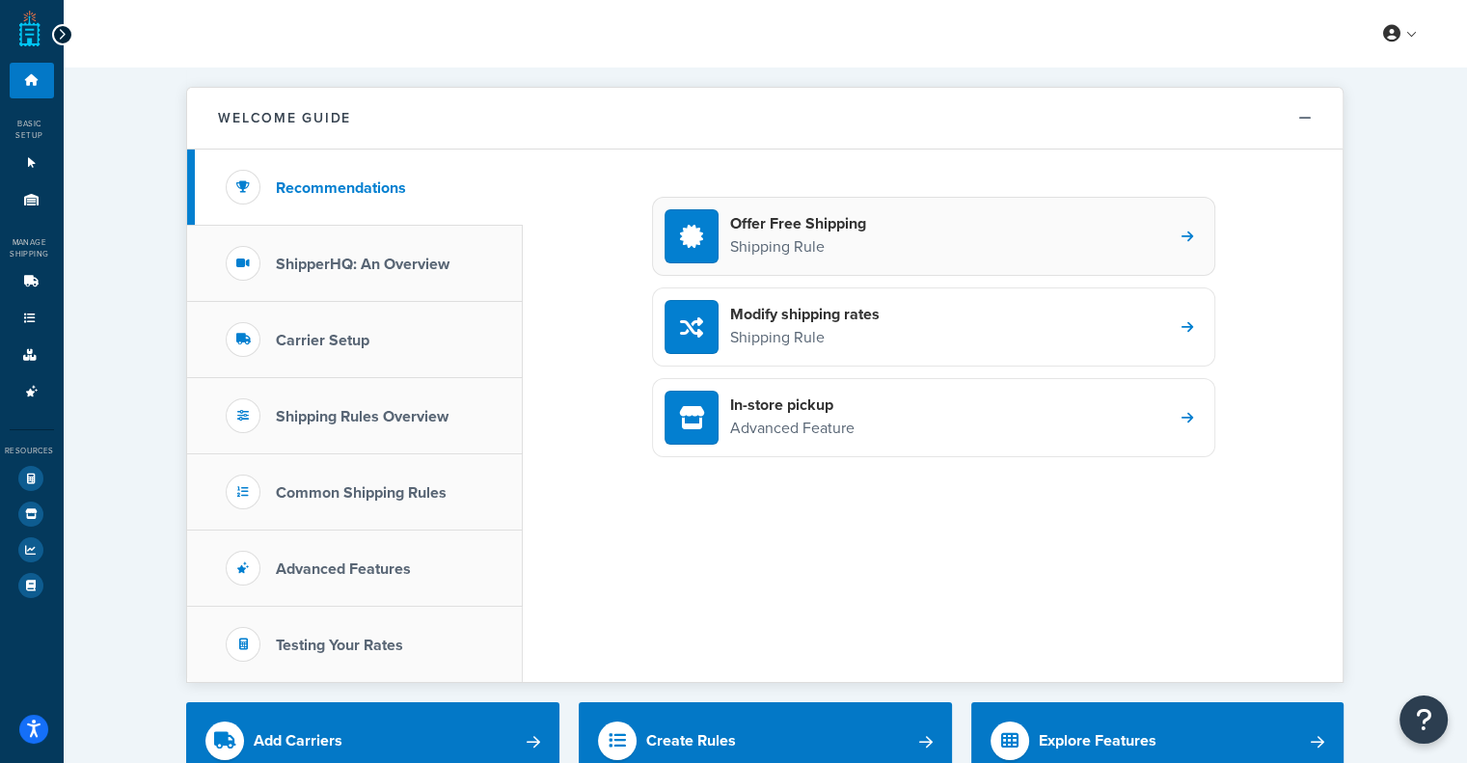
click at [853, 245] on p "Shipping Rule" at bounding box center [798, 246] width 136 height 25
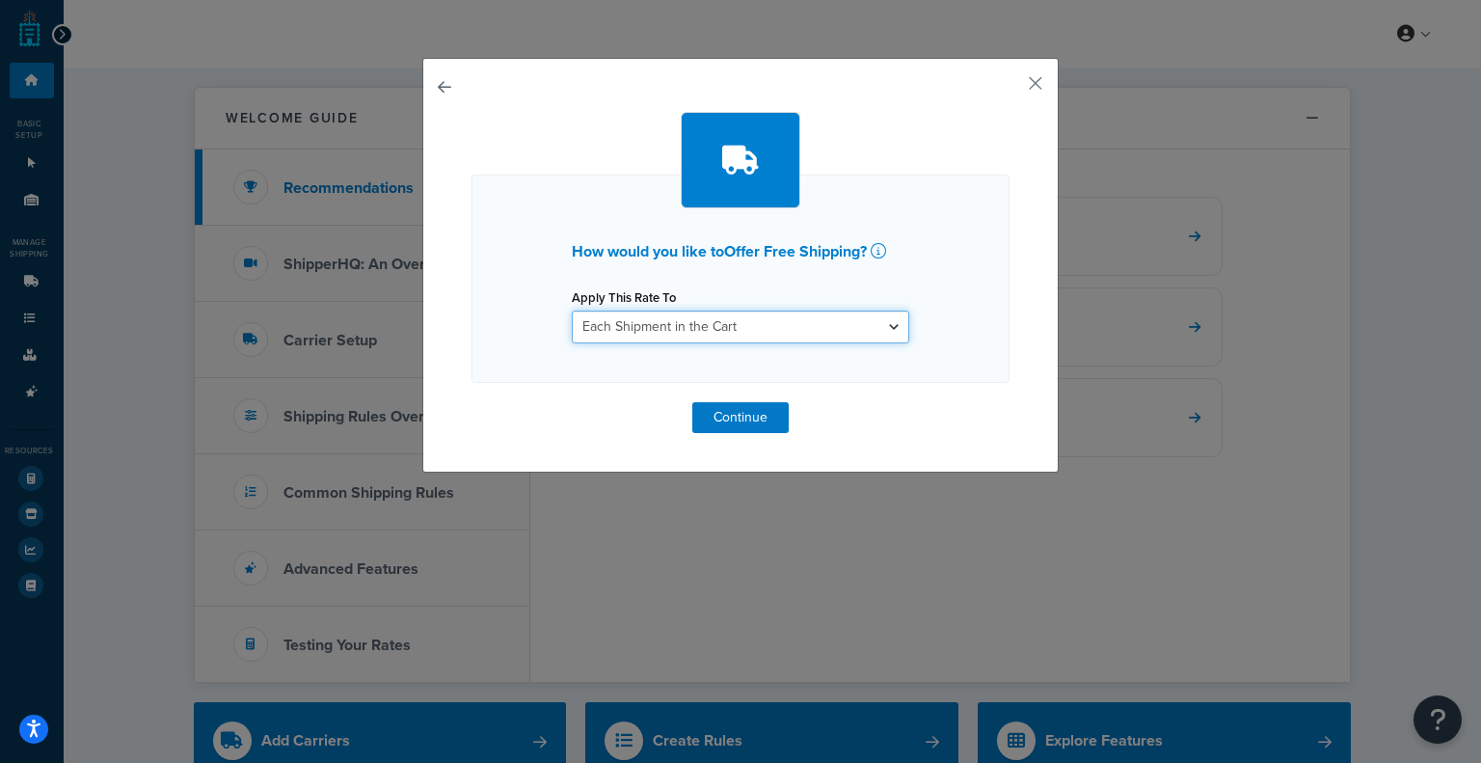
click at [753, 333] on select "Each Shipment in the Cart Each Shipping Group in the Cart Each Item within a Sh…" at bounding box center [741, 327] width 338 height 33
click at [740, 340] on select "Each Shipment in the Cart Each Shipping Group in the Cart Each Item within a Sh…" at bounding box center [741, 327] width 338 height 33
click at [1010, 88] on button "button" at bounding box center [1007, 90] width 5 height 5
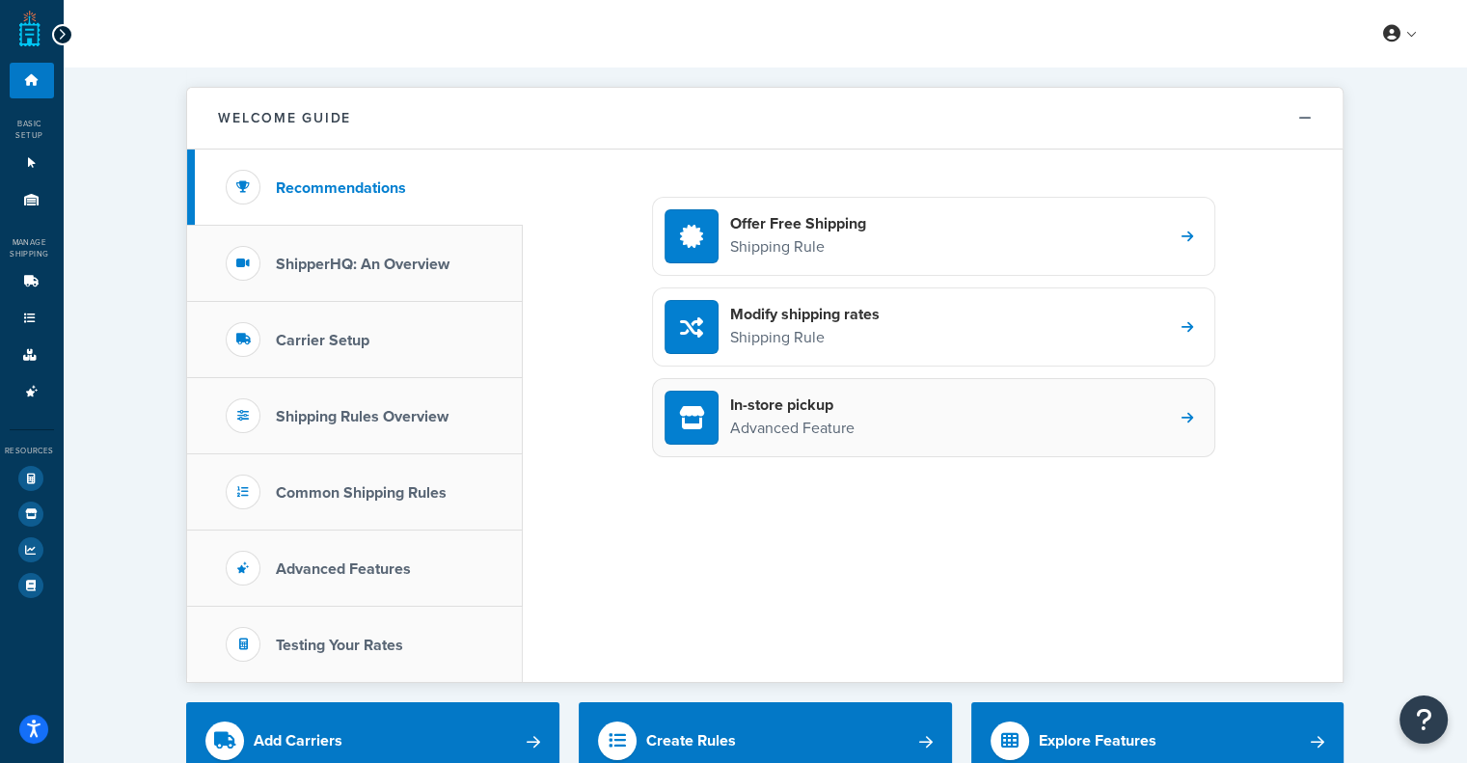
click at [943, 406] on div "In-store pickup Advanced Feature" at bounding box center [933, 417] width 563 height 79
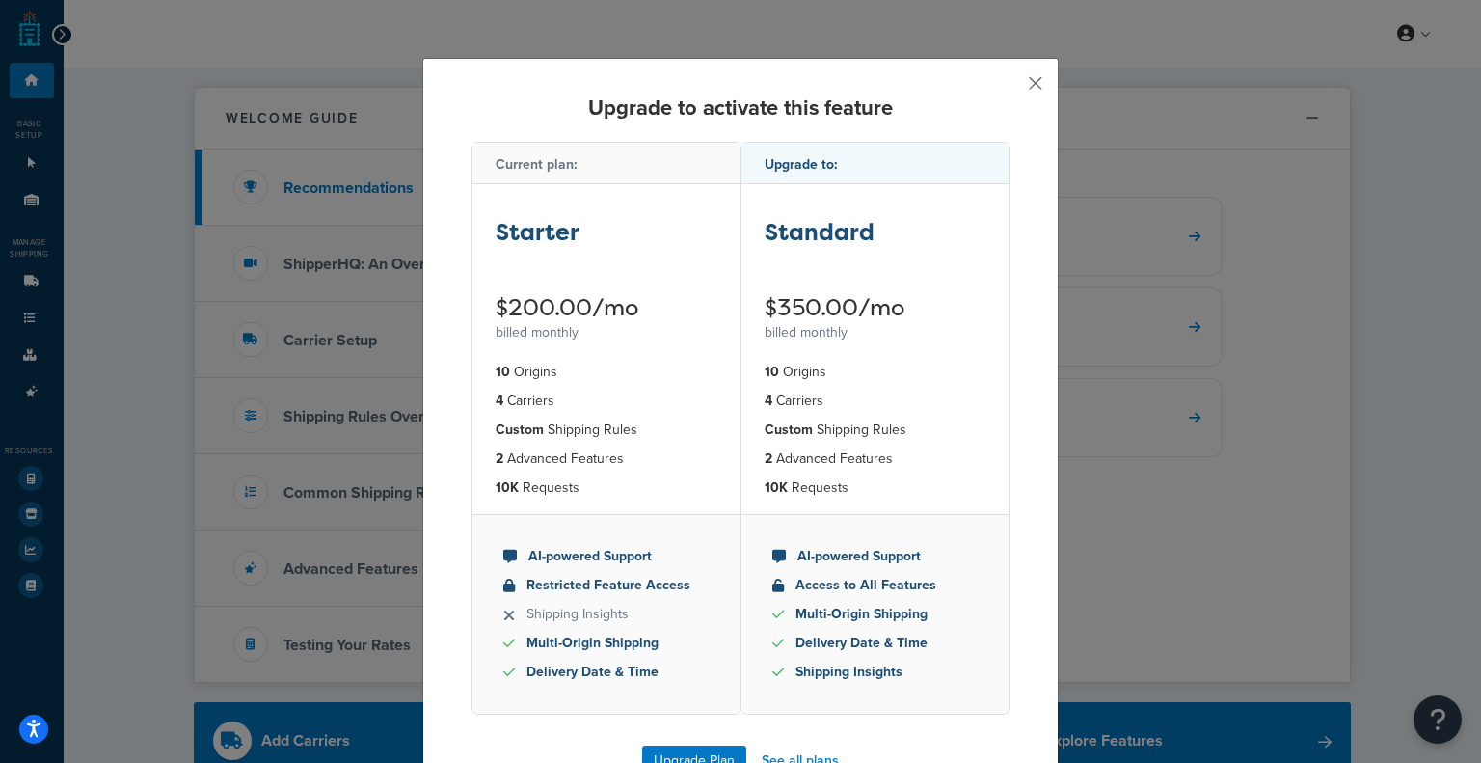
click at [1010, 88] on button "button" at bounding box center [1007, 90] width 5 height 5
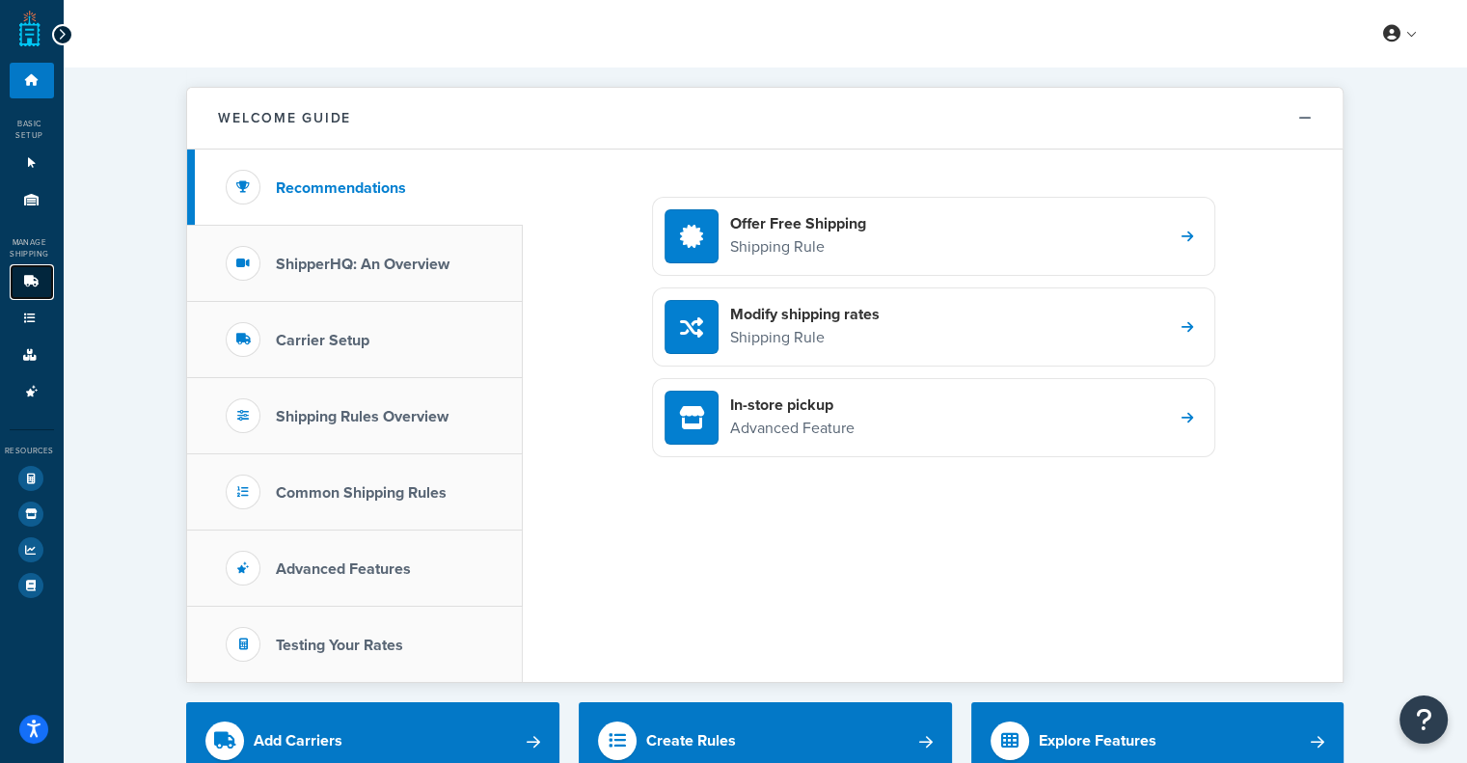
click at [40, 282] on icon at bounding box center [31, 282] width 19 height 12
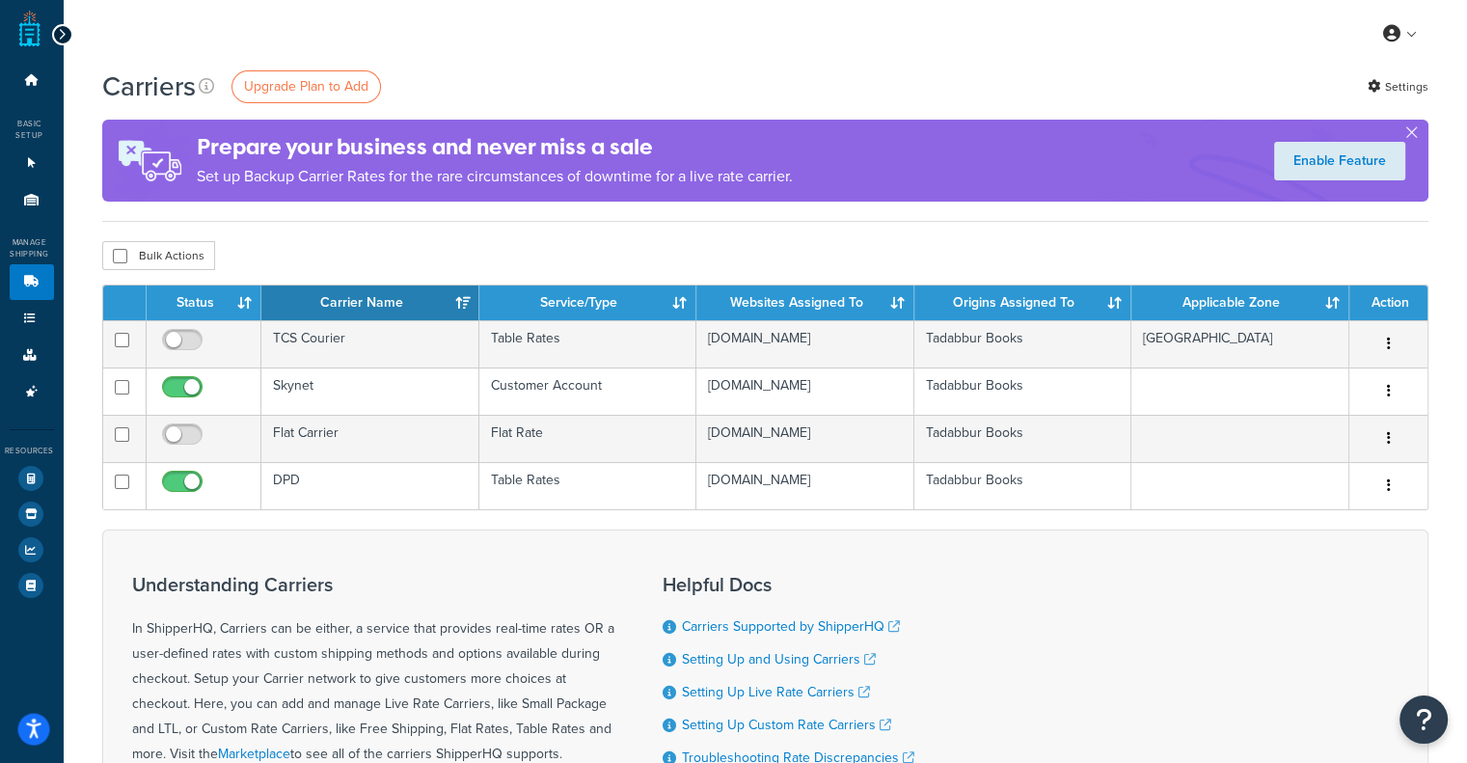
click at [26, 728] on icon "Open accessiBe: accessibility options, statement and help" at bounding box center [33, 729] width 15 height 20
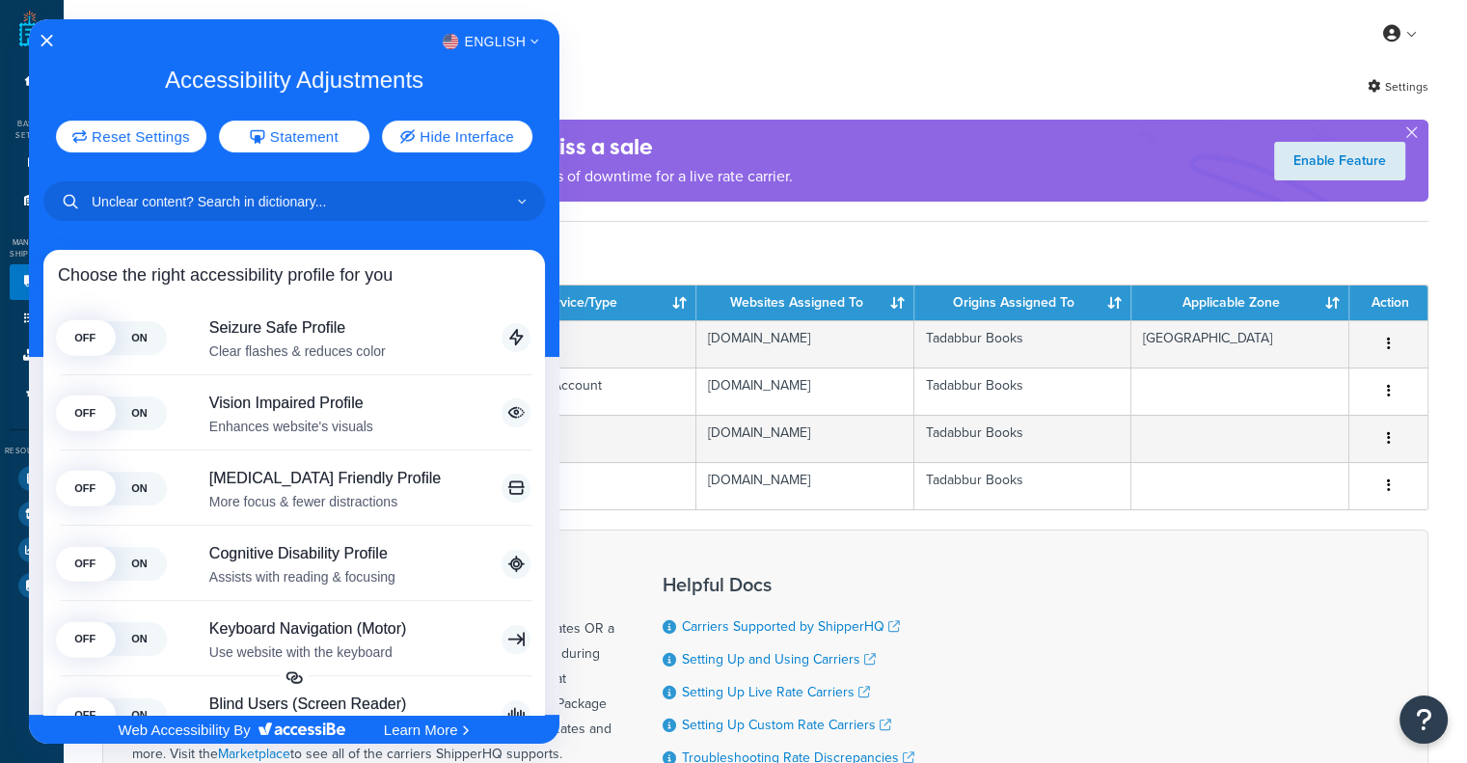
click at [703, 227] on div at bounding box center [733, 381] width 1467 height 763
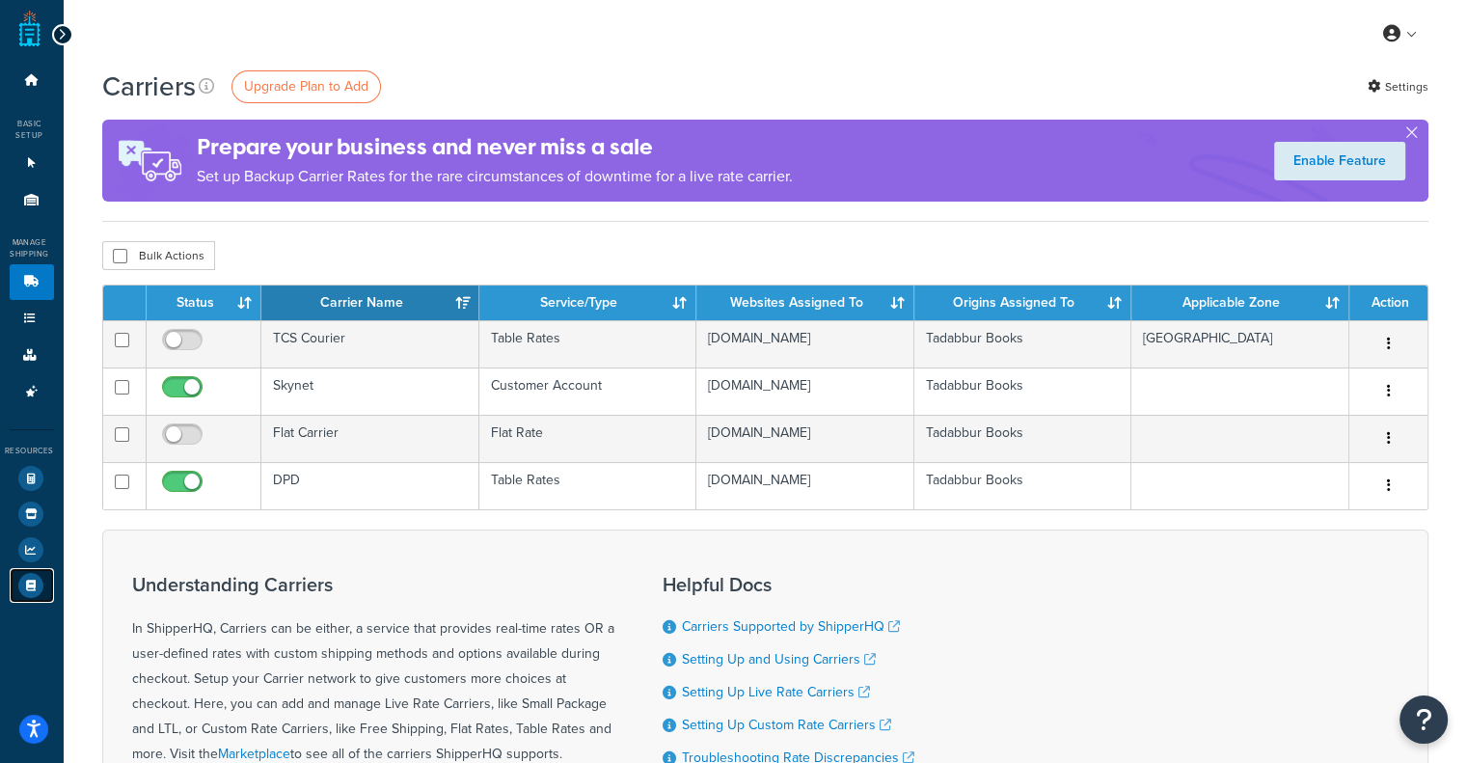
click at [31, 578] on icon at bounding box center [30, 585] width 25 height 25
